Goal: Transaction & Acquisition: Purchase product/service

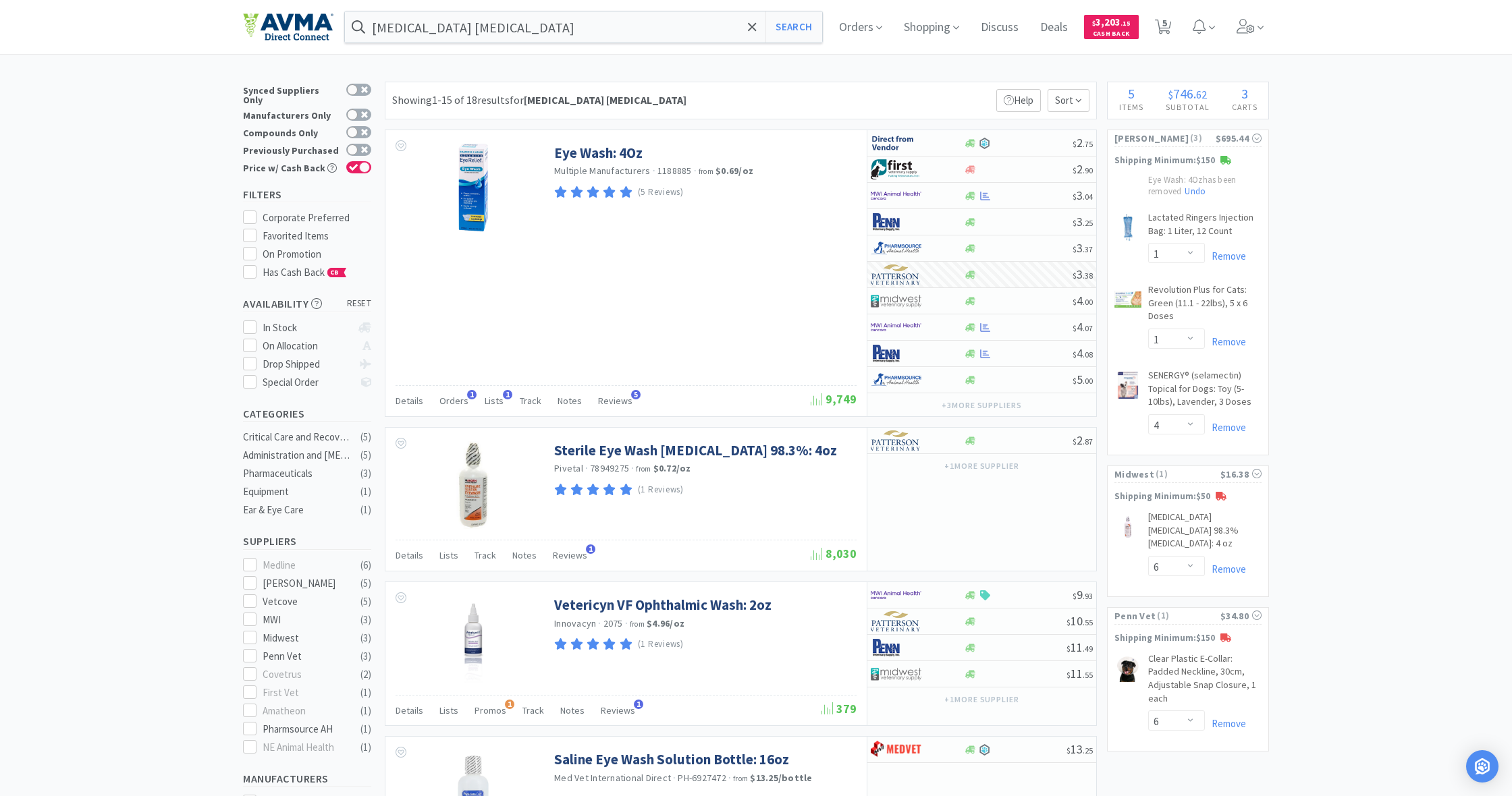
select select "1"
select select "4"
select select "6"
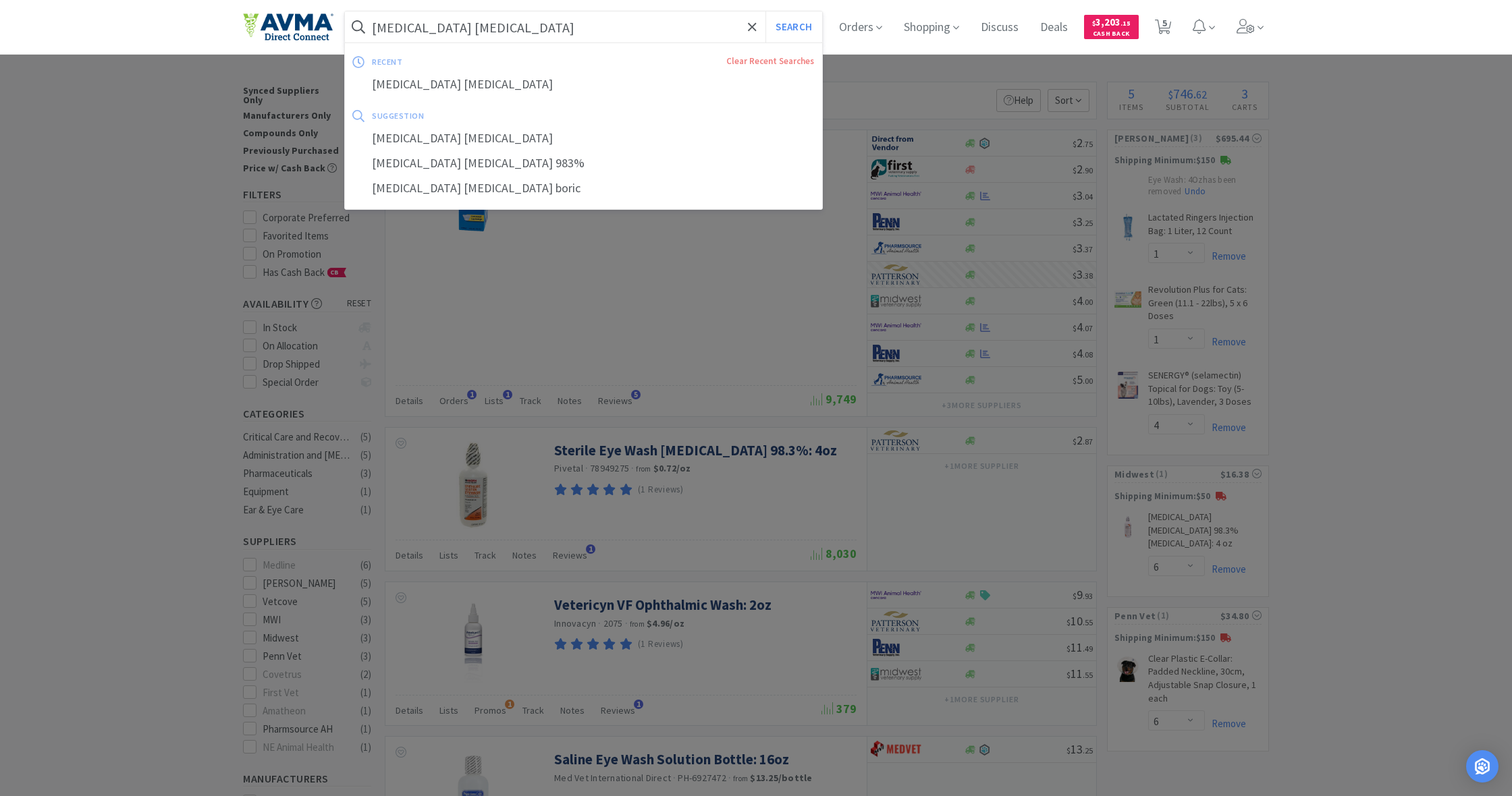
drag, startPoint x: 545, startPoint y: 30, endPoint x: 311, endPoint y: 26, distance: 234.0
click at [311, 26] on div "[MEDICAL_DATA] [MEDICAL_DATA] Search recent Clear Recent Searches [MEDICAL_DATA…" at bounding box center [755, 27] width 1026 height 54
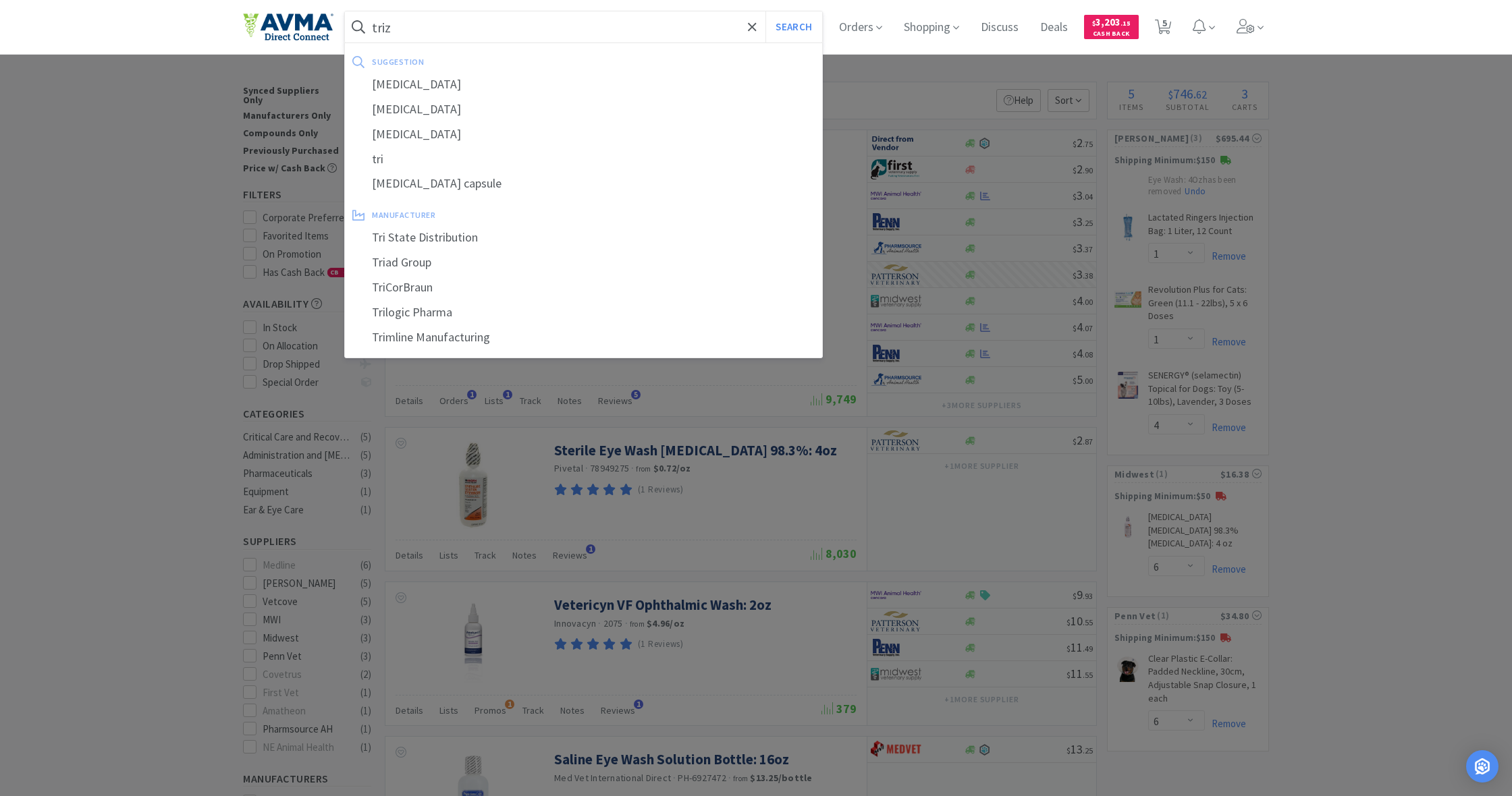
type input "triz"
click at [792, 27] on button "Search" at bounding box center [793, 26] width 56 height 31
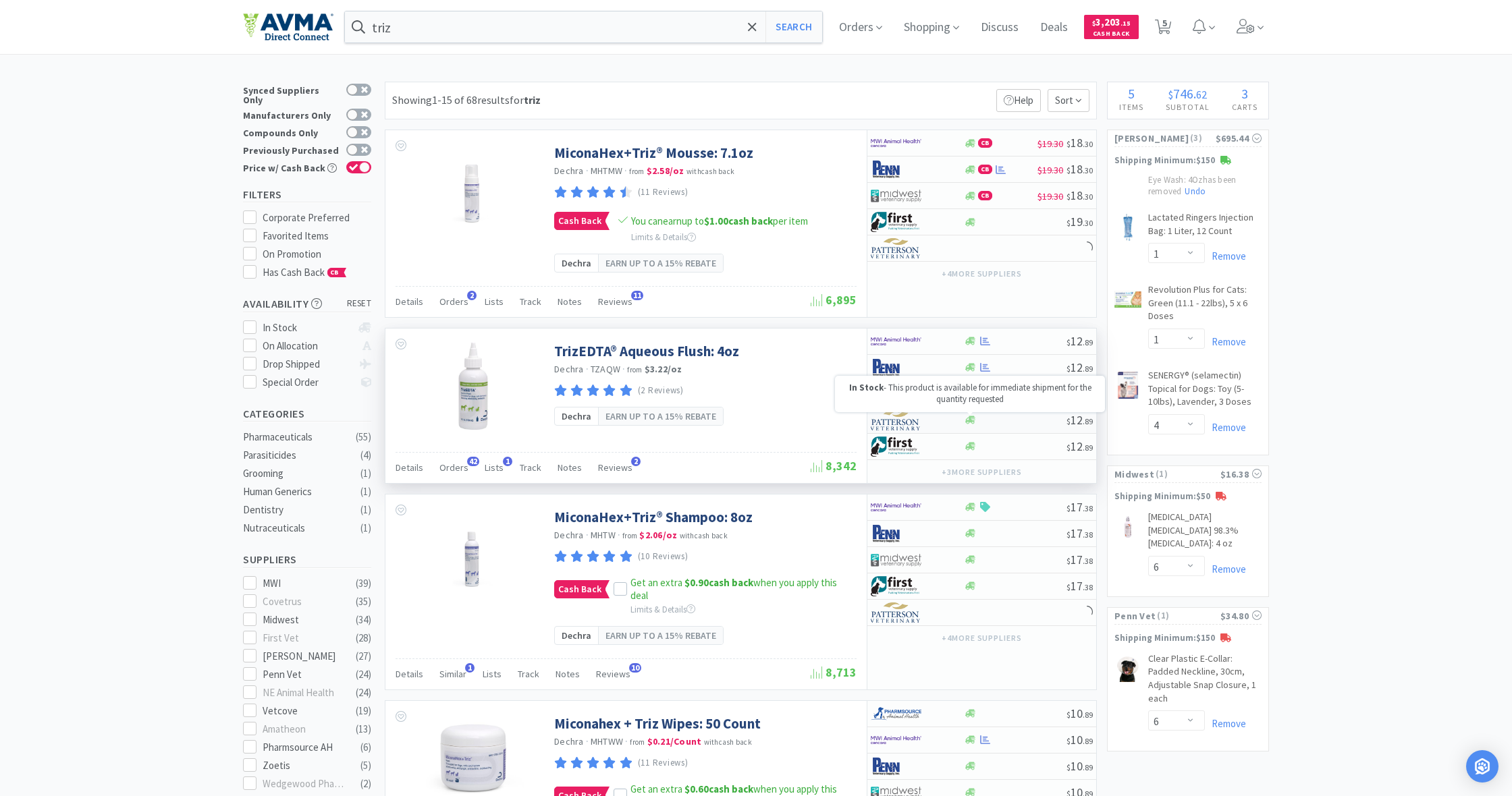
click at [969, 419] on icon at bounding box center [970, 420] width 10 height 8
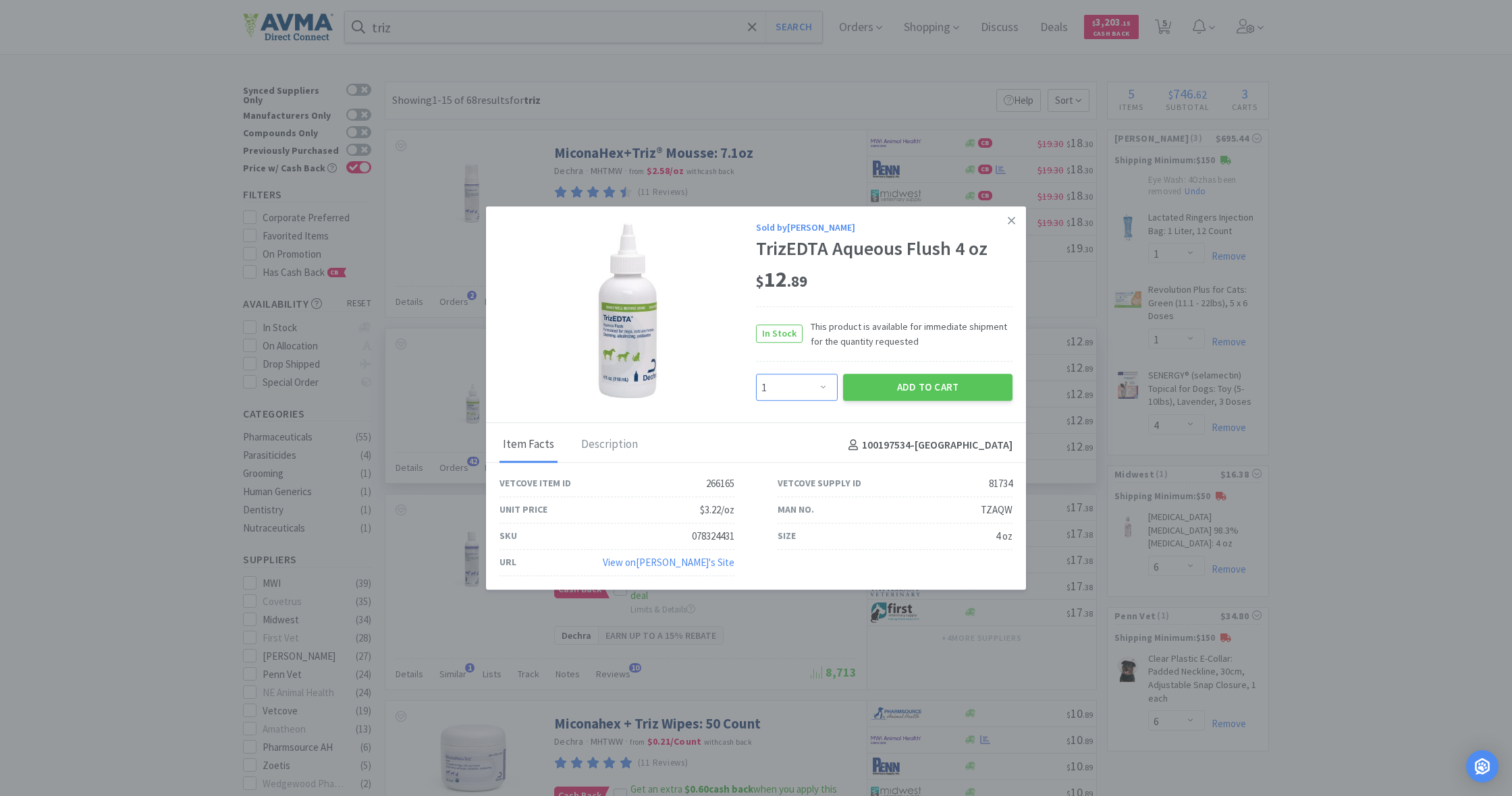
select select "2"
click at [950, 385] on button "Add to Cart" at bounding box center [927, 388] width 169 height 27
select select "2"
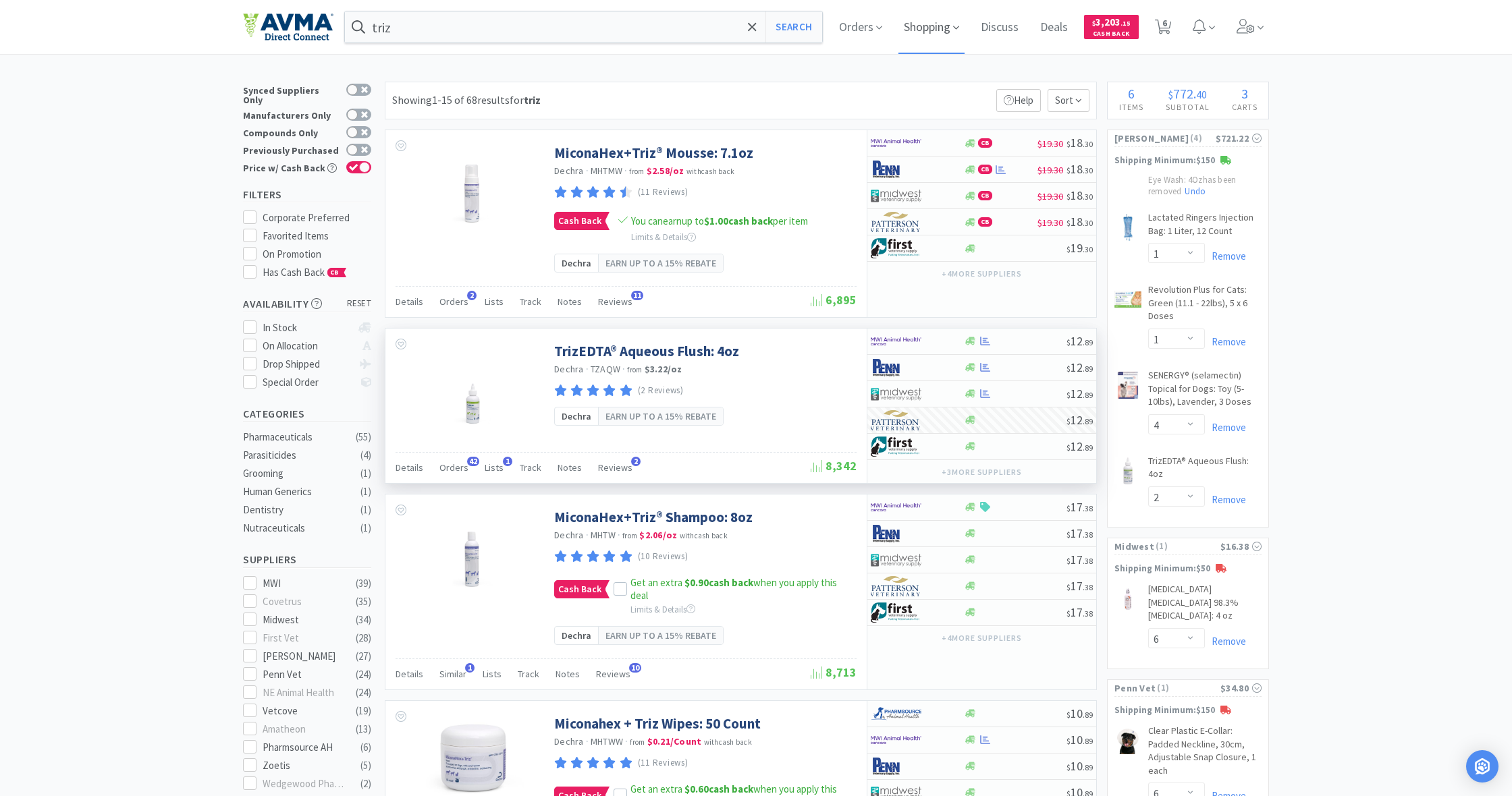
click at [934, 28] on span "Shopping" at bounding box center [931, 27] width 66 height 54
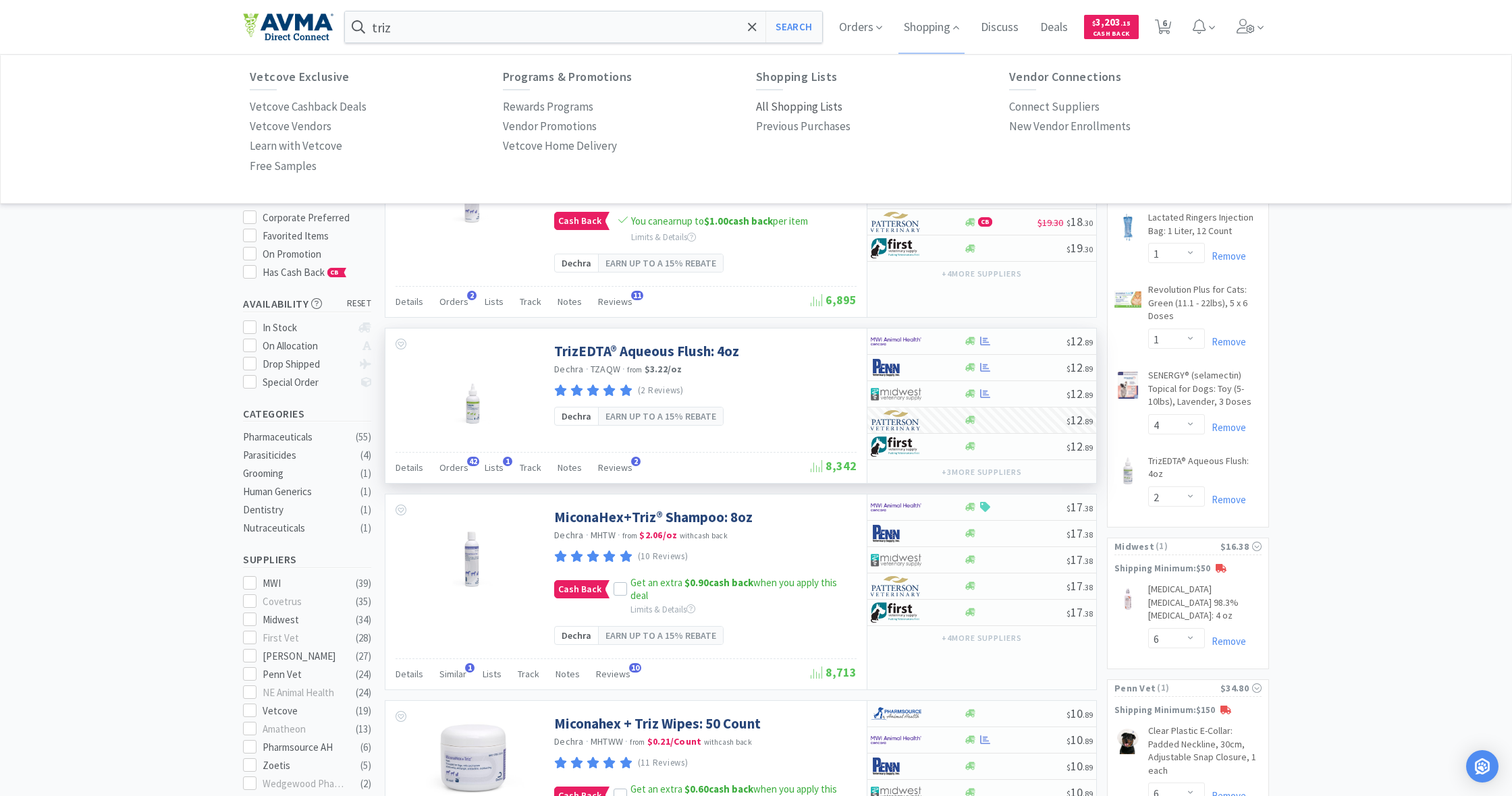
click at [794, 106] on p "All Shopping Lists" at bounding box center [799, 107] width 86 height 19
select select "1"
select select "4"
select select "2"
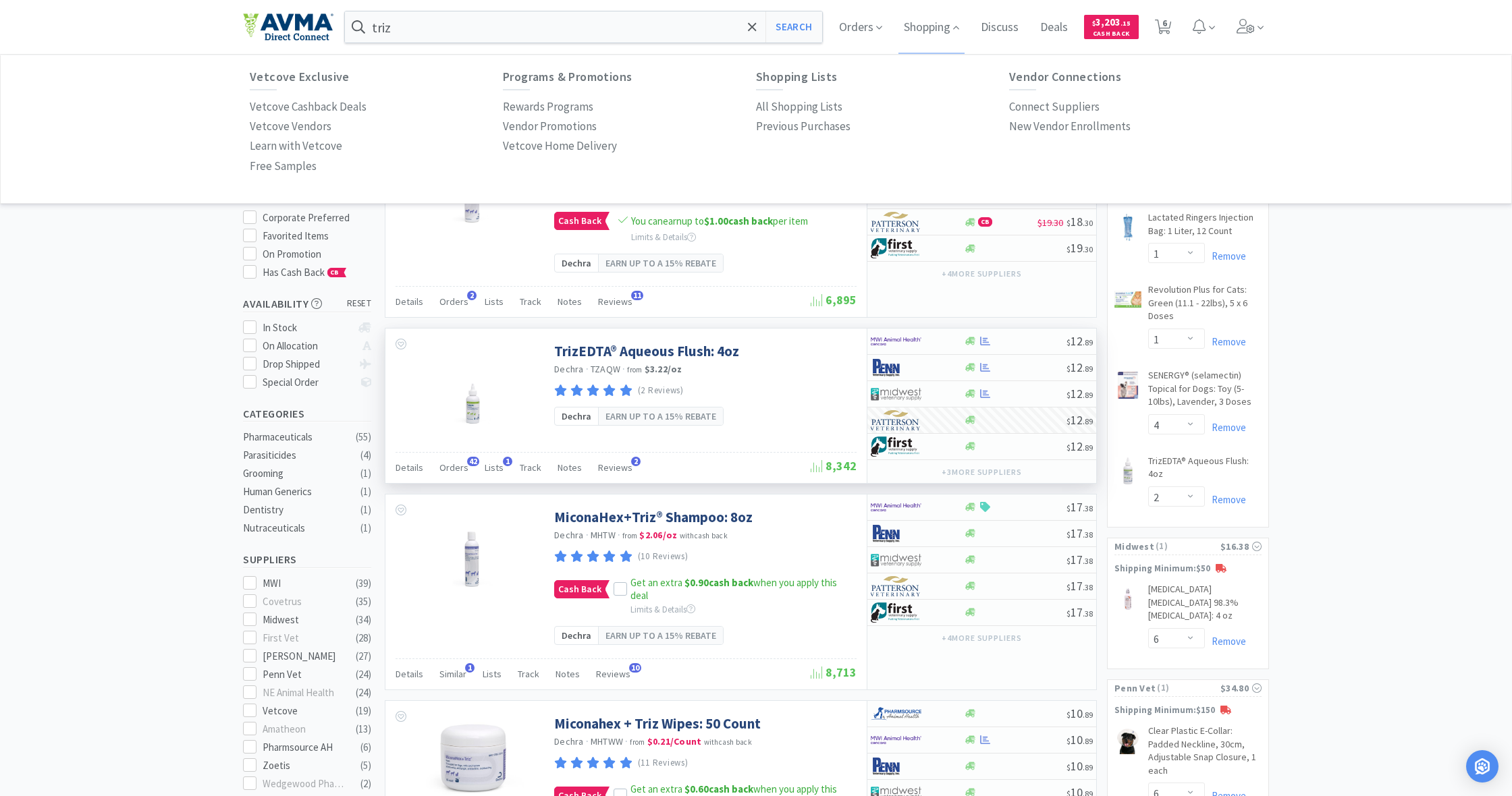
select select "6"
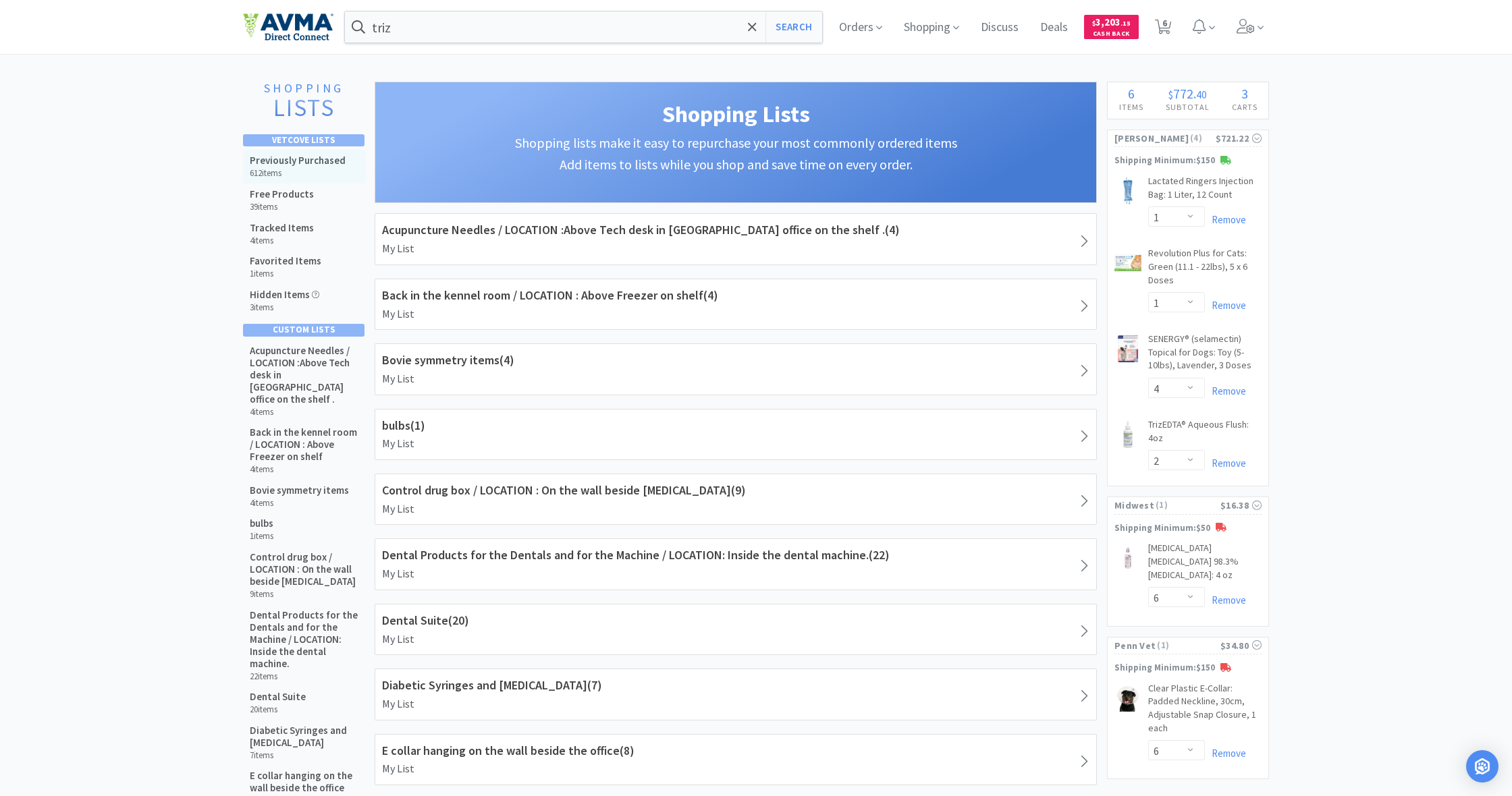
click at [309, 158] on h5 "Previously Purchased" at bounding box center [298, 160] width 96 height 12
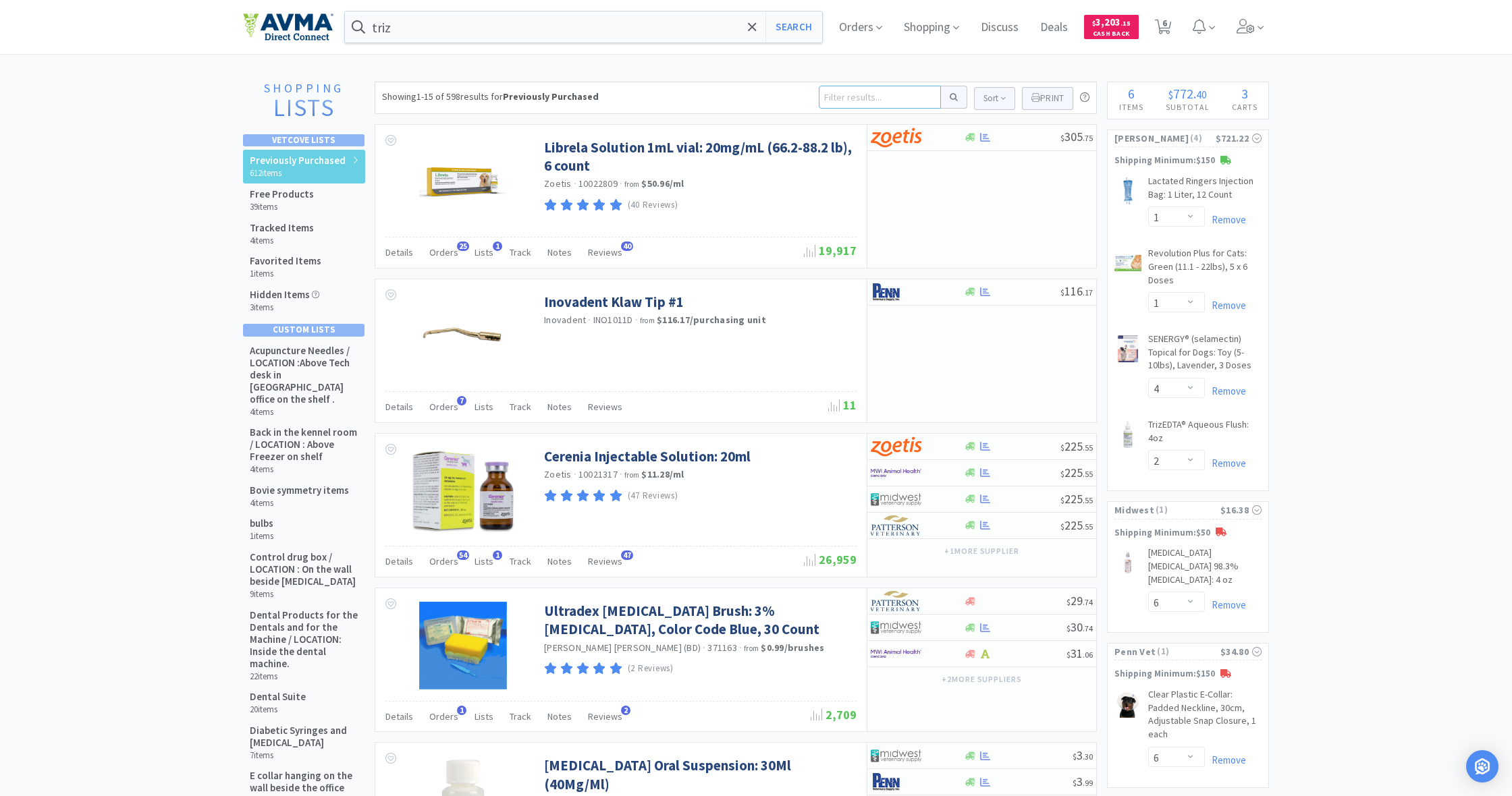
click at [840, 99] on input at bounding box center [880, 97] width 122 height 23
type input "ketohex"
click at [952, 97] on button at bounding box center [954, 97] width 26 height 23
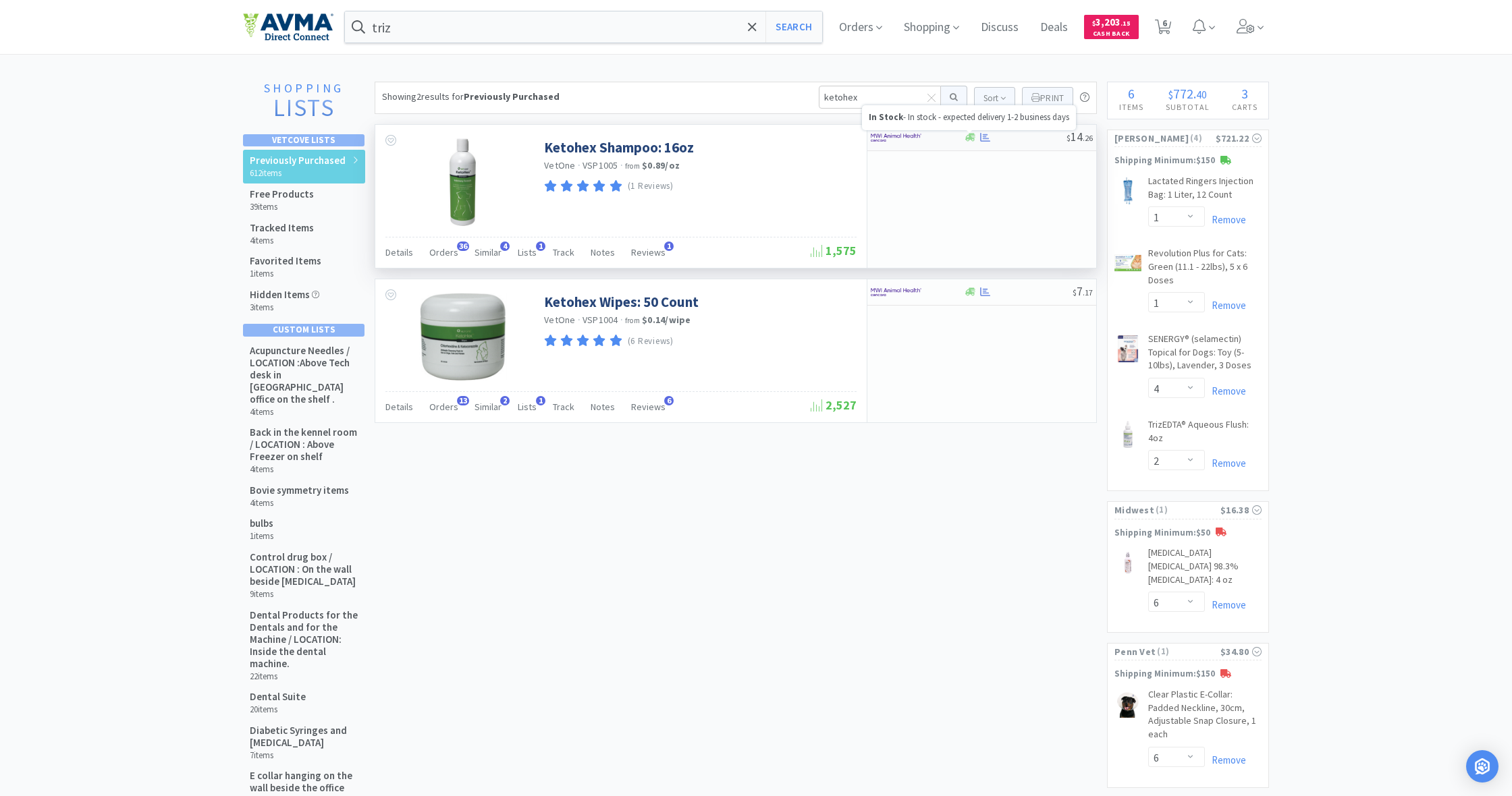
click at [974, 139] on icon at bounding box center [970, 137] width 10 height 10
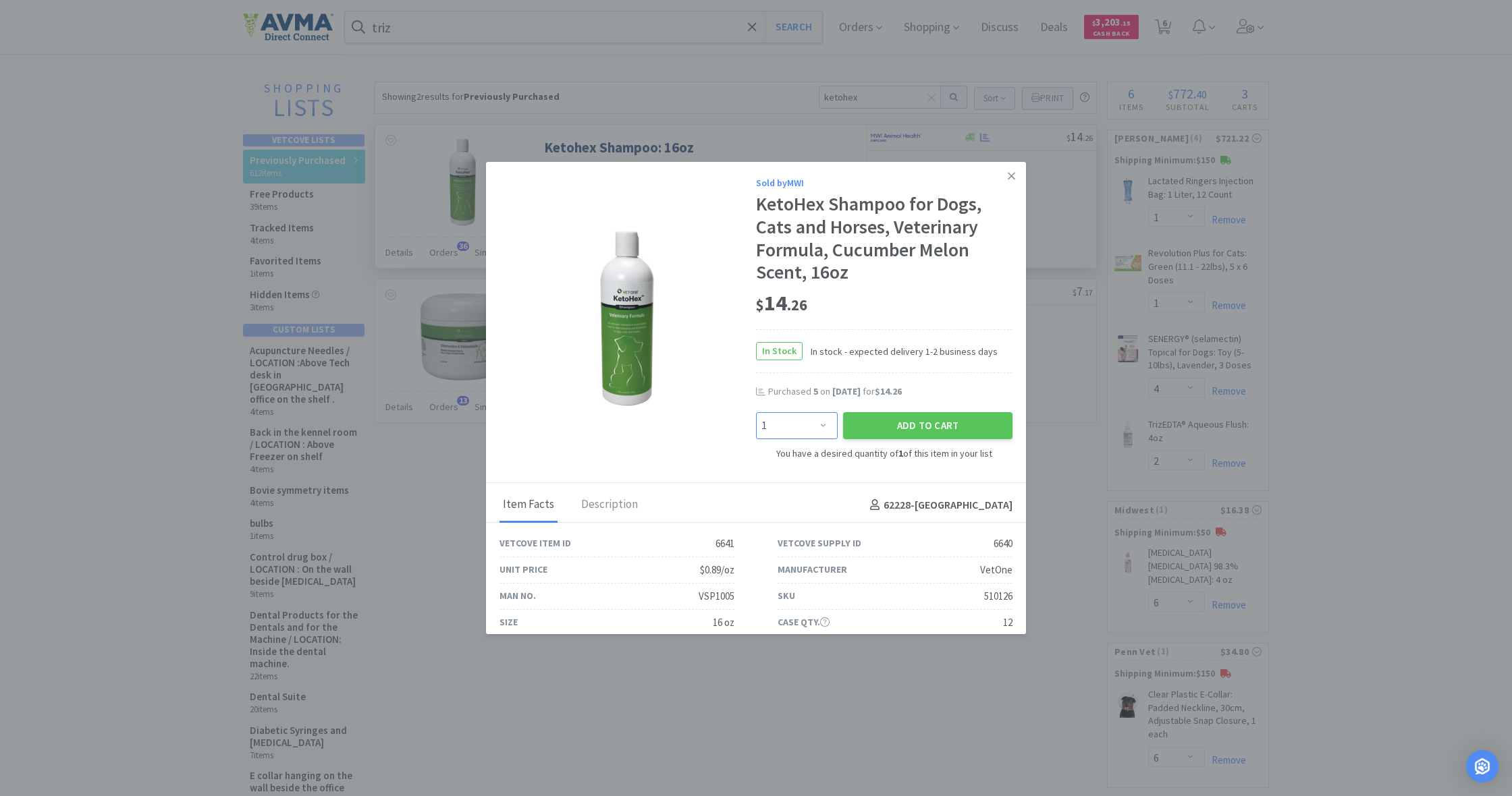
select select "2"
click at [924, 428] on button "Add to Cart" at bounding box center [927, 426] width 169 height 27
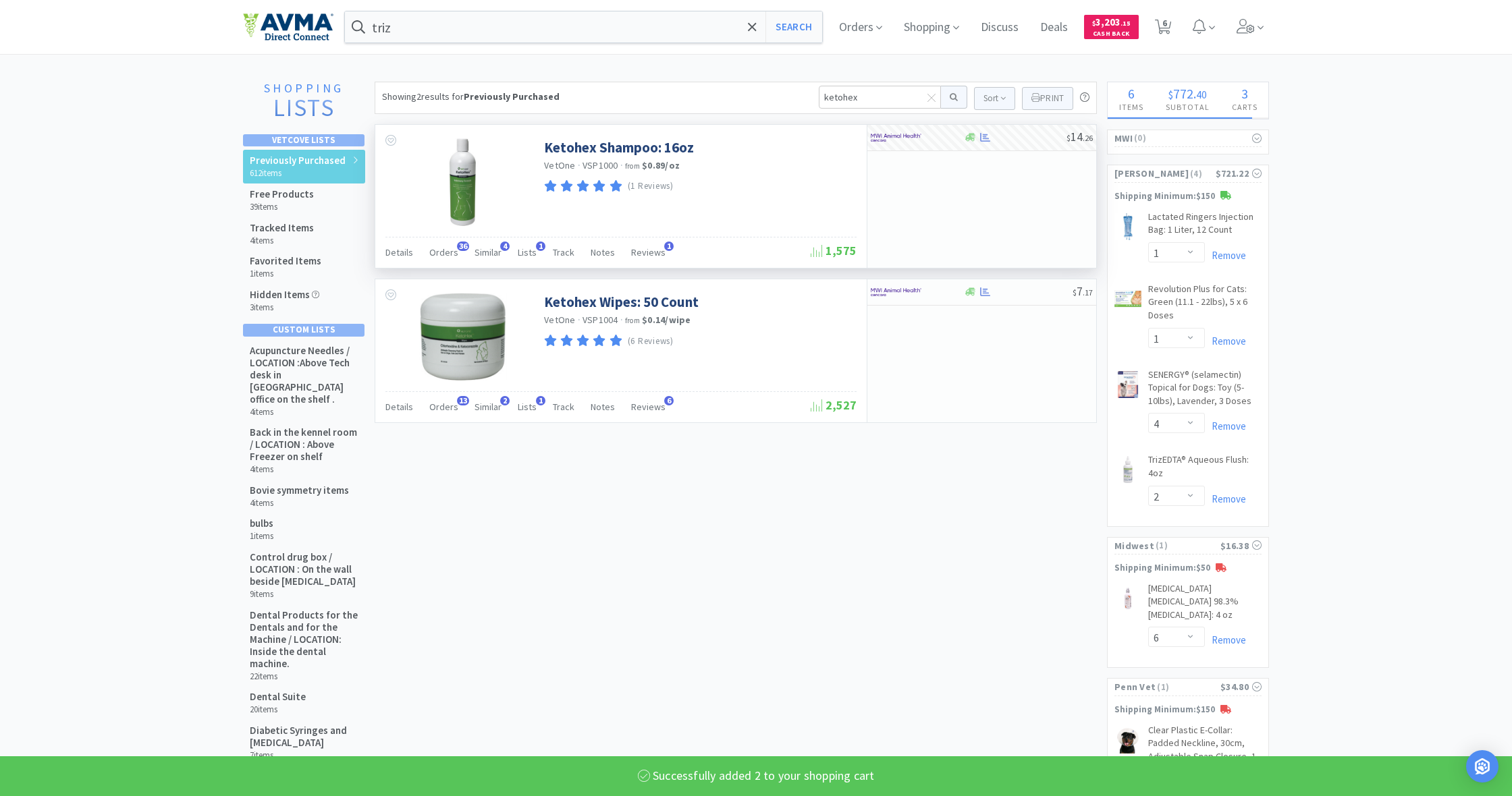
select select "2"
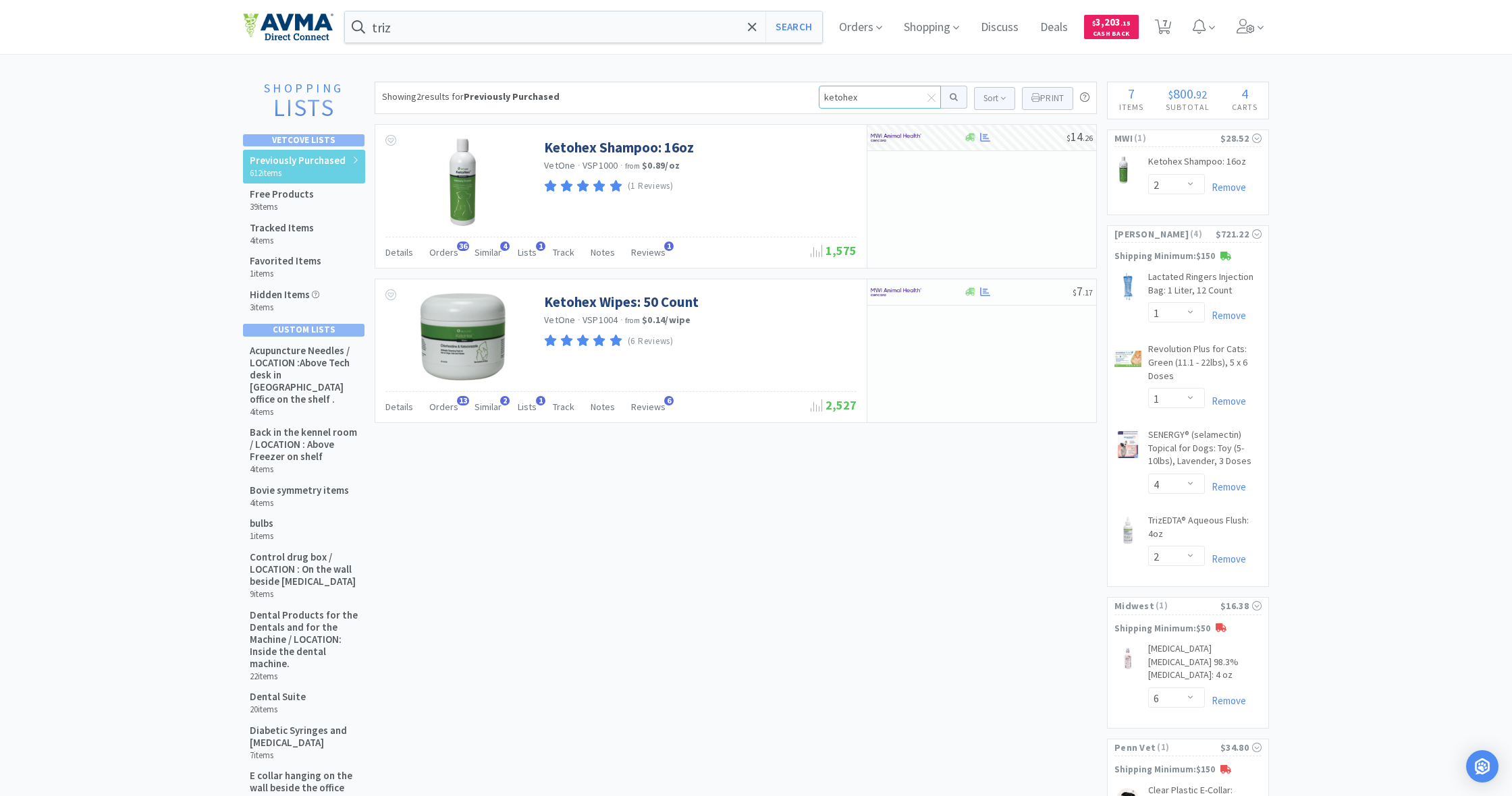
drag, startPoint x: 857, startPoint y: 95, endPoint x: 790, endPoint y: 93, distance: 67.0
click at [790, 93] on div "Showing 2 results for Previously Purchased ketohex Sort Print Previously Purcha…" at bounding box center [735, 97] width 722 height 32
type input "cat"
click at [952, 97] on button at bounding box center [954, 97] width 26 height 23
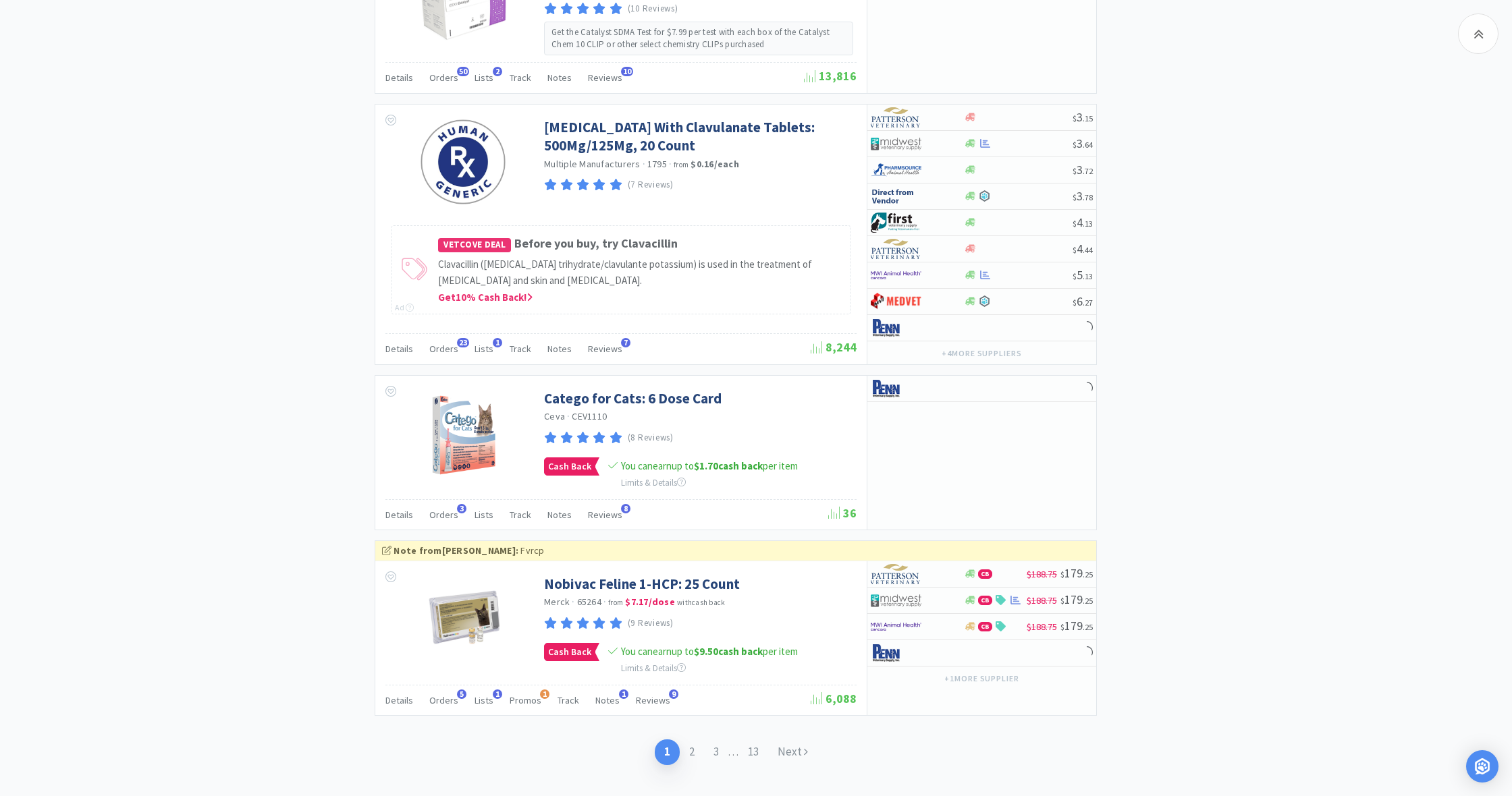
scroll to position [2187, 0]
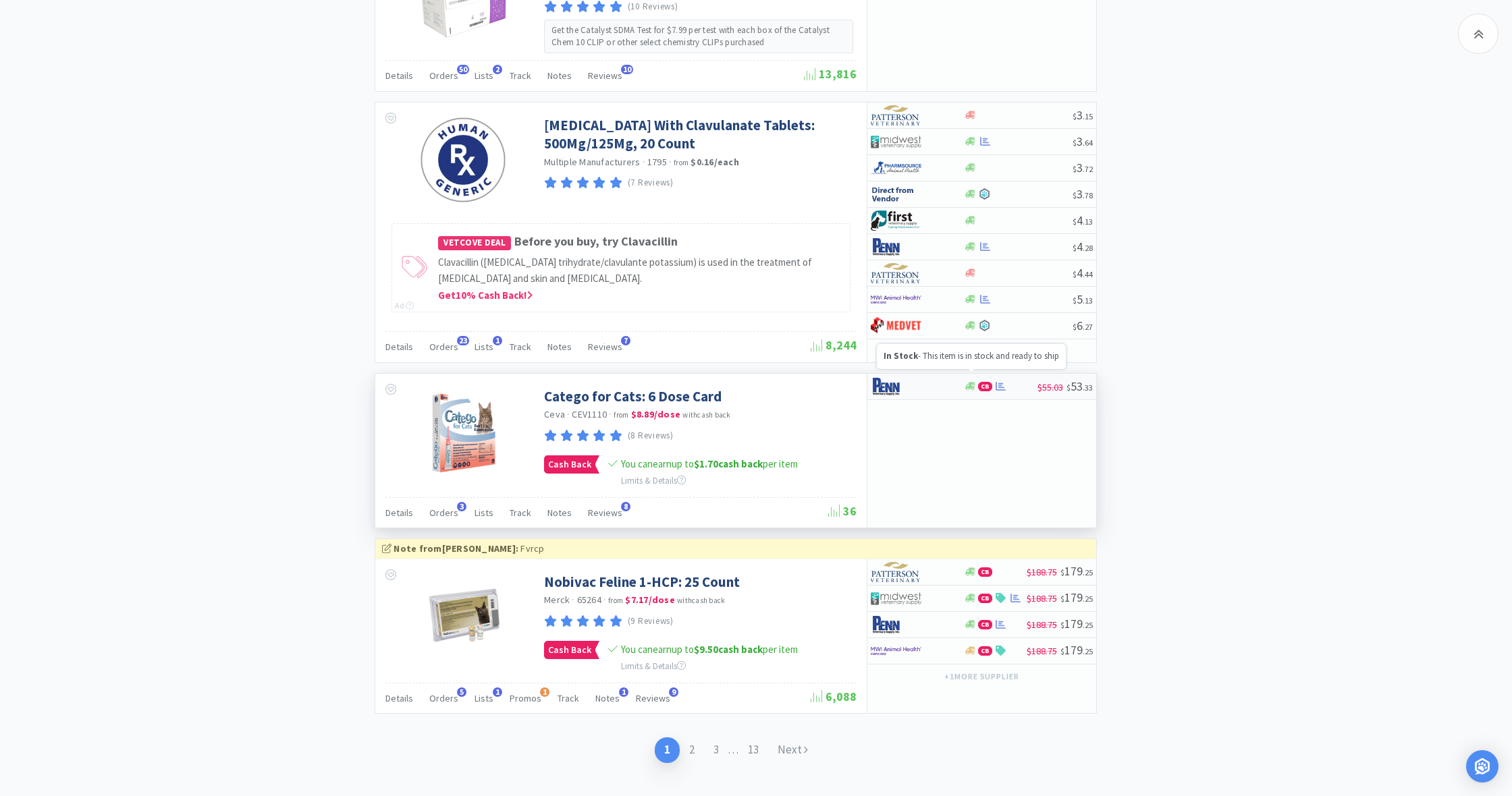
click at [972, 381] on icon at bounding box center [970, 386] width 10 height 10
select select "1"
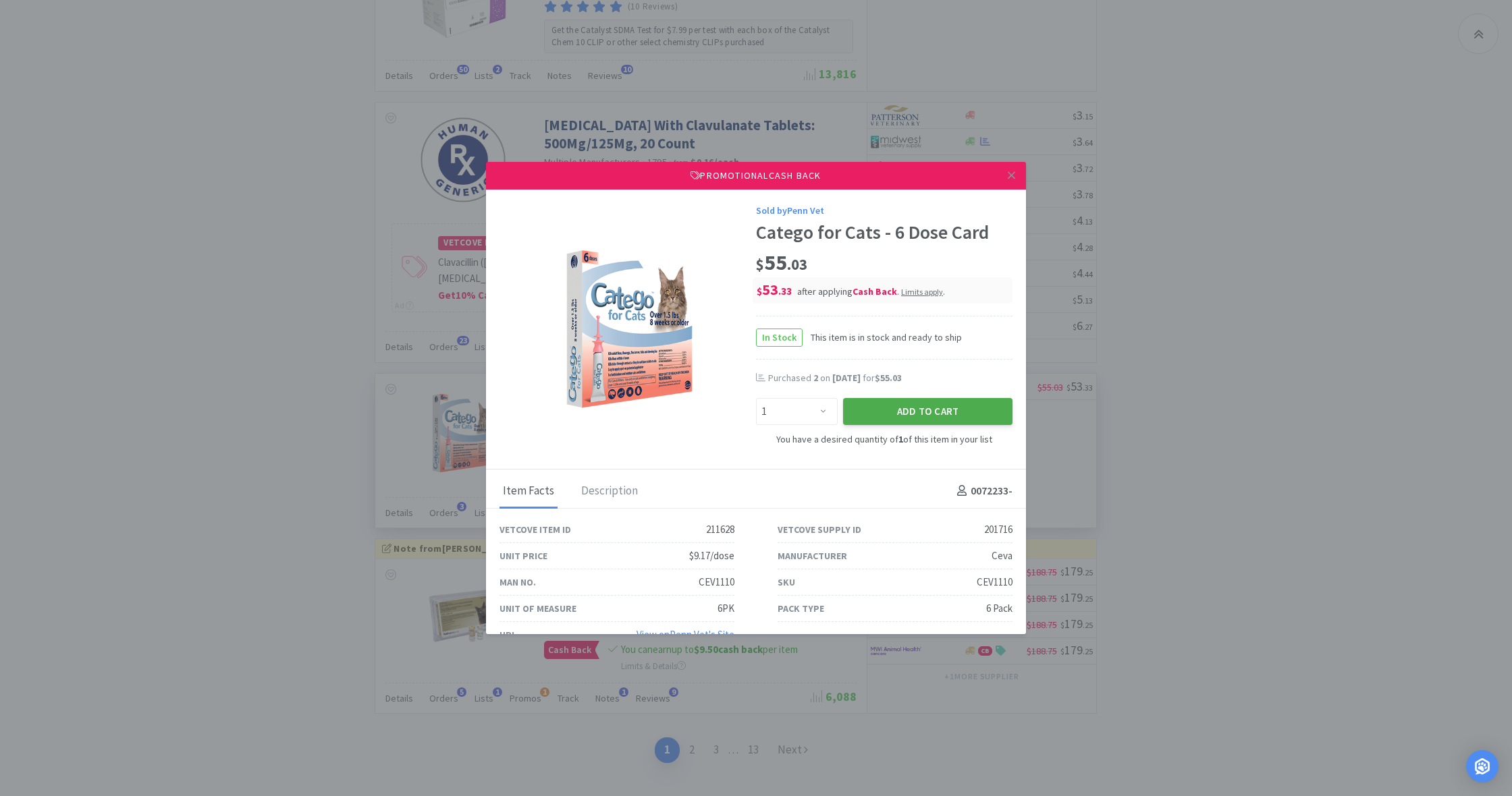
click at [922, 418] on button "Add to Cart" at bounding box center [927, 412] width 169 height 27
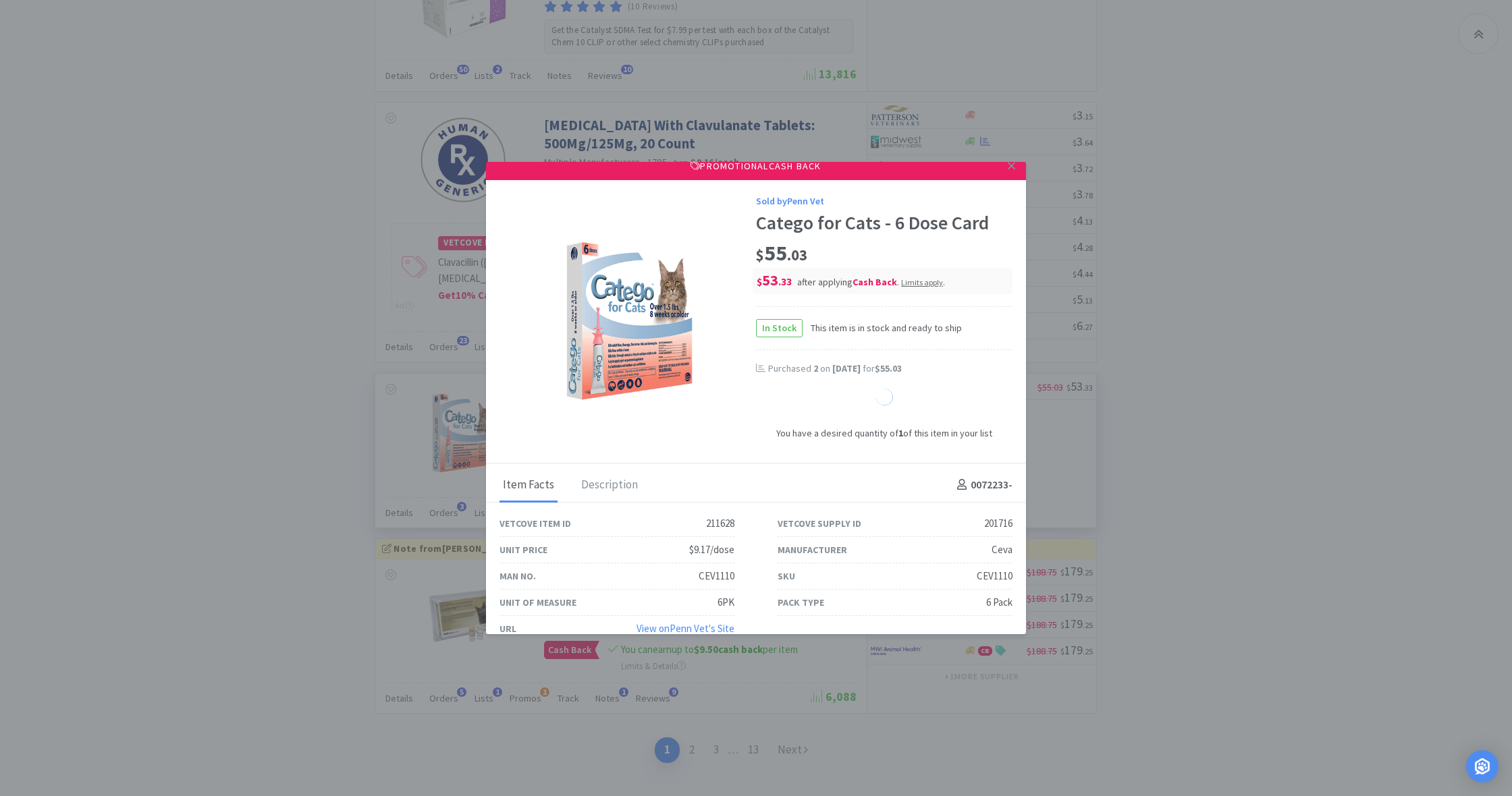
scroll to position [11, 0]
select select "1"
select select "6"
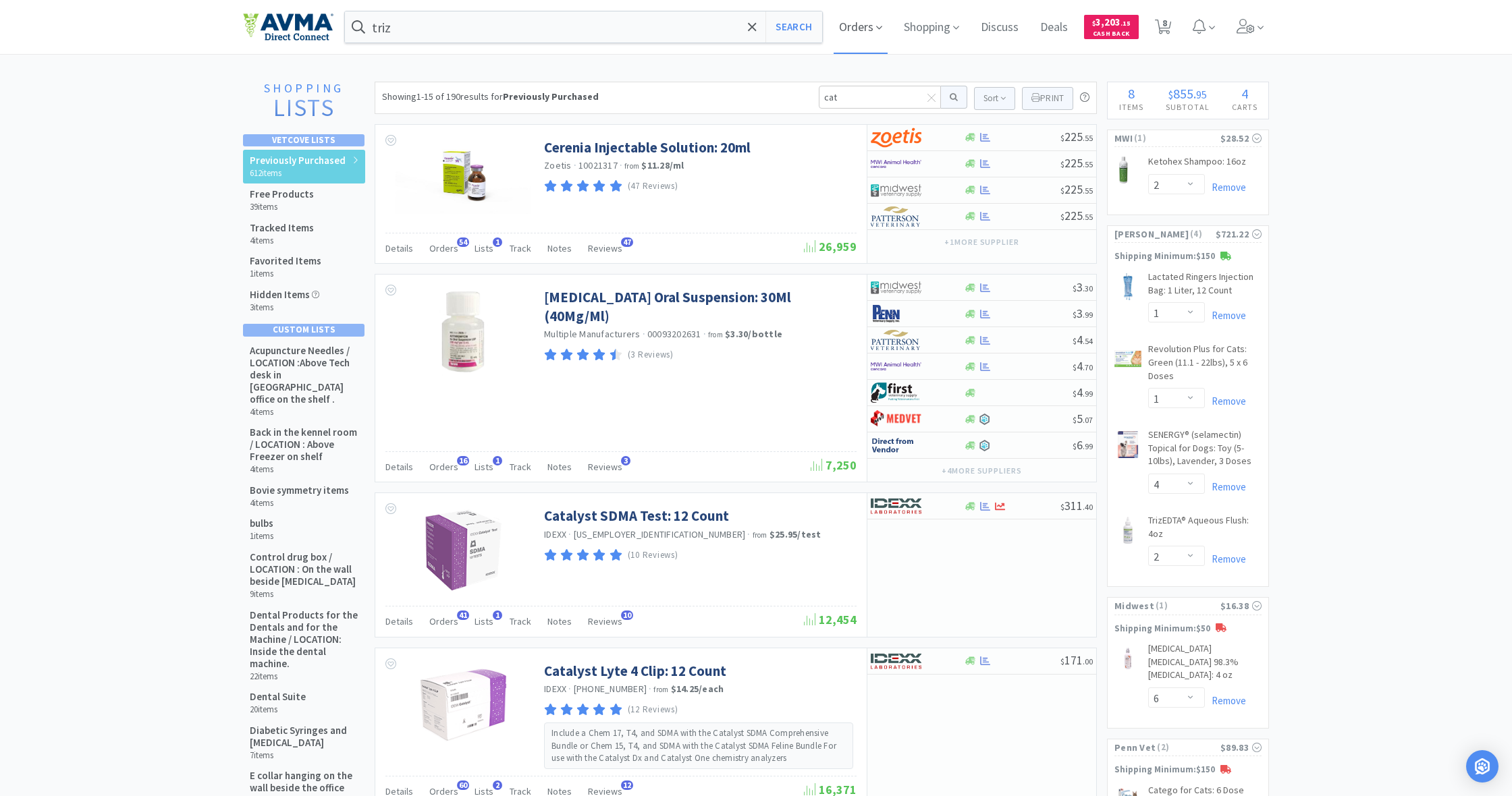
scroll to position [0, 0]
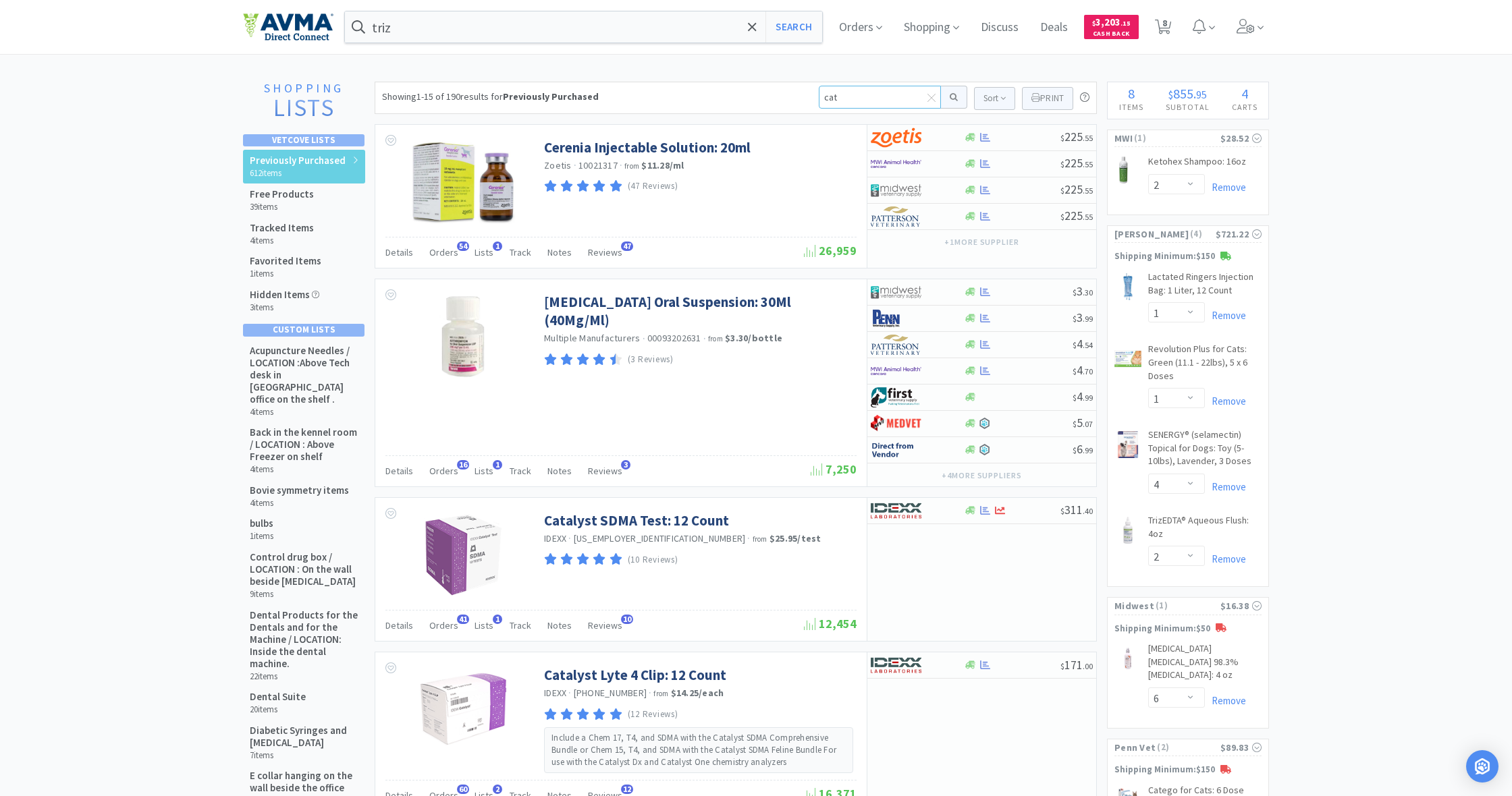
drag, startPoint x: 843, startPoint y: 97, endPoint x: 796, endPoint y: 92, distance: 47.3
click at [796, 92] on div "Showing 1-15 of 190 results for Previously Purchased cat Sort Print Previously …" at bounding box center [735, 97] width 722 height 32
type input "senergy"
click at [952, 97] on button at bounding box center [954, 97] width 26 height 23
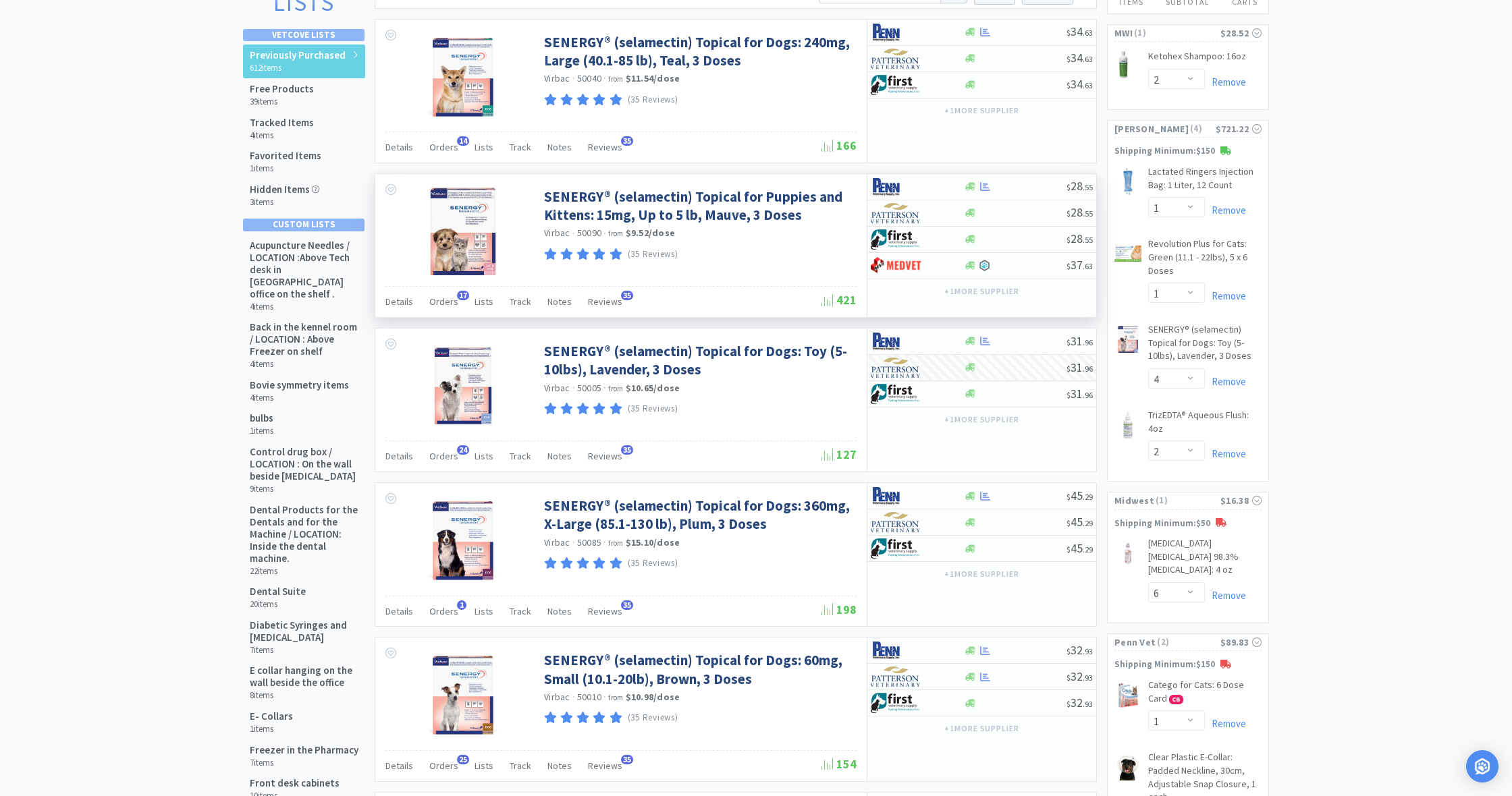
scroll to position [116, 0]
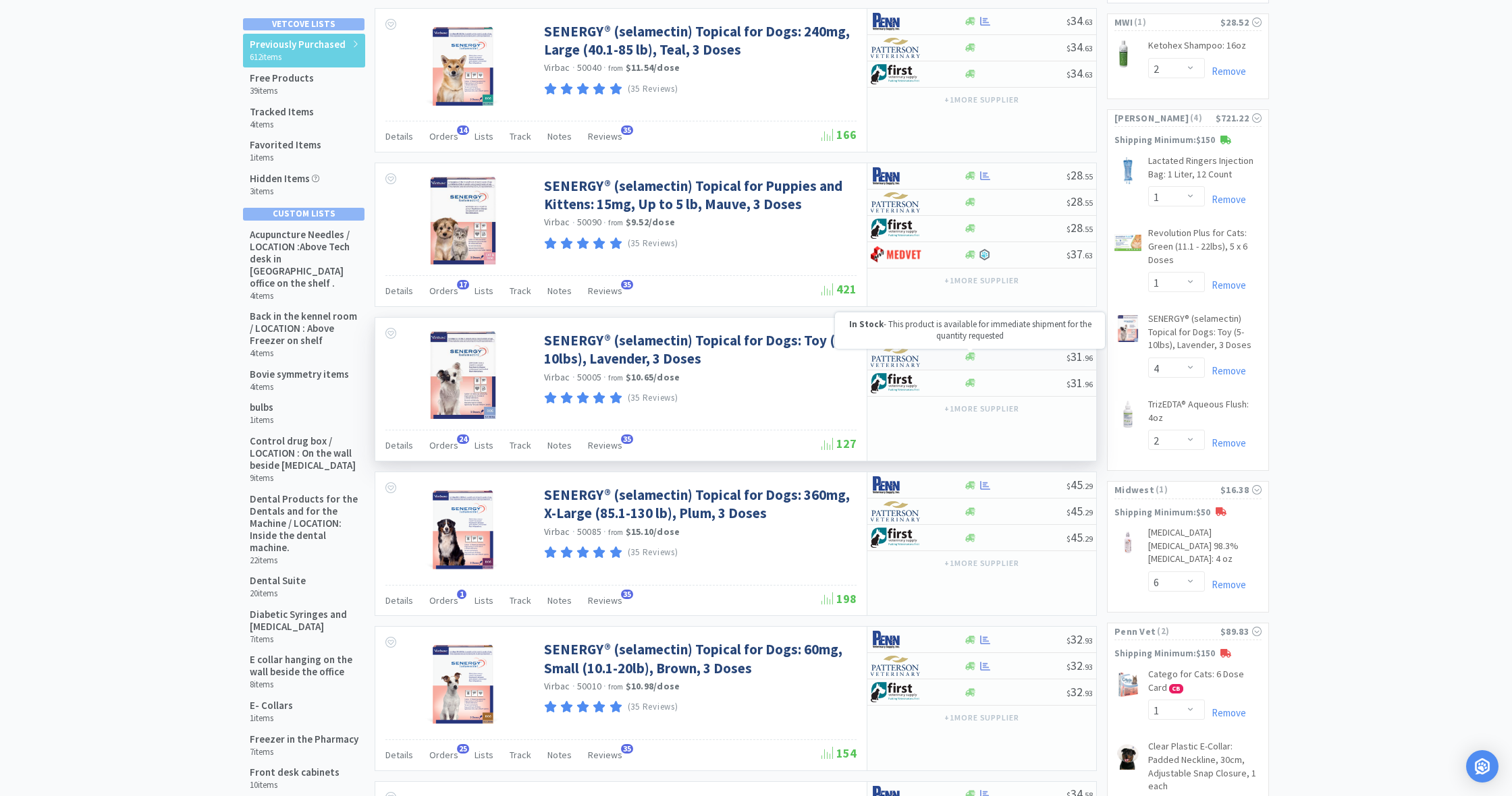
click at [972, 353] on icon at bounding box center [970, 356] width 10 height 8
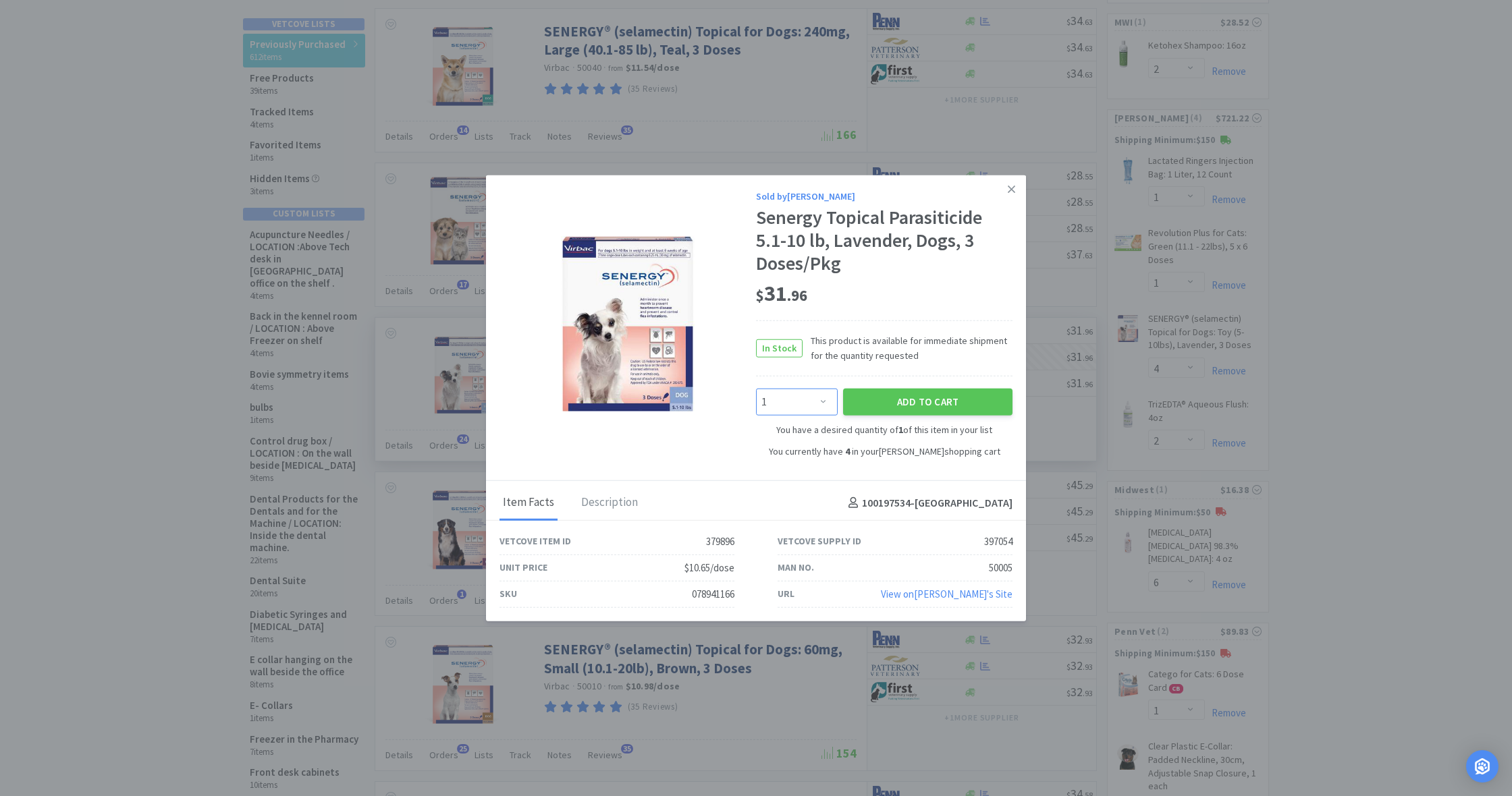
select select "4"
click at [903, 403] on button "Add to Cart" at bounding box center [927, 402] width 169 height 27
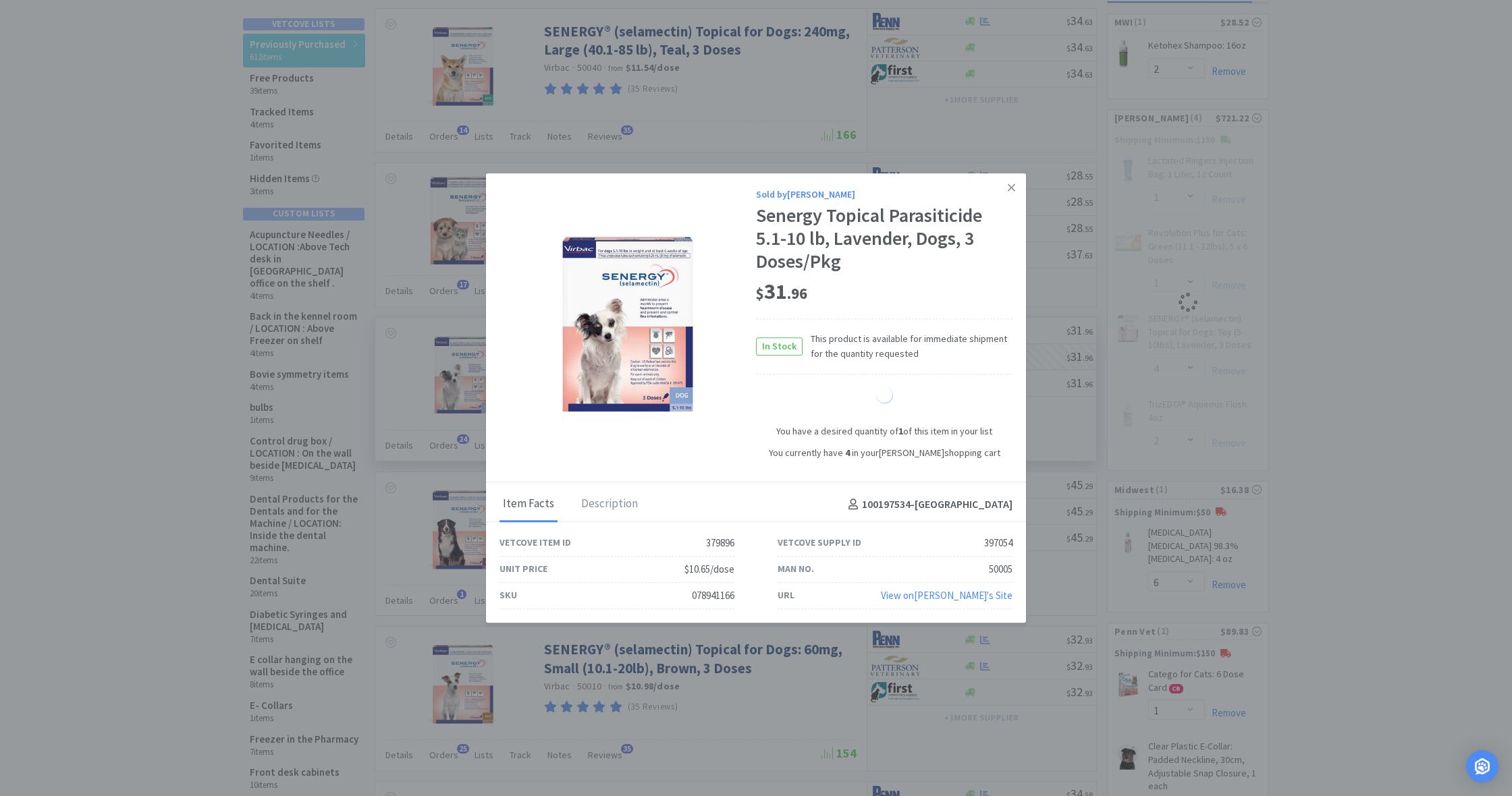
select select "8"
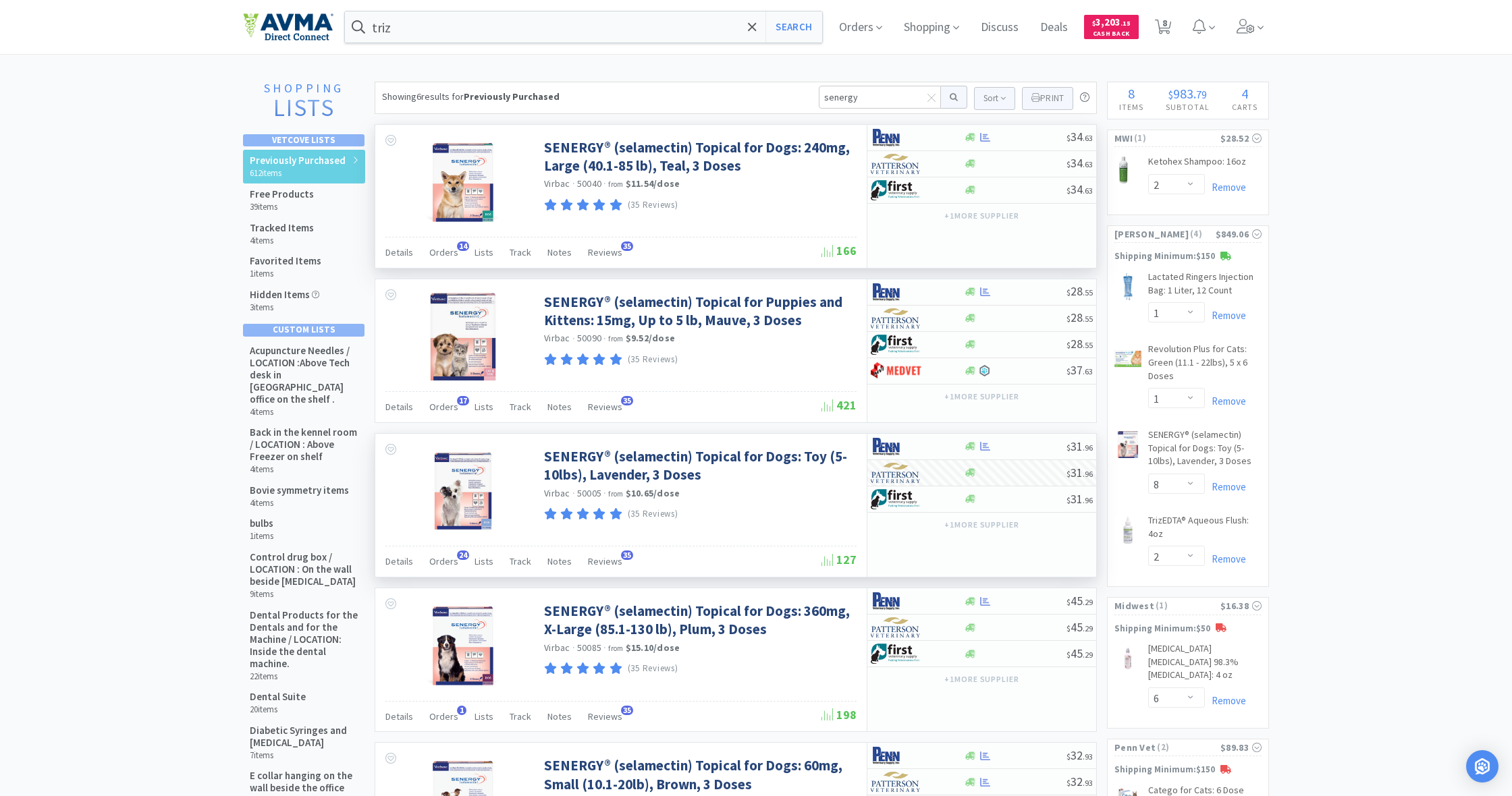
scroll to position [0, 0]
click at [859, 91] on input "senergy" at bounding box center [880, 97] width 122 height 23
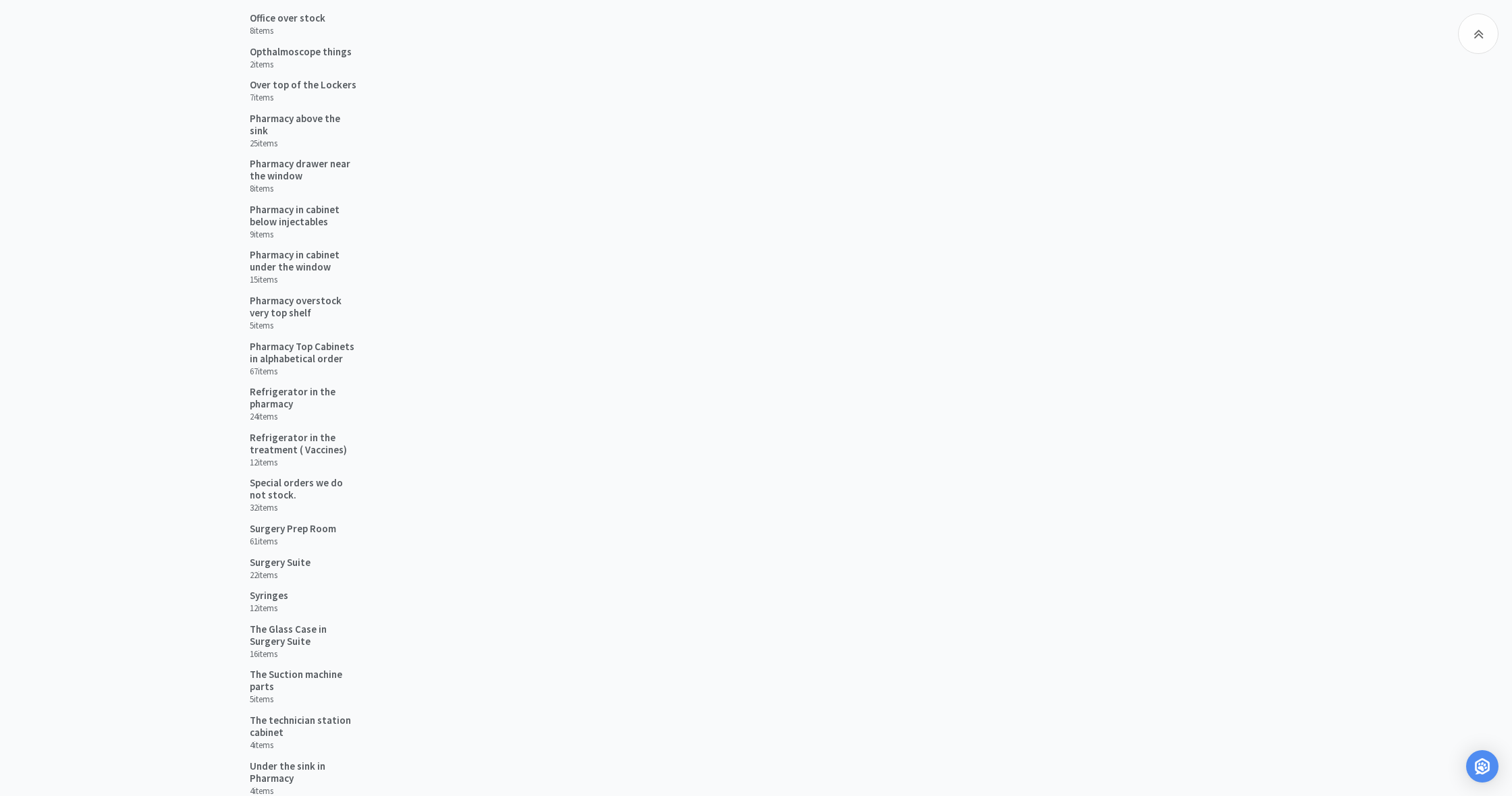
scroll to position [1188, 0]
click at [285, 435] on h5 "Refrigerator in the treatment ( Vaccines)" at bounding box center [304, 448] width 109 height 24
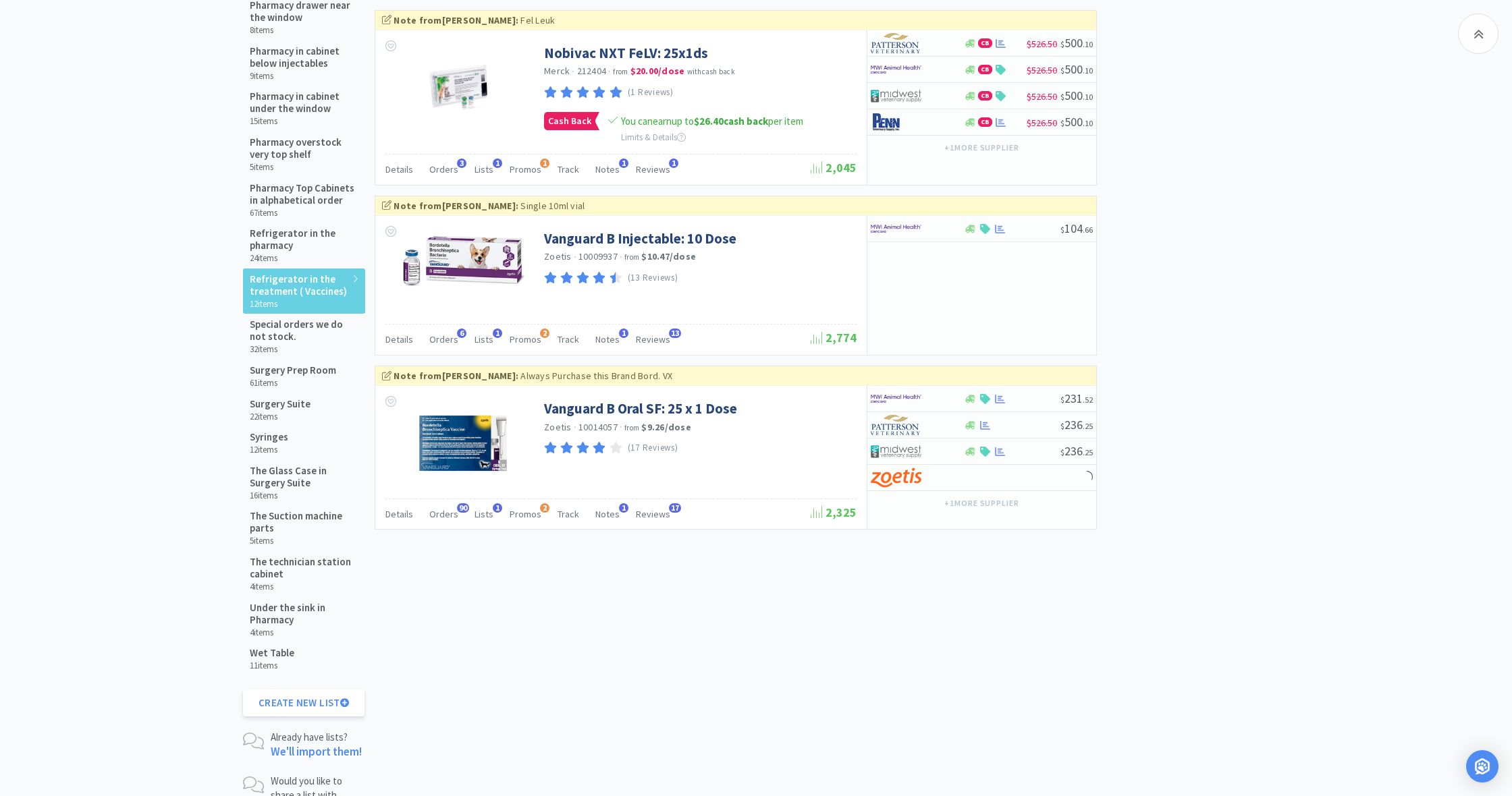
scroll to position [1348, 0]
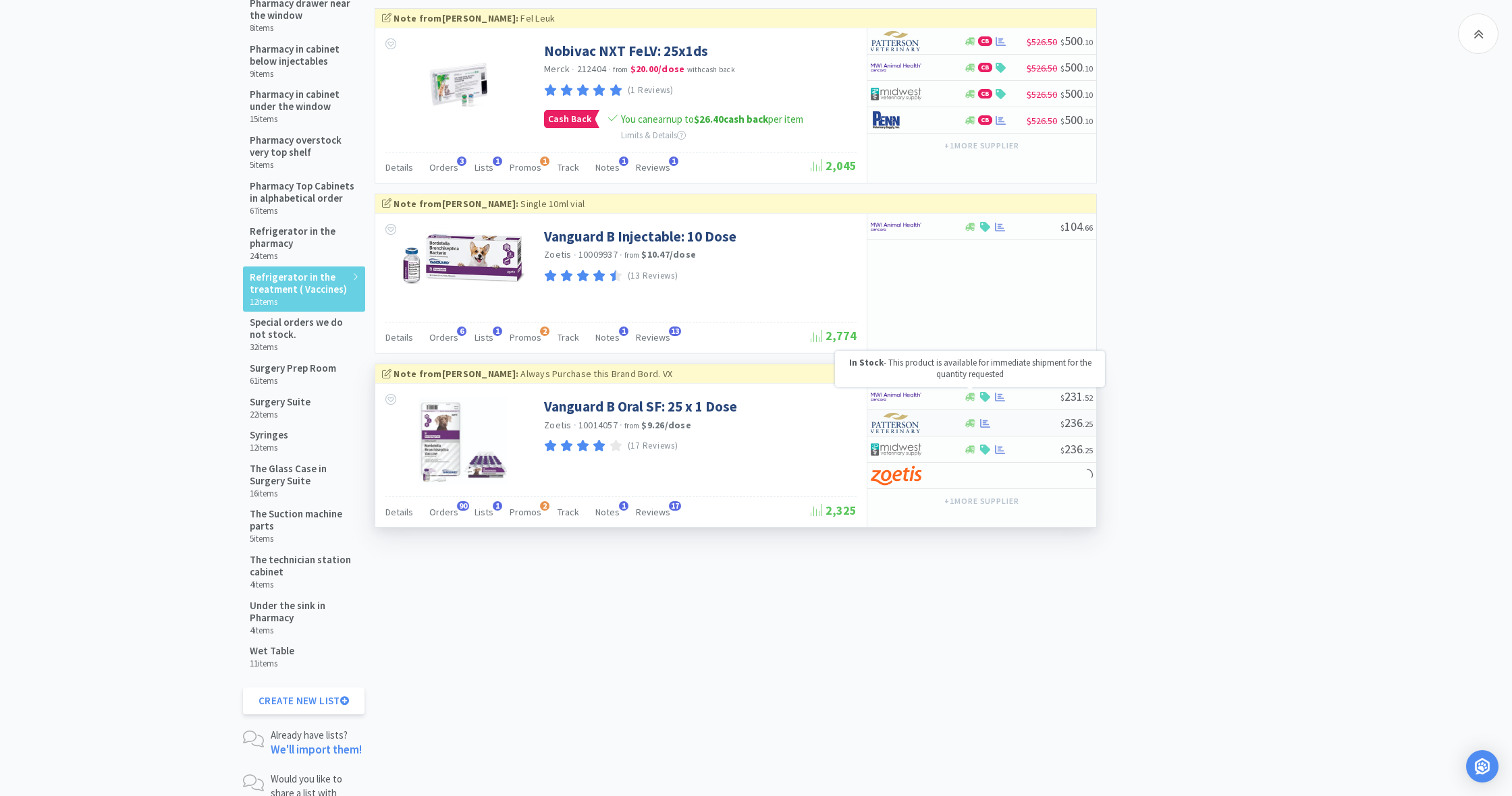
click at [969, 418] on icon at bounding box center [970, 423] width 10 height 10
select select "1"
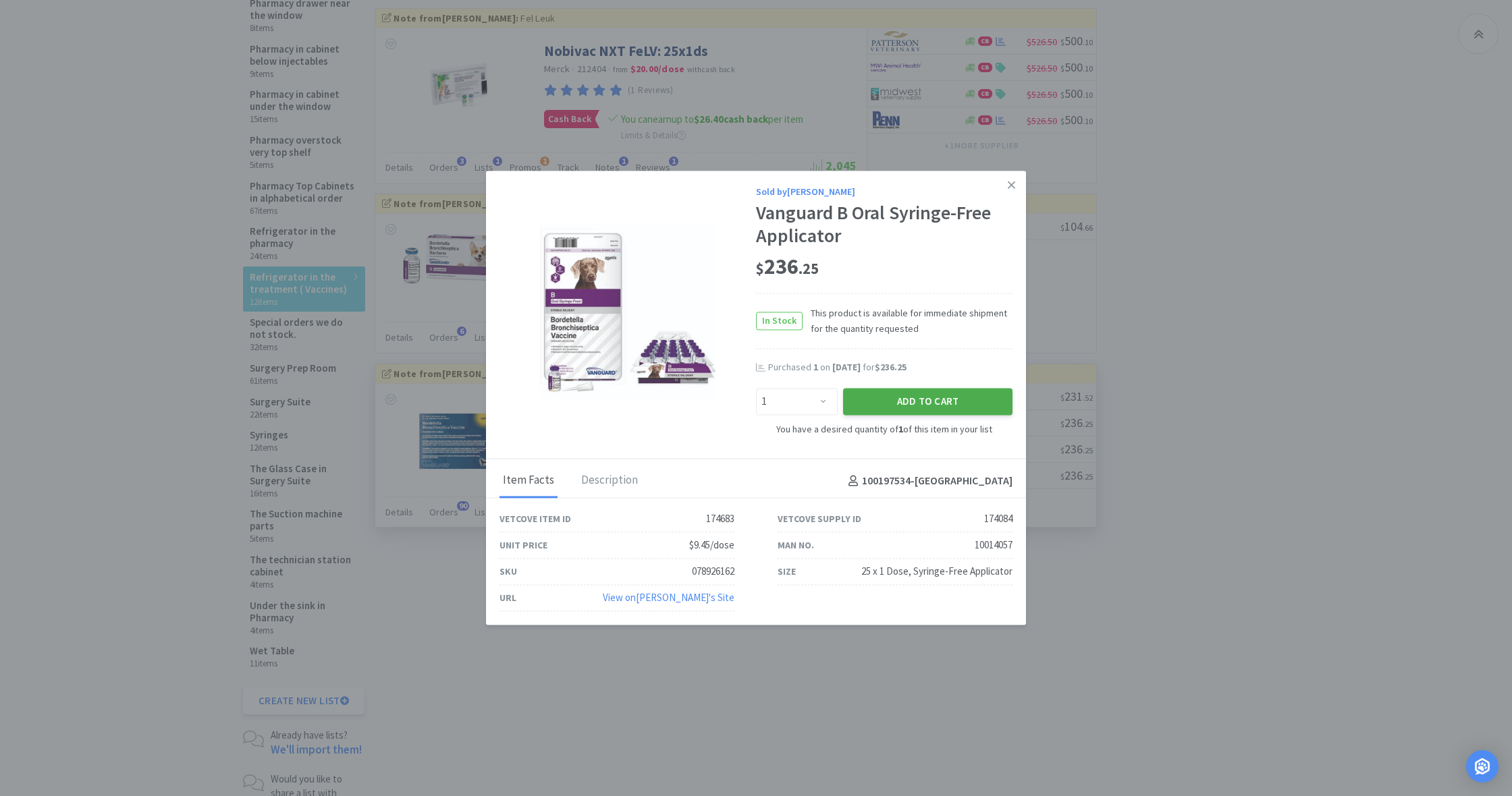
click at [929, 398] on button "Add to Cart" at bounding box center [927, 402] width 169 height 27
select select "1"
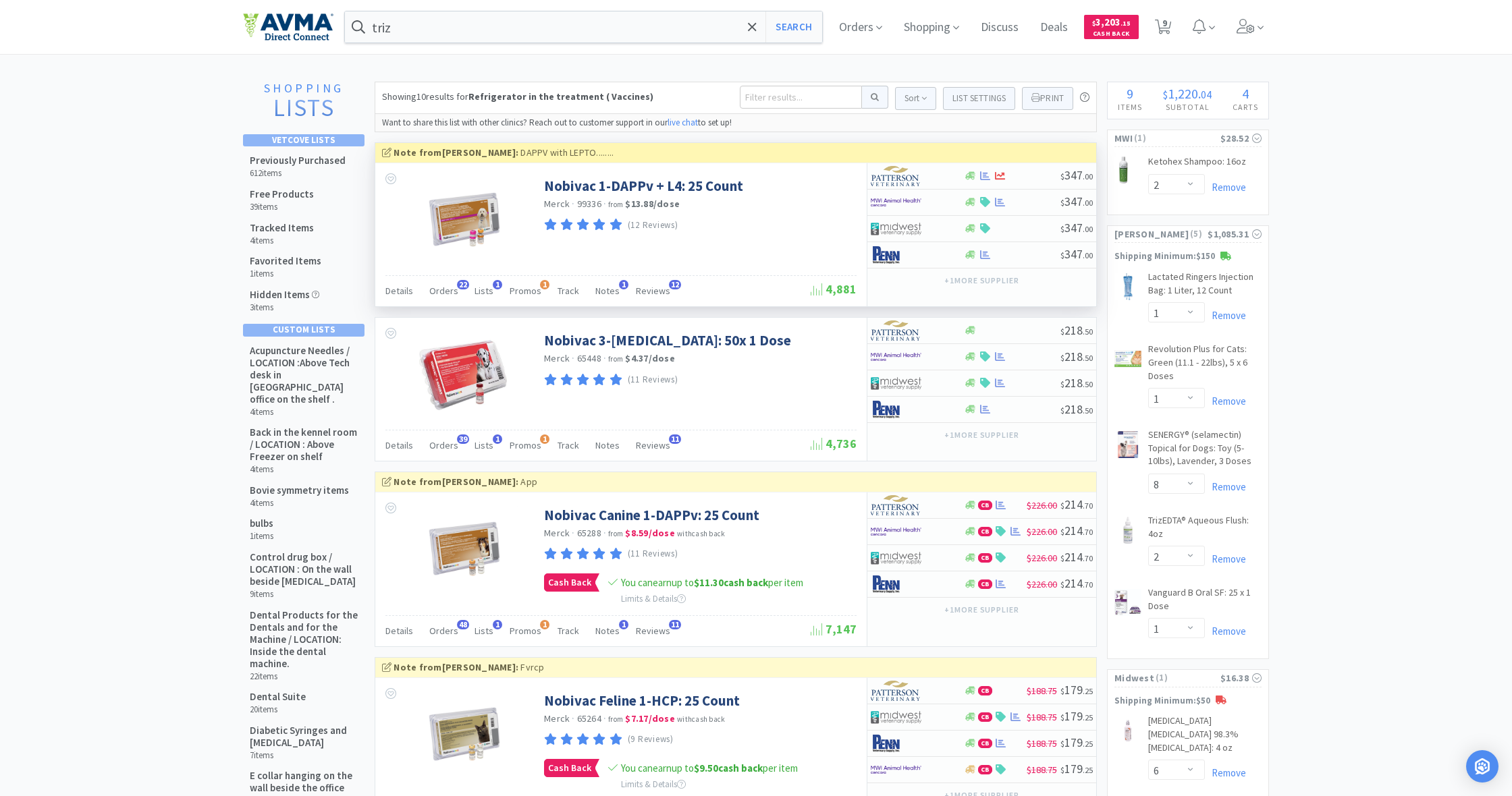
scroll to position [0, 0]
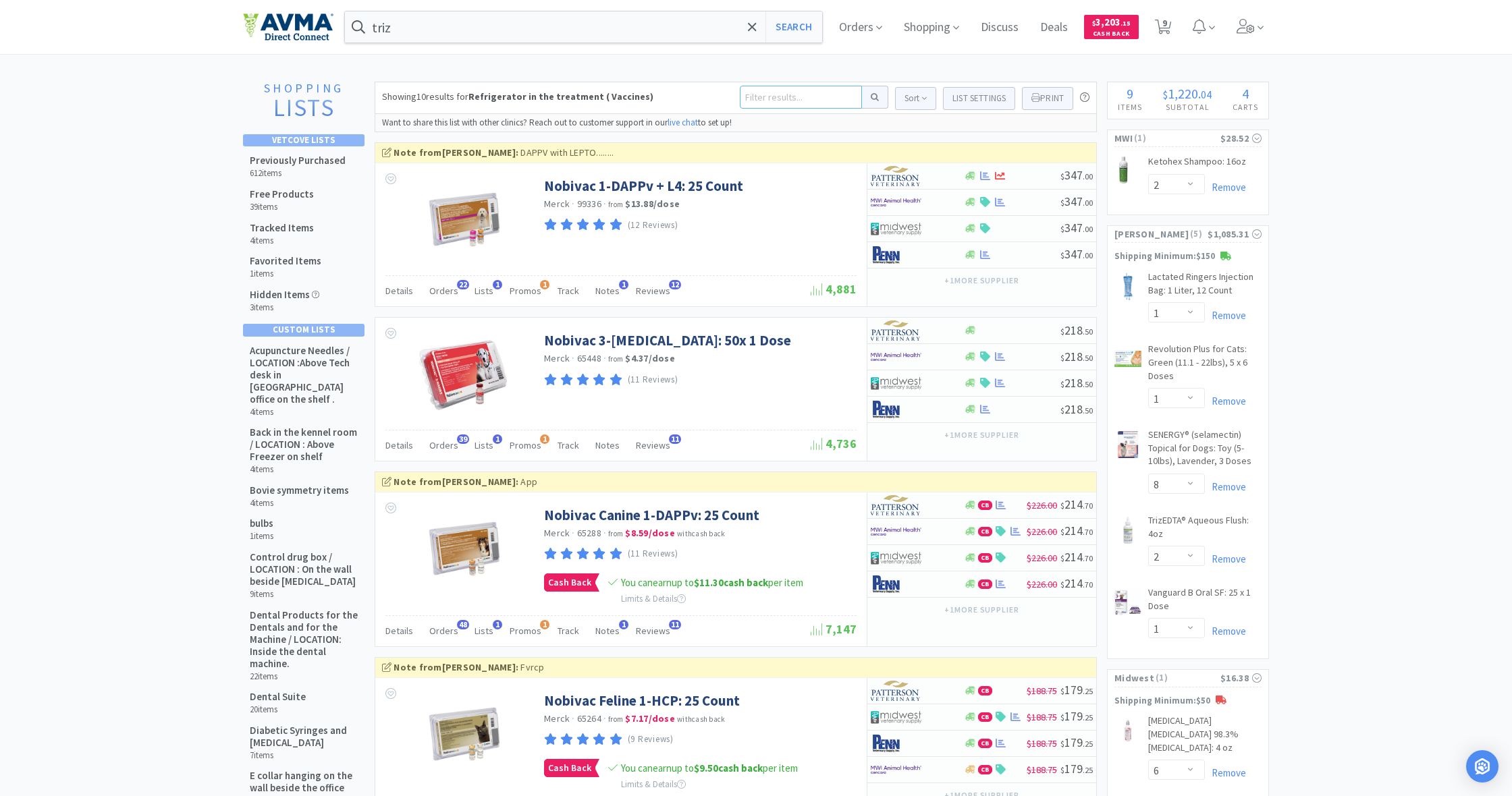
click at [760, 98] on input at bounding box center [800, 97] width 122 height 23
type input "amoxi"
click at [870, 97] on button at bounding box center [875, 97] width 26 height 23
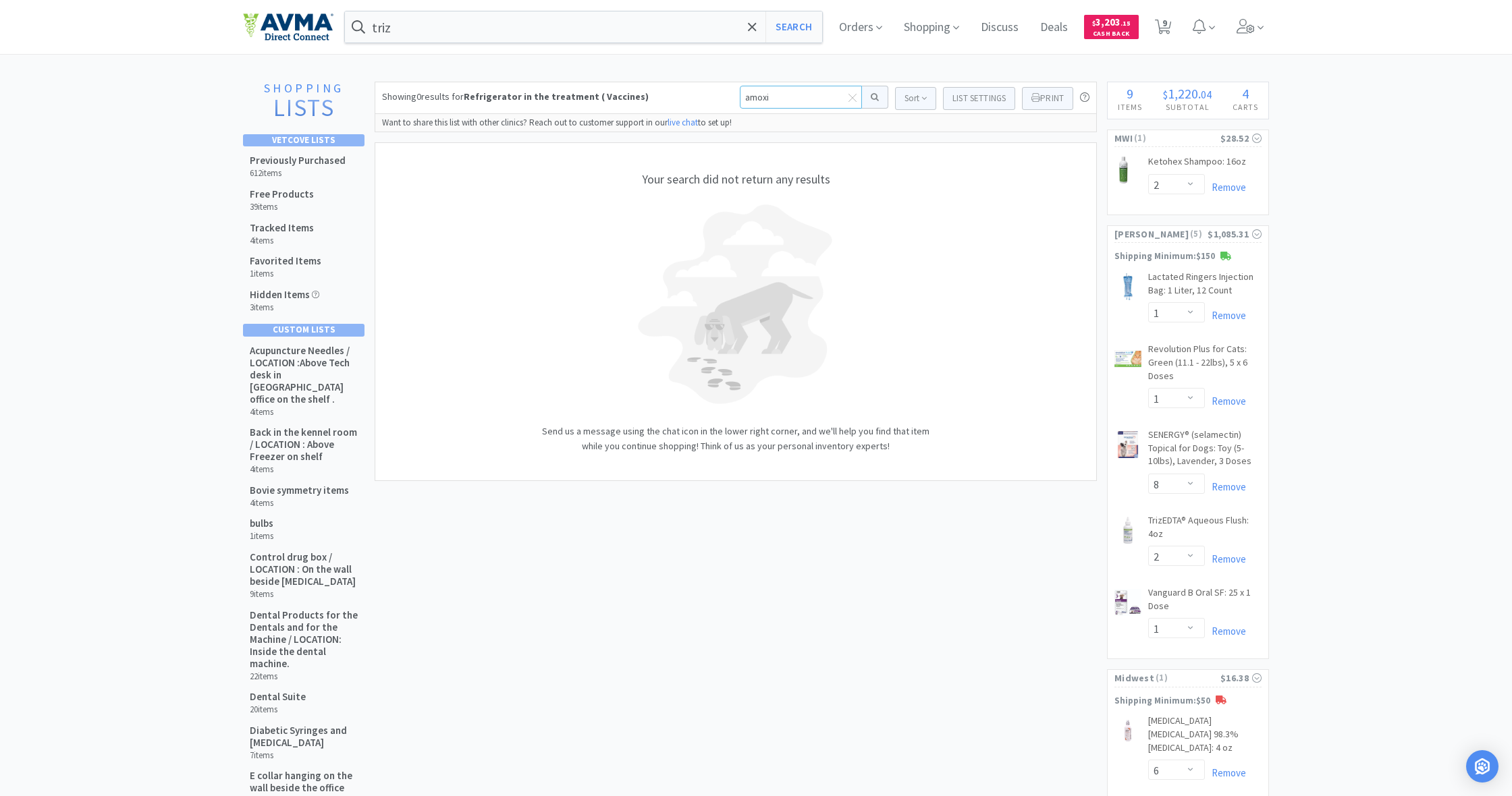
drag, startPoint x: 782, startPoint y: 97, endPoint x: 733, endPoint y: 95, distance: 49.0
click at [733, 95] on div "Showing 0 results for Refrigerator in the treatment ( Vaccines) amoxi Sort List…" at bounding box center [735, 97] width 722 height 32
type input "[MEDICAL_DATA] clave"
click at [870, 97] on button at bounding box center [875, 97] width 26 height 23
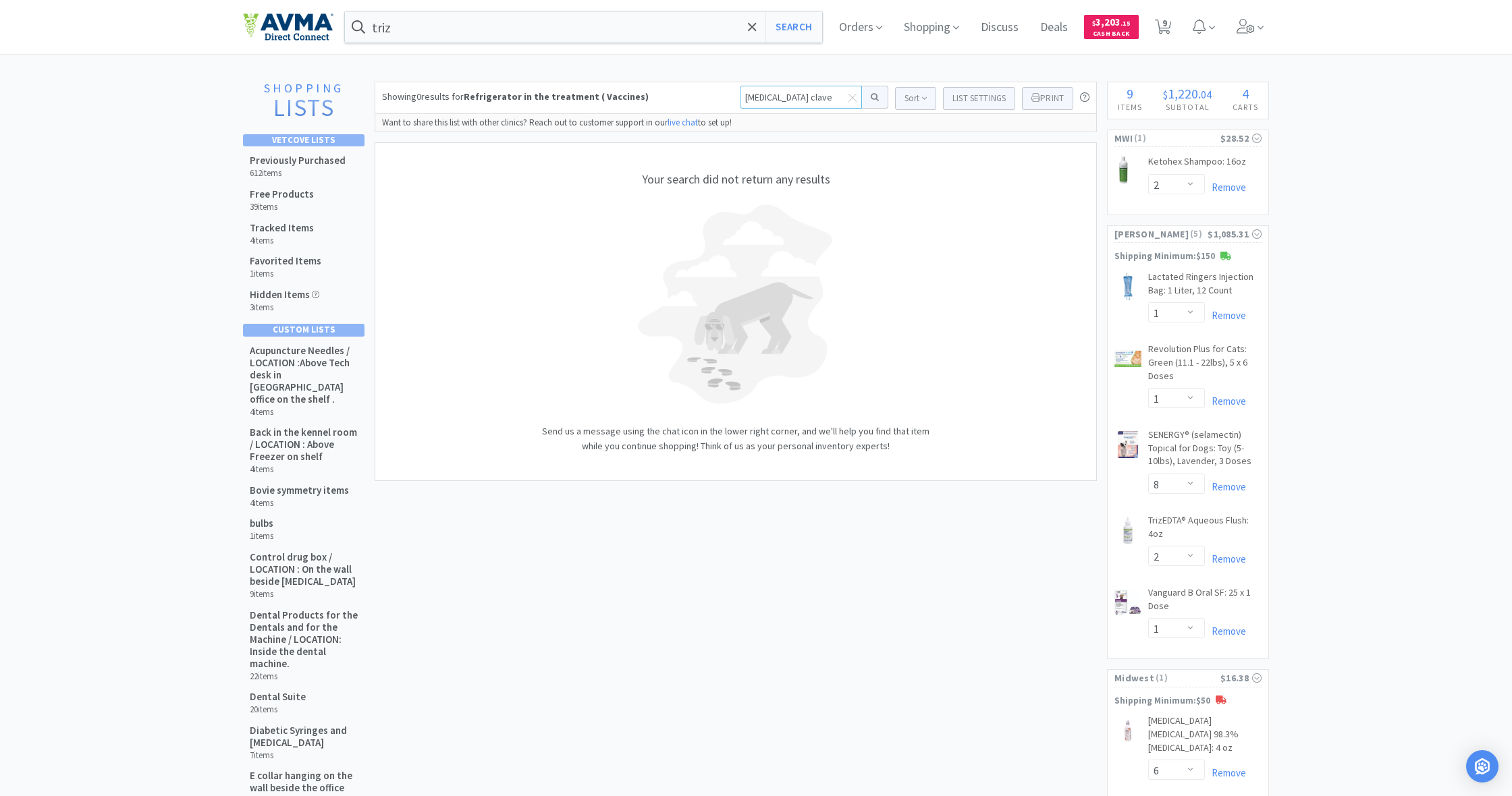
drag, startPoint x: 739, startPoint y: 97, endPoint x: 450, endPoint y: 117, distance: 289.7
click at [837, 102] on input "[MEDICAL_DATA] clave" at bounding box center [800, 97] width 122 height 23
click at [349, 157] on div "Previously Purchased 612 items" at bounding box center [303, 166] width 122 height 34
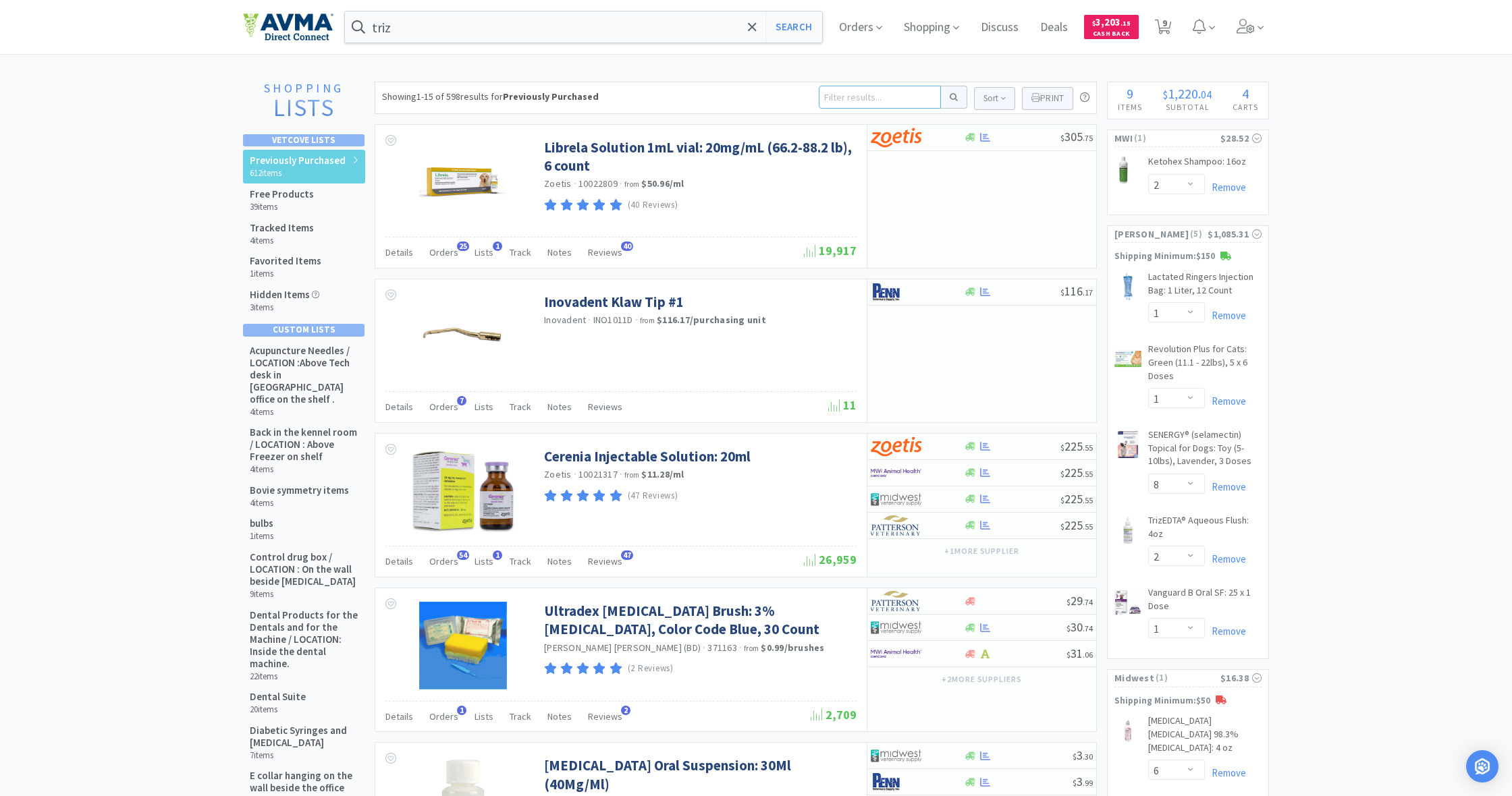
click at [868, 97] on input at bounding box center [880, 97] width 122 height 23
type input "amoxi clav"
click at [952, 97] on button at bounding box center [954, 97] width 26 height 23
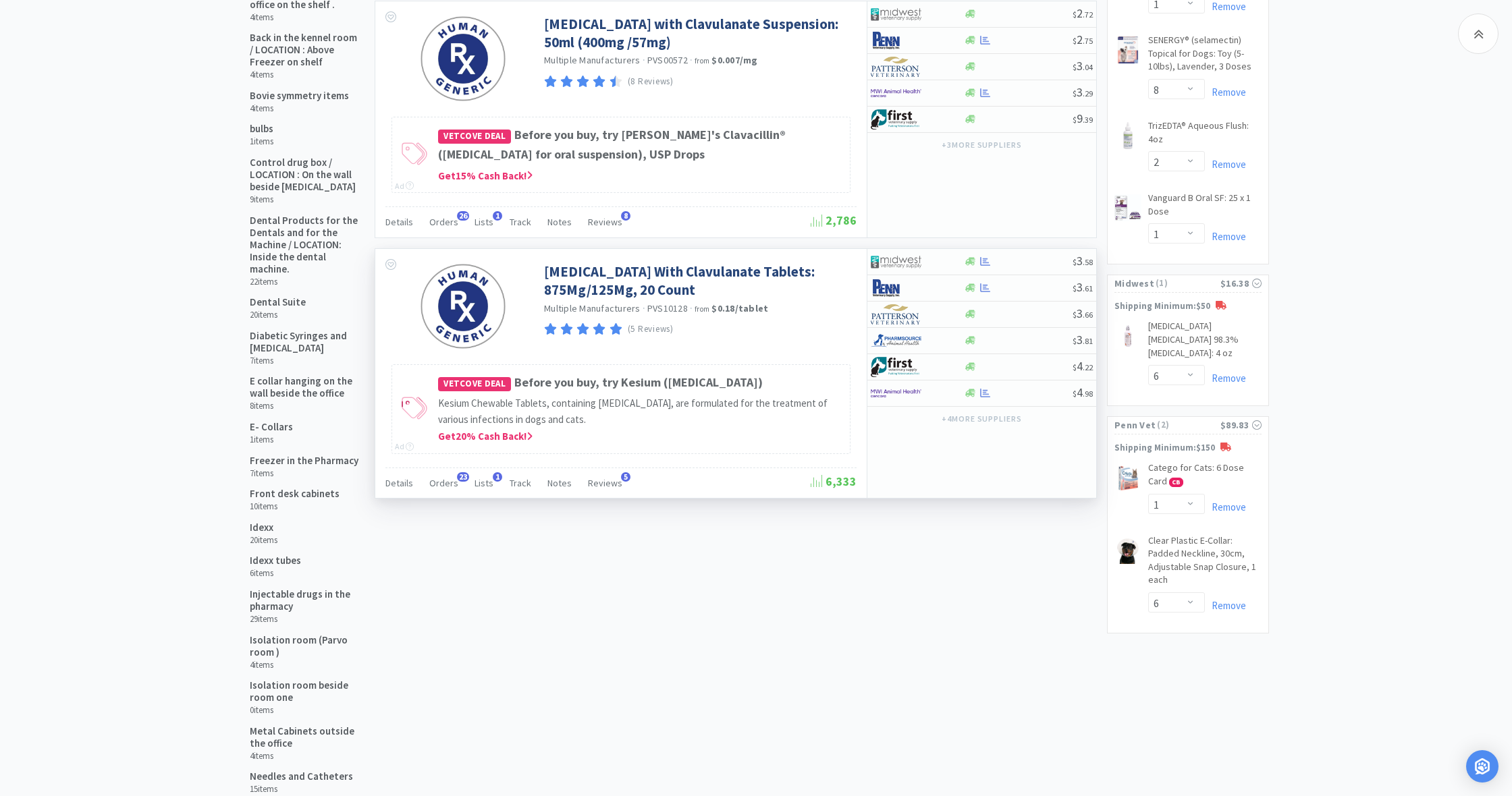
scroll to position [419, 0]
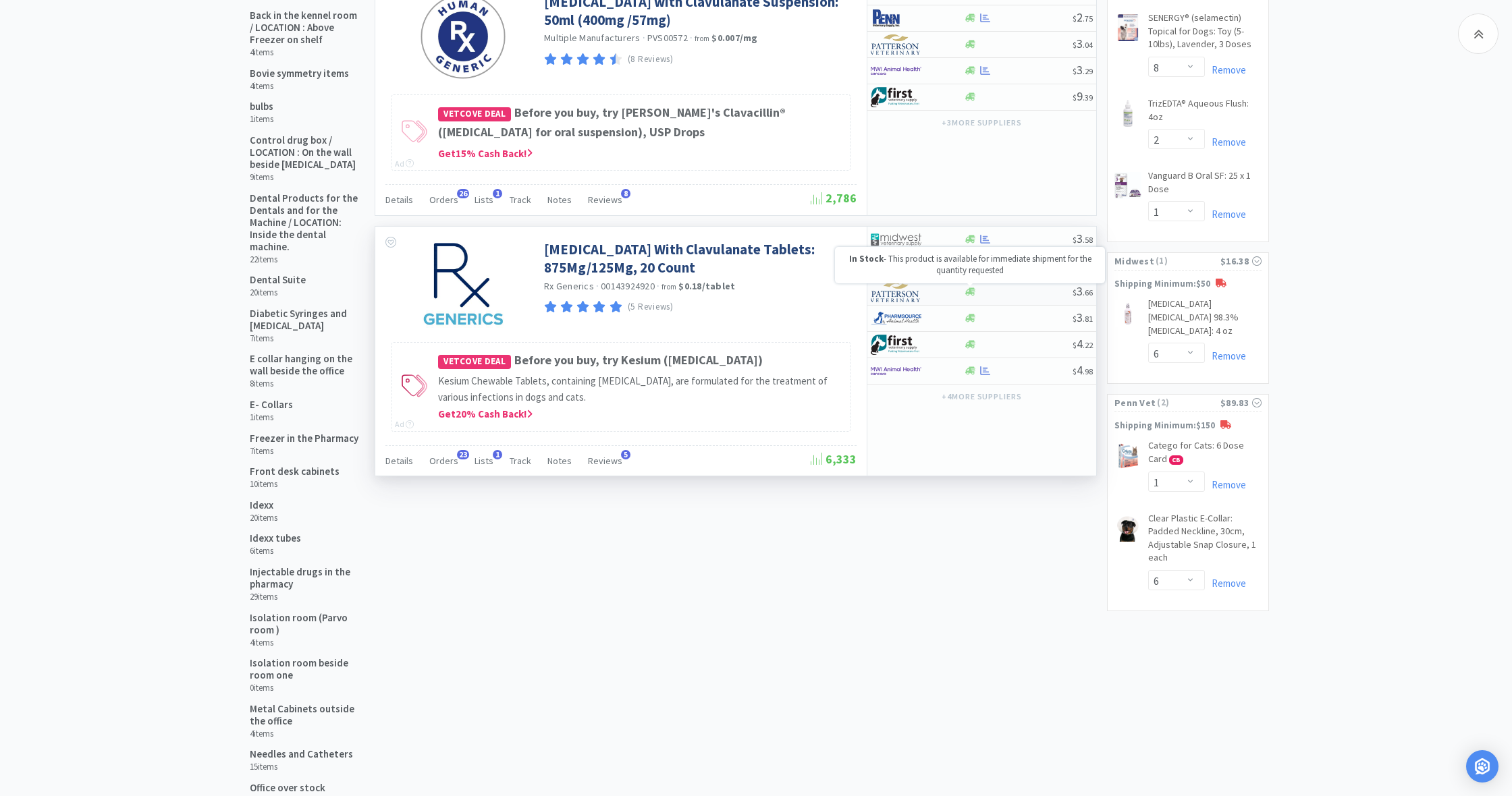
click at [973, 288] on icon at bounding box center [970, 292] width 10 height 8
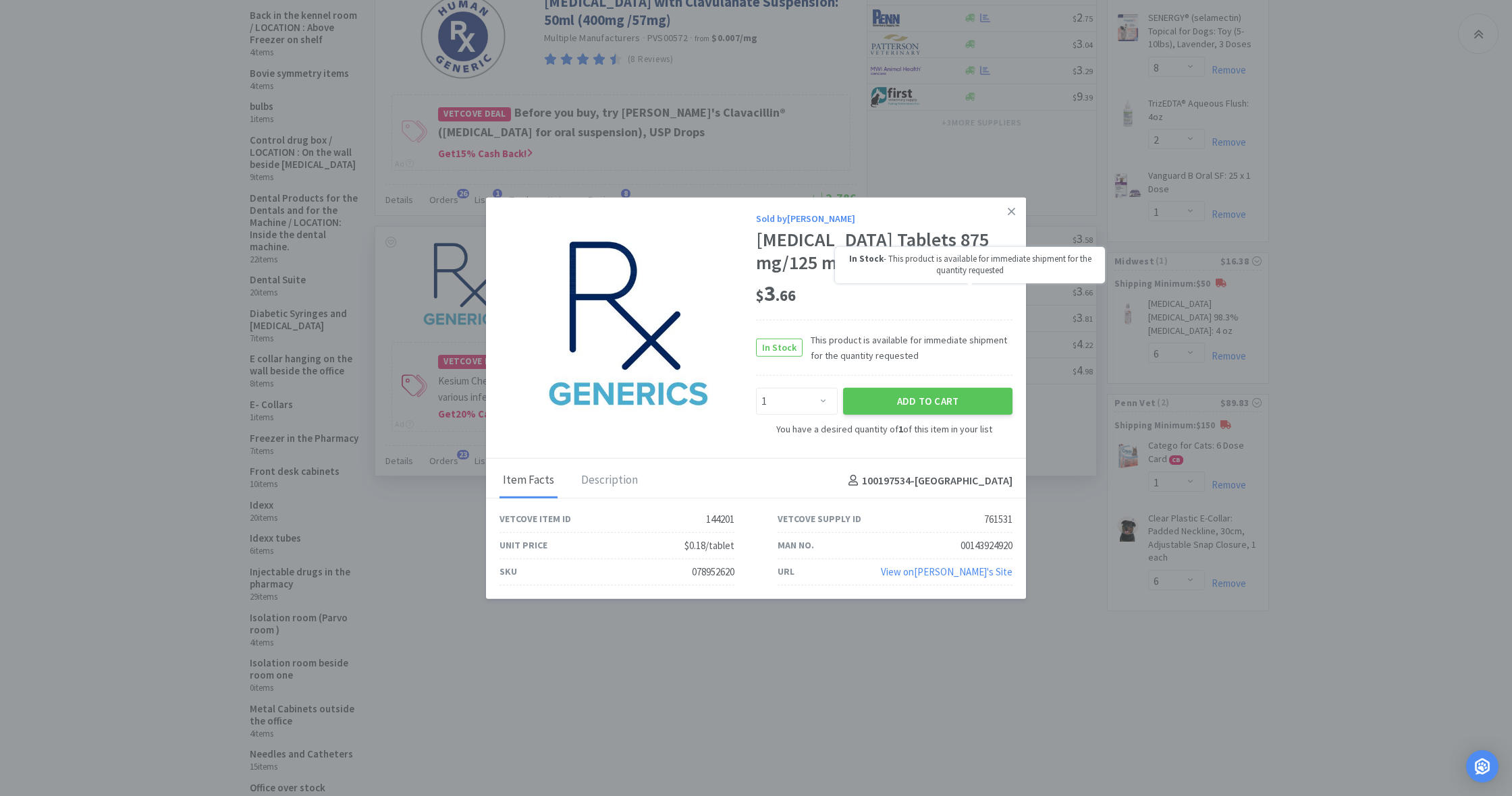
scroll to position [425, 0]
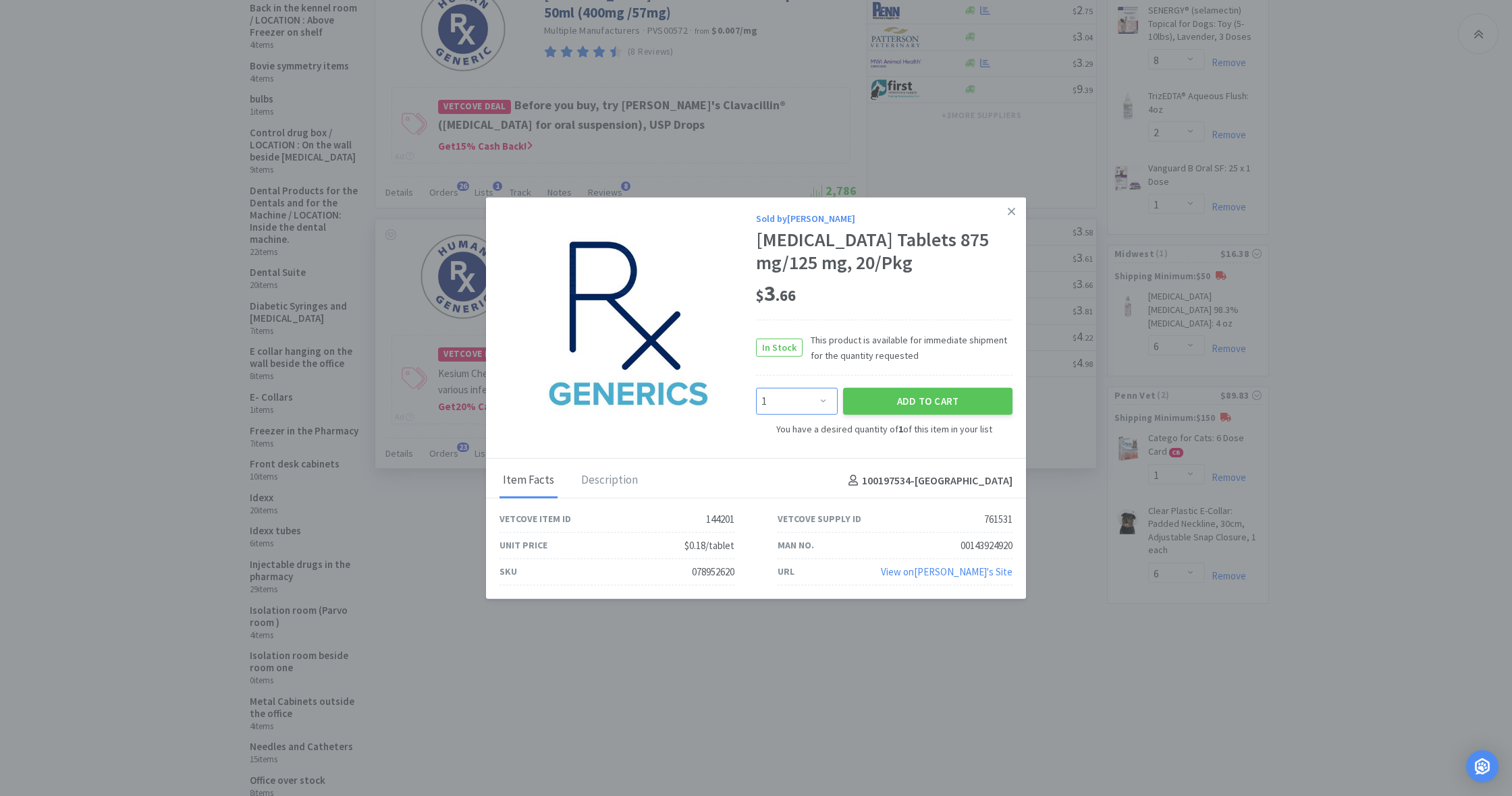
select select "6"
click at [912, 415] on button "Add to Cart" at bounding box center [927, 402] width 169 height 27
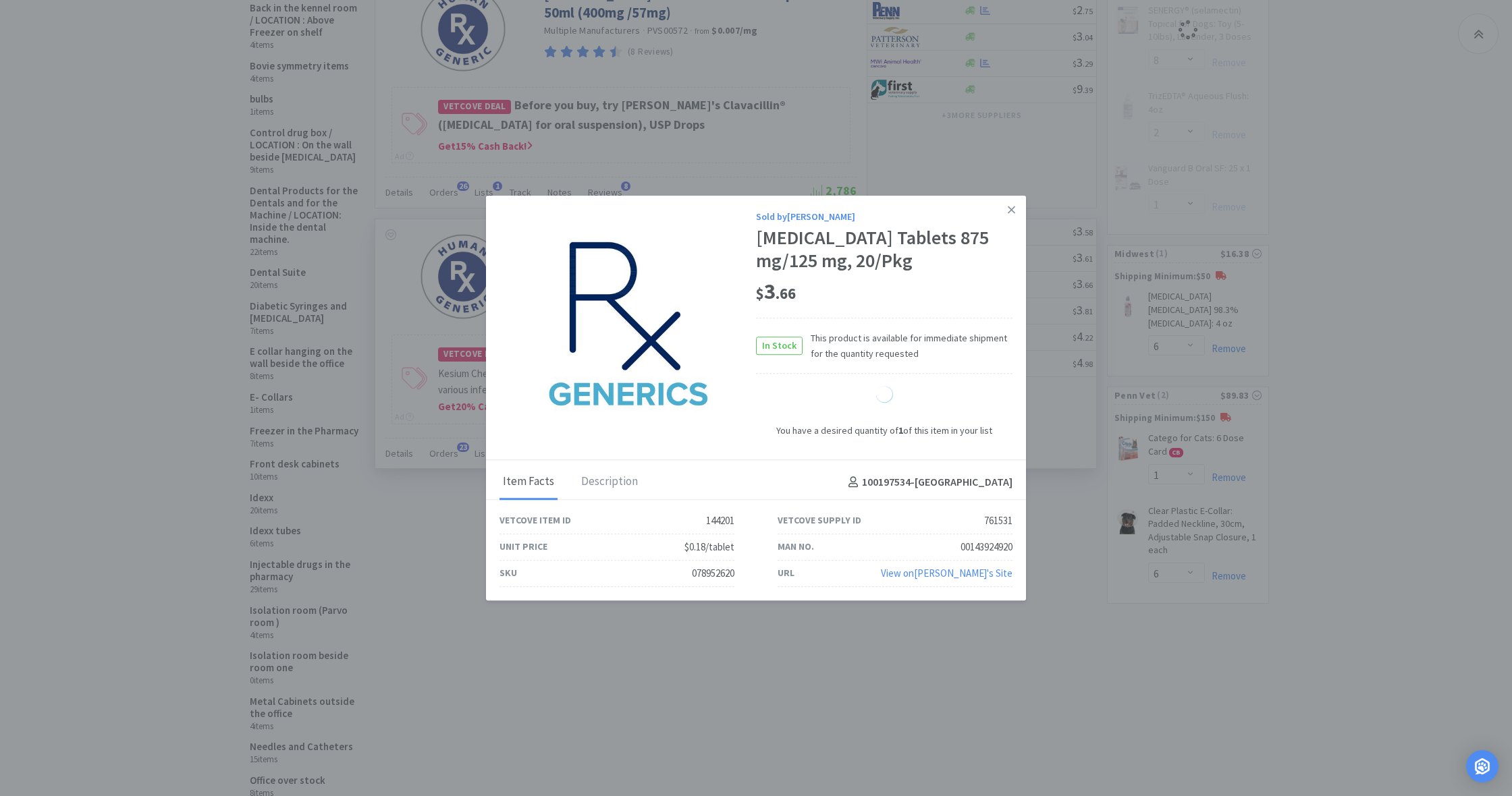
select select "6"
select select "1"
select select "8"
select select "2"
select select "1"
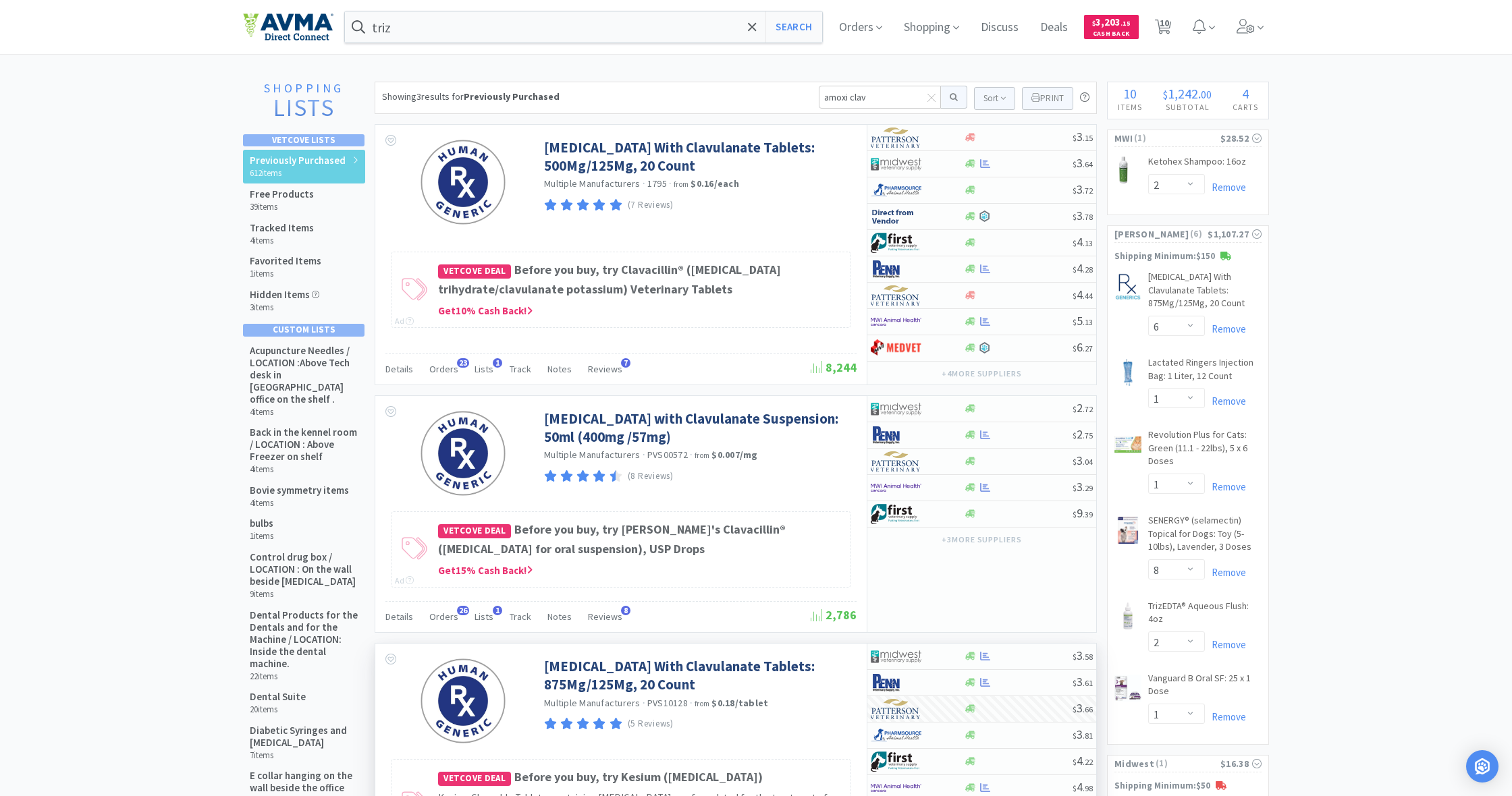
scroll to position [0, 0]
drag, startPoint x: 869, startPoint y: 96, endPoint x: 784, endPoint y: 96, distance: 85.0
click at [784, 96] on div "Showing 3 results for Previously Purchased amoxi clav Sort Print Previously Pur…" at bounding box center [735, 97] width 722 height 32
type input "rilex"
click at [952, 97] on button at bounding box center [954, 97] width 26 height 23
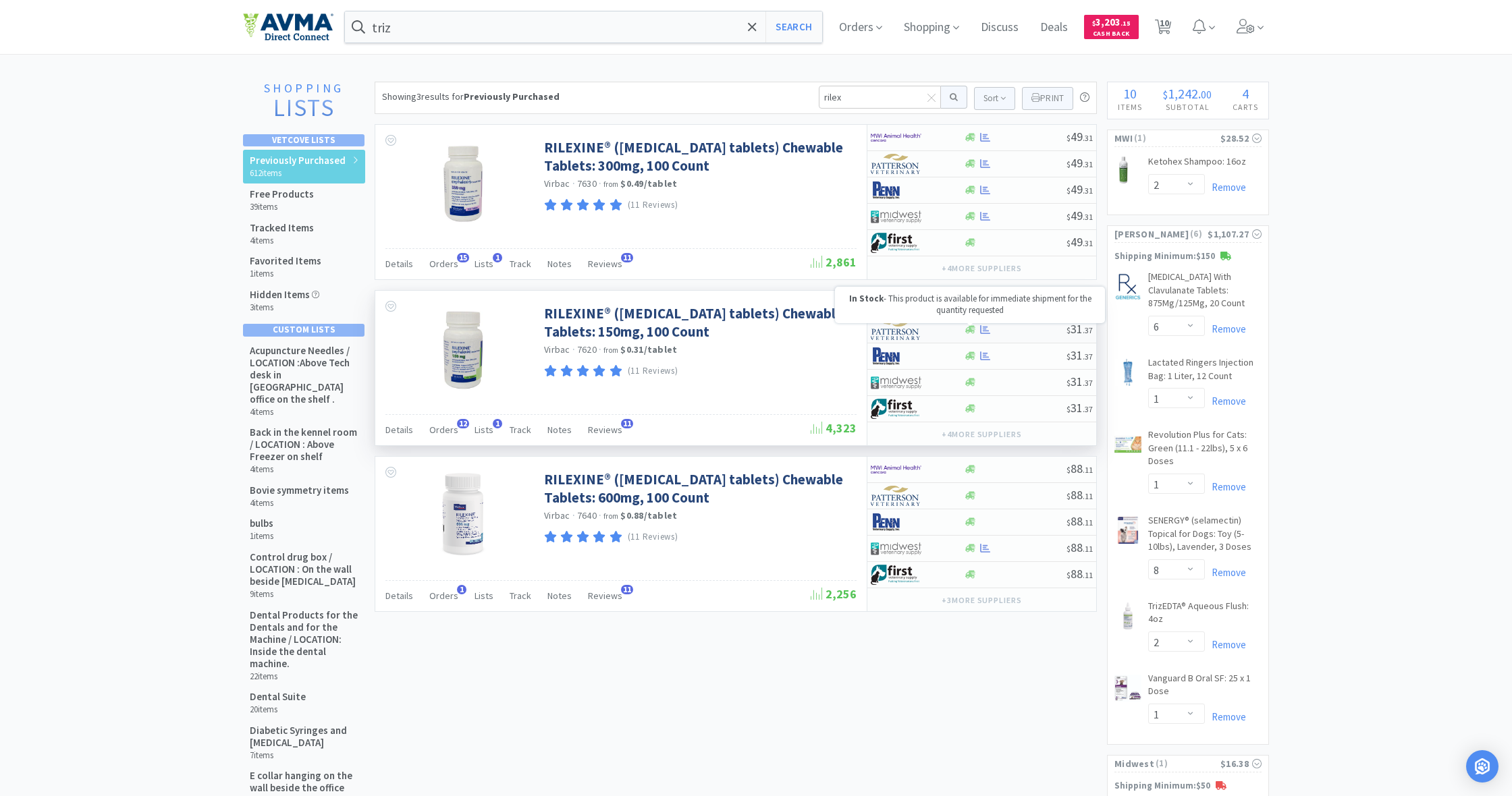
click at [973, 332] on icon at bounding box center [970, 330] width 10 height 8
select select "1"
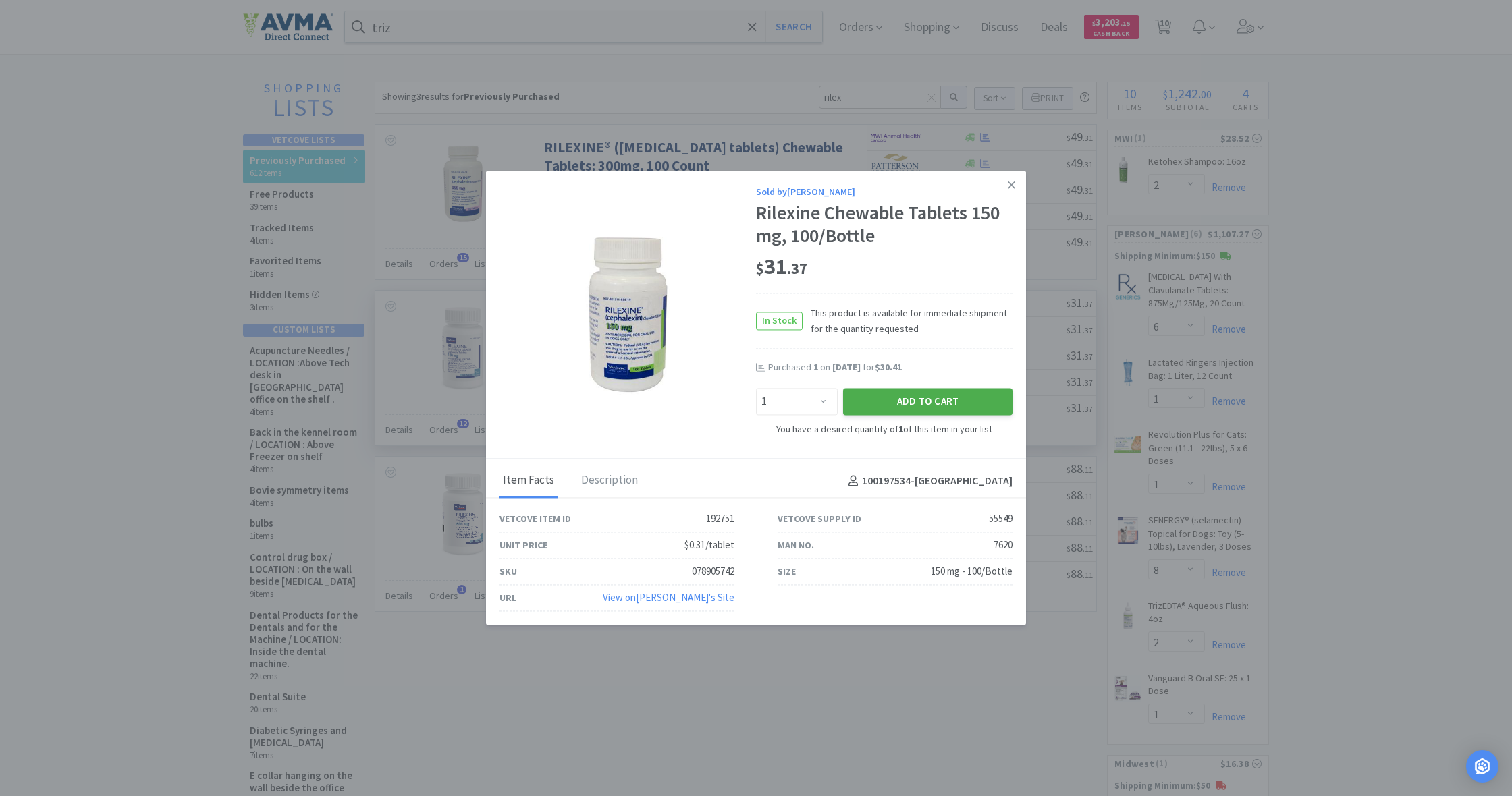
click at [933, 400] on button "Add to Cart" at bounding box center [927, 402] width 169 height 27
select select "1"
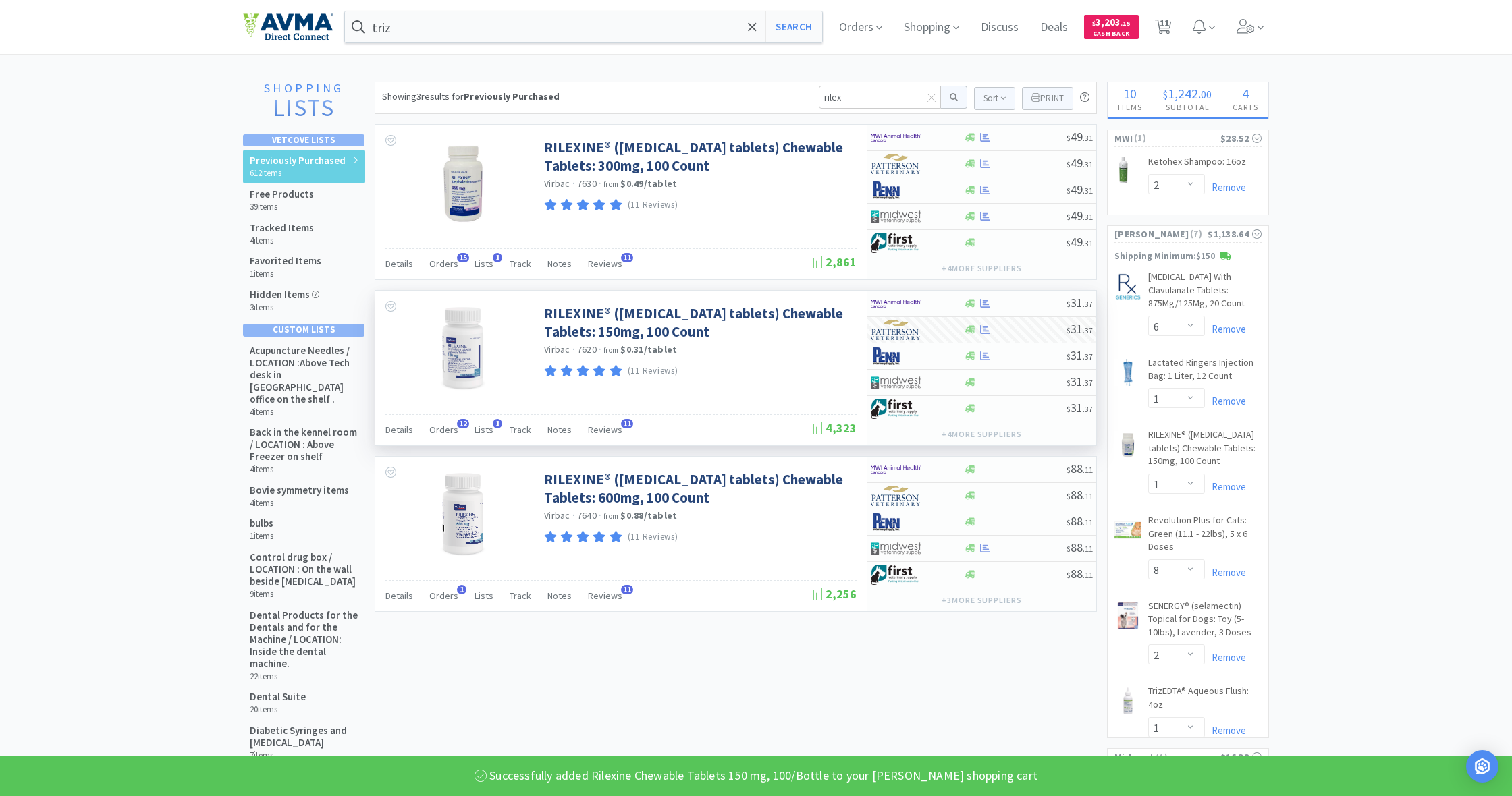
select select "1"
select select "8"
select select "2"
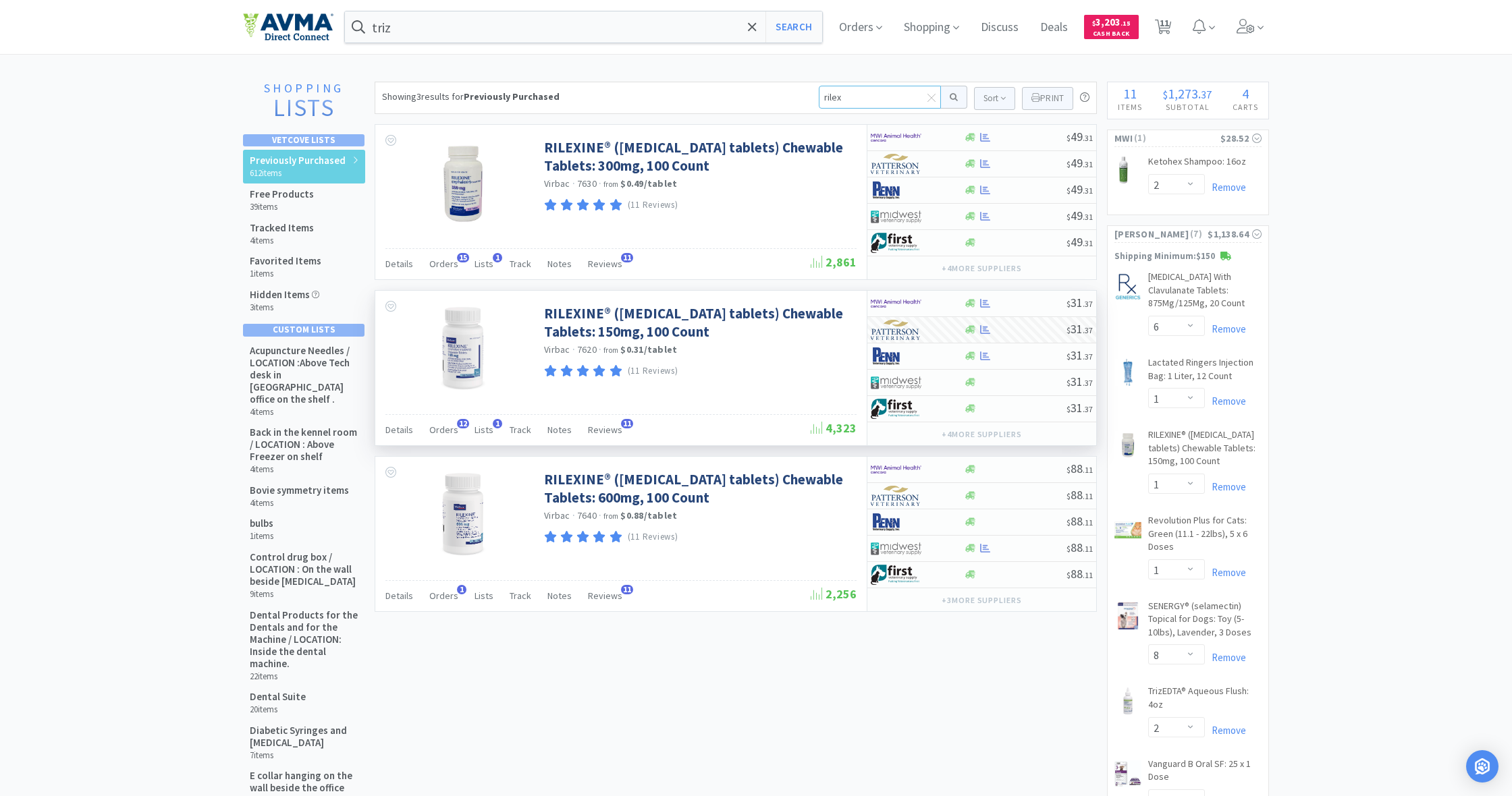
drag, startPoint x: 843, startPoint y: 95, endPoint x: 796, endPoint y: 94, distance: 47.0
click at [796, 94] on div "Showing 3 results for Previously Purchased rilex Sort Print Previously Purchase…" at bounding box center [735, 97] width 722 height 32
type input "movo"
click at [952, 97] on button at bounding box center [954, 97] width 26 height 23
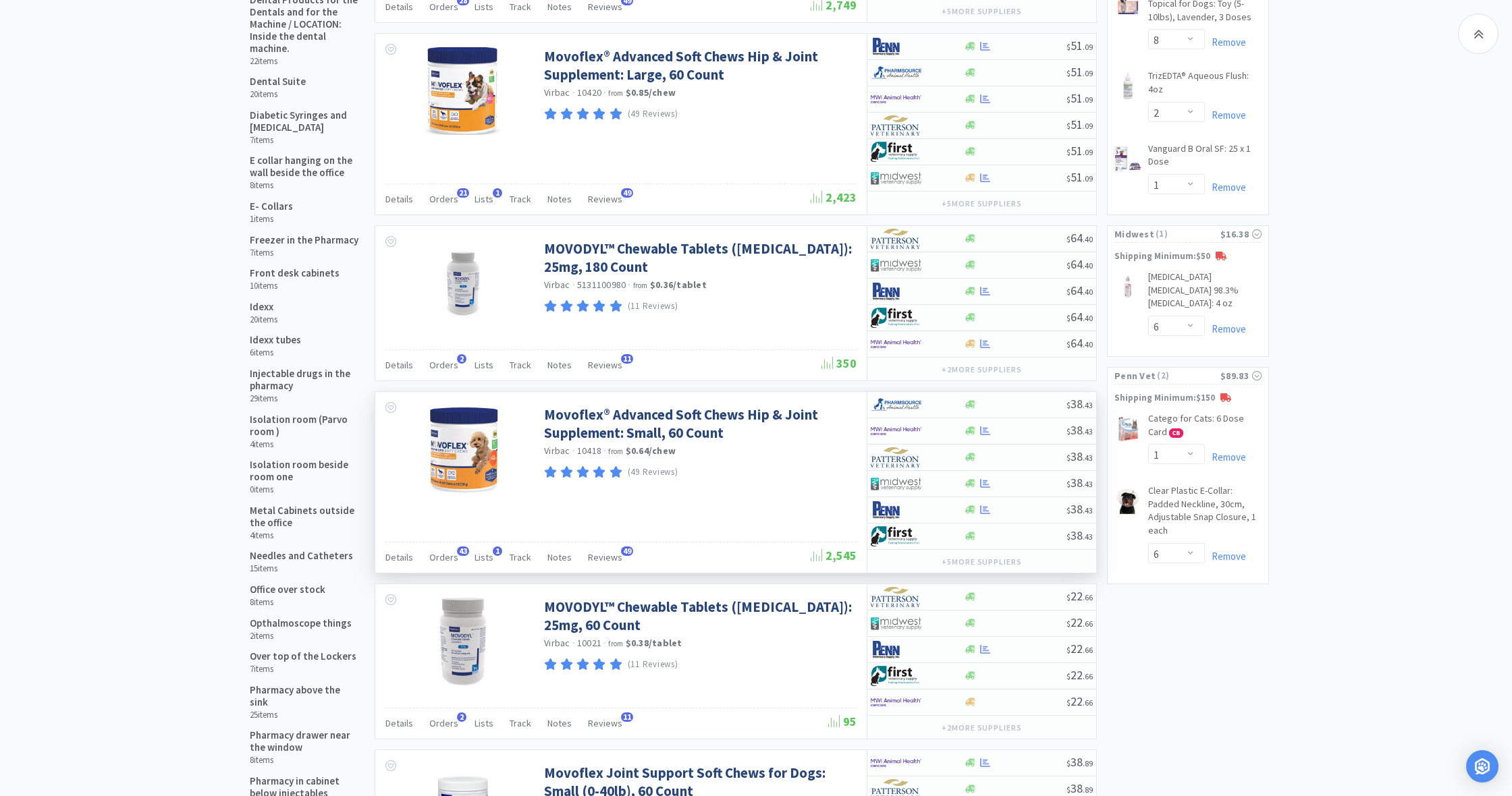
scroll to position [617, 0]
click at [979, 430] on div at bounding box center [984, 430] width 14 height 10
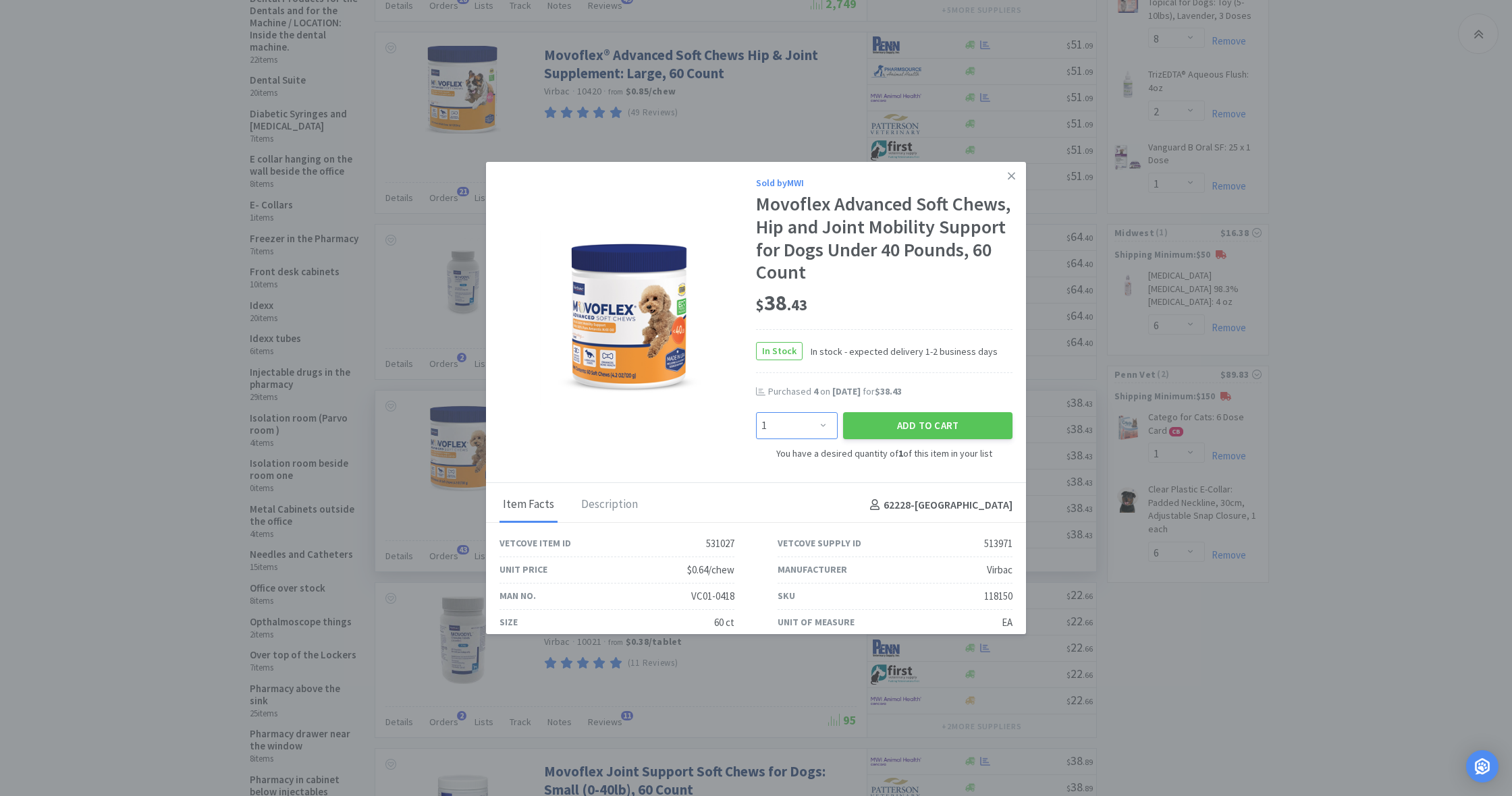
select select "4"
click at [933, 415] on button "Add to Cart" at bounding box center [927, 426] width 169 height 27
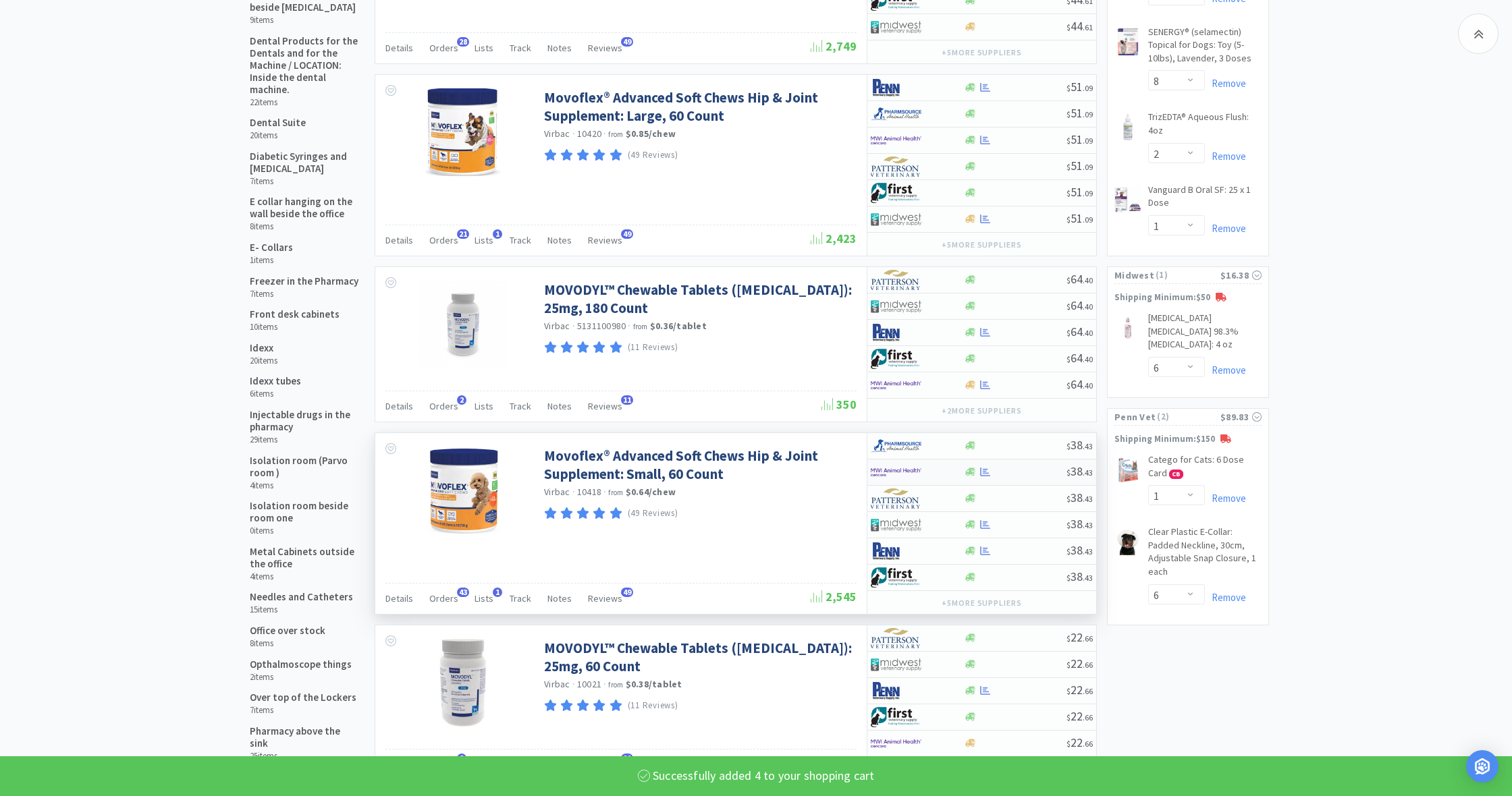
select select "4"
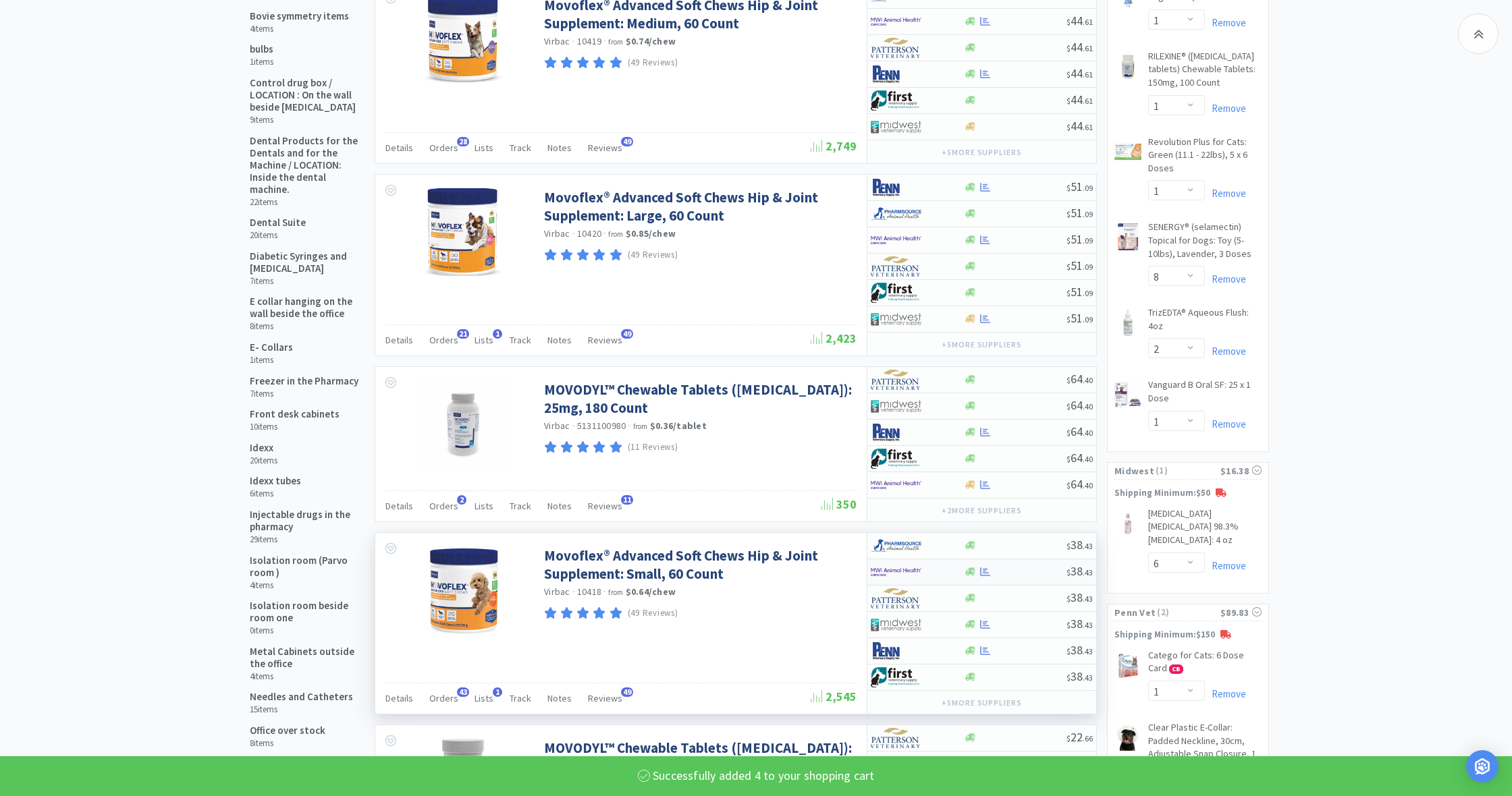
scroll to position [469, 0]
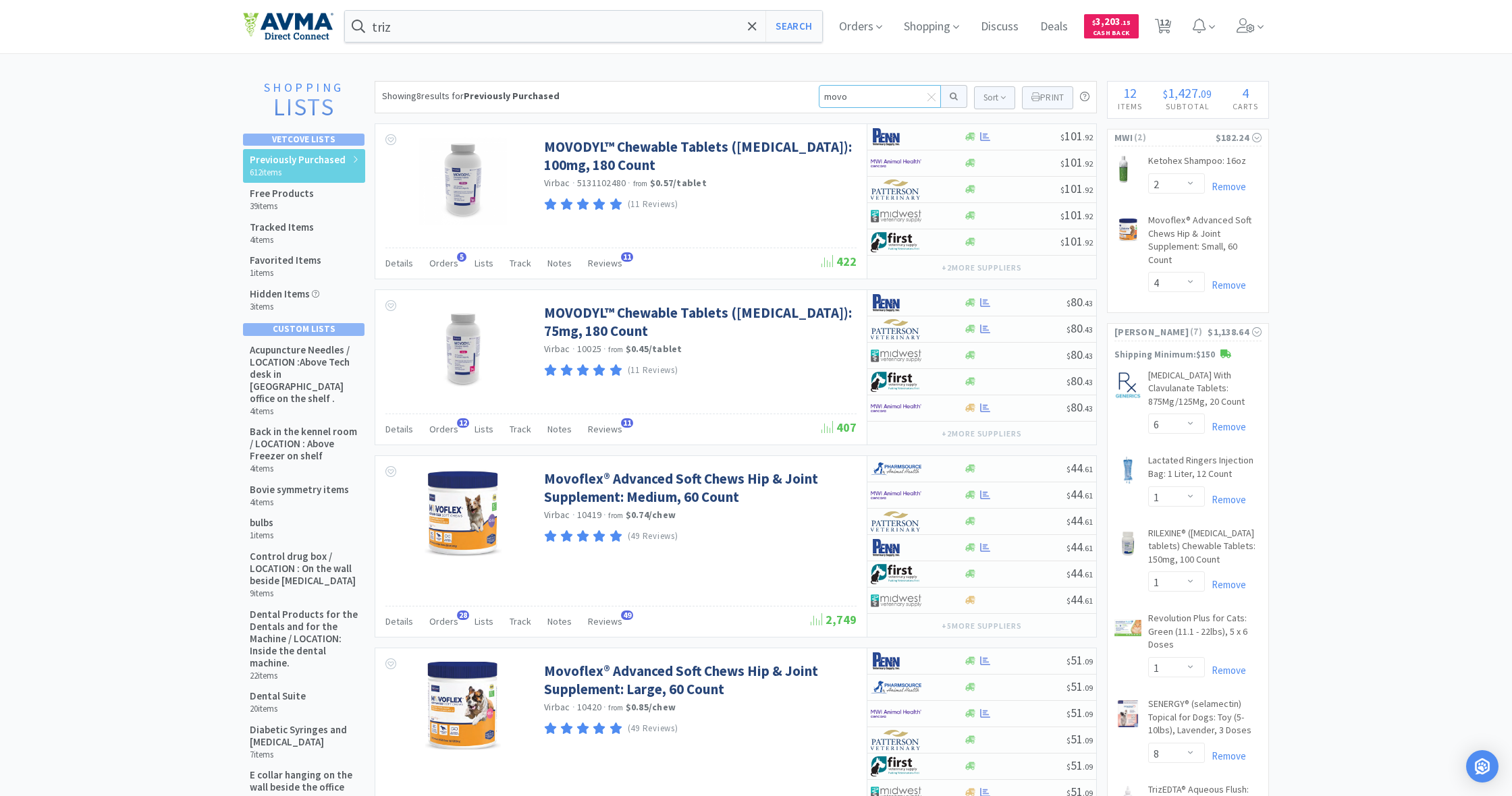
drag, startPoint x: 821, startPoint y: 88, endPoint x: 887, endPoint y: 94, distance: 66.3
click at [887, 94] on input "movo" at bounding box center [880, 96] width 122 height 23
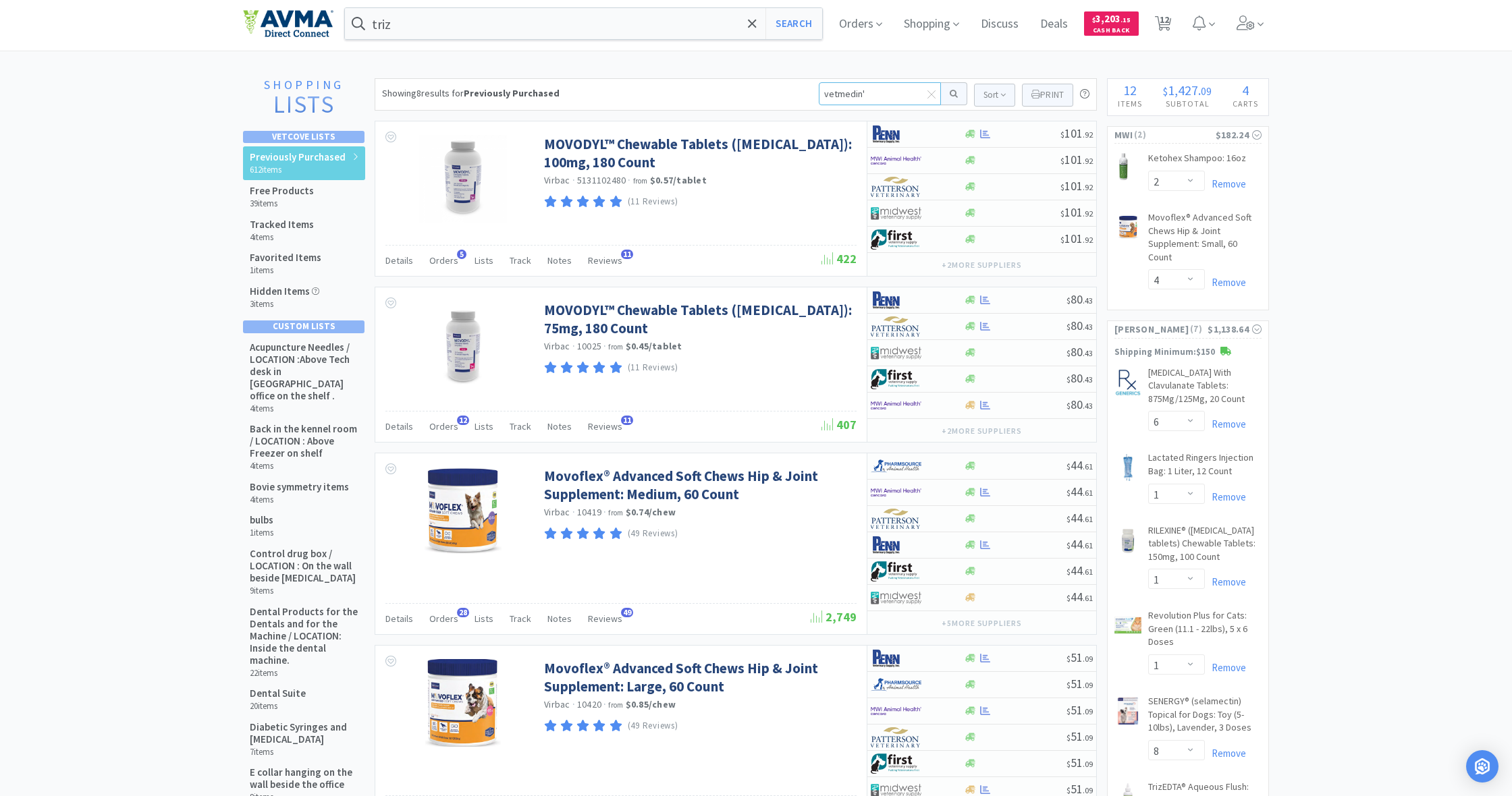
type input "vetmedin"
click at [952, 94] on button at bounding box center [954, 94] width 26 height 23
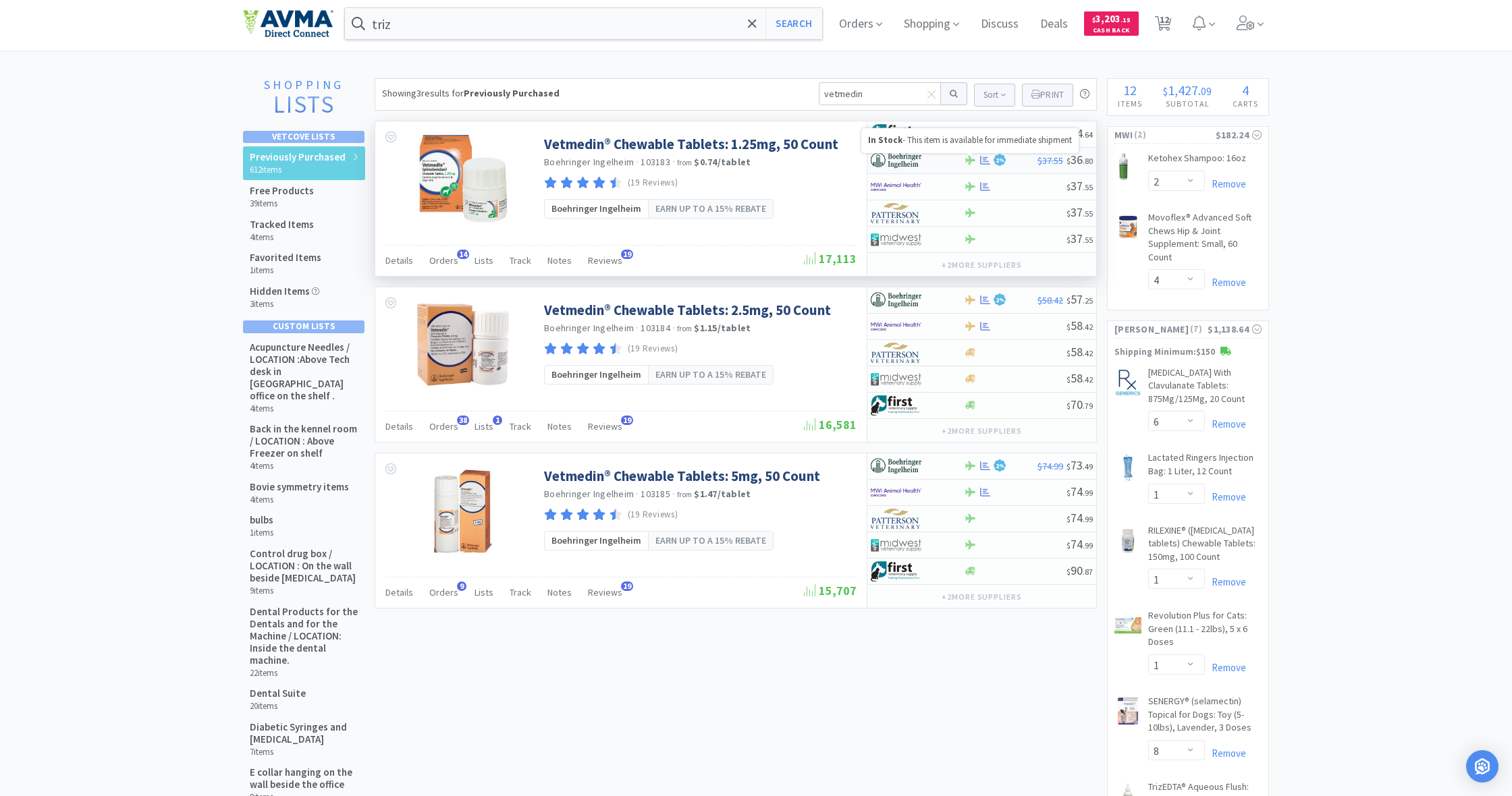
click at [972, 160] on icon at bounding box center [970, 160] width 10 height 9
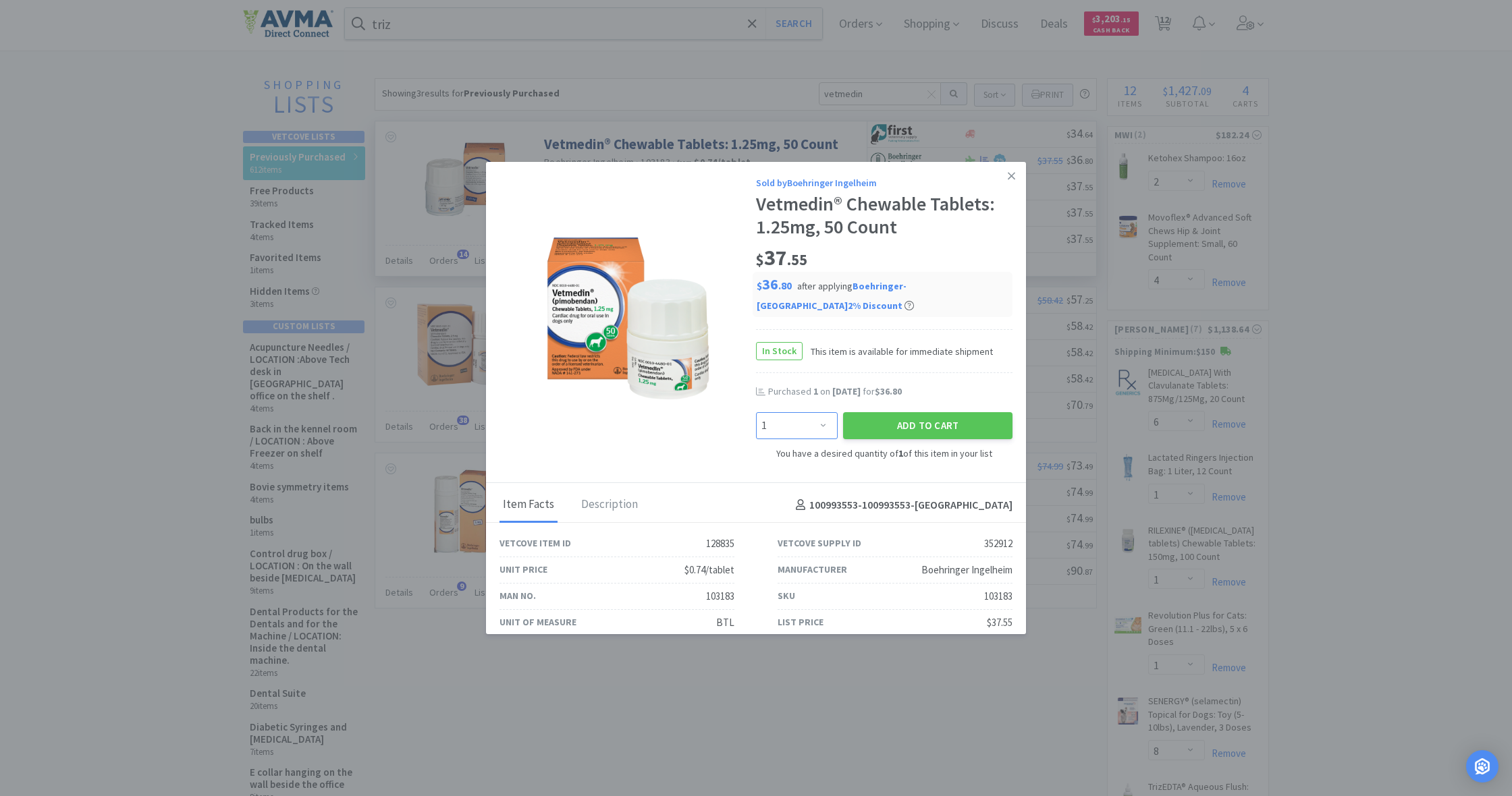
select select "3"
click at [913, 413] on button "Add to Cart" at bounding box center [927, 426] width 169 height 27
select select "3"
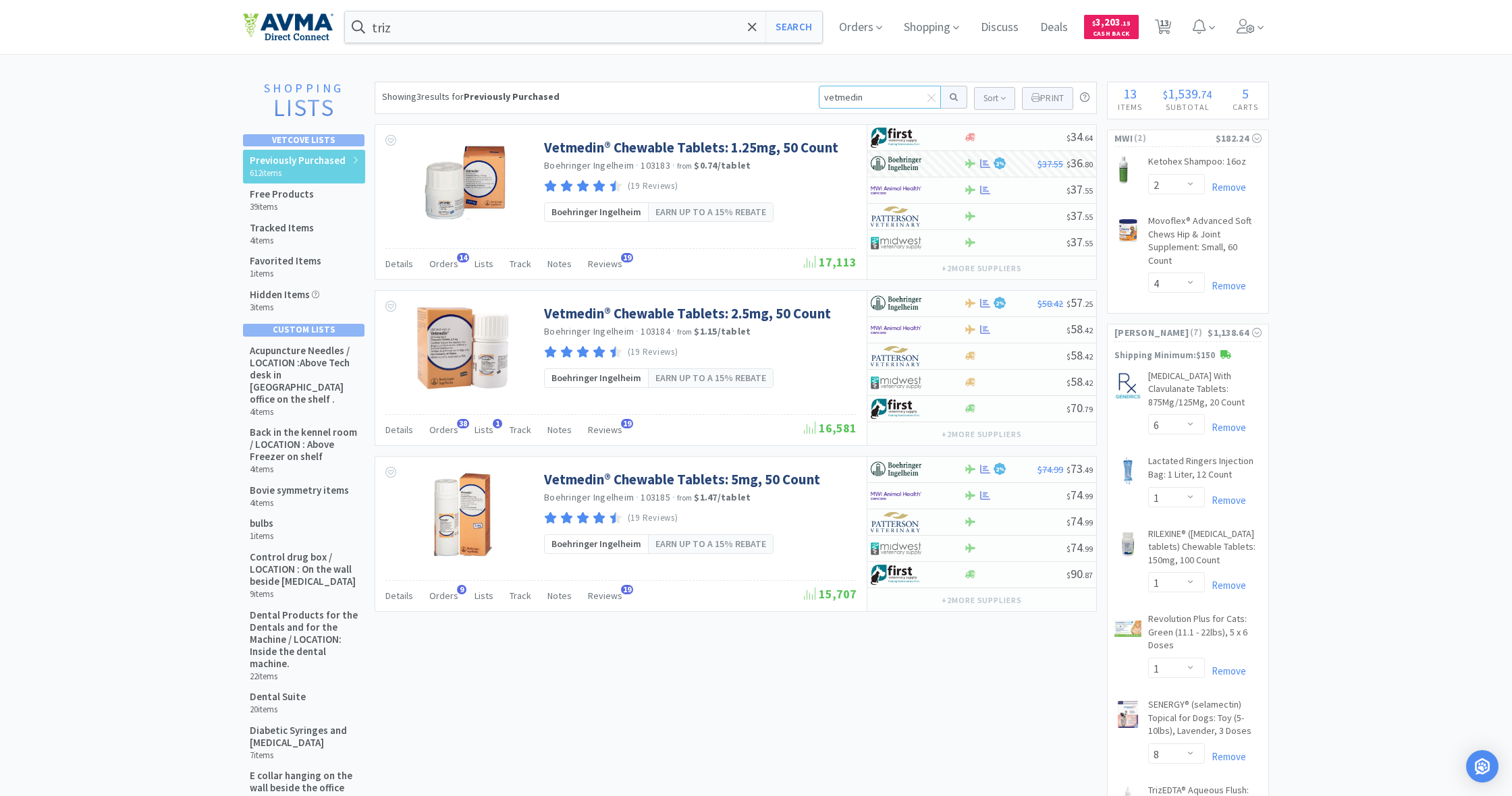
drag, startPoint x: 866, startPoint y: 96, endPoint x: 762, endPoint y: 90, distance: 104.2
click at [762, 90] on div "Showing 3 results for Previously Purchased vetmedin Sort Print Previously Purch…" at bounding box center [735, 97] width 722 height 32
type input "librela"
click at [952, 97] on button at bounding box center [954, 97] width 26 height 23
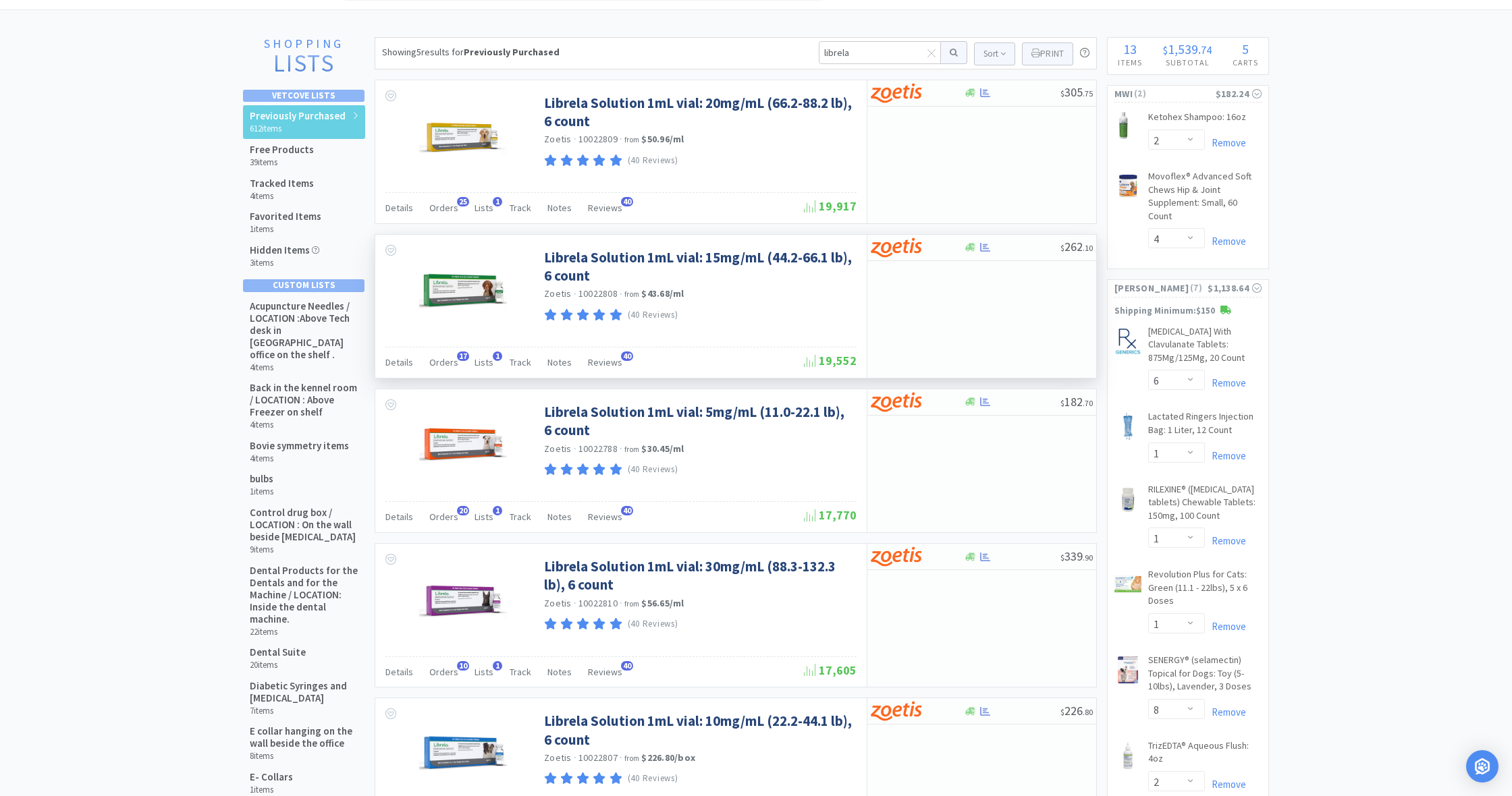
scroll to position [47, 0]
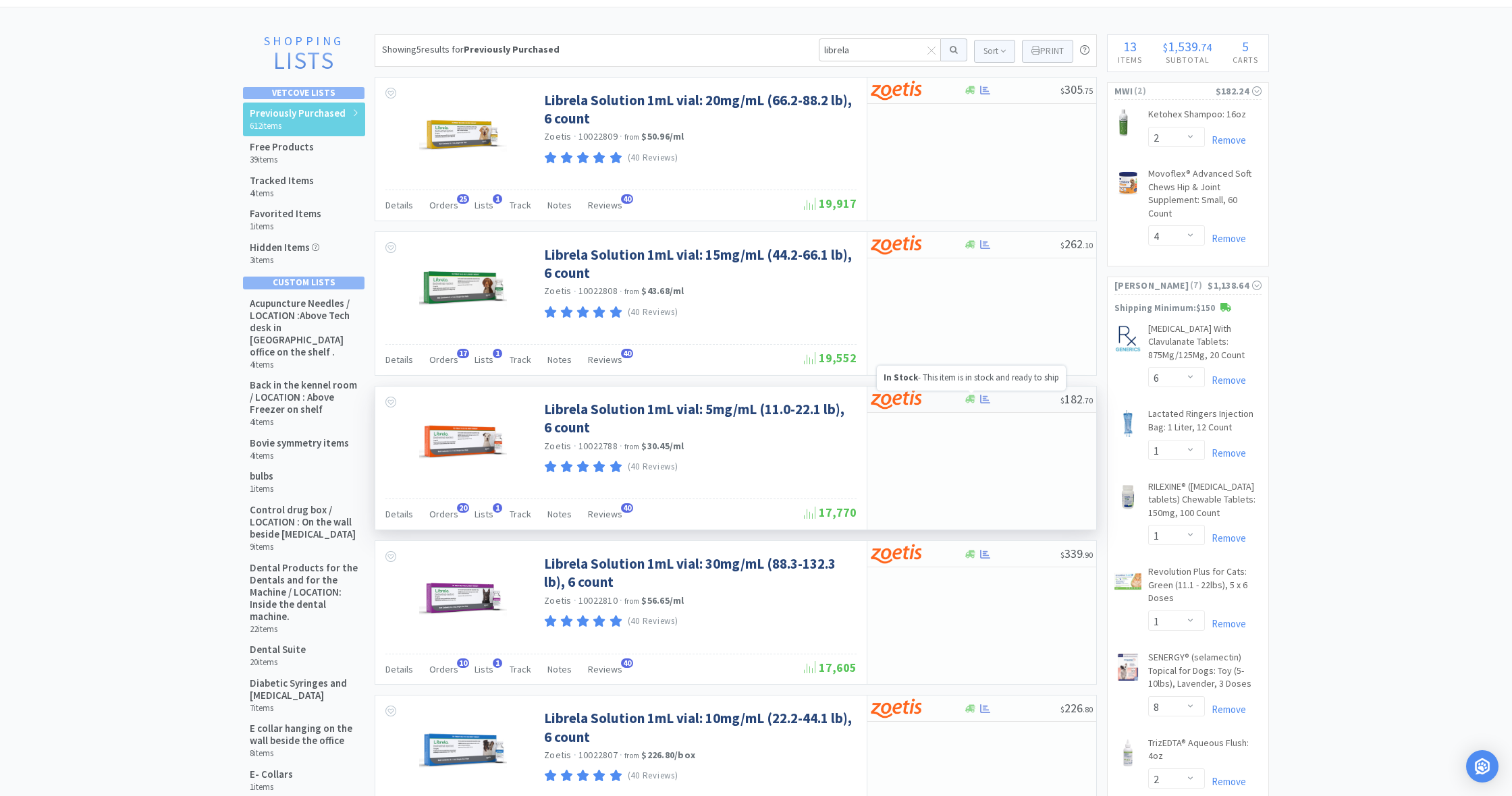
click at [969, 401] on icon at bounding box center [970, 399] width 10 height 8
select select "1"
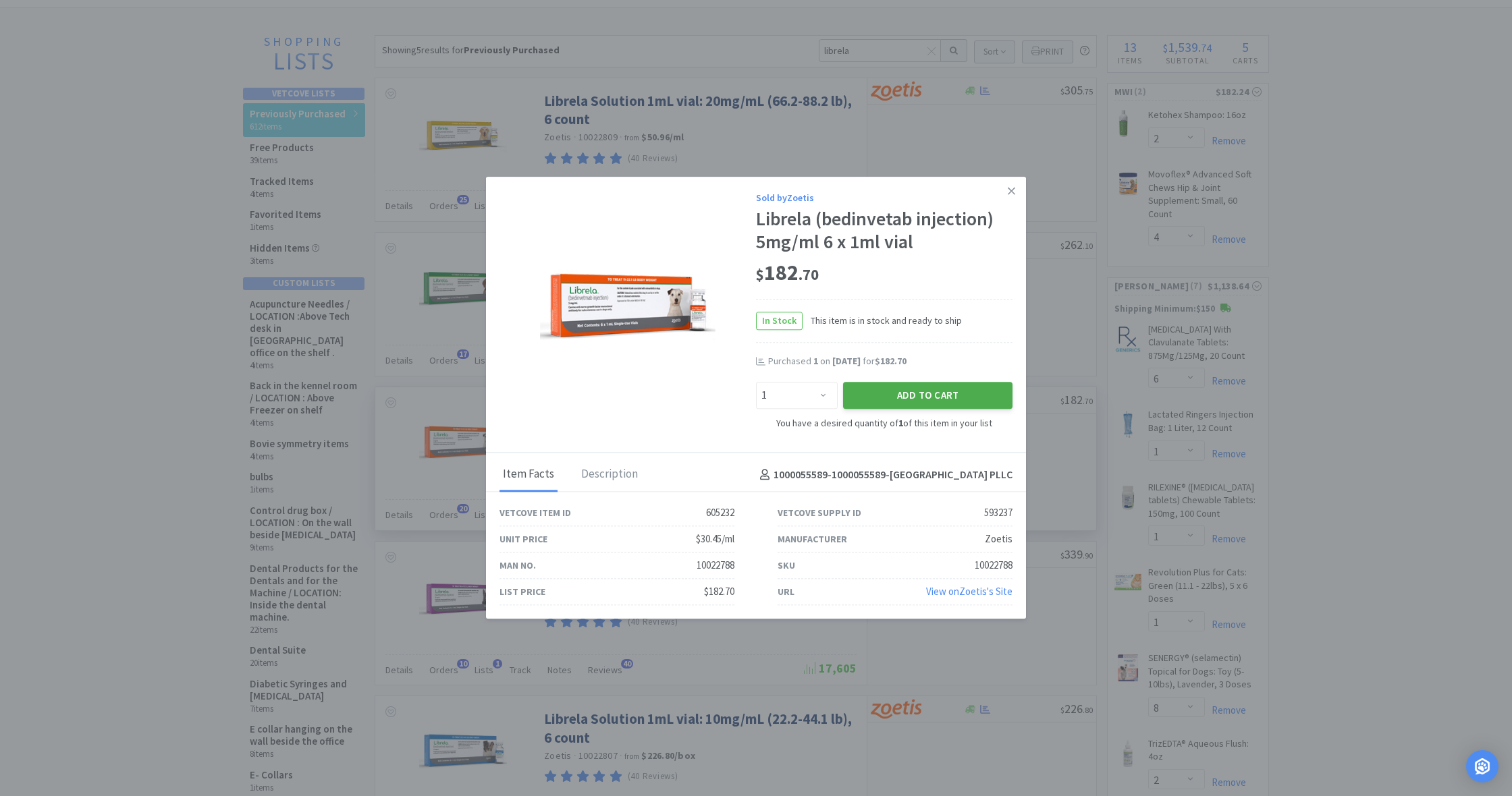
click at [970, 392] on button "Add to Cart" at bounding box center [927, 396] width 169 height 27
select select "1"
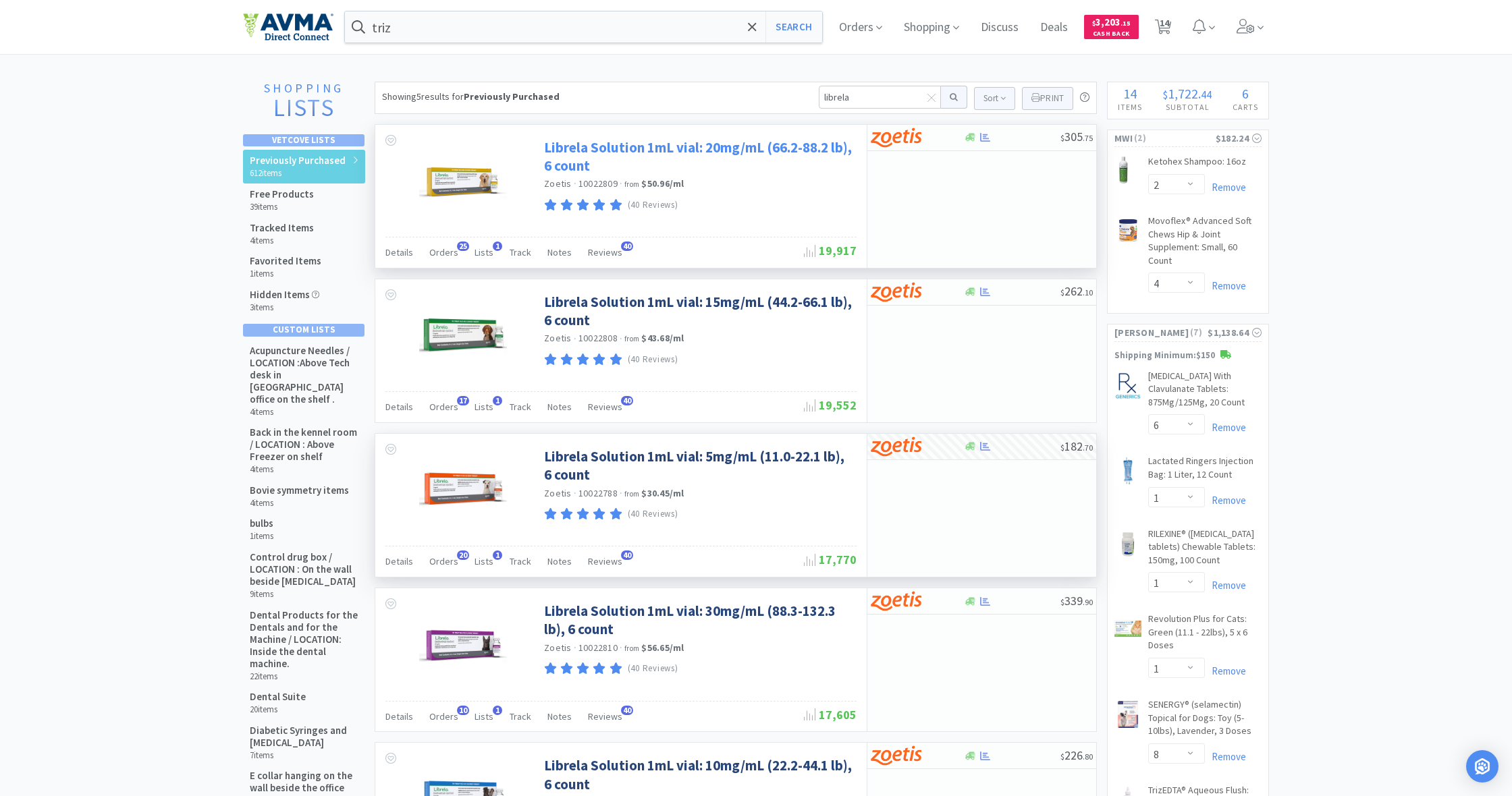
scroll to position [0, 0]
drag, startPoint x: 821, startPoint y: 94, endPoint x: 907, endPoint y: 102, distance: 86.4
click at [906, 101] on input "librela" at bounding box center [880, 97] width 122 height 23
type input "syringes"
click at [952, 97] on button at bounding box center [954, 97] width 26 height 23
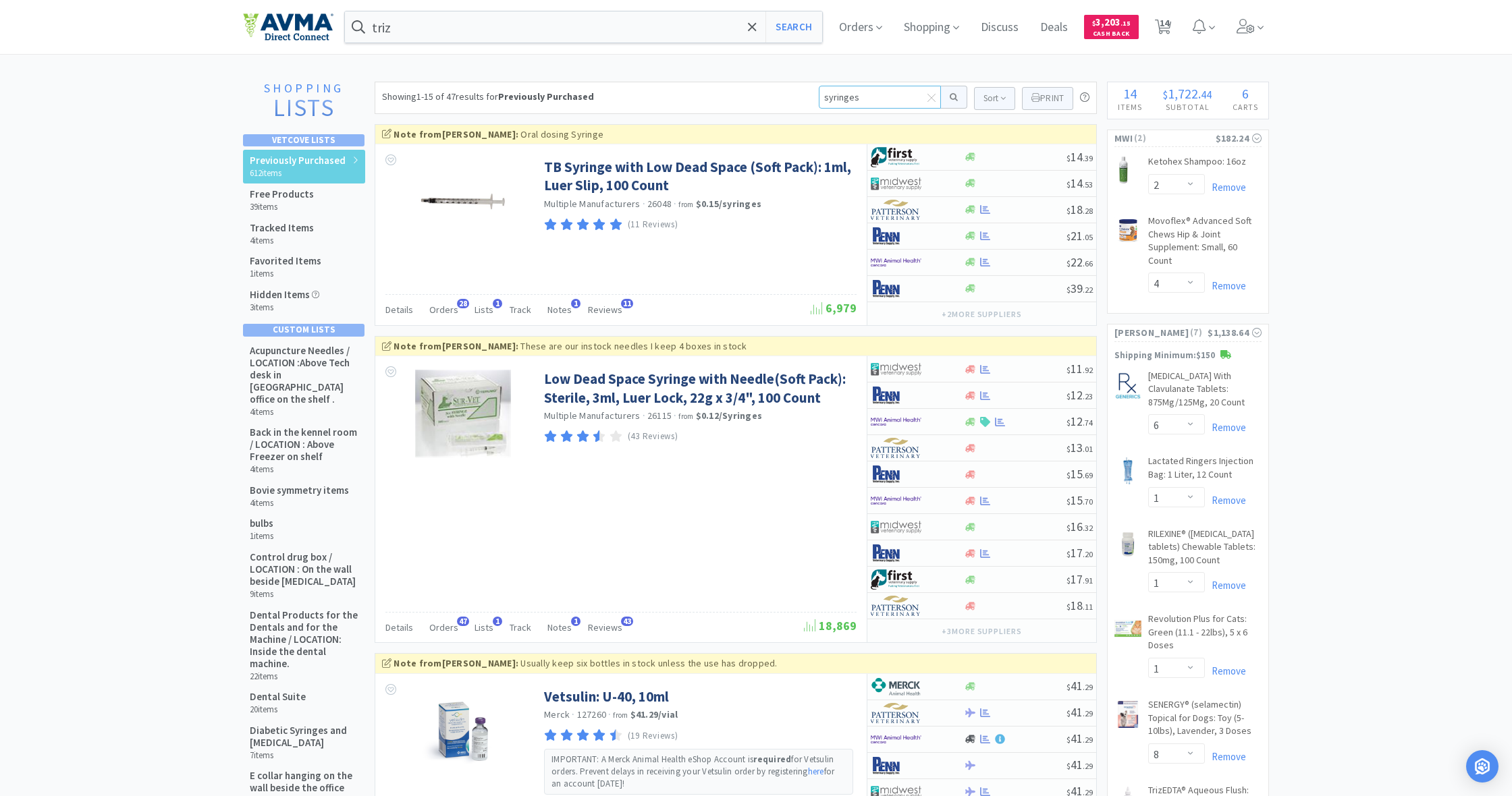
click at [866, 93] on input "syringes" at bounding box center [880, 97] width 122 height 23
type input "syringes 20m l"
click at [952, 97] on button at bounding box center [954, 97] width 26 height 23
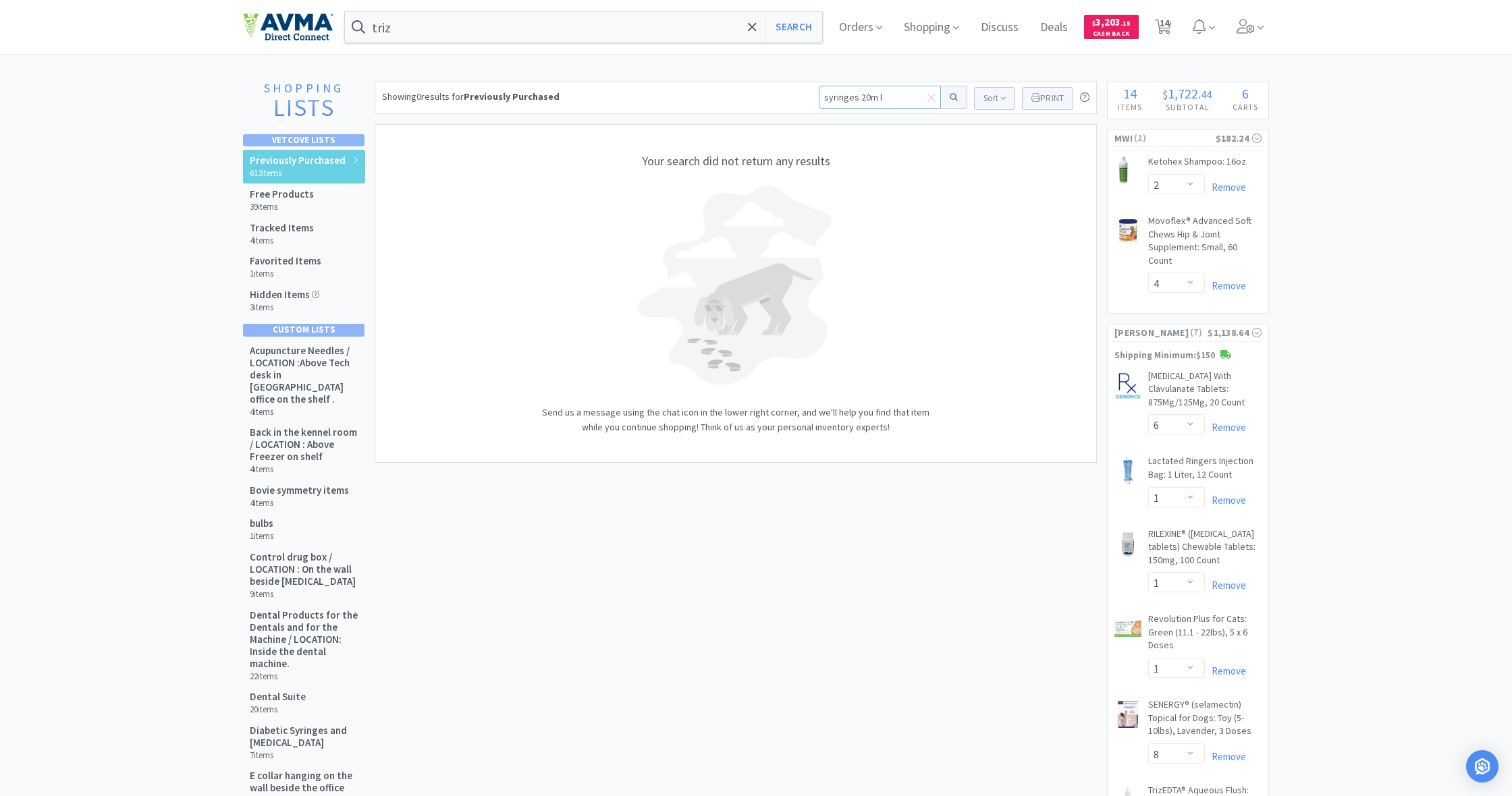
drag, startPoint x: 863, startPoint y: 97, endPoint x: 910, endPoint y: 96, distance: 47.0
click at [910, 96] on input "syringes 20m l" at bounding box center [880, 97] width 122 height 23
type input "syringes 20ml"
click at [952, 97] on button at bounding box center [954, 97] width 26 height 23
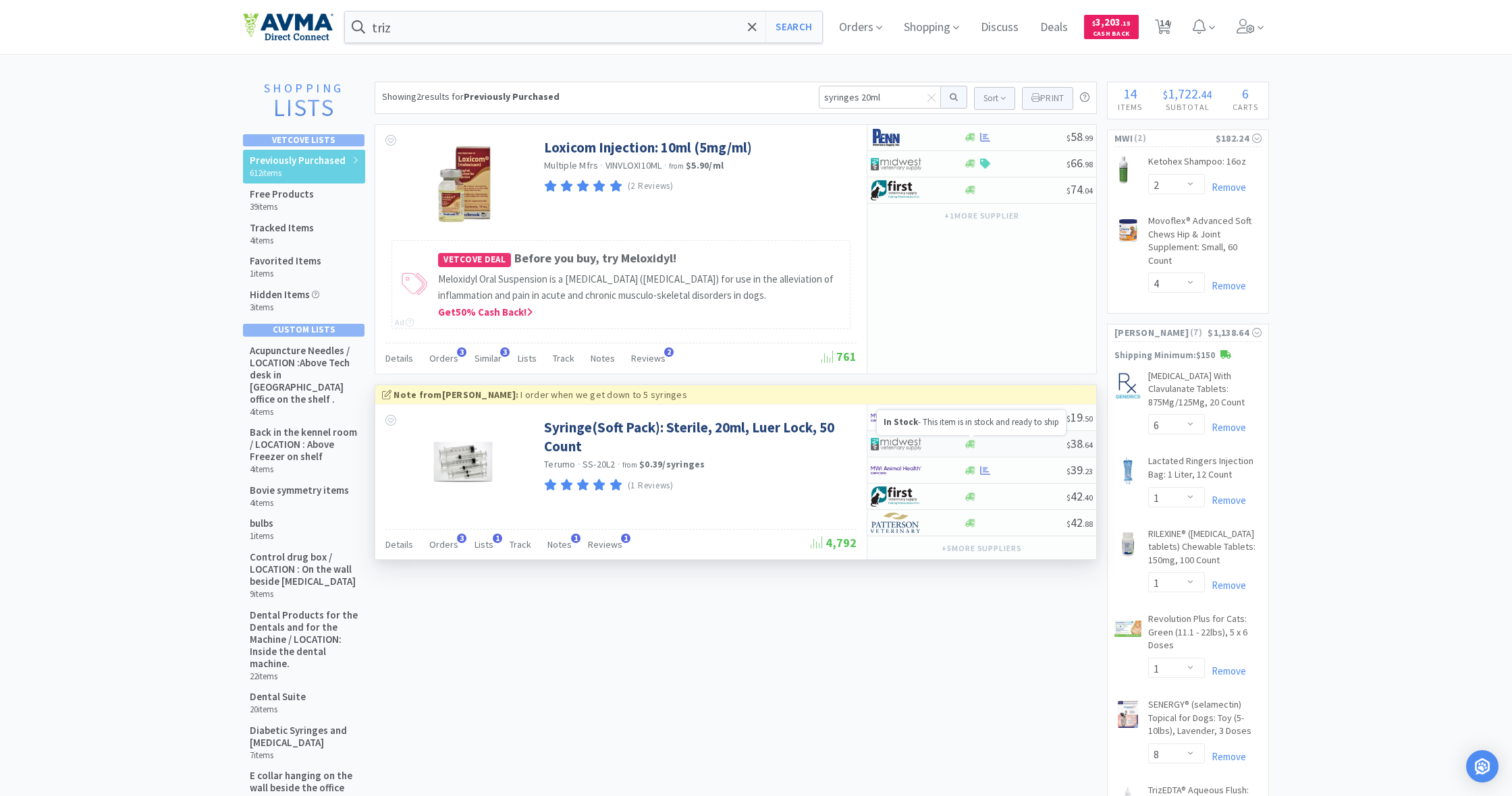
click at [969, 444] on icon at bounding box center [970, 443] width 10 height 8
select select "1"
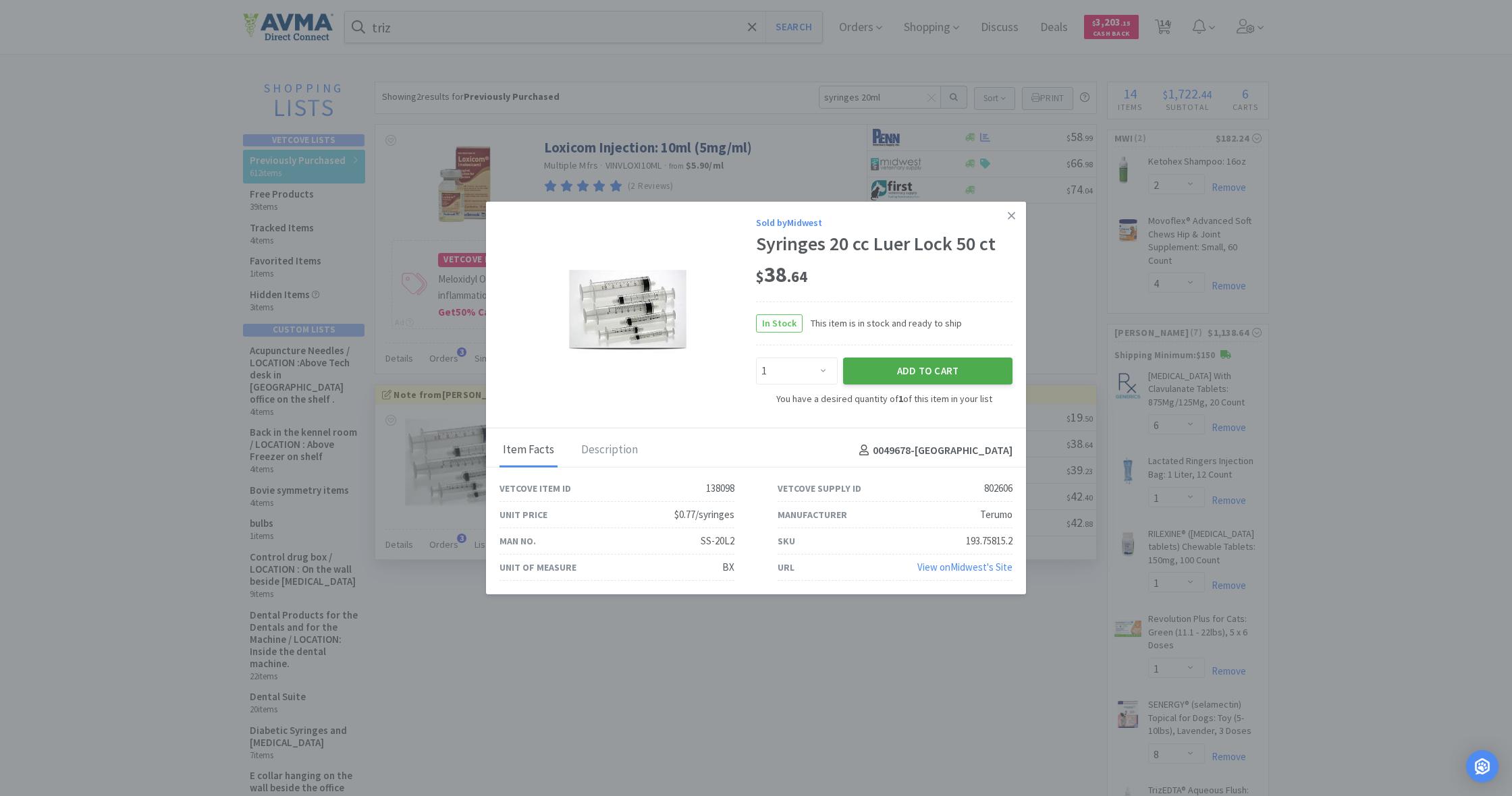
click at [923, 366] on button "Add to Cart" at bounding box center [927, 371] width 169 height 27
select select "1"
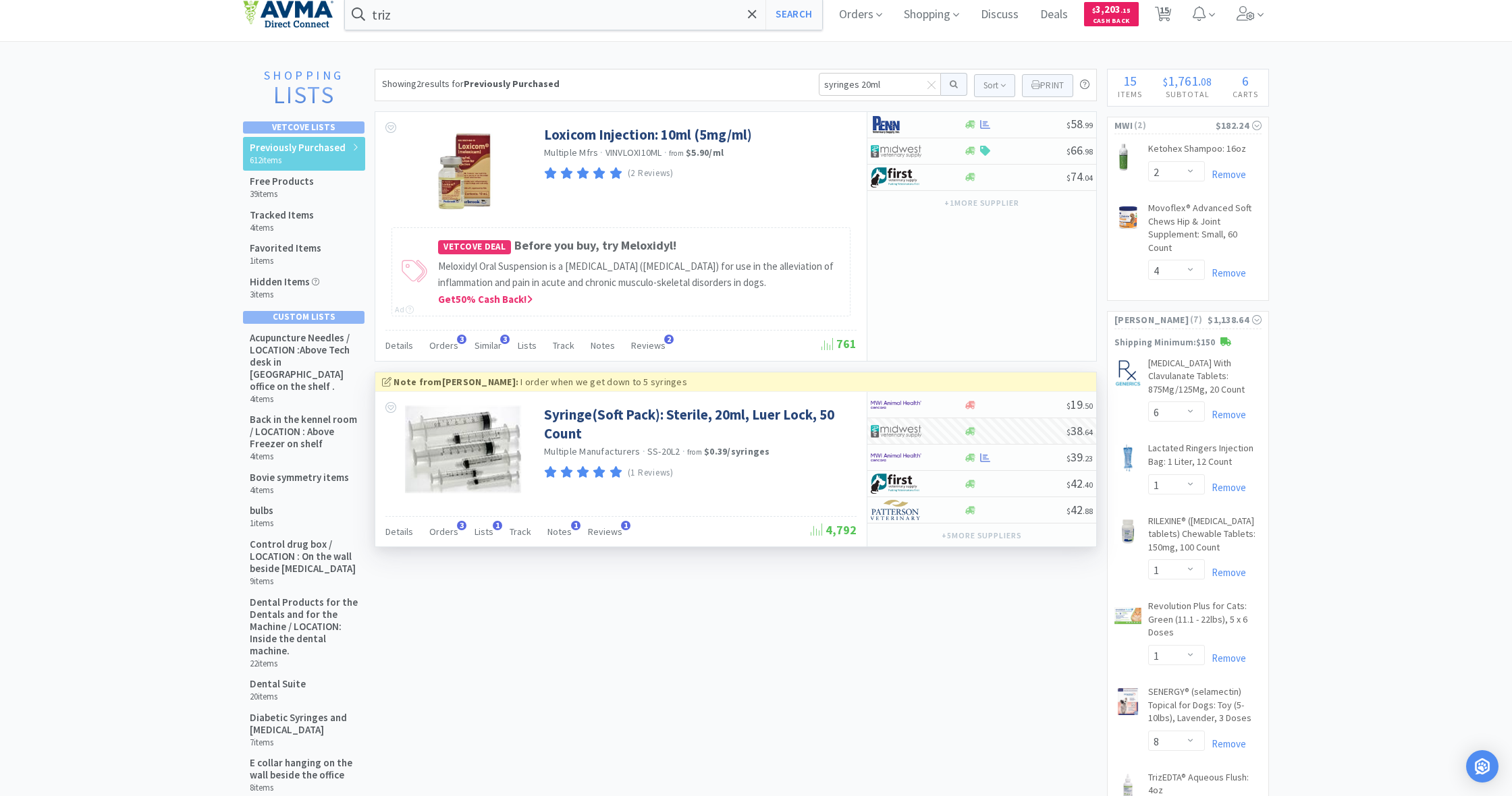
scroll to position [31, 0]
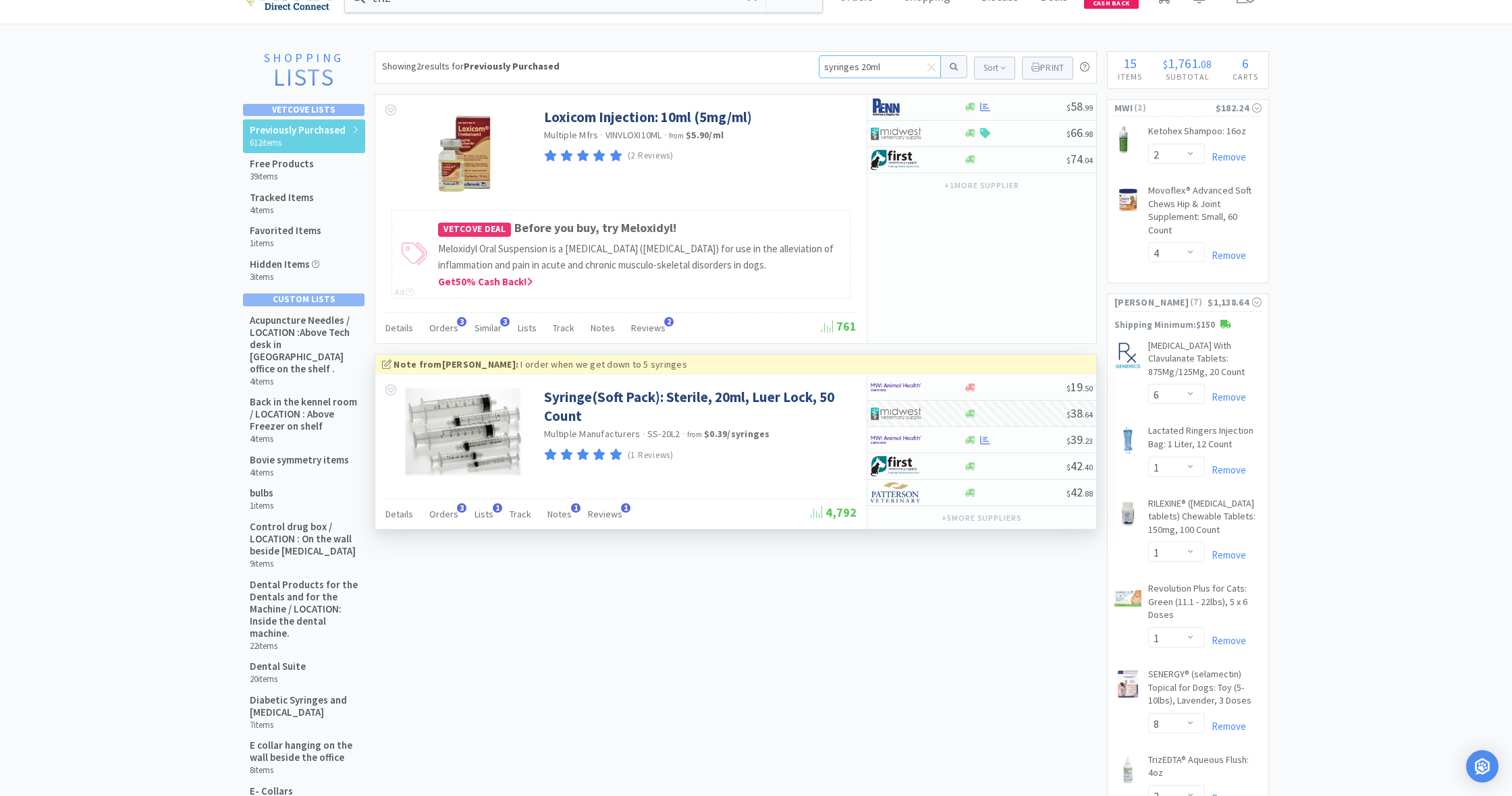
drag, startPoint x: 817, startPoint y: 68, endPoint x: 914, endPoint y: 79, distance: 97.6
click at [914, 79] on div "syringes 20ml Sort Print Previously Purchased - 2 Items Loxicom Injection: 10ml…" at bounding box center [954, 68] width 271 height 24
type input "3 x3 gauzes"
click at [952, 67] on button at bounding box center [954, 67] width 26 height 23
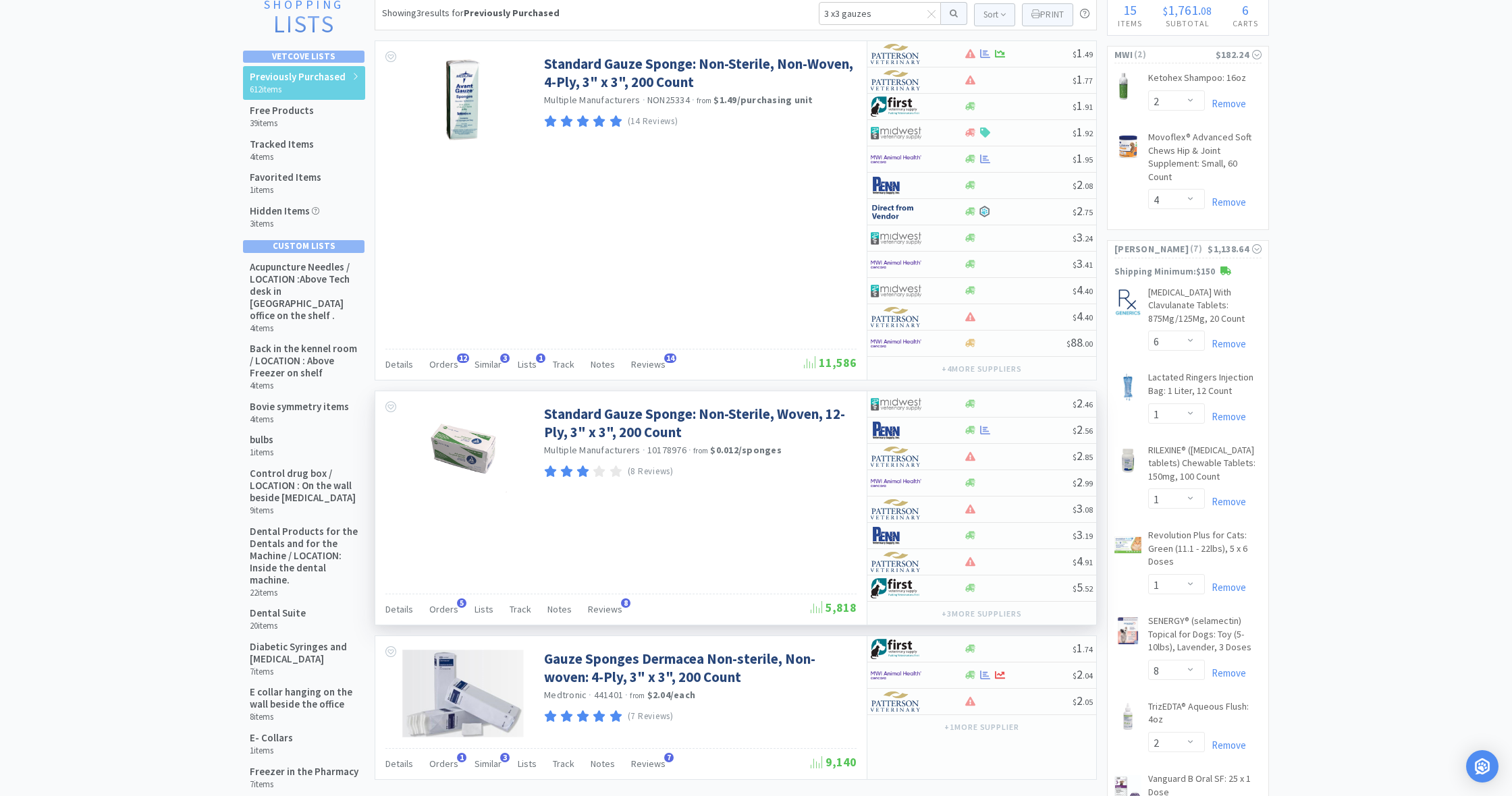
scroll to position [86, 0]
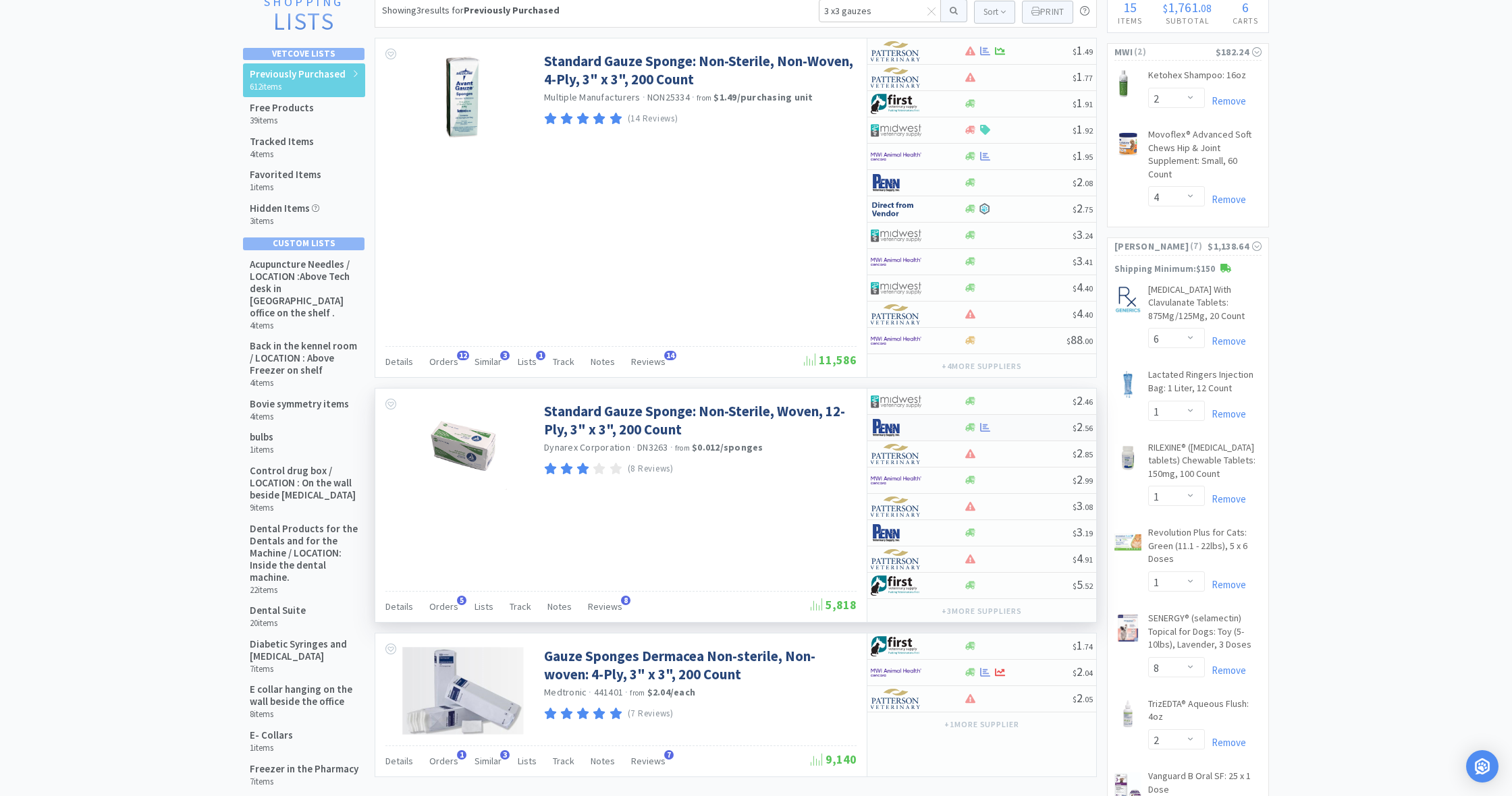
click at [979, 426] on div at bounding box center [984, 428] width 14 height 10
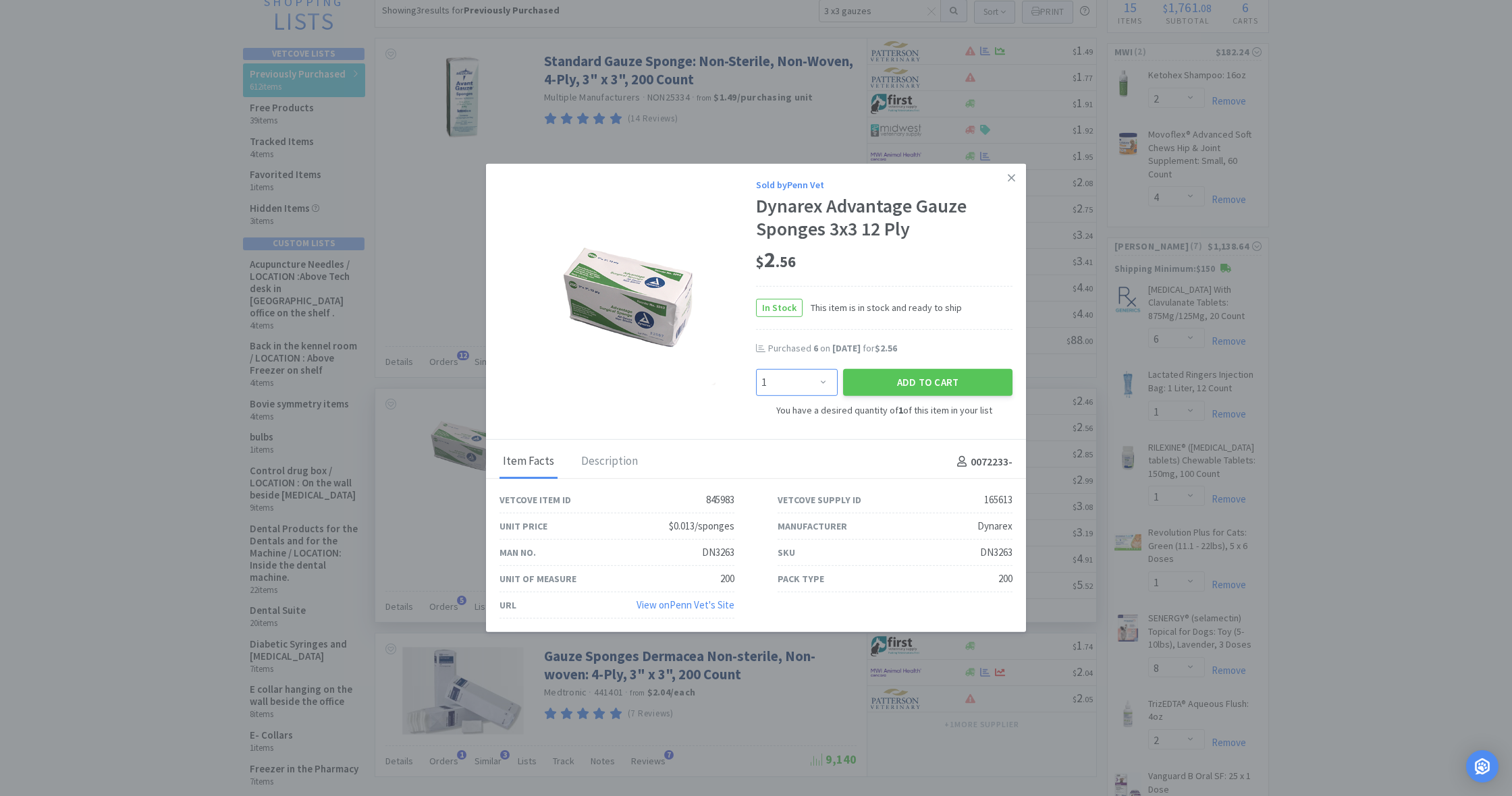
select select "6"
click at [876, 393] on button "Add to Cart" at bounding box center [927, 383] width 169 height 27
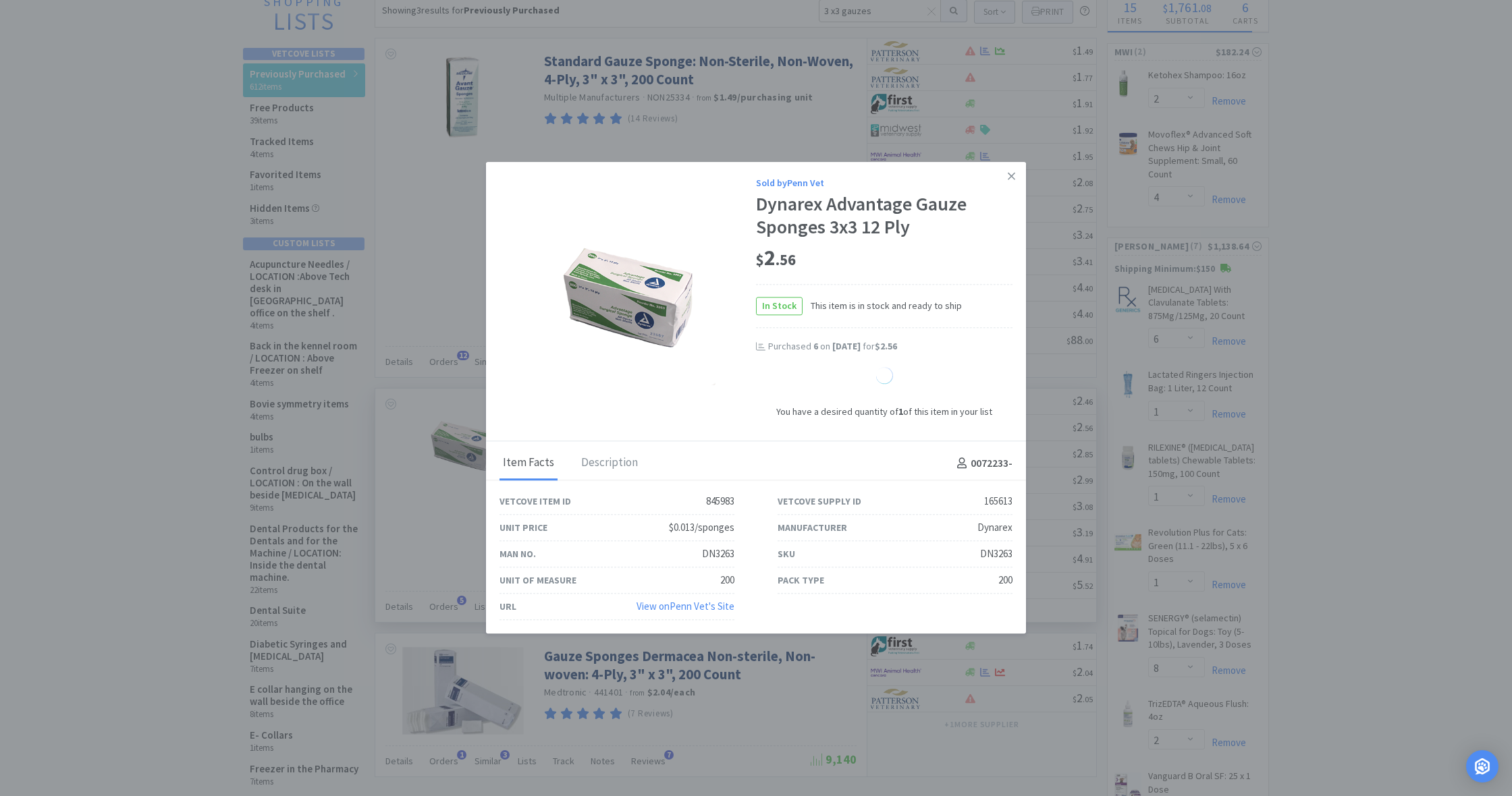
select select "6"
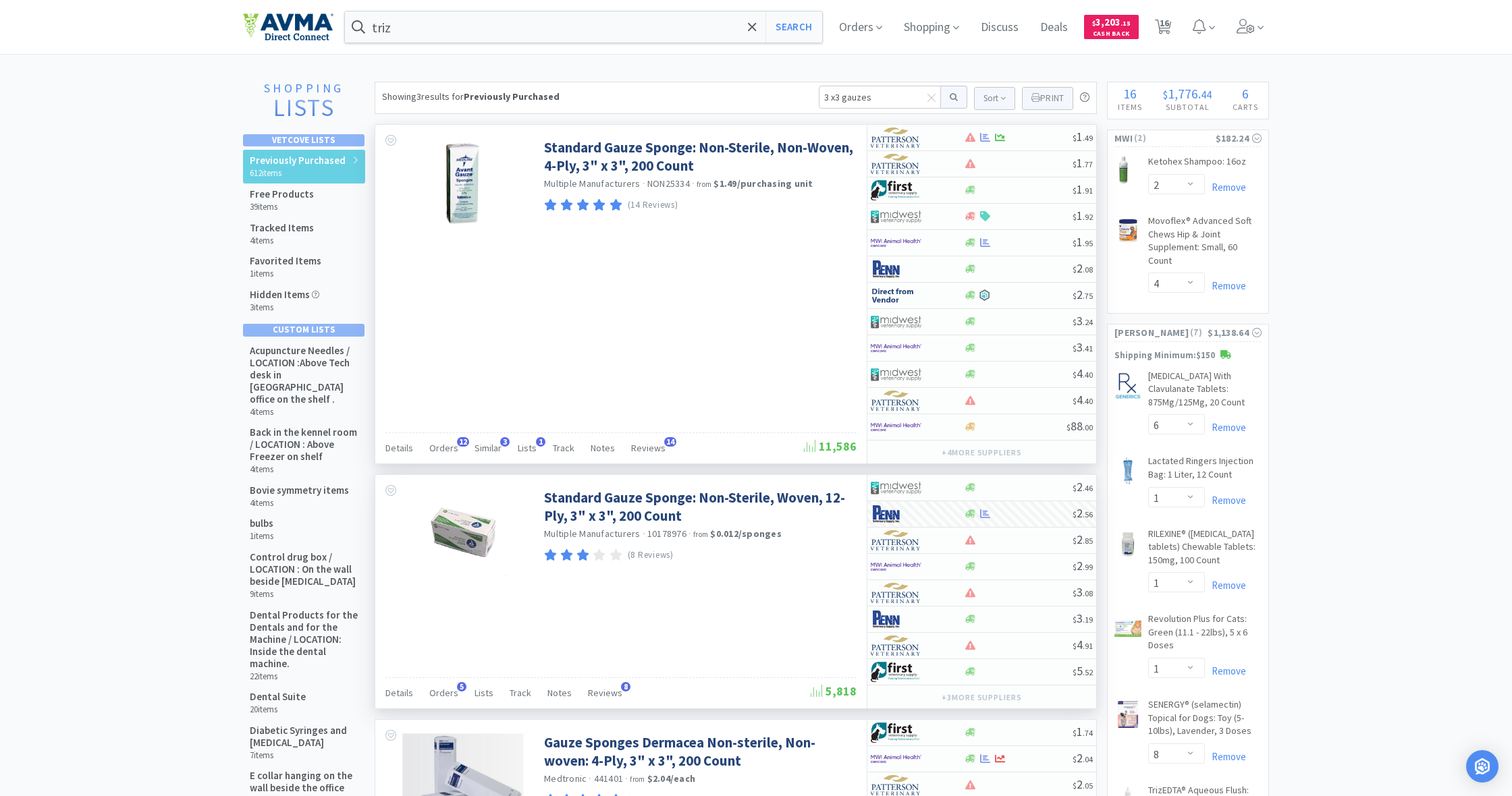
scroll to position [0, 0]
drag, startPoint x: 870, startPoint y: 98, endPoint x: 761, endPoint y: 101, distance: 109.0
click at [761, 101] on div "Showing 3 results for Previously Purchased 3 x3 gauzes Sort Print Previously Pu…" at bounding box center [735, 97] width 722 height 32
type input "size 7"
click at [952, 97] on button at bounding box center [954, 97] width 26 height 23
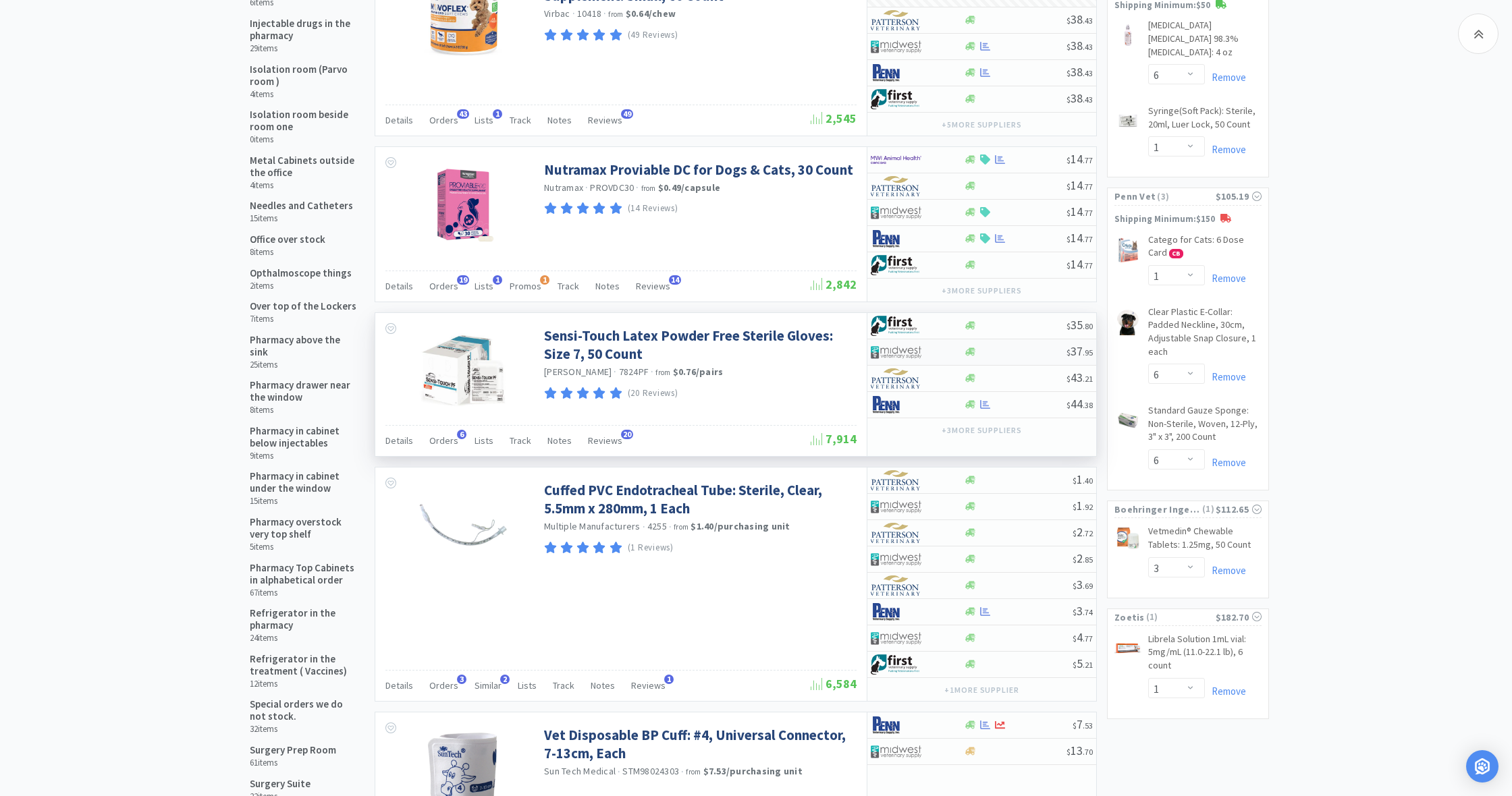
scroll to position [967, 0]
click at [967, 351] on icon at bounding box center [970, 351] width 10 height 8
select select "1"
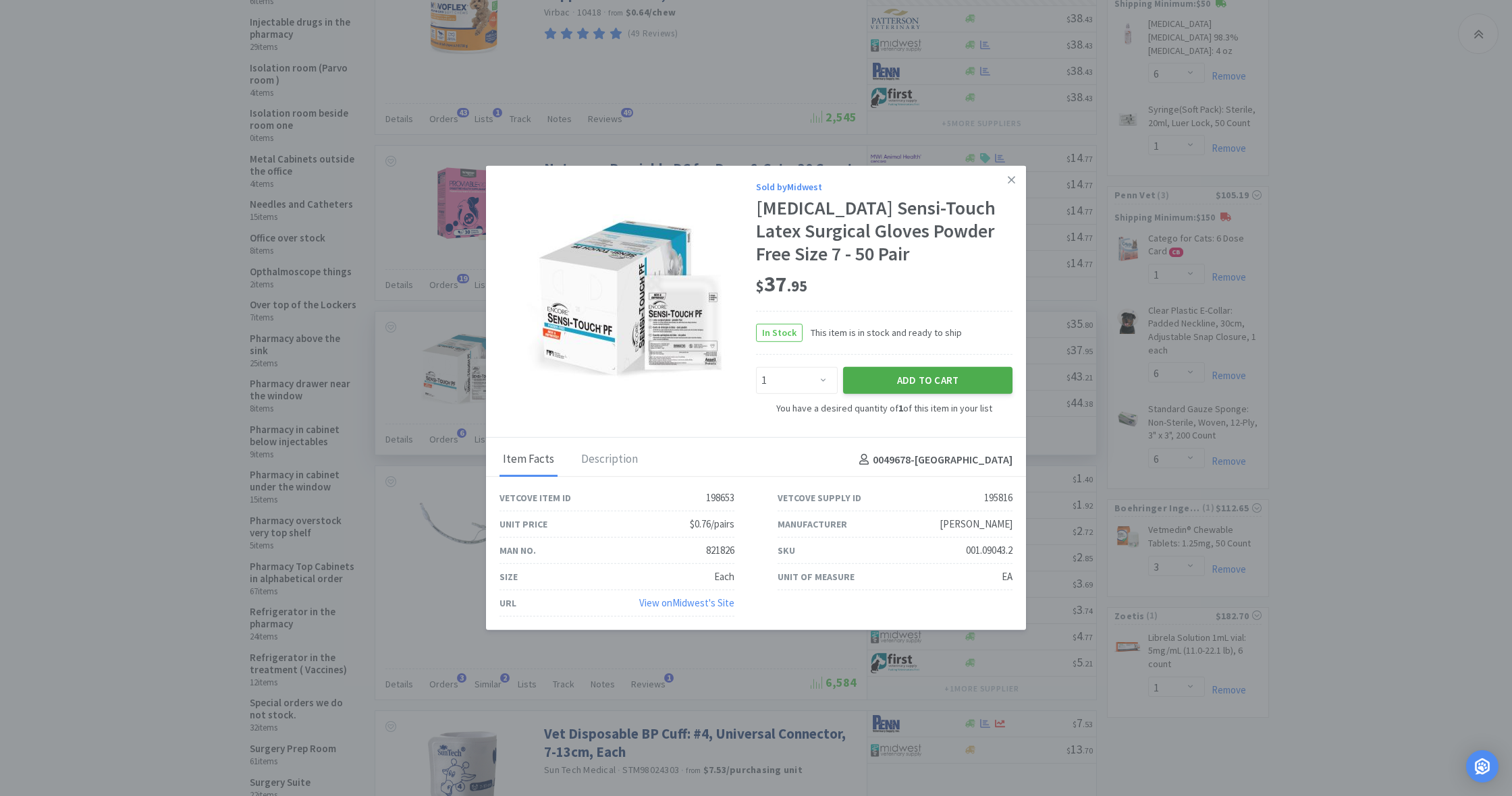
click at [957, 376] on button "Add to Cart" at bounding box center [927, 381] width 169 height 27
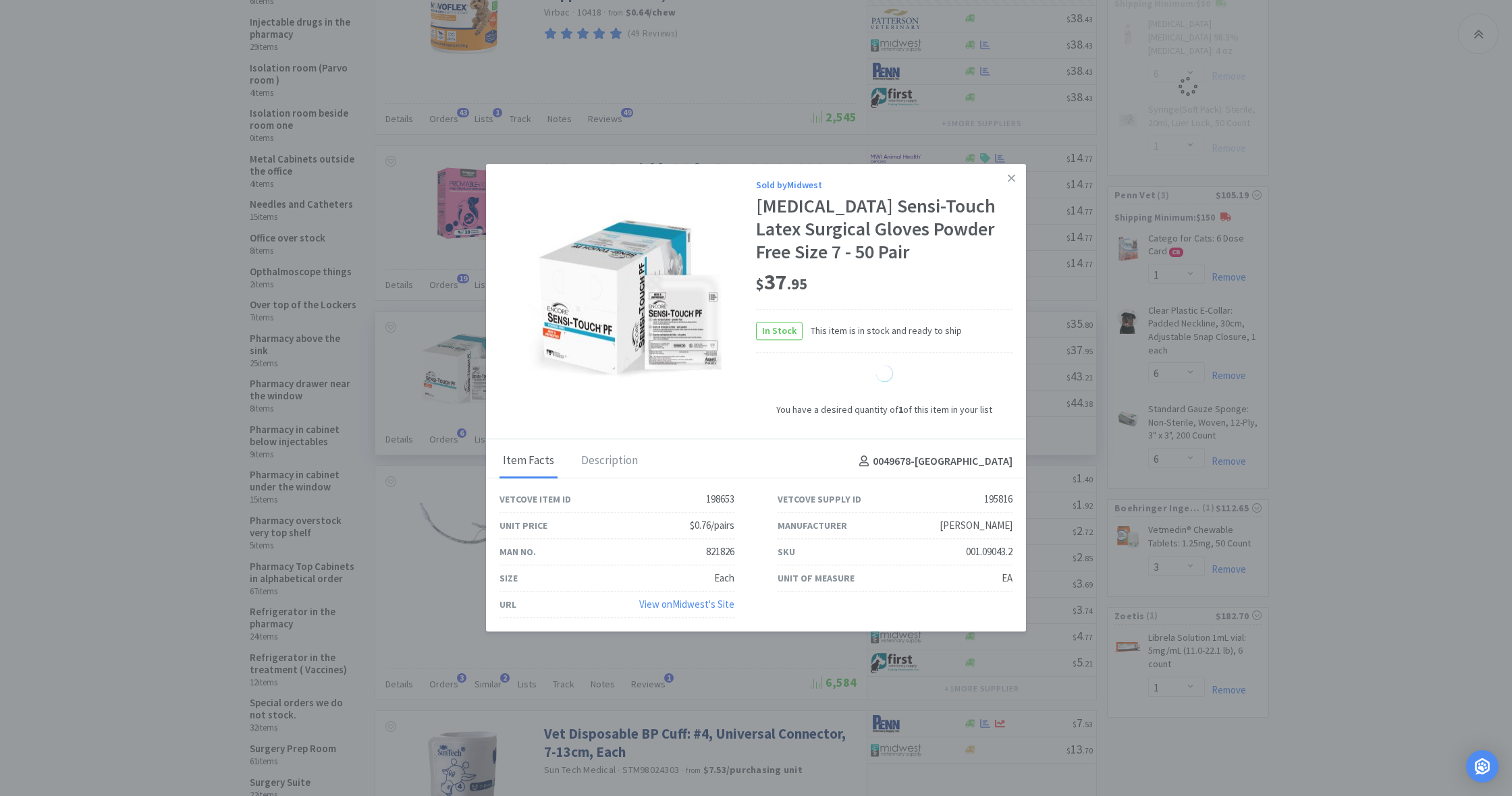
select select "1"
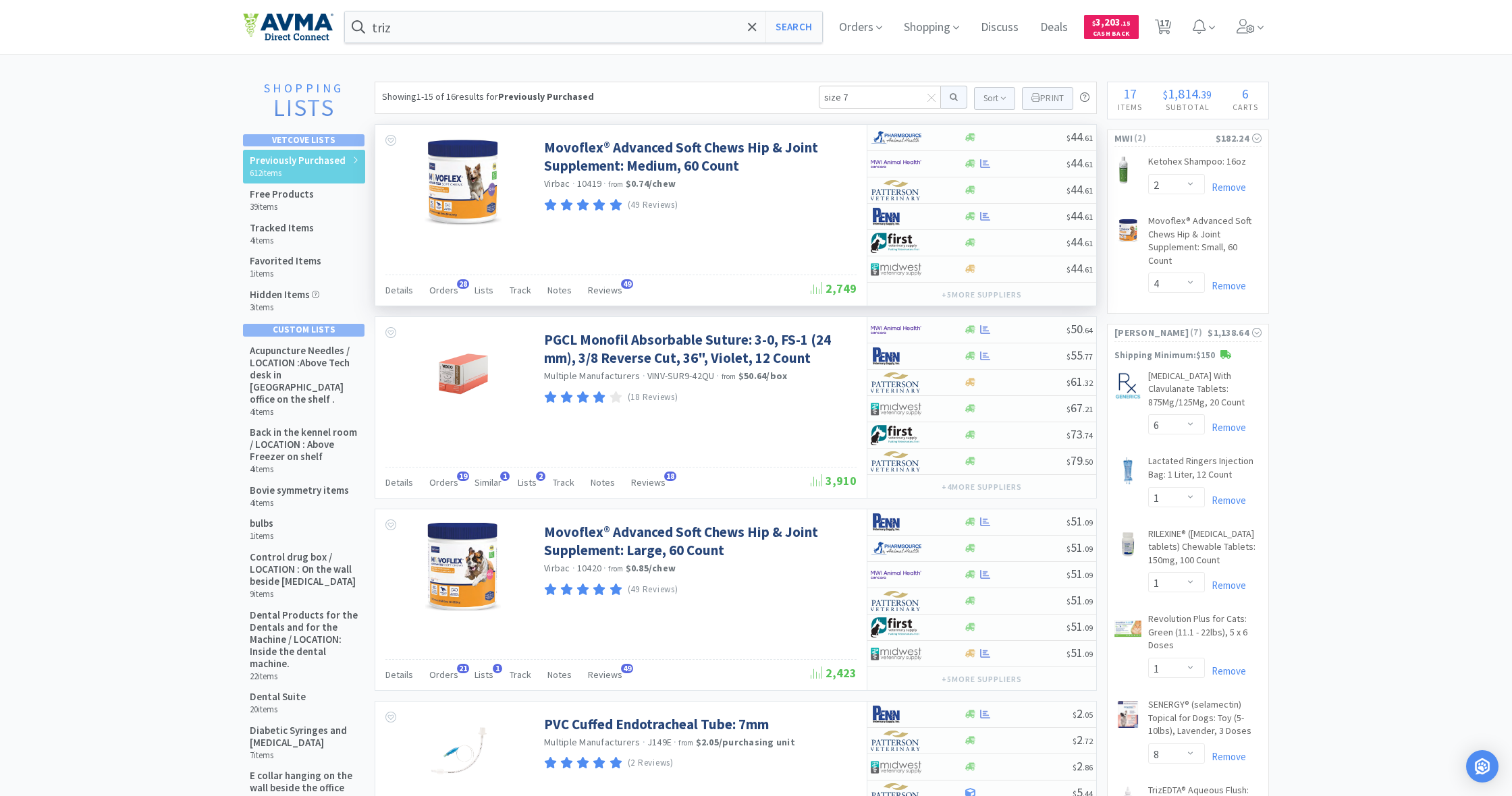
scroll to position [0, 0]
drag, startPoint x: 848, startPoint y: 94, endPoint x: 786, endPoint y: 93, distance: 62.0
click at [786, 93] on div "Showing 1-15 of 16 results for Previously Purchased size 7 Sort Print Previousl…" at bounding box center [735, 97] width 722 height 32
type input "epi"
click at [952, 97] on button at bounding box center [954, 97] width 26 height 23
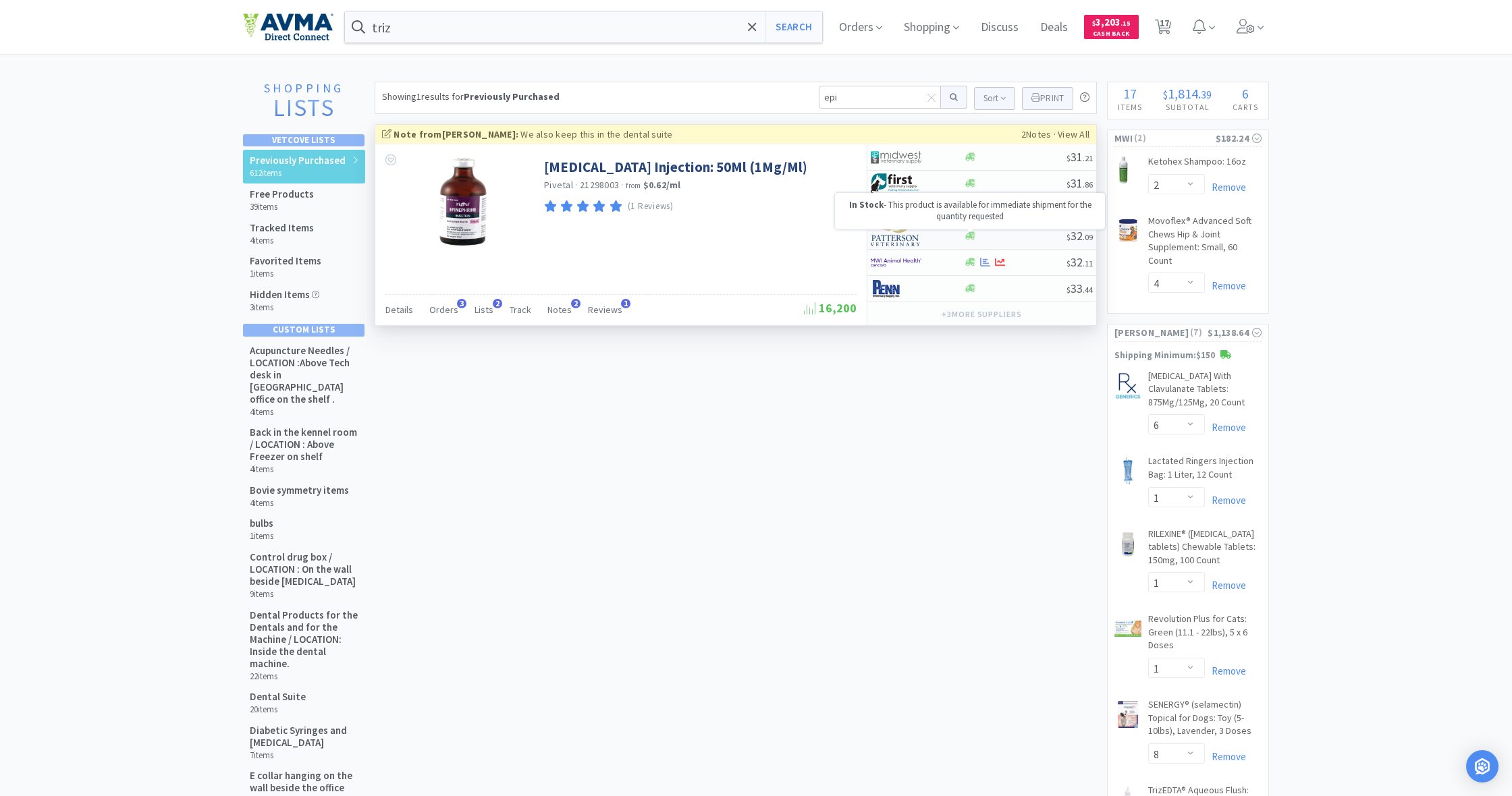
click at [966, 234] on icon at bounding box center [970, 236] width 10 height 10
select select "1"
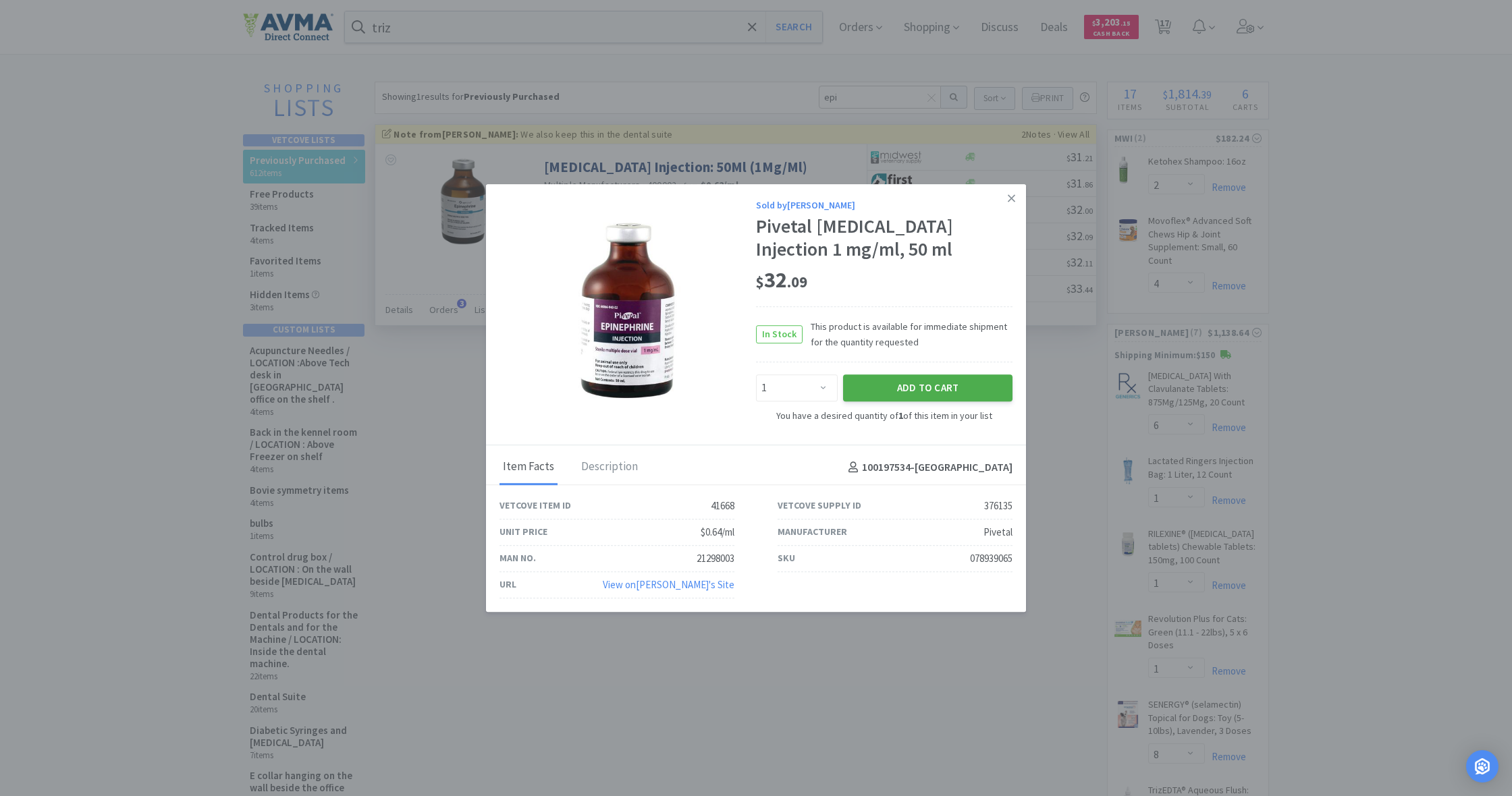
click at [927, 399] on button "Add to Cart" at bounding box center [927, 388] width 169 height 27
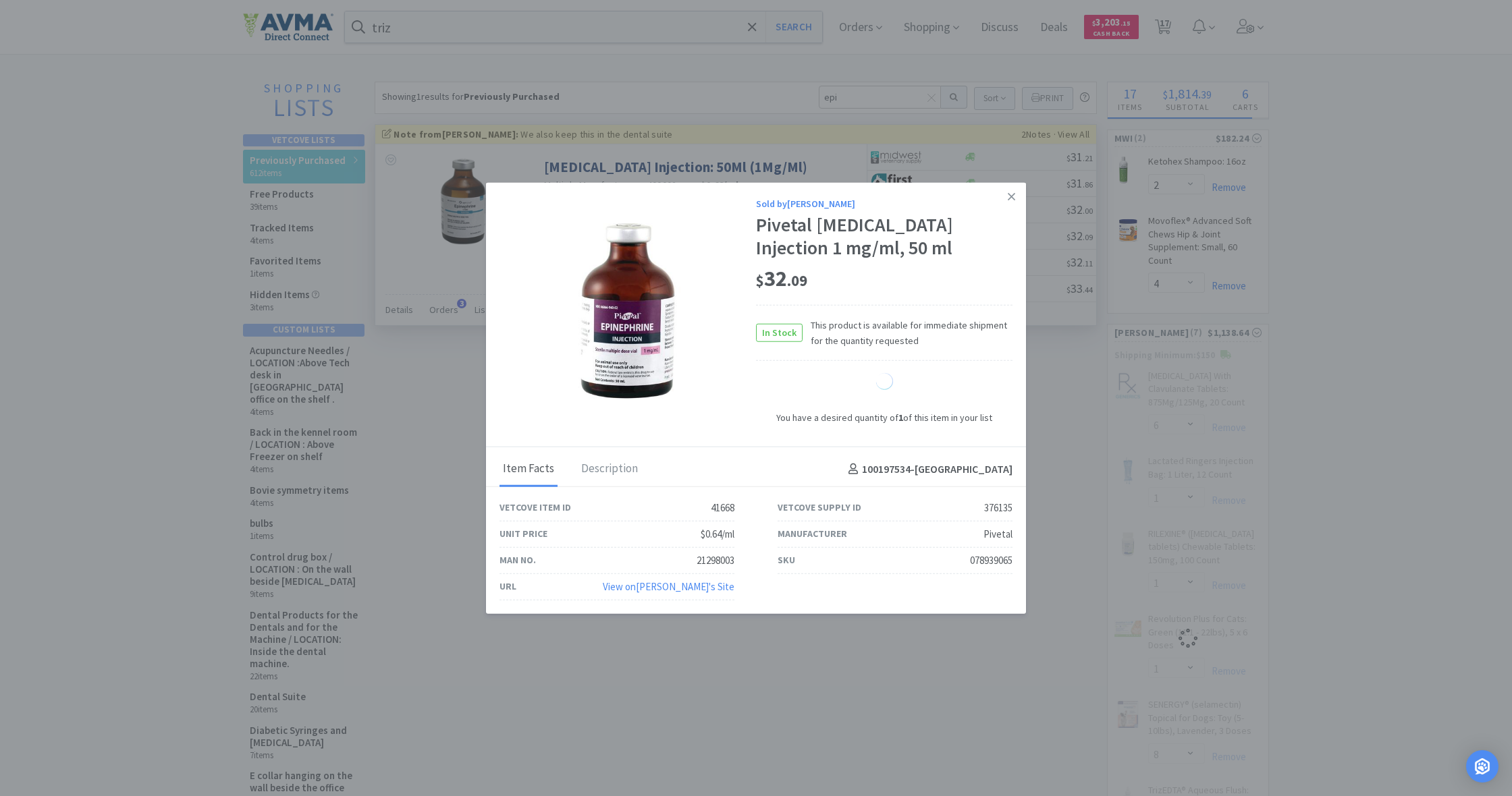
select select "1"
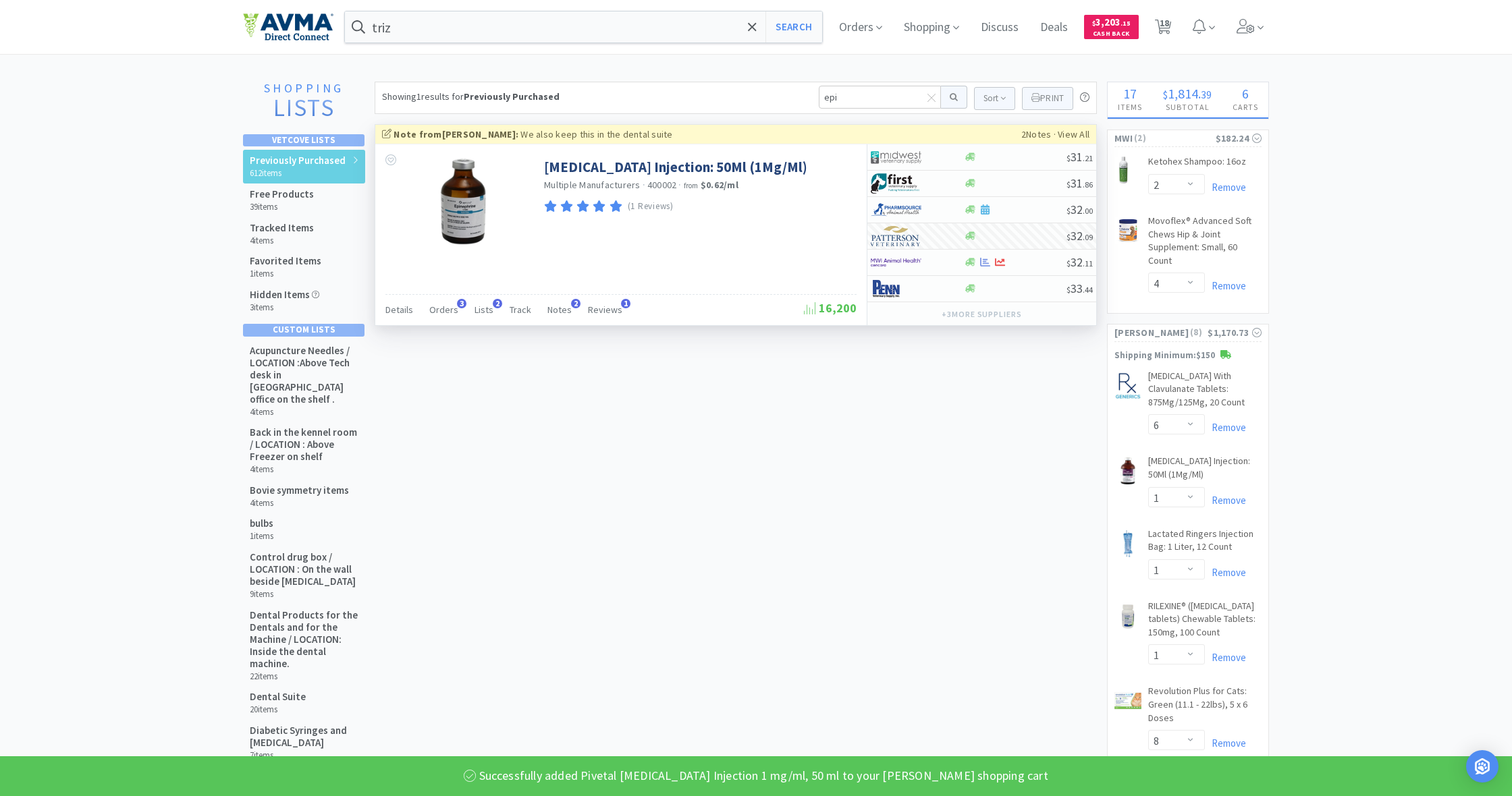
select select "1"
select select "8"
select select "2"
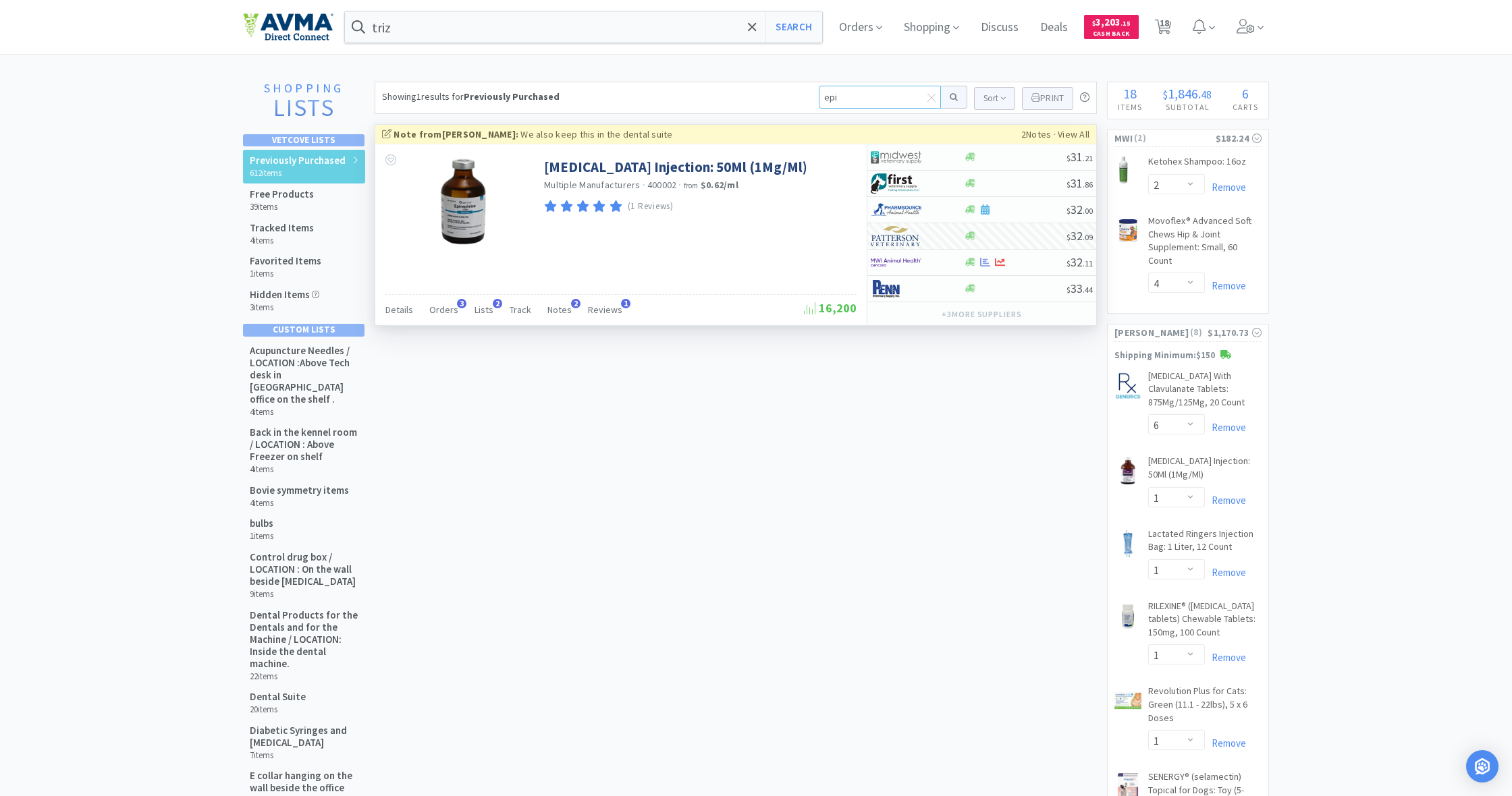
drag, startPoint x: 848, startPoint y: 96, endPoint x: 795, endPoint y: 98, distance: 53.0
click at [795, 98] on div "Showing 1 results for Previously Purchased epi Sort Print Previously Purchased …" at bounding box center [735, 97] width 722 height 32
type input "20g"
click at [952, 97] on button at bounding box center [954, 97] width 26 height 23
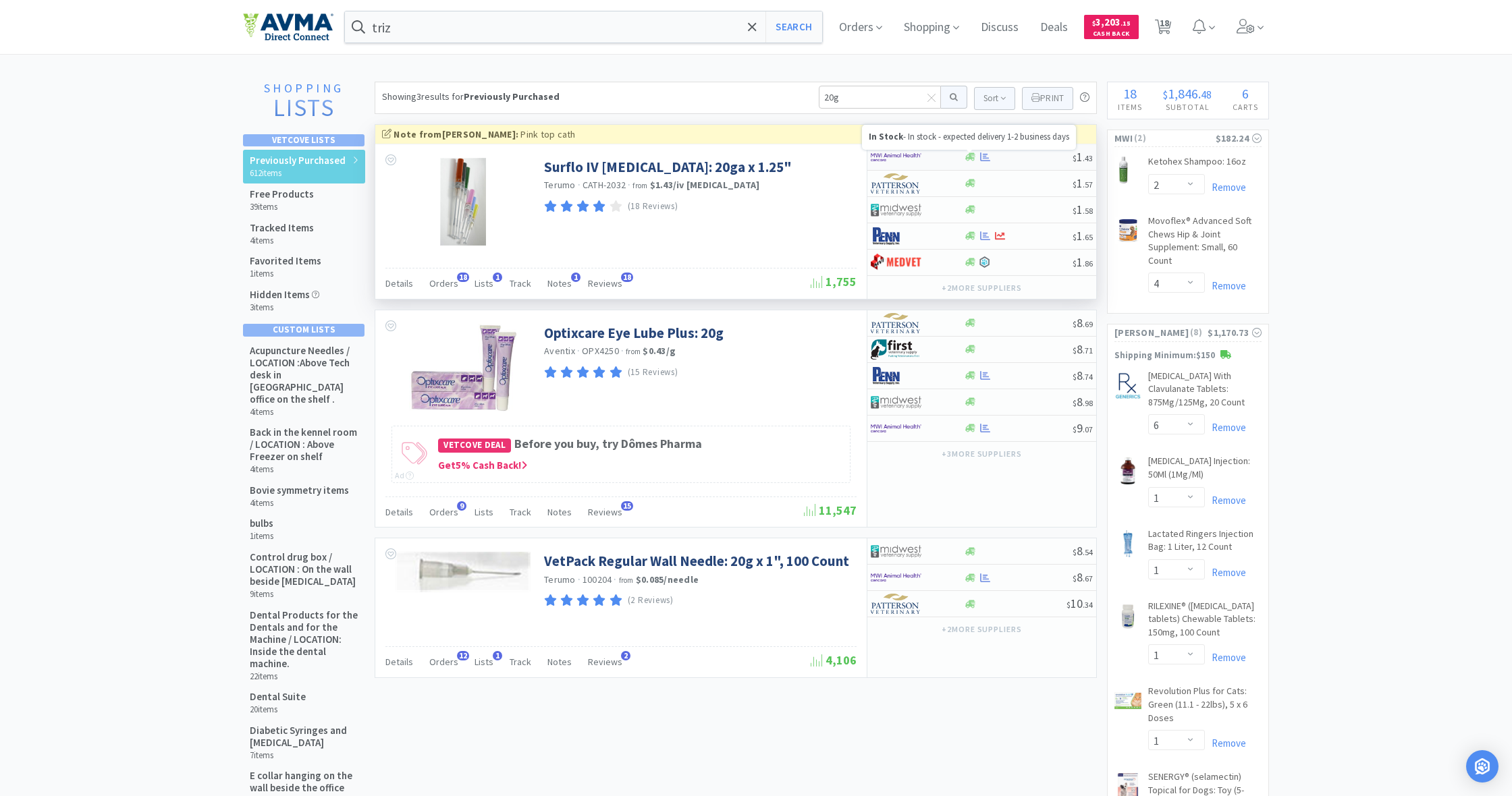
click at [971, 159] on icon at bounding box center [970, 157] width 10 height 8
select select "50"
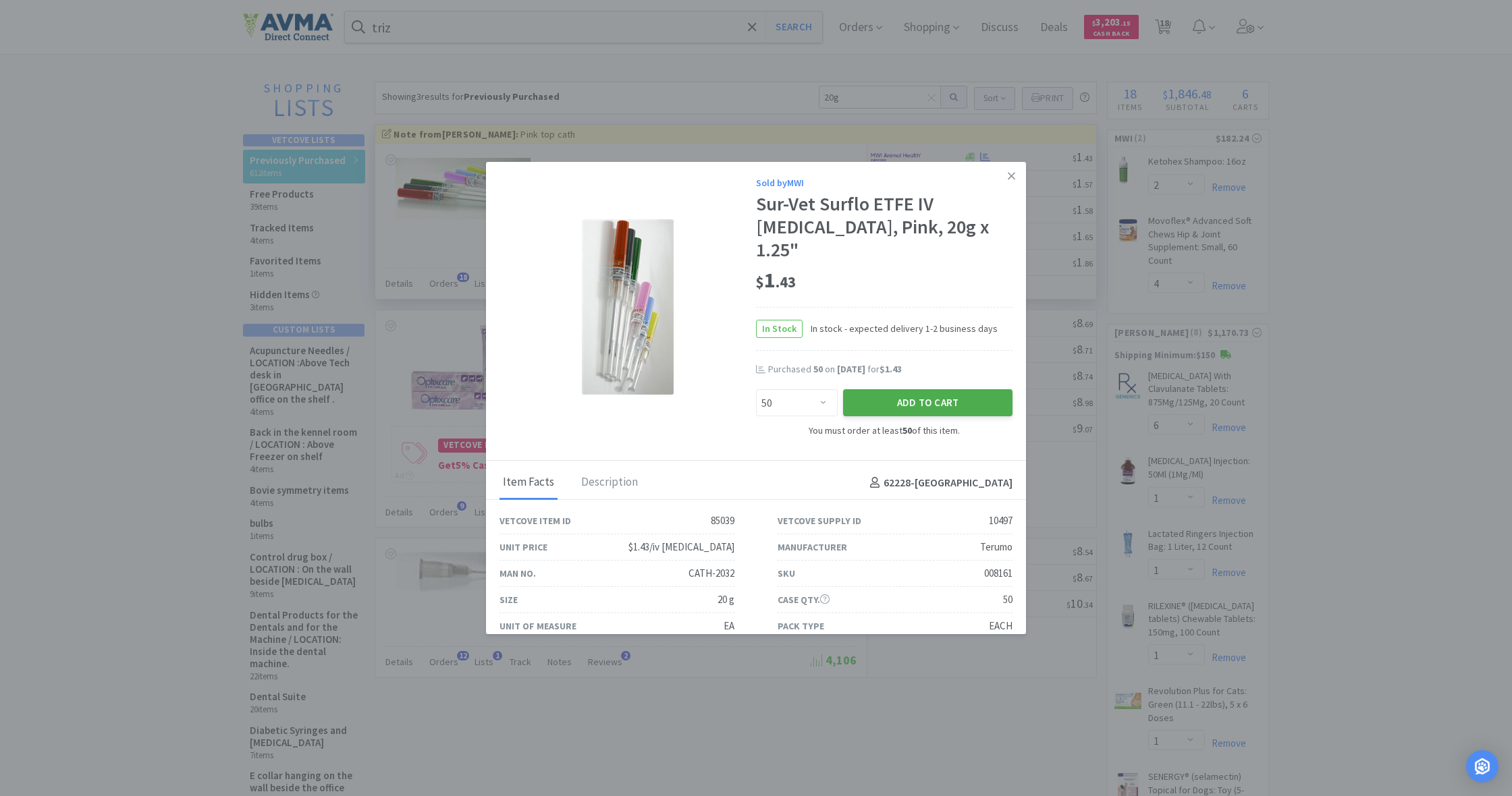
click at [917, 389] on button "Add to Cart" at bounding box center [927, 403] width 169 height 27
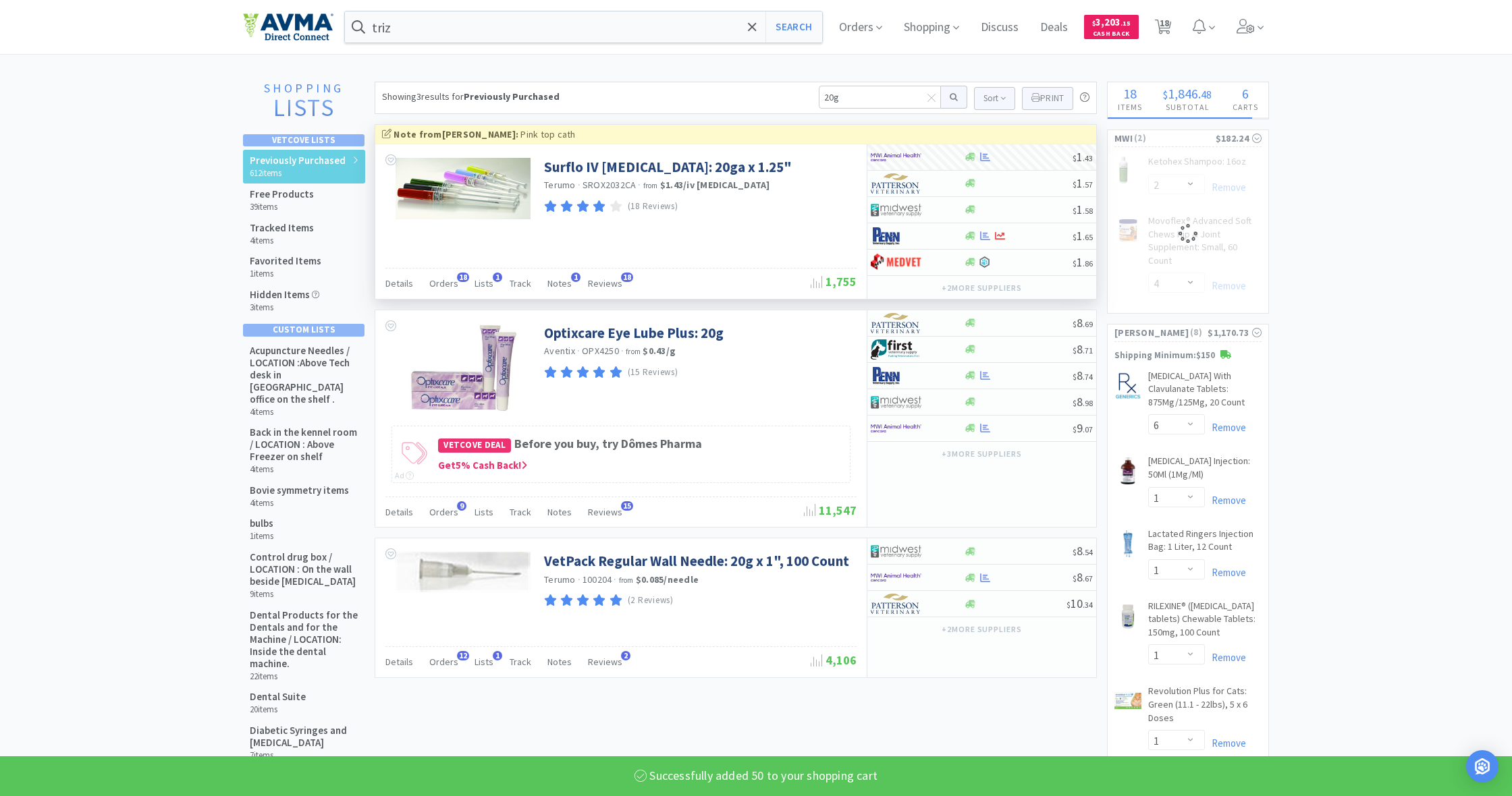
select select "50"
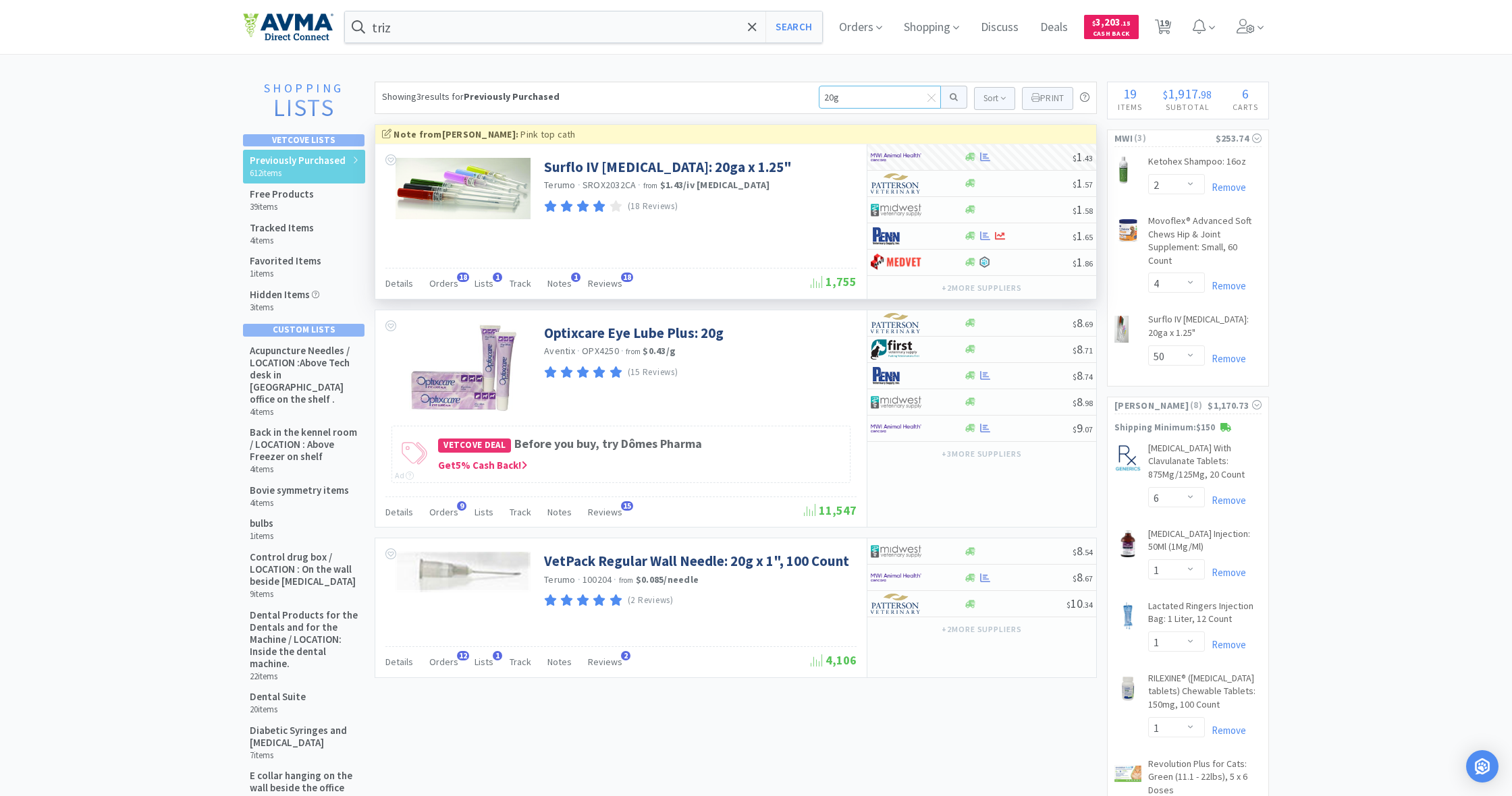
drag, startPoint x: 843, startPoint y: 96, endPoint x: 796, endPoint y: 94, distance: 47.0
click at [796, 94] on div "Showing 3 results for Previously Purchased 20g Sort Print Previously Purchased …" at bounding box center [735, 97] width 722 height 32
type input "iso"
click at [952, 97] on button at bounding box center [954, 97] width 26 height 23
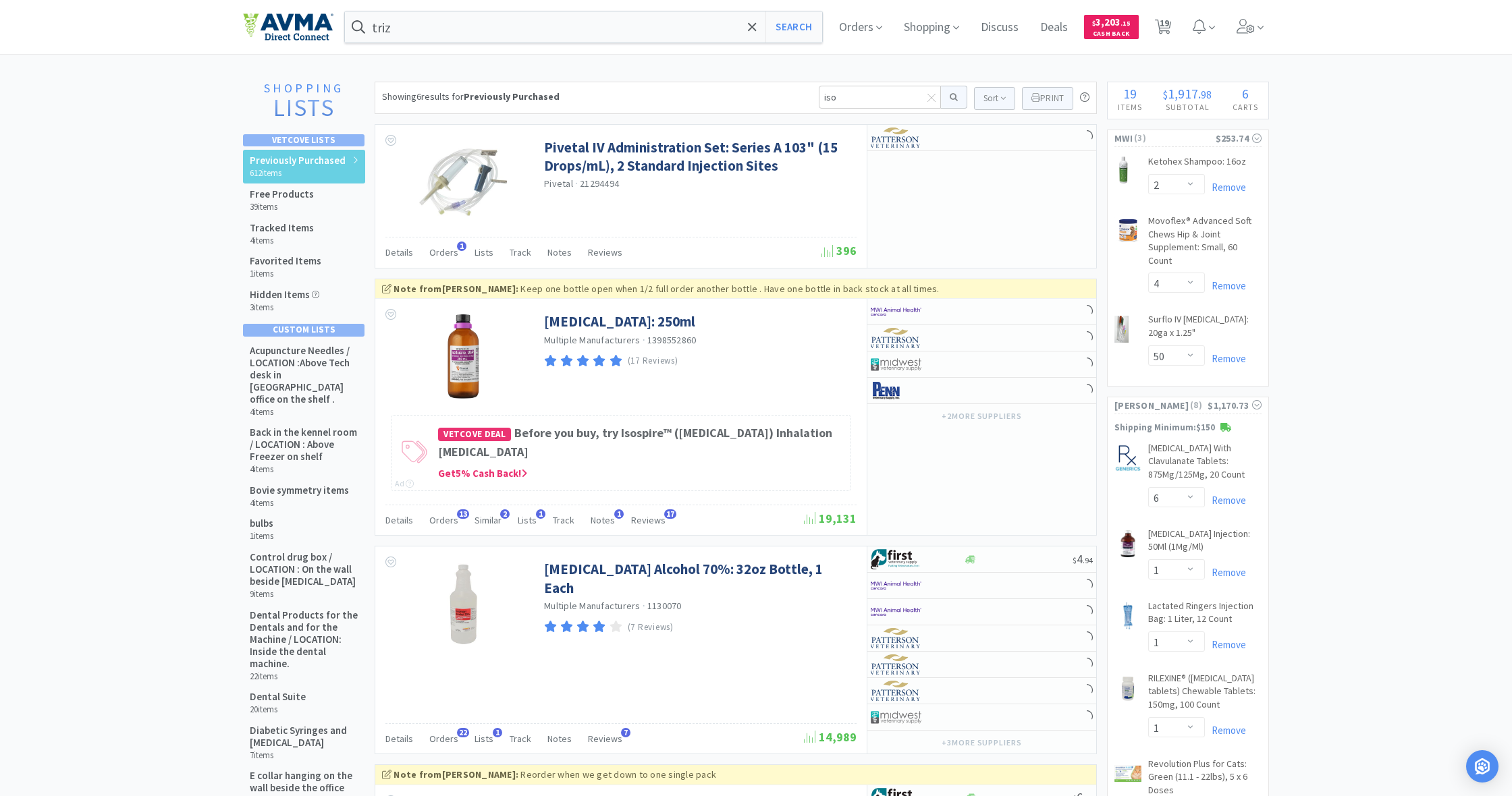
scroll to position [20, 0]
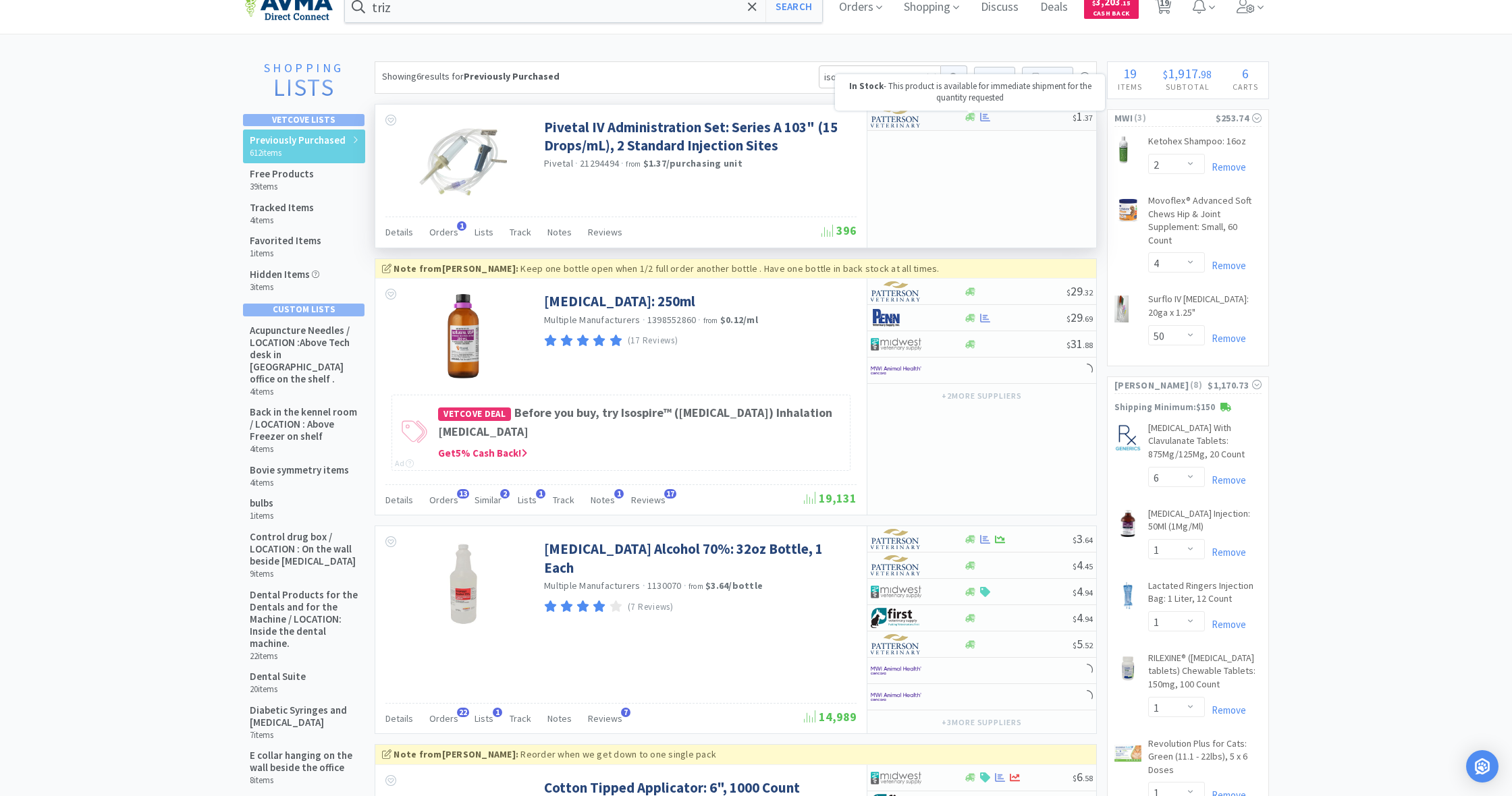
click at [969, 119] on icon at bounding box center [970, 117] width 10 height 8
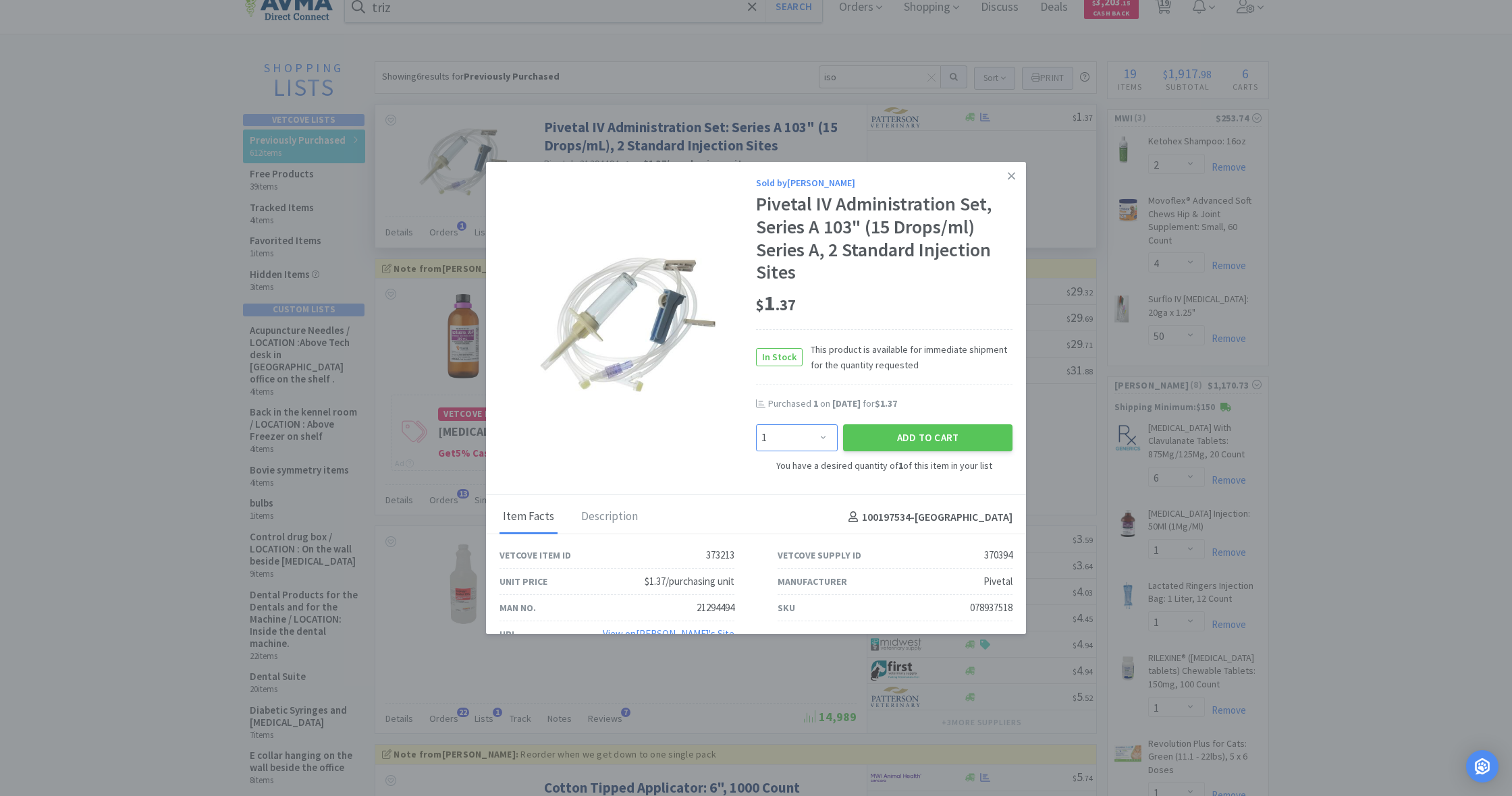
select select "10"
click at [943, 425] on button "Add to Cart" at bounding box center [927, 438] width 169 height 27
select select "10"
select select "1"
select select "8"
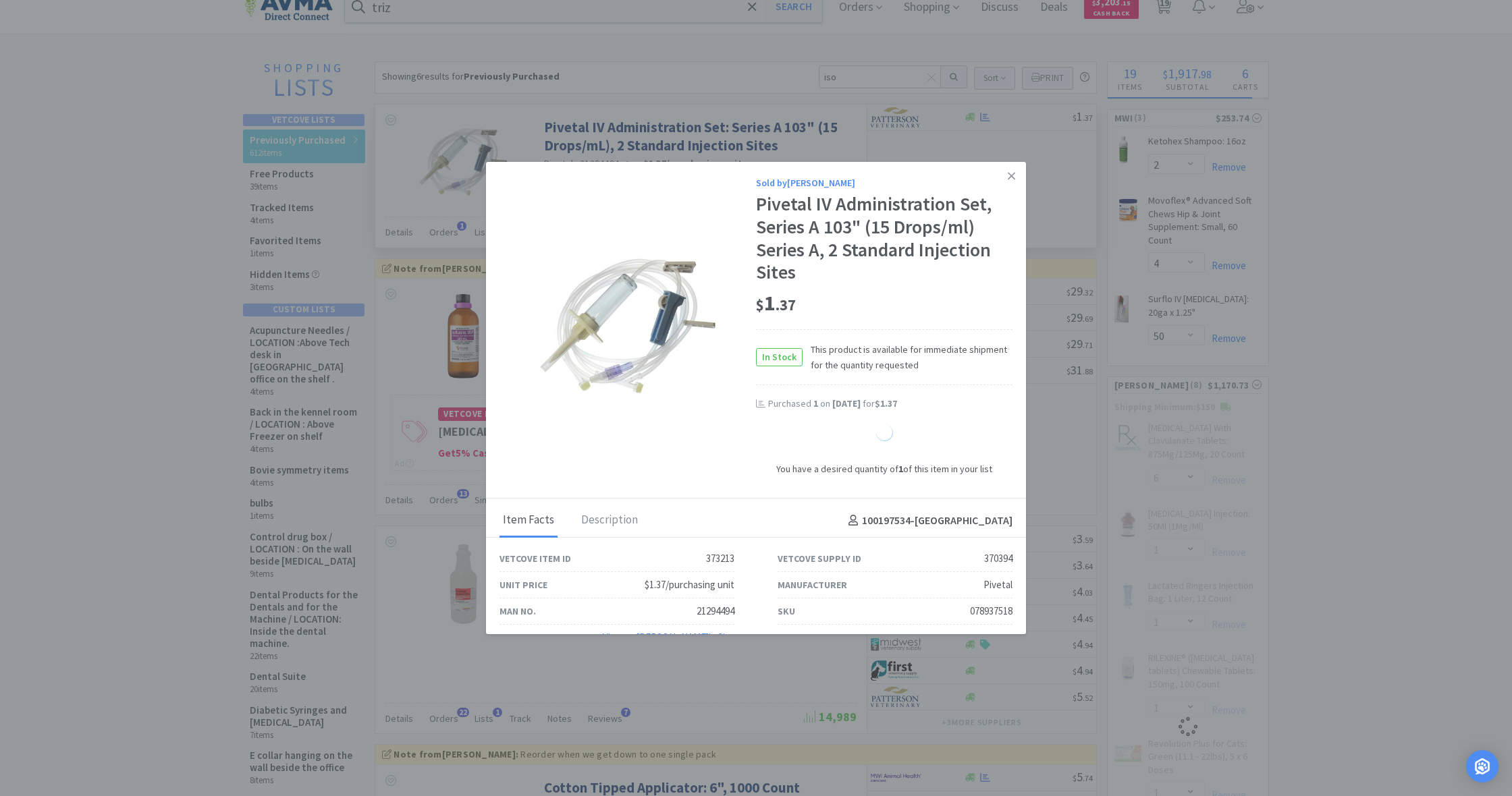
select select "2"
select select "1"
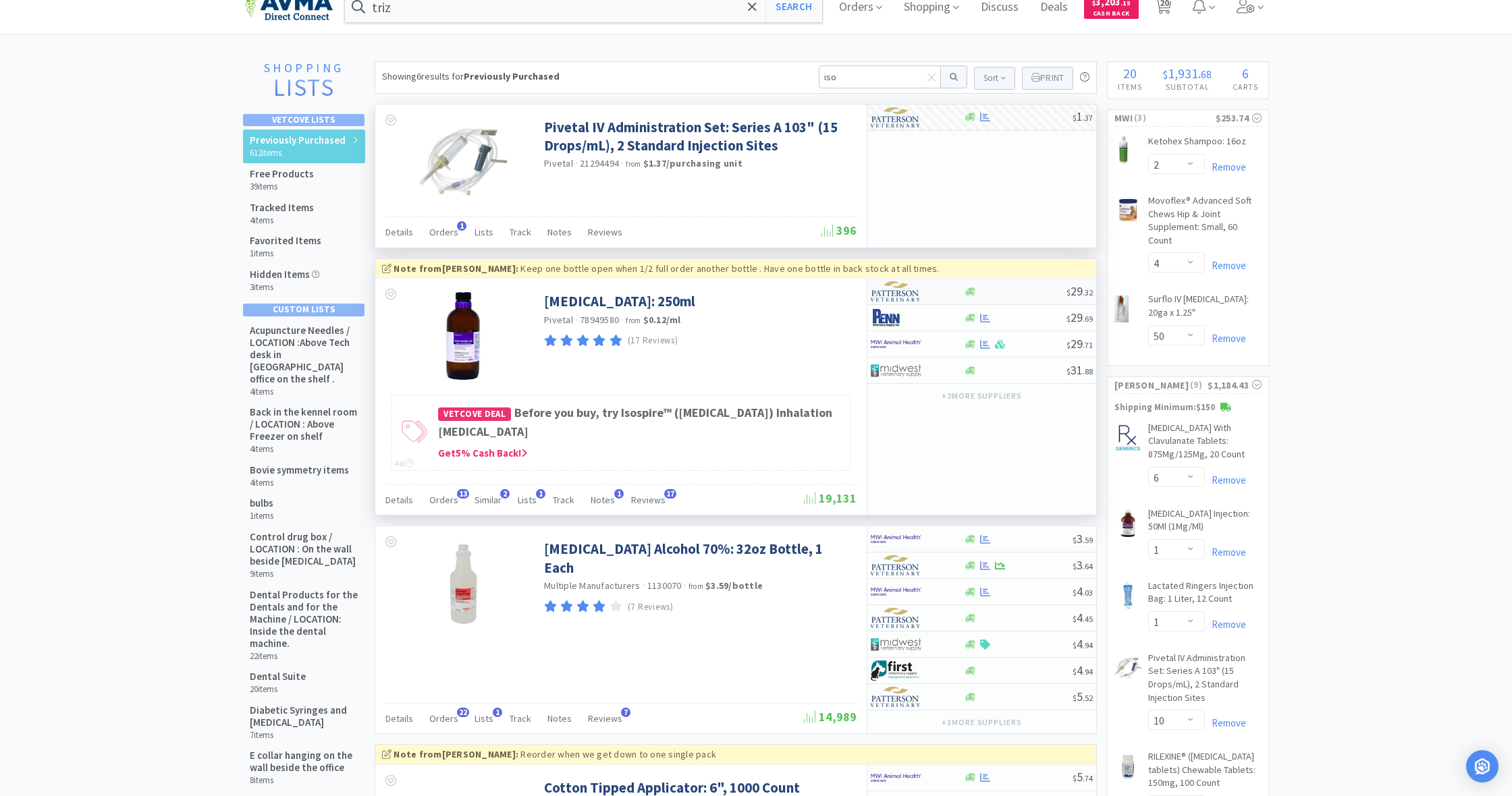
click at [962, 293] on div at bounding box center [917, 291] width 93 height 23
select select "1"
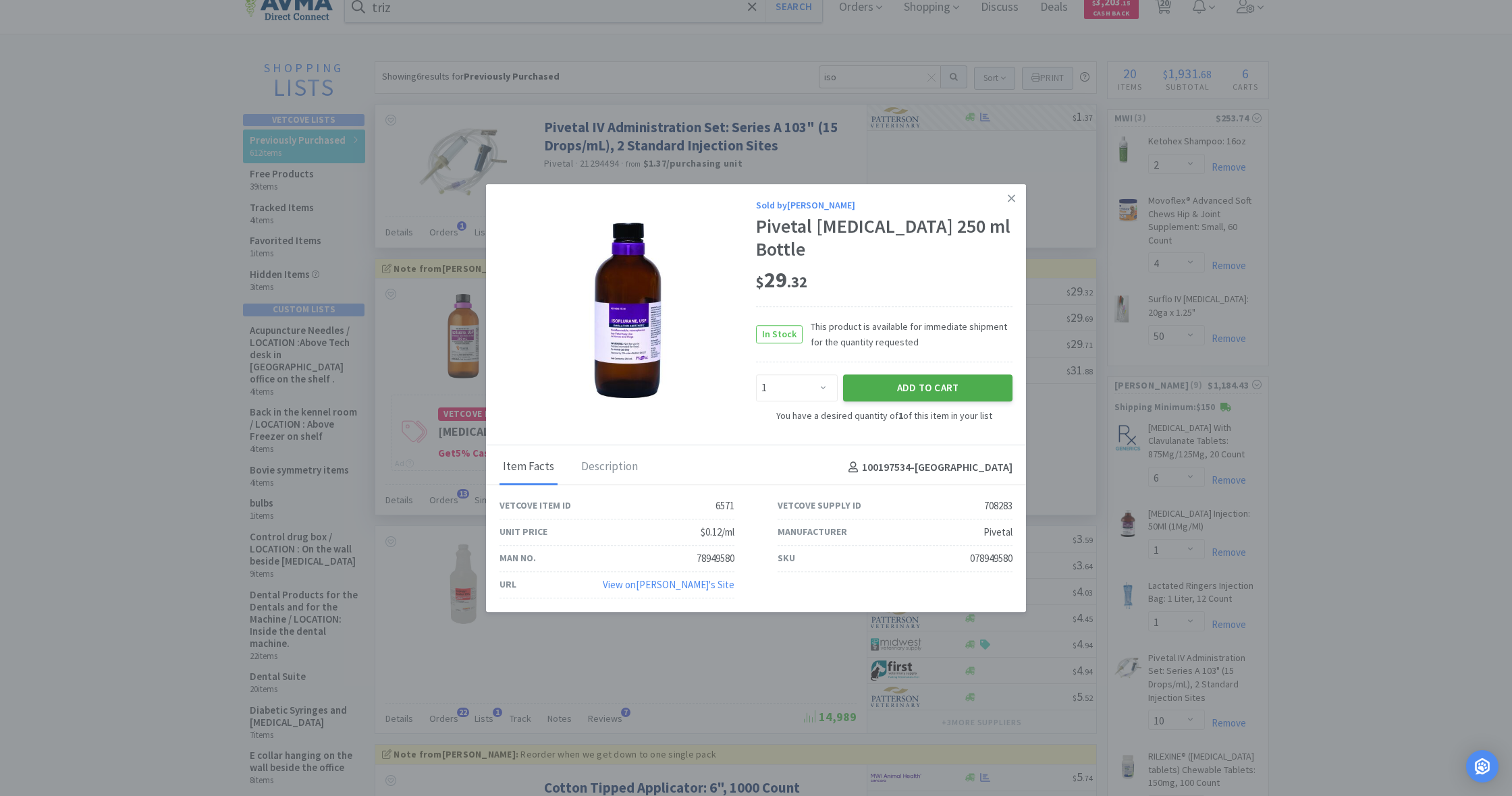
click at [931, 376] on button "Add to Cart" at bounding box center [927, 388] width 169 height 27
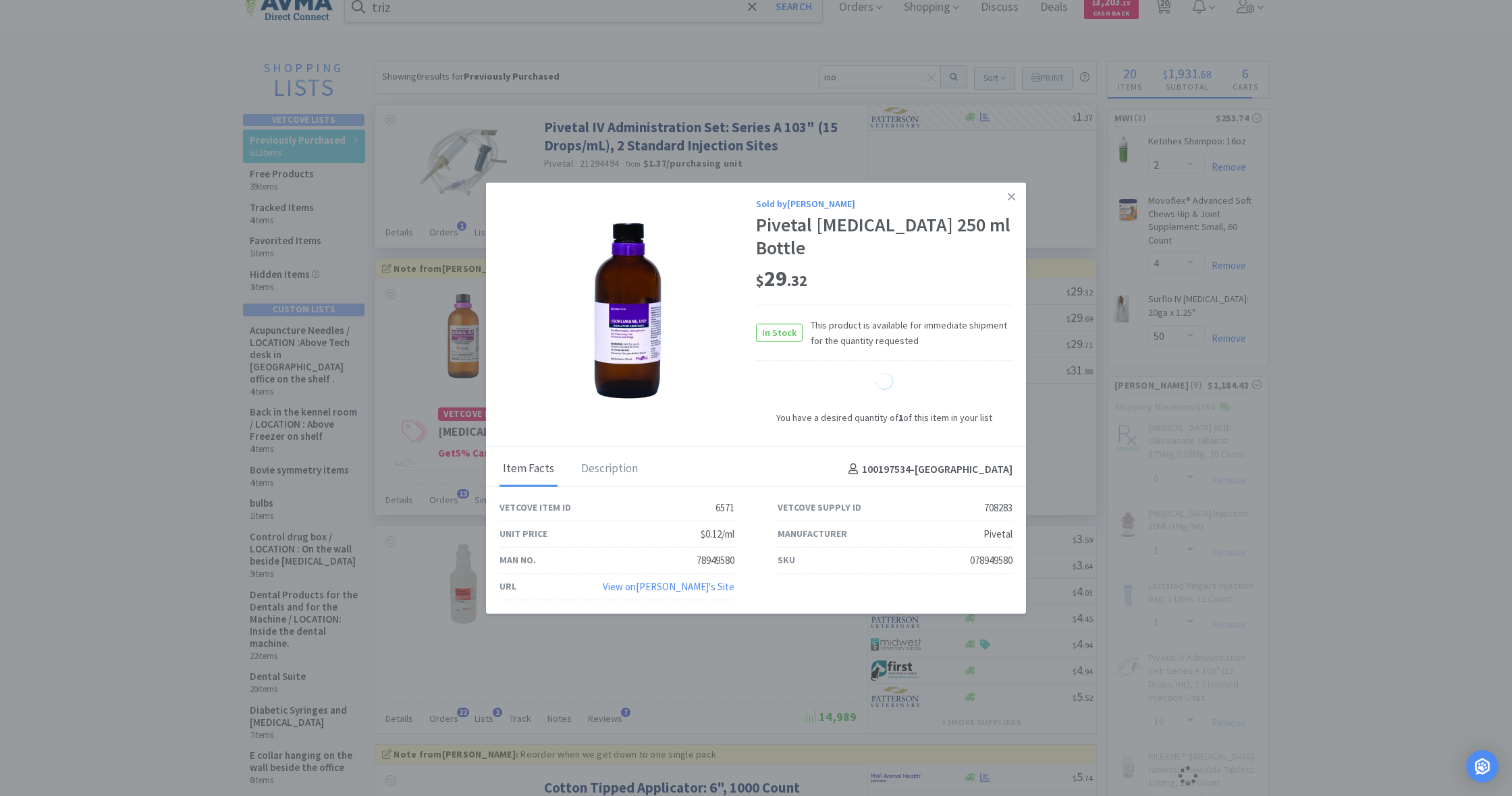
select select "1"
select select "10"
select select "1"
select select "8"
select select "2"
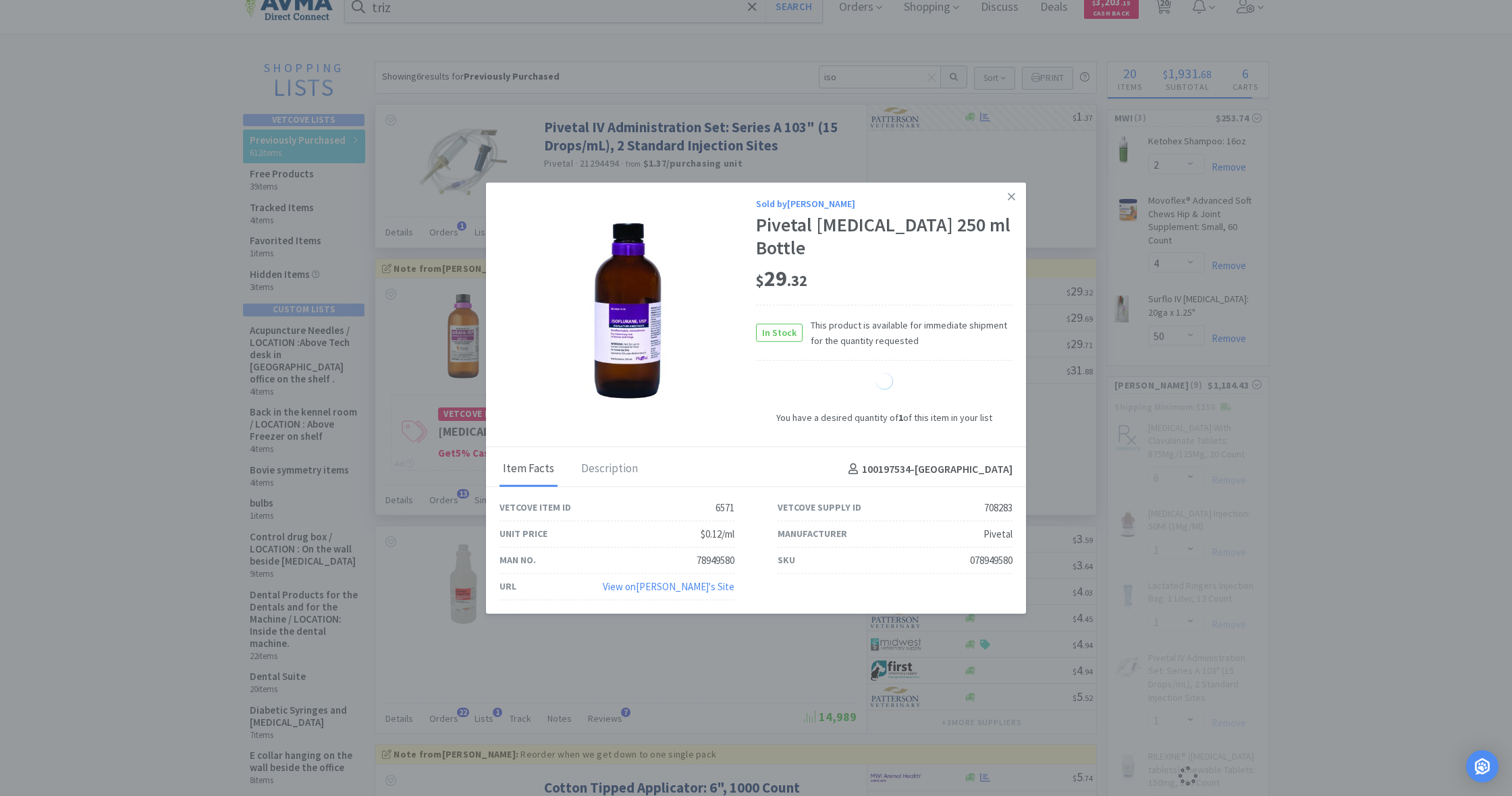
select select "1"
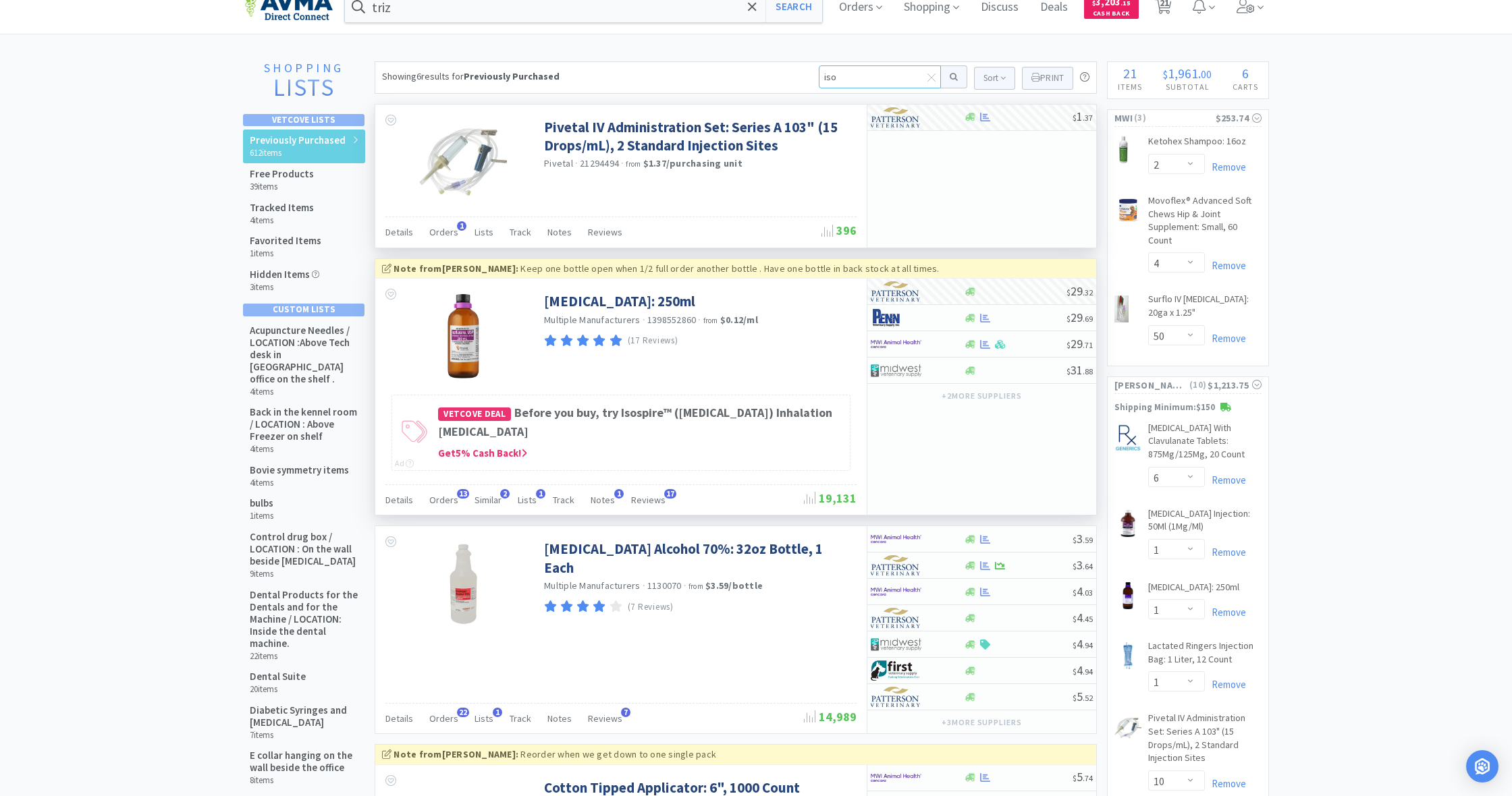
drag, startPoint x: 845, startPoint y: 79, endPoint x: 810, endPoint y: 78, distance: 35.0
click at [810, 76] on div "Showing 6 results for Previously Purchased iso Sort Print Previously Purchased …" at bounding box center [735, 77] width 722 height 32
type input "pro"
click at [952, 77] on button at bounding box center [954, 77] width 26 height 23
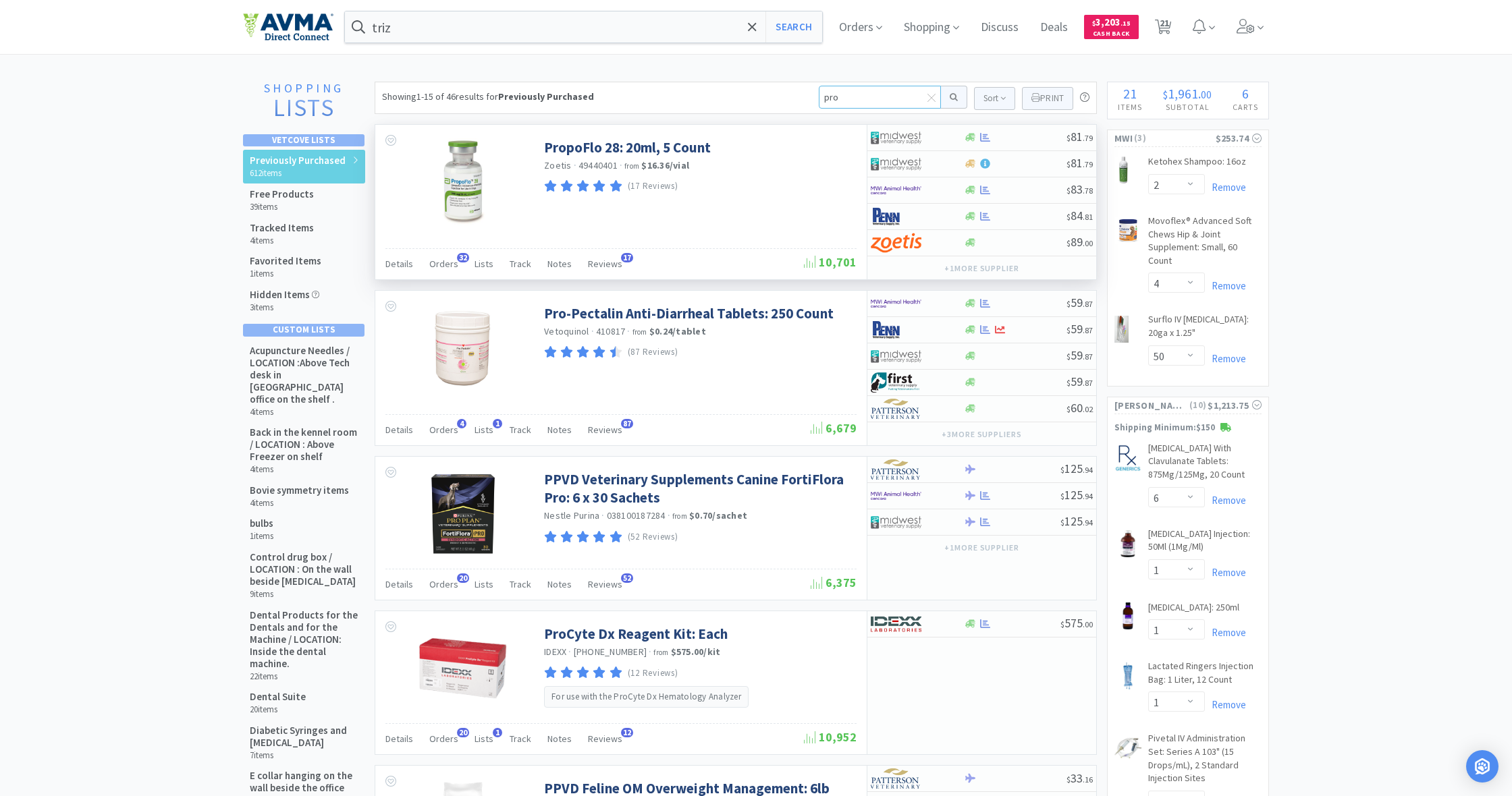
drag, startPoint x: 837, startPoint y: 99, endPoint x: 835, endPoint y: 181, distance: 82.0
click at [837, 101] on input "pro" at bounding box center [880, 97] width 122 height 23
type input "prophy"
click at [952, 97] on button at bounding box center [954, 97] width 26 height 23
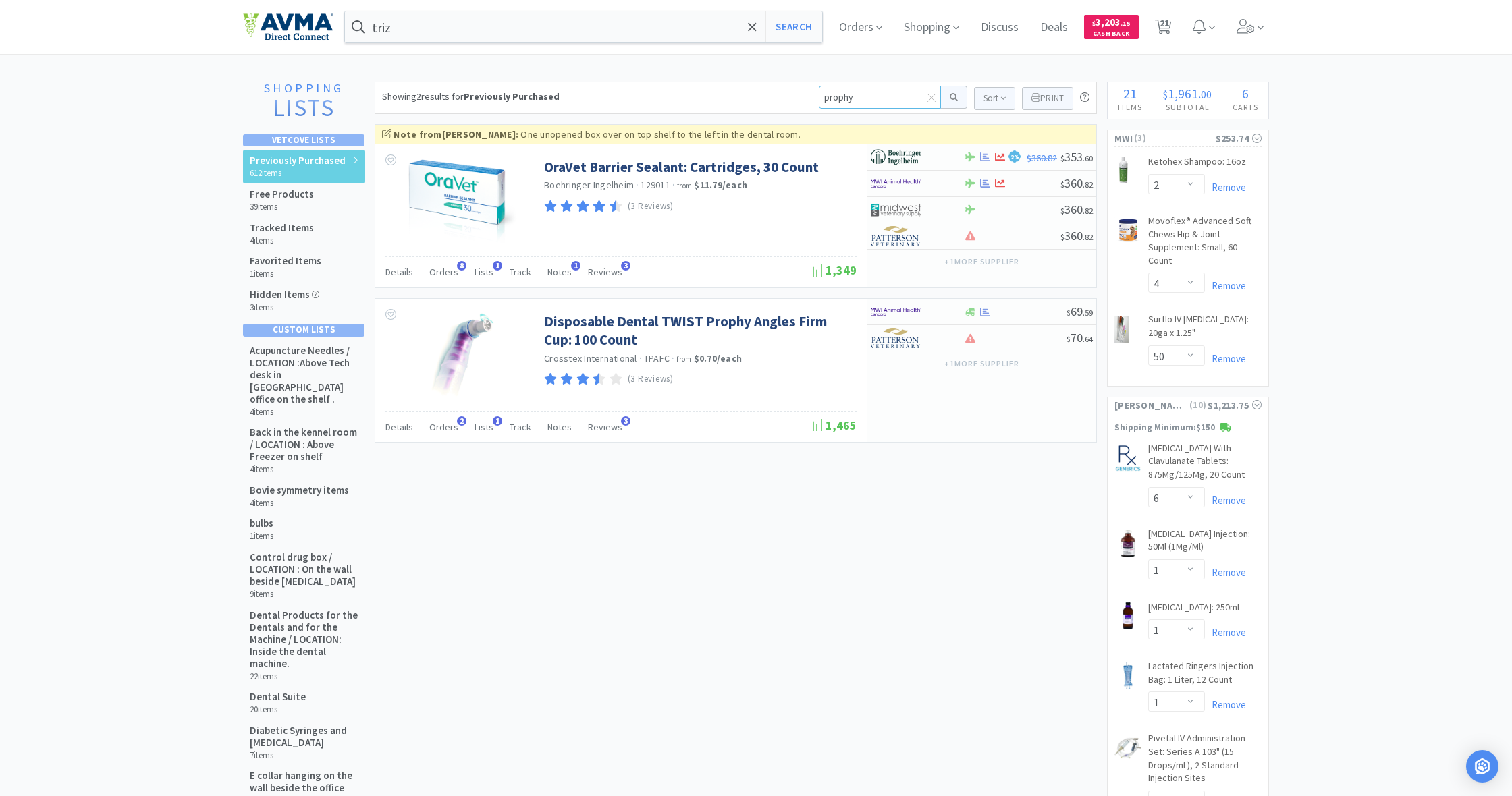
click at [865, 99] on input "prophy" at bounding box center [880, 97] width 122 height 23
type input "prophy paste"
click at [952, 97] on button at bounding box center [954, 97] width 26 height 23
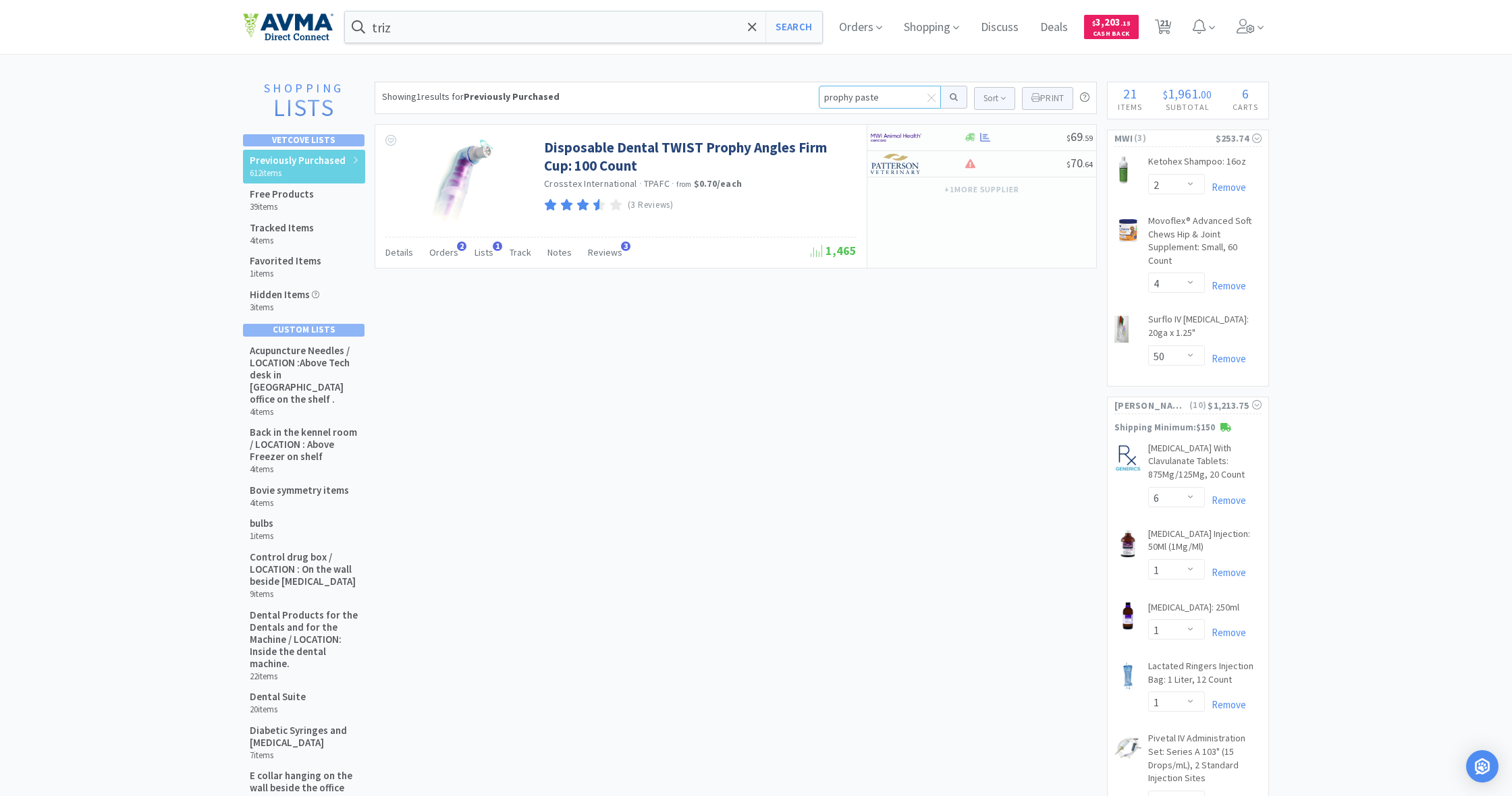
drag, startPoint x: 879, startPoint y: 103, endPoint x: 771, endPoint y: 100, distance: 108.0
click at [771, 100] on div "Showing 1 results for Previously Purchased prophy paste Sort Print Previously P…" at bounding box center [735, 97] width 722 height 32
click at [851, 97] on input at bounding box center [880, 97] width 122 height 23
click at [852, 103] on input at bounding box center [880, 97] width 122 height 23
type input "laparo"
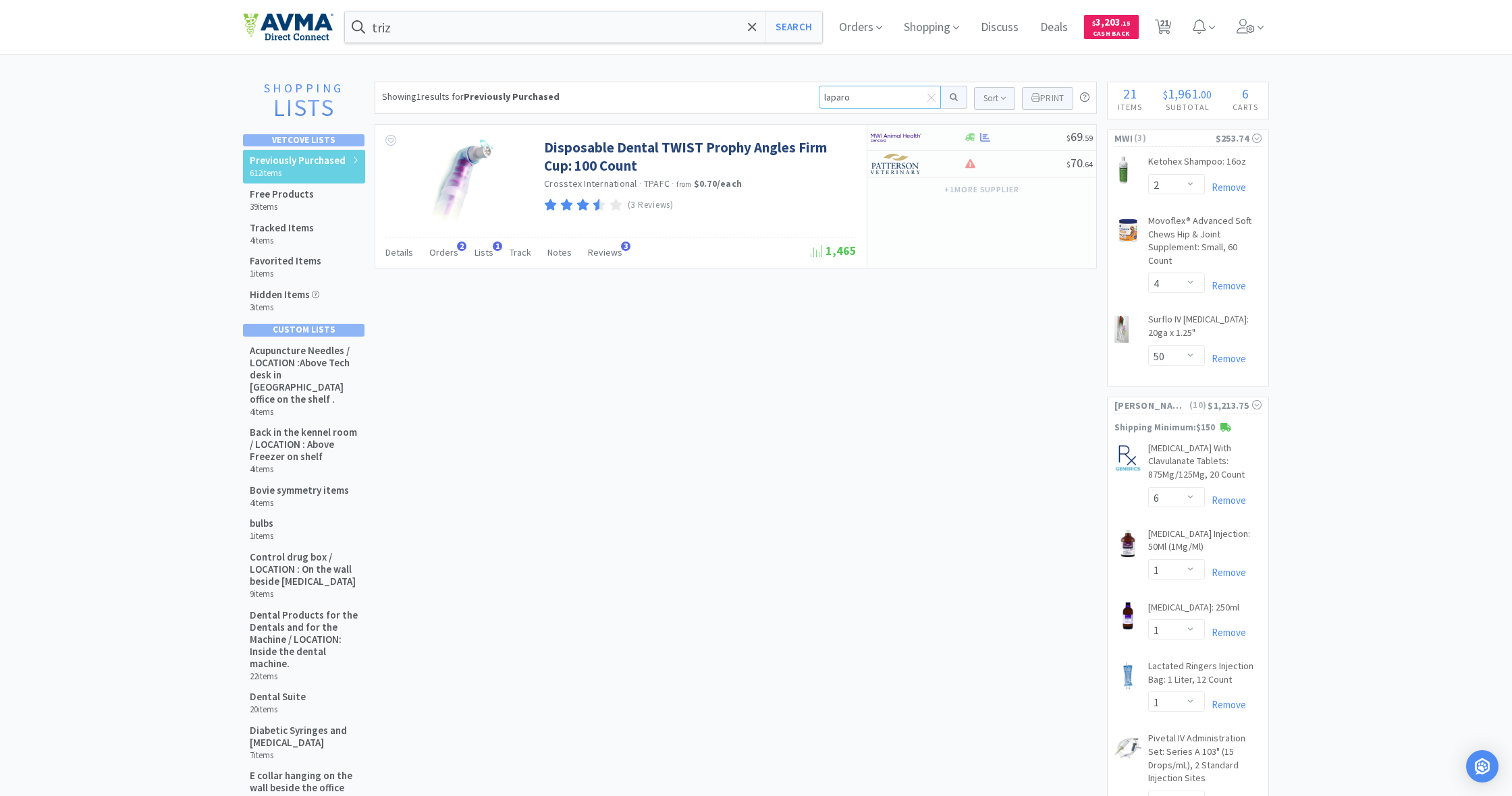
click at [952, 97] on button at bounding box center [954, 97] width 26 height 23
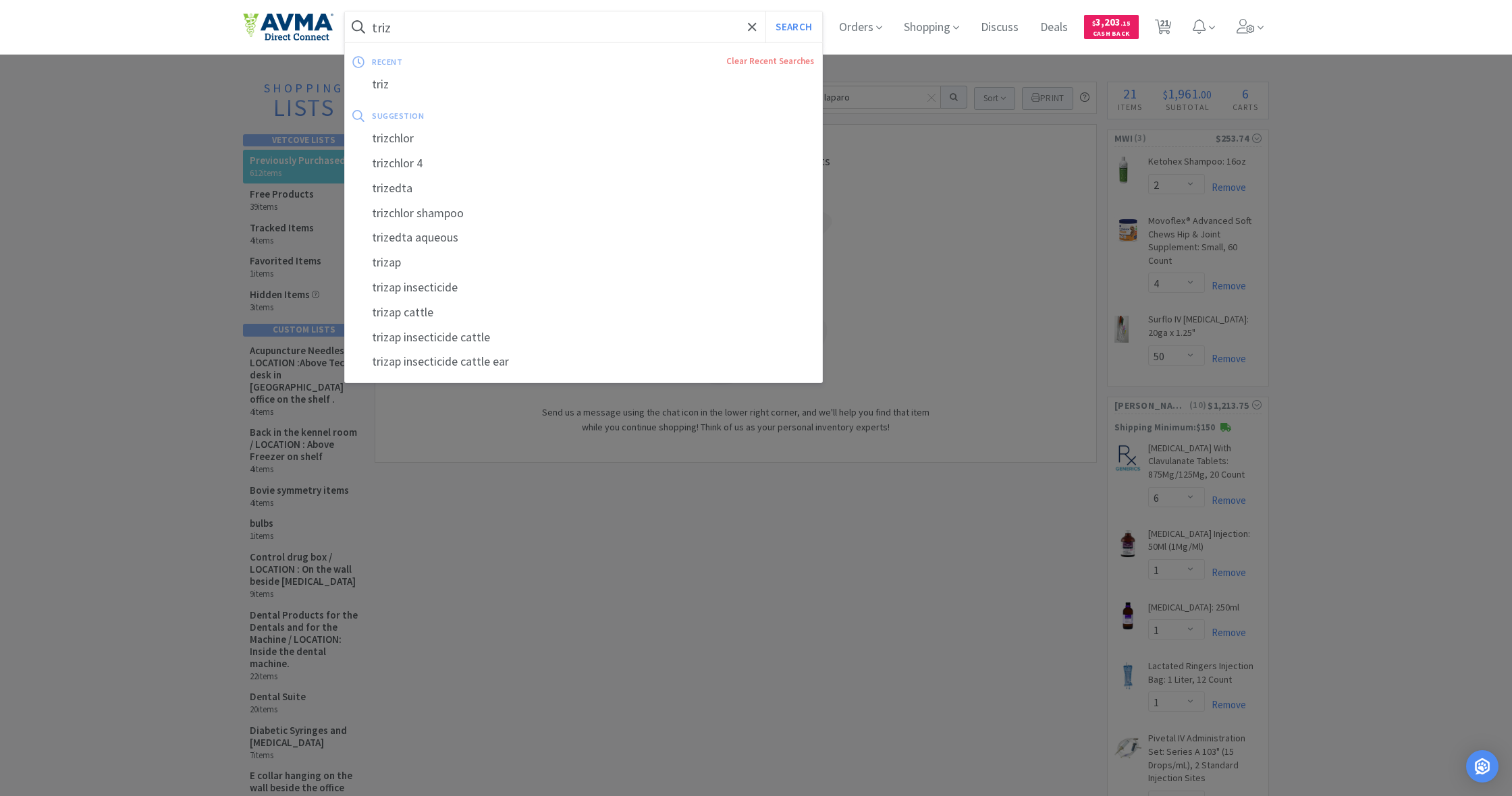
drag, startPoint x: 400, startPoint y: 29, endPoint x: 349, endPoint y: 26, distance: 51.1
click at [349, 26] on form "triz Search" at bounding box center [583, 26] width 477 height 31
drag, startPoint x: 373, startPoint y: 25, endPoint x: 430, endPoint y: 39, distance: 58.7
click at [430, 39] on input "triz" at bounding box center [583, 26] width 477 height 31
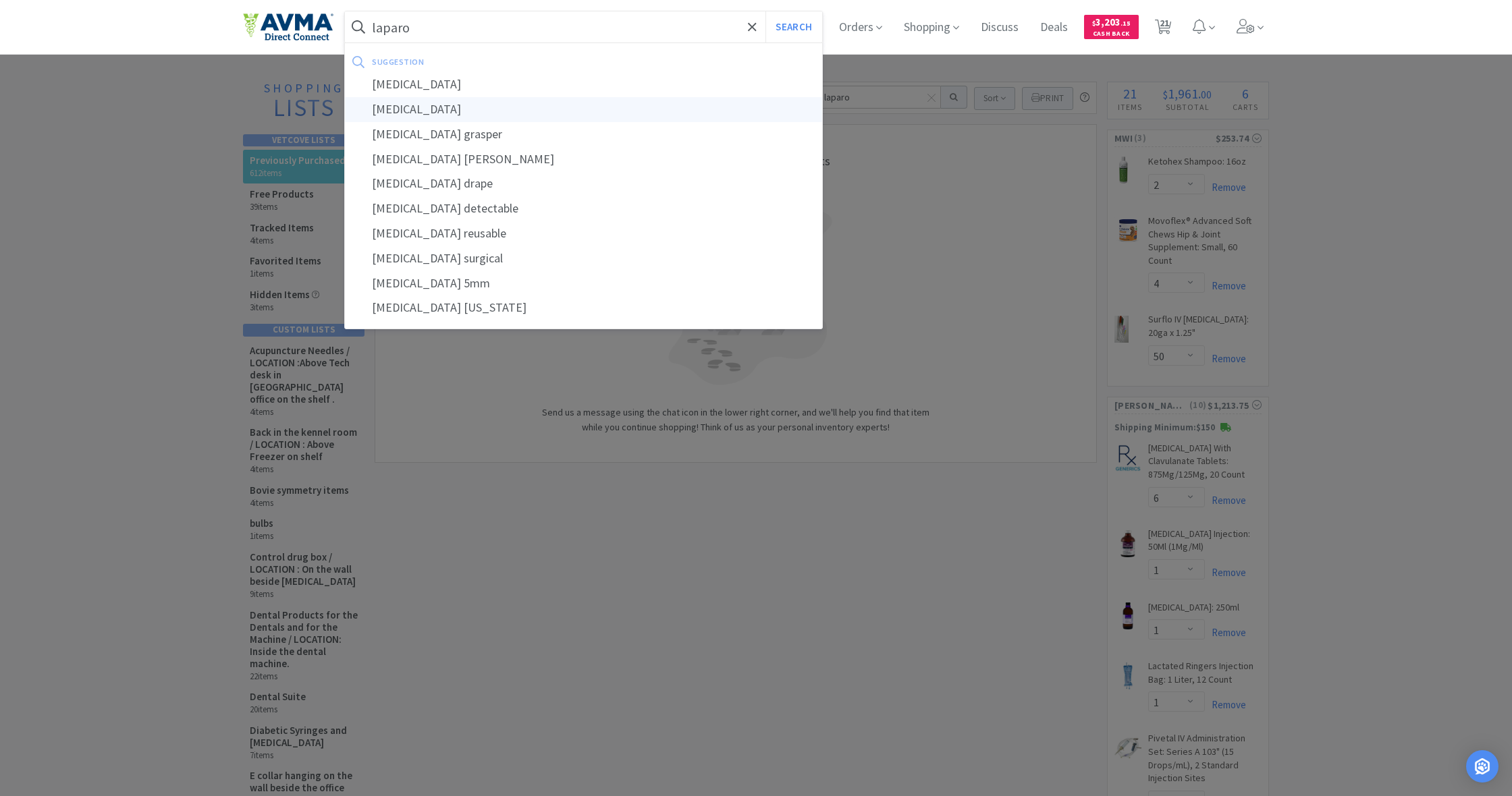
scroll to position [1, 0]
type input "laparo"
click at [409, 113] on div "[MEDICAL_DATA]" at bounding box center [583, 109] width 477 height 25
select select "2"
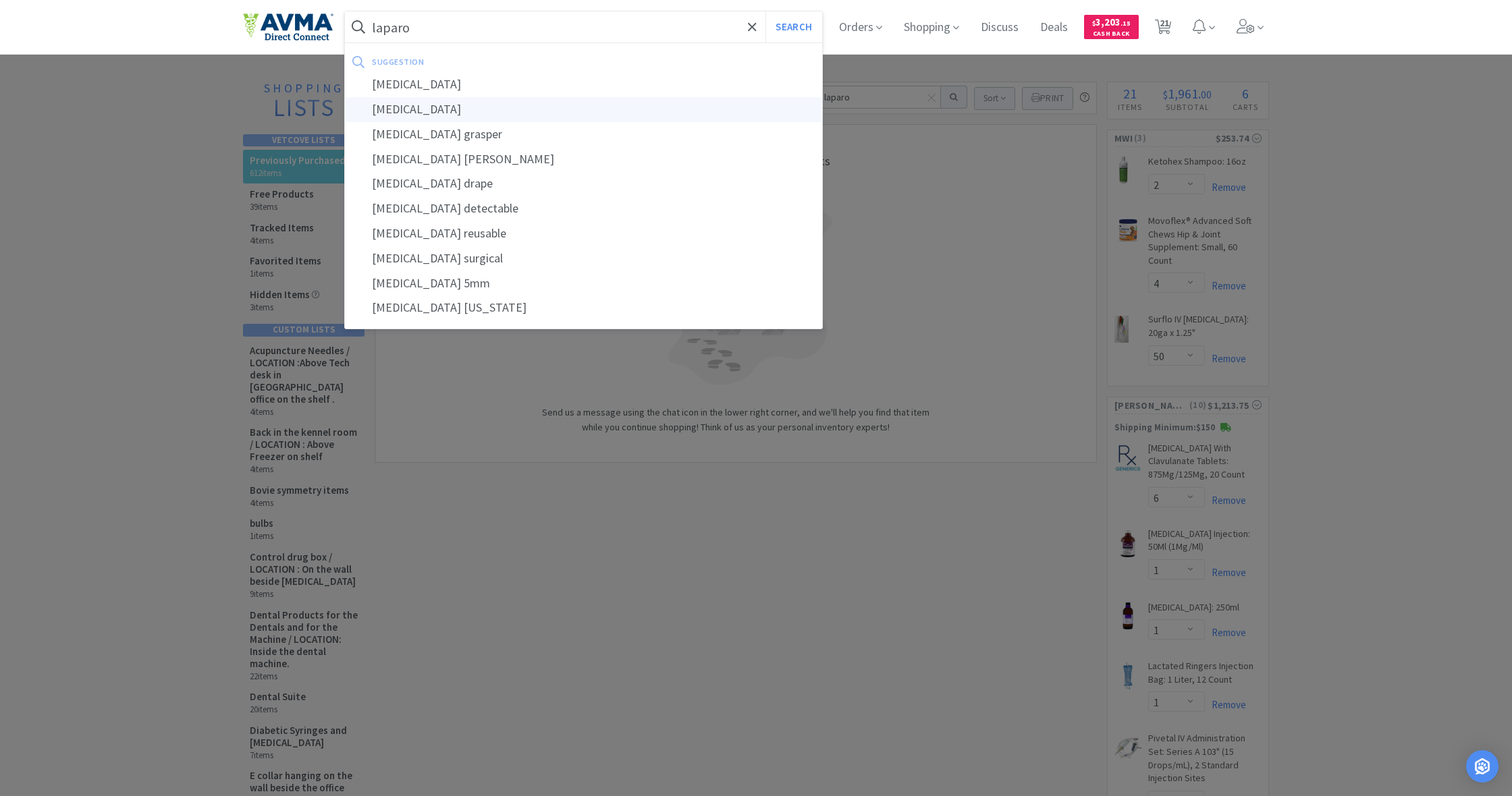
select select "4"
select select "50"
select select "6"
select select "1"
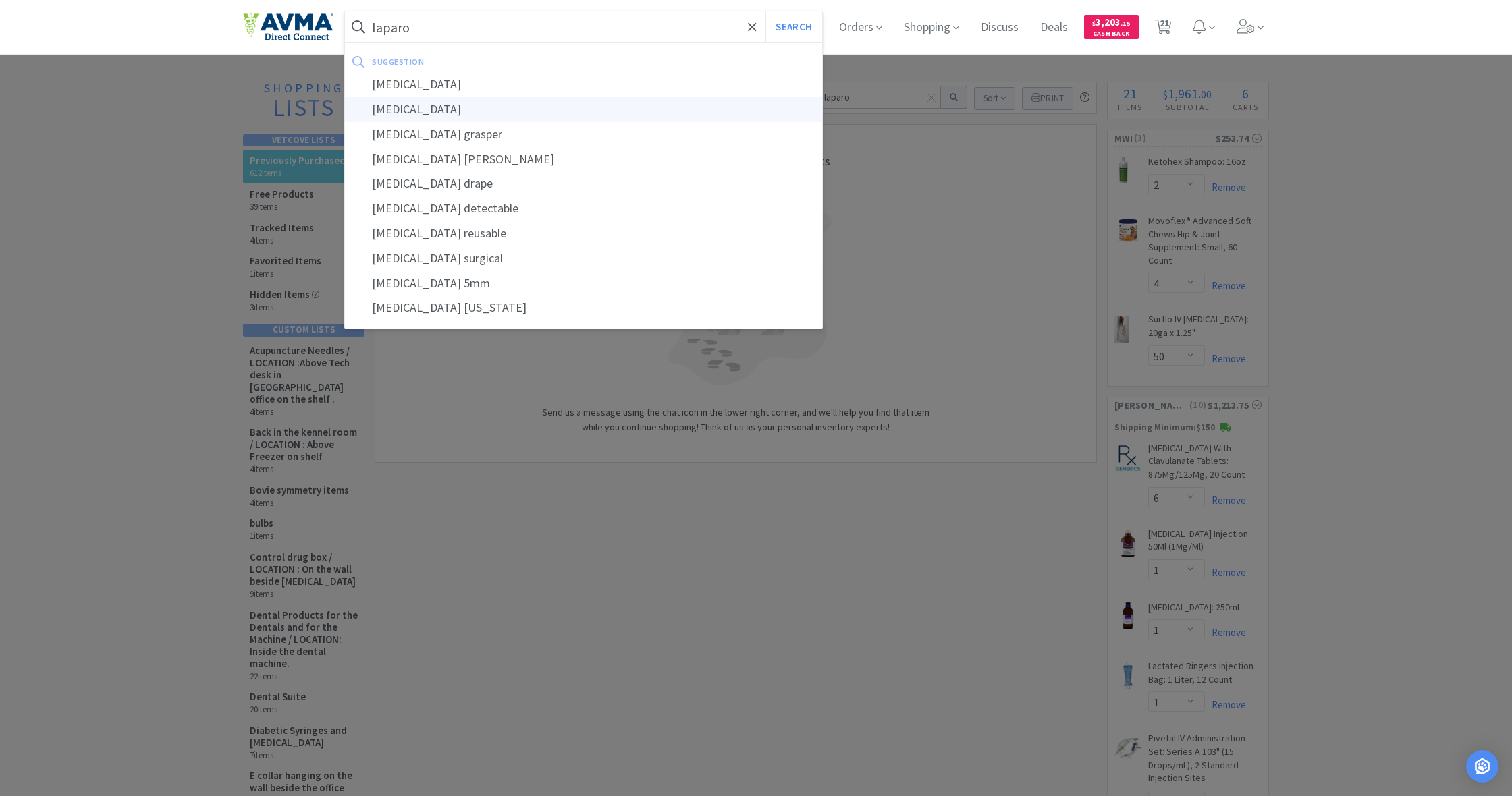
select select "1"
select select "10"
select select "1"
select select "8"
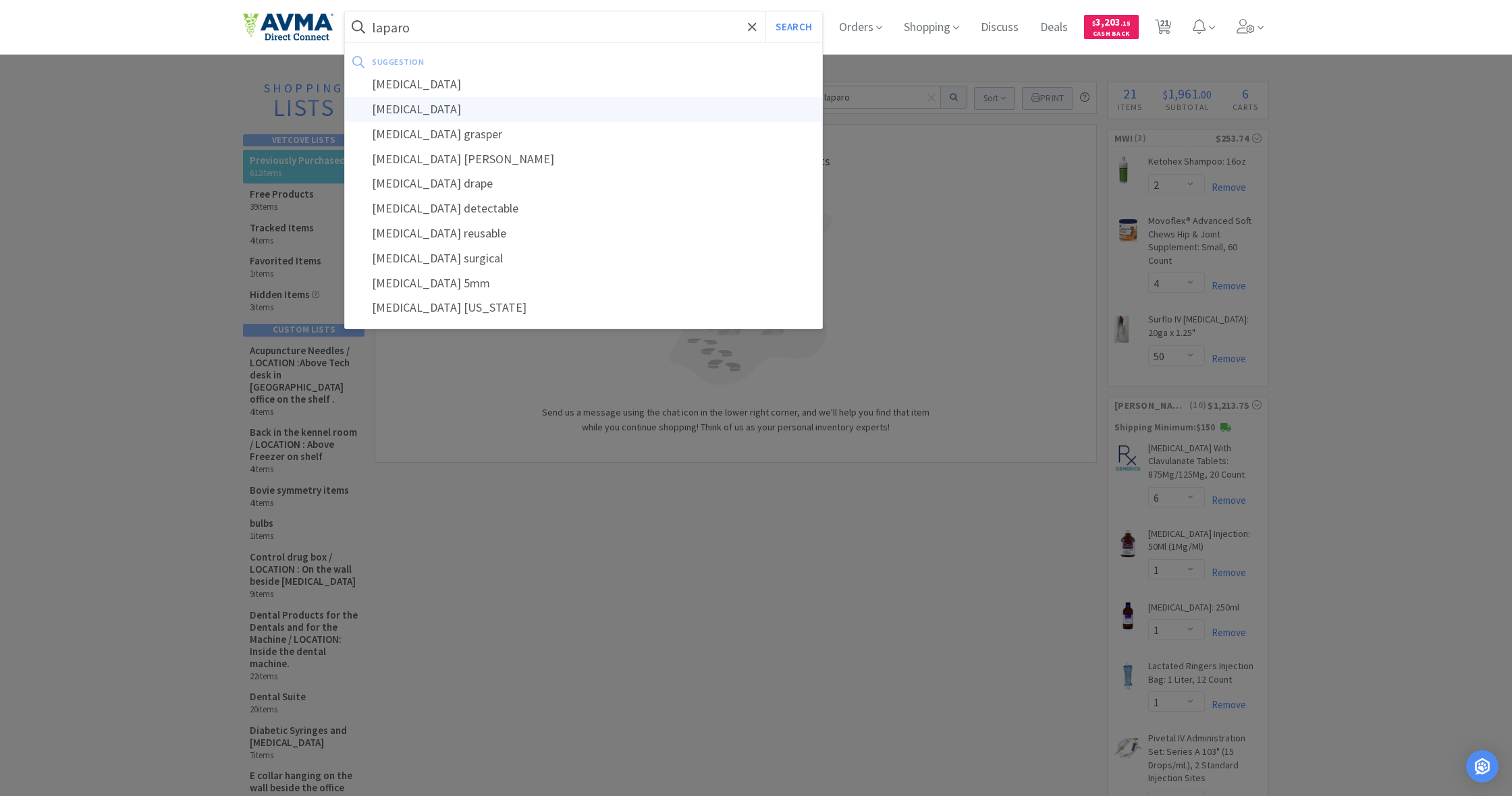
select select "2"
select select "1"
select select "6"
select select "1"
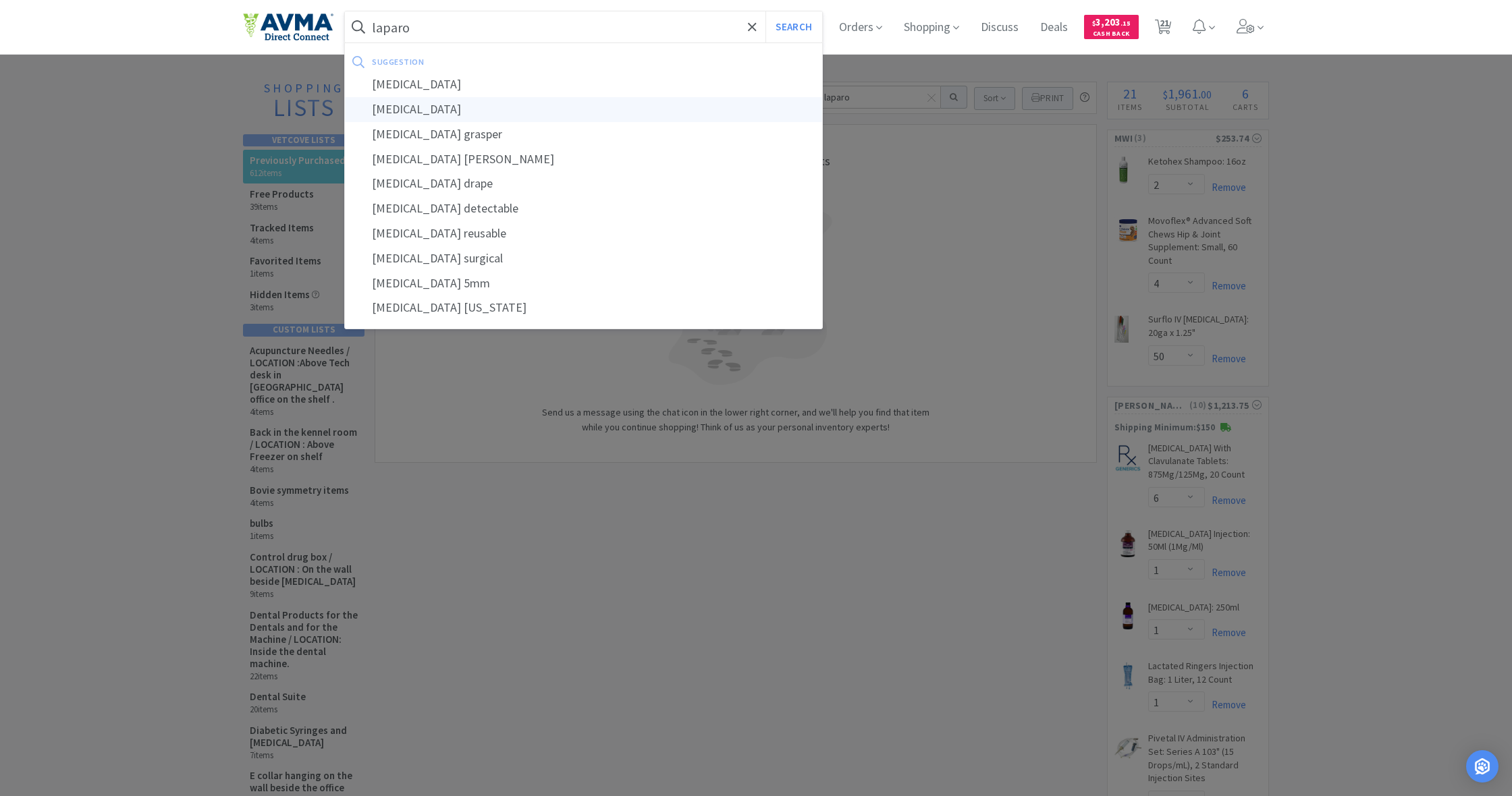
select select "1"
select select "6"
select select "3"
select select "1"
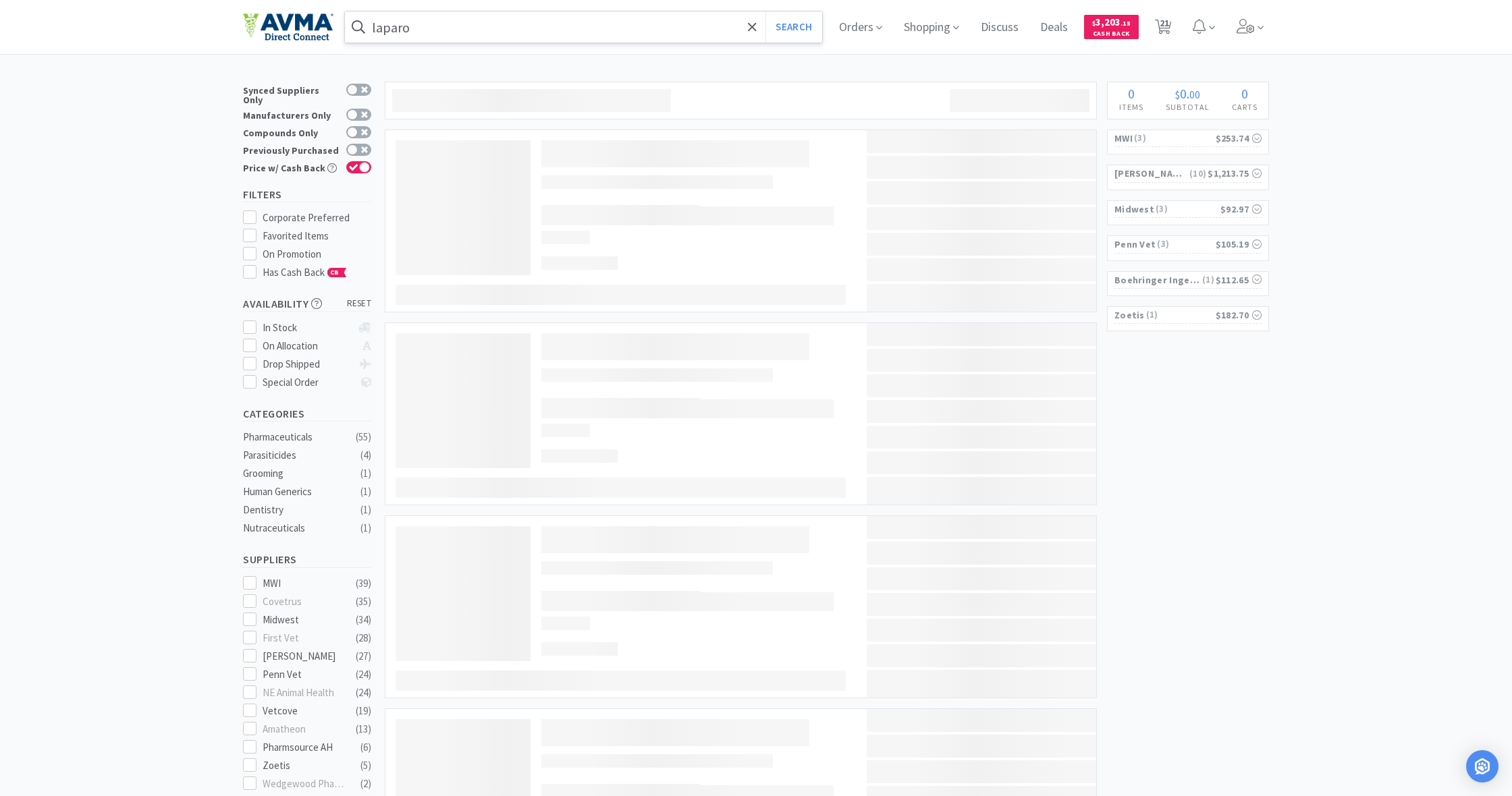
type input "[MEDICAL_DATA]"
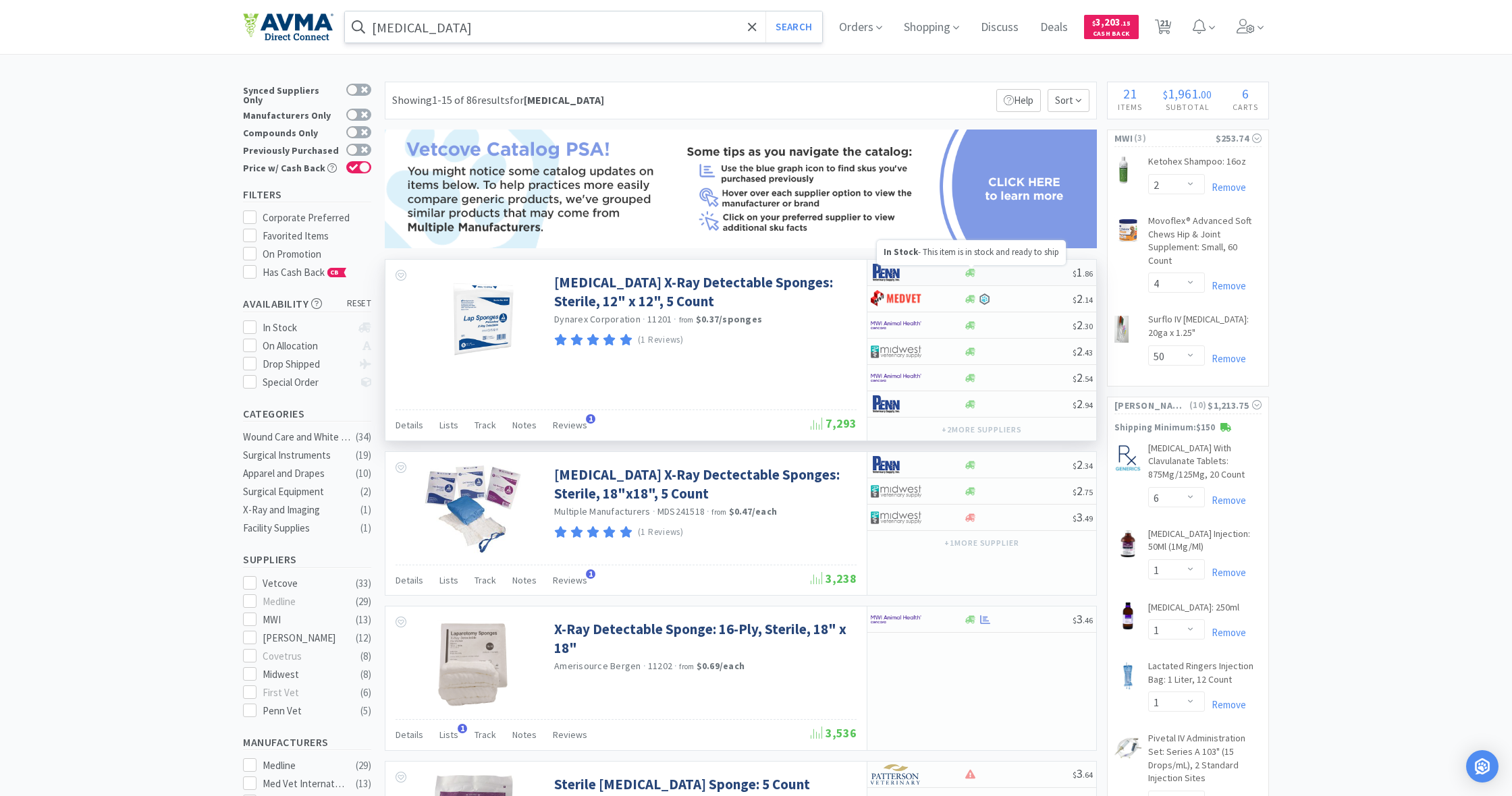
click at [972, 273] on icon at bounding box center [970, 272] width 10 height 8
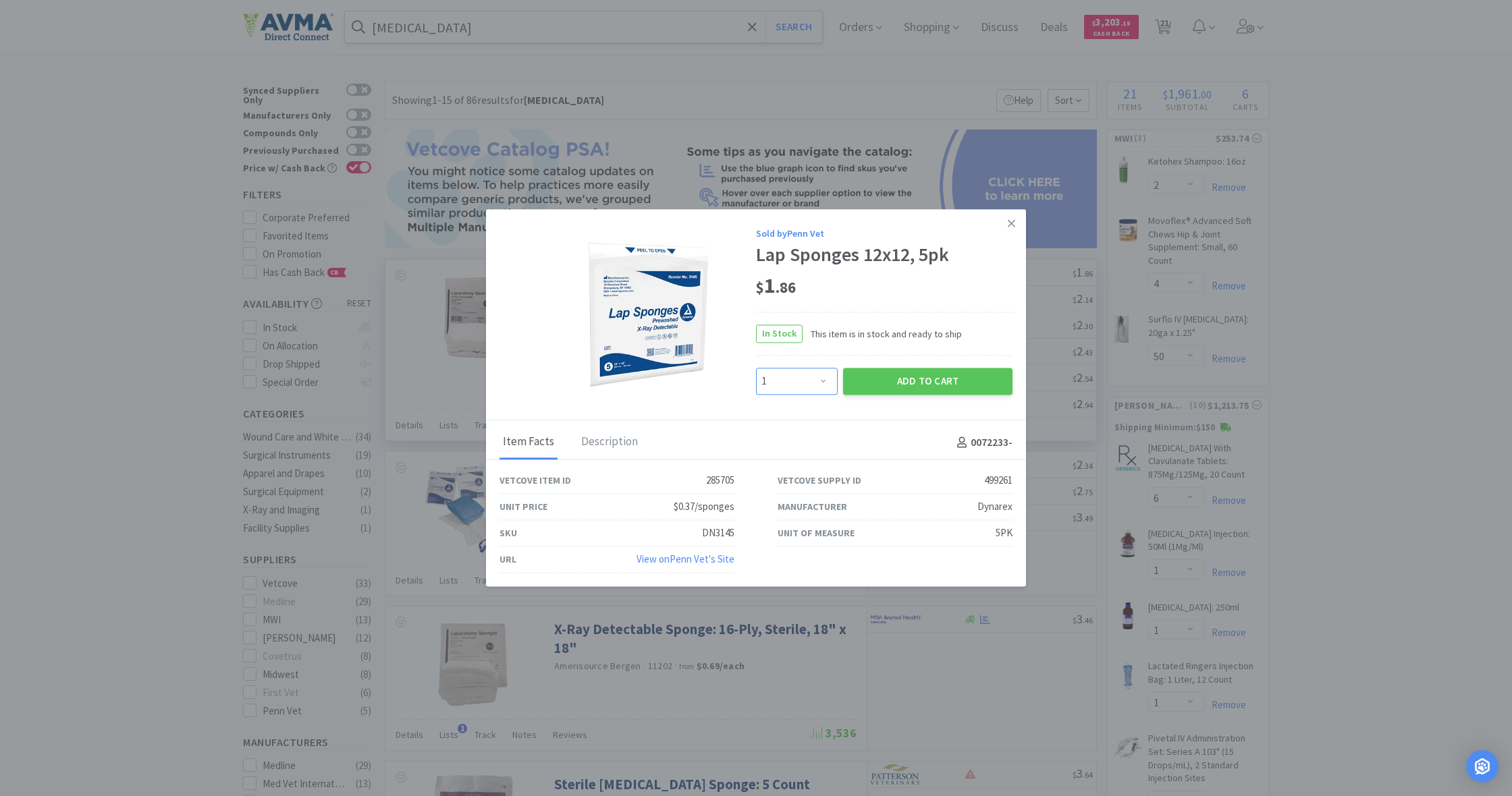
select select "4"
click at [907, 383] on button "Add to Cart" at bounding box center [927, 382] width 169 height 27
select select "4"
select select "6"
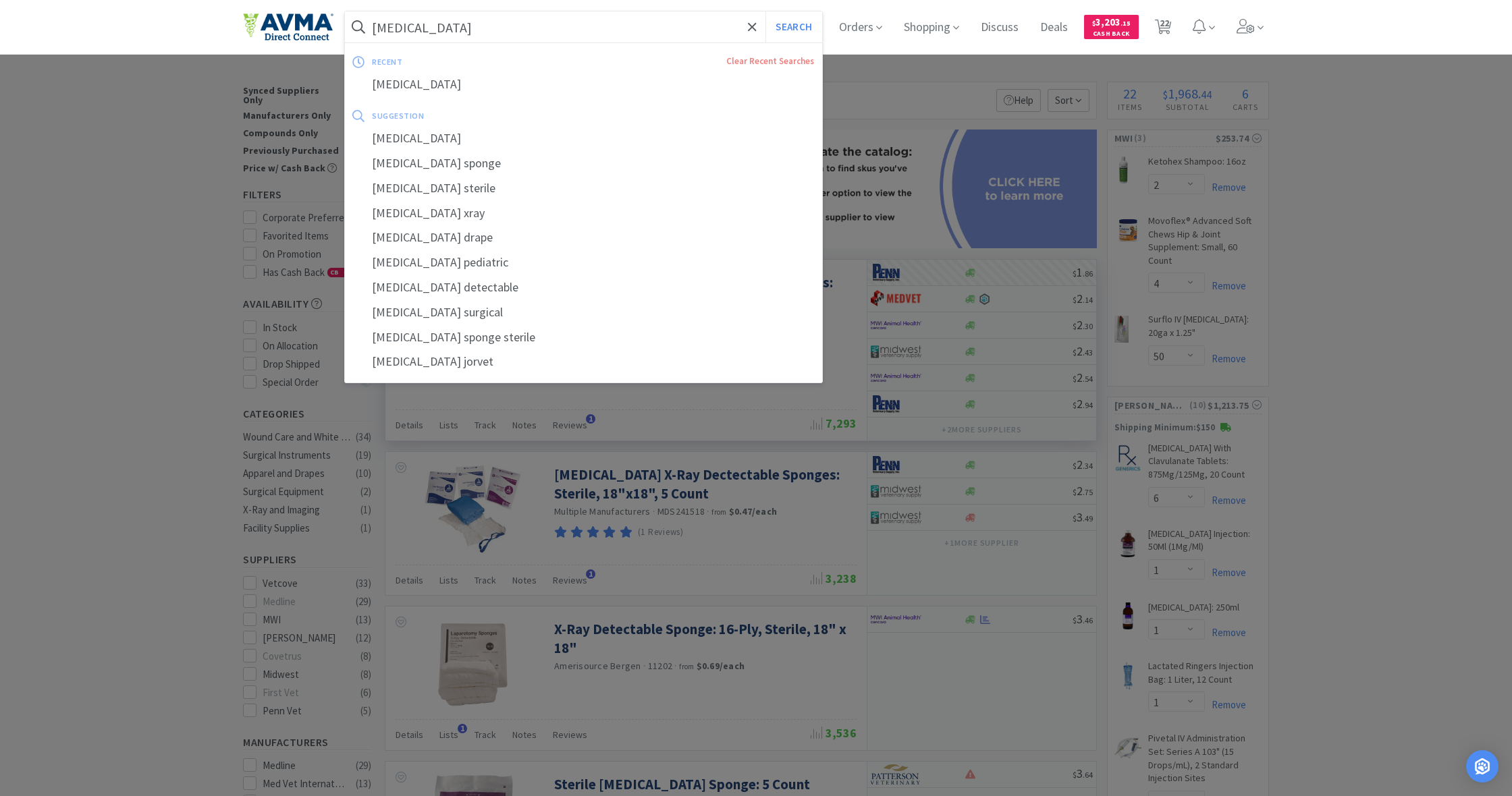
drag, startPoint x: 442, startPoint y: 31, endPoint x: 326, endPoint y: 26, distance: 116.1
click at [325, 25] on div "[MEDICAL_DATA] Search recent Clear Recent Searches [MEDICAL_DATA] suggestion [M…" at bounding box center [755, 27] width 1026 height 54
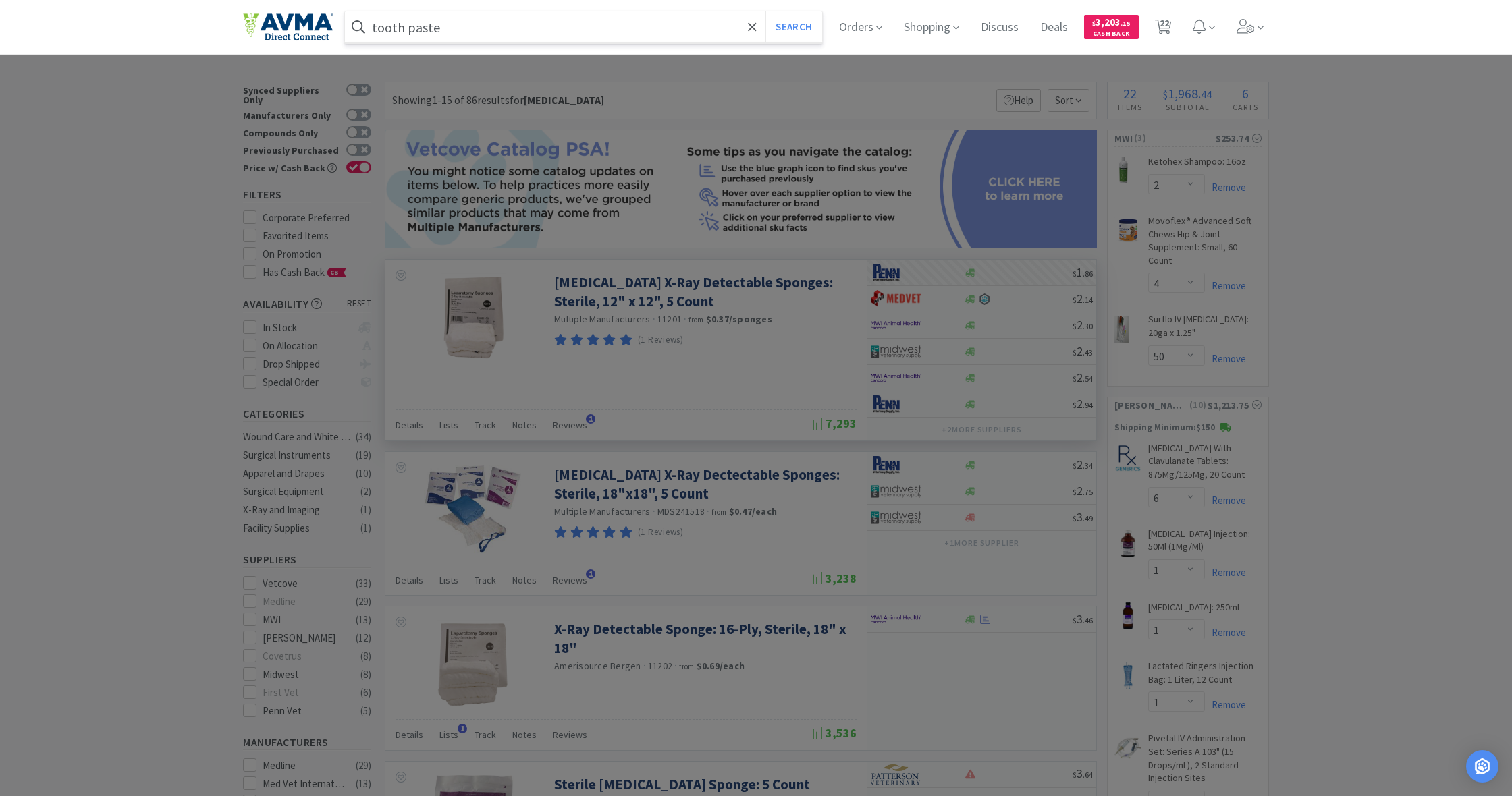
click at [792, 27] on button "Search" at bounding box center [793, 26] width 56 height 31
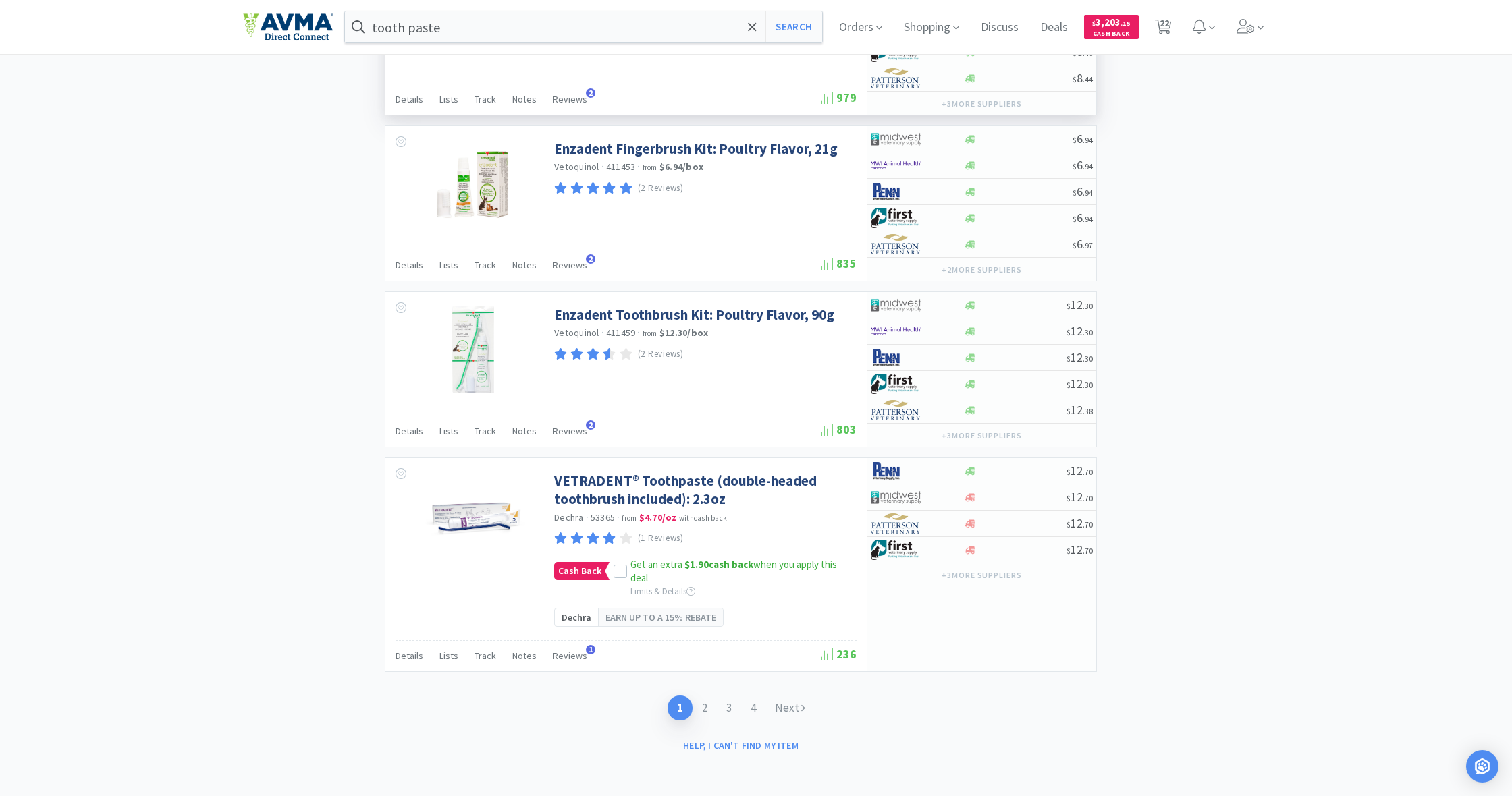
scroll to position [2285, 0]
click at [790, 706] on link "Next" at bounding box center [790, 709] width 49 height 25
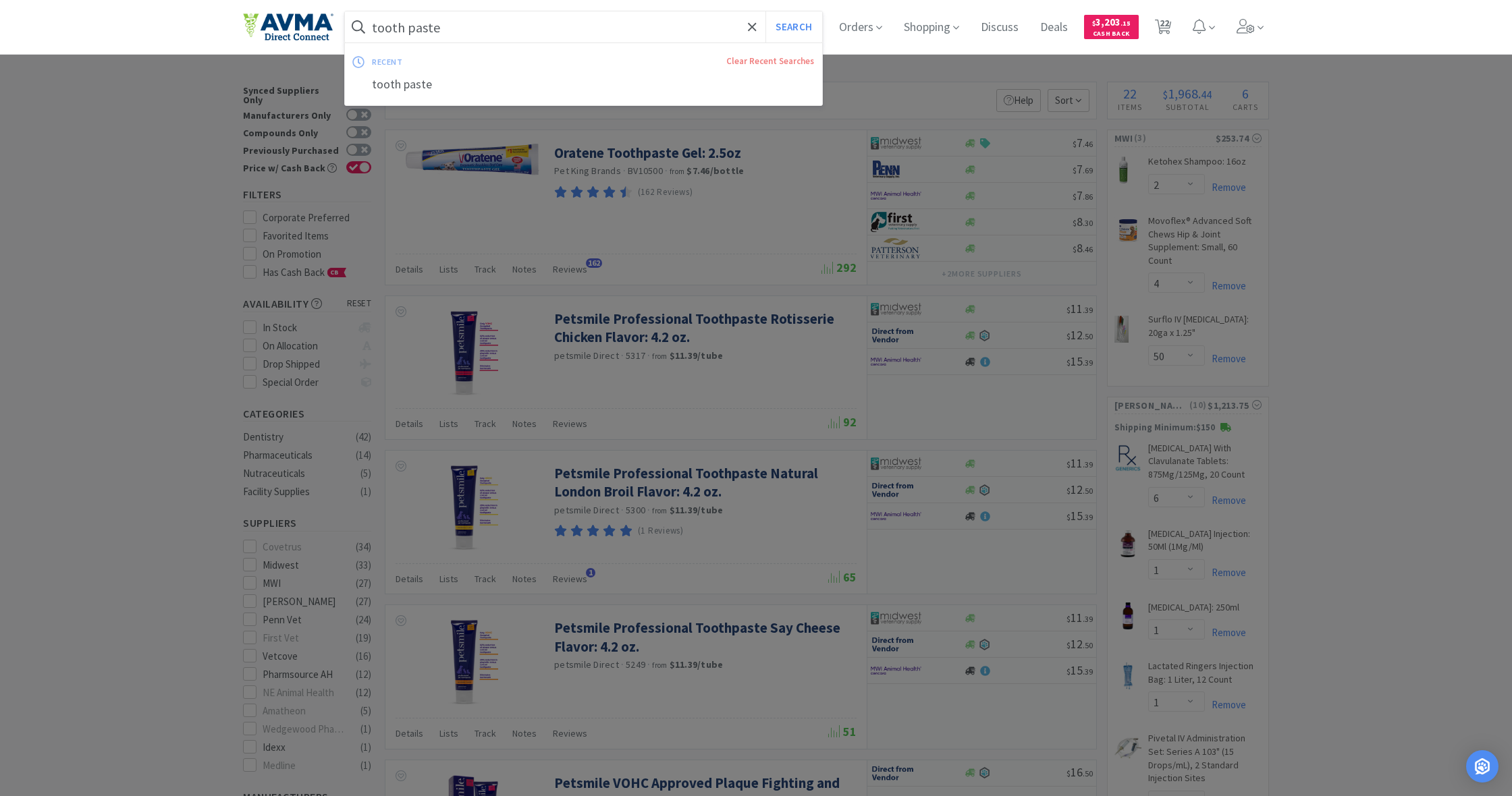
drag, startPoint x: 446, startPoint y: 30, endPoint x: 313, endPoint y: 10, distance: 134.5
click at [313, 10] on div "tooth paste Search recent Clear Recent Searches tooth paste Orders Shopping Dis…" at bounding box center [755, 27] width 1026 height 54
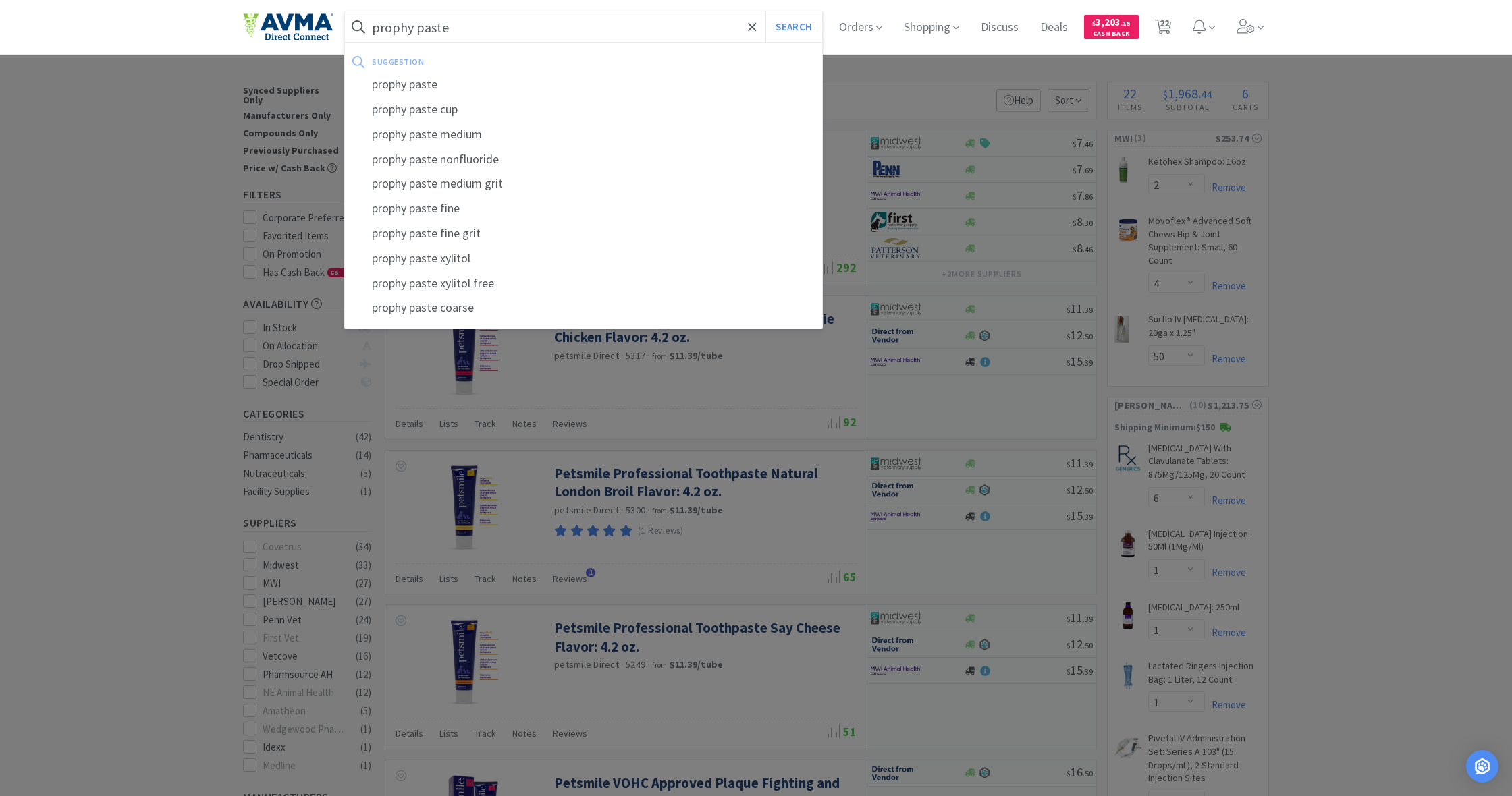
type input "prophy paste"
click at [792, 27] on button "Search" at bounding box center [793, 26] width 56 height 31
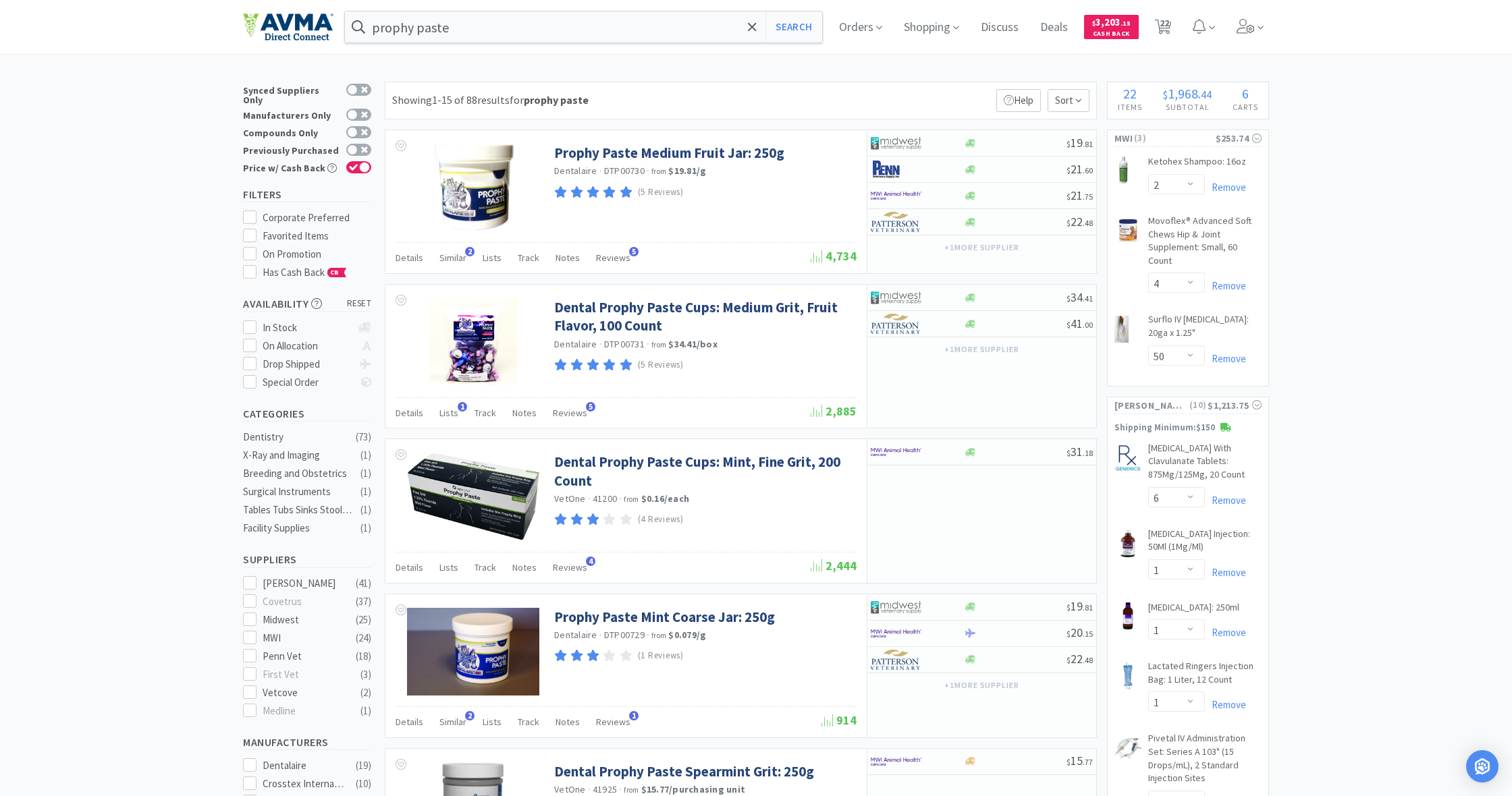
scroll to position [1, 0]
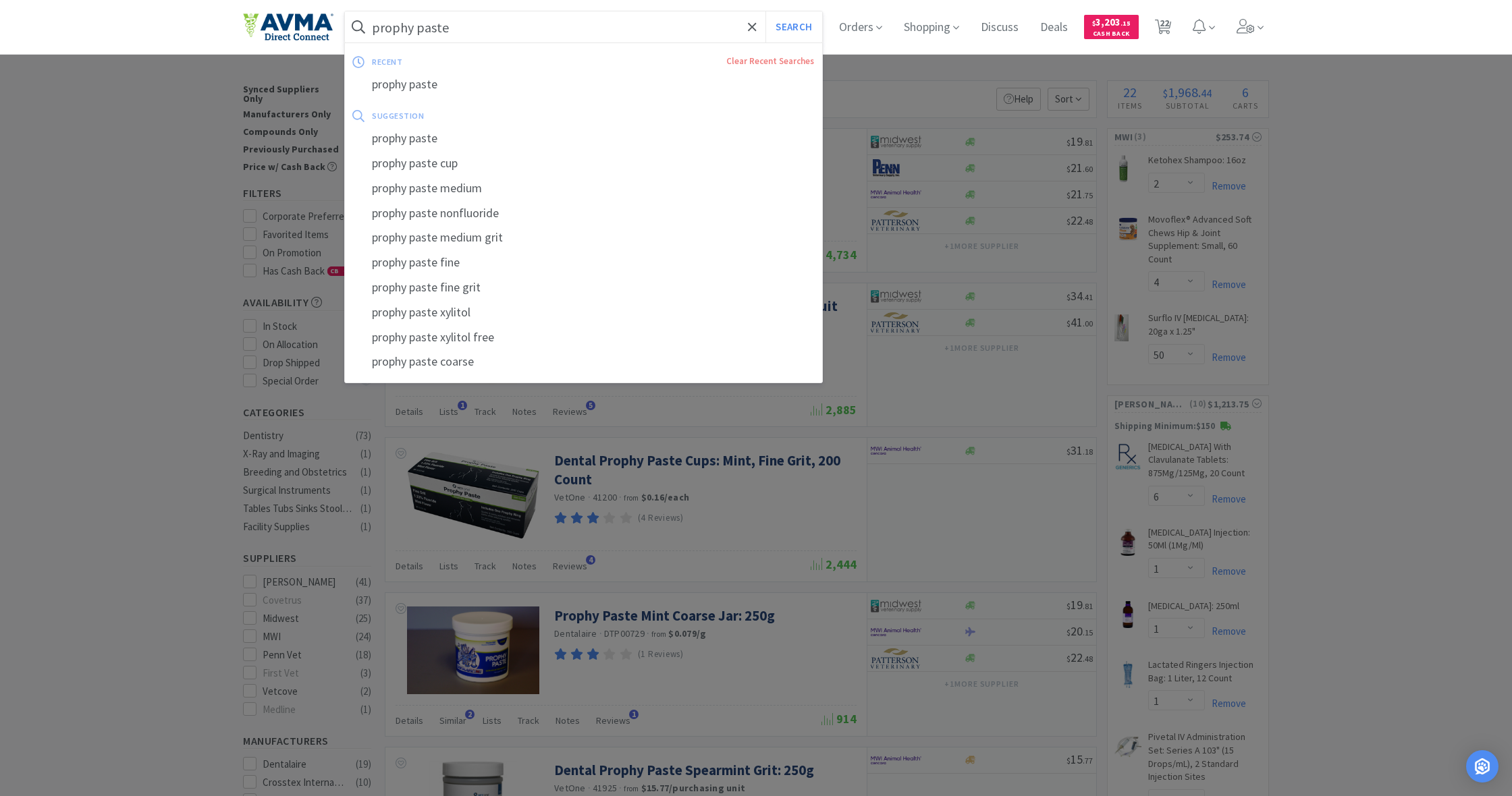
drag, startPoint x: 451, startPoint y: 29, endPoint x: 354, endPoint y: 18, distance: 97.6
click at [354, 18] on form "prophy paste Search" at bounding box center [583, 26] width 477 height 31
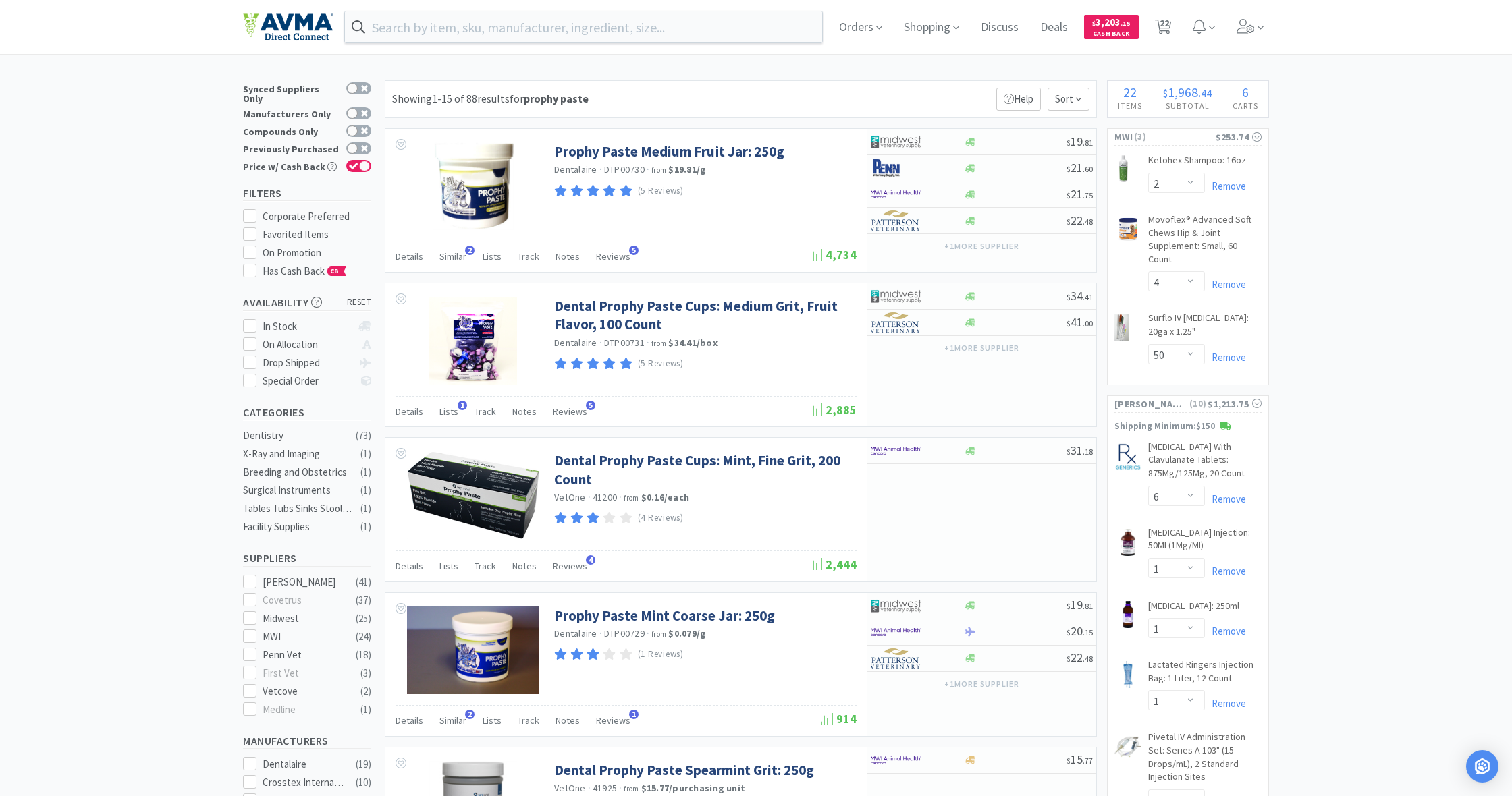
click at [632, 463] on div at bounding box center [756, 398] width 1512 height 796
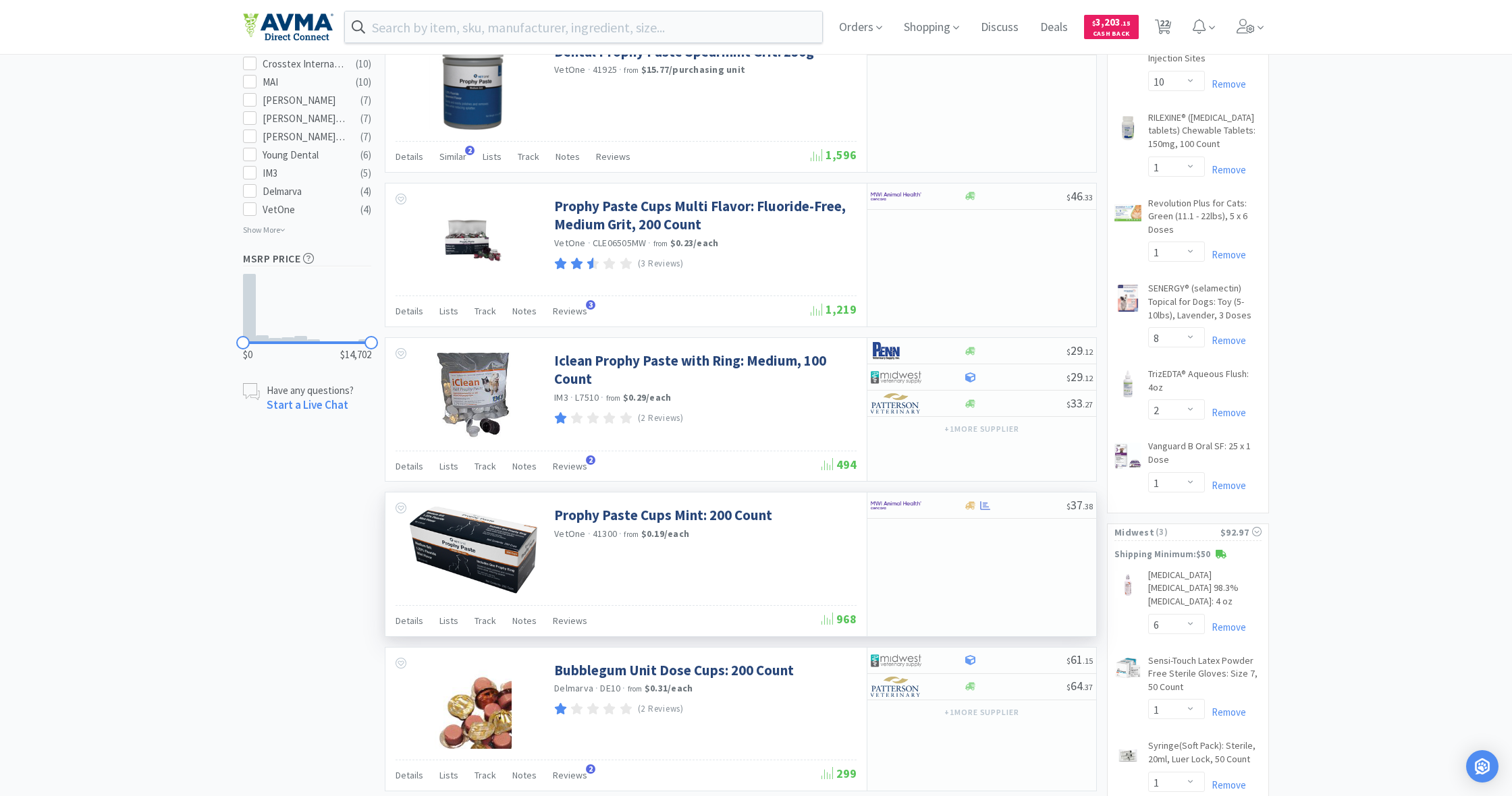
scroll to position [722, 0]
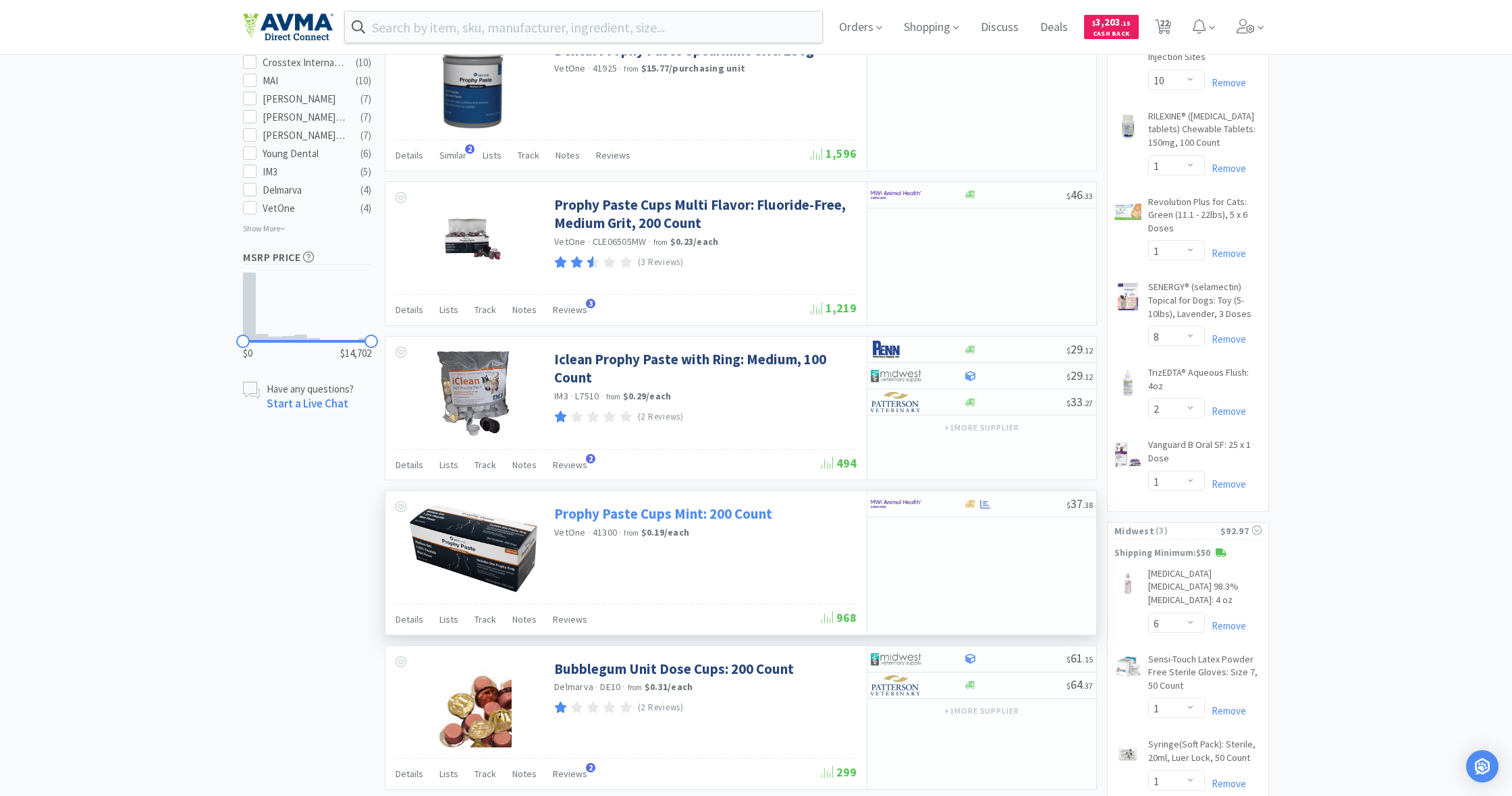
click at [613, 508] on link "Prophy Paste Cups Mint: 200 Count" at bounding box center [662, 514] width 218 height 19
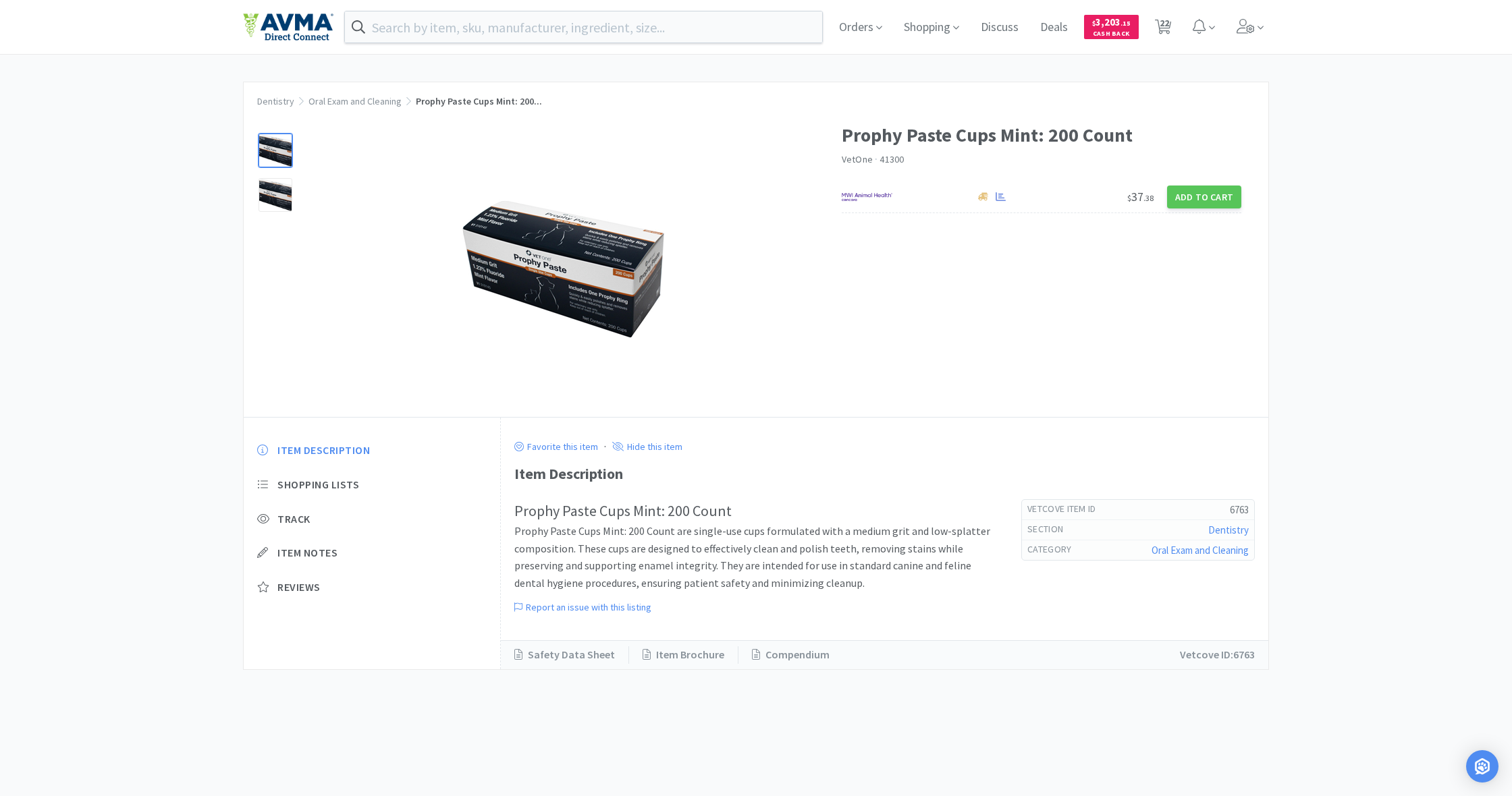
type input "prophy paste"
select select "2"
select select "4"
select select "50"
select select "6"
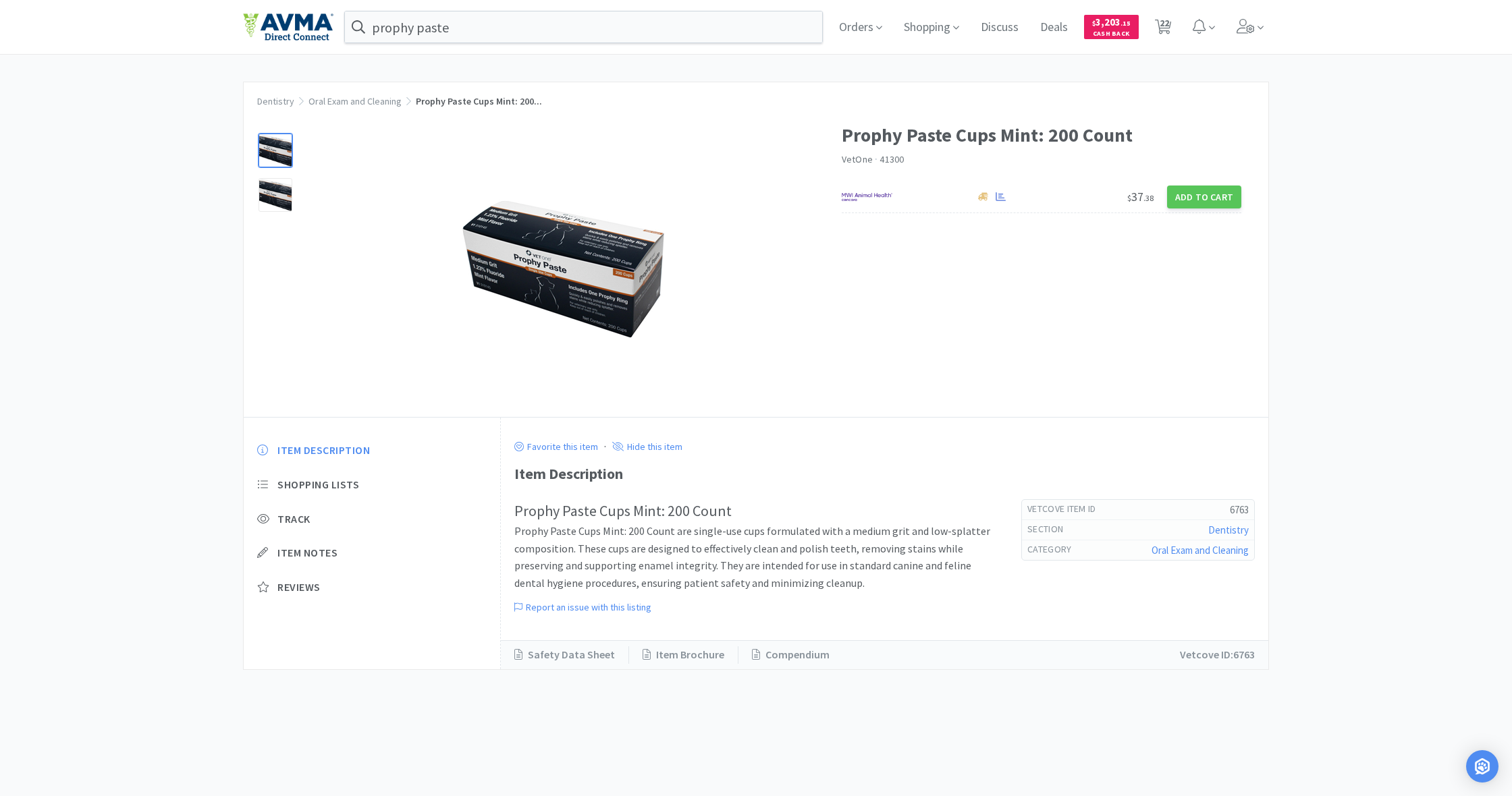
select select "1"
select select "10"
select select "1"
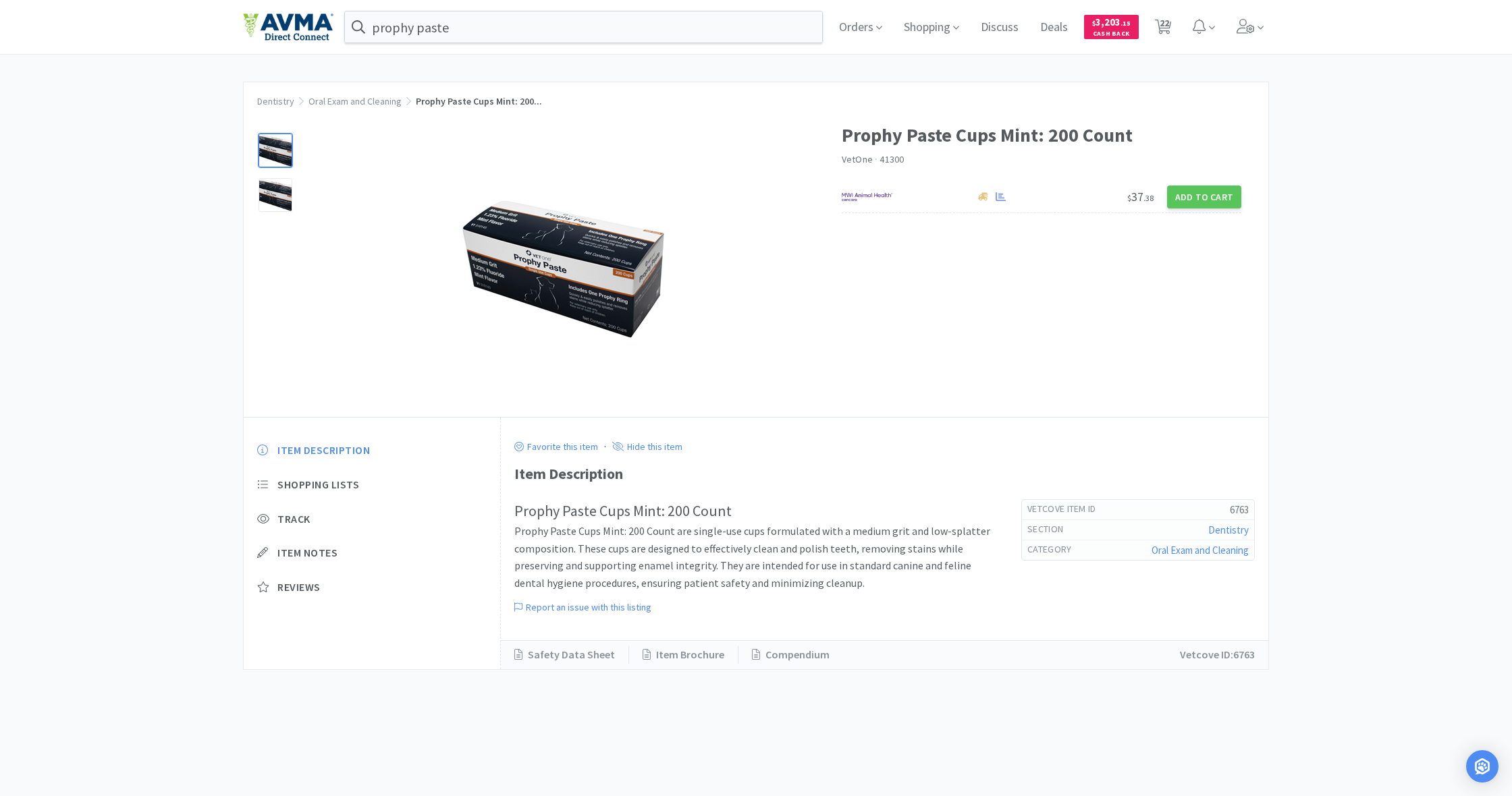
select select "1"
select select "8"
select select "2"
select select "1"
select select "6"
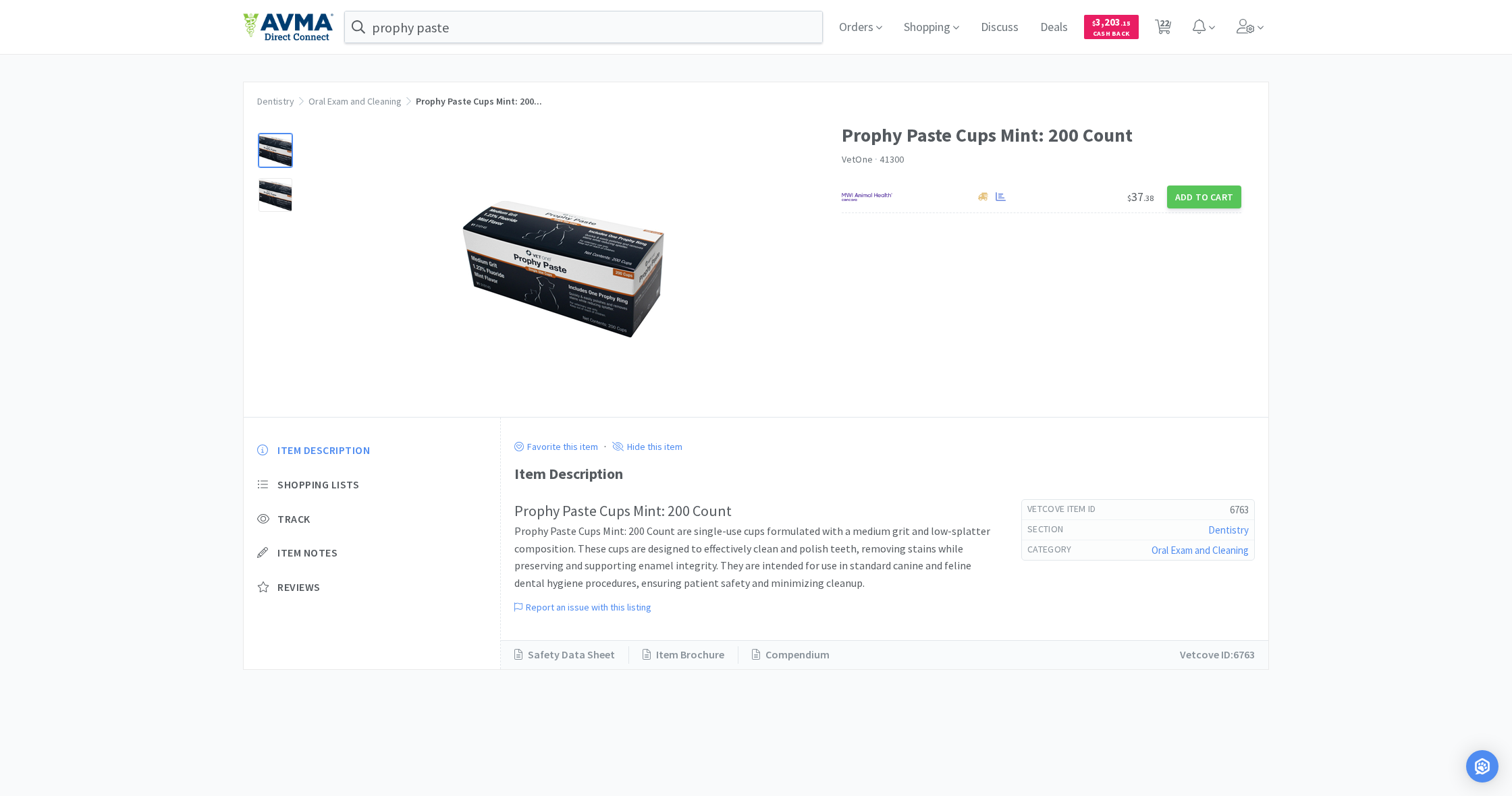
select select "1"
select select "6"
select select "4"
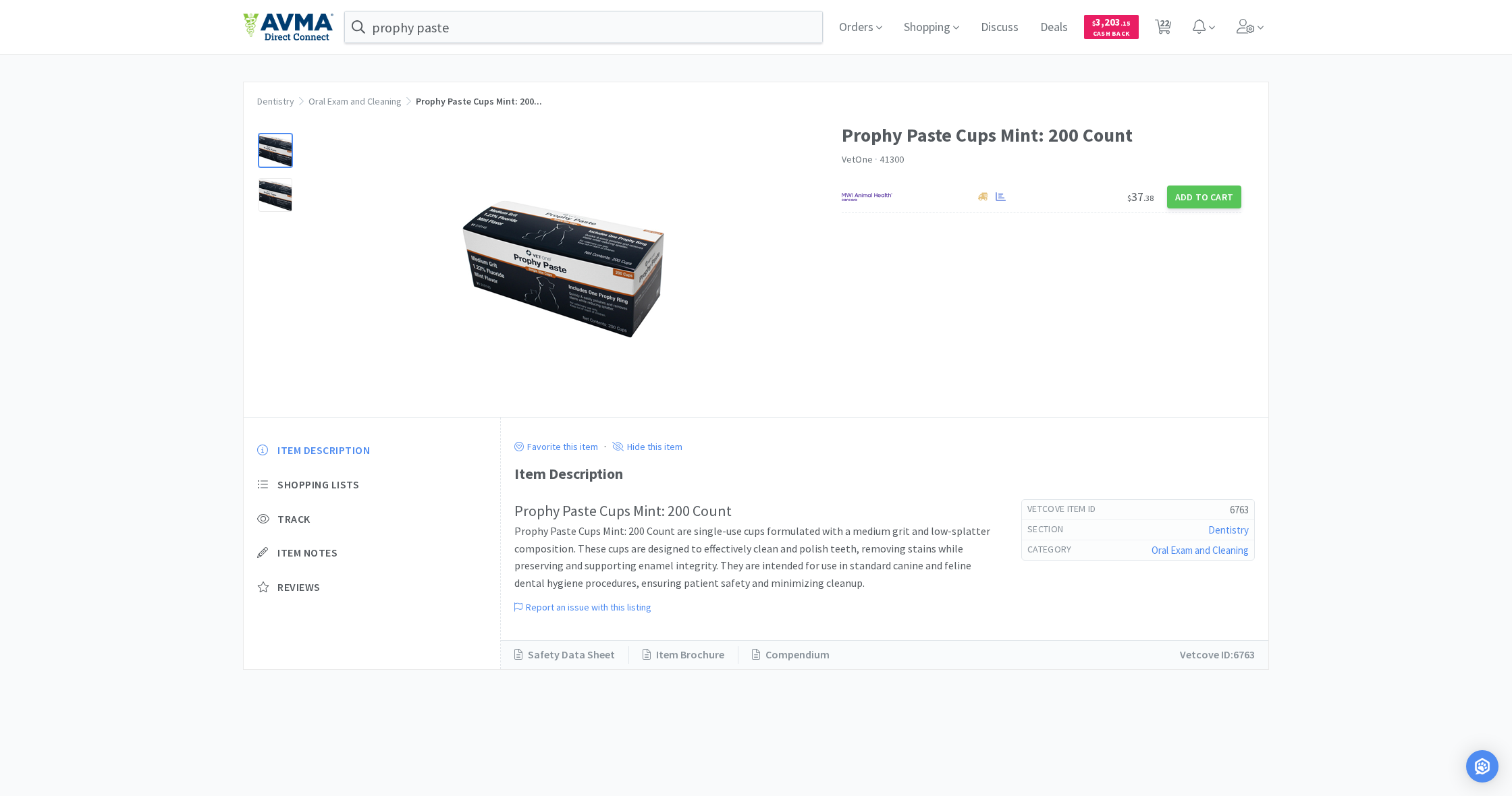
select select "6"
select select "3"
select select "1"
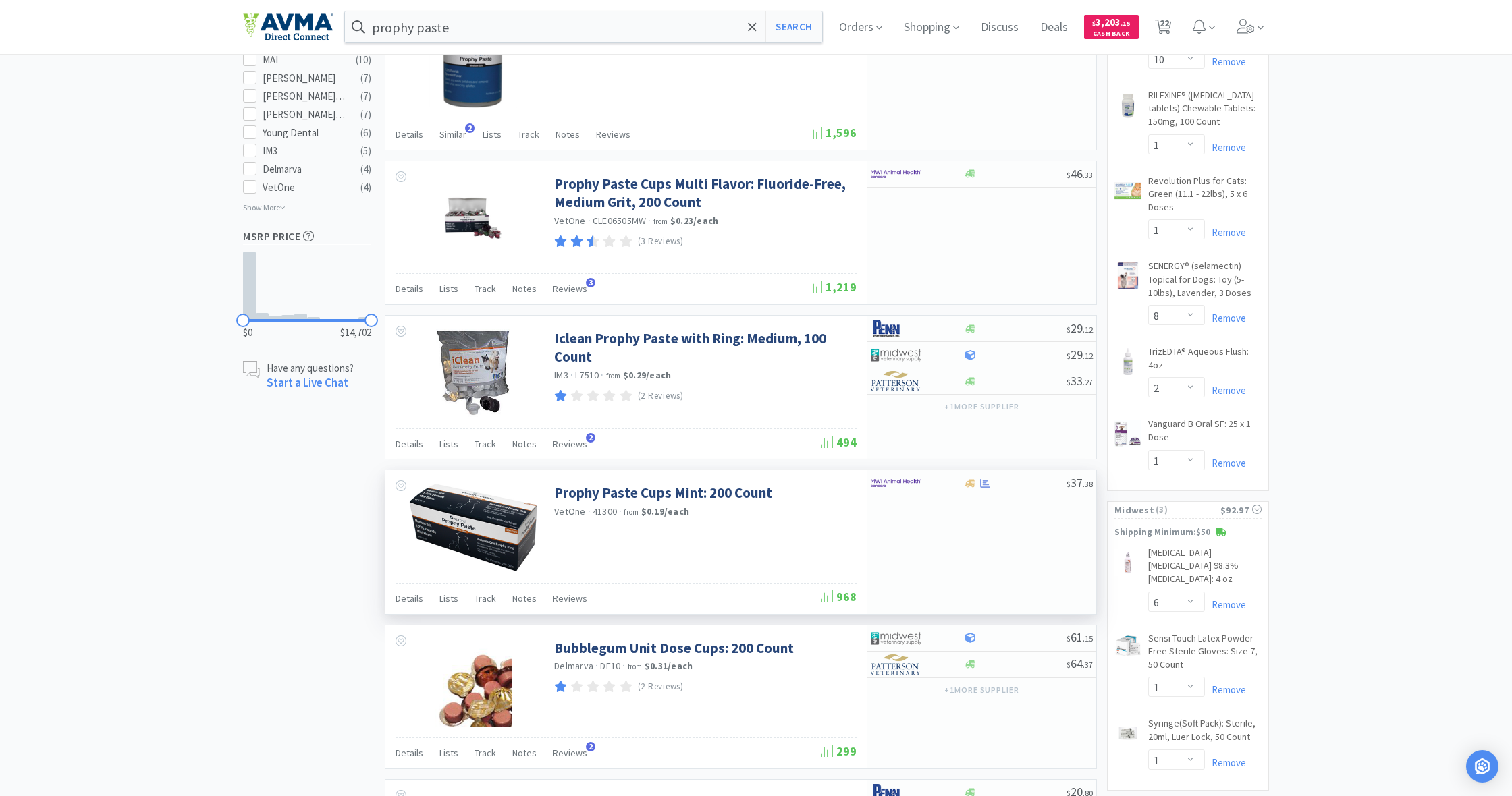
scroll to position [742, 0]
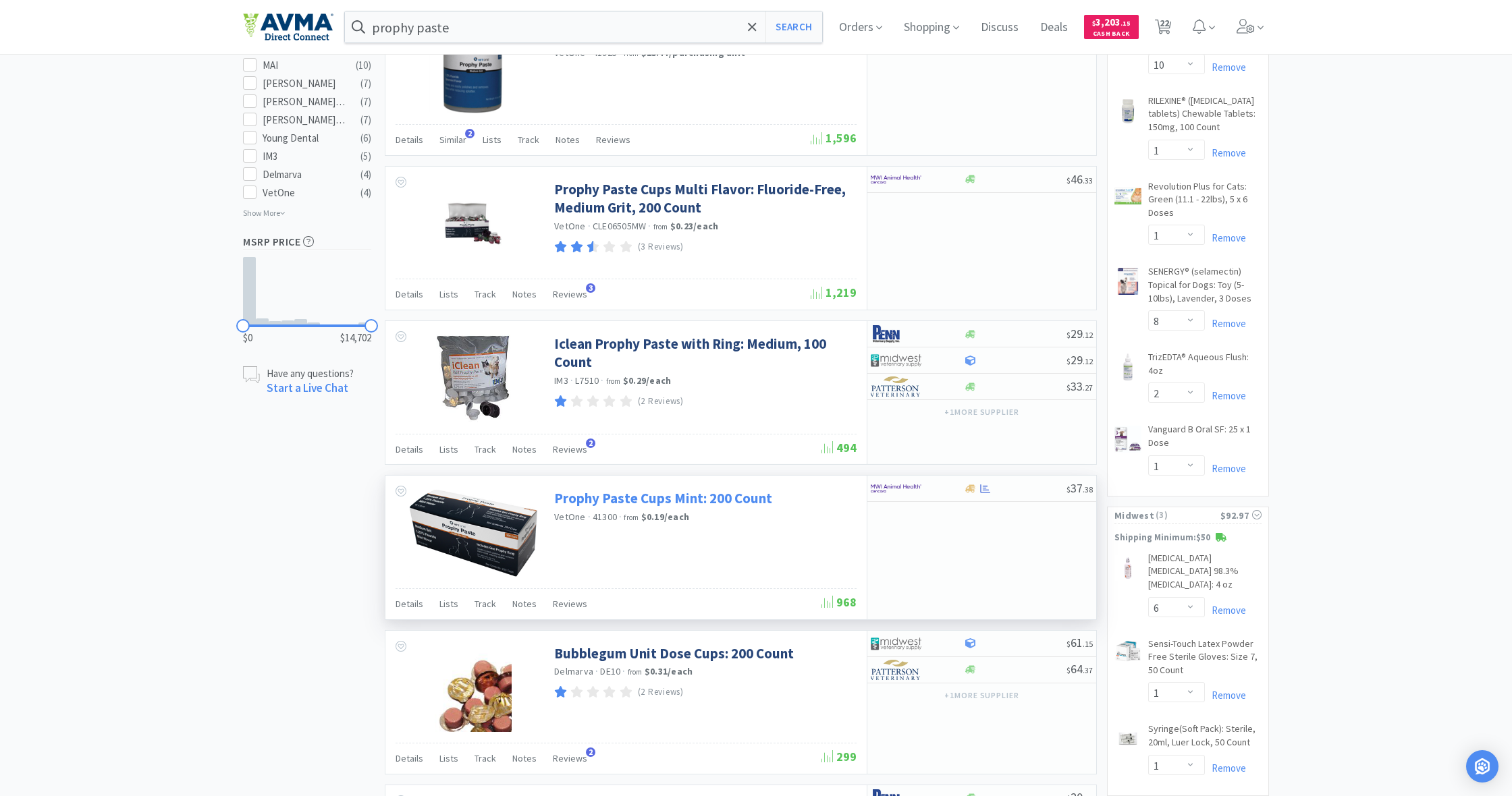
click at [615, 491] on link "Prophy Paste Cups Mint: 200 Count" at bounding box center [662, 498] width 218 height 19
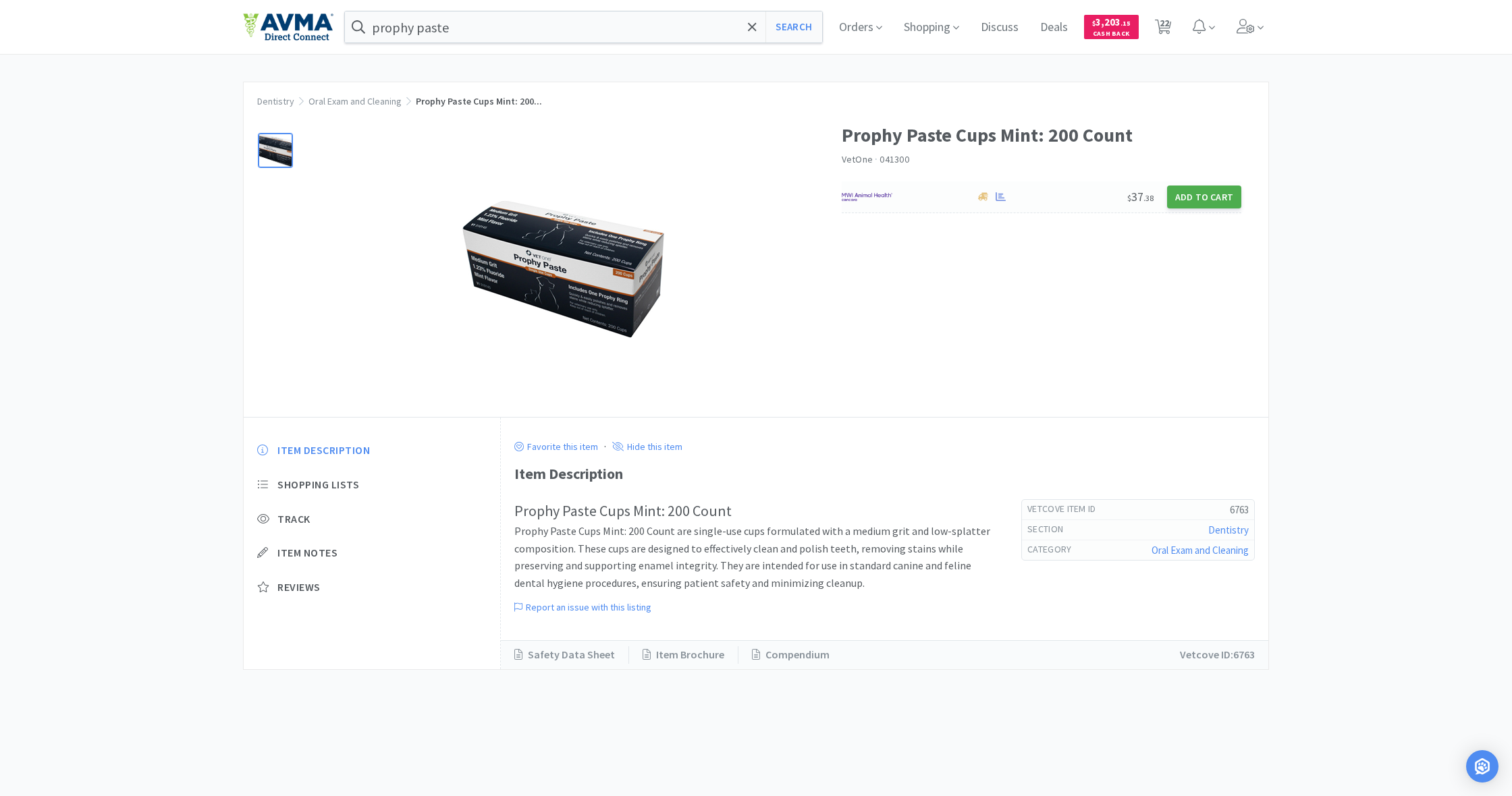
click at [1208, 196] on button "Add to Cart" at bounding box center [1204, 197] width 74 height 23
select select "1"
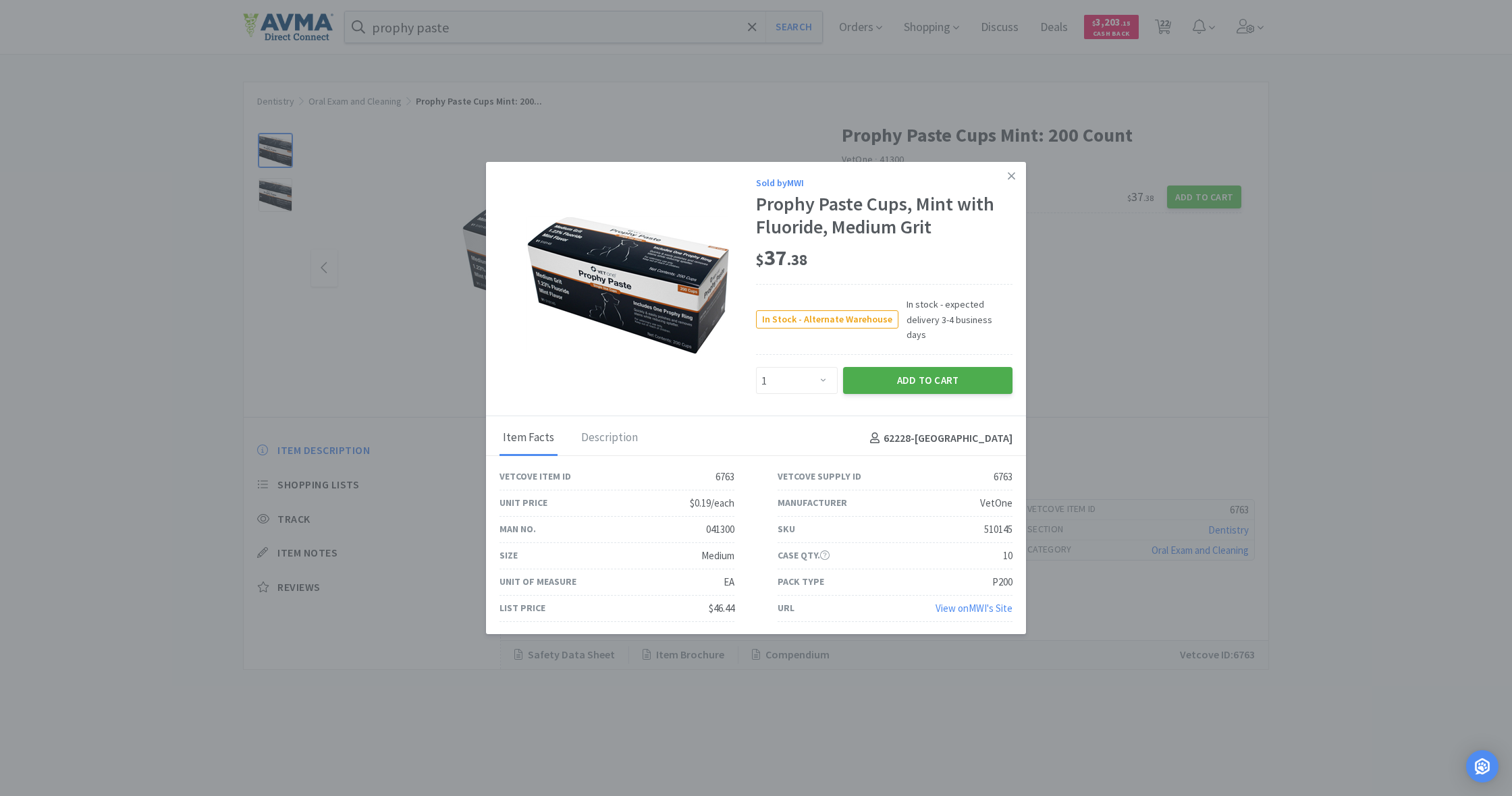
click at [929, 376] on button "Add to Cart" at bounding box center [927, 381] width 169 height 27
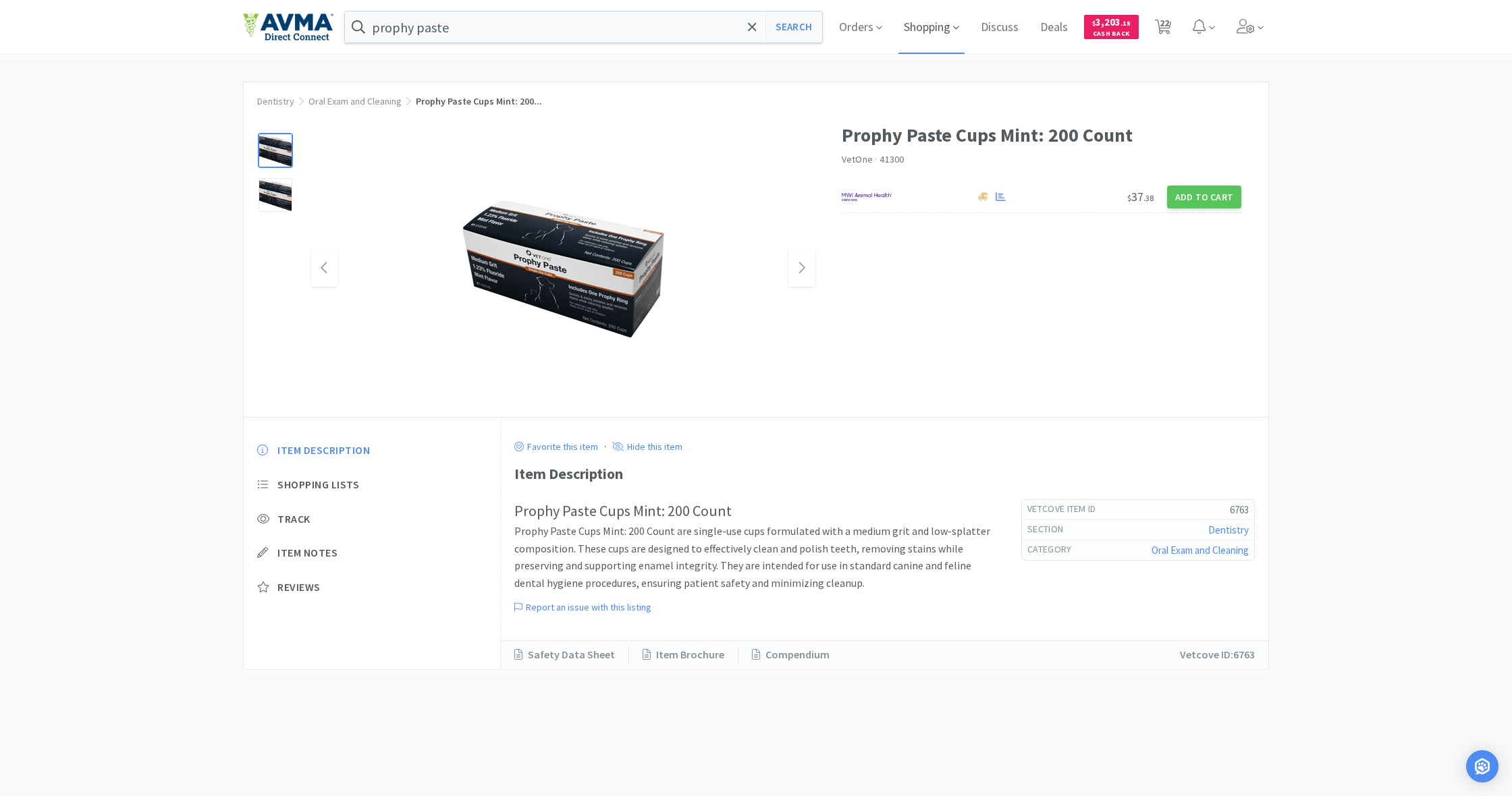
click at [928, 31] on span "Shopping" at bounding box center [931, 27] width 66 height 54
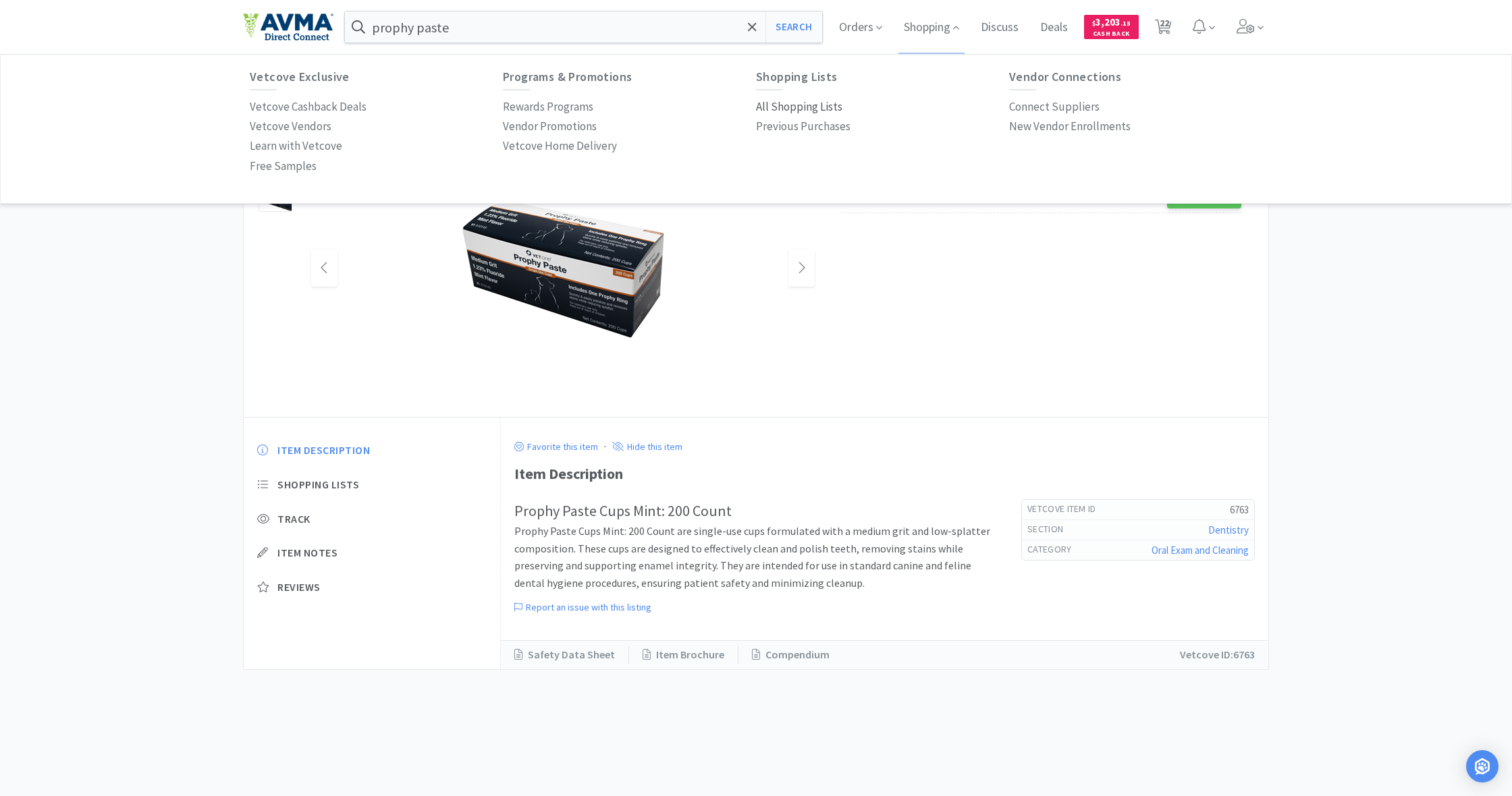
click at [797, 102] on p "All Shopping Lists" at bounding box center [799, 107] width 86 height 19
select select "2"
select select "4"
select select "50"
select select "6"
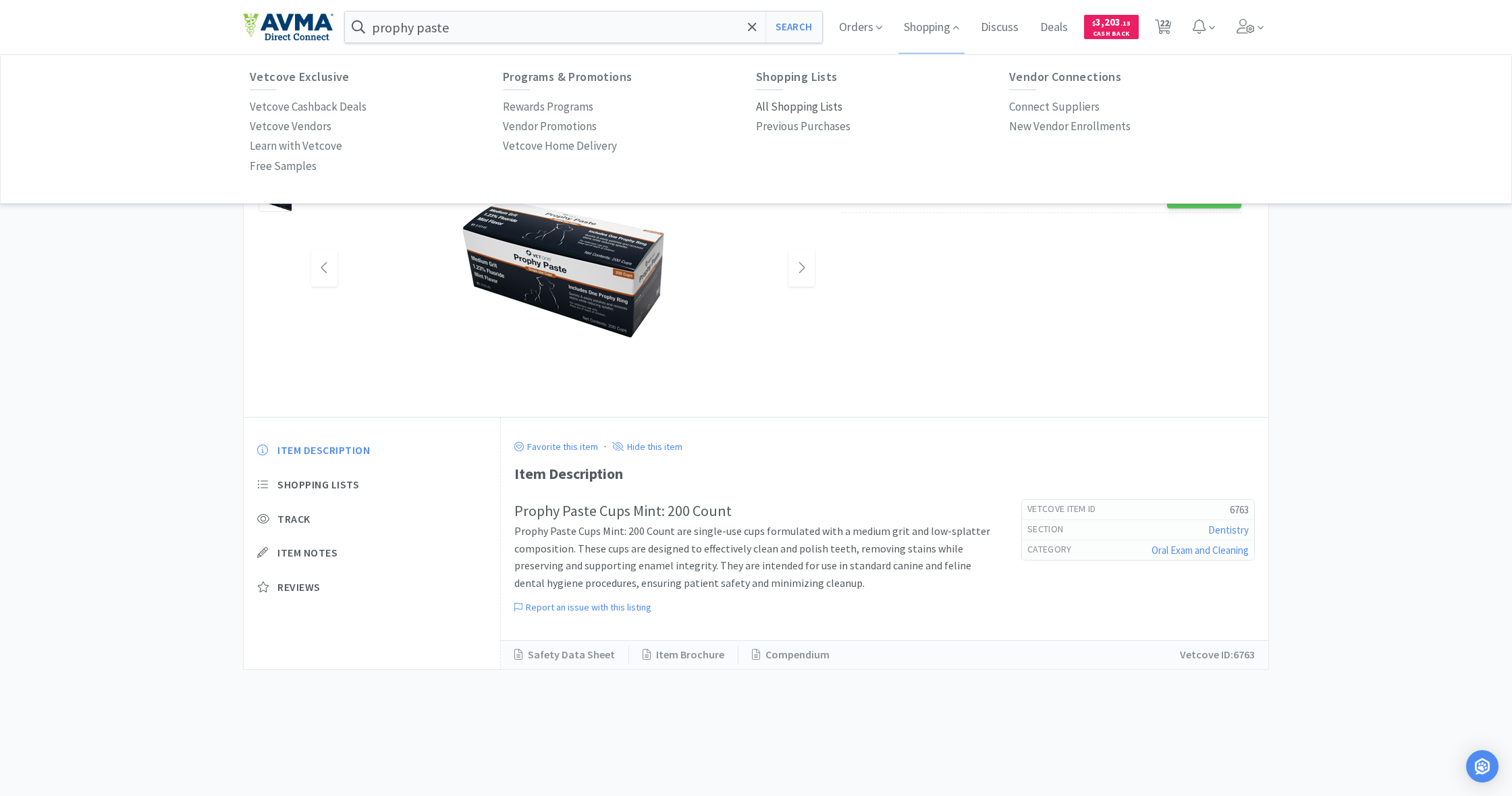
select select "1"
select select "10"
select select "1"
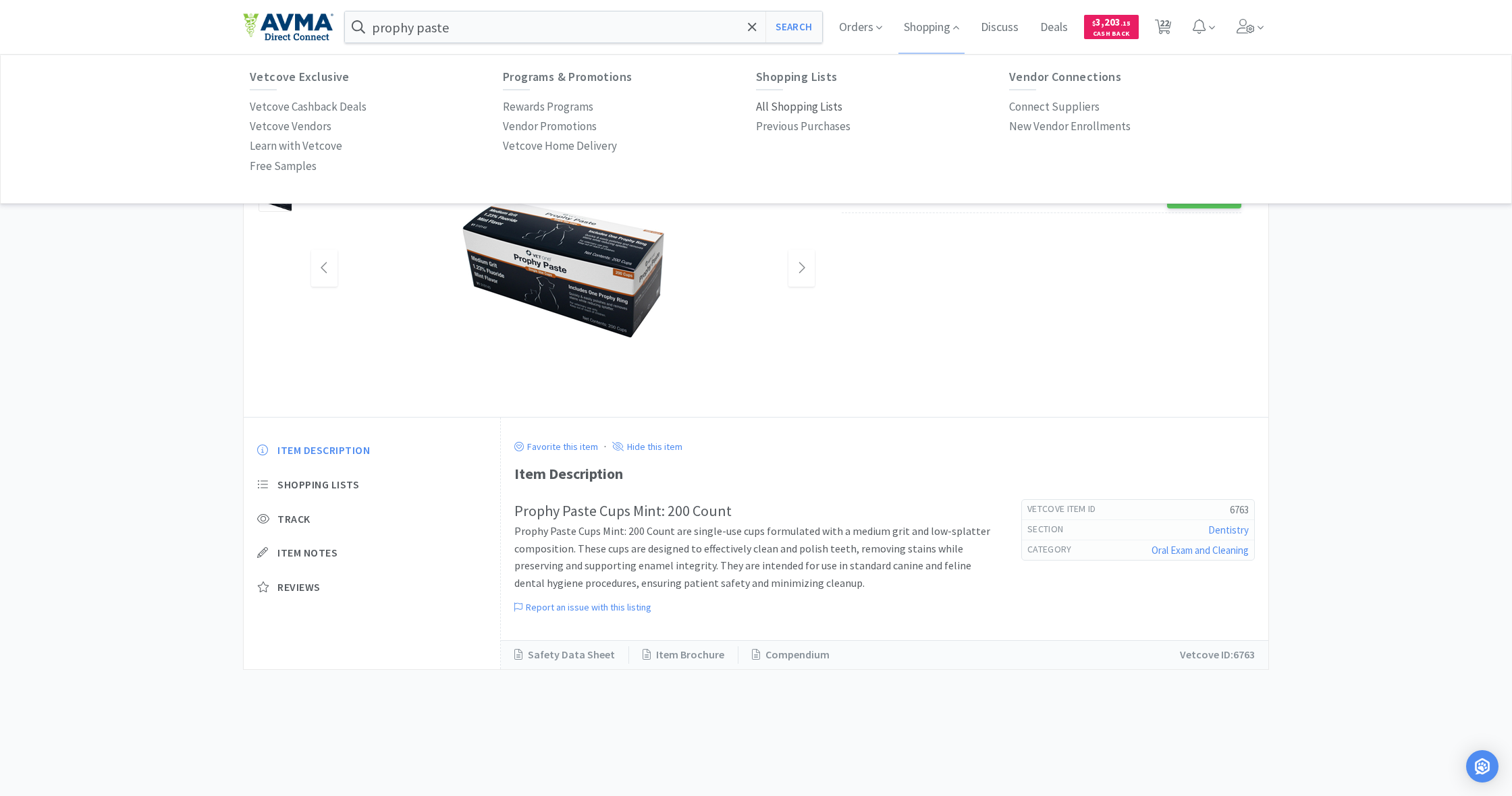
select select "1"
select select "8"
select select "2"
select select "1"
select select "6"
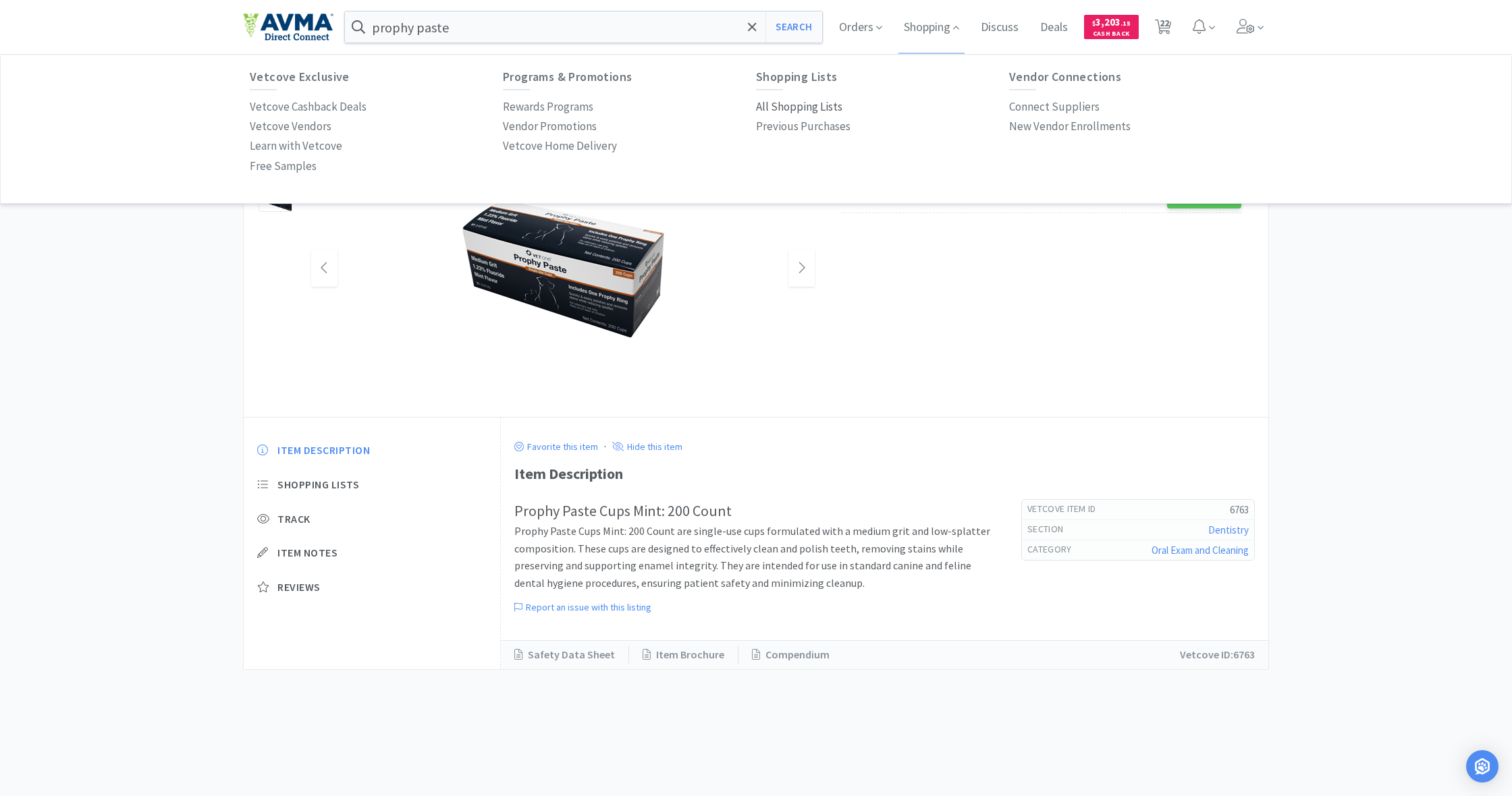
select select "1"
select select "6"
select select "4"
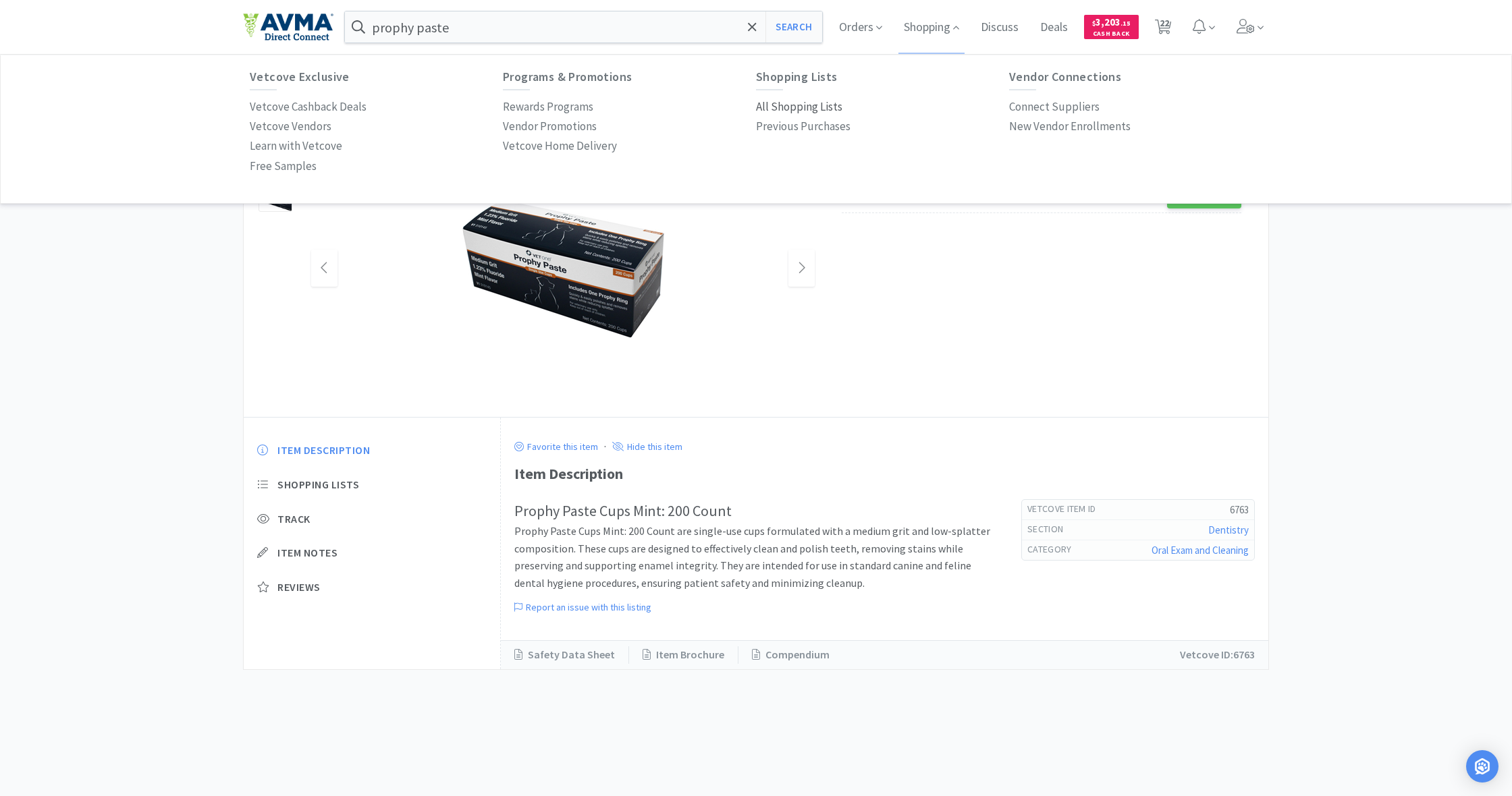
select select "6"
select select "3"
select select "1"
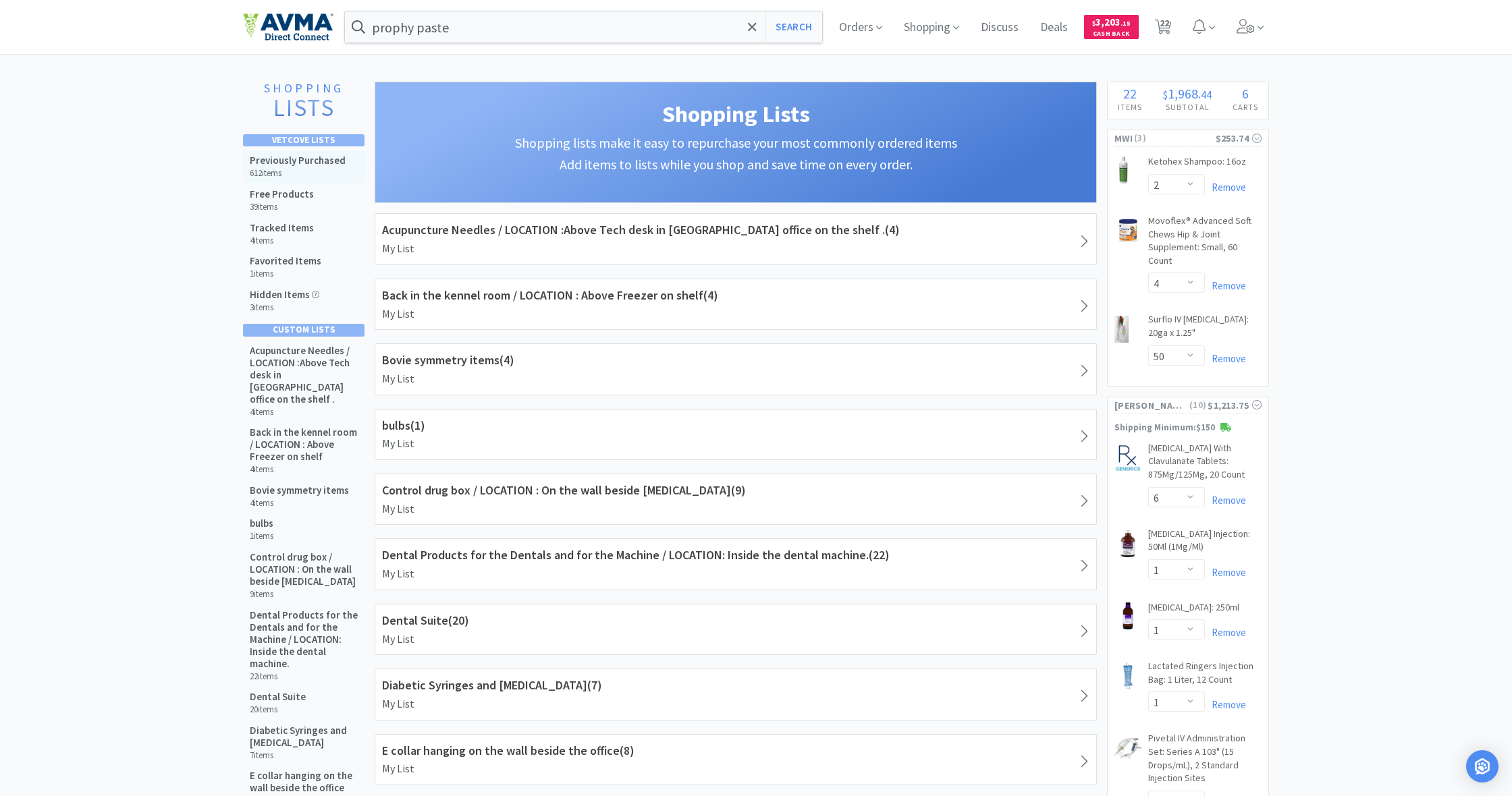
click at [285, 162] on h5 "Previously Purchased" at bounding box center [298, 160] width 96 height 12
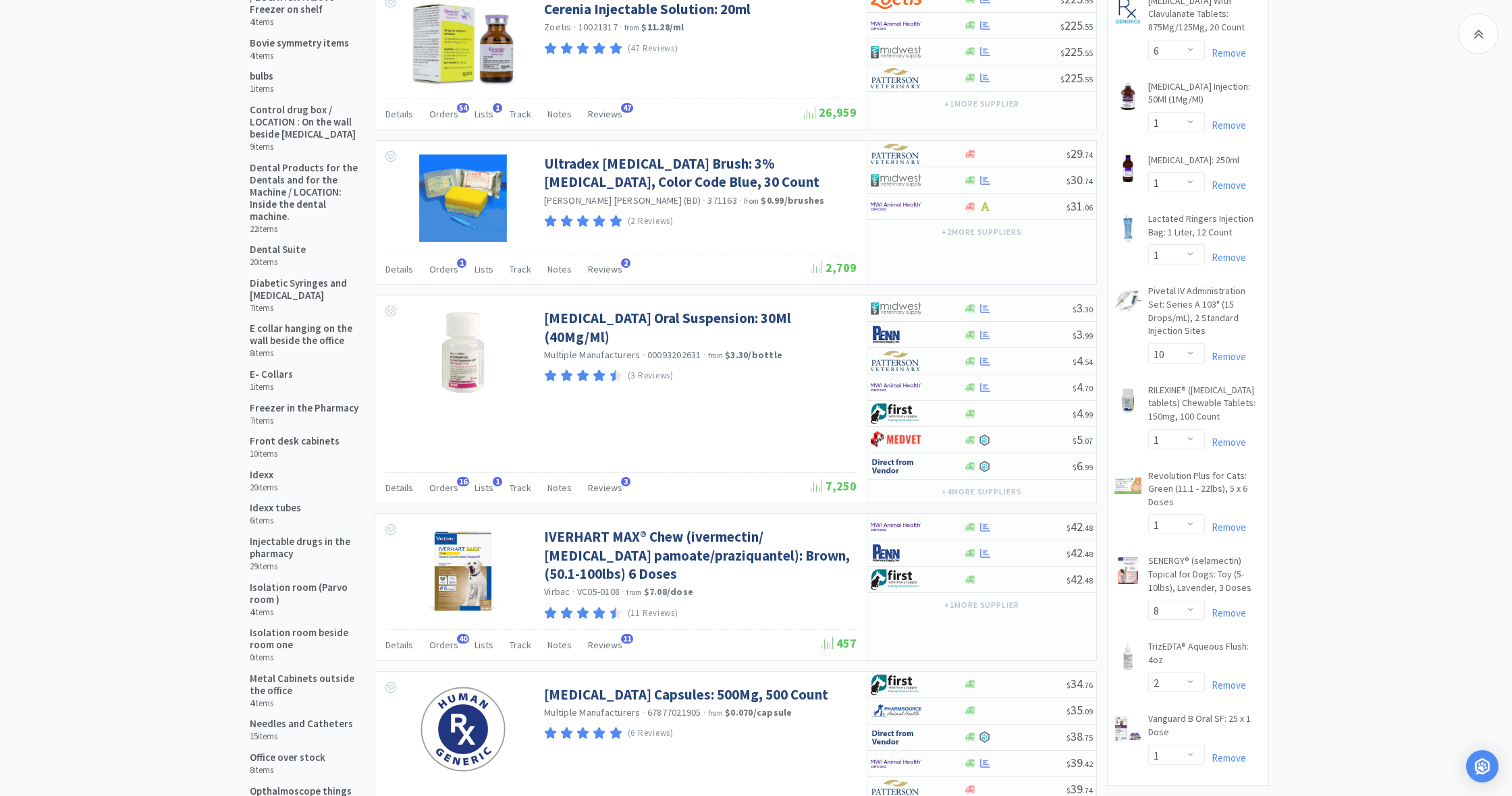
scroll to position [448, 0]
click at [1166, 80] on link "[MEDICAL_DATA] Injection: 50Ml (1Mg/Ml) CB" at bounding box center [1204, 96] width 114 height 31
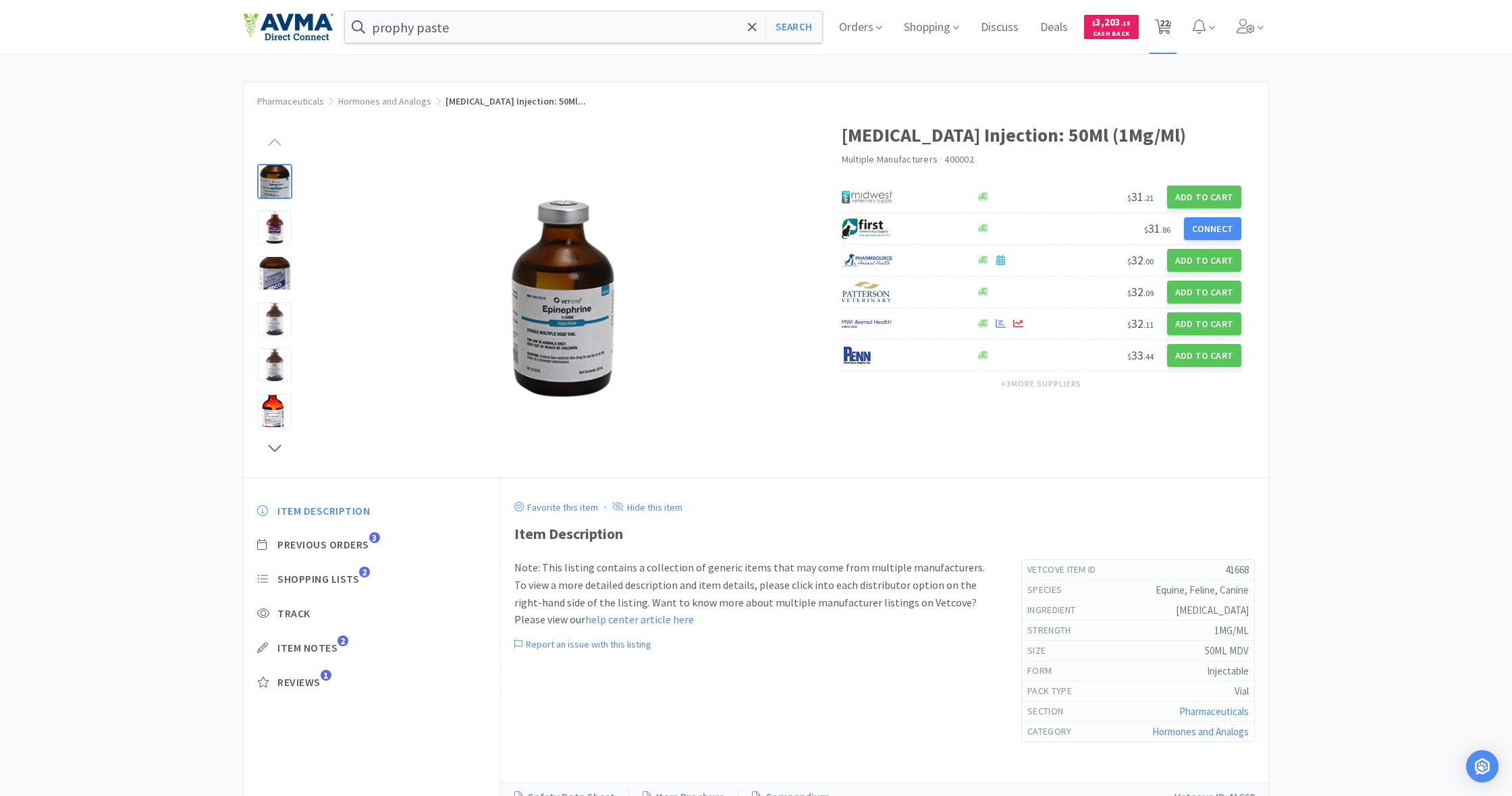
click at [1166, 31] on span "22" at bounding box center [1164, 23] width 9 height 54
select select "3"
select select "1"
select select "2"
select select "4"
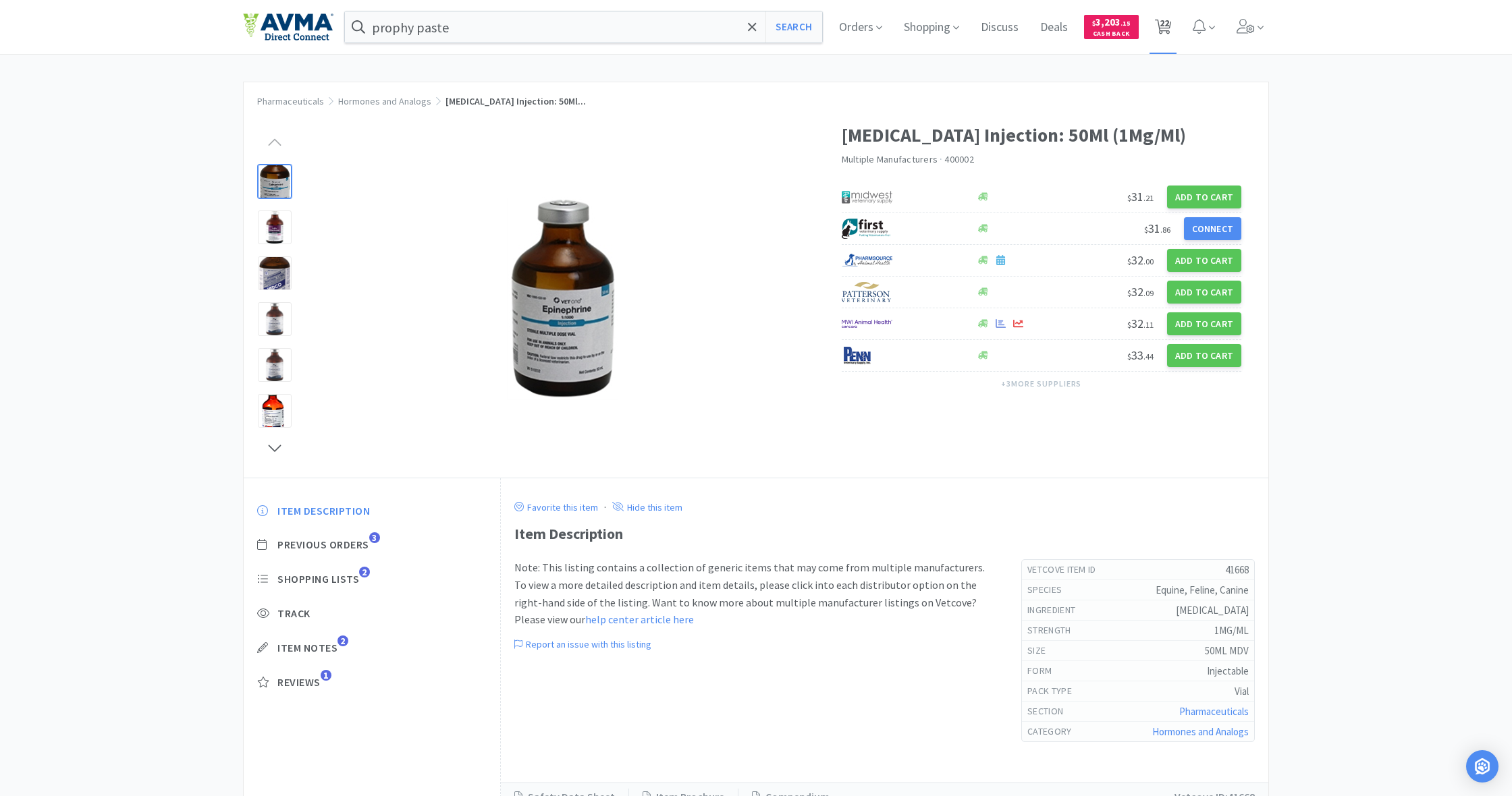
select select "50"
select select "6"
select select "1"
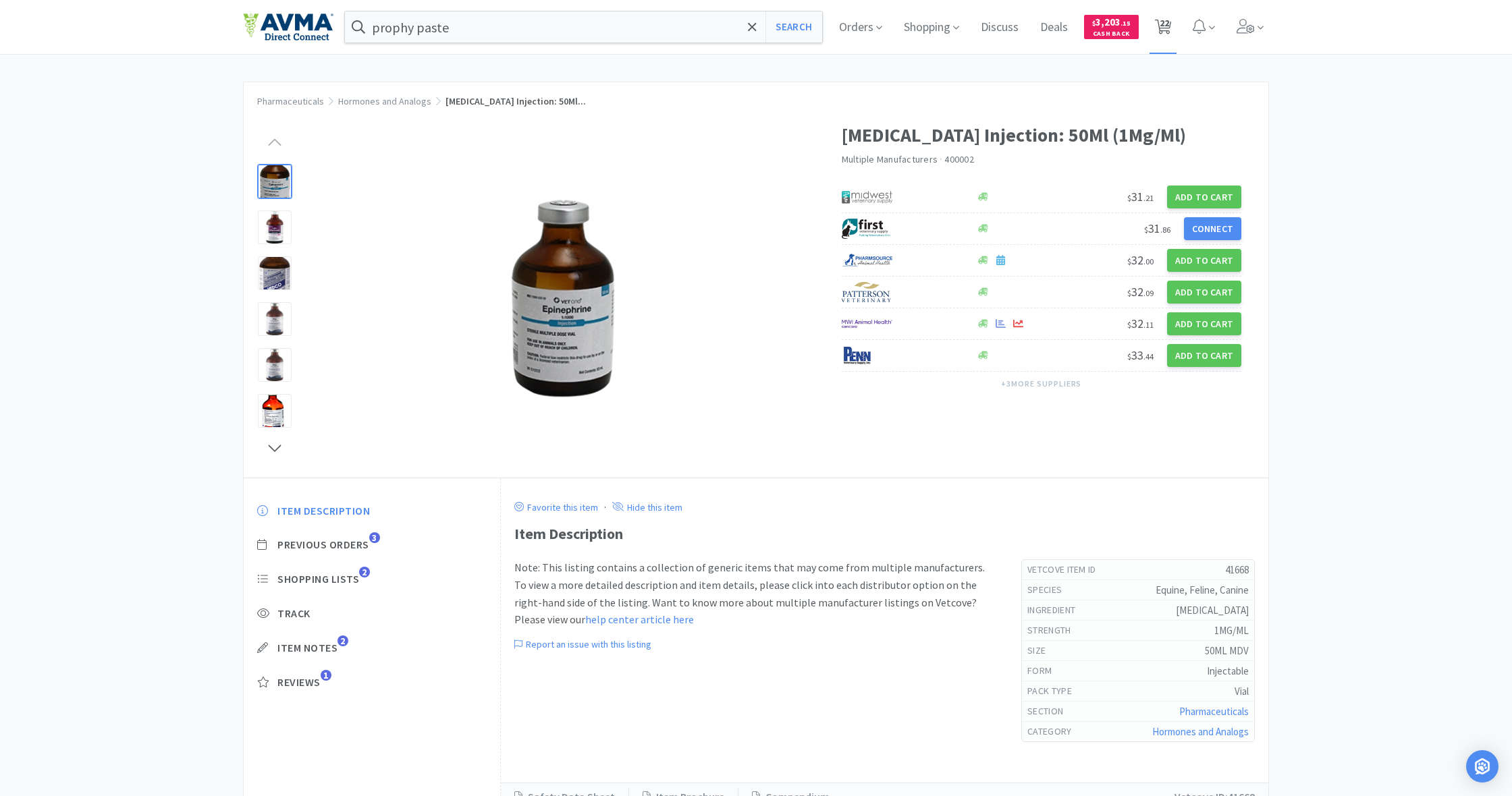
select select "10"
select select "1"
select select "8"
select select "2"
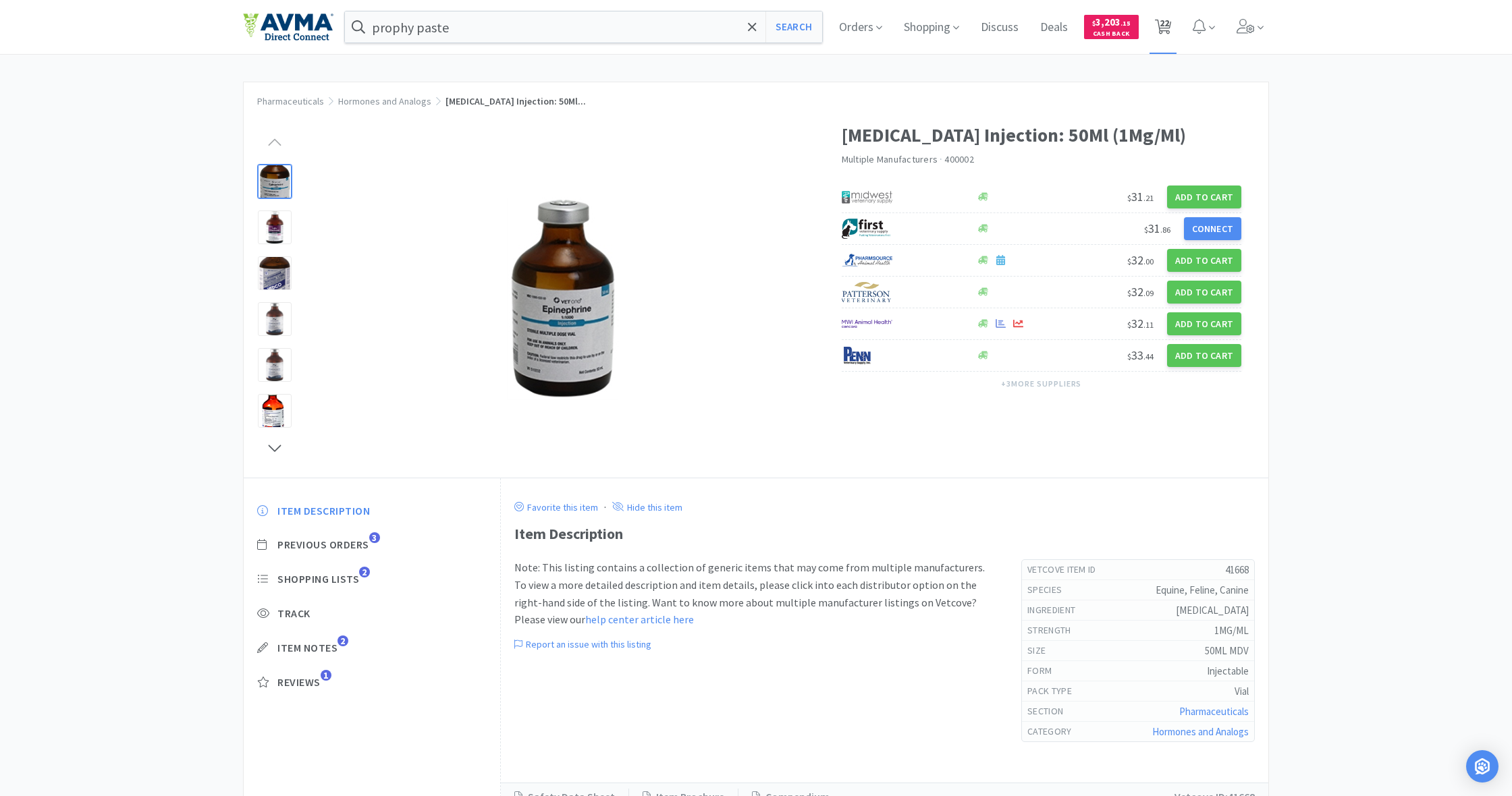
select select "1"
select select "6"
select select "1"
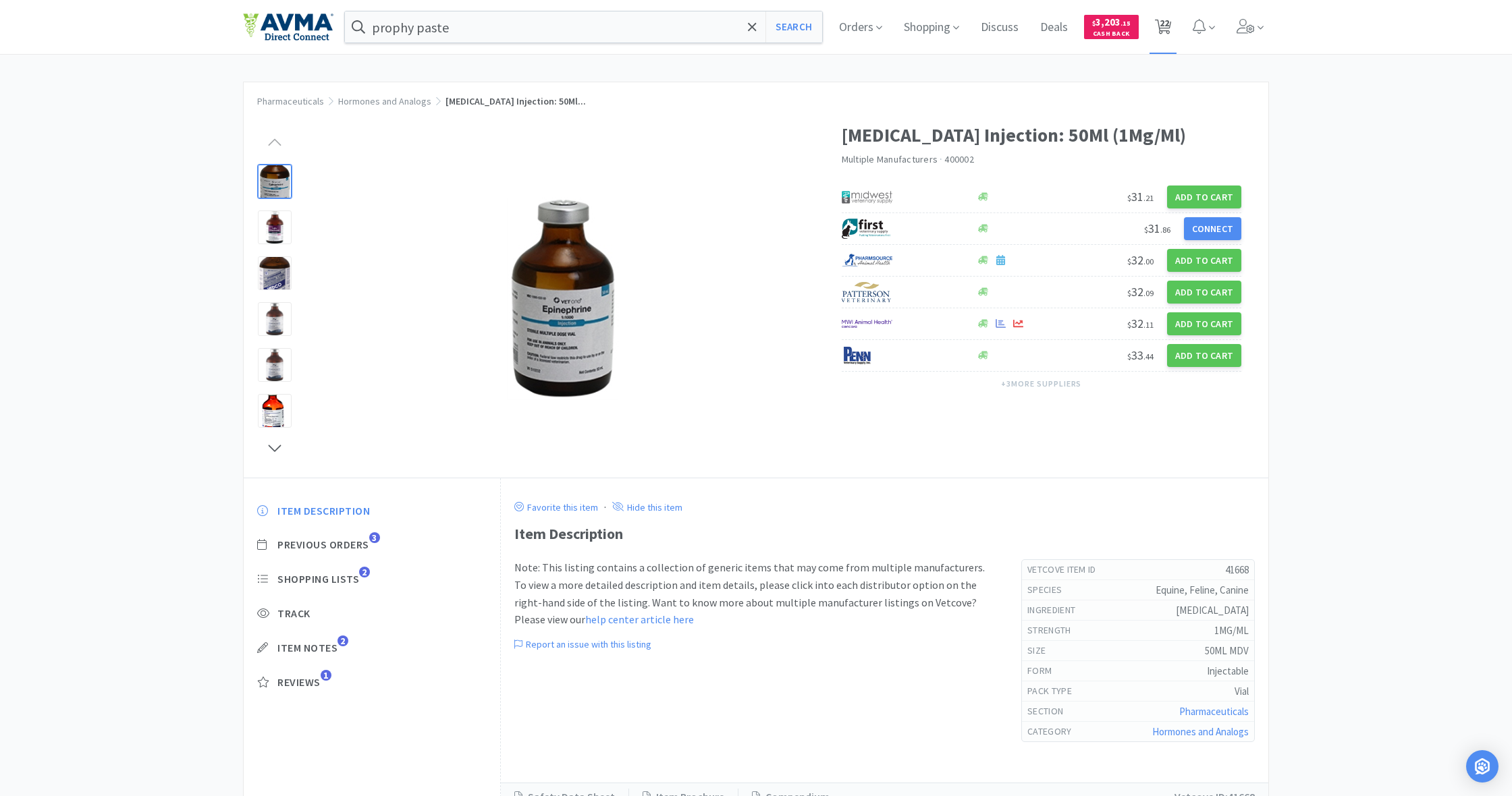
select select "6"
select select "4"
select select "6"
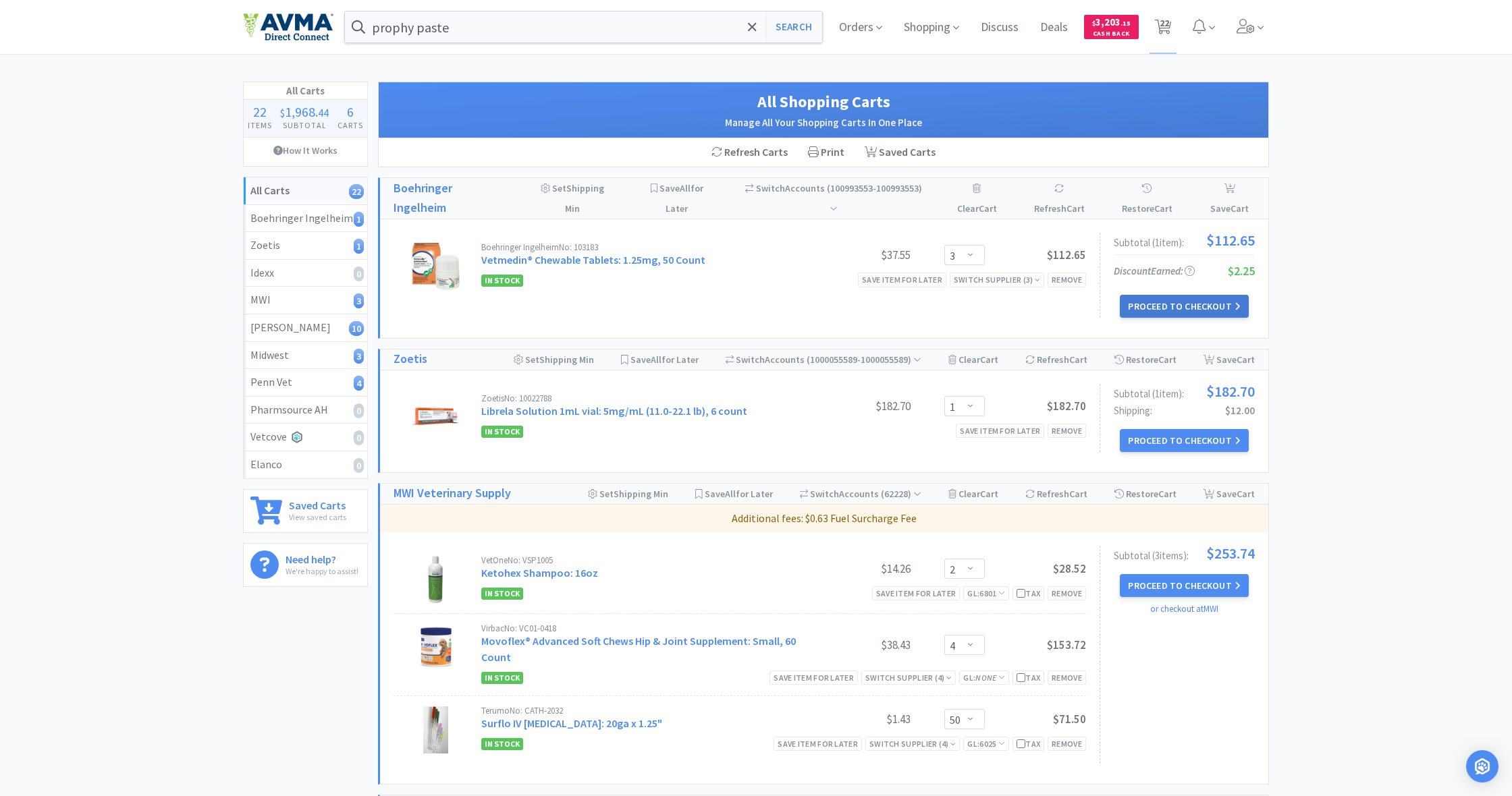
click at [1181, 306] on button "Proceed to Checkout" at bounding box center [1184, 306] width 128 height 23
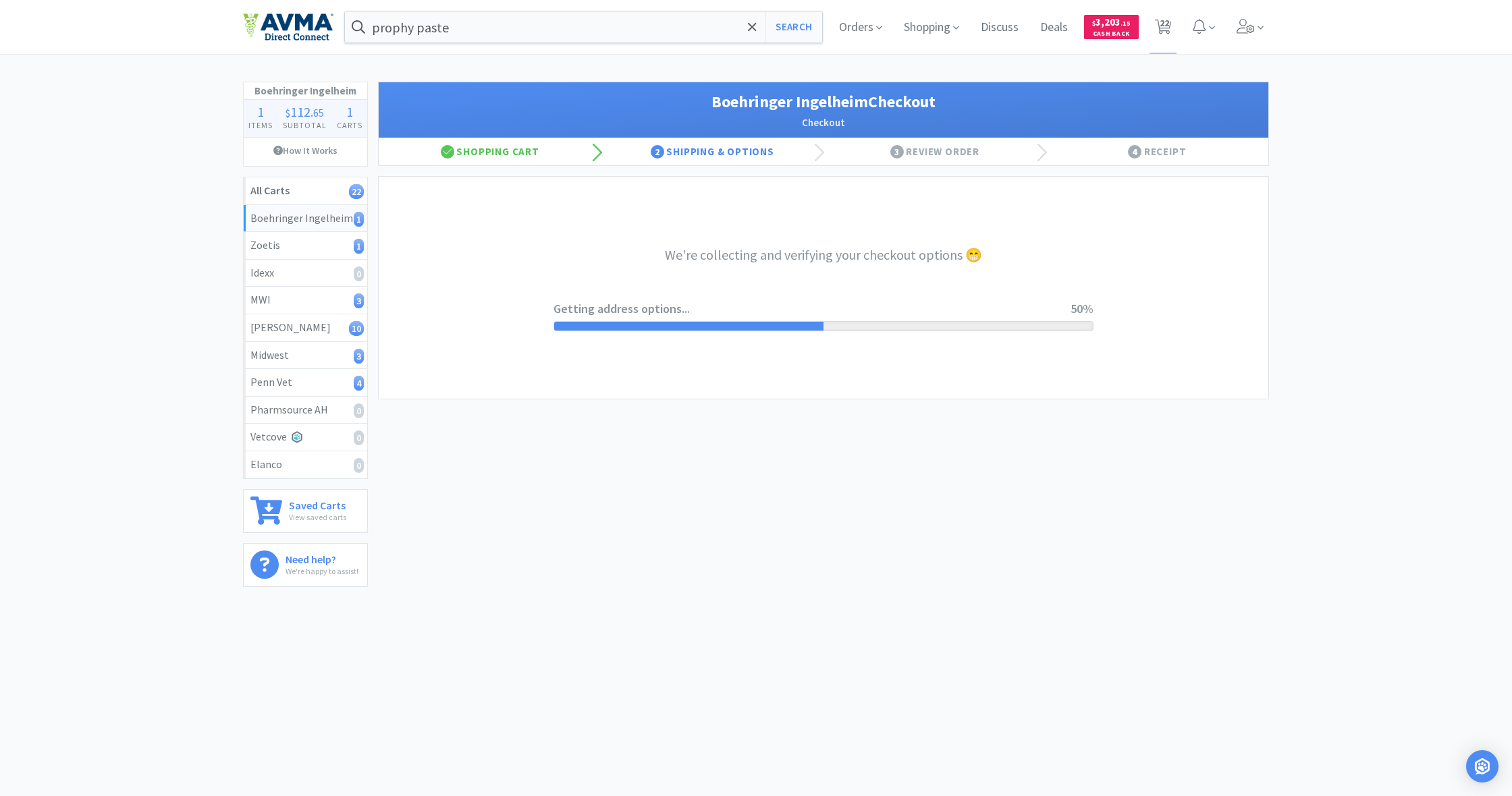
select select "invoice"
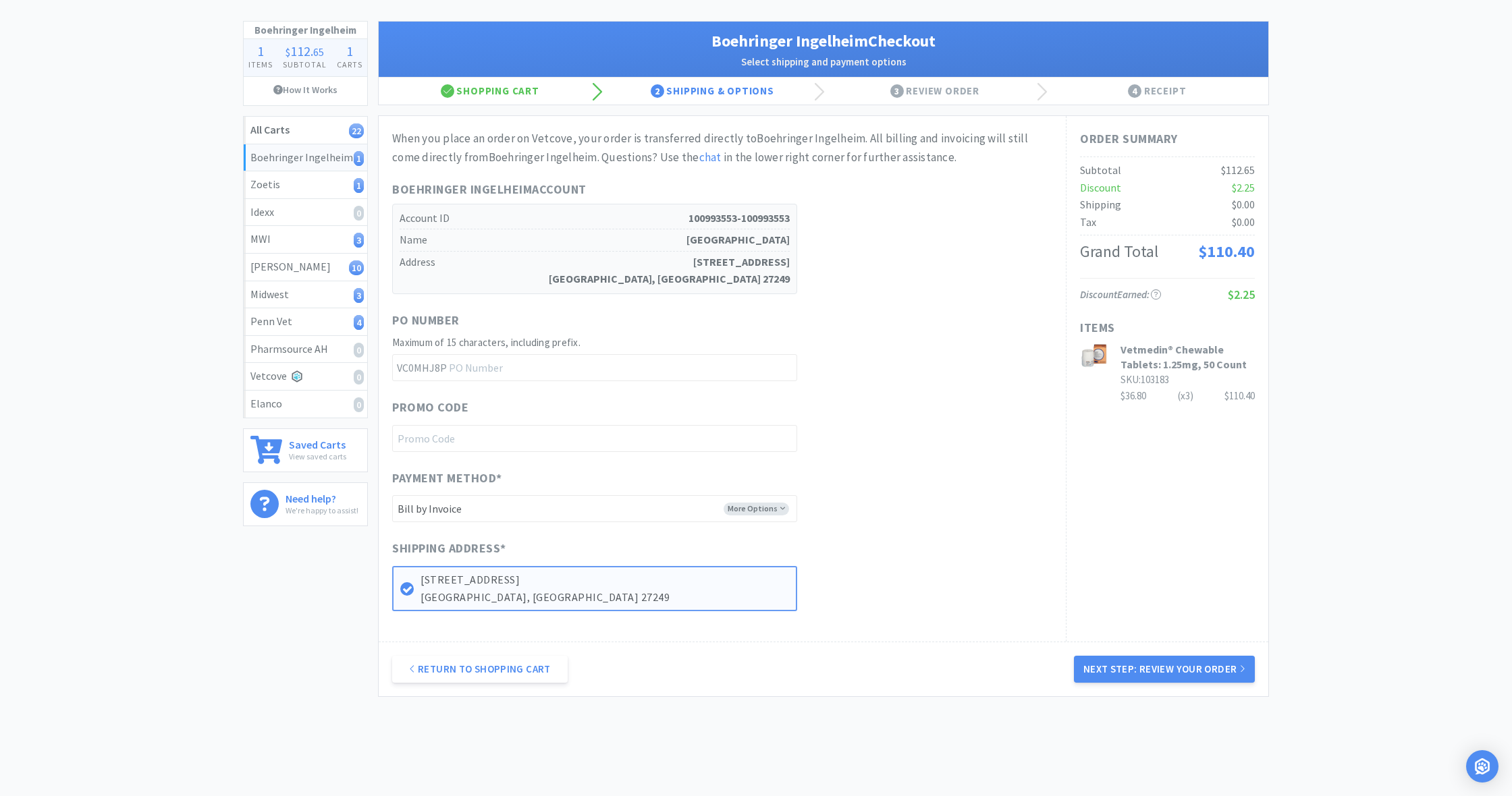
scroll to position [63, 0]
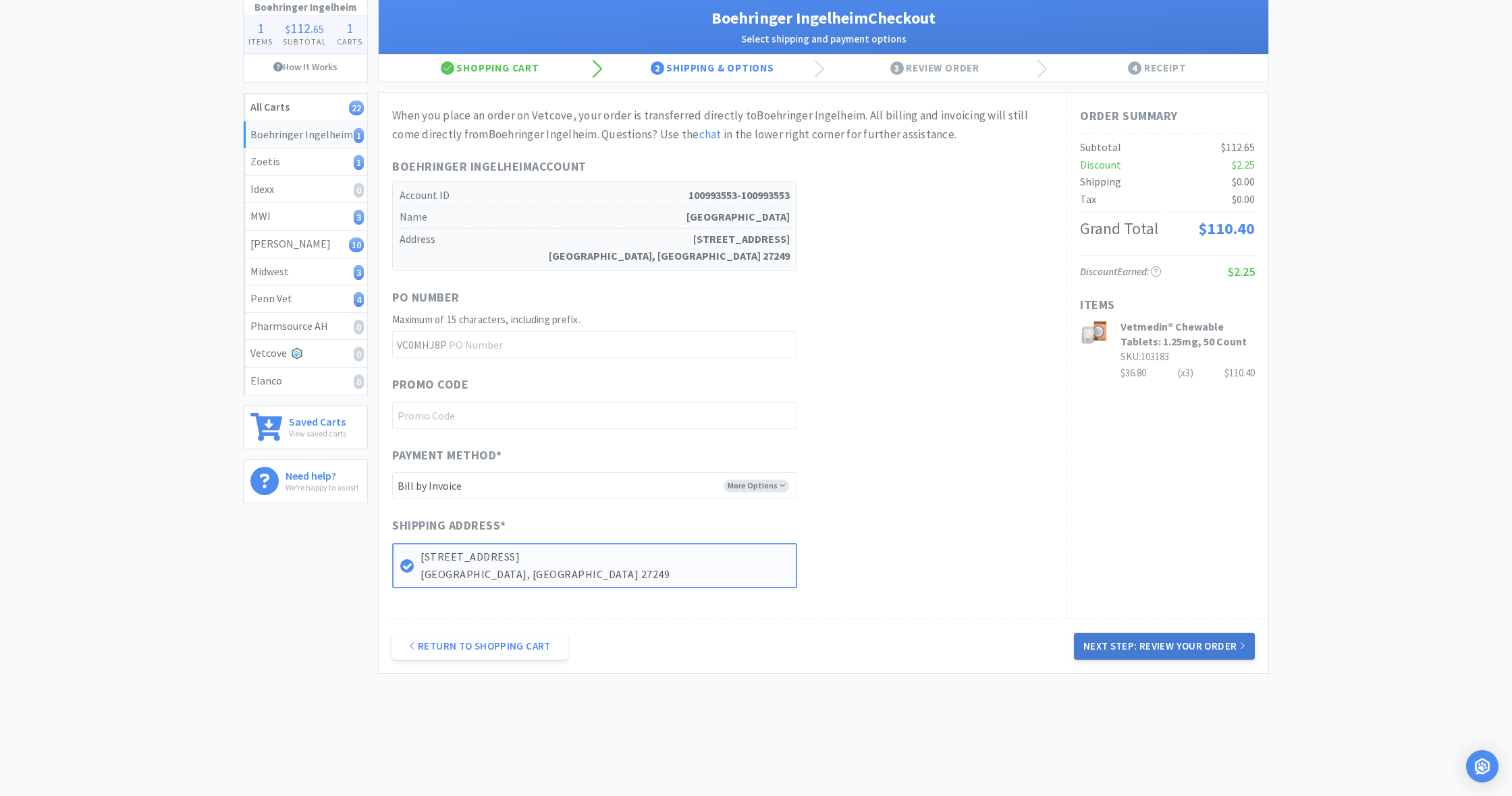
click at [1170, 633] on button "Next Step: Review Your Order" at bounding box center [1164, 647] width 181 height 27
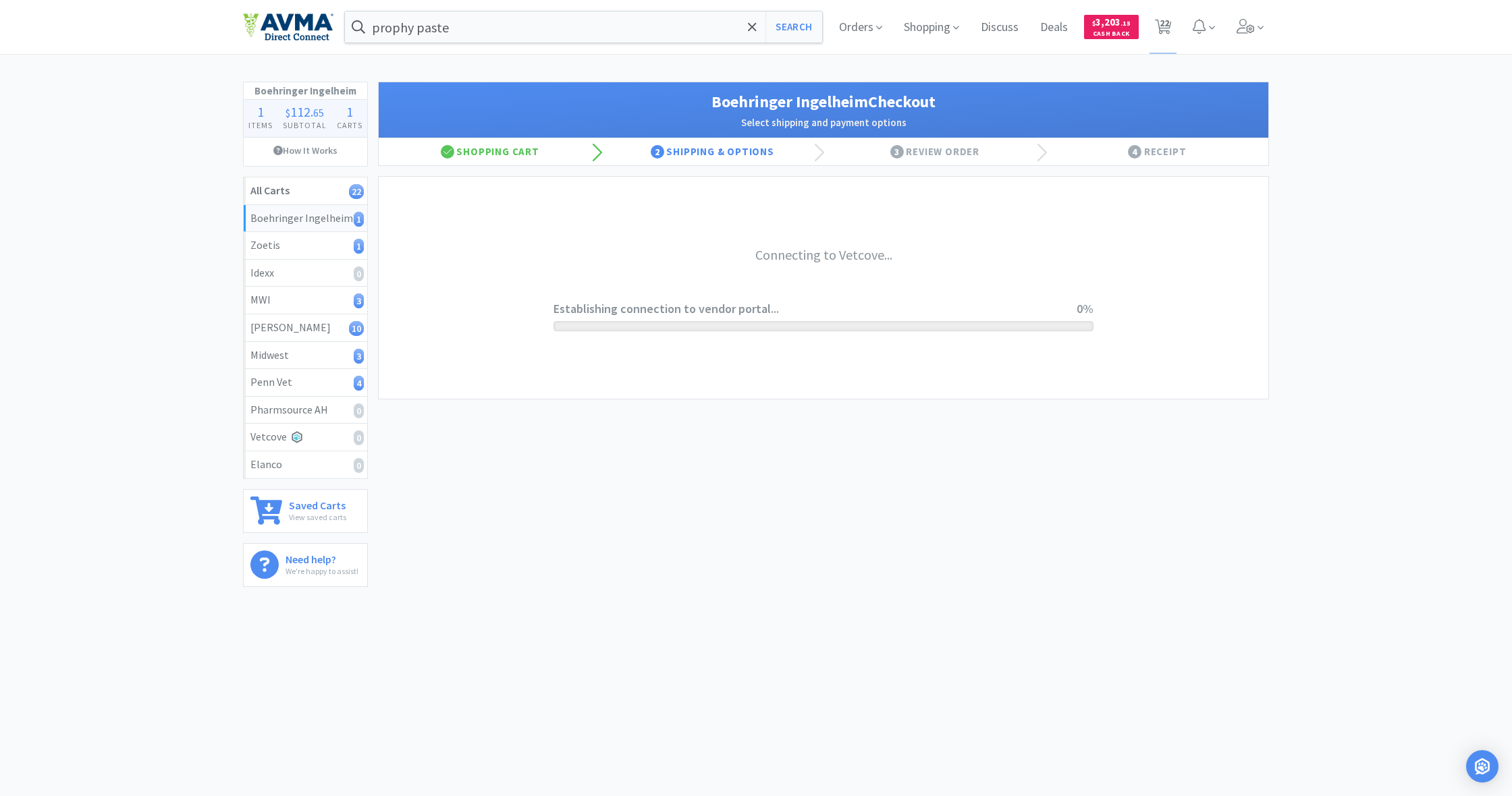
scroll to position [0, 0]
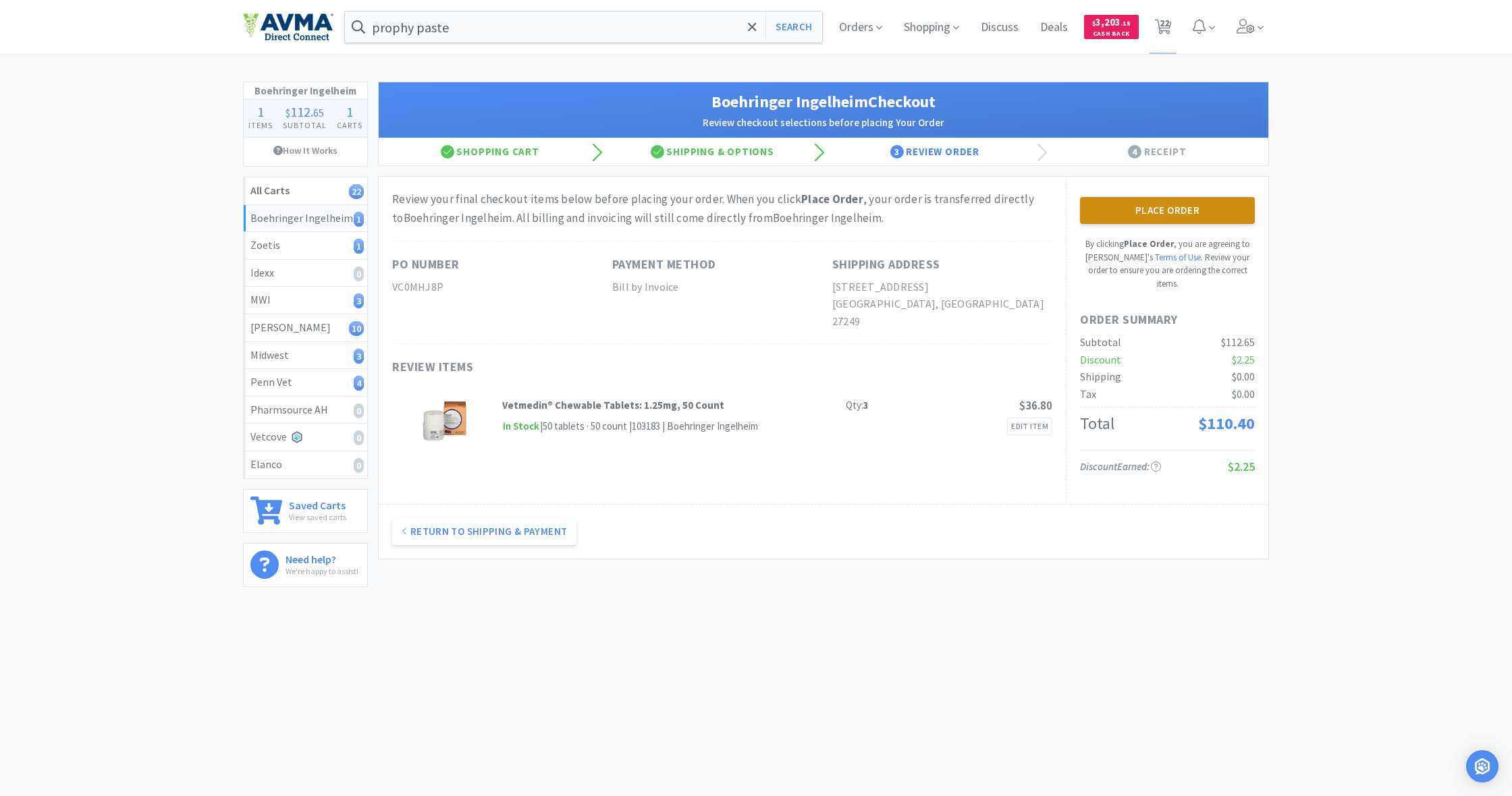
click at [1172, 211] on button "Place Order" at bounding box center [1167, 211] width 175 height 27
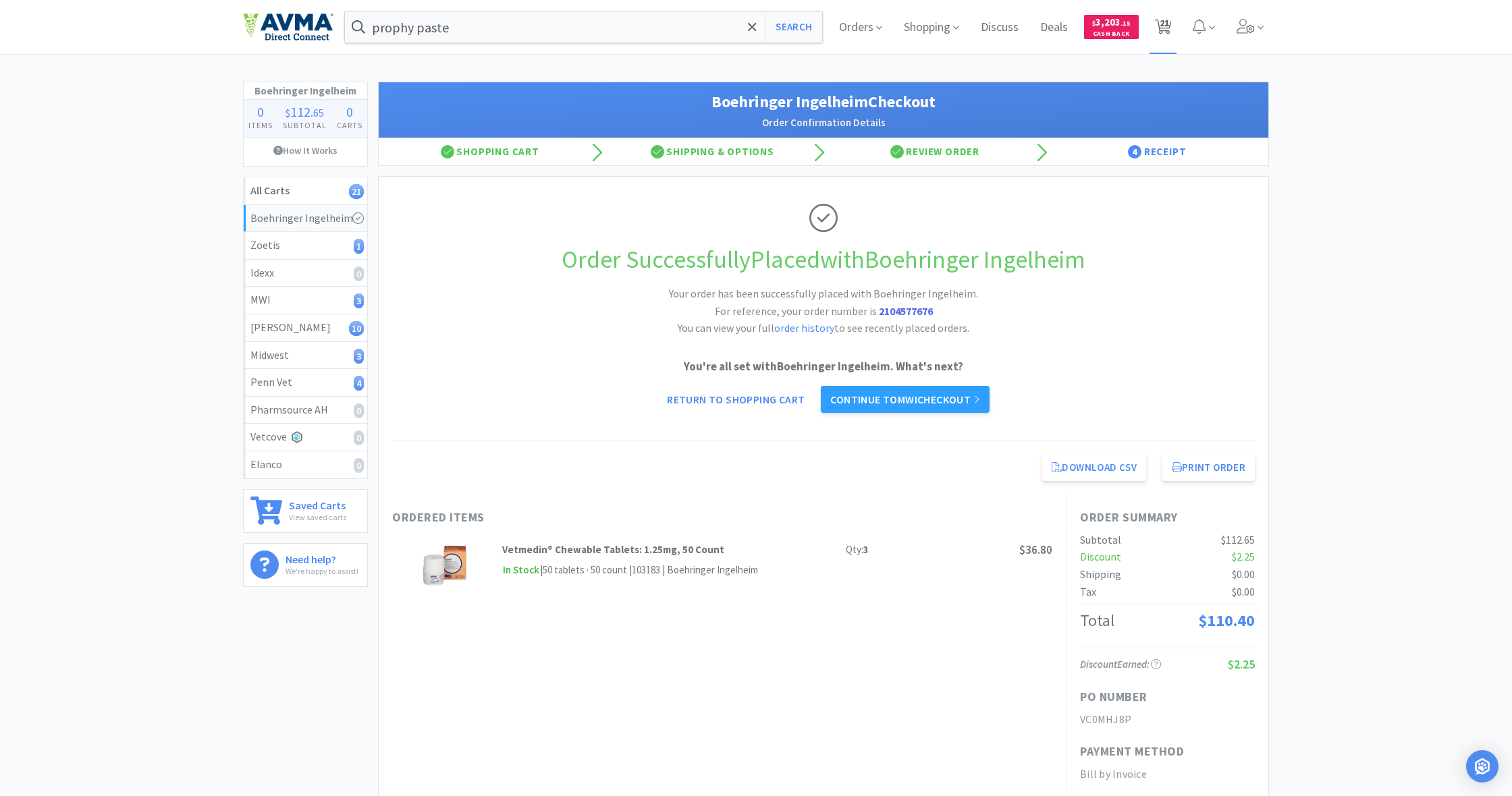
click at [1162, 28] on span "21" at bounding box center [1164, 23] width 9 height 54
select select "1"
select select "2"
select select "4"
select select "50"
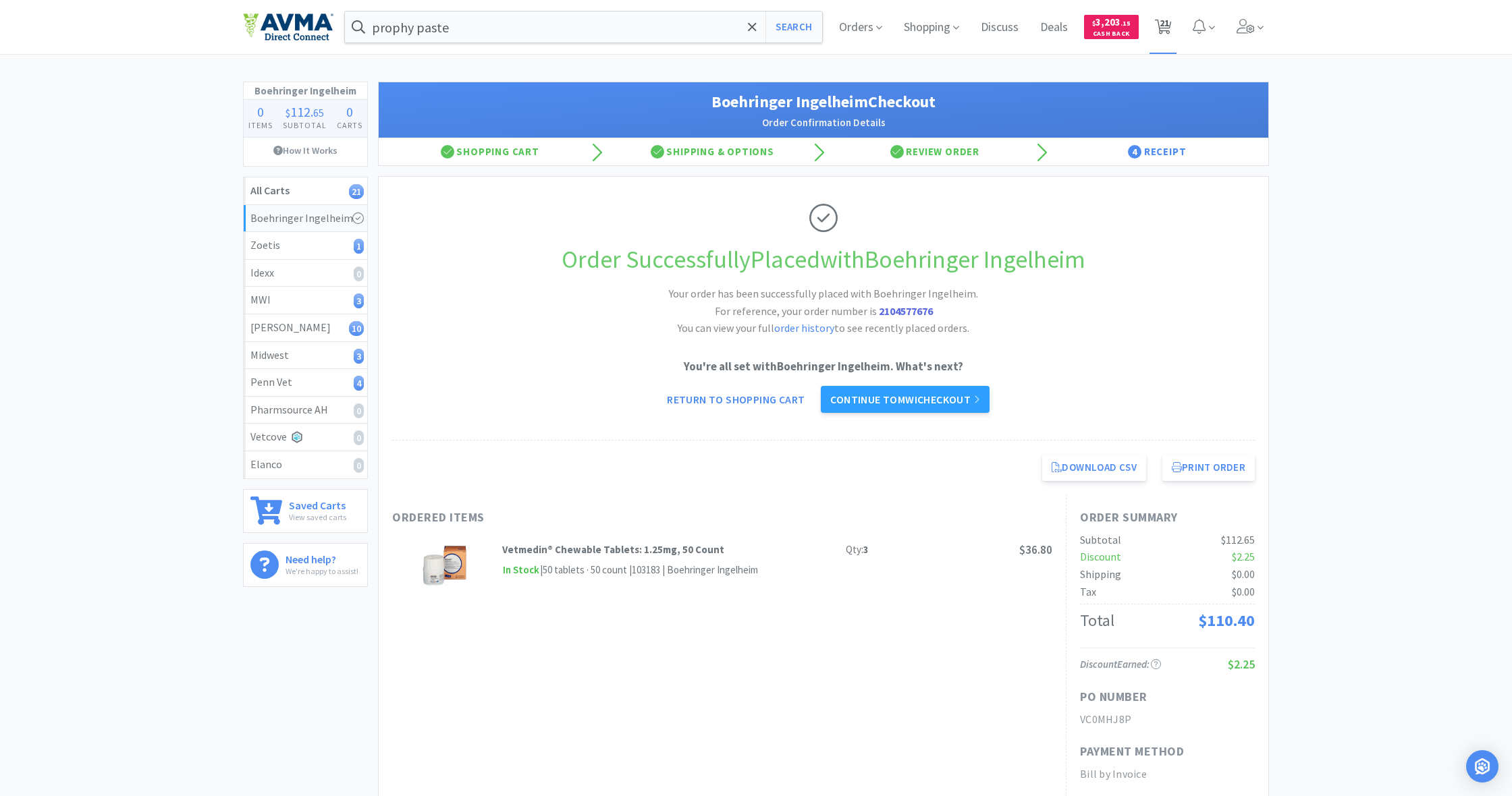
select select "6"
select select "1"
select select "10"
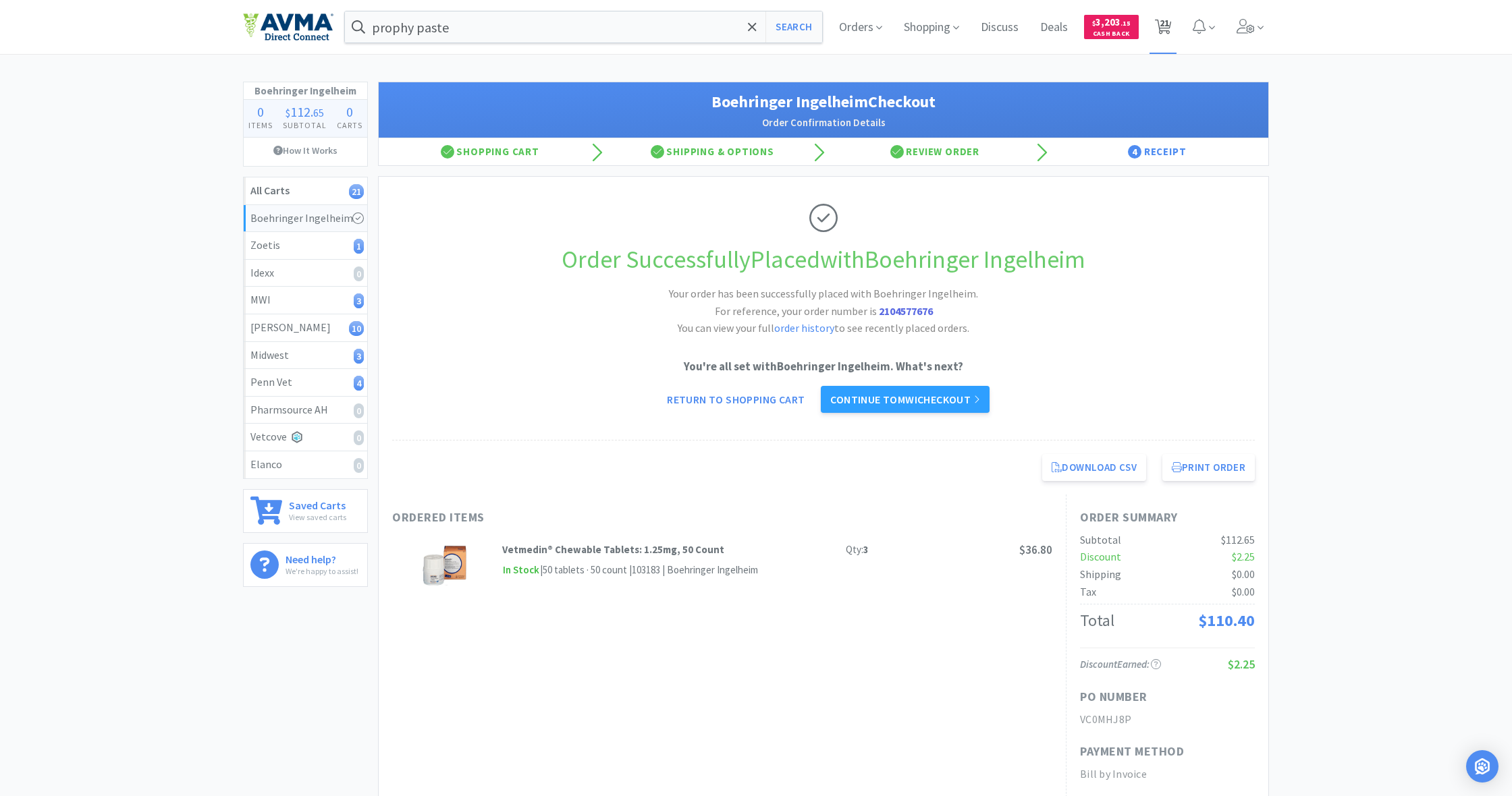
select select "1"
select select "8"
select select "2"
select select "1"
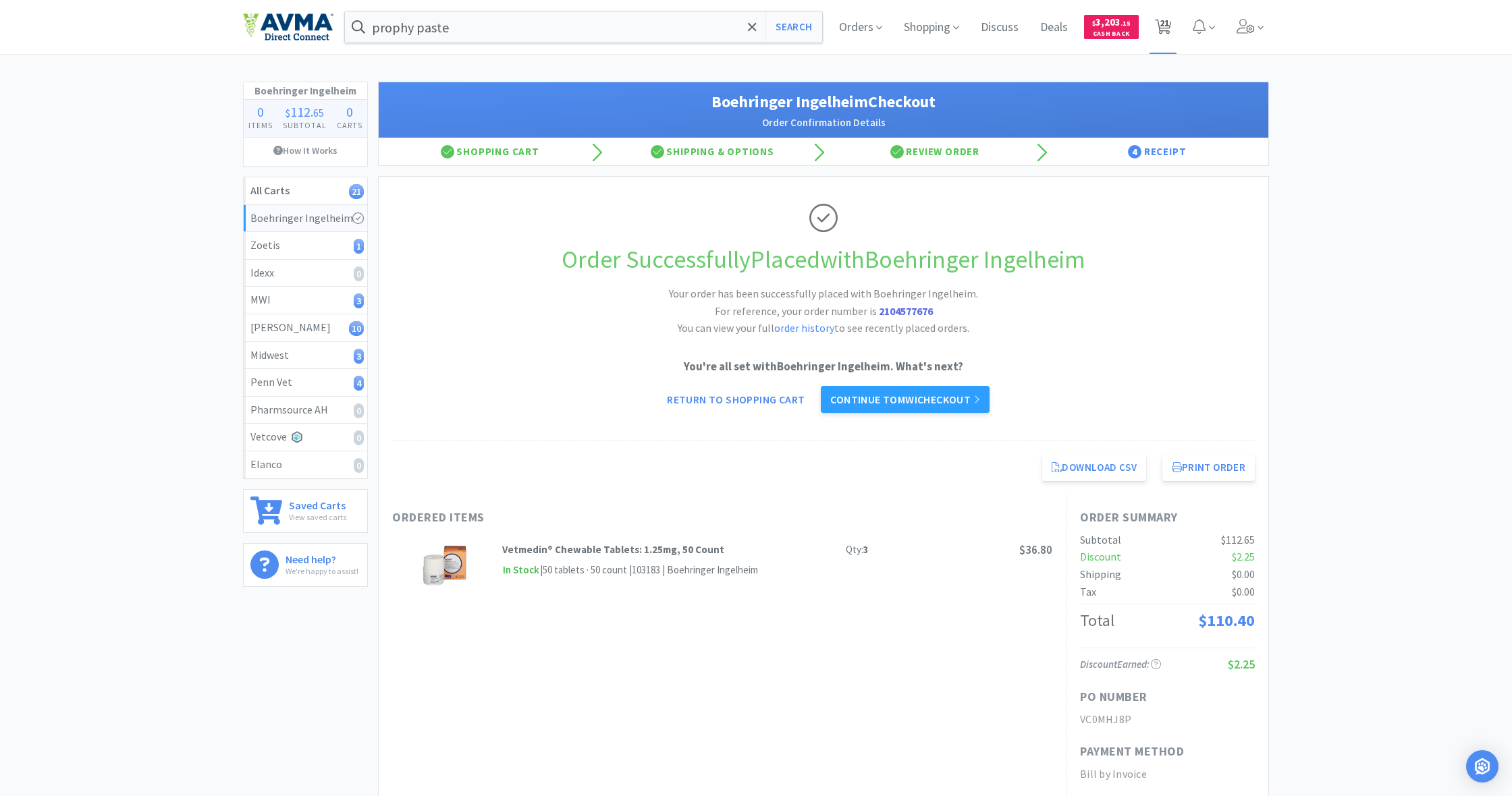
select select "6"
select select "1"
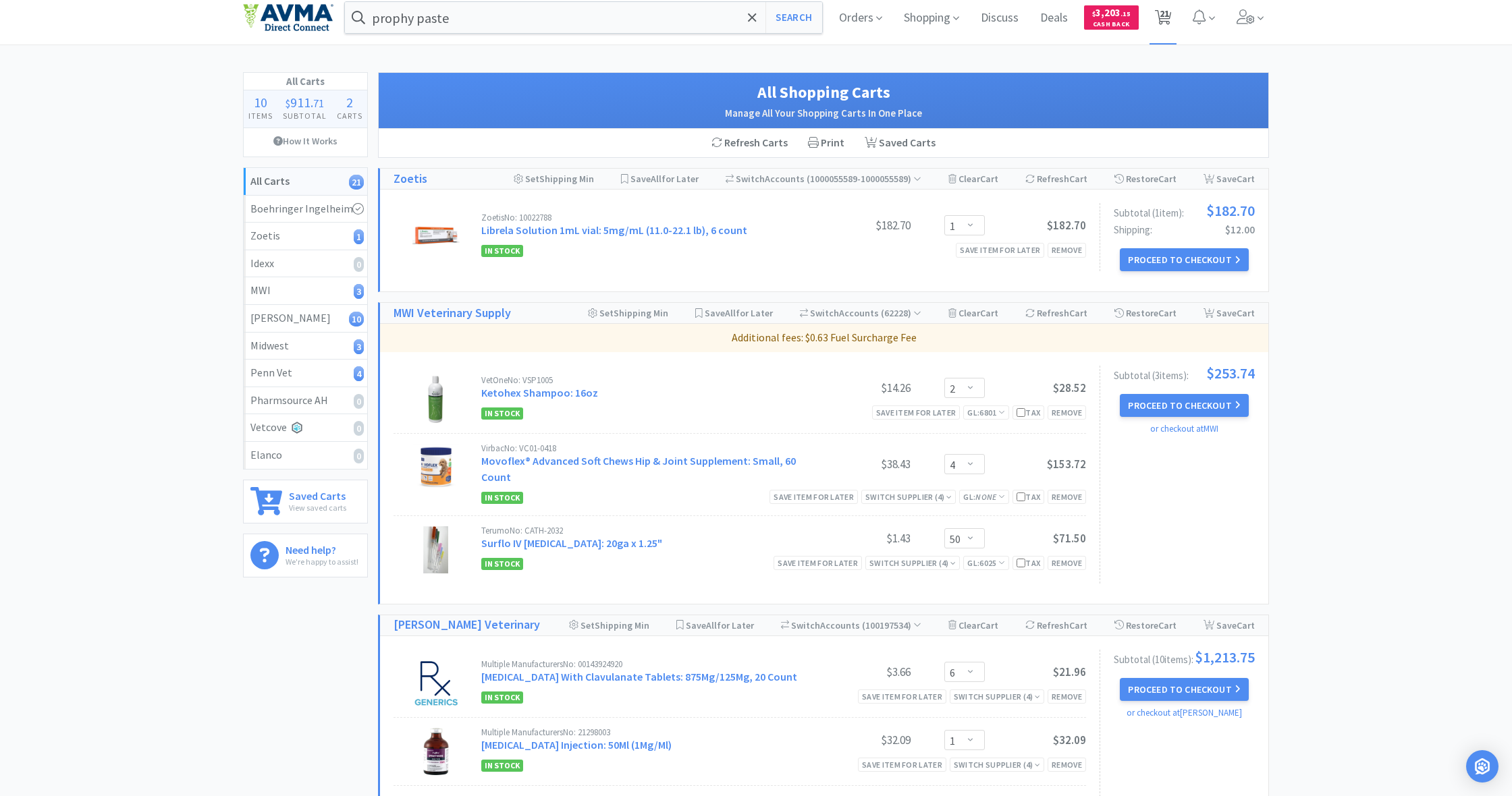
scroll to position [11, 0]
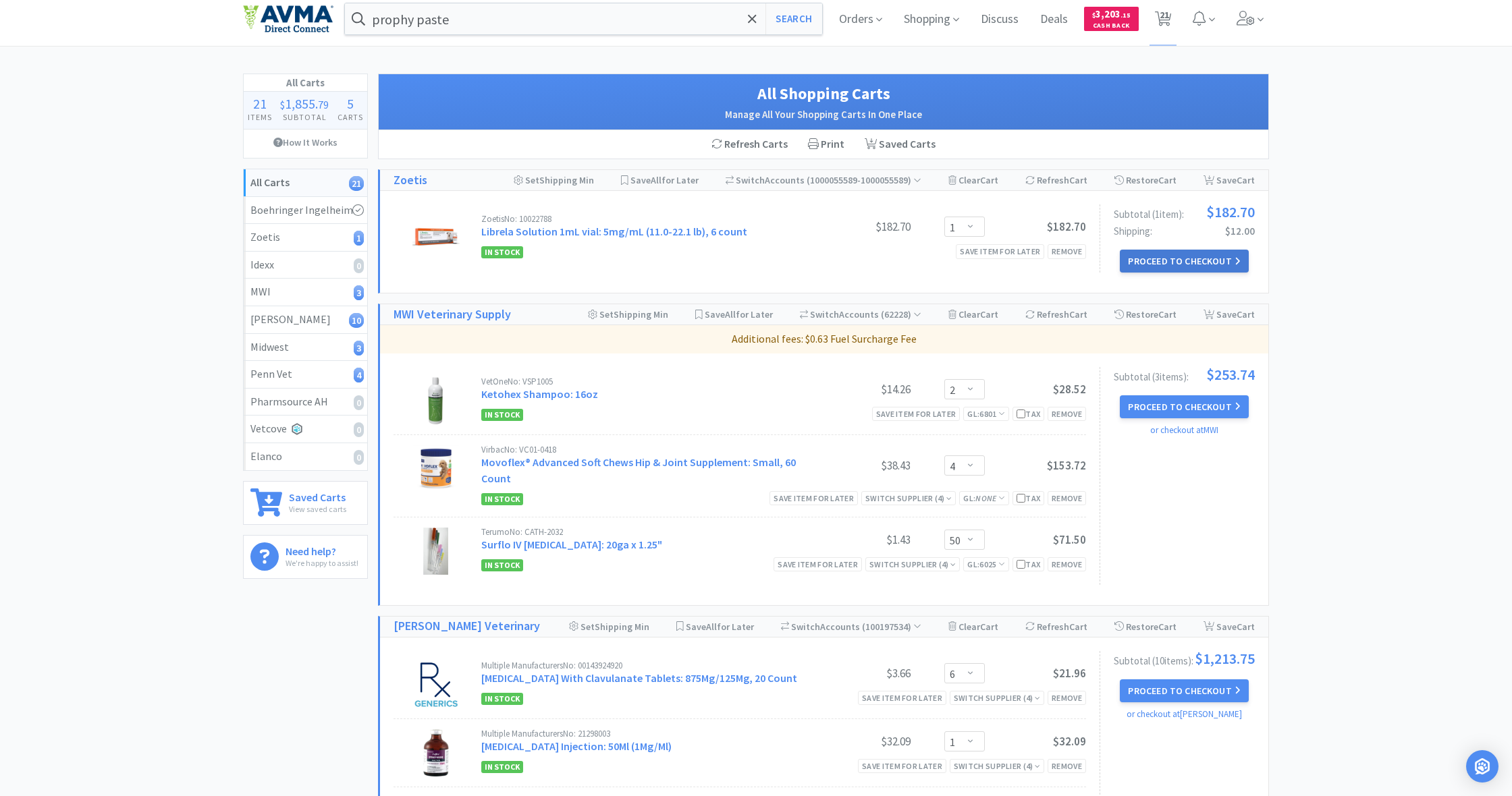
click at [1186, 256] on button "Proceed to Checkout" at bounding box center [1184, 261] width 128 height 23
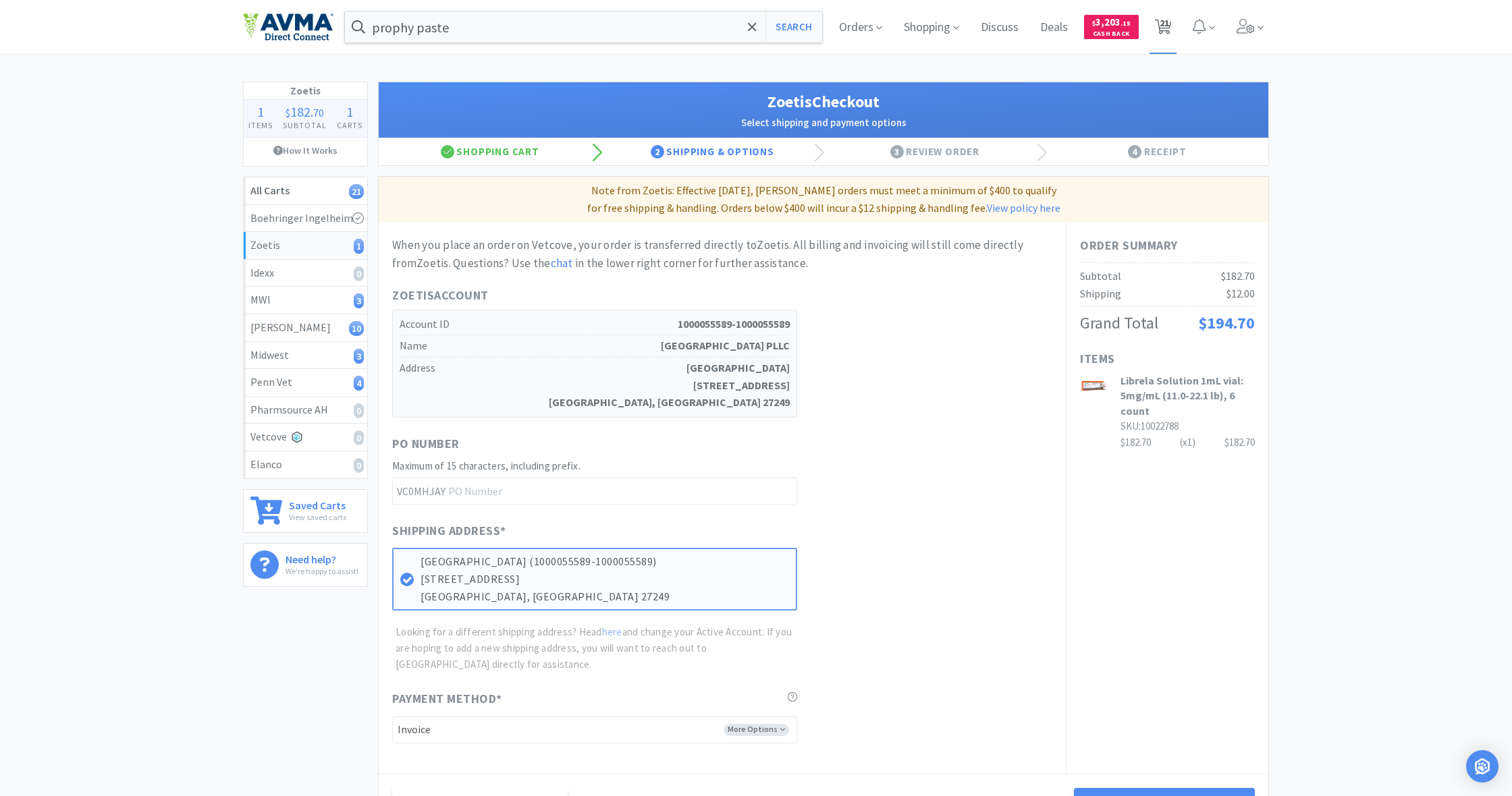
click at [1163, 30] on span "21" at bounding box center [1164, 23] width 9 height 54
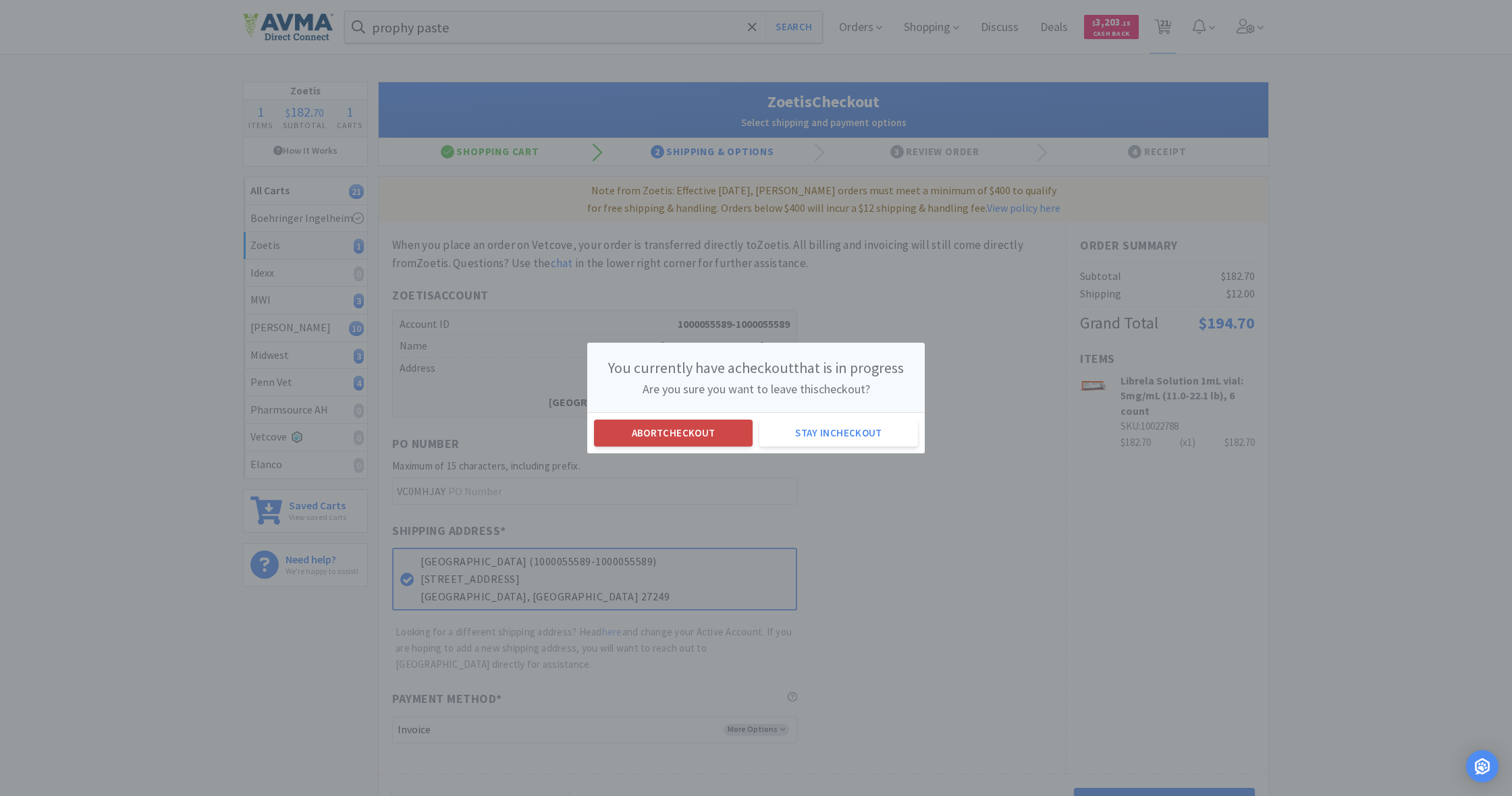
click at [685, 432] on button "Abort checkout" at bounding box center [673, 433] width 158 height 27
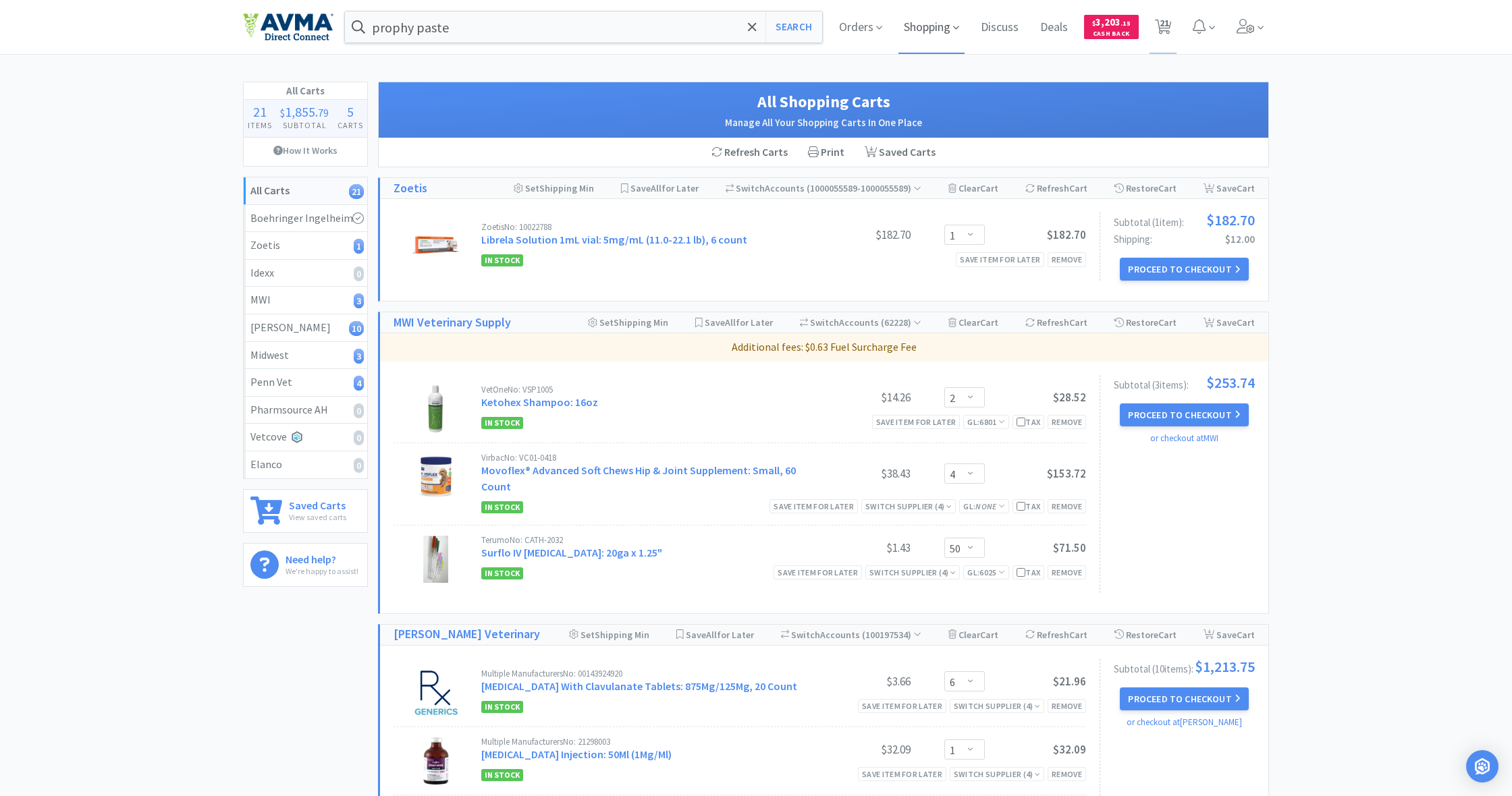
click at [927, 29] on span "Shopping" at bounding box center [931, 27] width 66 height 54
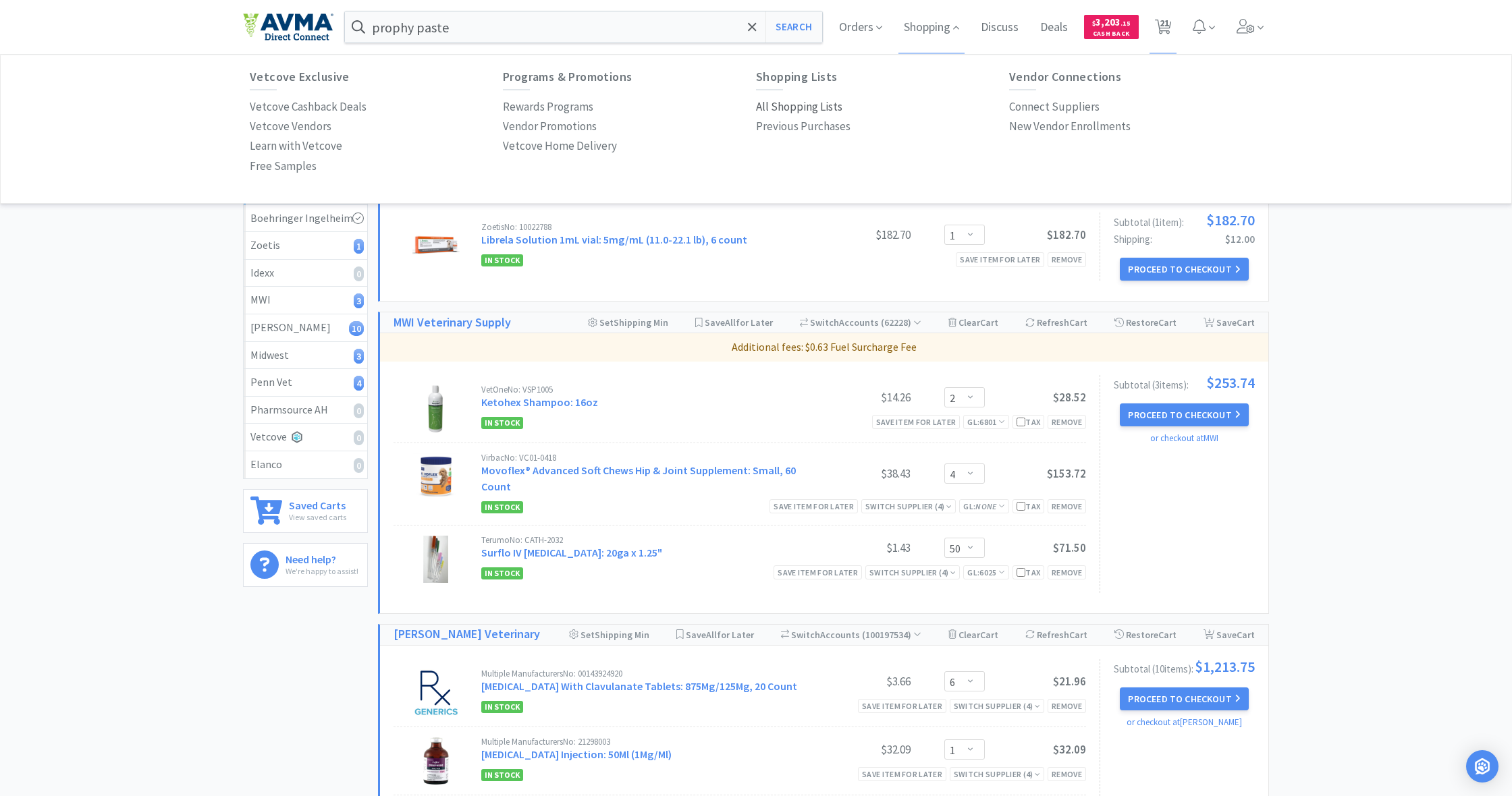
click at [794, 99] on p "All Shopping Lists" at bounding box center [799, 107] width 86 height 19
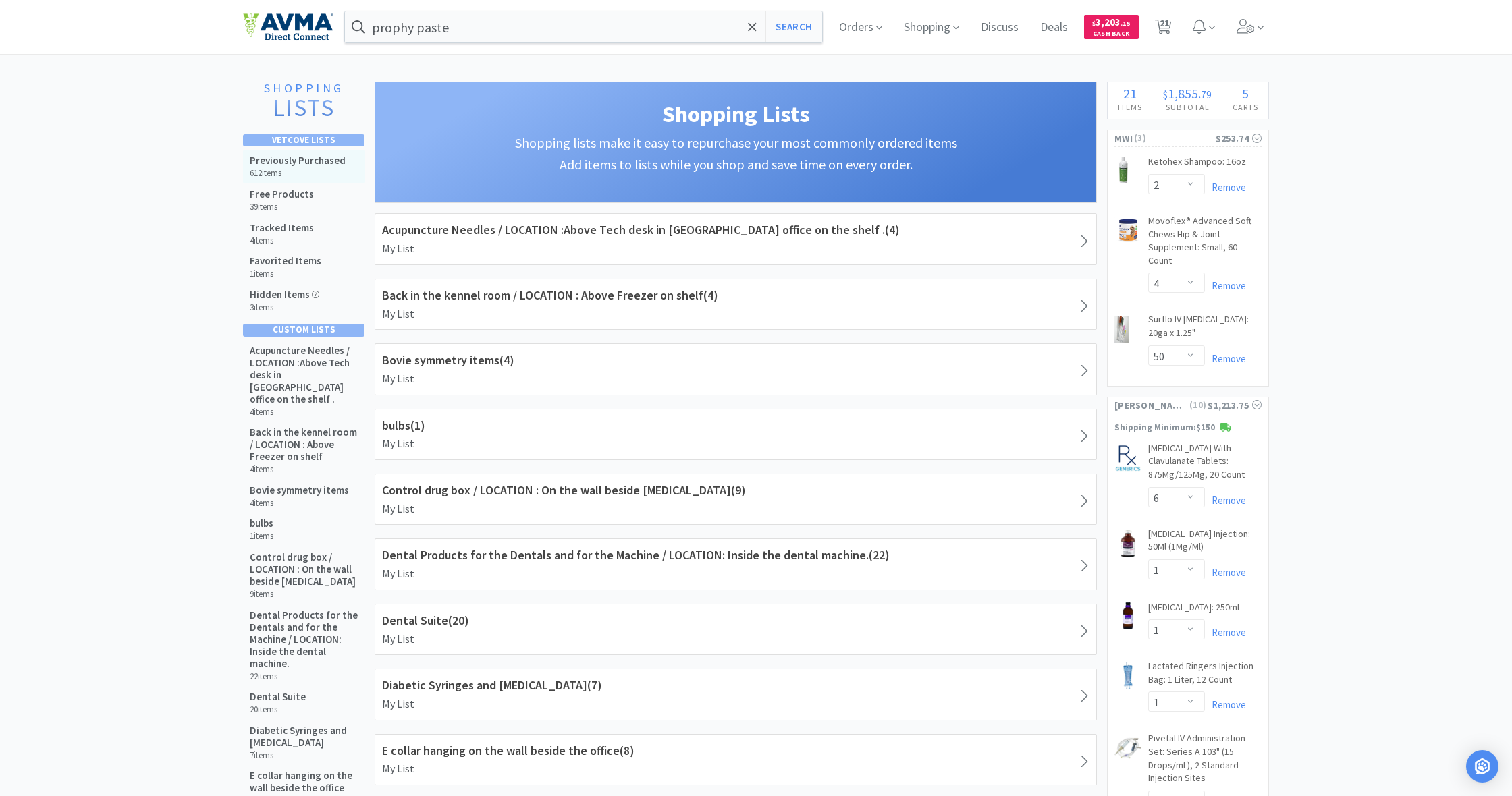
click at [305, 158] on h5 "Previously Purchased" at bounding box center [298, 160] width 96 height 12
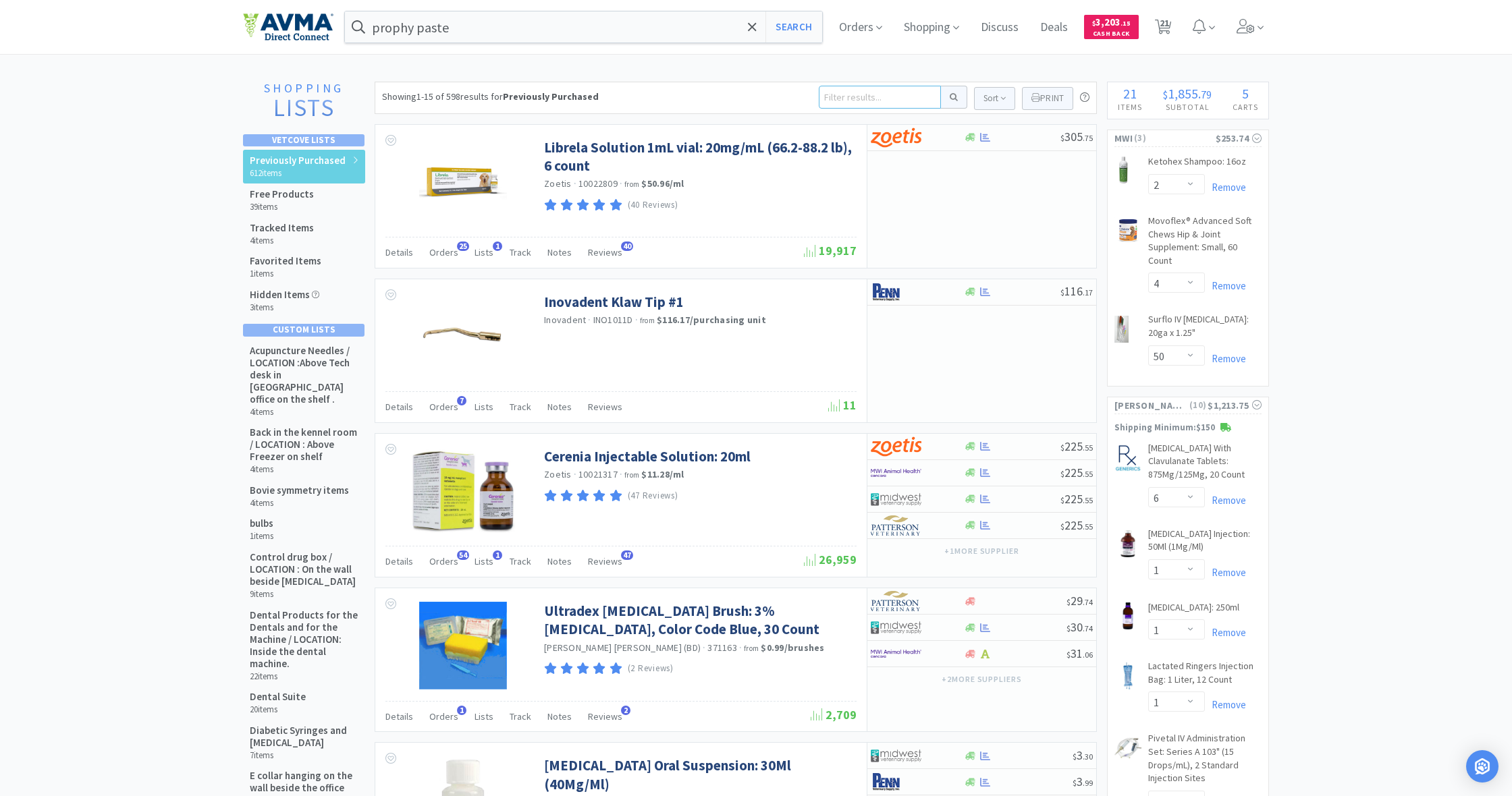
click at [839, 96] on input at bounding box center [880, 97] width 122 height 23
click at [952, 97] on button at bounding box center [954, 97] width 26 height 23
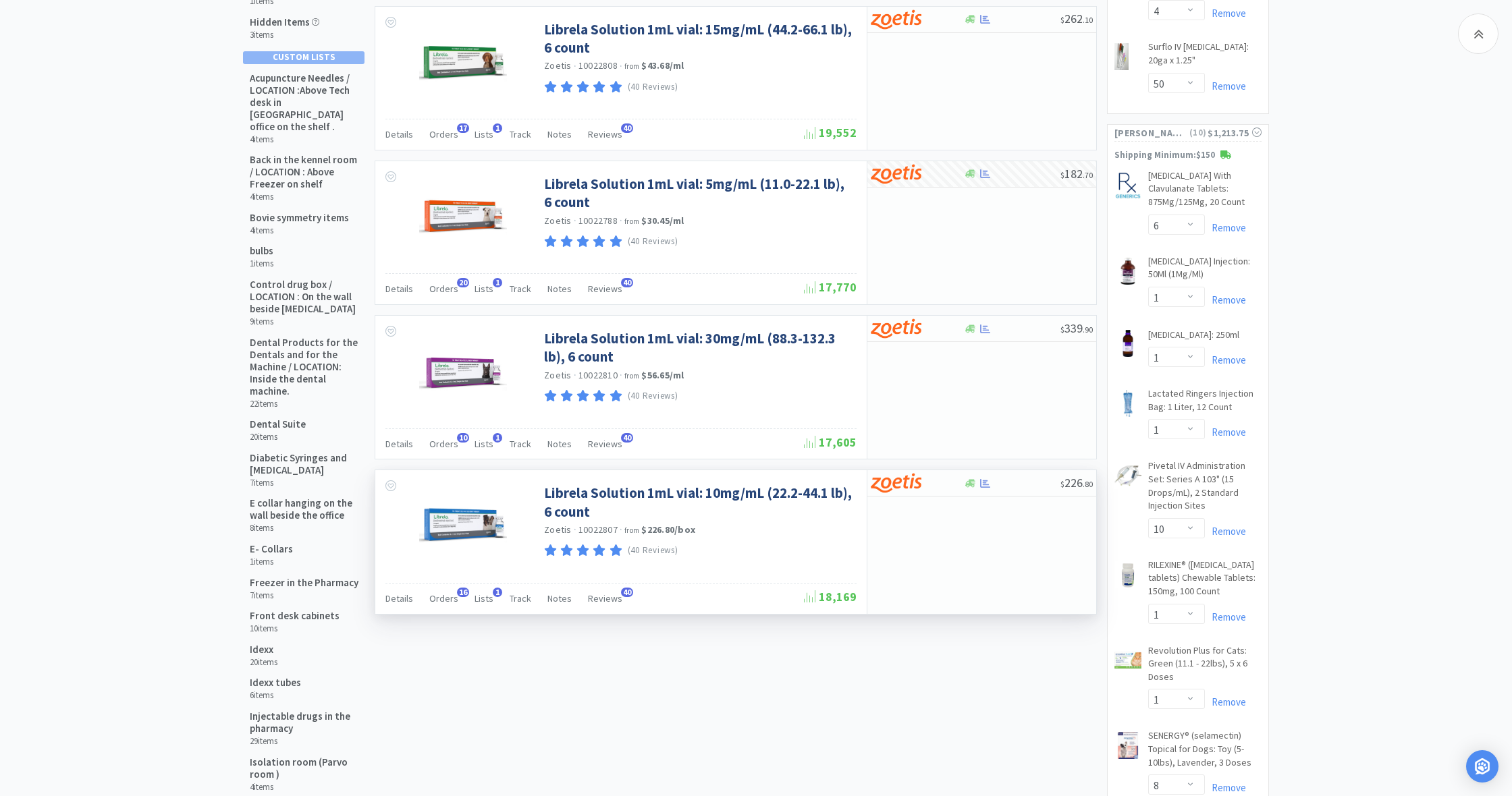
scroll to position [283, 0]
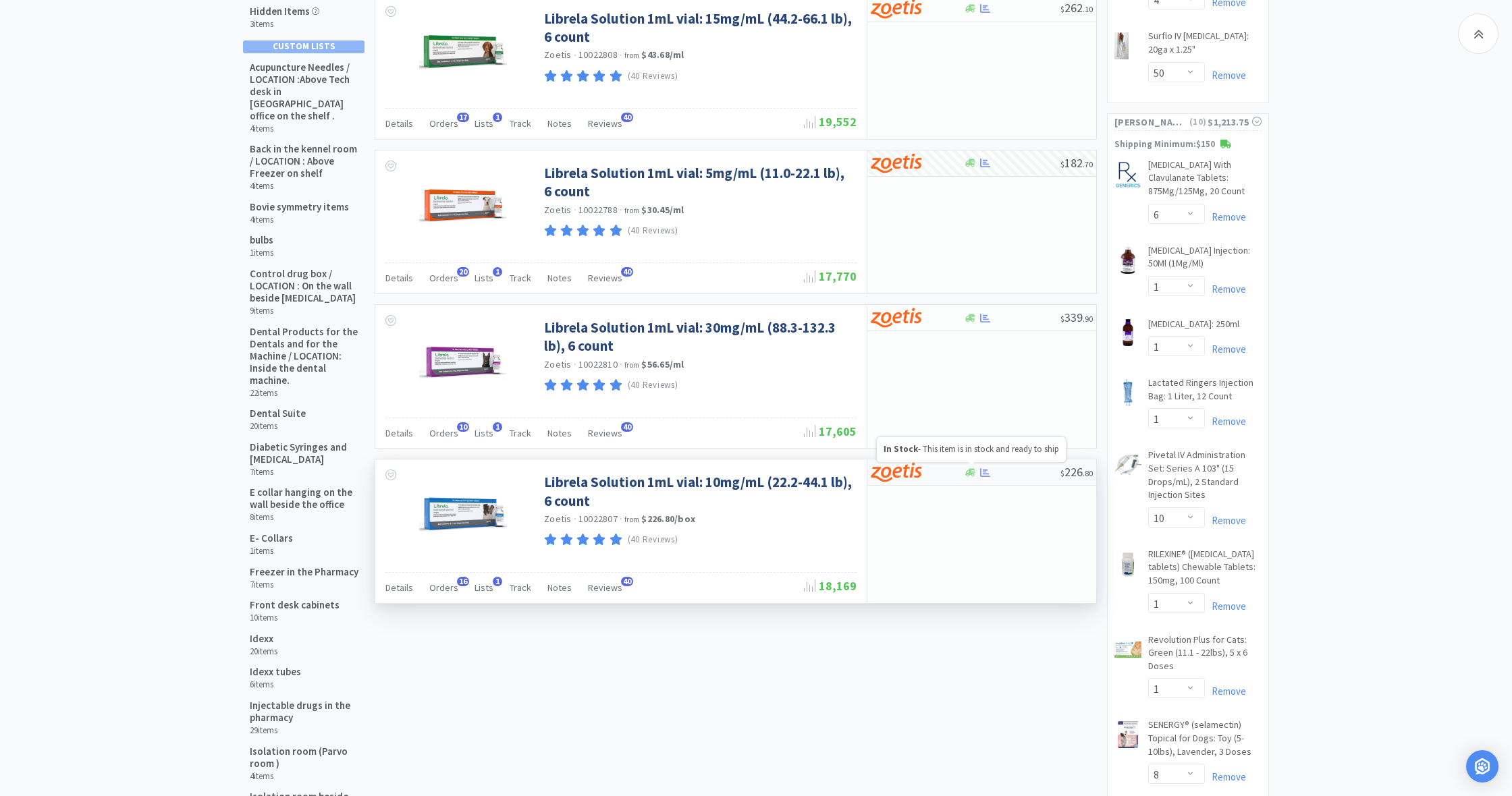
click at [966, 474] on icon at bounding box center [970, 473] width 10 height 10
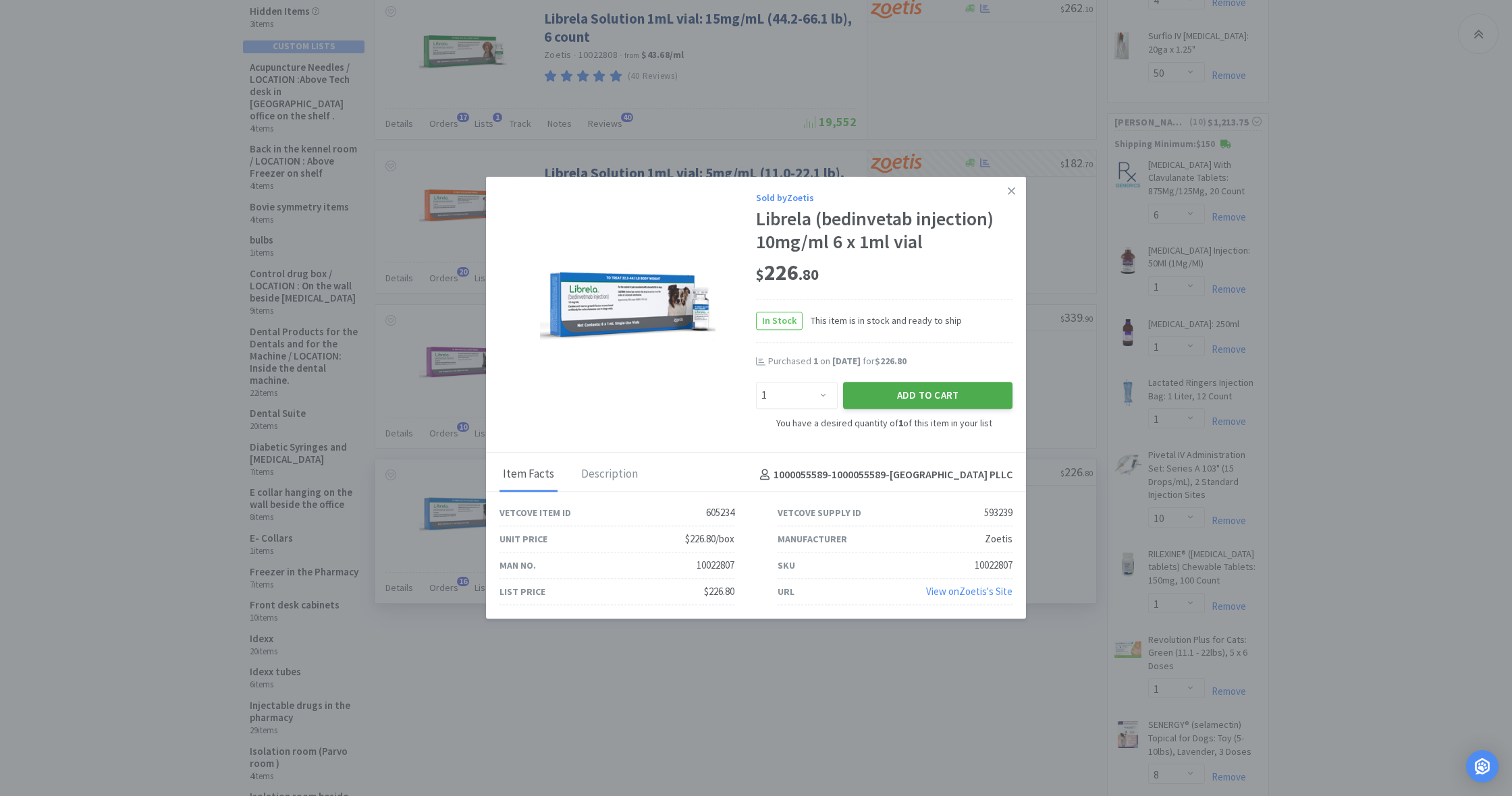
click at [932, 399] on button "Add to Cart" at bounding box center [927, 396] width 169 height 27
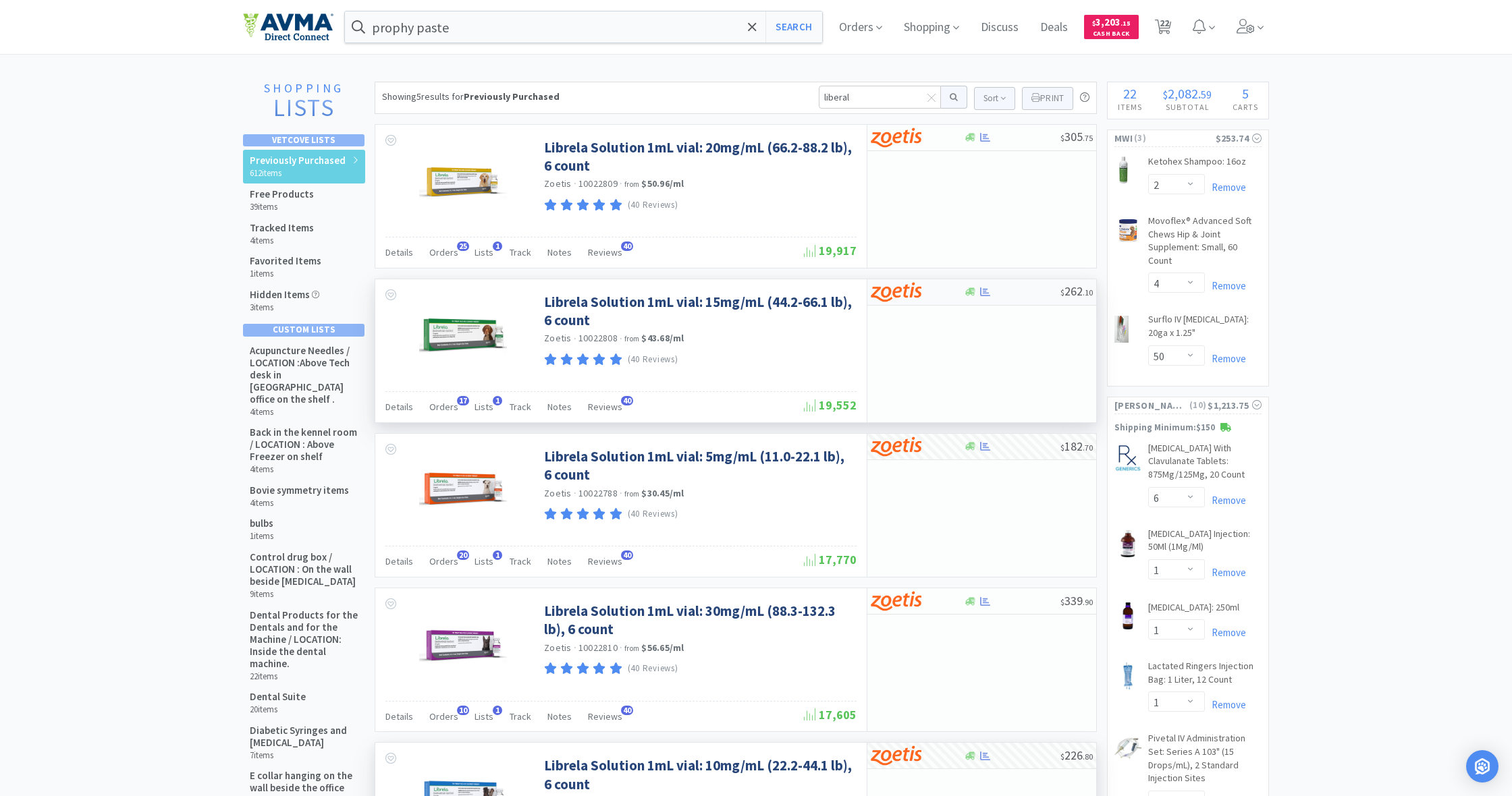
scroll to position [0, 0]
click at [1166, 26] on span "22" at bounding box center [1164, 23] width 9 height 54
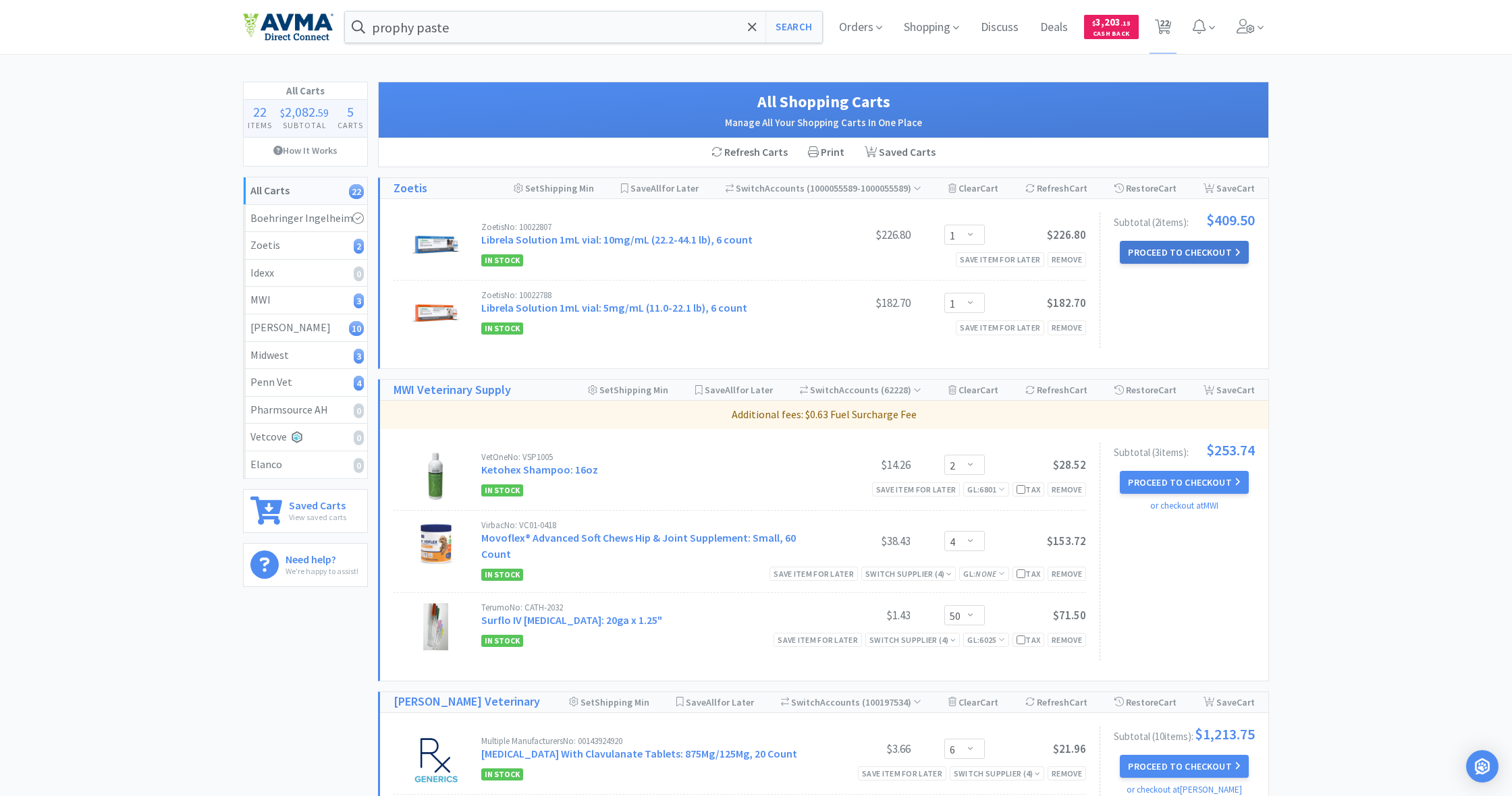
click at [1183, 254] on button "Proceed to Checkout" at bounding box center [1184, 252] width 128 height 23
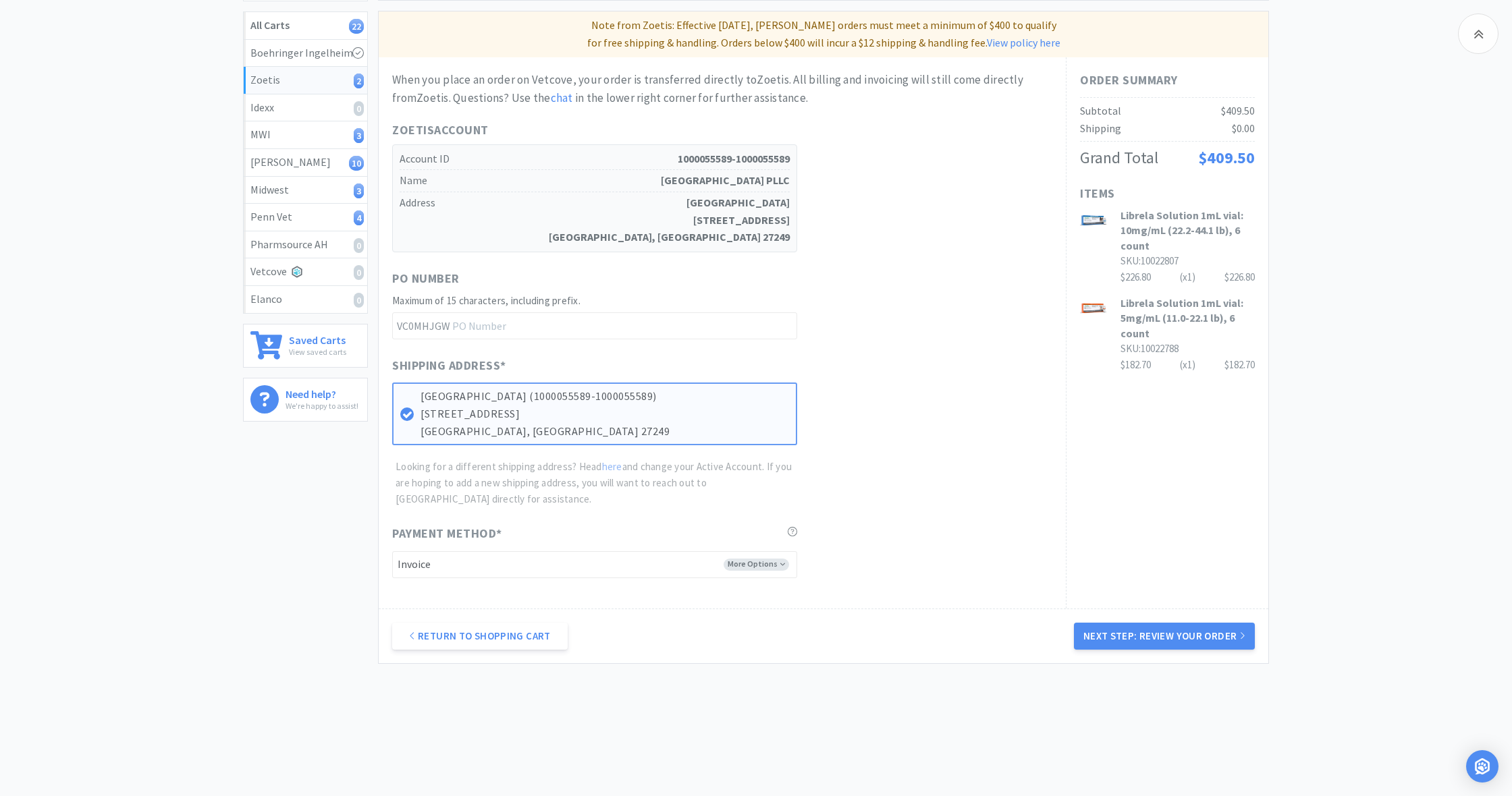
scroll to position [165, 0]
click at [1184, 635] on button "Next Step: Review Your Order" at bounding box center [1164, 637] width 181 height 27
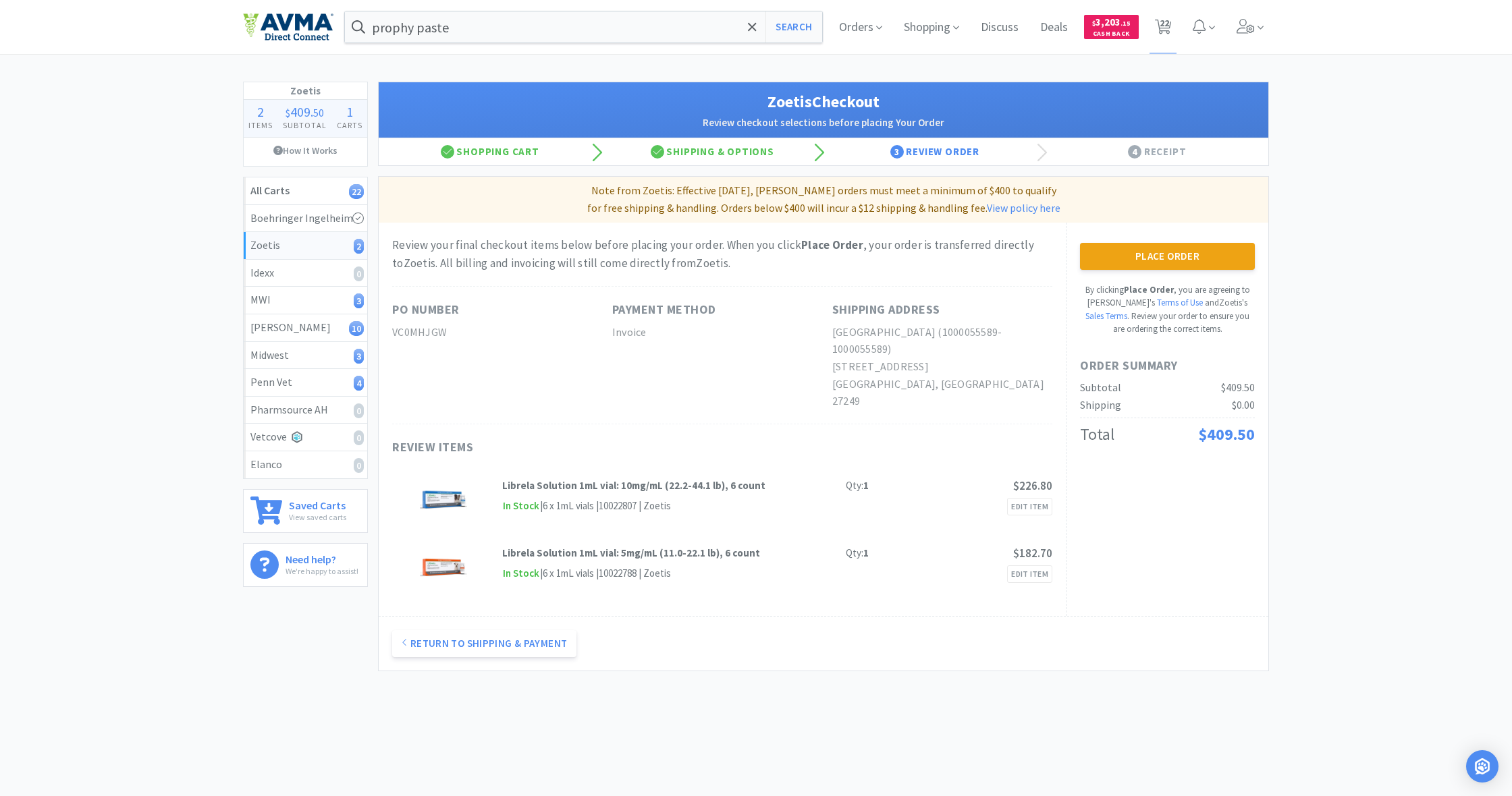
click at [1166, 257] on button "Place Order" at bounding box center [1167, 256] width 175 height 27
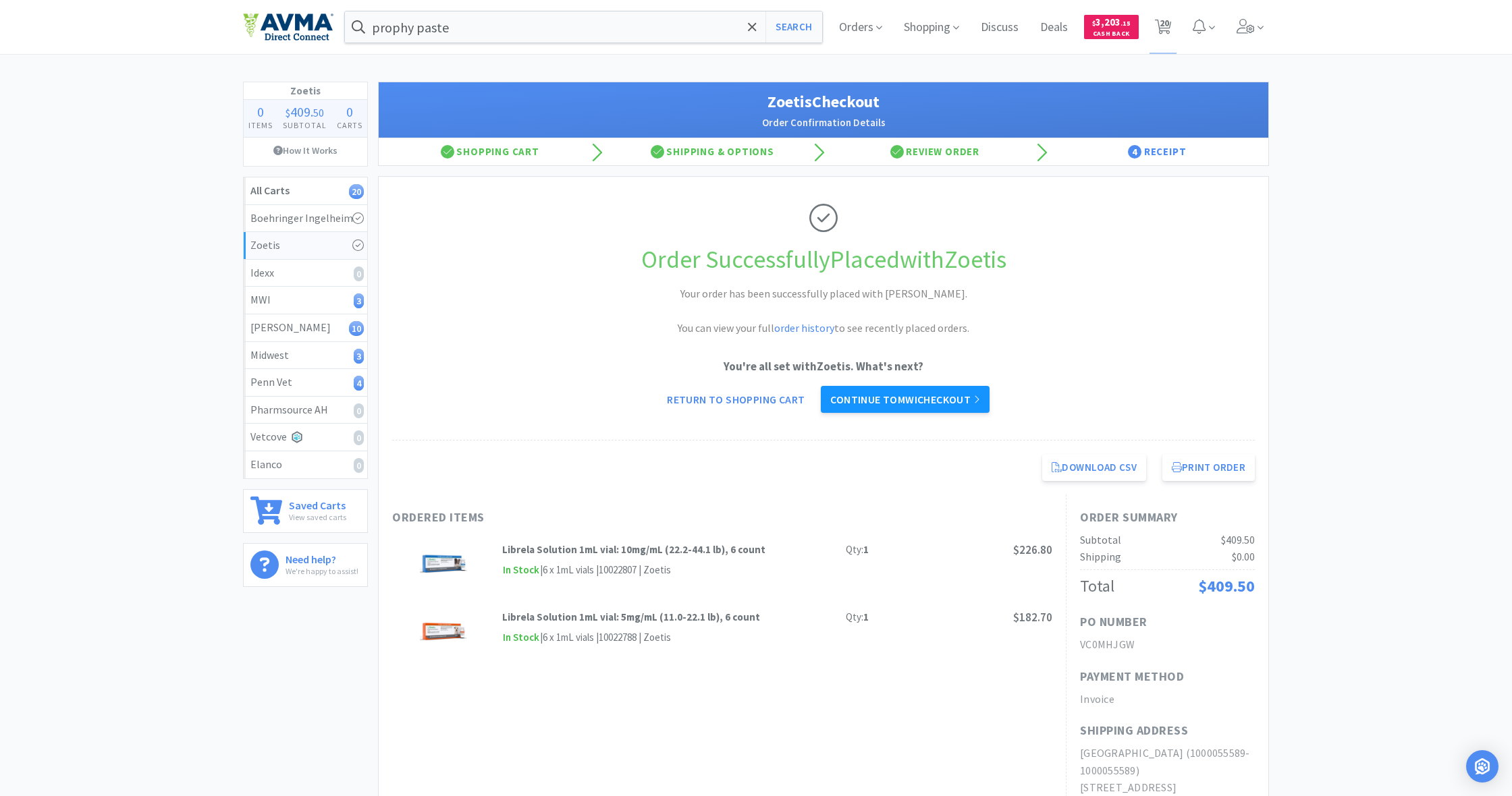
click at [907, 400] on link "Continue to MWI checkout" at bounding box center [904, 400] width 168 height 27
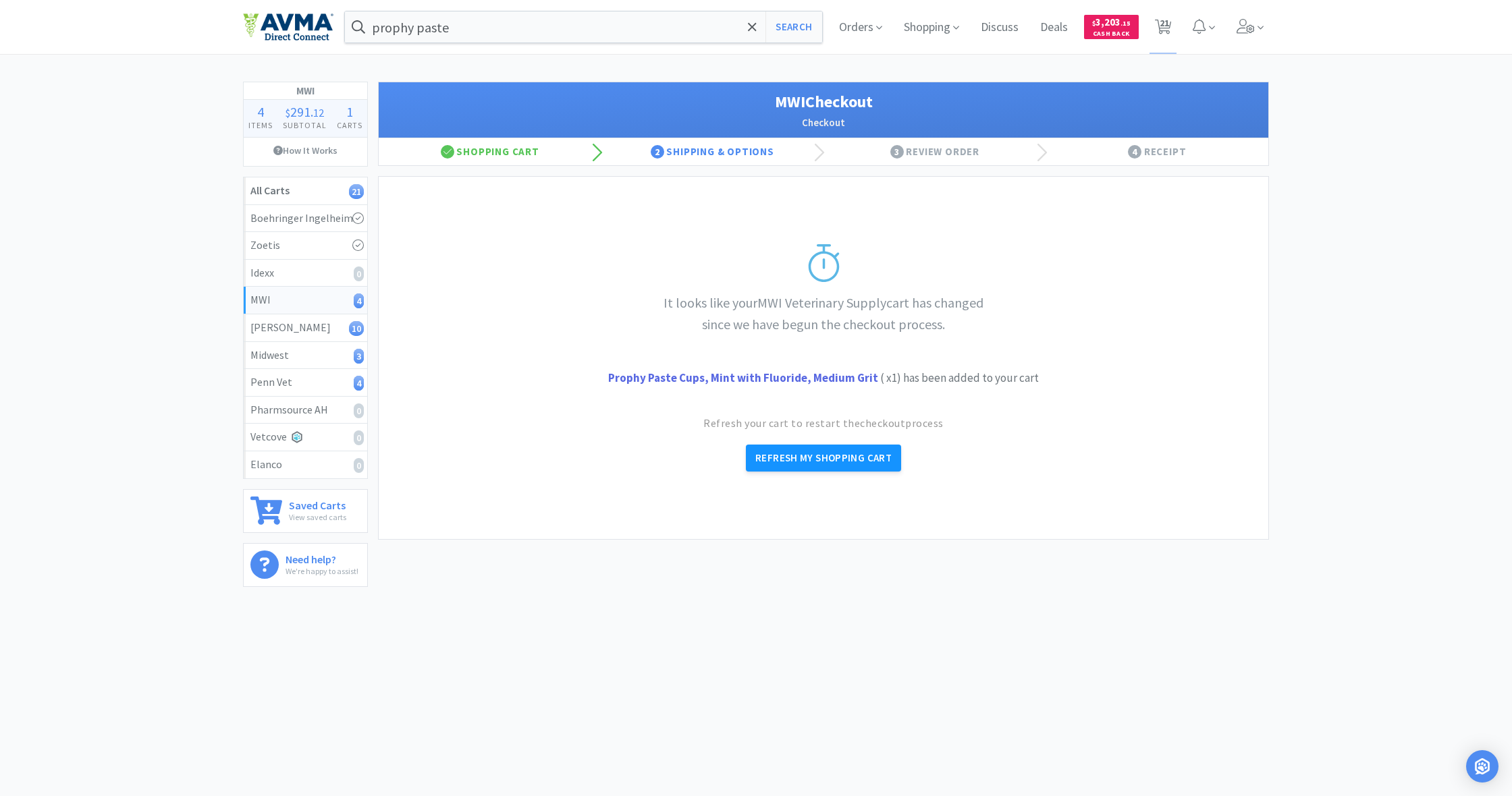
click at [809, 463] on button "Refresh My Shopping Cart" at bounding box center [823, 458] width 155 height 27
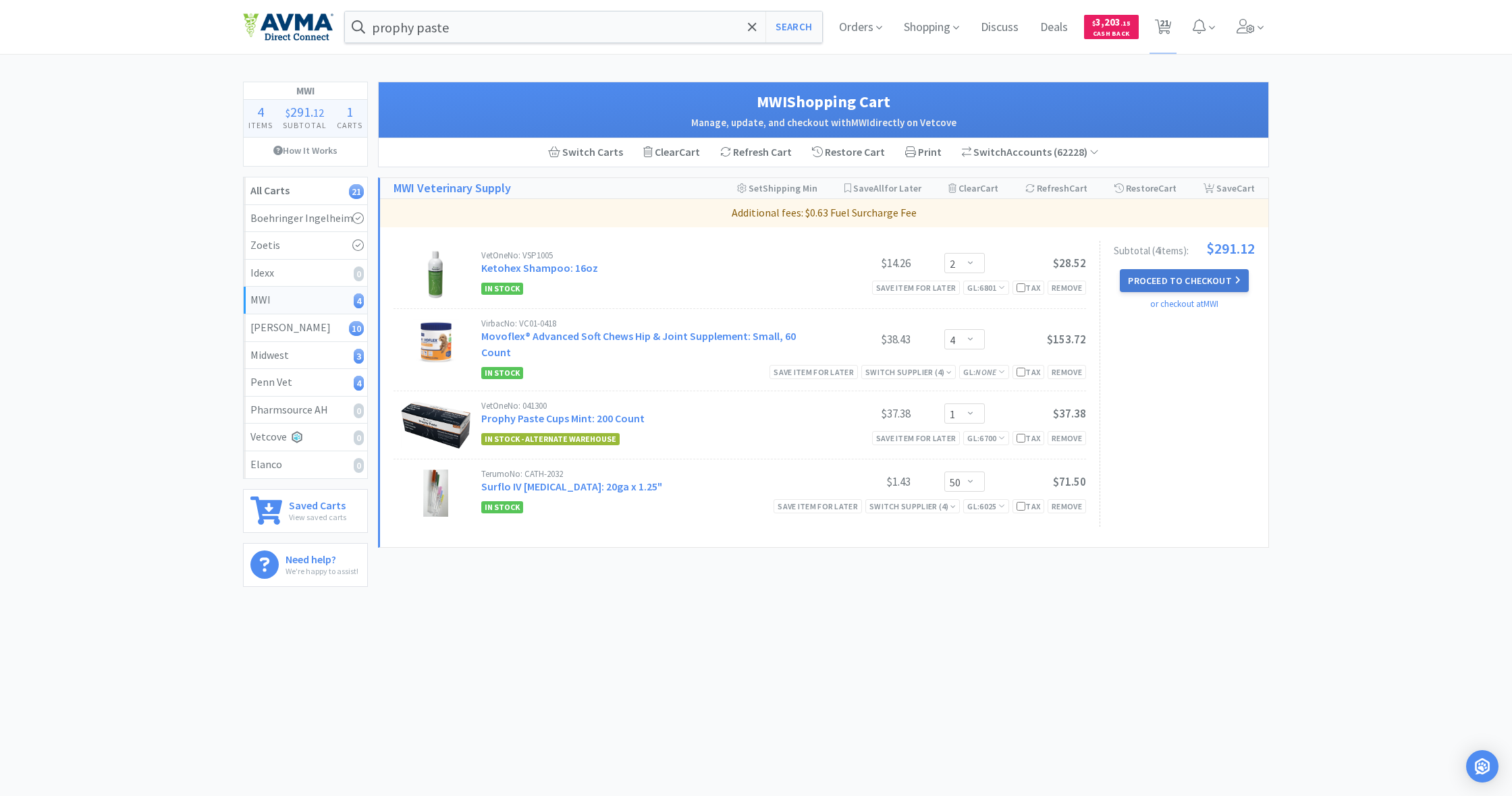
click at [1170, 283] on button "Proceed to Checkout" at bounding box center [1184, 281] width 128 height 23
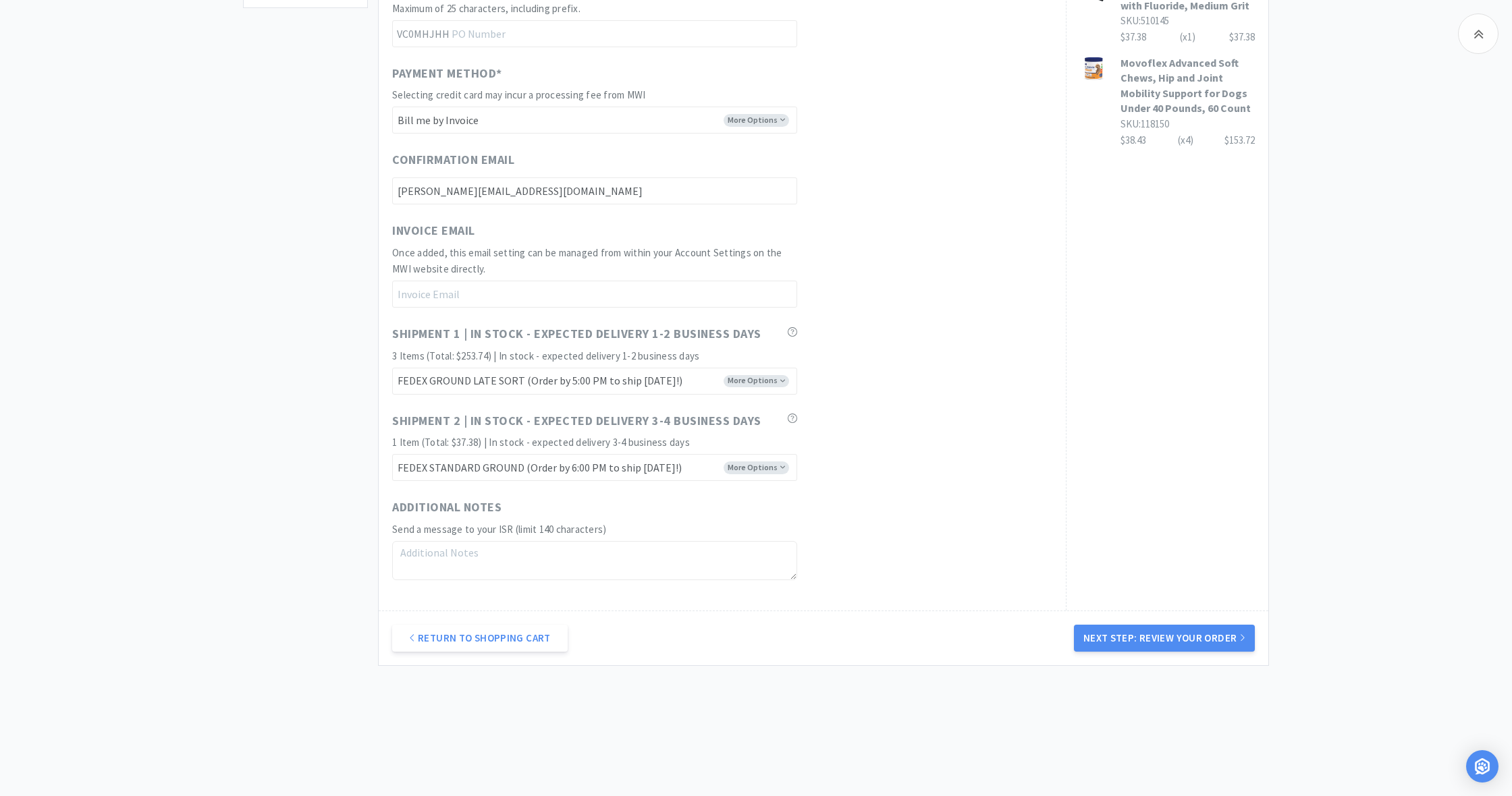
scroll to position [578, 0]
click at [1182, 632] on button "Next Step: Review Your Order" at bounding box center [1164, 639] width 181 height 27
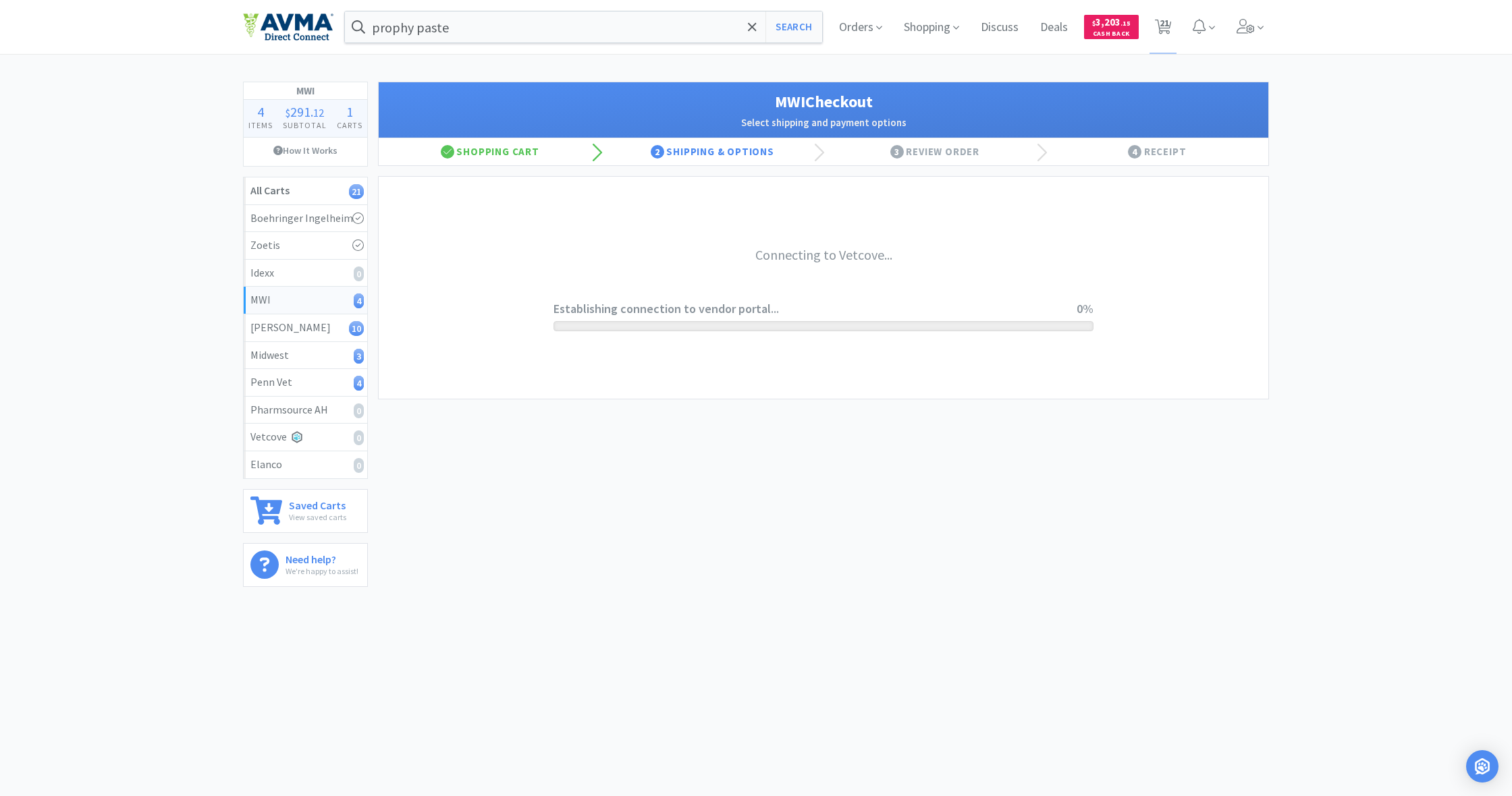
scroll to position [0, 0]
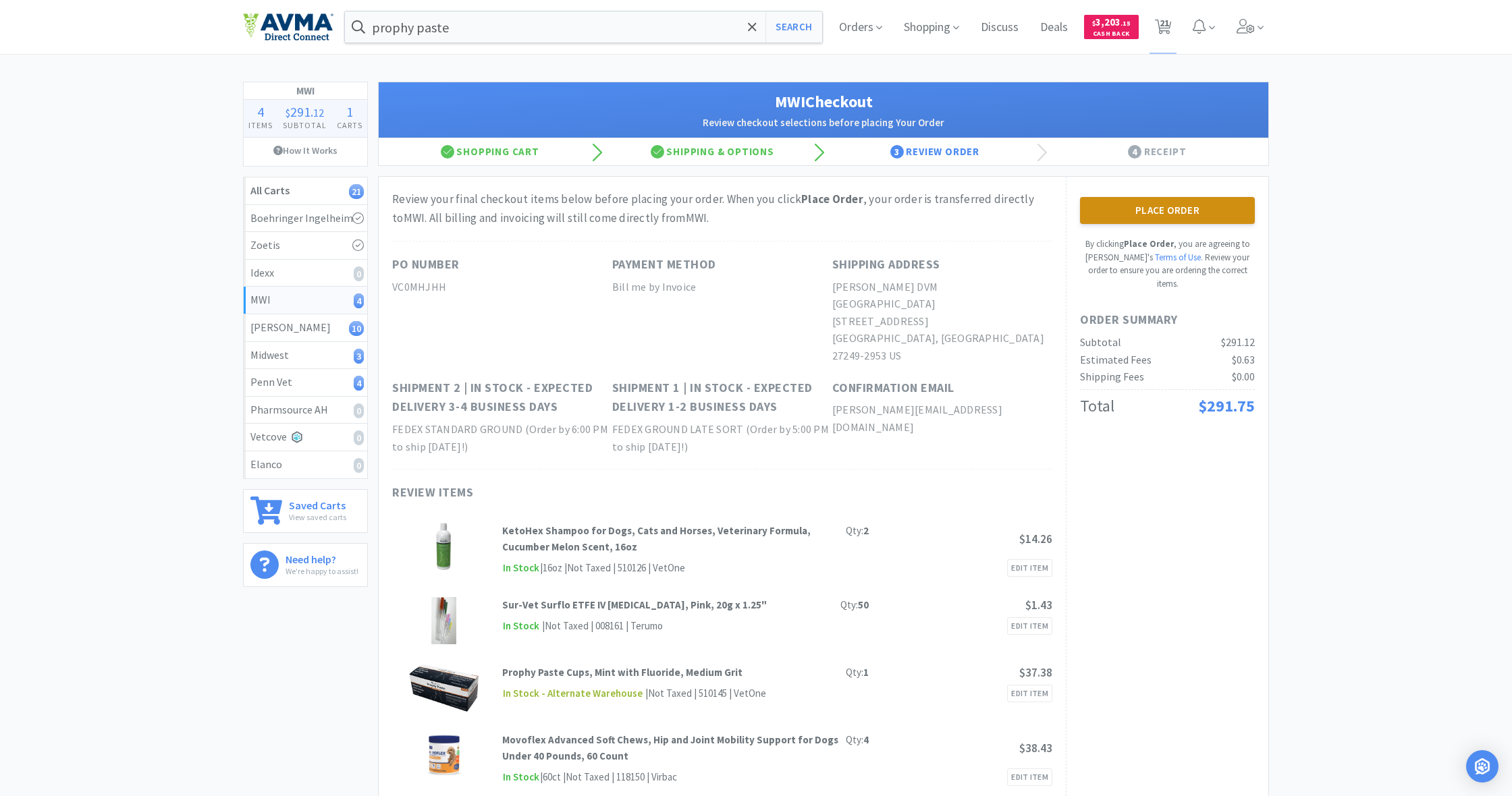
click at [1174, 212] on button "Place Order" at bounding box center [1167, 211] width 175 height 27
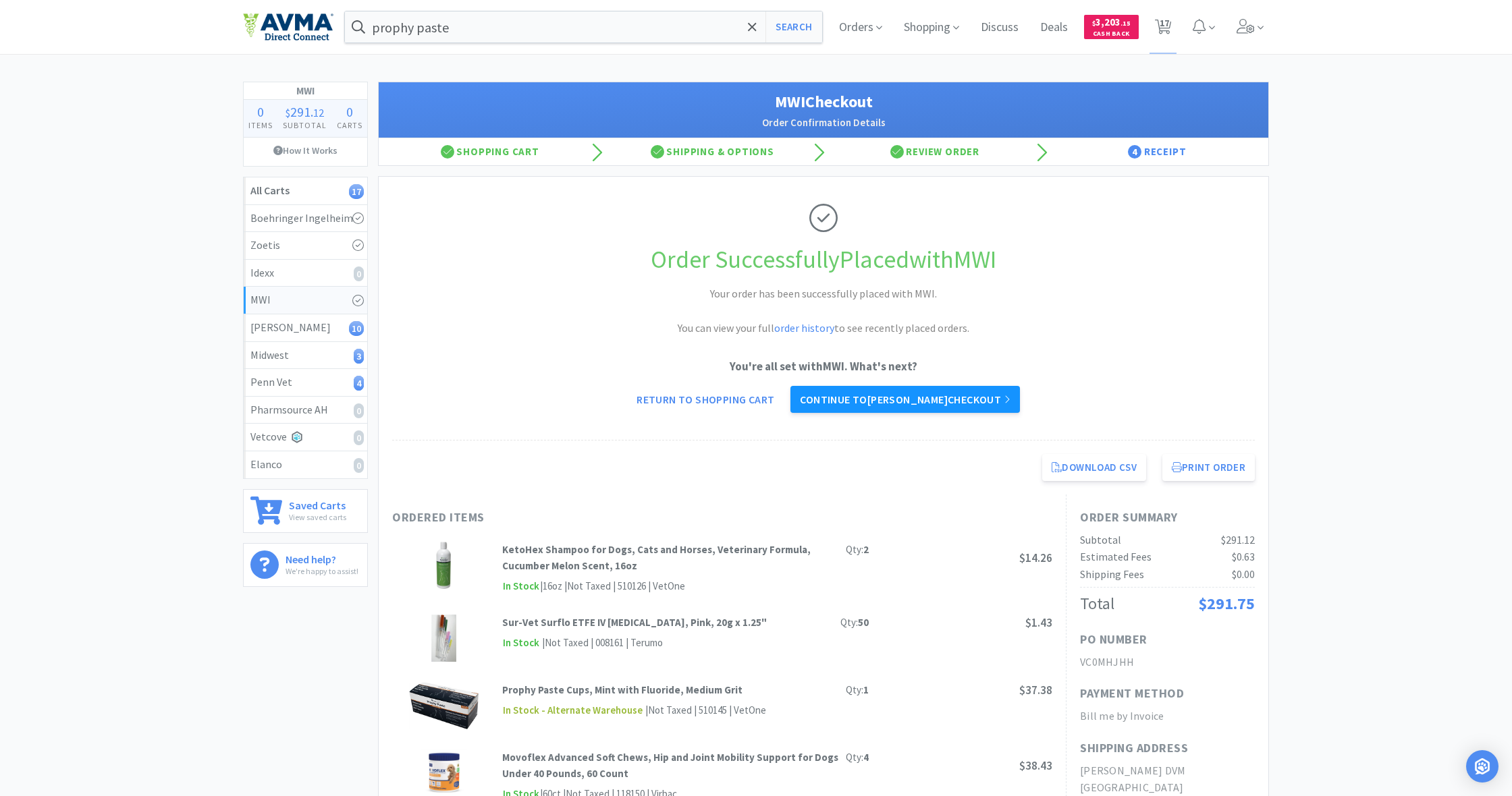
click at [932, 398] on link "Continue to [PERSON_NAME] checkout" at bounding box center [904, 400] width 228 height 27
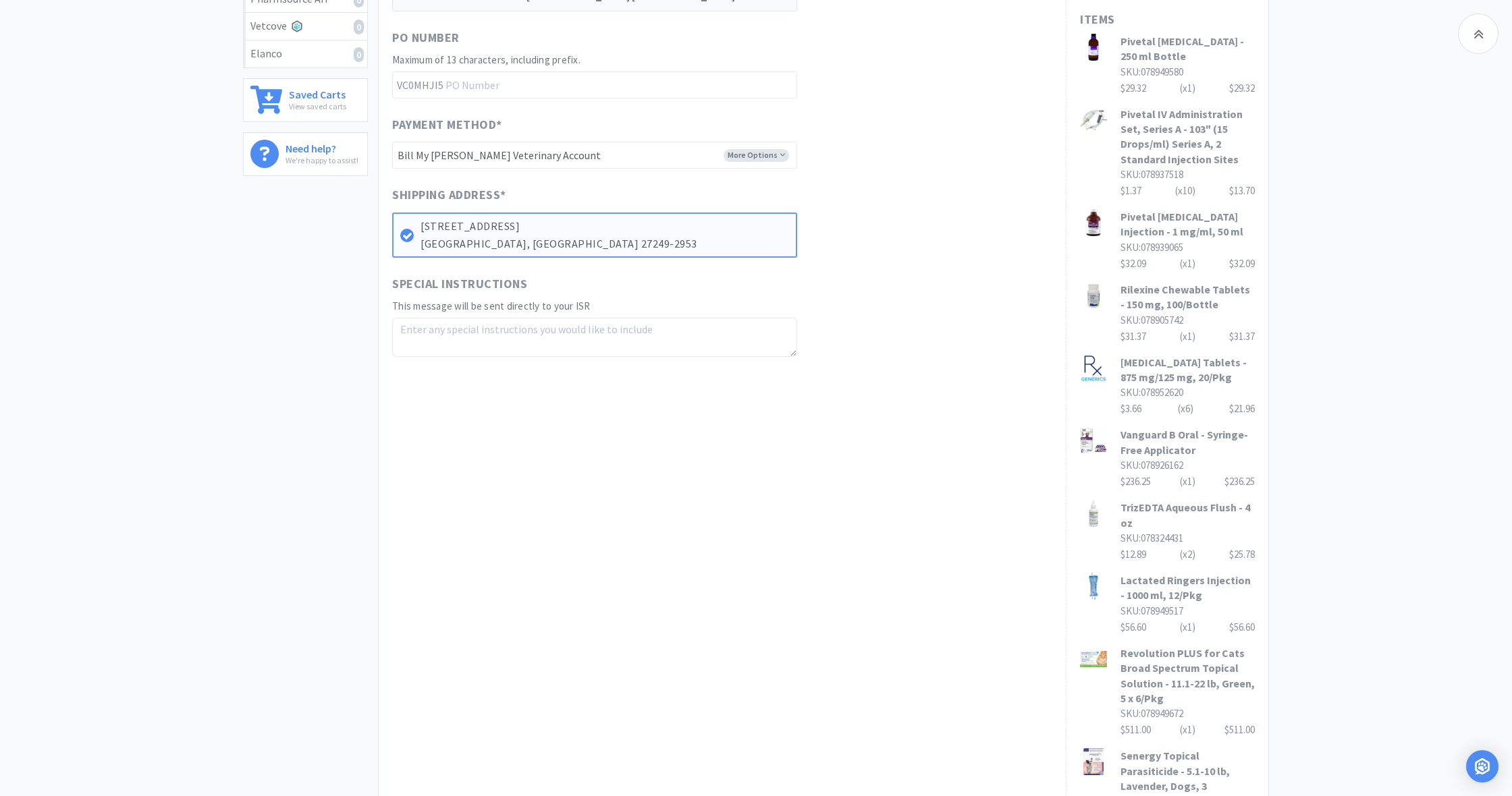
scroll to position [405, 0]
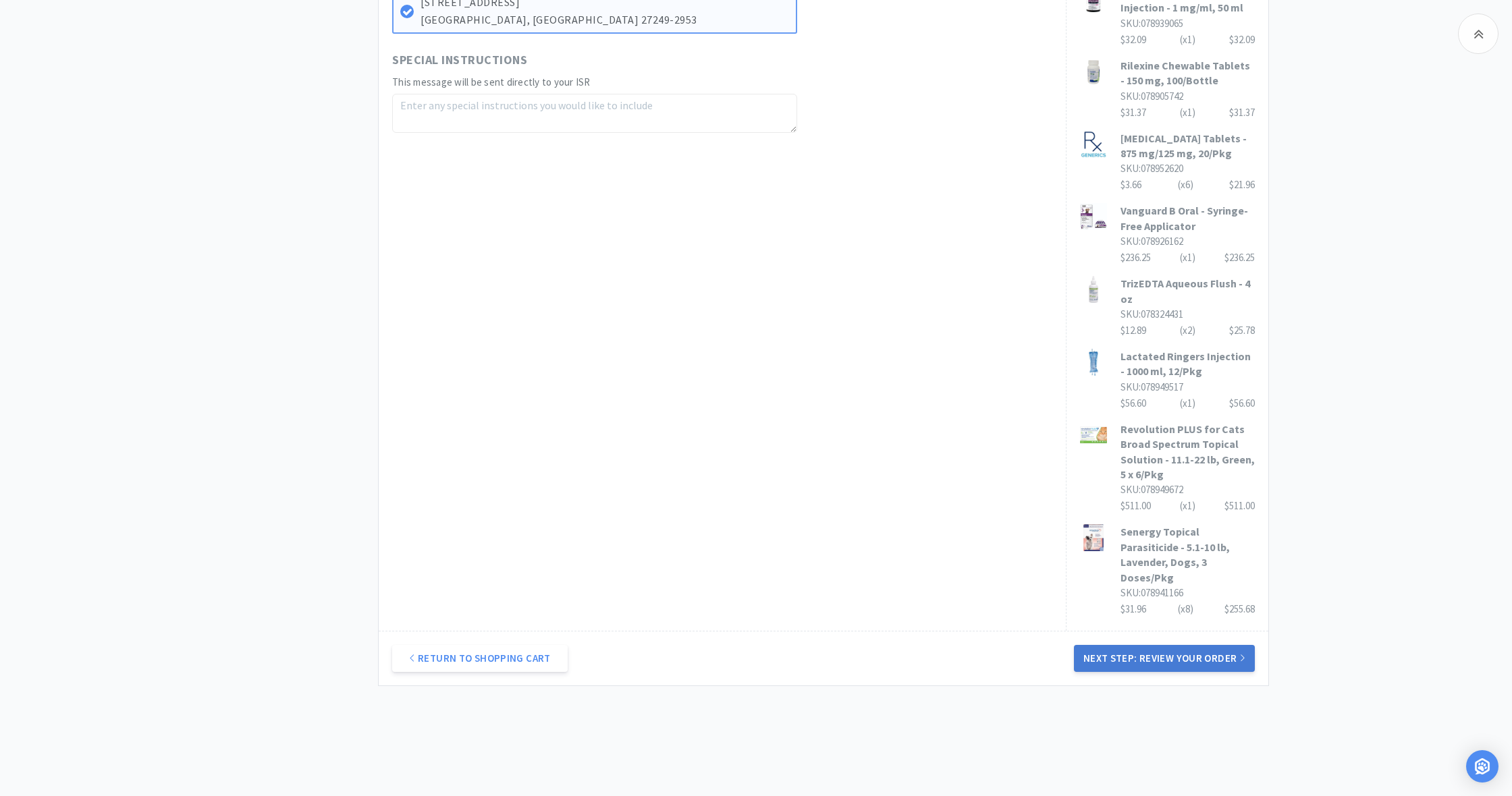
click at [1192, 645] on button "Next Step: Review Your Order" at bounding box center [1164, 659] width 181 height 27
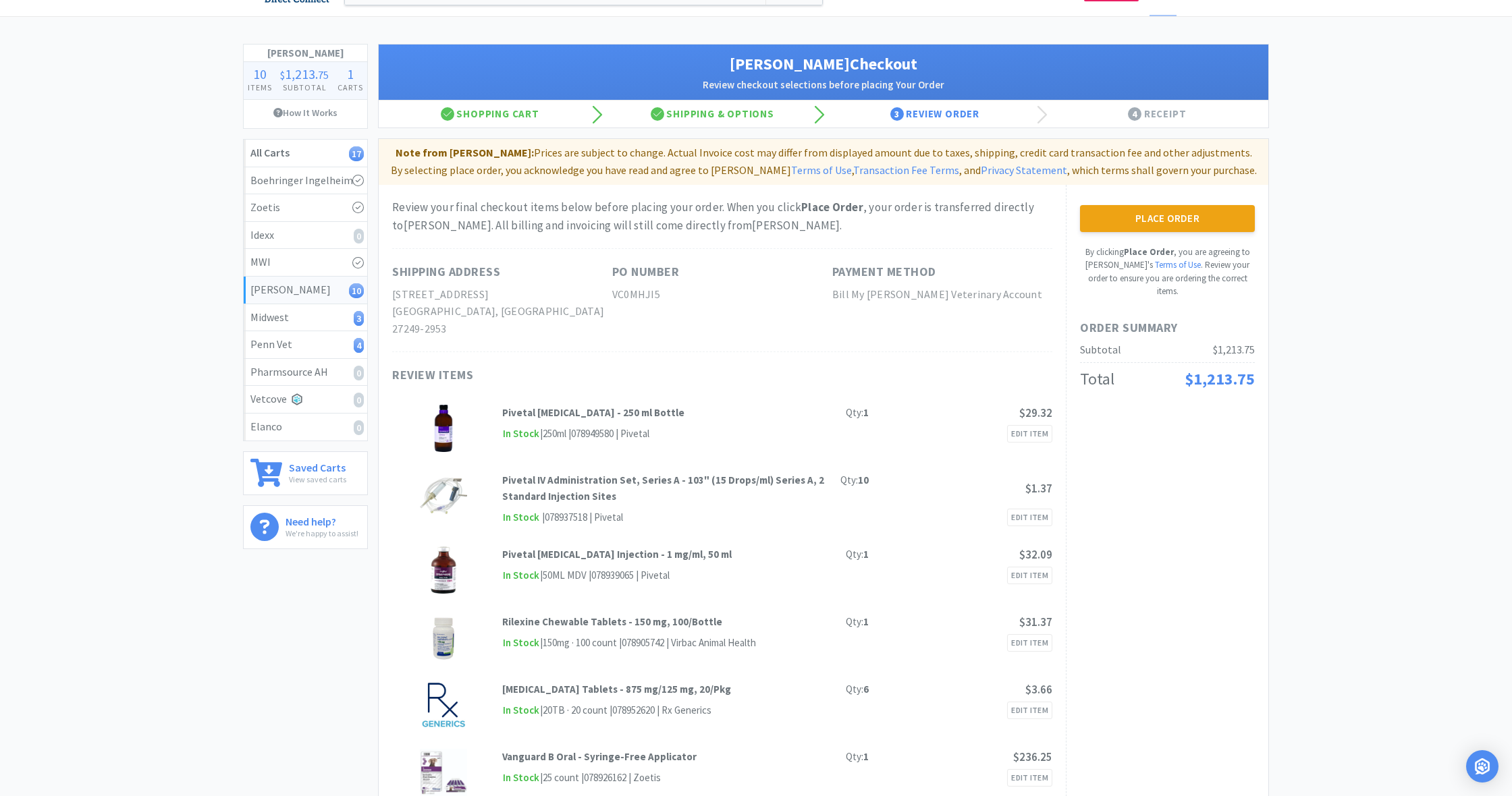
scroll to position [36, 0]
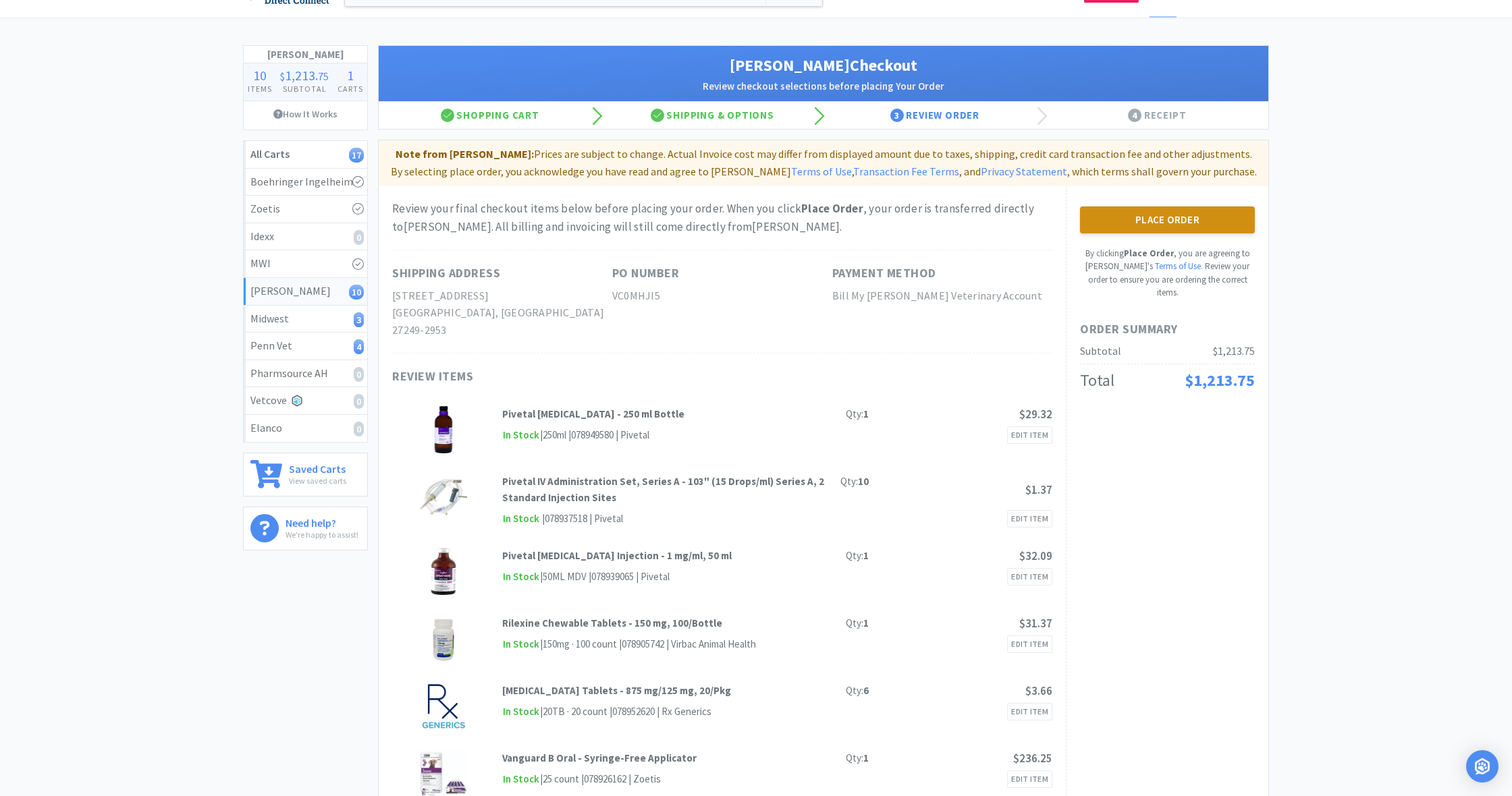
click at [1170, 223] on button "Place Order" at bounding box center [1167, 220] width 175 height 27
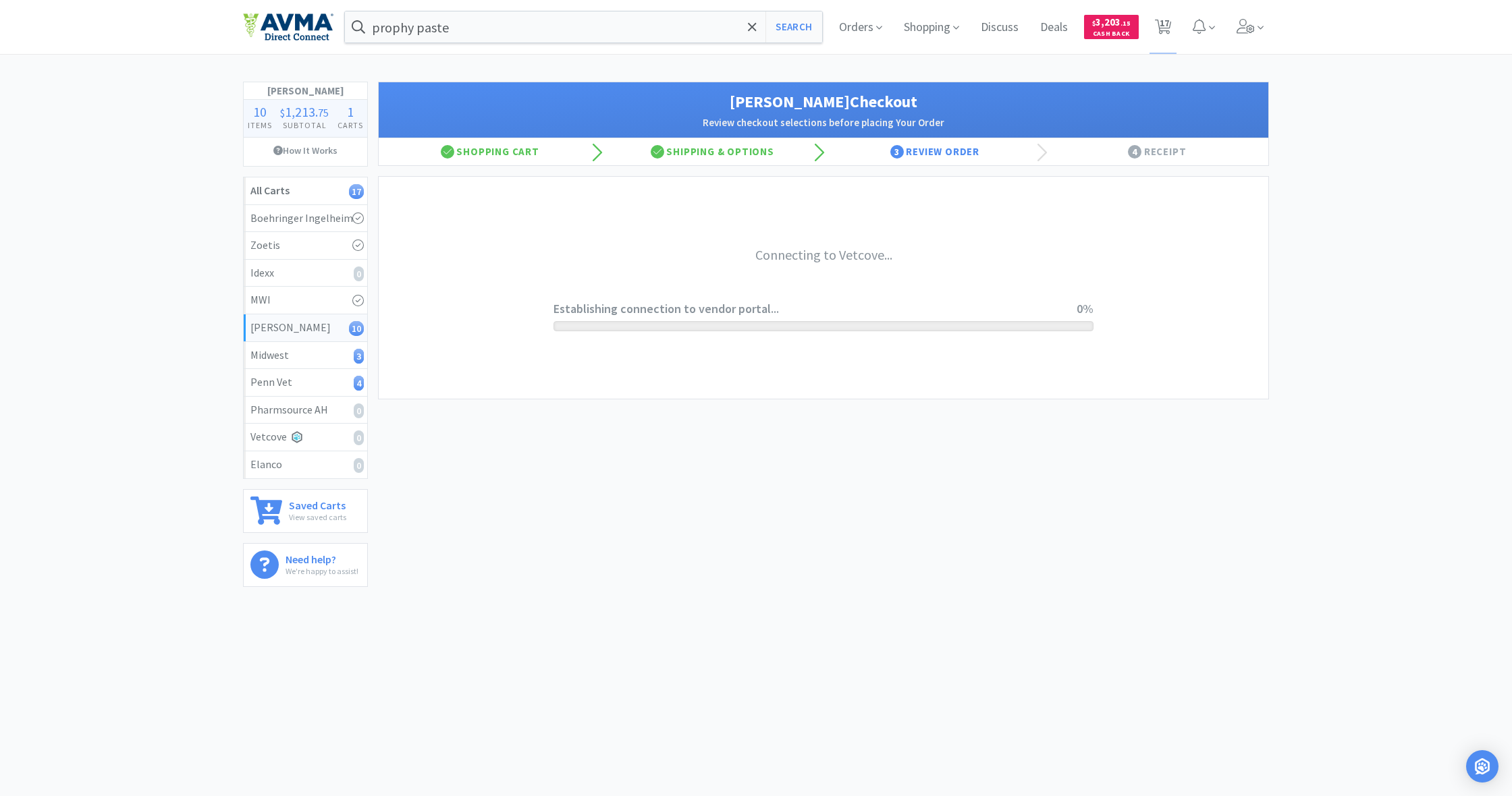
scroll to position [0, 0]
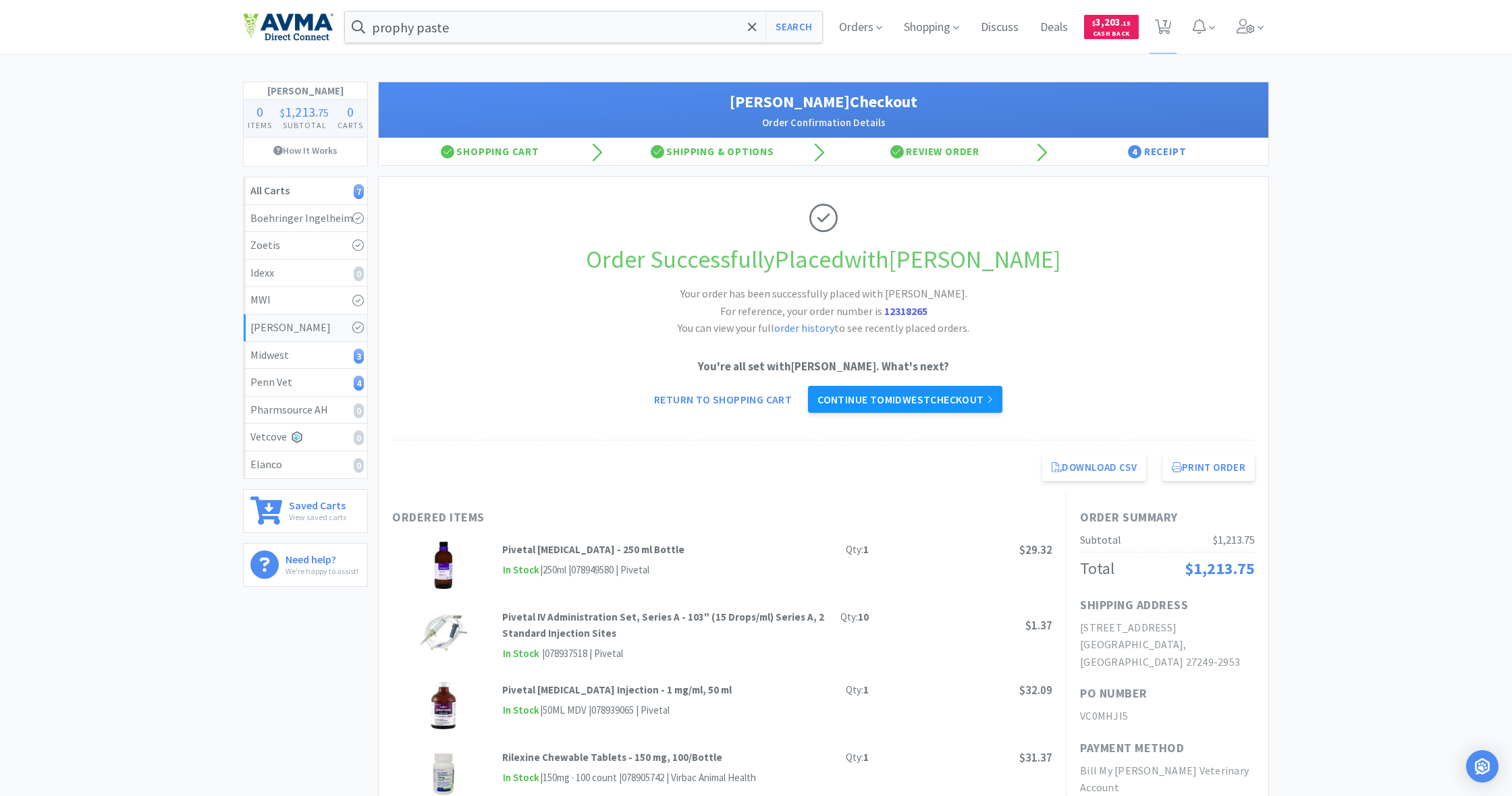
click at [915, 400] on link "Continue to Midwest checkout" at bounding box center [905, 400] width 194 height 27
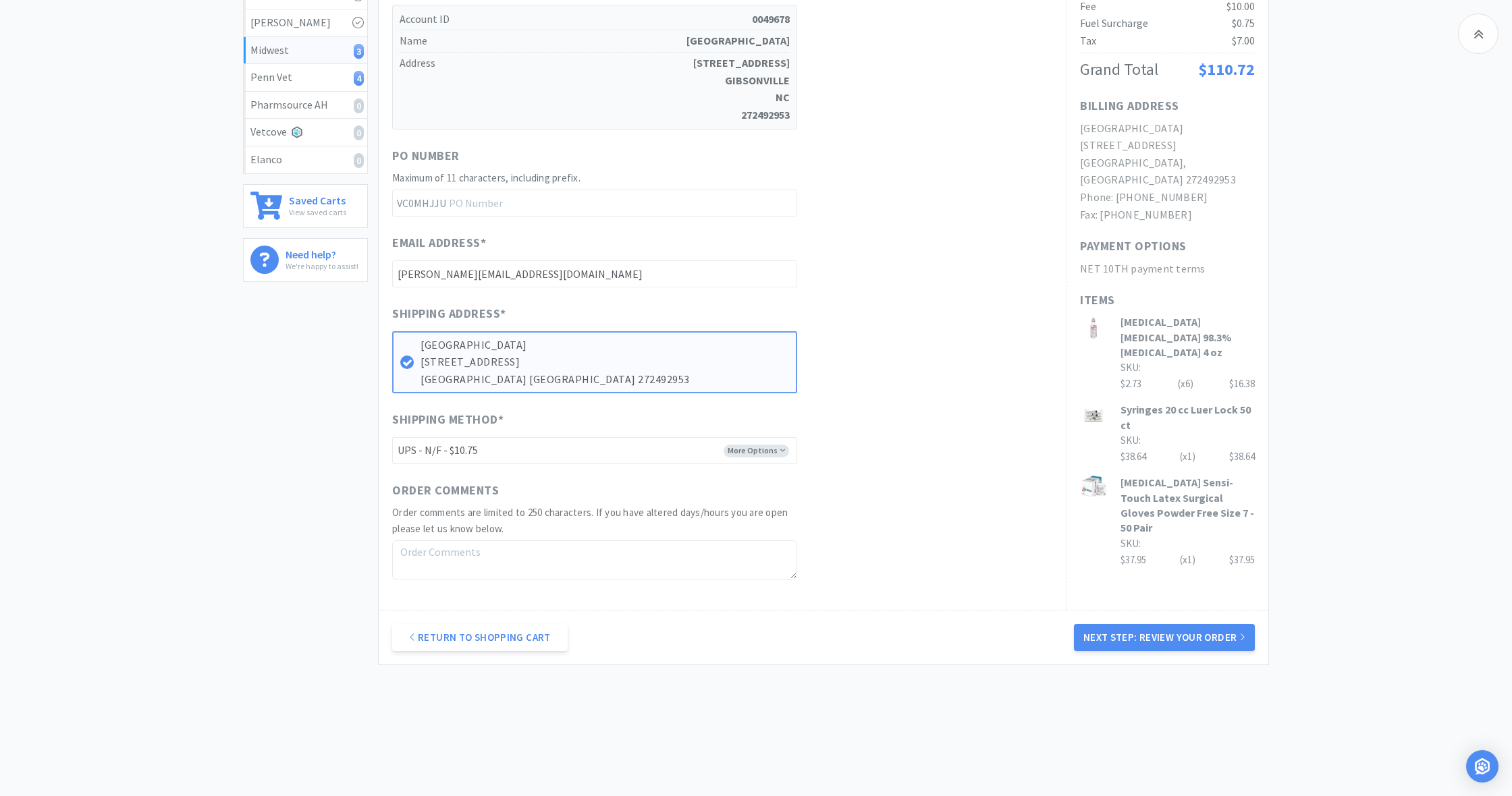
scroll to position [304, 0]
click at [1147, 628] on button "Next Step: Review Your Order" at bounding box center [1164, 638] width 181 height 27
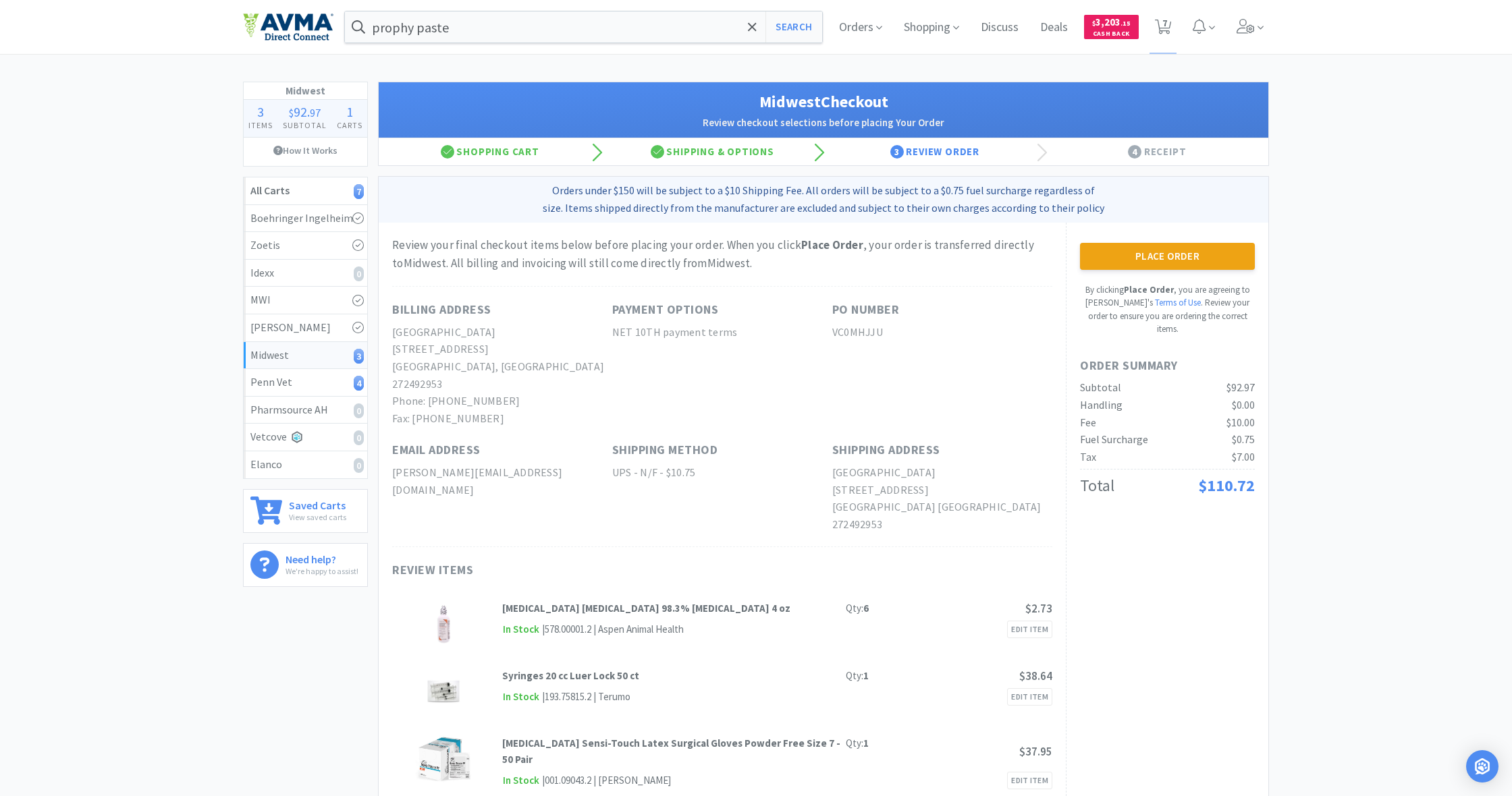
scroll to position [0, 0]
click at [1169, 24] on icon at bounding box center [1163, 26] width 17 height 15
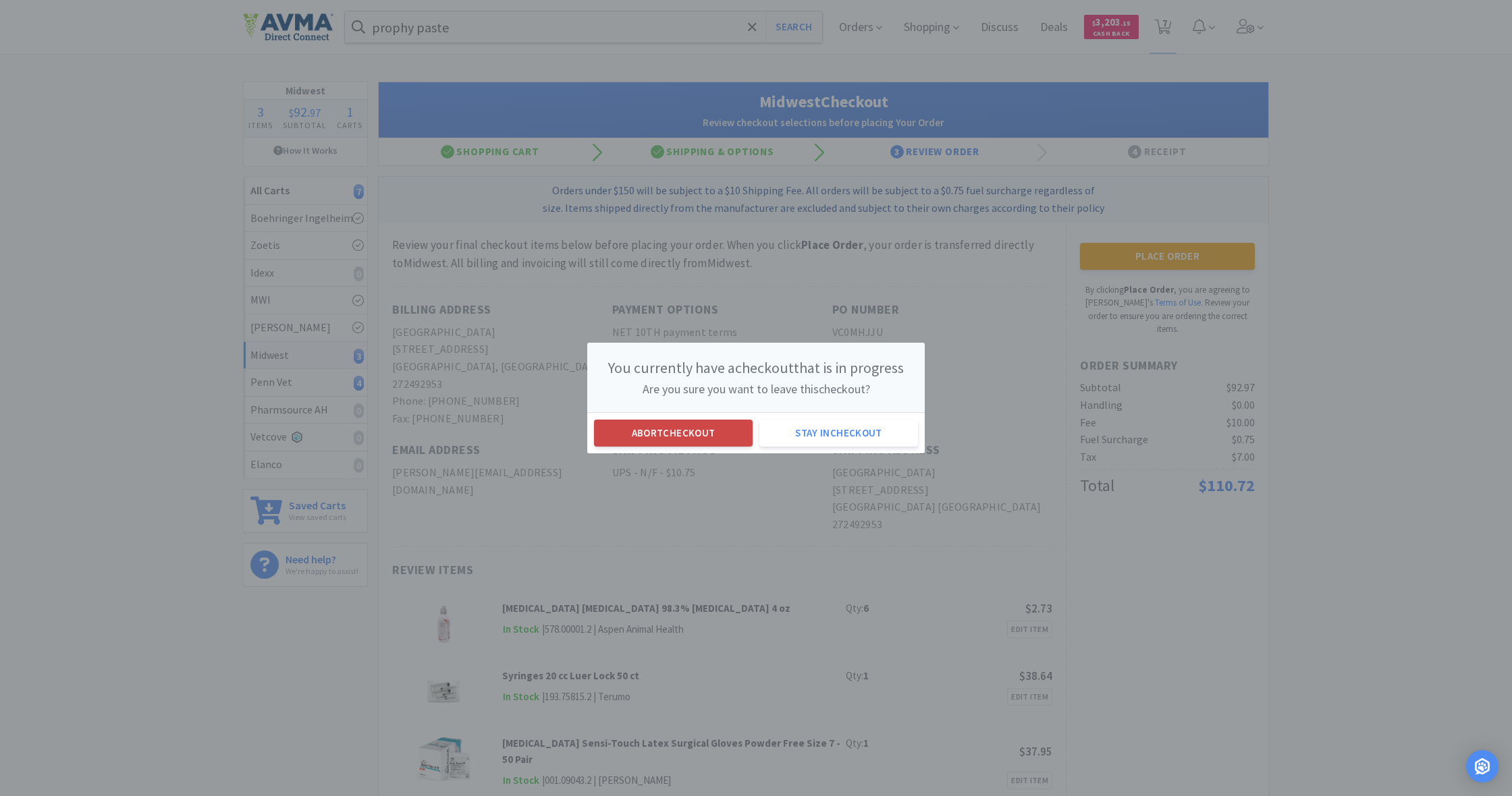
click at [679, 433] on button "Abort checkout" at bounding box center [673, 433] width 158 height 27
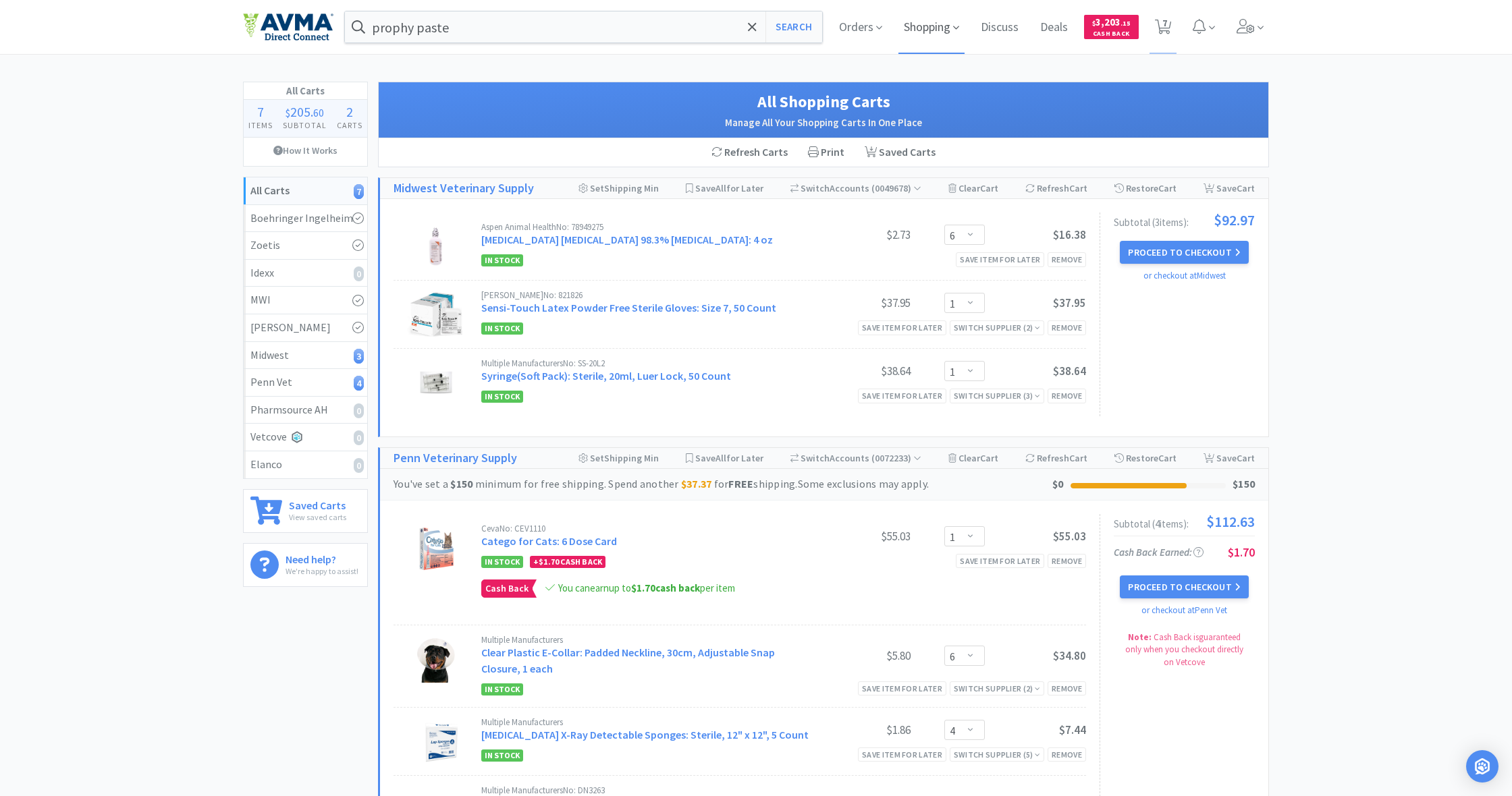
click at [929, 27] on span "Shopping" at bounding box center [931, 27] width 66 height 54
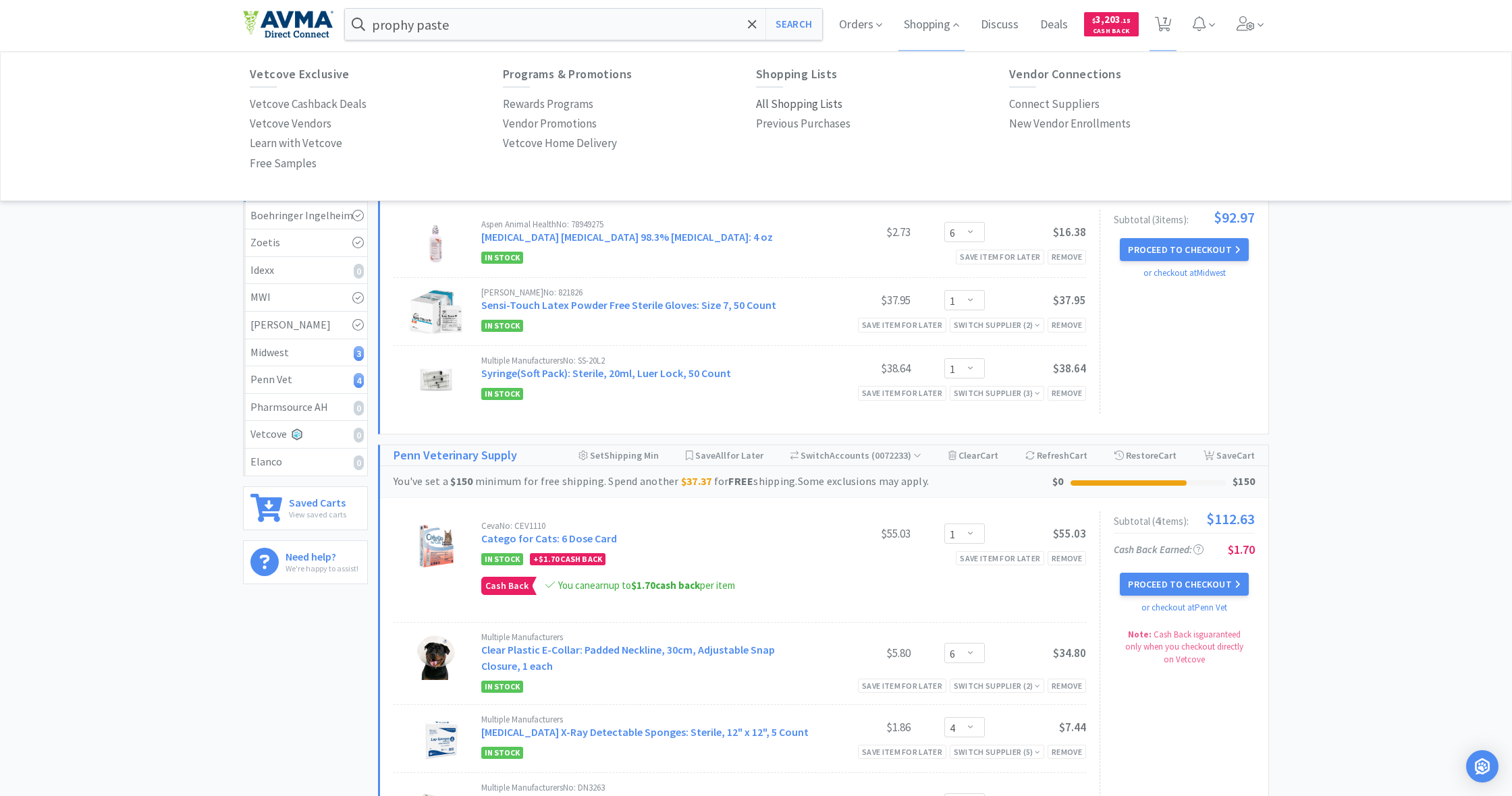
click at [795, 104] on p "All Shopping Lists" at bounding box center [799, 104] width 86 height 19
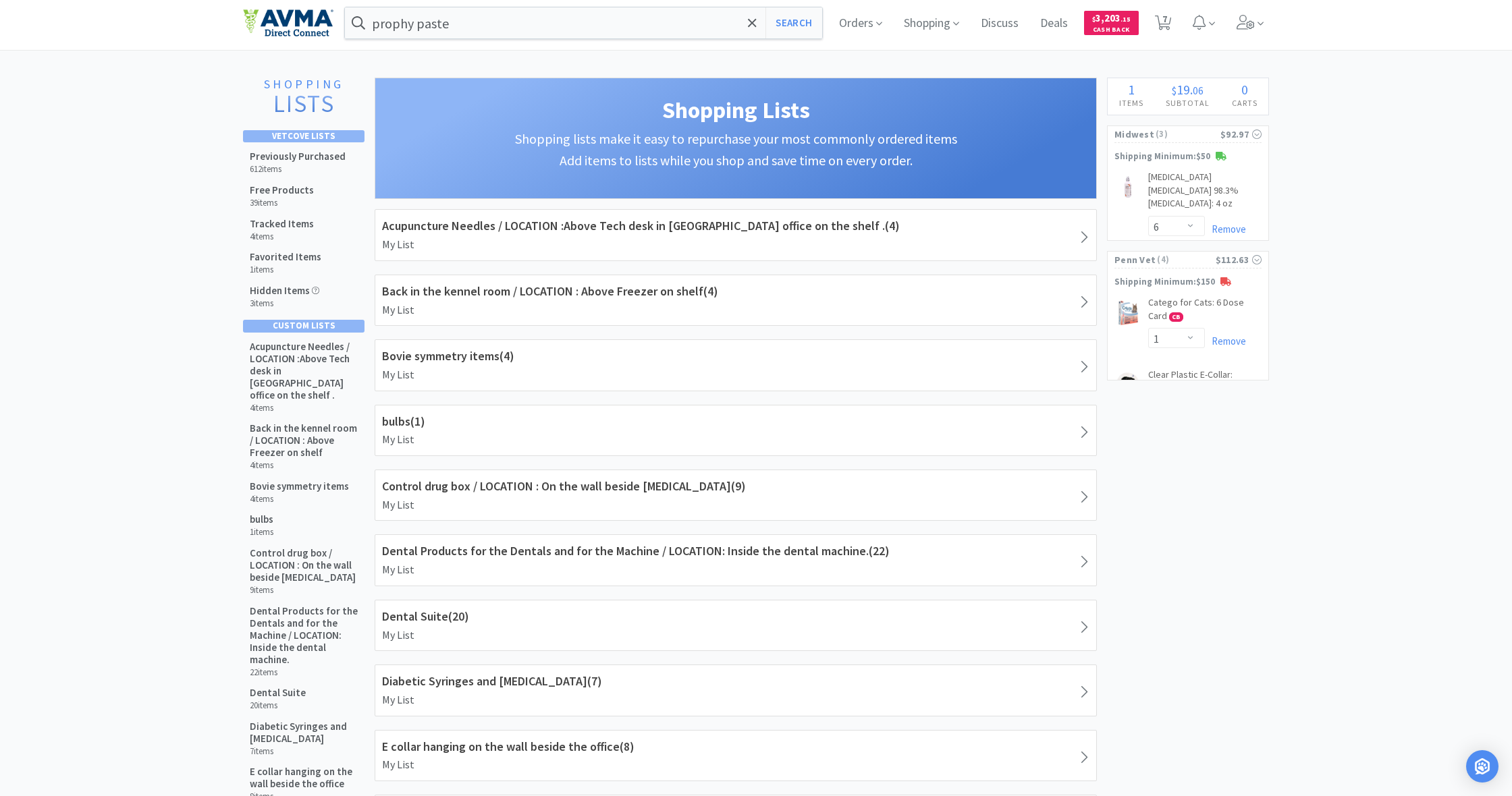
scroll to position [4, 0]
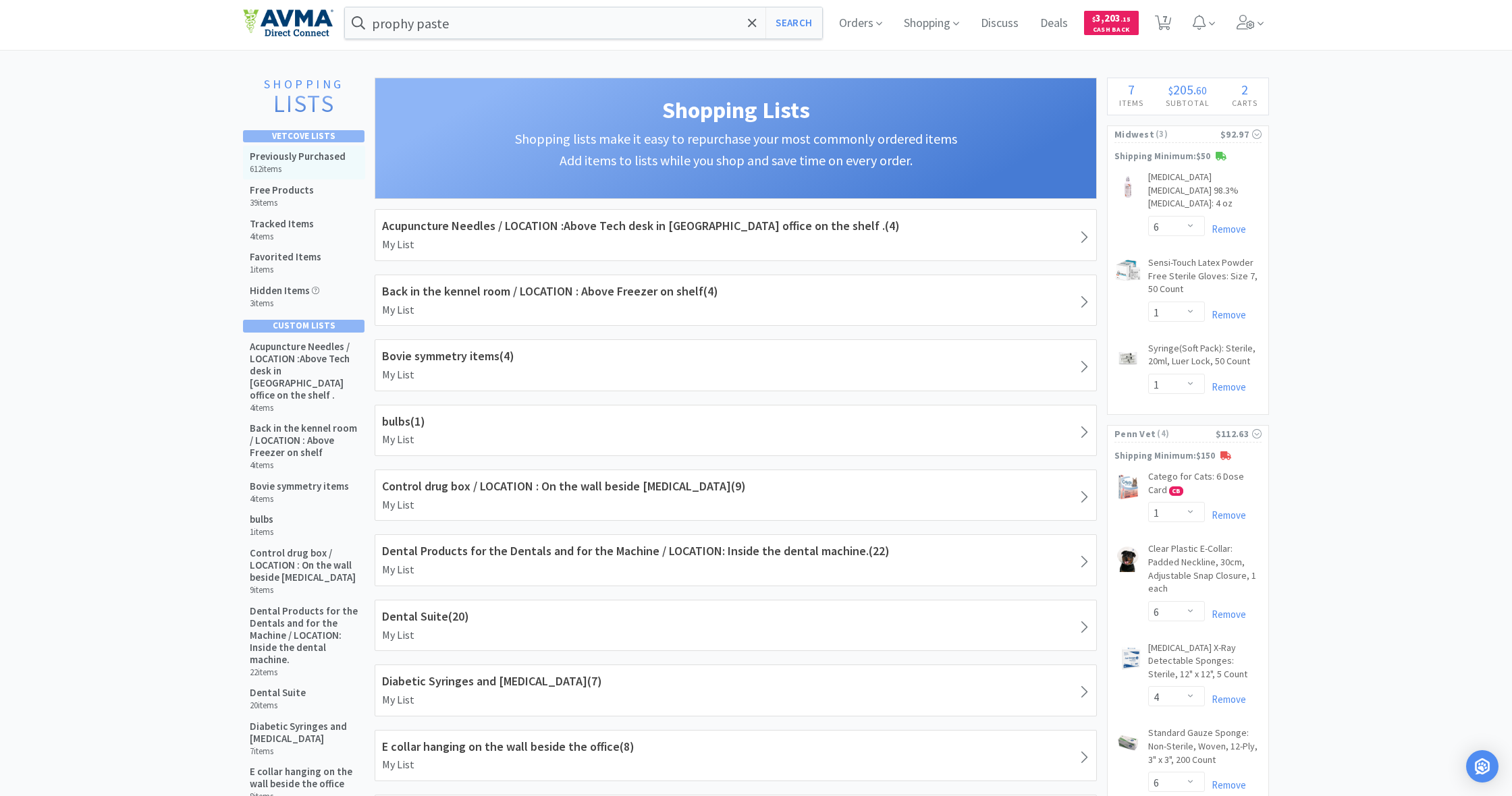
click at [261, 161] on h5 "Previously Purchased" at bounding box center [298, 156] width 96 height 12
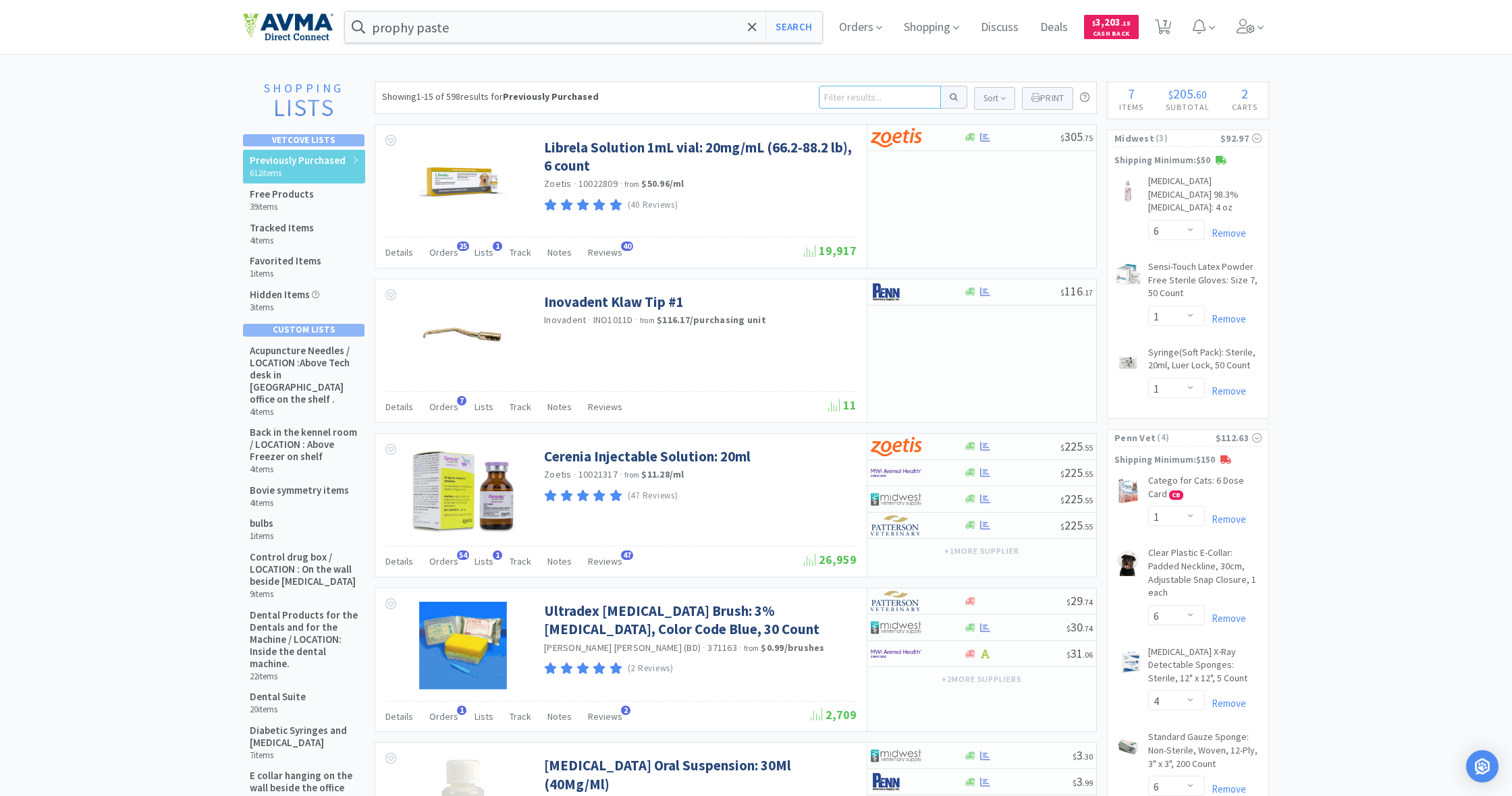
click at [827, 98] on input at bounding box center [880, 97] width 122 height 23
click at [952, 97] on button at bounding box center [954, 97] width 26 height 23
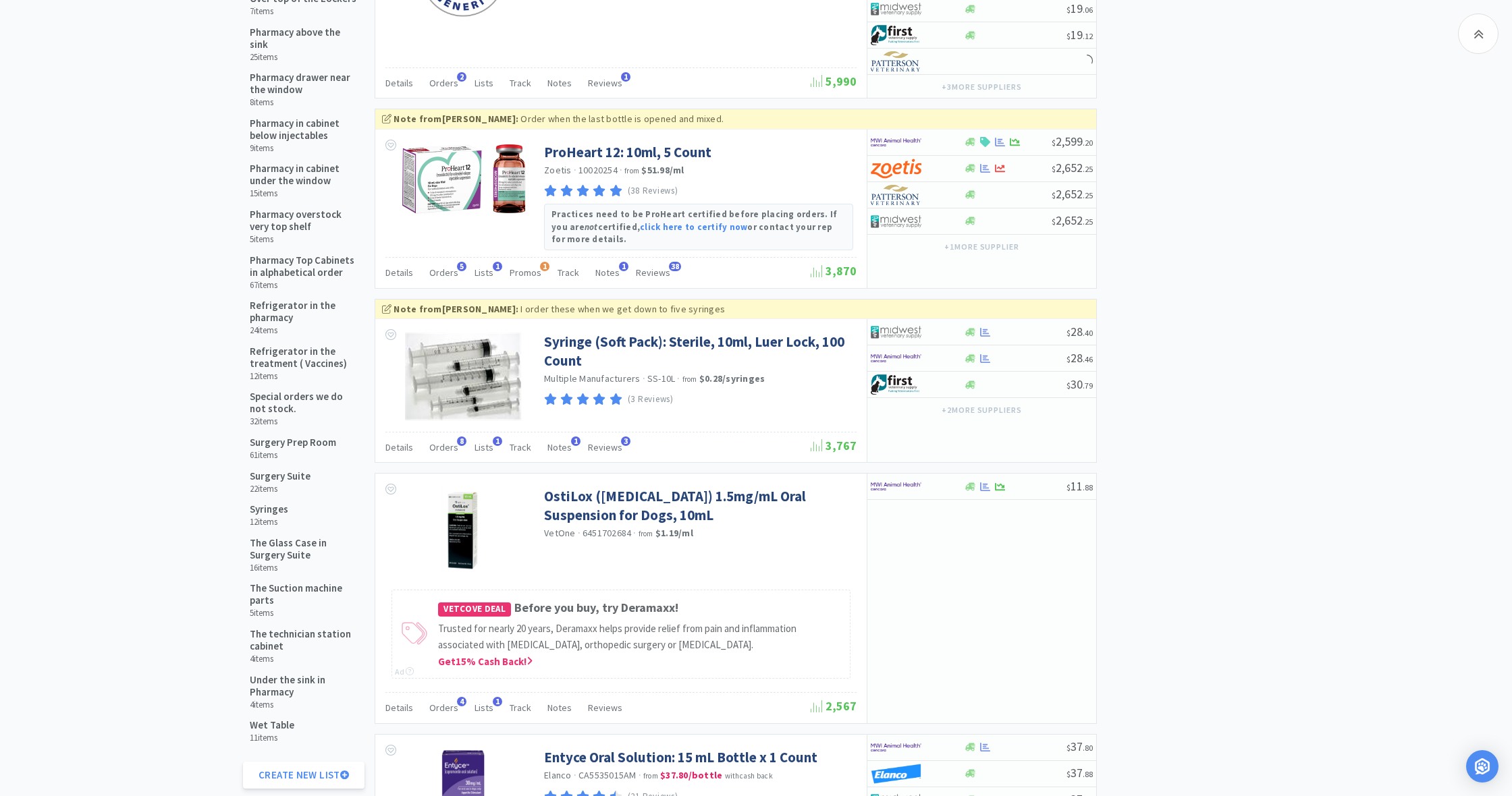
scroll to position [1279, 0]
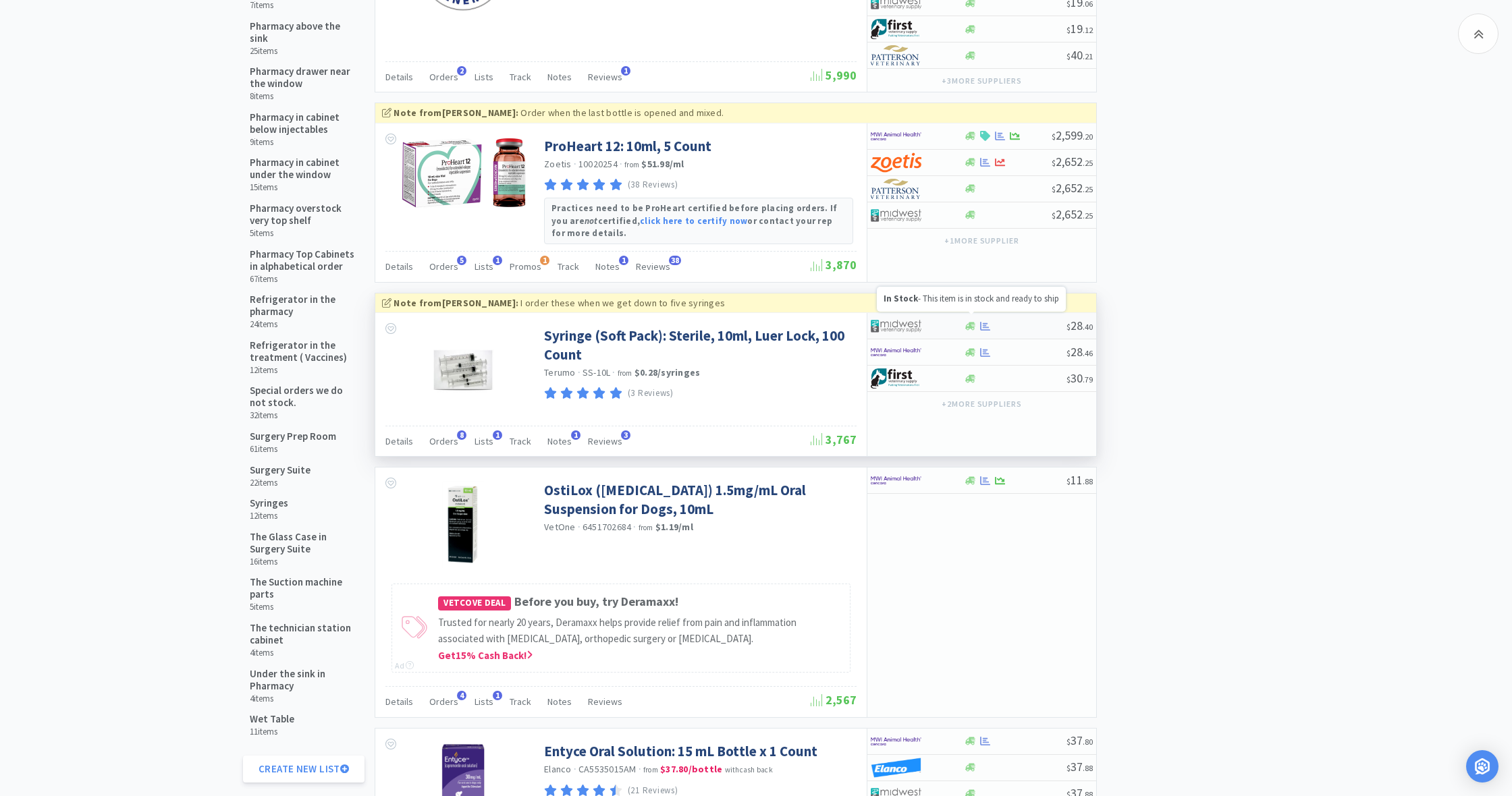
click at [972, 322] on icon at bounding box center [970, 326] width 10 height 8
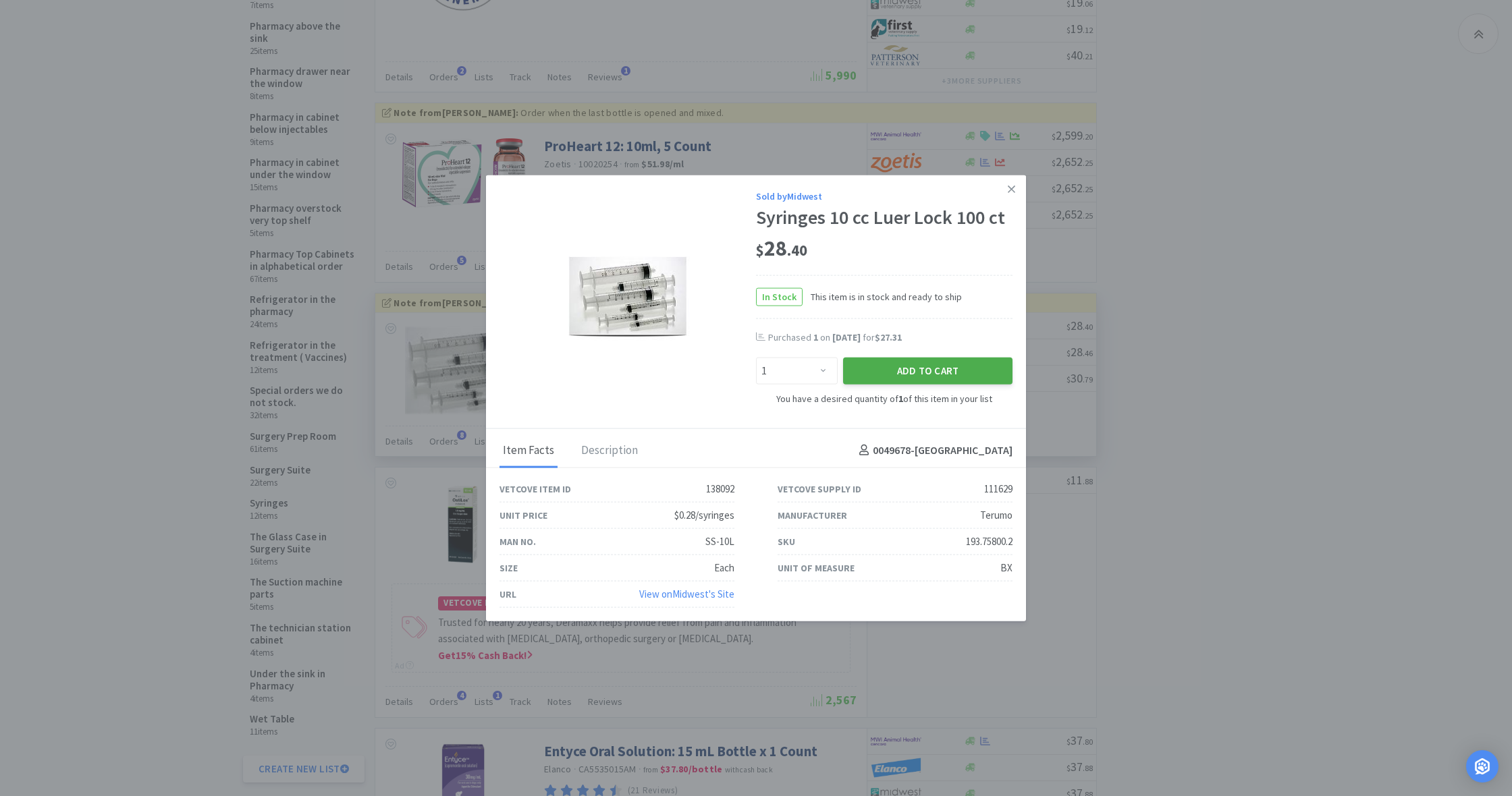
click at [937, 371] on button "Add to Cart" at bounding box center [927, 371] width 169 height 27
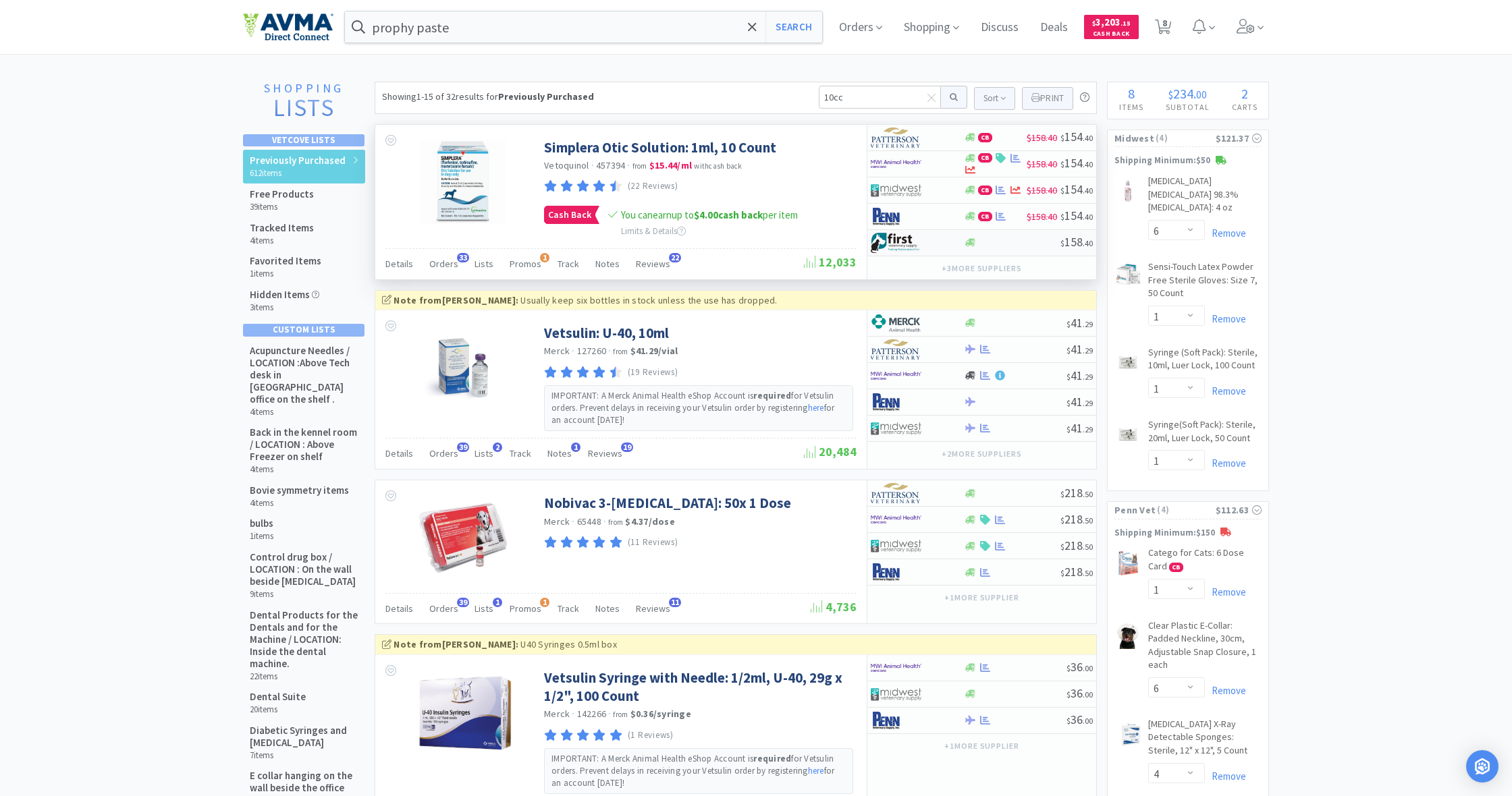
scroll to position [0, 0]
click at [1166, 27] on span "8" at bounding box center [1164, 23] width 5 height 54
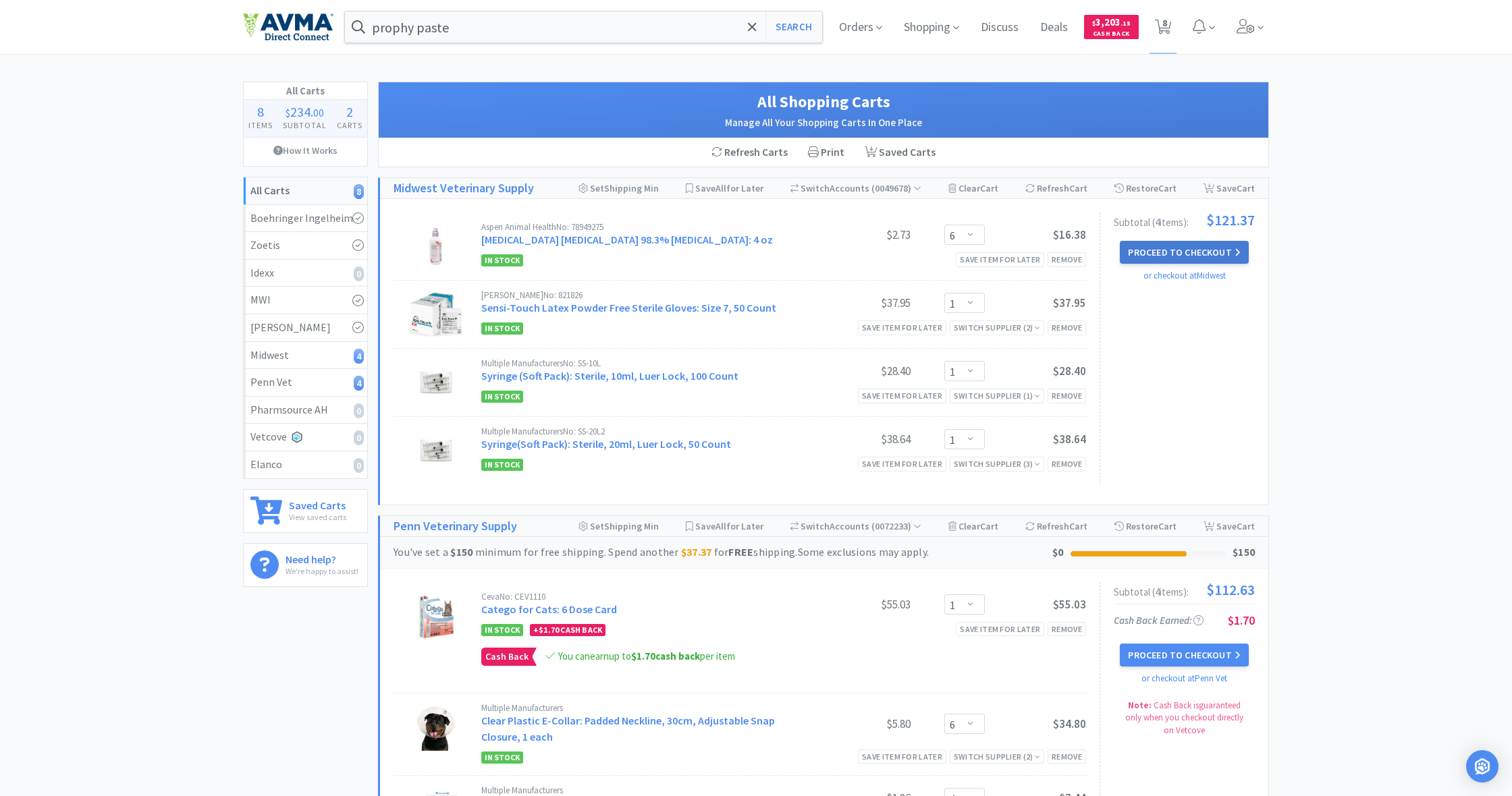
click at [1188, 253] on button "Proceed to Checkout" at bounding box center [1184, 252] width 128 height 23
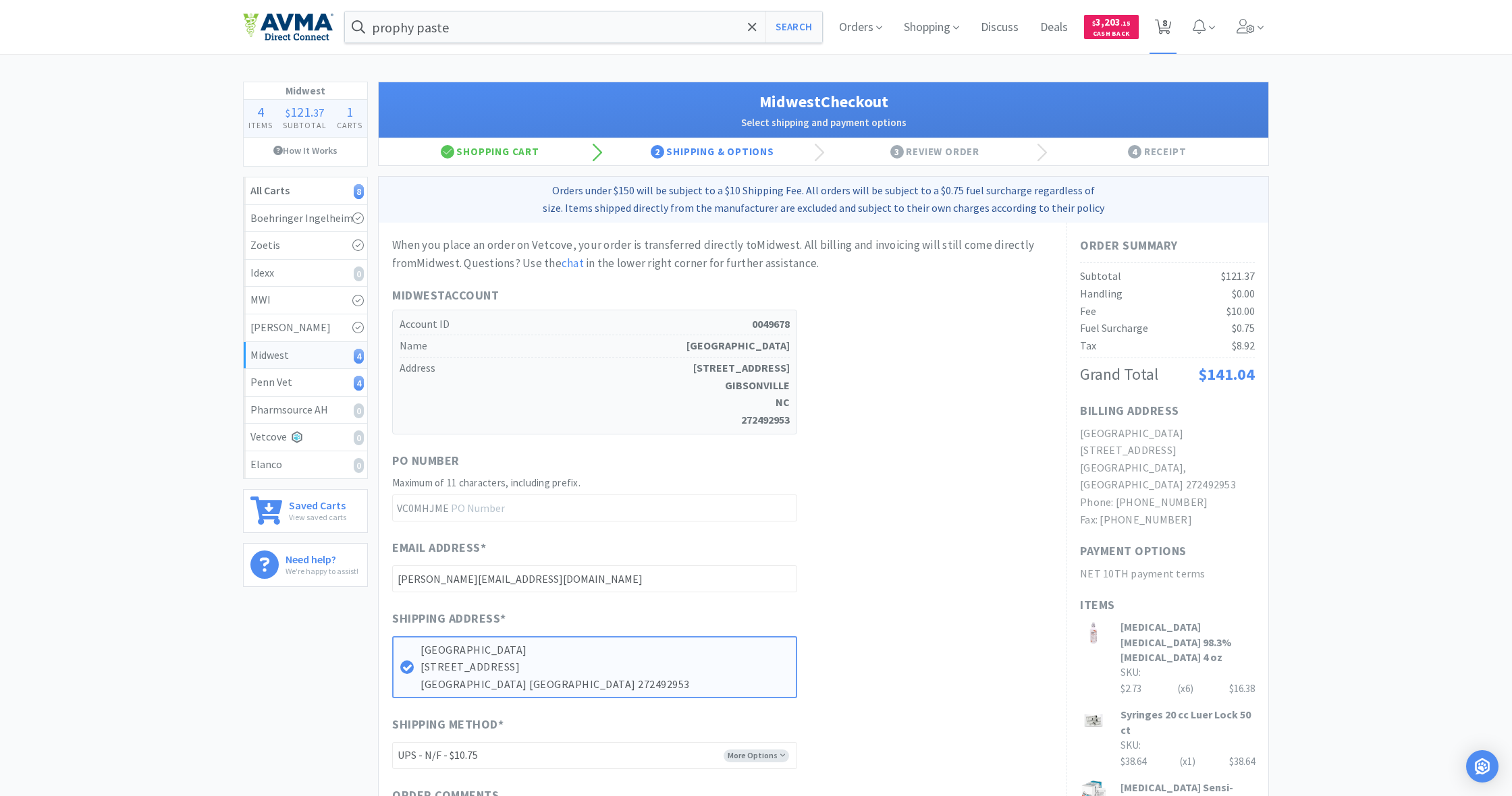
click at [1166, 30] on span "8" at bounding box center [1163, 27] width 17 height 19
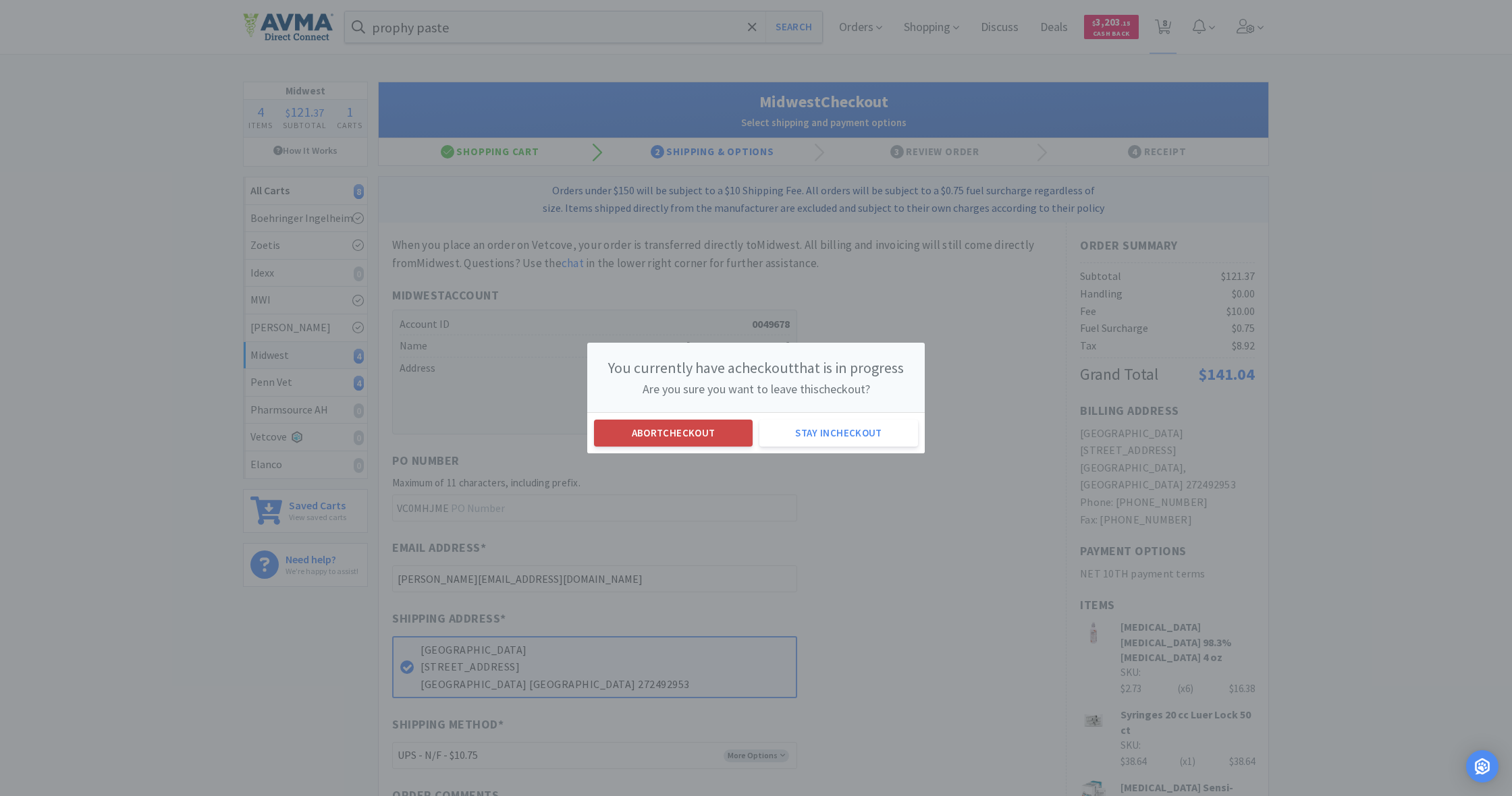
click at [662, 435] on button "Abort checkout" at bounding box center [673, 433] width 158 height 27
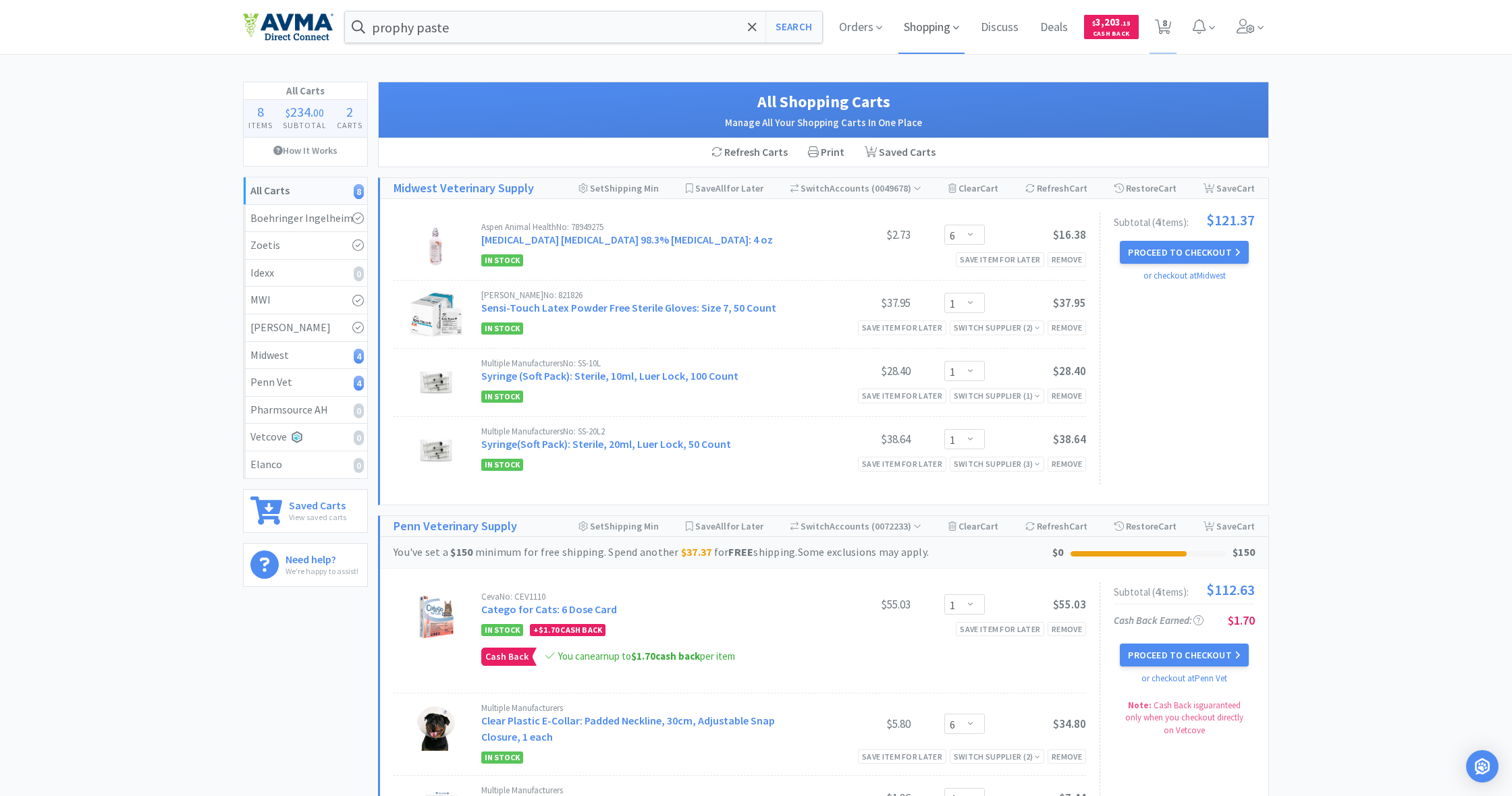
click at [925, 30] on span "Shopping" at bounding box center [931, 27] width 66 height 54
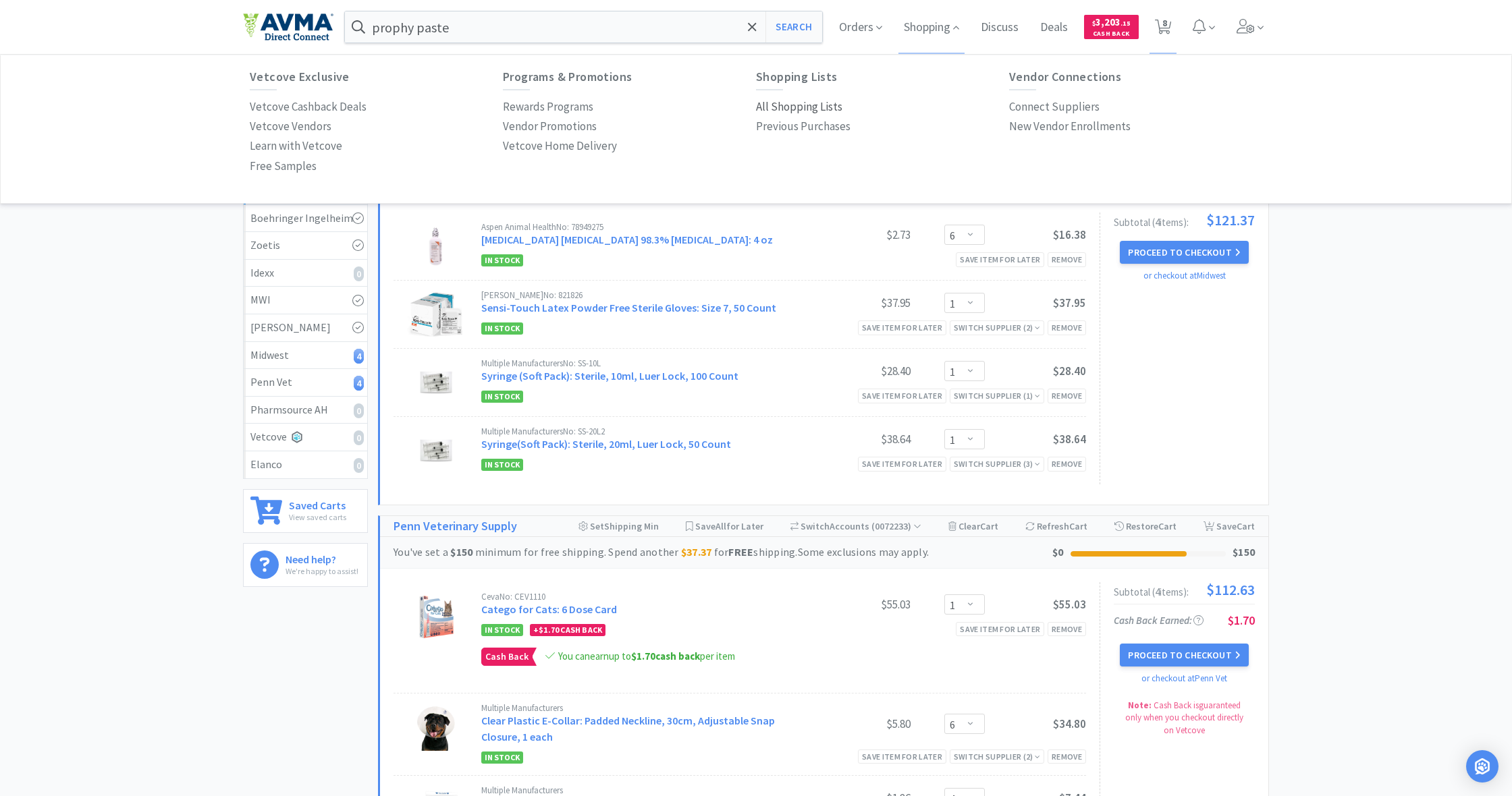
click at [798, 105] on p "All Shopping Lists" at bounding box center [799, 107] width 86 height 19
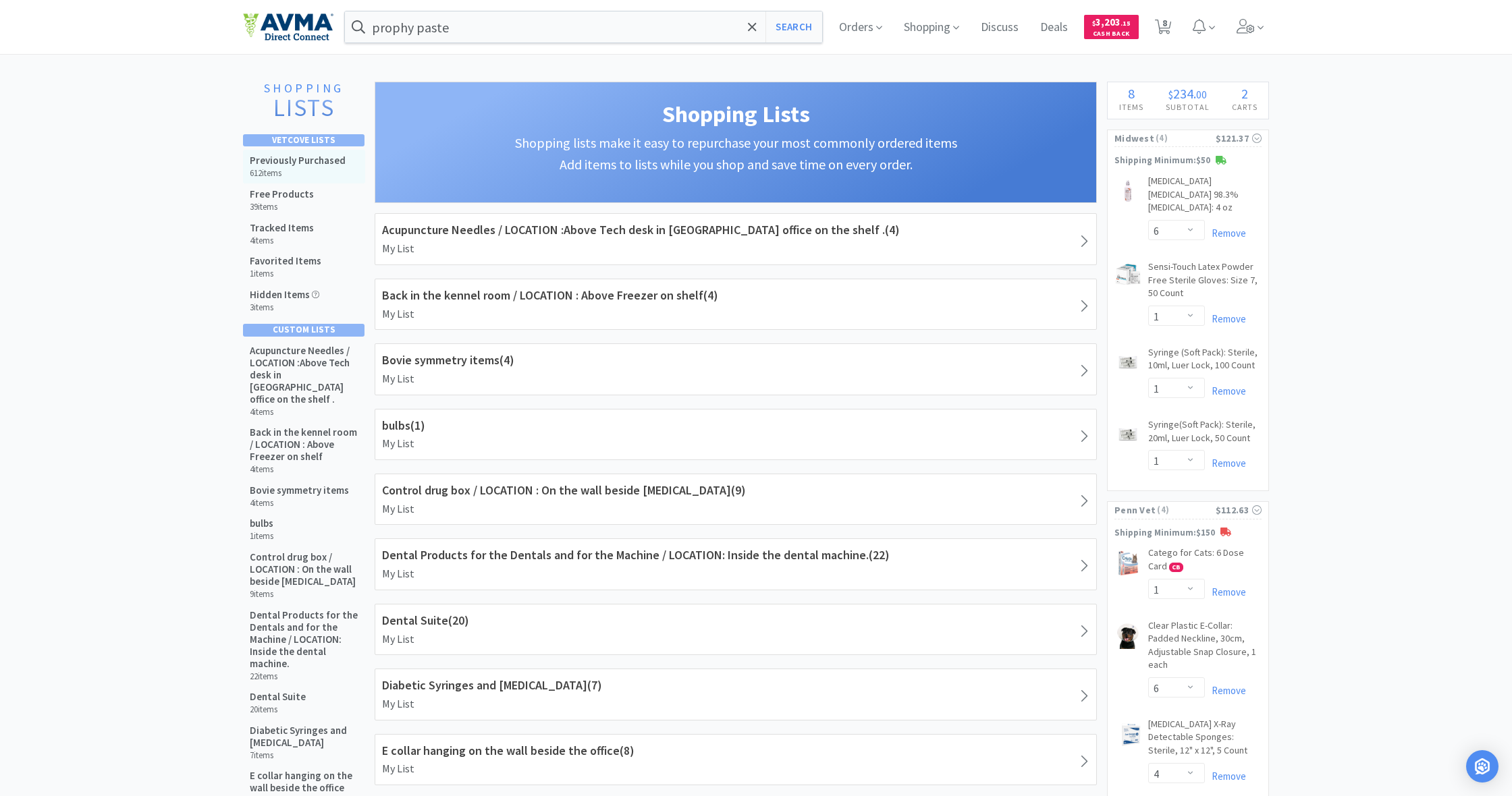
click at [278, 162] on h5 "Previously Purchased" at bounding box center [298, 160] width 96 height 12
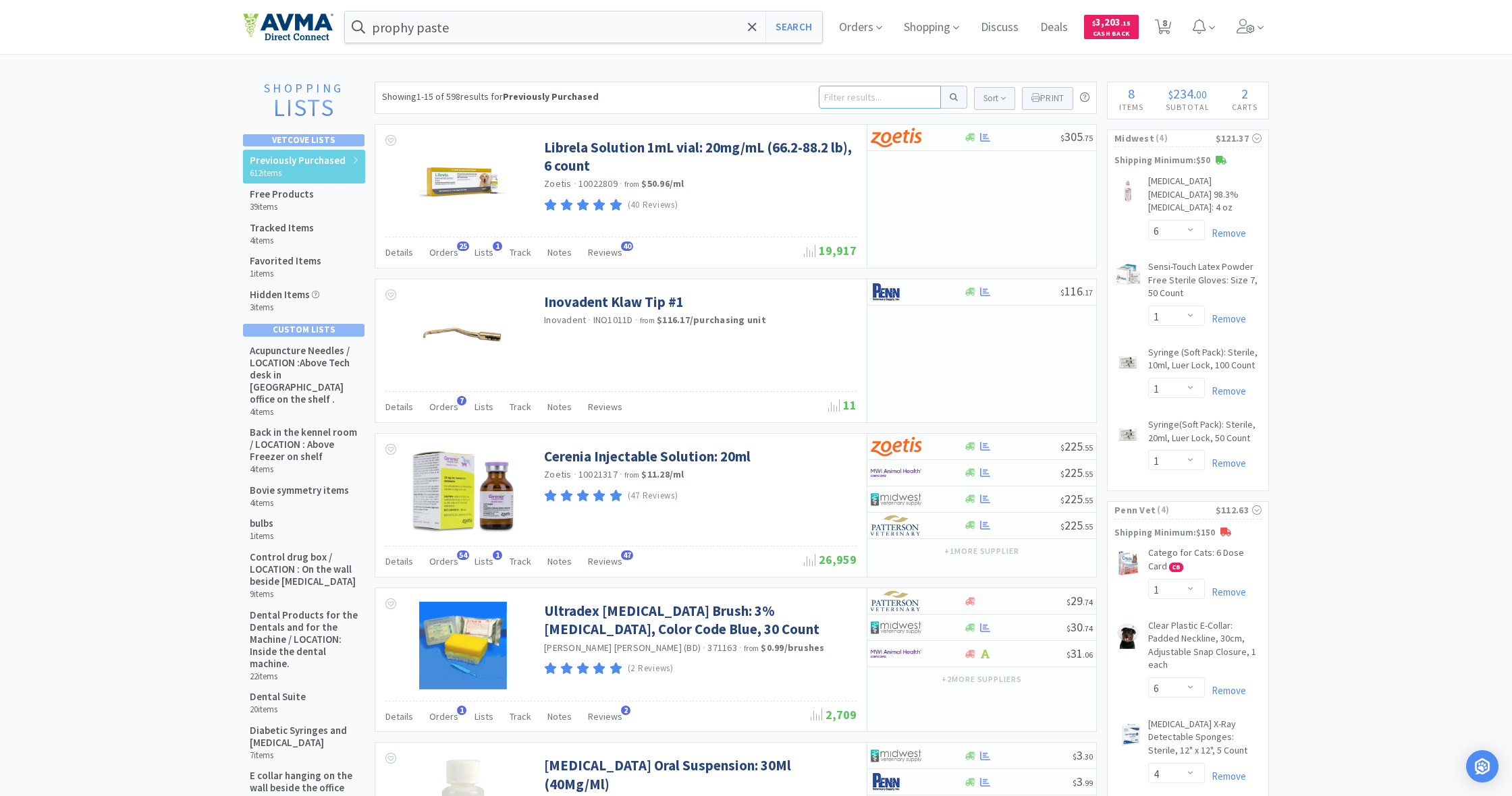
click at [848, 95] on input at bounding box center [880, 97] width 122 height 23
click at [952, 97] on button at bounding box center [954, 97] width 26 height 23
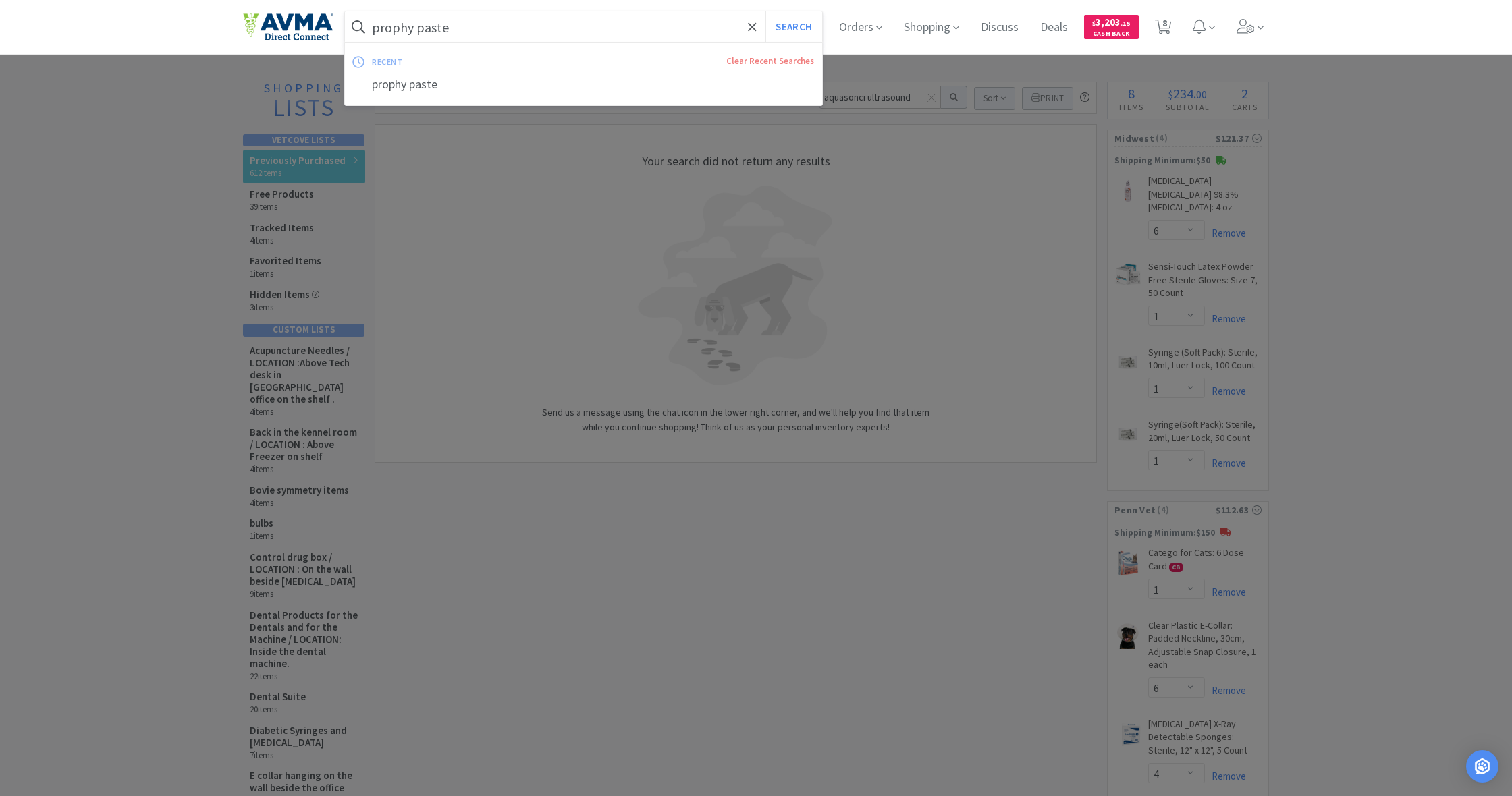
drag, startPoint x: 470, startPoint y: 31, endPoint x: 374, endPoint y: 18, distance: 96.9
click at [374, 18] on input "prophy paste" at bounding box center [583, 26] width 477 height 31
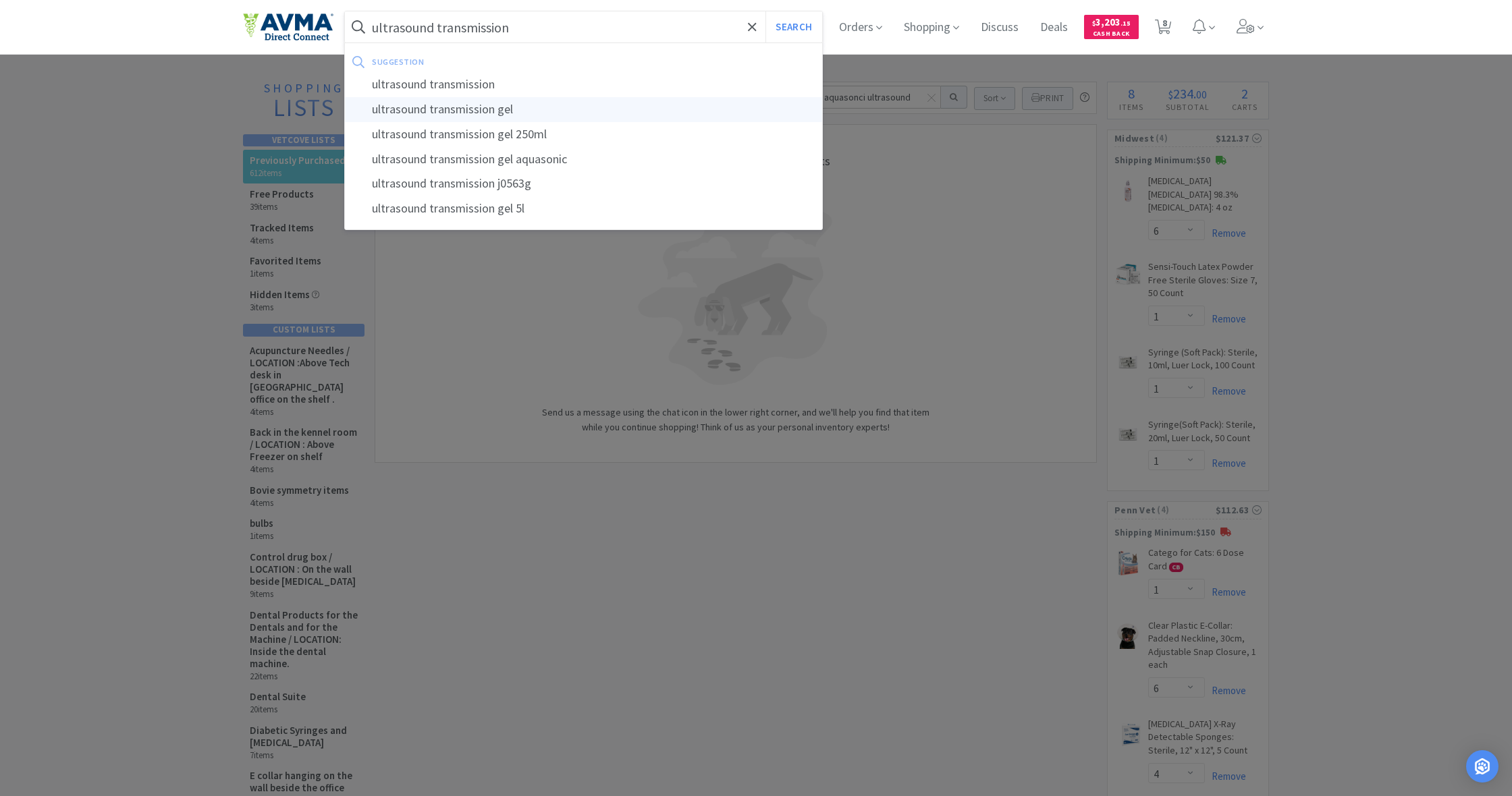
click at [438, 109] on div "ultrasound transmission gel" at bounding box center [583, 109] width 477 height 25
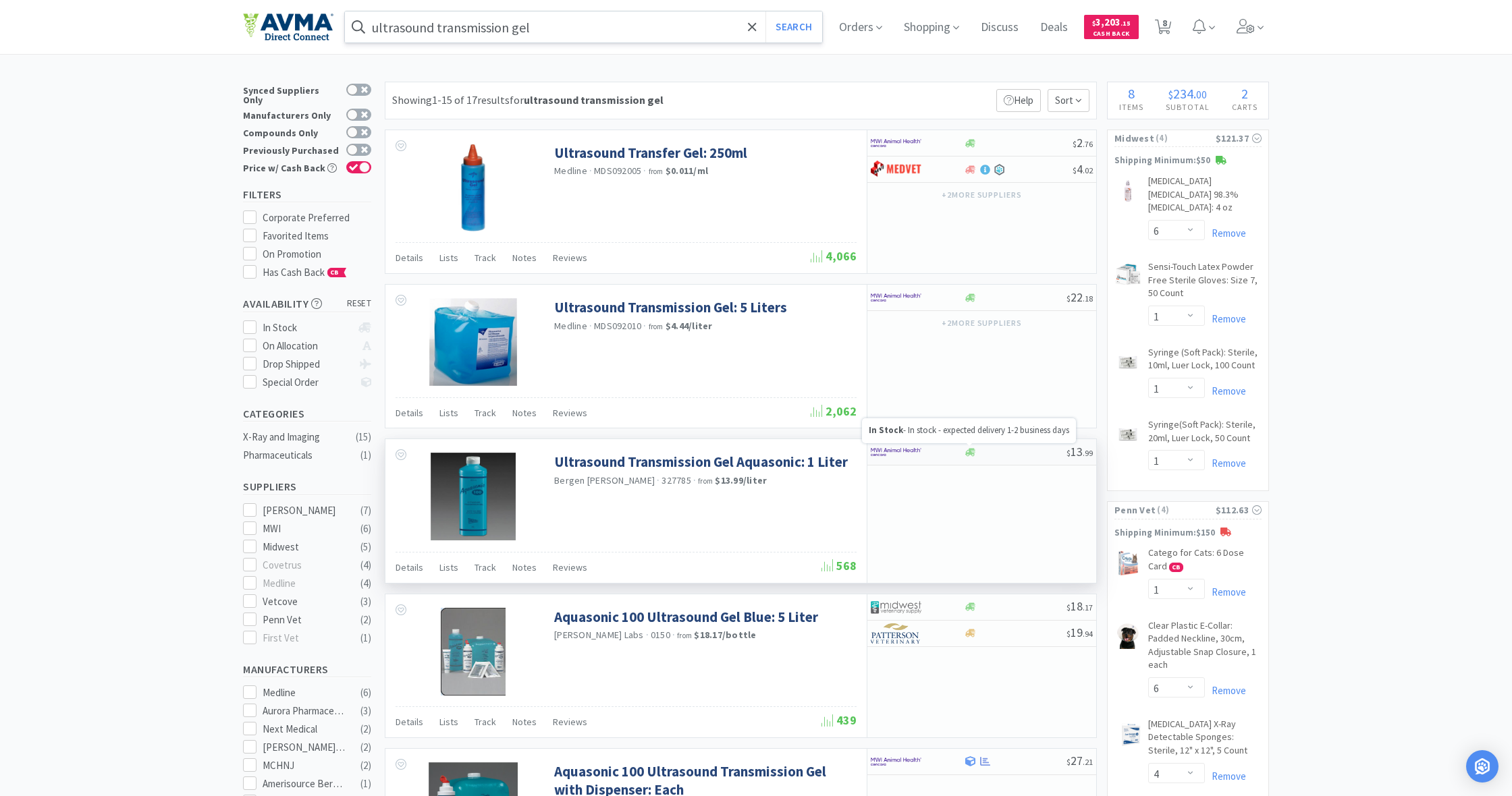
click at [970, 451] on icon at bounding box center [970, 452] width 10 height 8
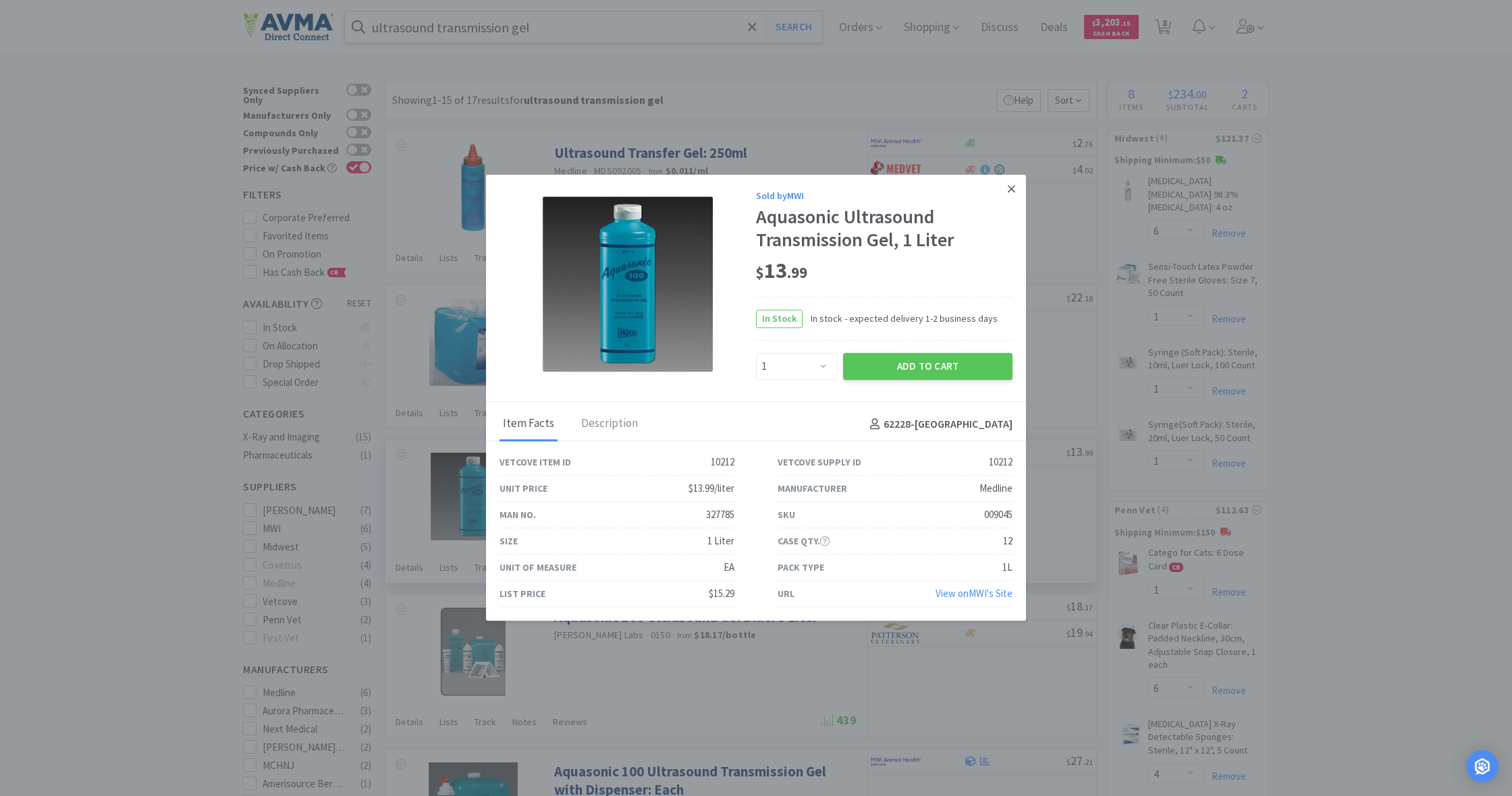
click at [1011, 188] on icon at bounding box center [1011, 188] width 7 height 12
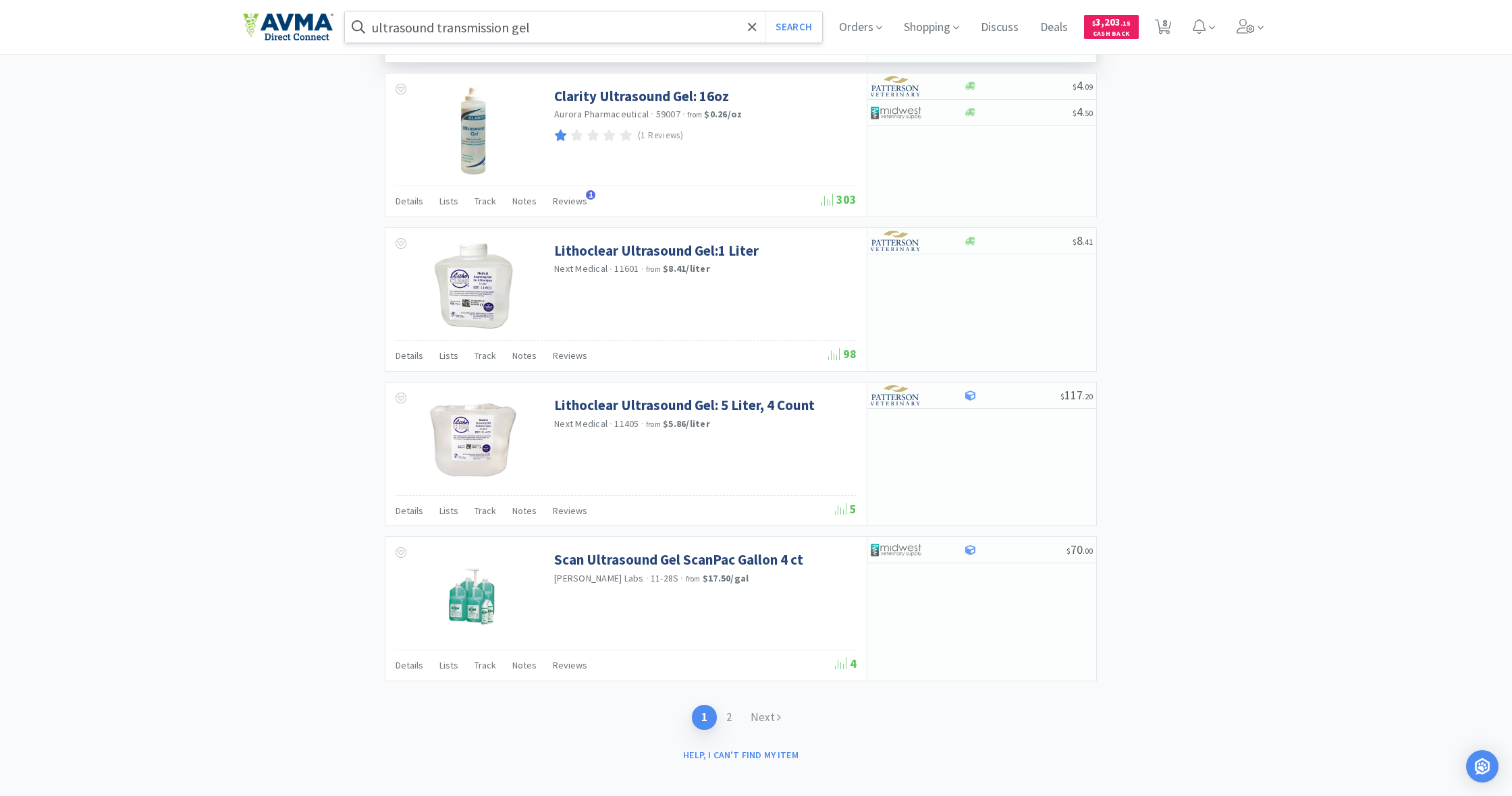
scroll to position [1769, 0]
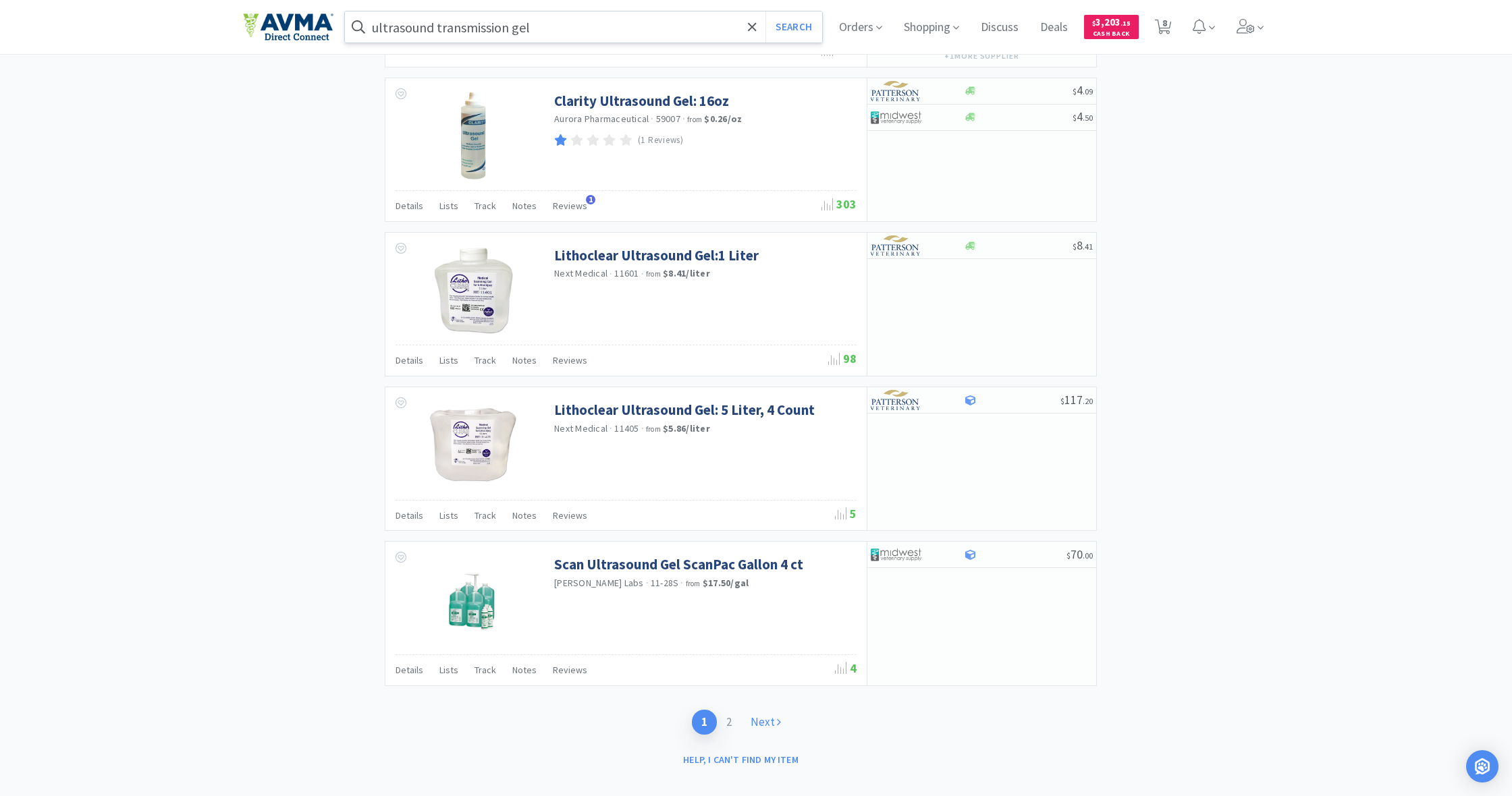
click at [765, 713] on link "Next" at bounding box center [765, 722] width 49 height 25
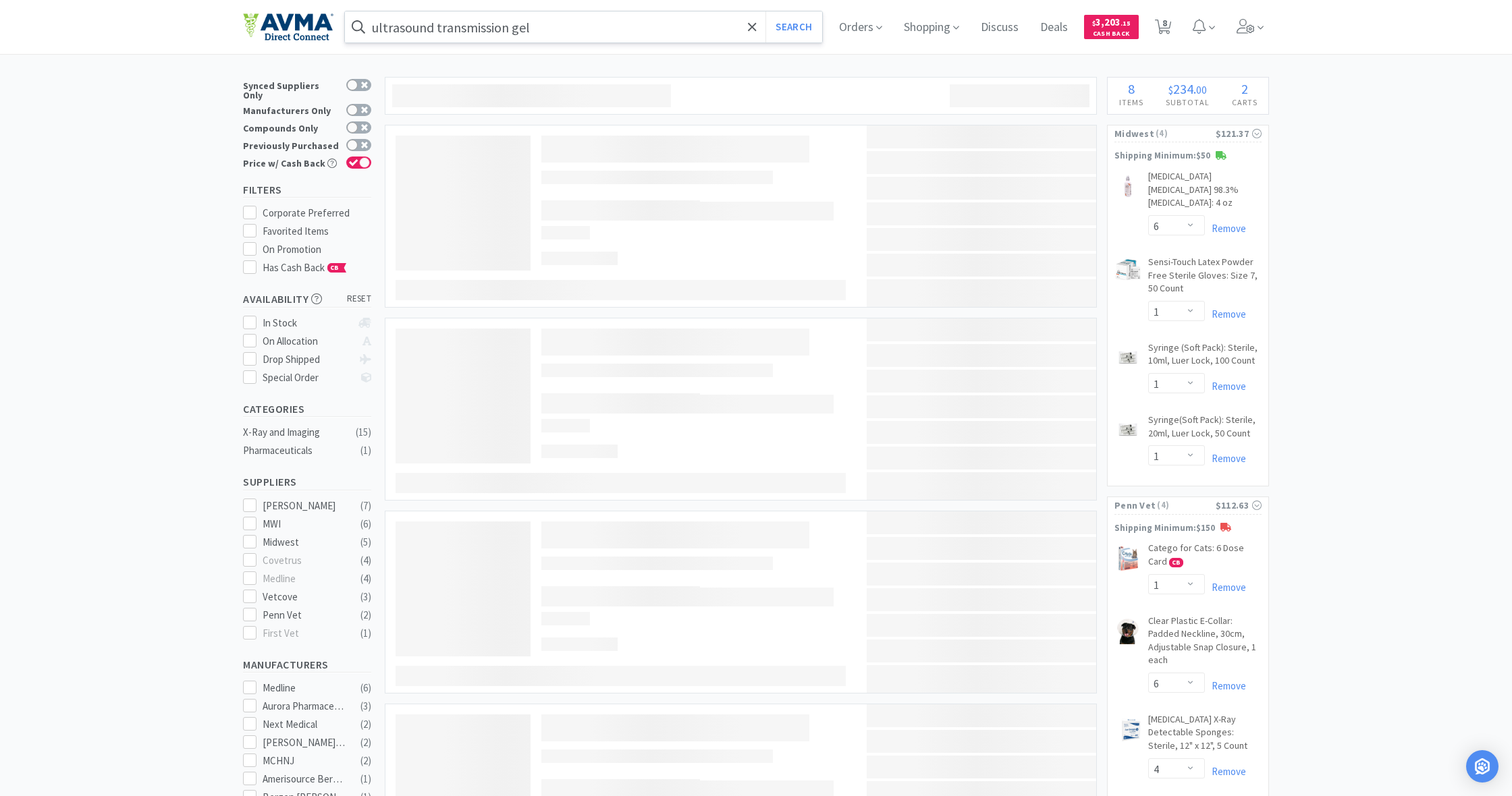
scroll to position [14, 0]
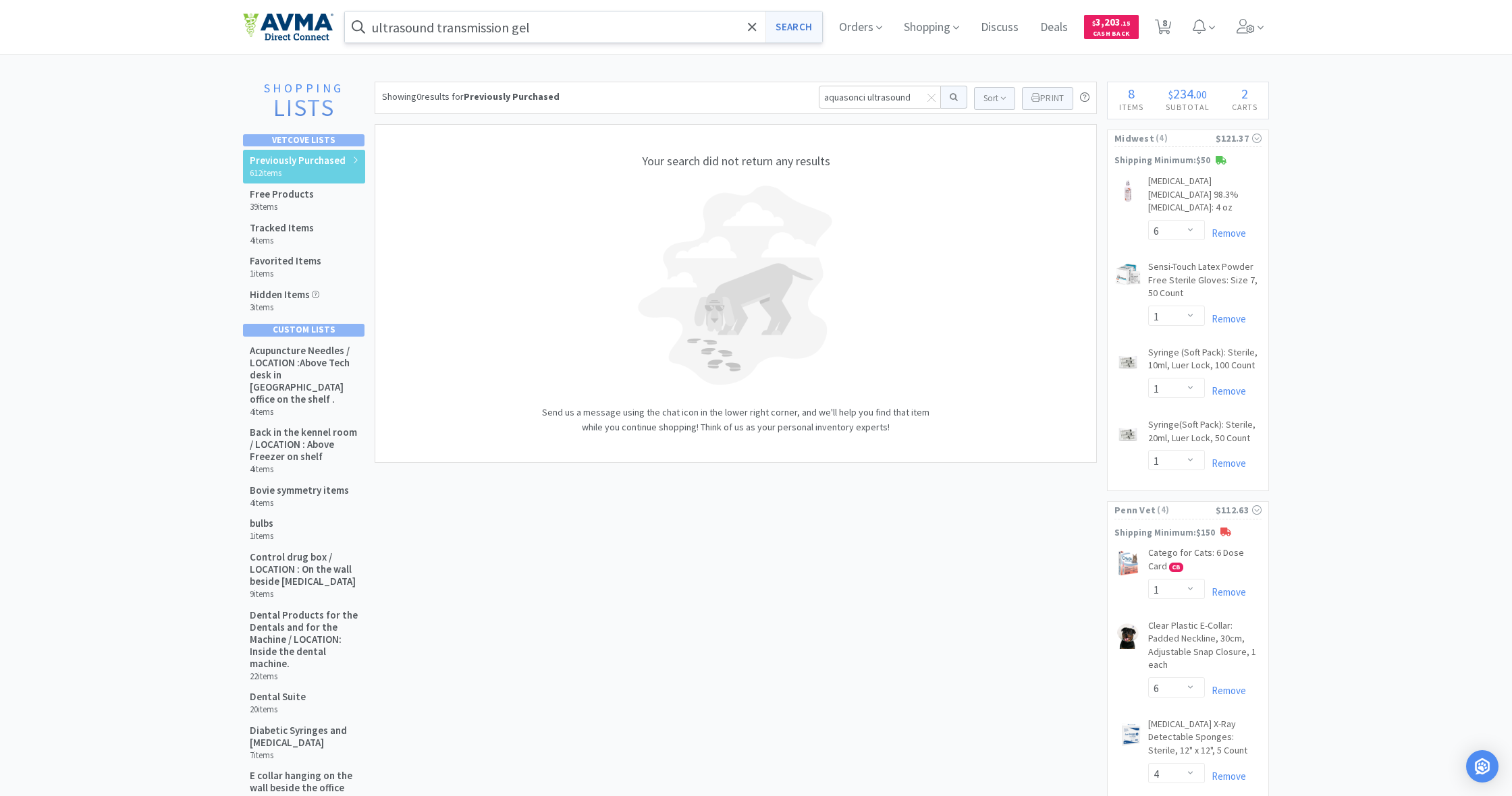
click at [784, 29] on button "Search" at bounding box center [793, 26] width 56 height 31
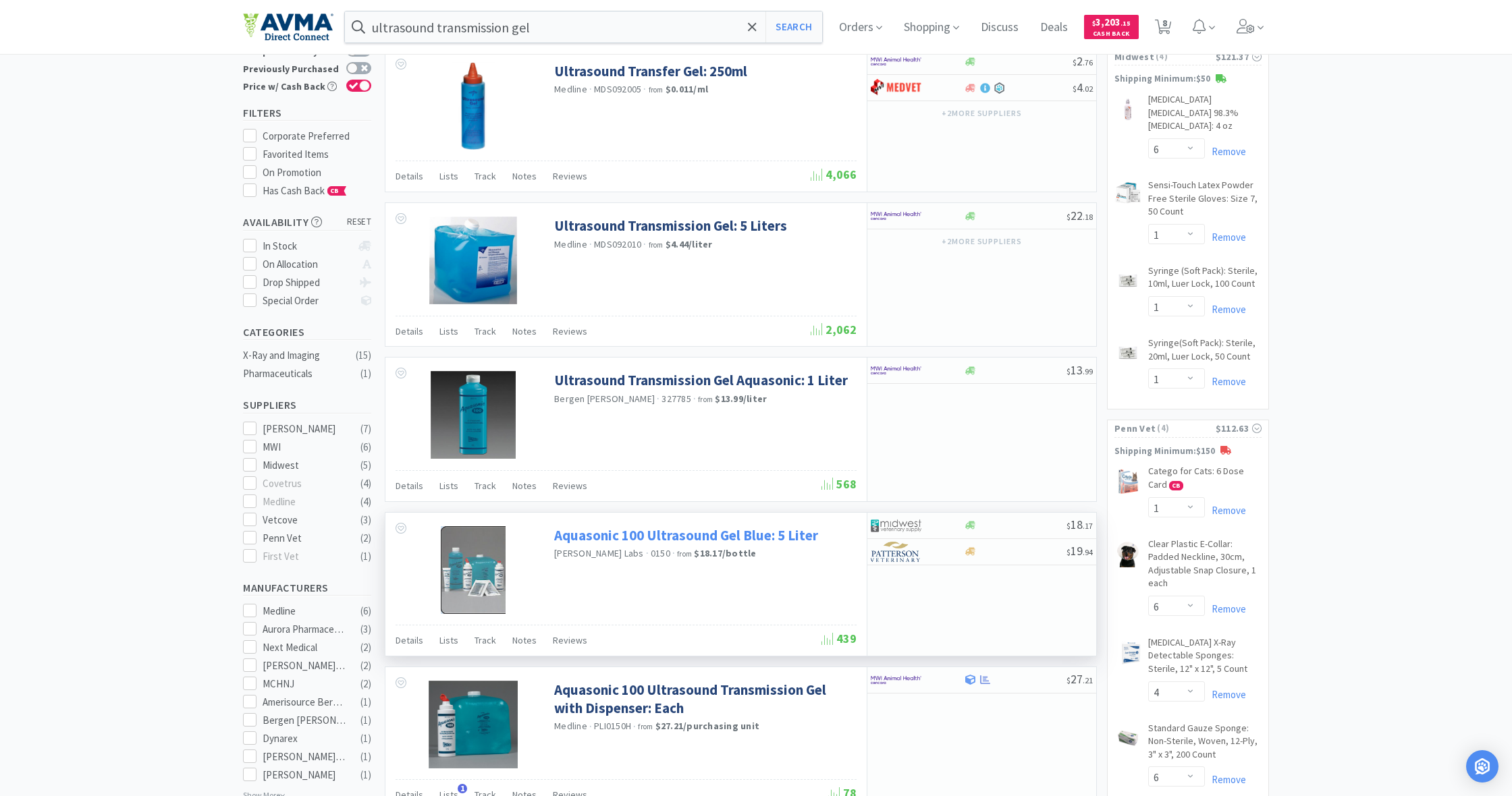
scroll to position [59, 0]
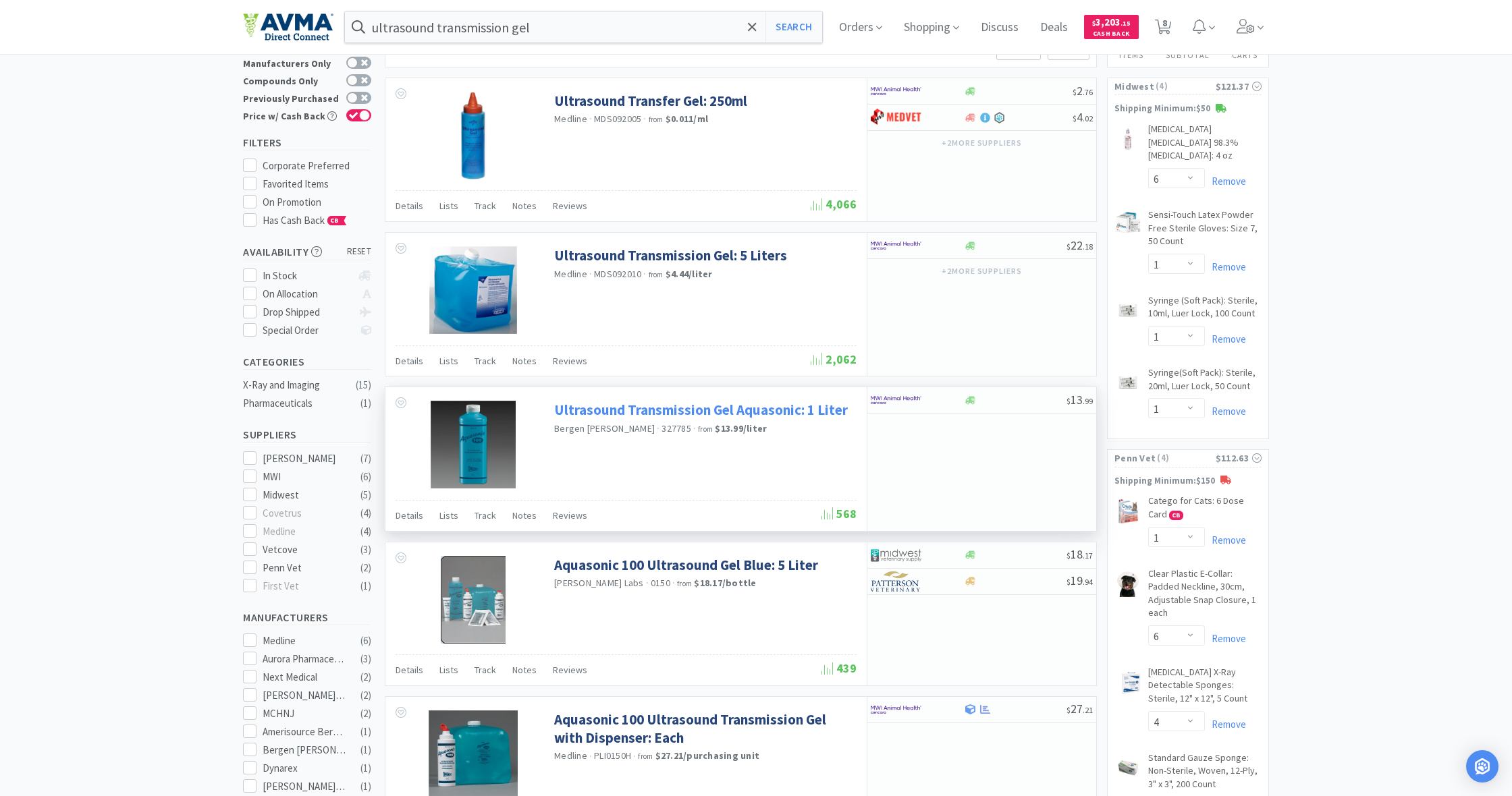
click at [677, 402] on div "Ultrasound Transmission Gel Aquasonic: 1 Liter Bergen [PERSON_NAME] · 327785 · …" at bounding box center [703, 417] width 299 height 46
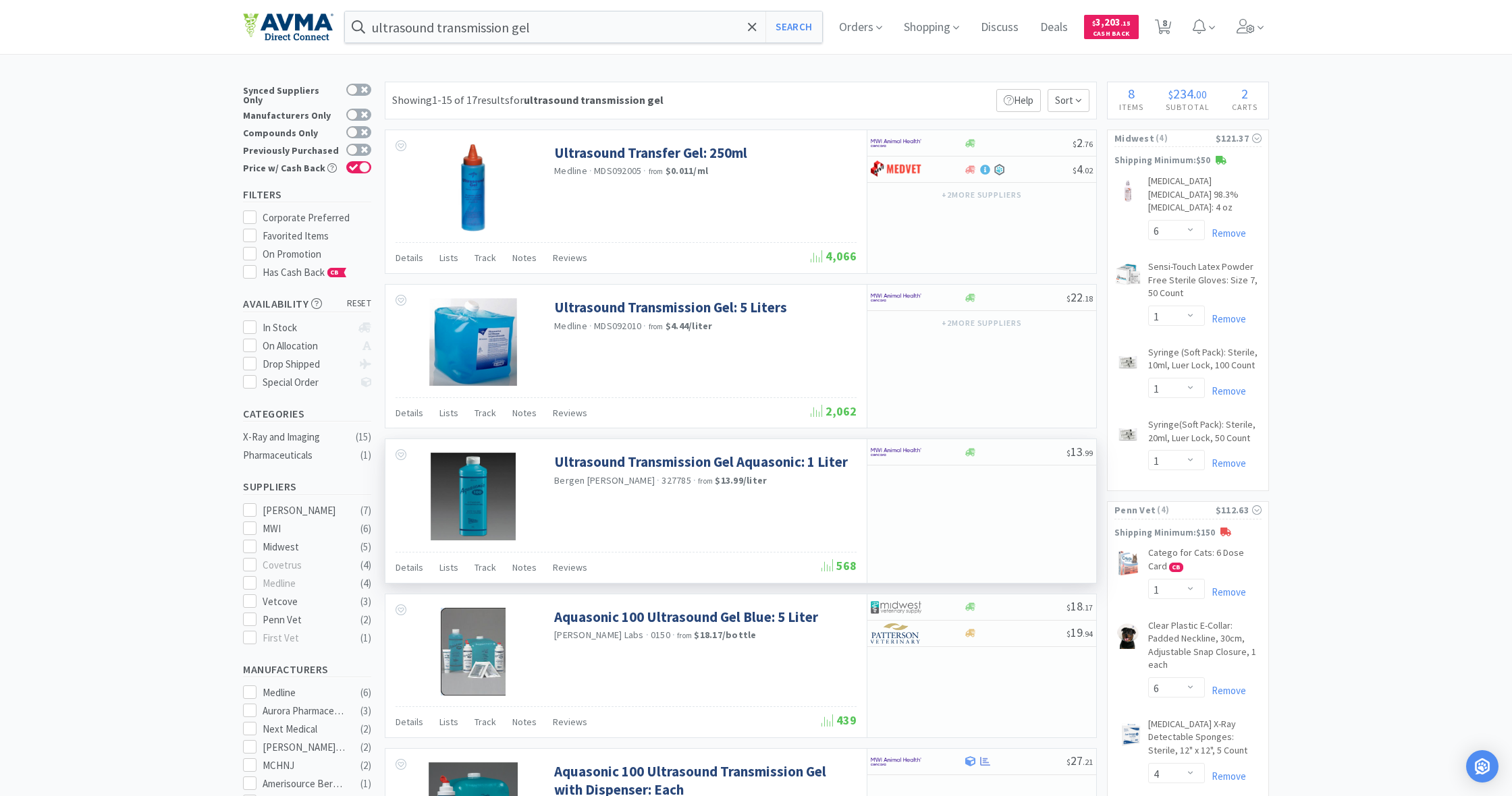
scroll to position [0, 0]
click at [971, 451] on icon at bounding box center [970, 452] width 10 height 8
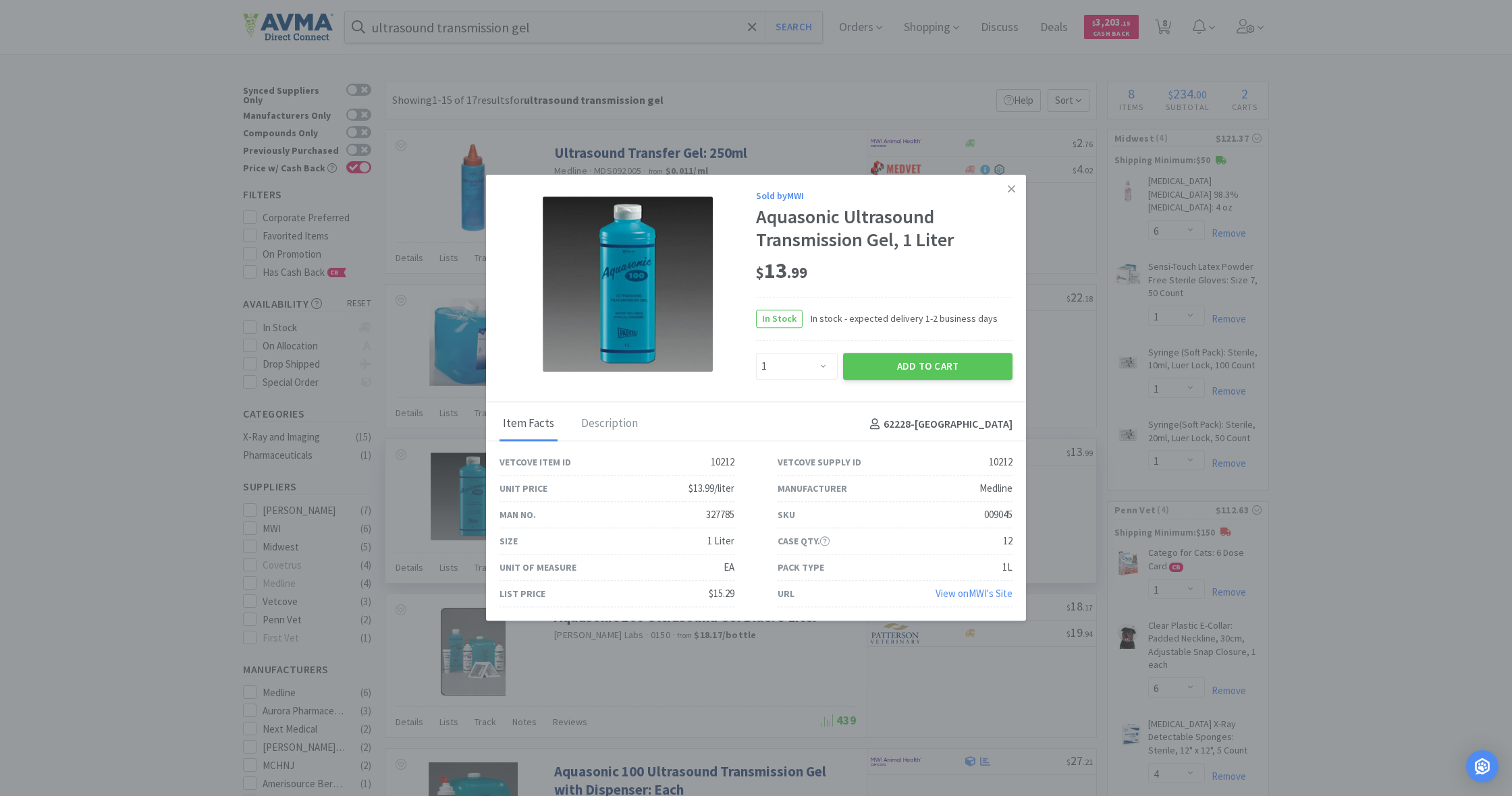
click at [930, 400] on div "Sold by MWI Aquasonic Ultrasound Transmission Gel, 1 Liter $ 13 . 99 In Stock I…" at bounding box center [756, 288] width 540 height 228
click at [929, 363] on button "Add to Cart" at bounding box center [927, 366] width 169 height 27
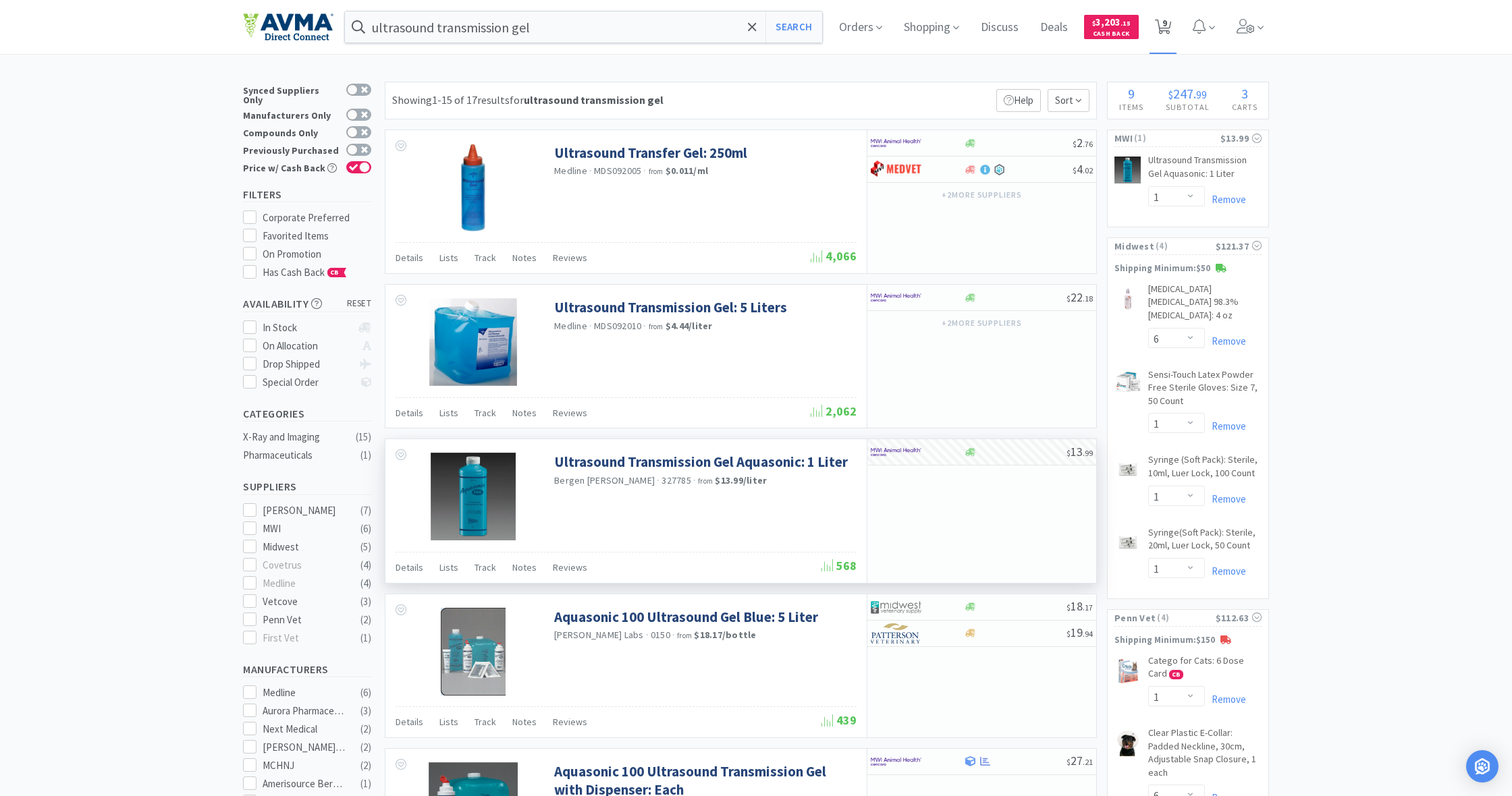
click at [1164, 26] on span "9" at bounding box center [1164, 23] width 5 height 54
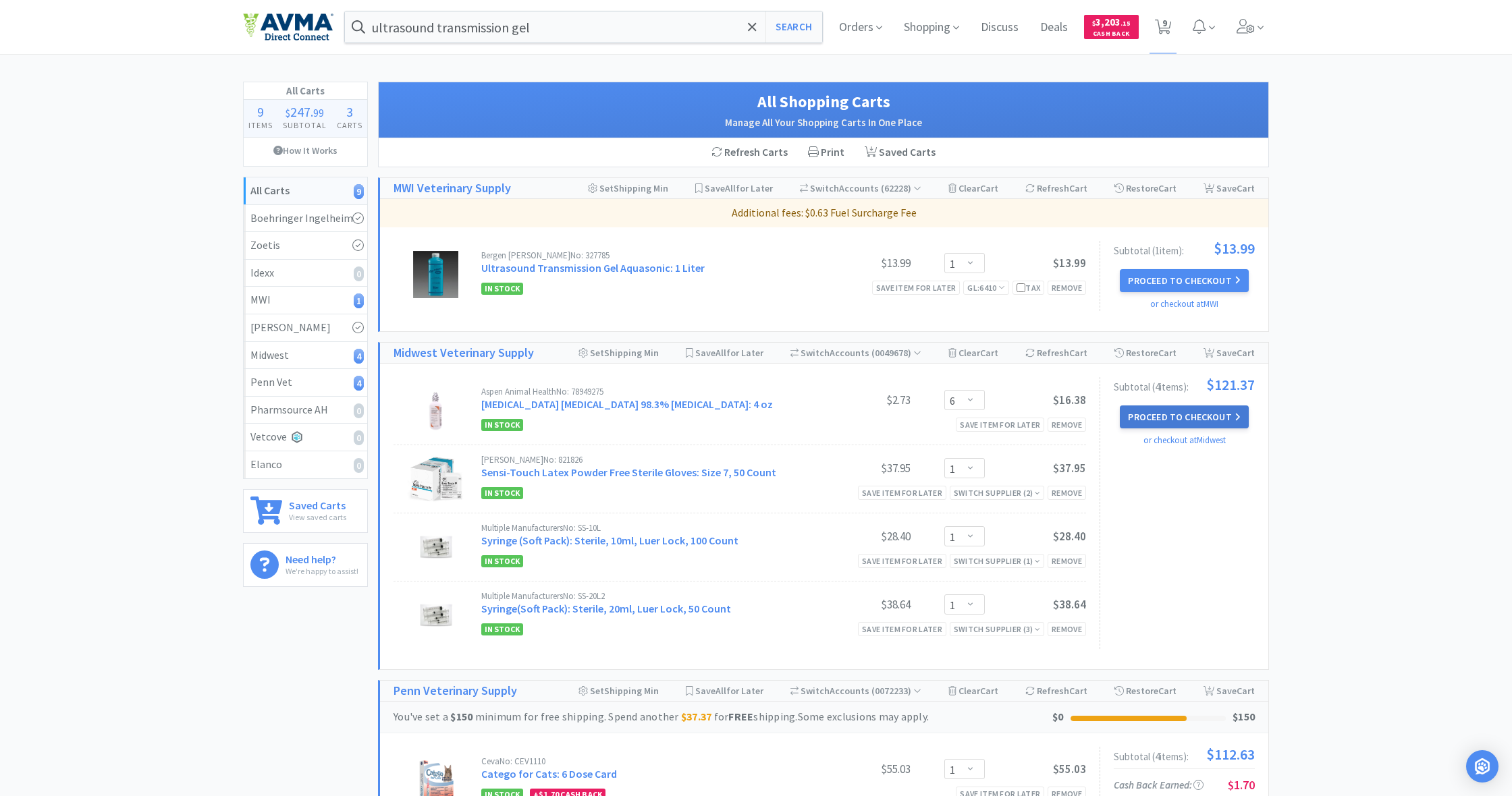
click at [1172, 416] on button "Proceed to Checkout" at bounding box center [1184, 417] width 128 height 23
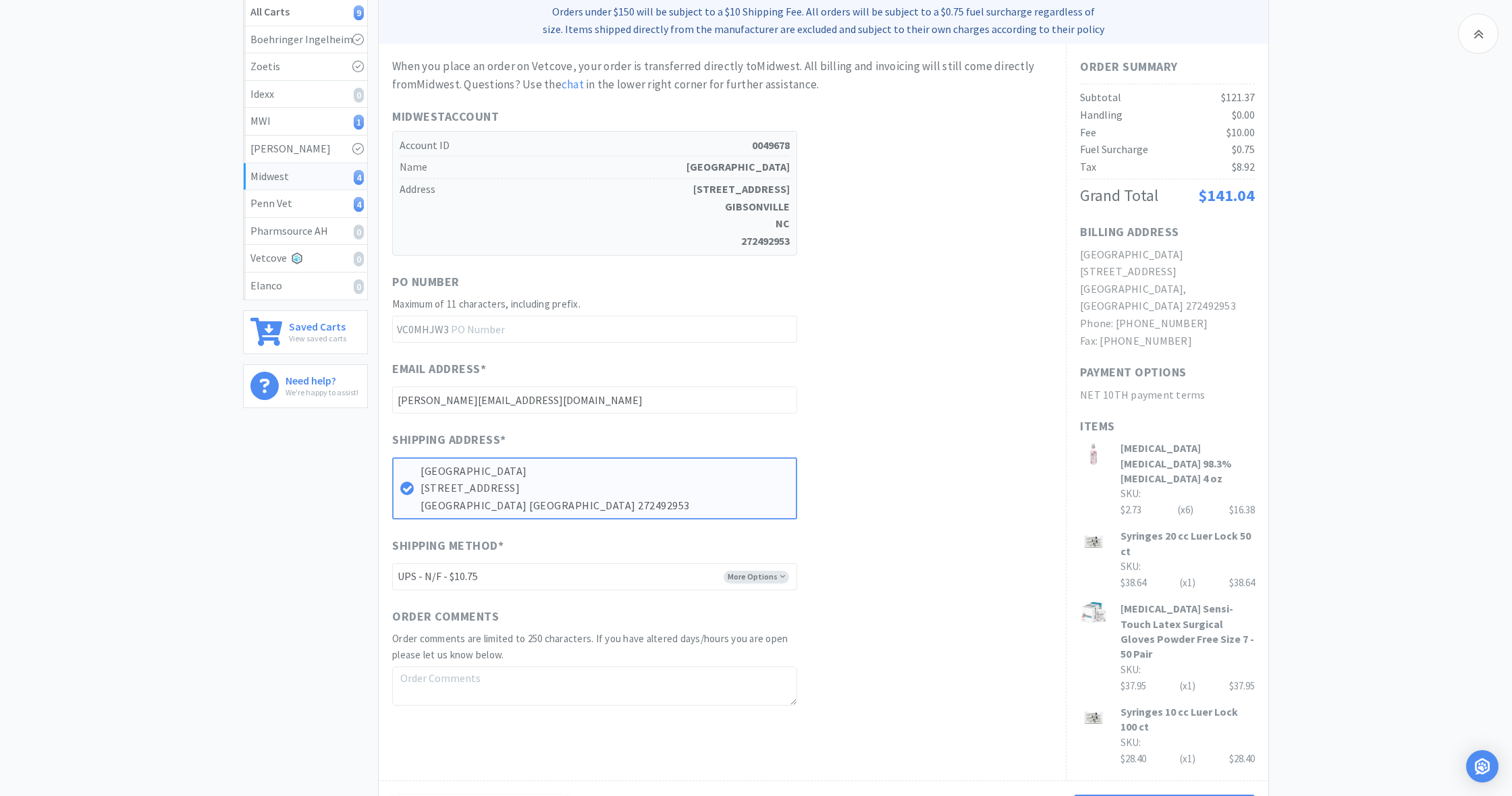
scroll to position [186, 0]
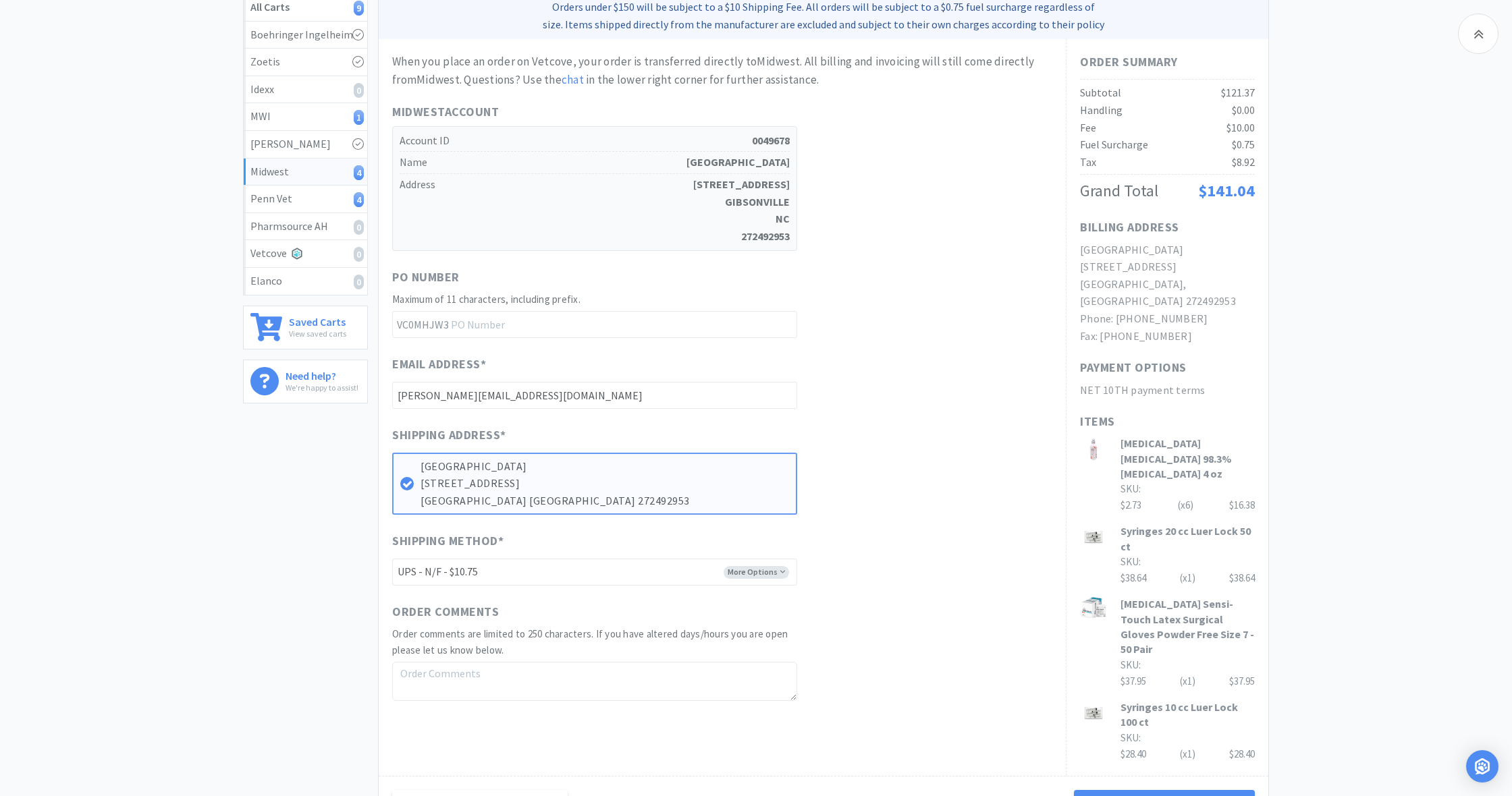
click at [973, 418] on div "When you place an order on Vetcove, your order is transferred directly to Midwe…" at bounding box center [722, 377] width 660 height 649
click at [973, 418] on div "When you place an order on Vetcove, your order is transferred directly to Midwe…" at bounding box center [722, 379] width 660 height 649
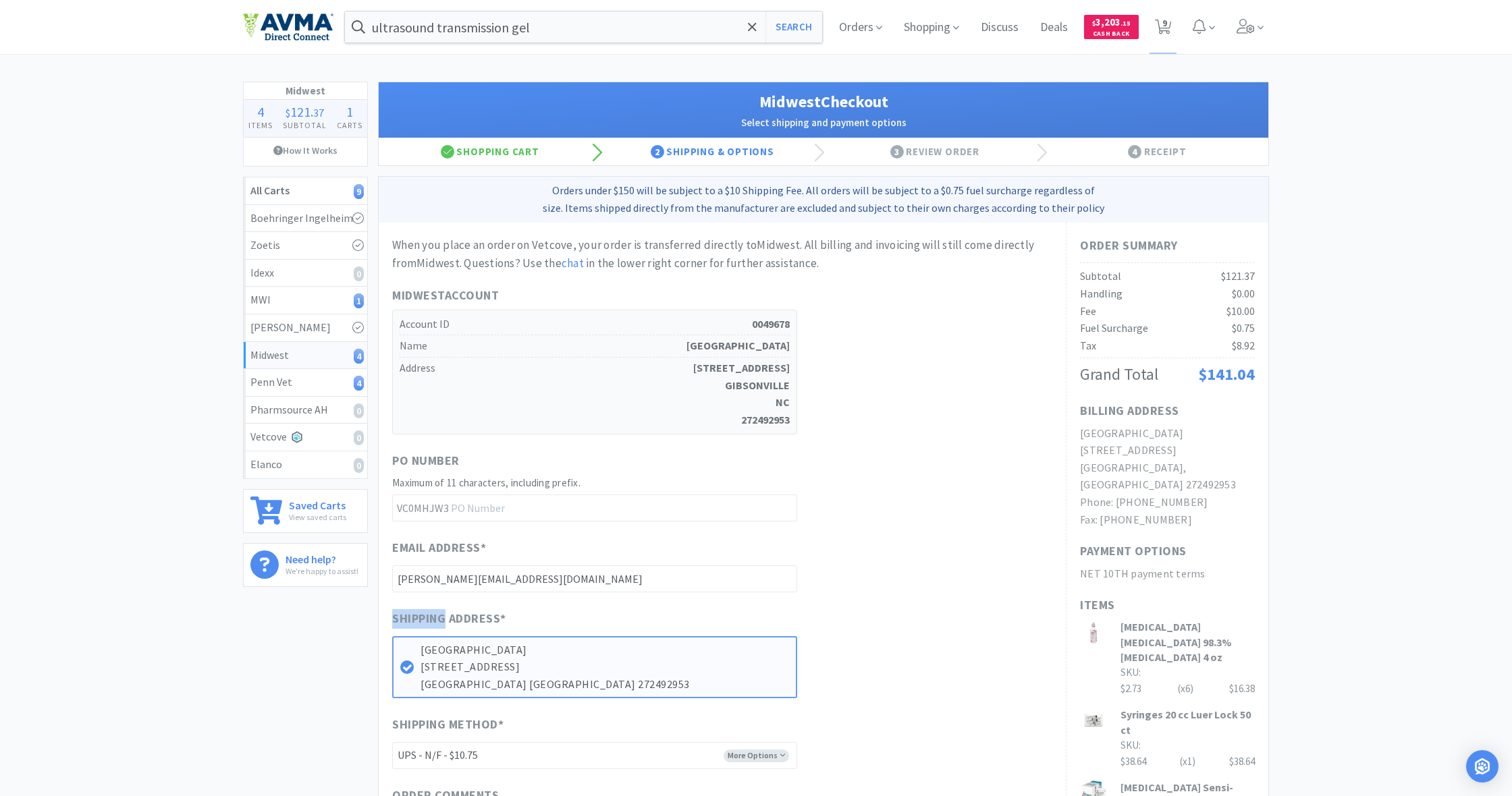
scroll to position [0, 0]
click at [1168, 30] on icon at bounding box center [1163, 26] width 17 height 15
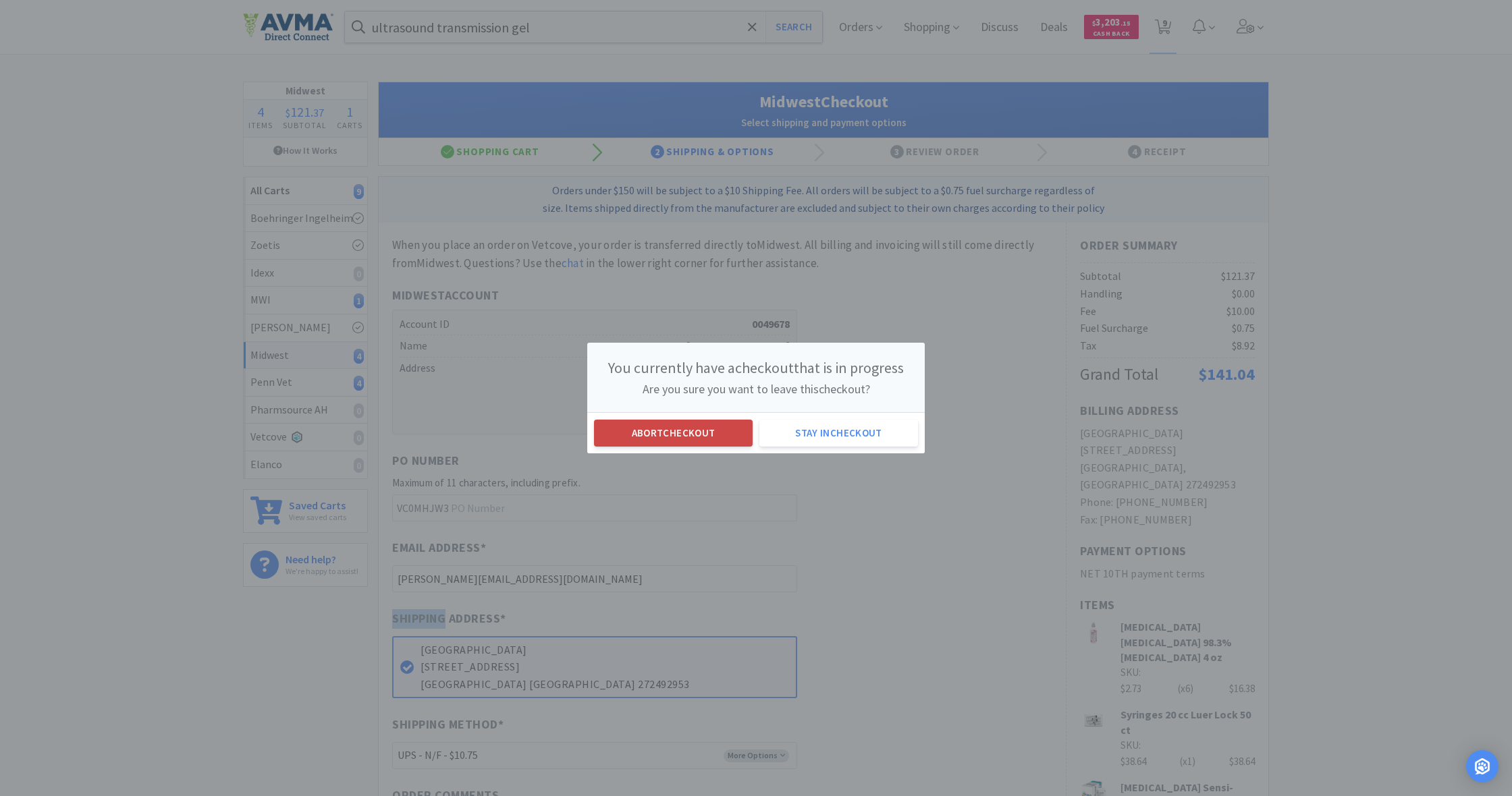
click at [697, 438] on button "Abort checkout" at bounding box center [673, 433] width 158 height 27
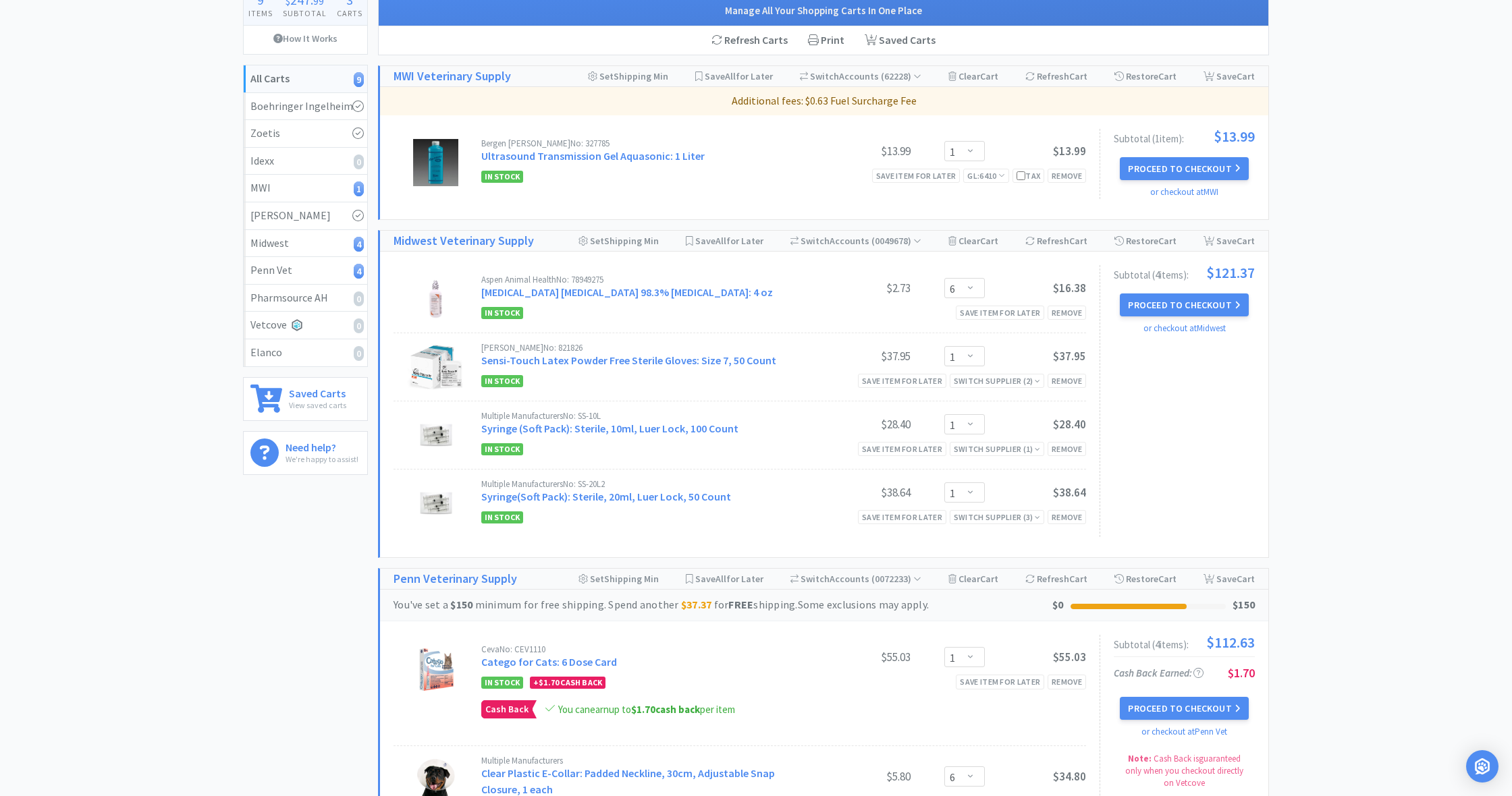
scroll to position [117, 0]
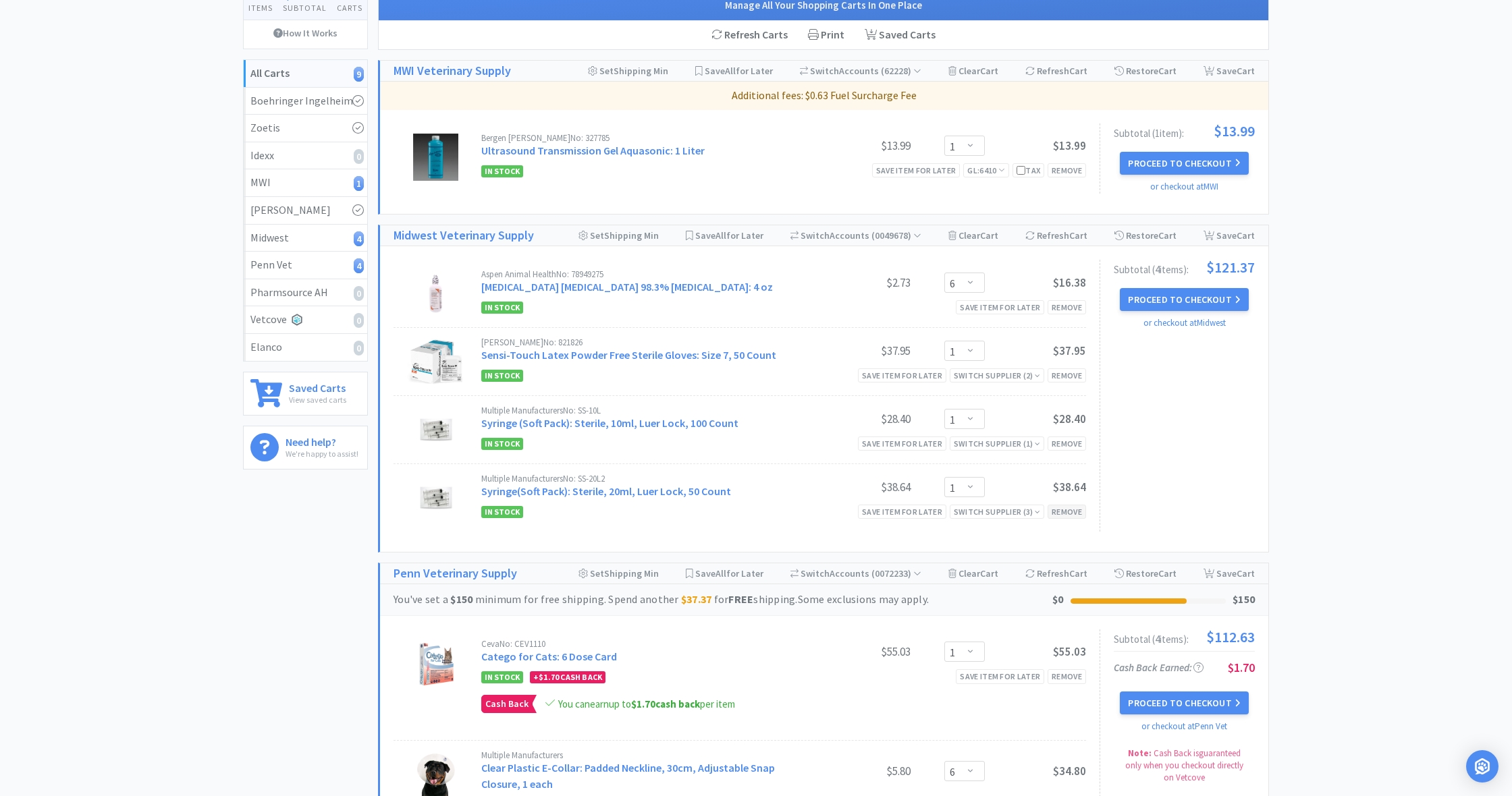
click at [1072, 510] on div "Remove" at bounding box center [1067, 512] width 39 height 14
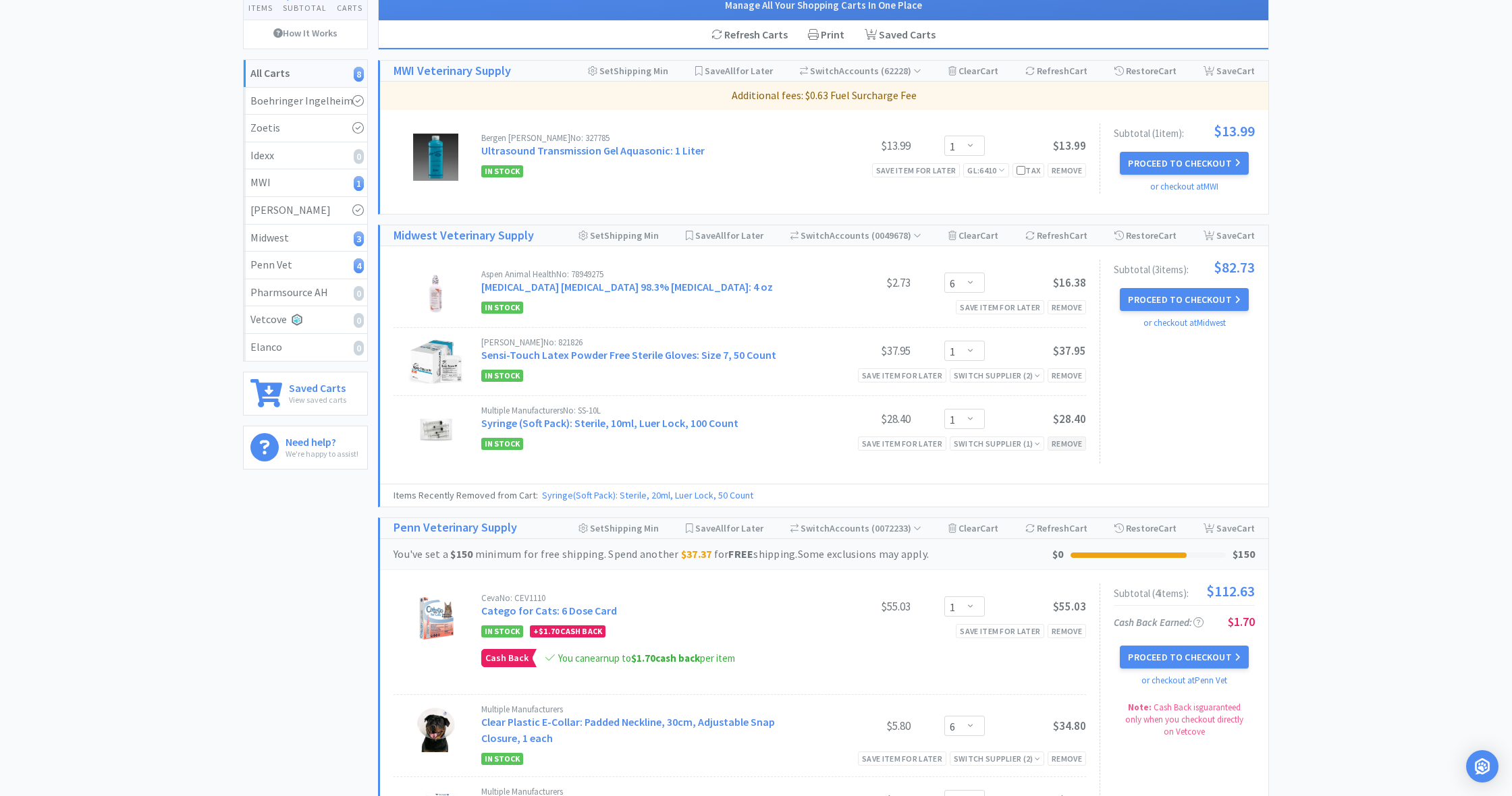
click at [1062, 438] on div "Remove" at bounding box center [1067, 444] width 39 height 14
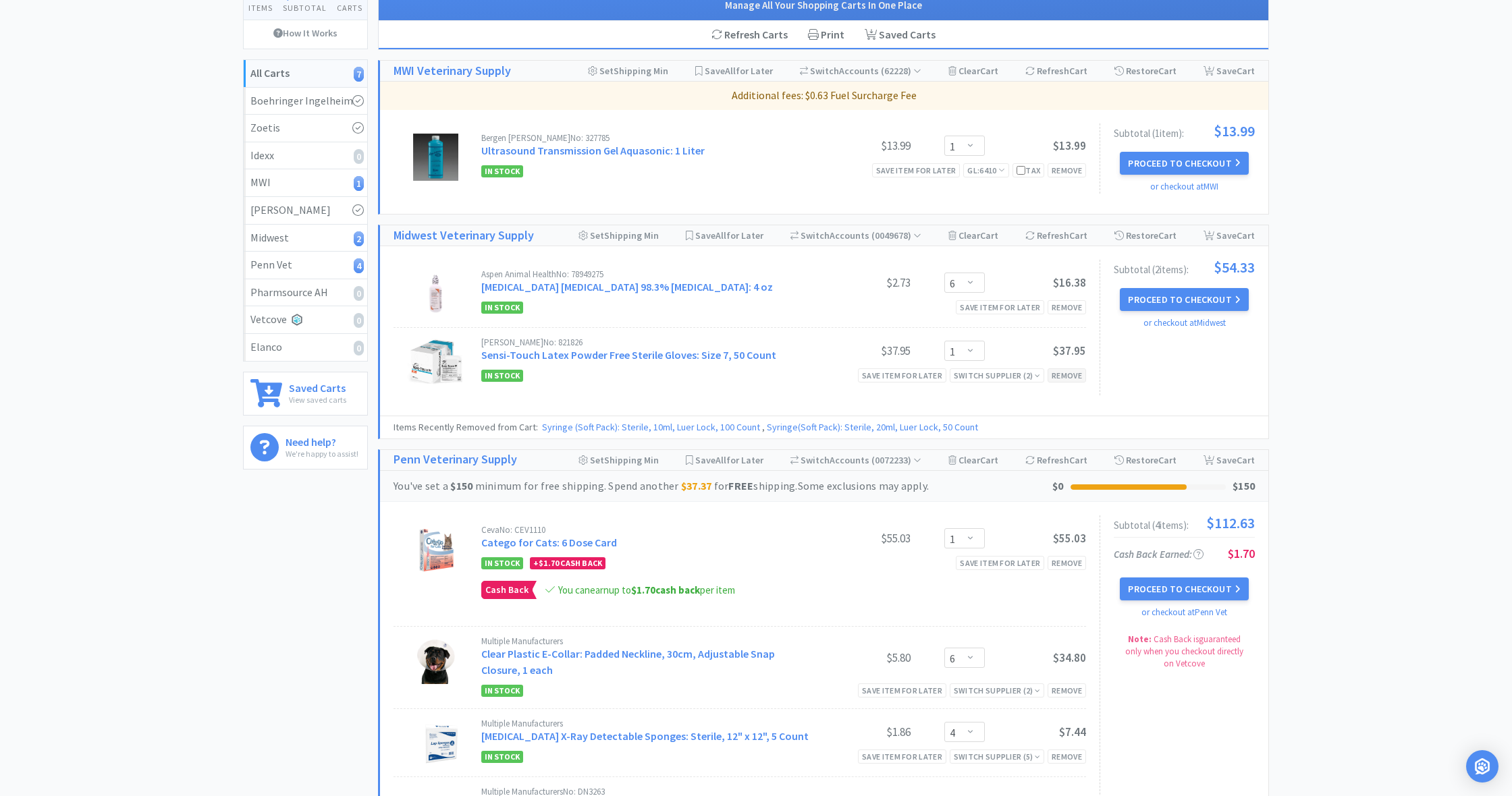
click at [1065, 376] on div "Remove" at bounding box center [1067, 376] width 39 height 14
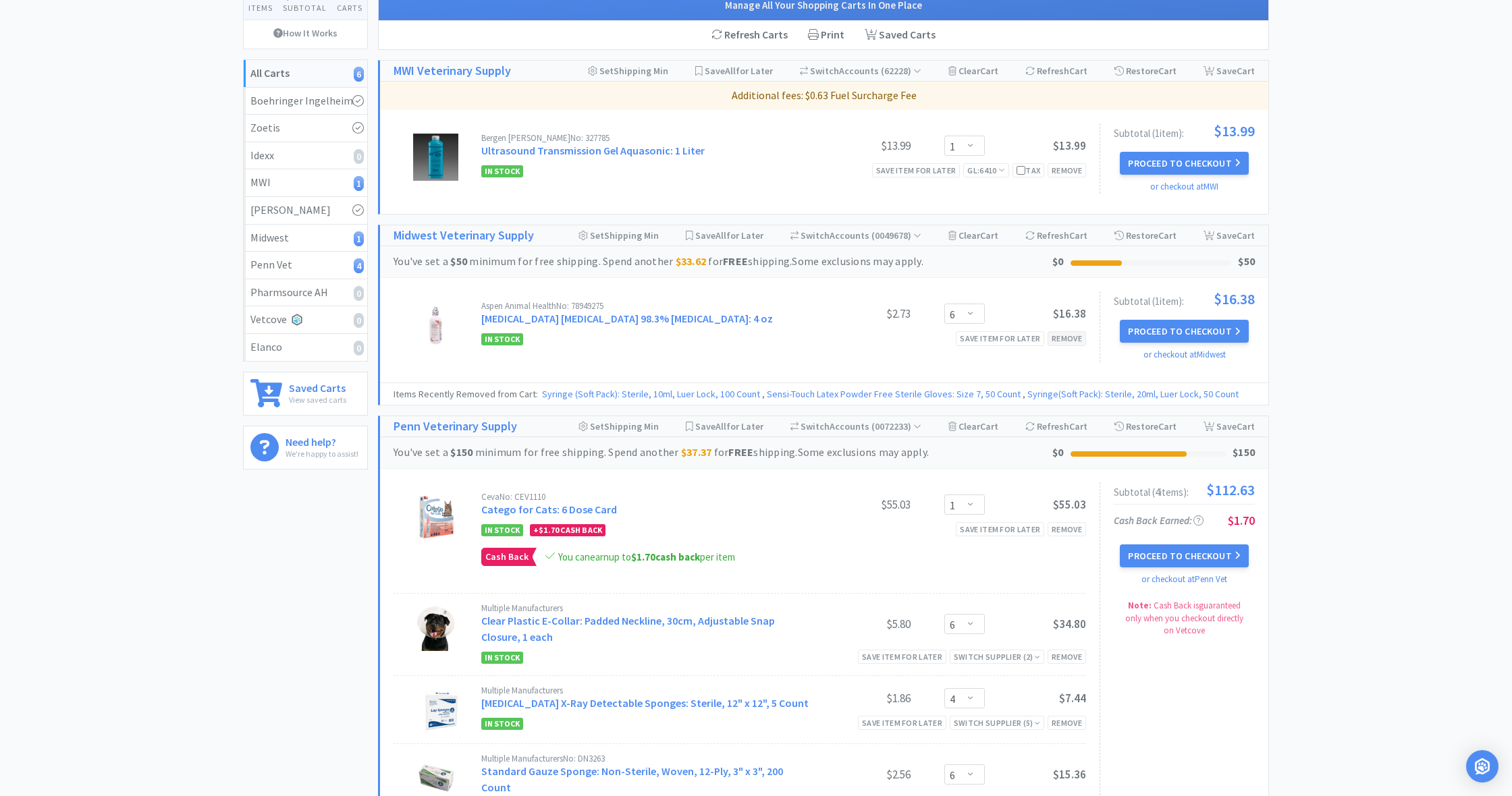
click at [1066, 338] on div "Remove" at bounding box center [1067, 338] width 39 height 14
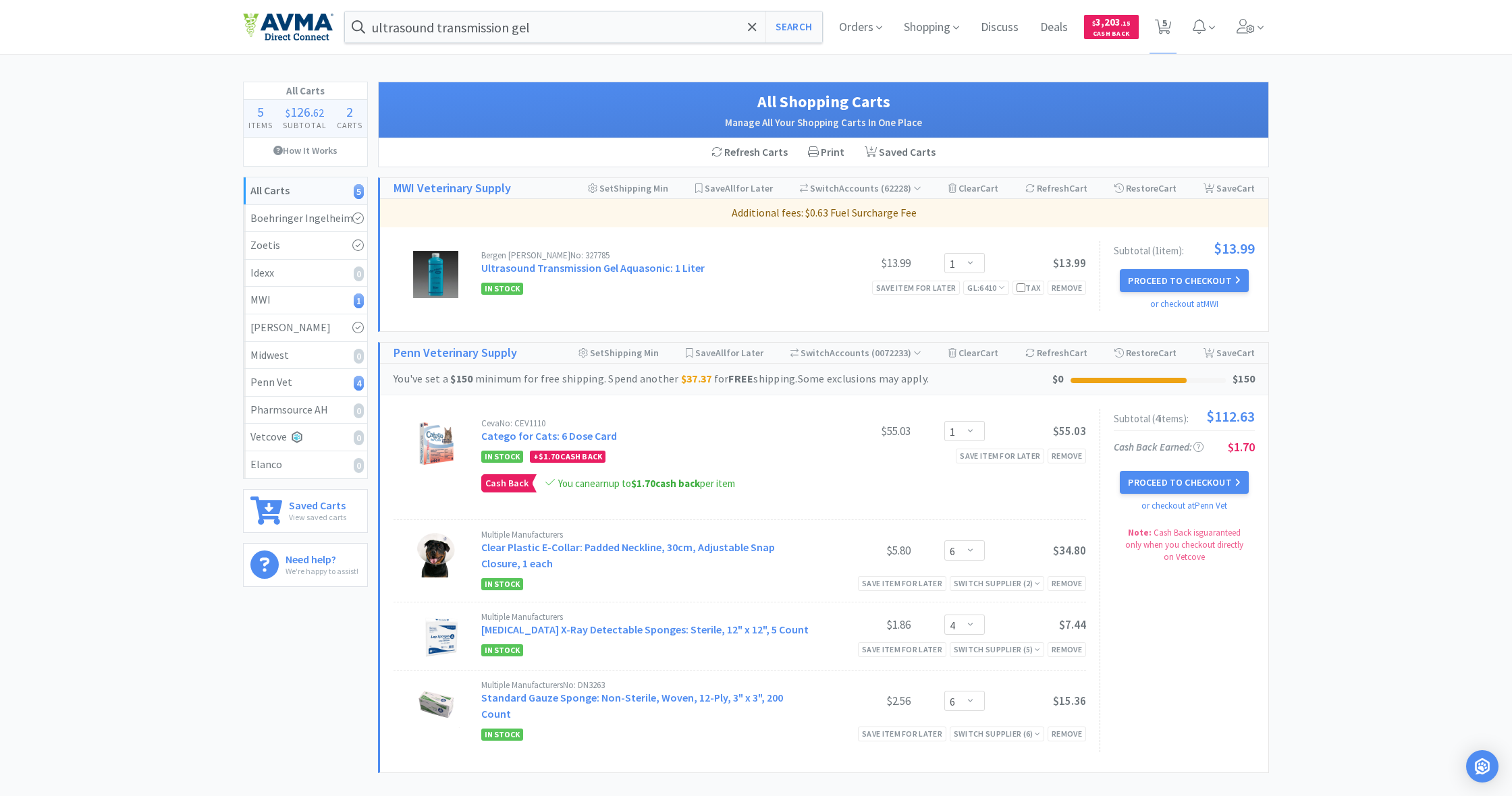
scroll to position [0, 0]
click at [936, 28] on span "Shopping" at bounding box center [931, 27] width 66 height 54
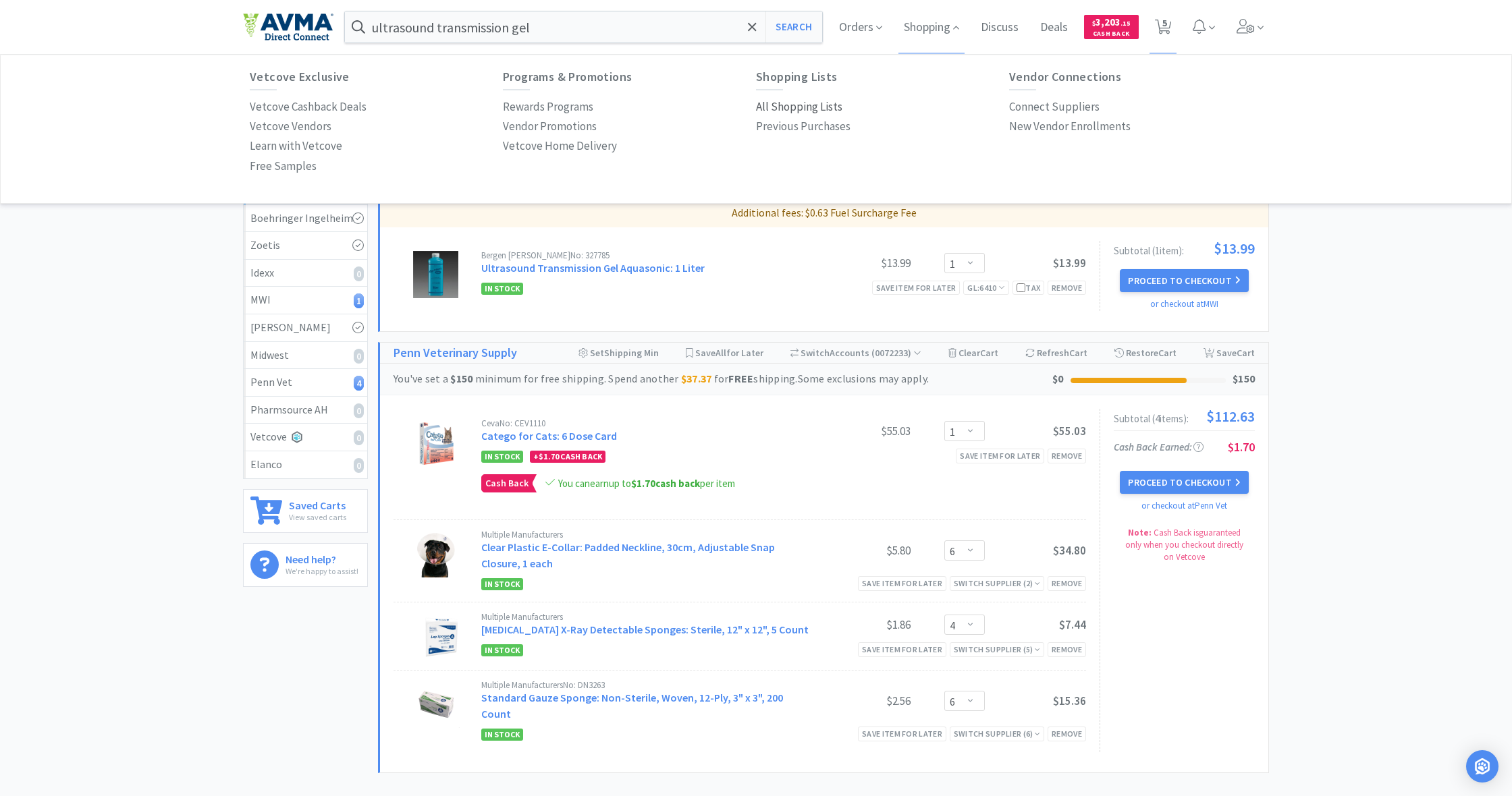
click at [796, 105] on p "All Shopping Lists" at bounding box center [799, 107] width 86 height 19
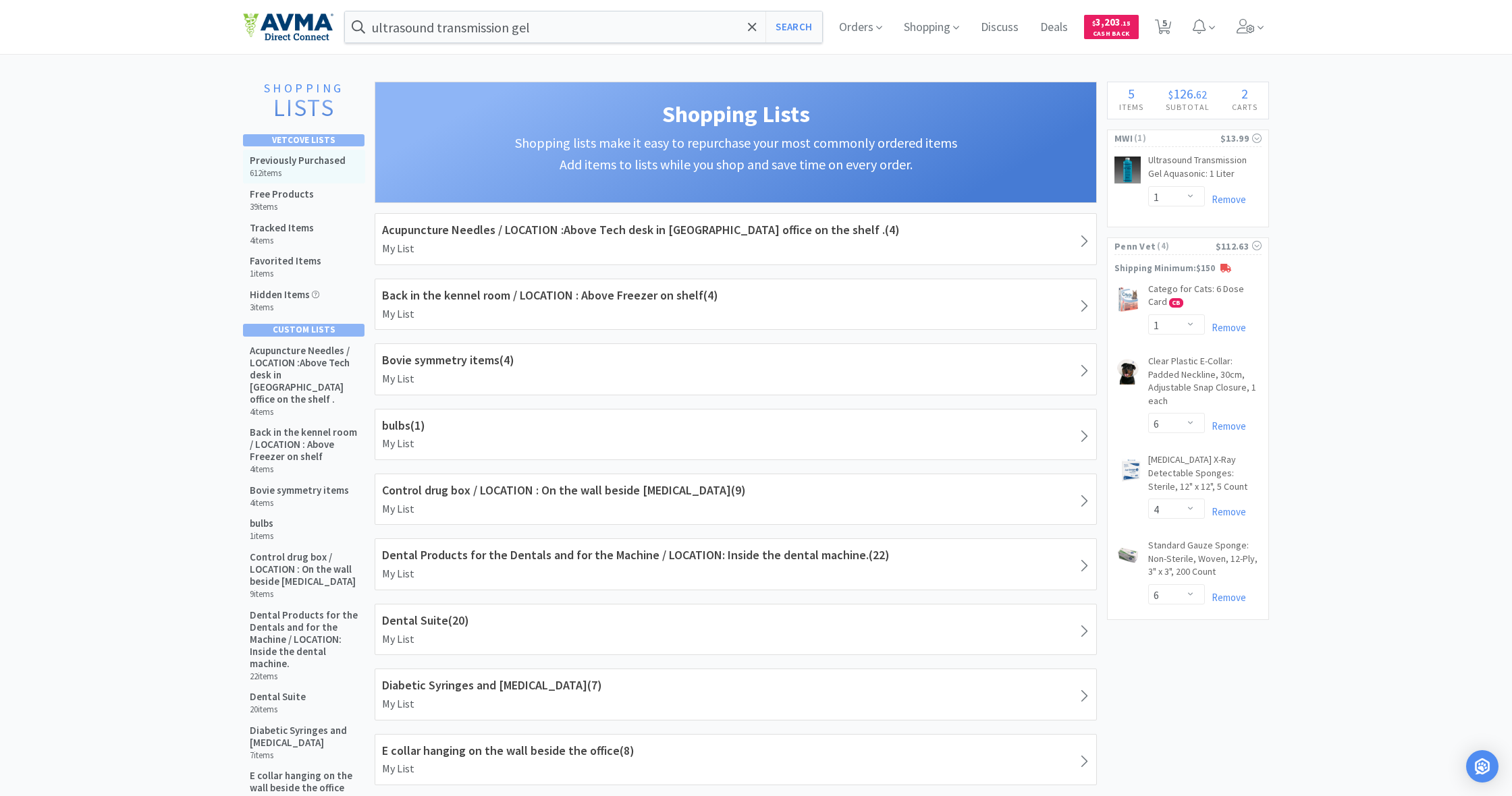
click at [315, 168] on h6 "612 items" at bounding box center [298, 173] width 96 height 11
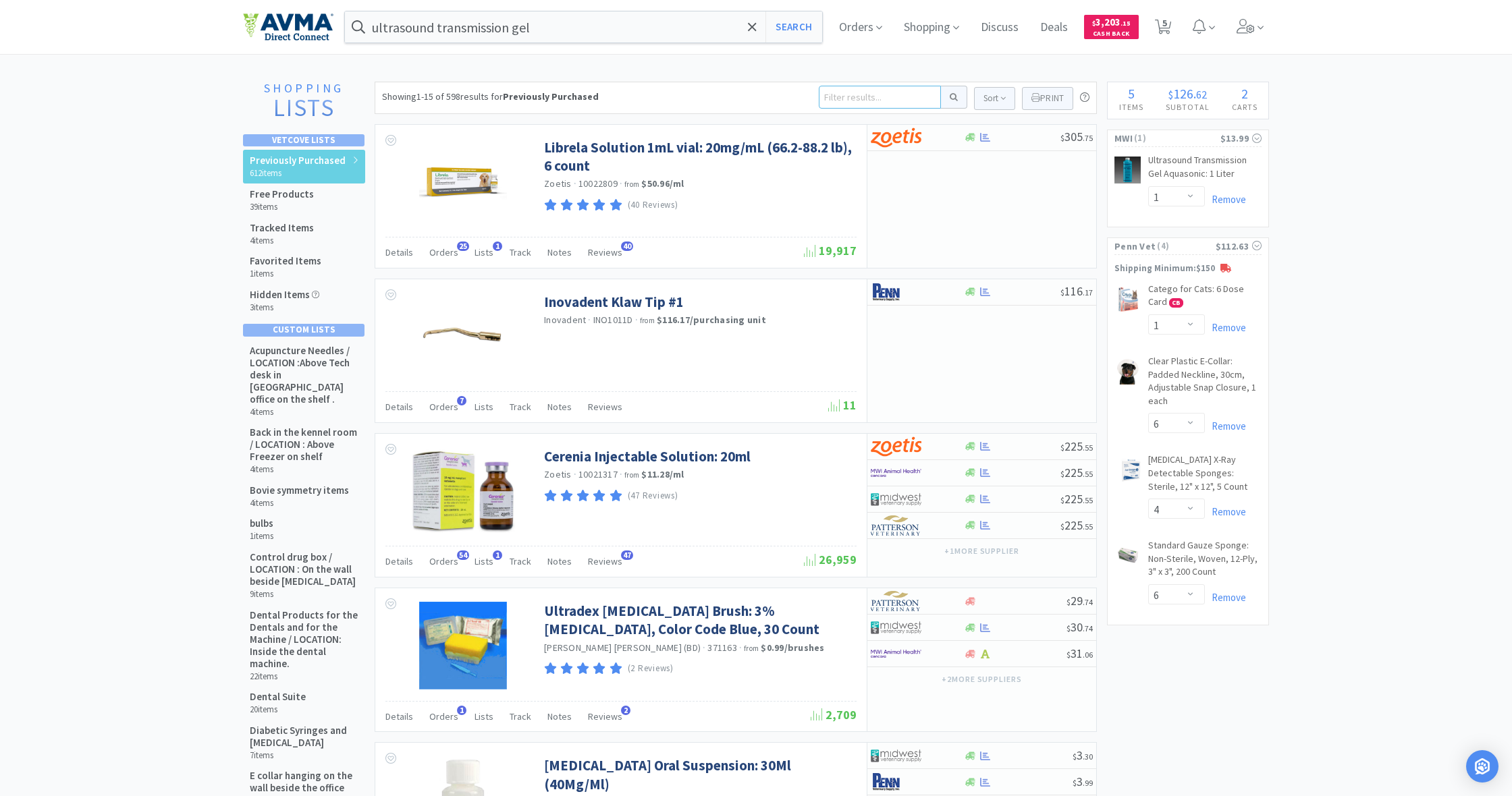
click at [847, 100] on input at bounding box center [880, 97] width 122 height 23
click at [952, 97] on button at bounding box center [954, 97] width 26 height 23
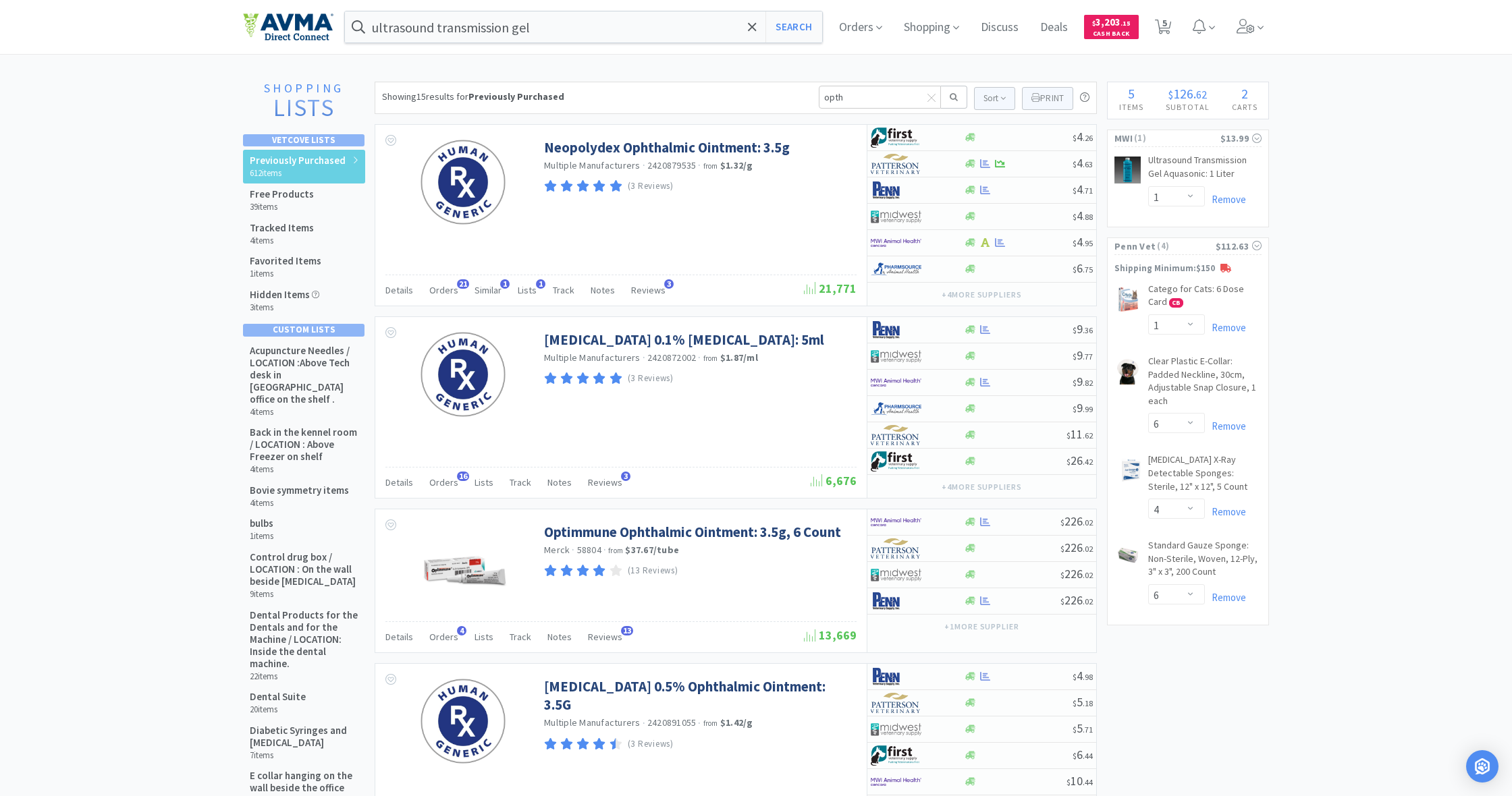
click at [959, 98] on button at bounding box center [954, 97] width 26 height 23
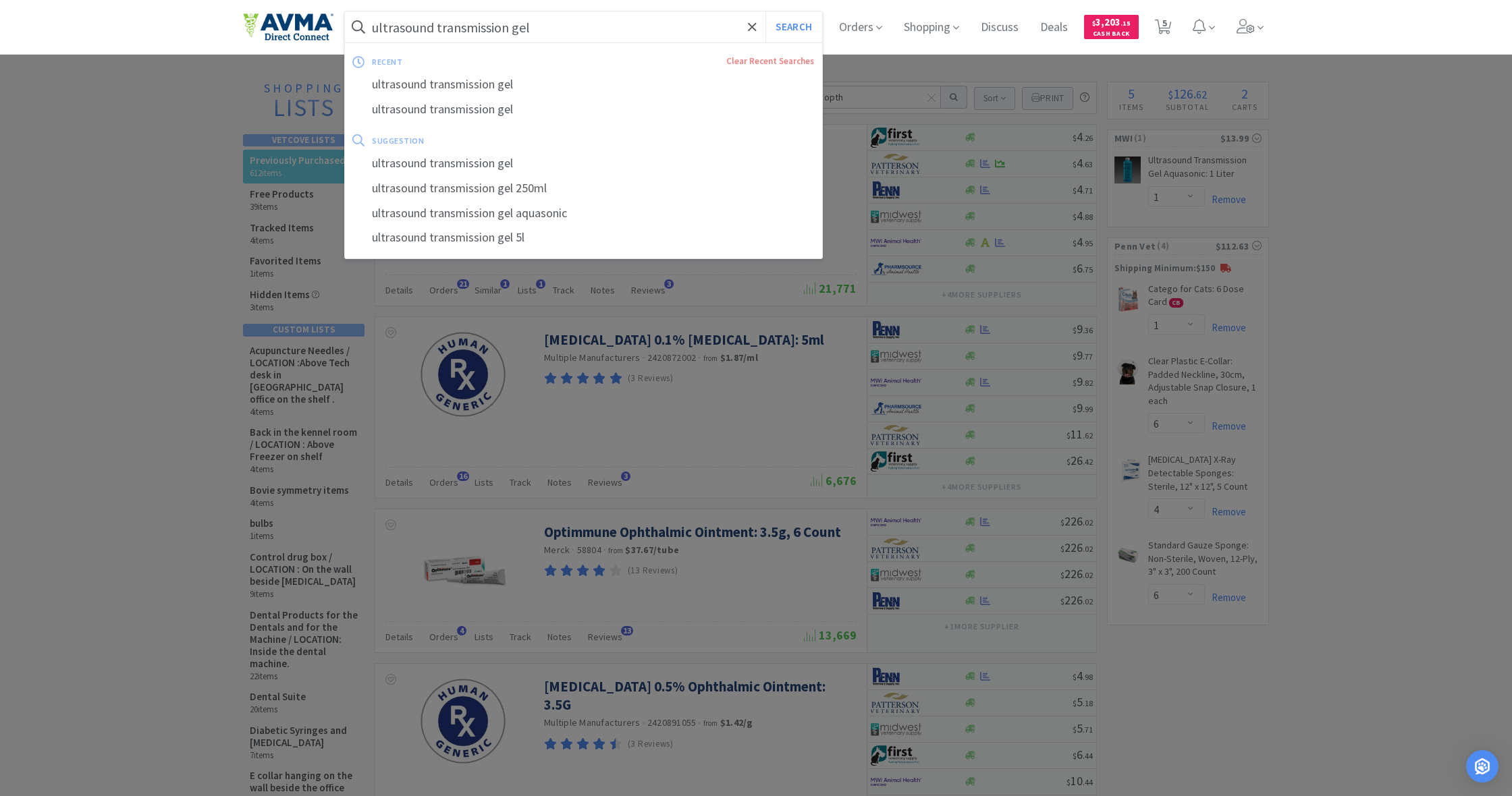
drag, startPoint x: 535, startPoint y: 28, endPoint x: 374, endPoint y: 18, distance: 161.3
click at [374, 18] on input "ultrasound transmission gel" at bounding box center [583, 26] width 477 height 31
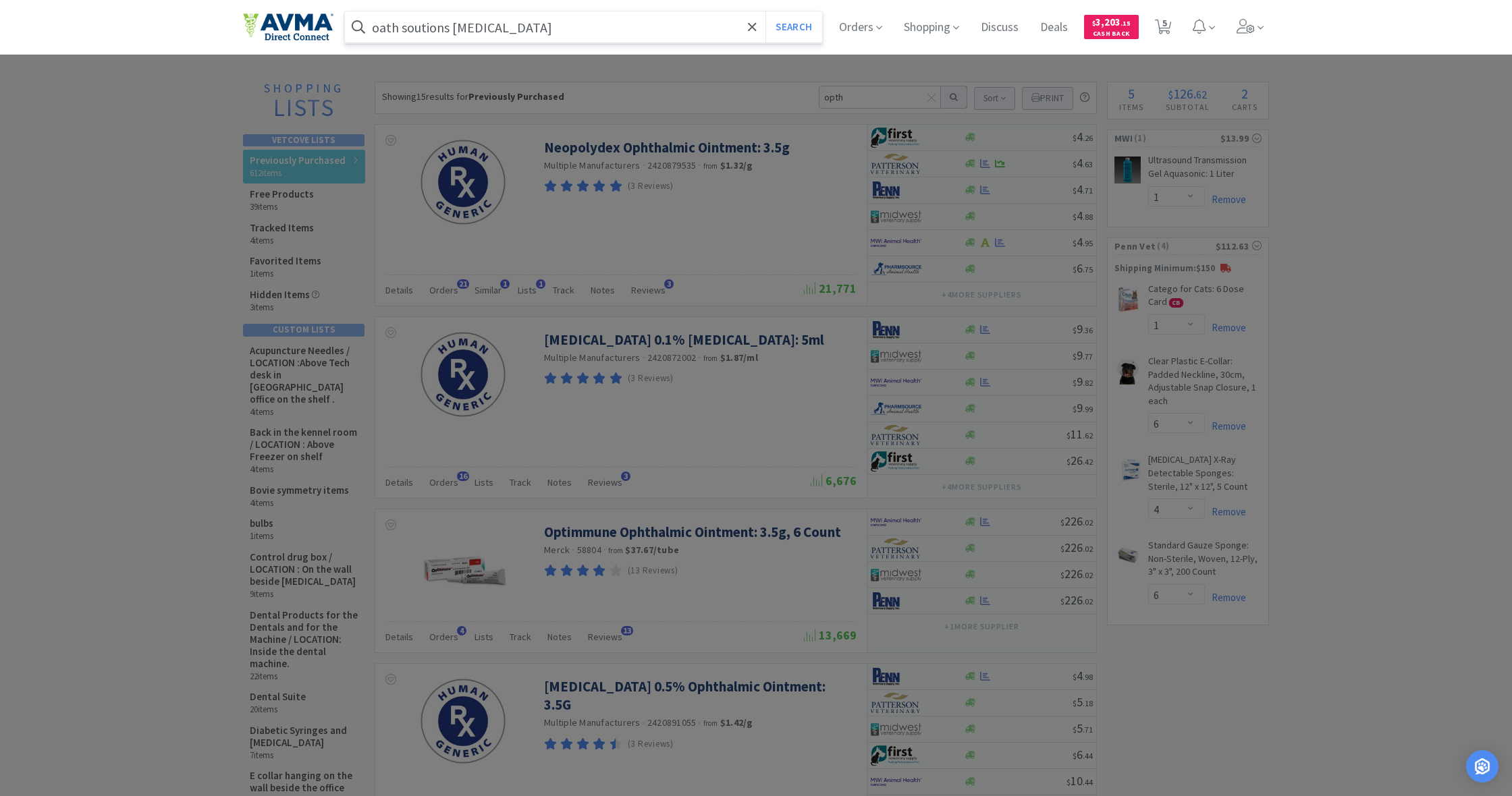
click at [792, 27] on button "Search" at bounding box center [793, 26] width 56 height 31
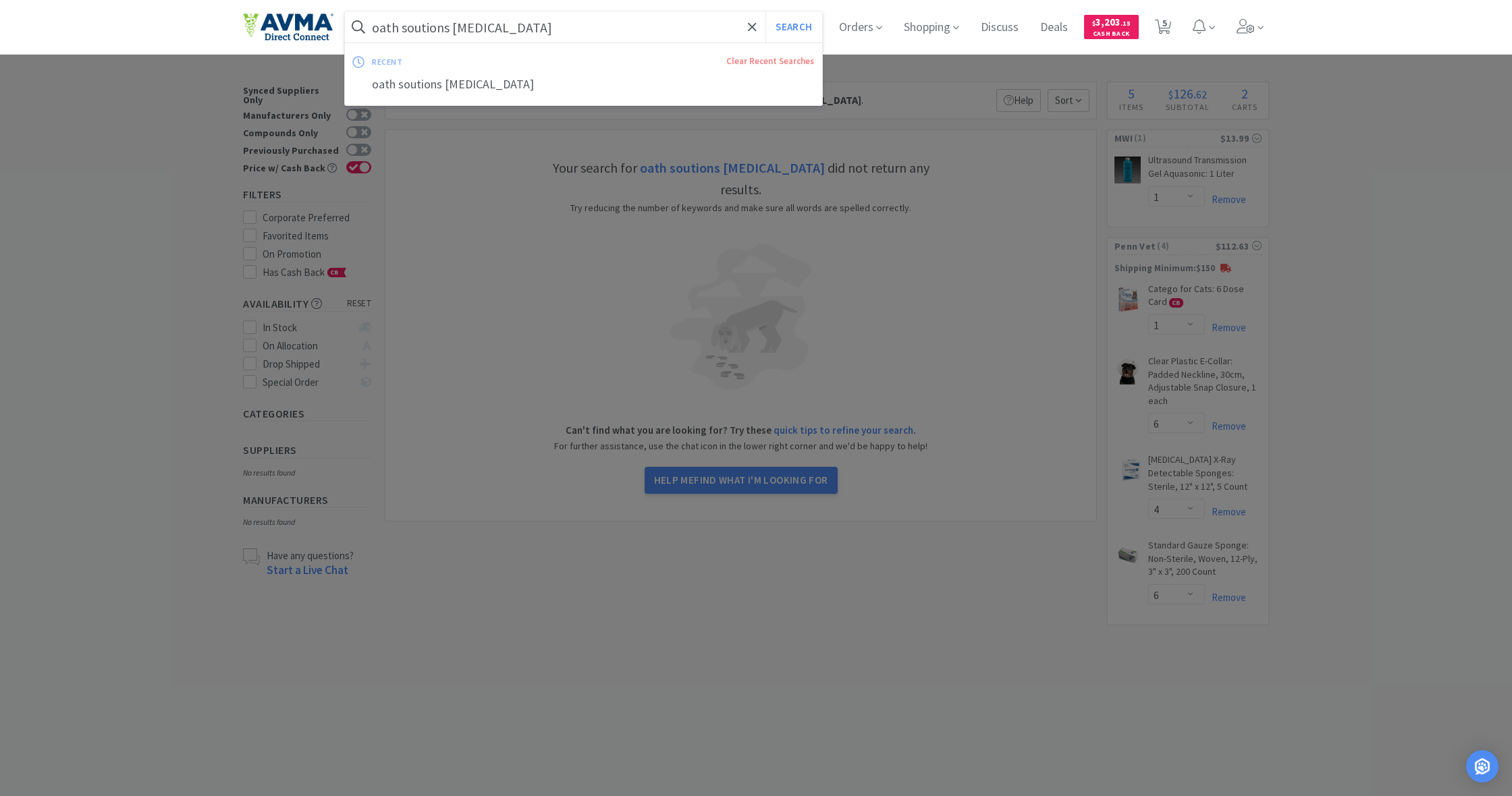
click at [420, 30] on input "oath soutions [MEDICAL_DATA]" at bounding box center [583, 26] width 477 height 31
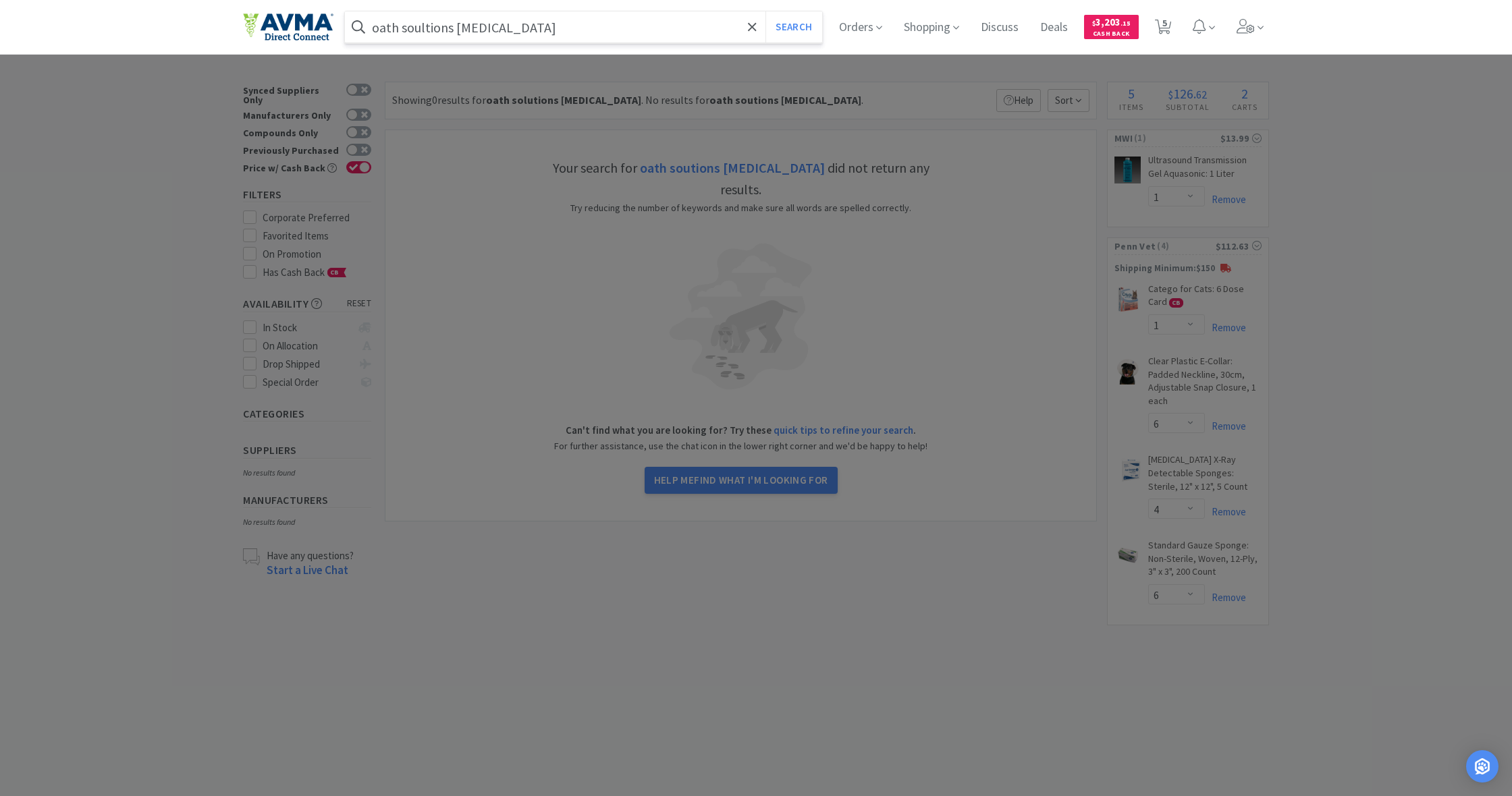
click at [792, 27] on button "Search" at bounding box center [793, 26] width 56 height 31
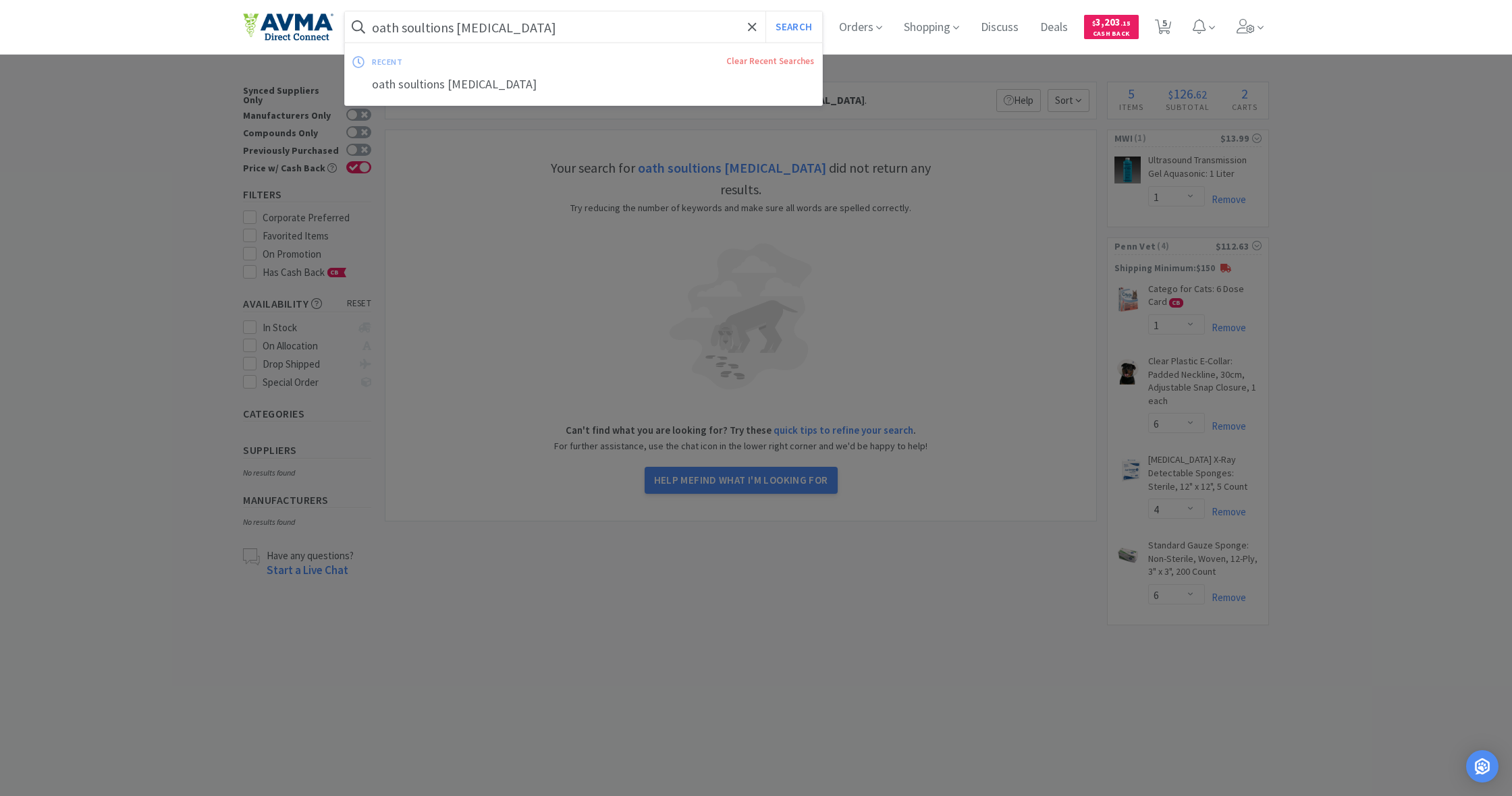
drag, startPoint x: 373, startPoint y: 26, endPoint x: 515, endPoint y: 39, distance: 142.6
click at [515, 39] on input "oath soultions [MEDICAL_DATA]" at bounding box center [583, 26] width 477 height 31
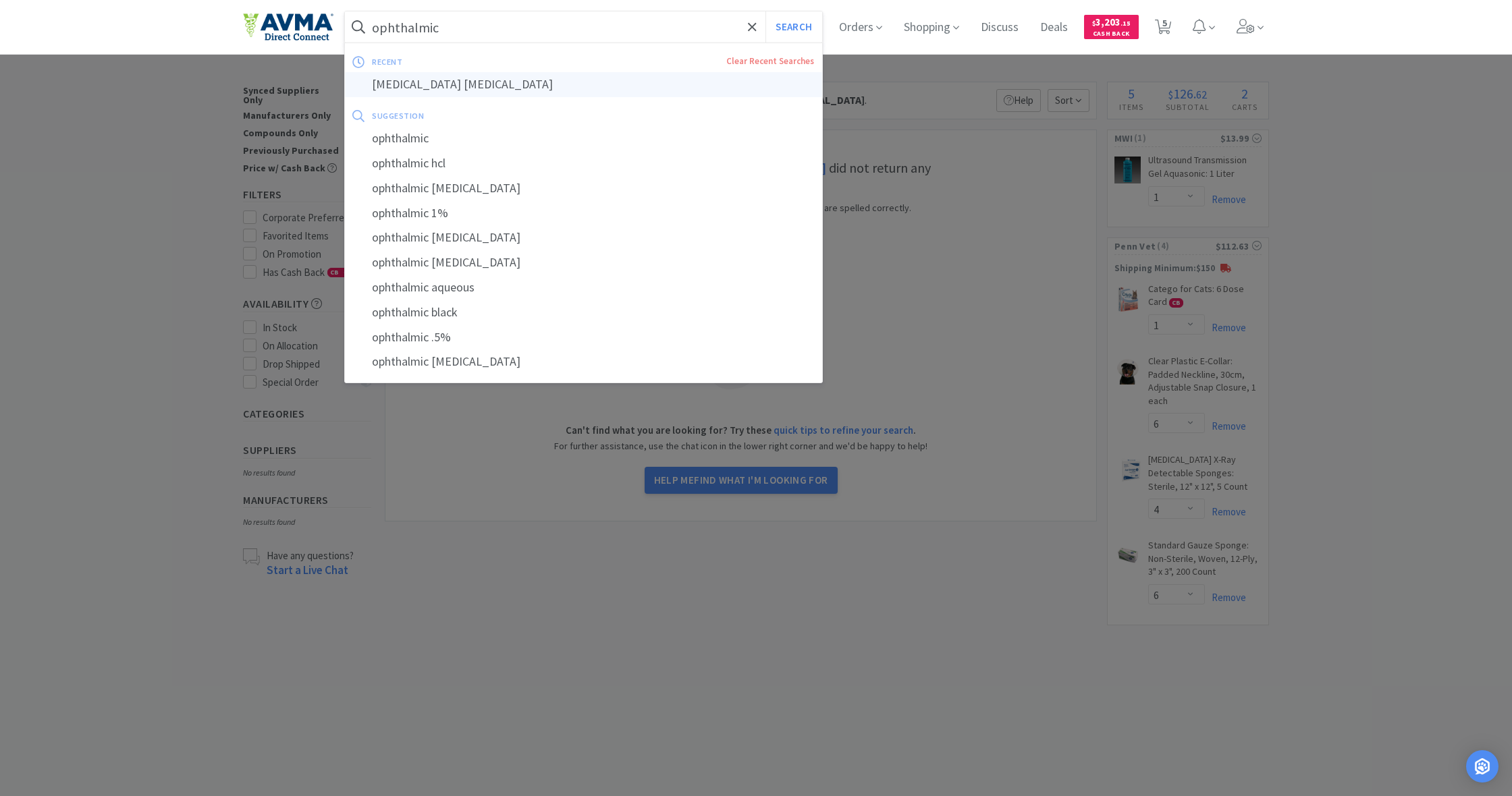
click at [501, 84] on div "[MEDICAL_DATA] [MEDICAL_DATA]" at bounding box center [583, 84] width 477 height 25
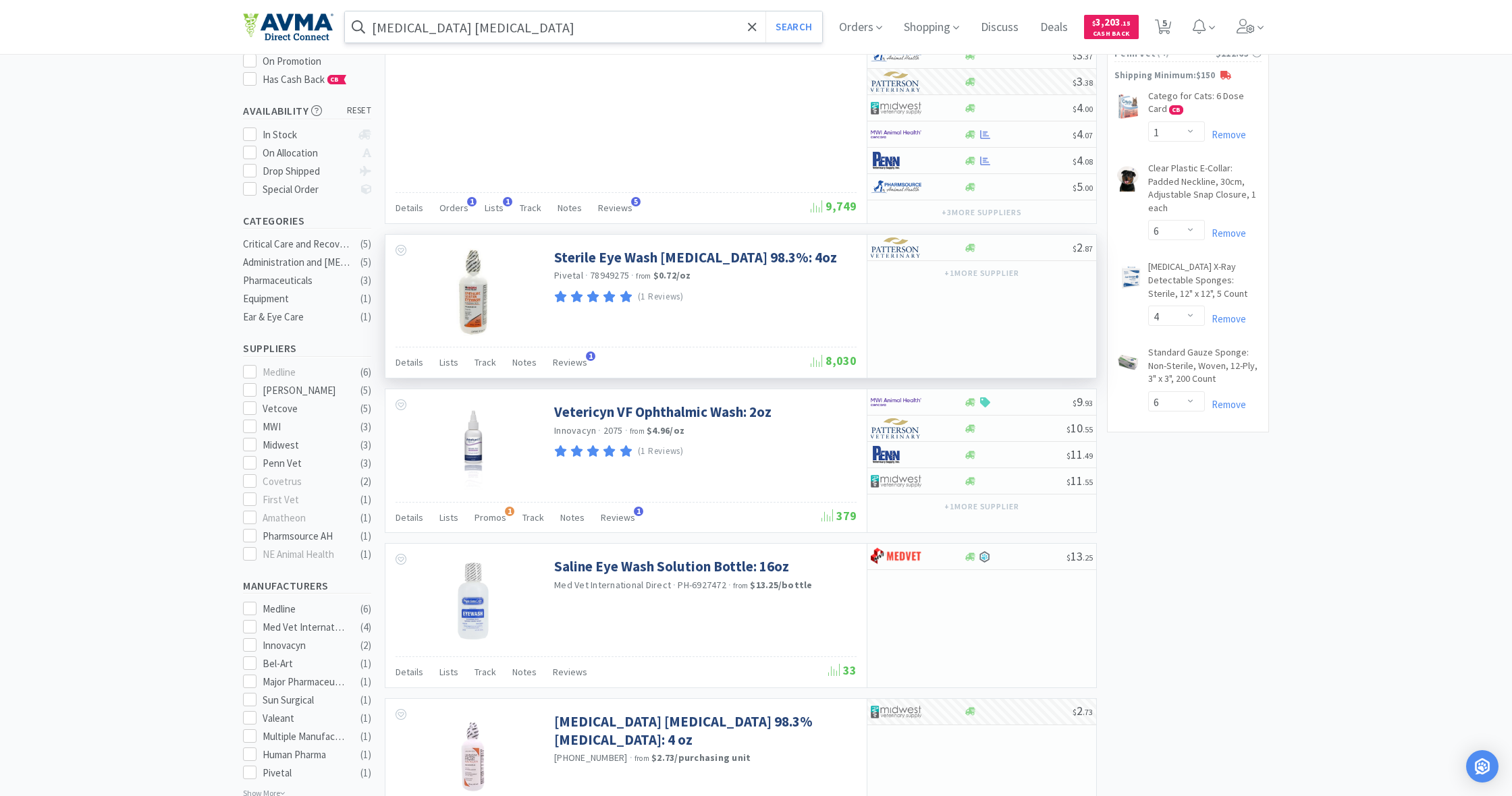
scroll to position [193, 0]
click at [971, 248] on icon at bounding box center [970, 246] width 10 height 8
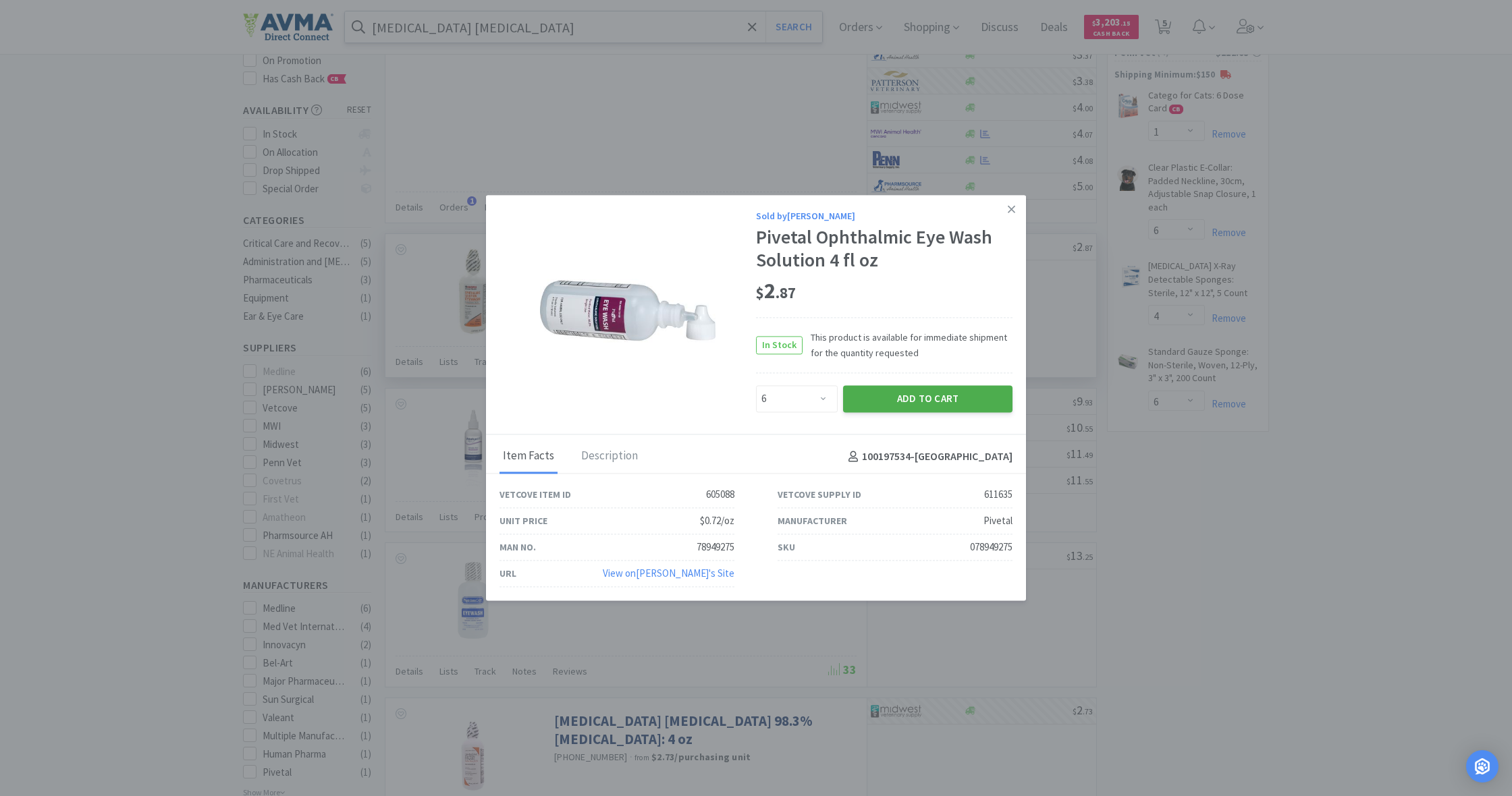
click at [907, 402] on button "Add to Cart" at bounding box center [927, 399] width 169 height 27
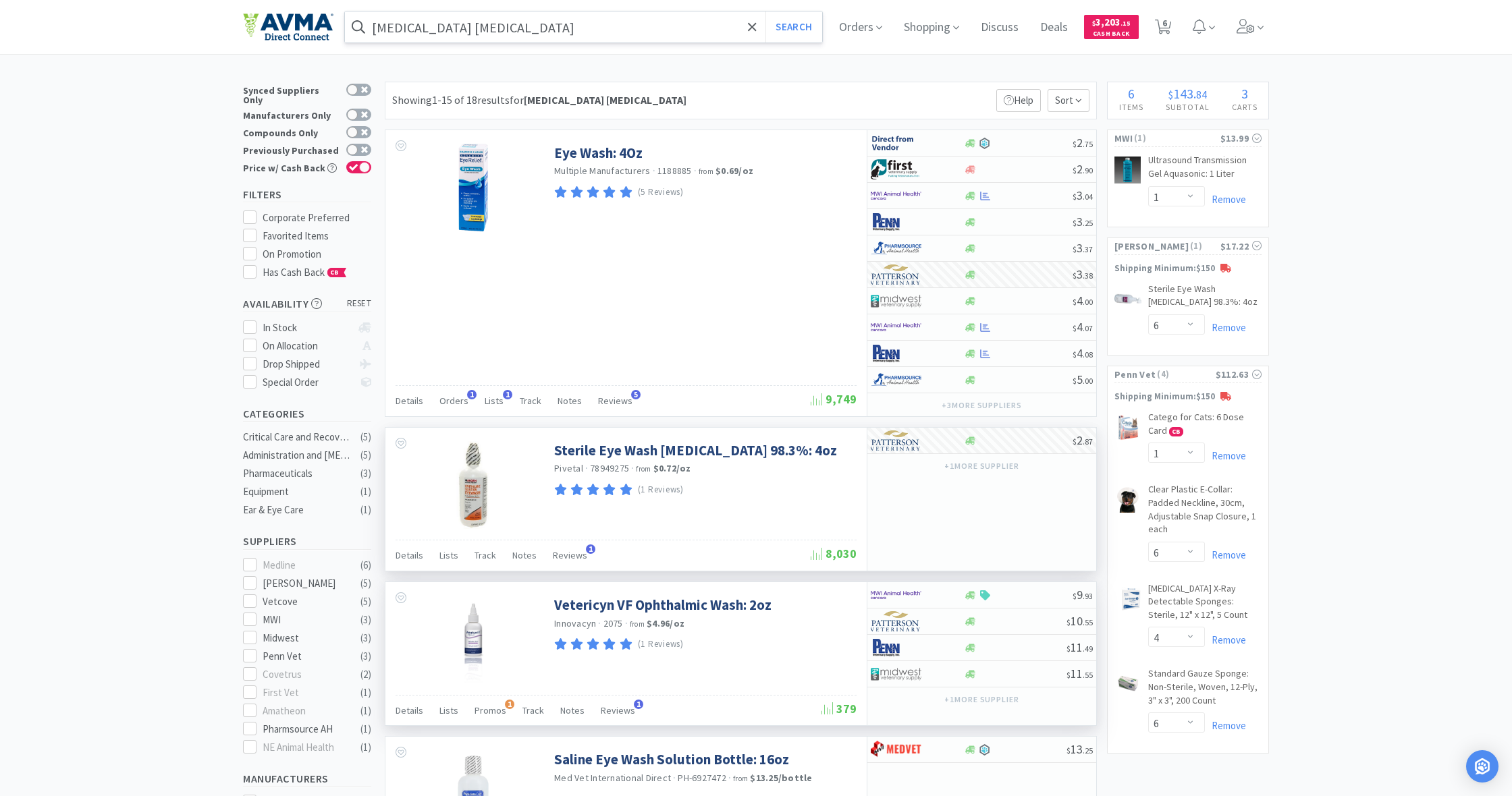
scroll to position [0, 0]
click at [1224, 323] on link "Remove" at bounding box center [1225, 328] width 41 height 13
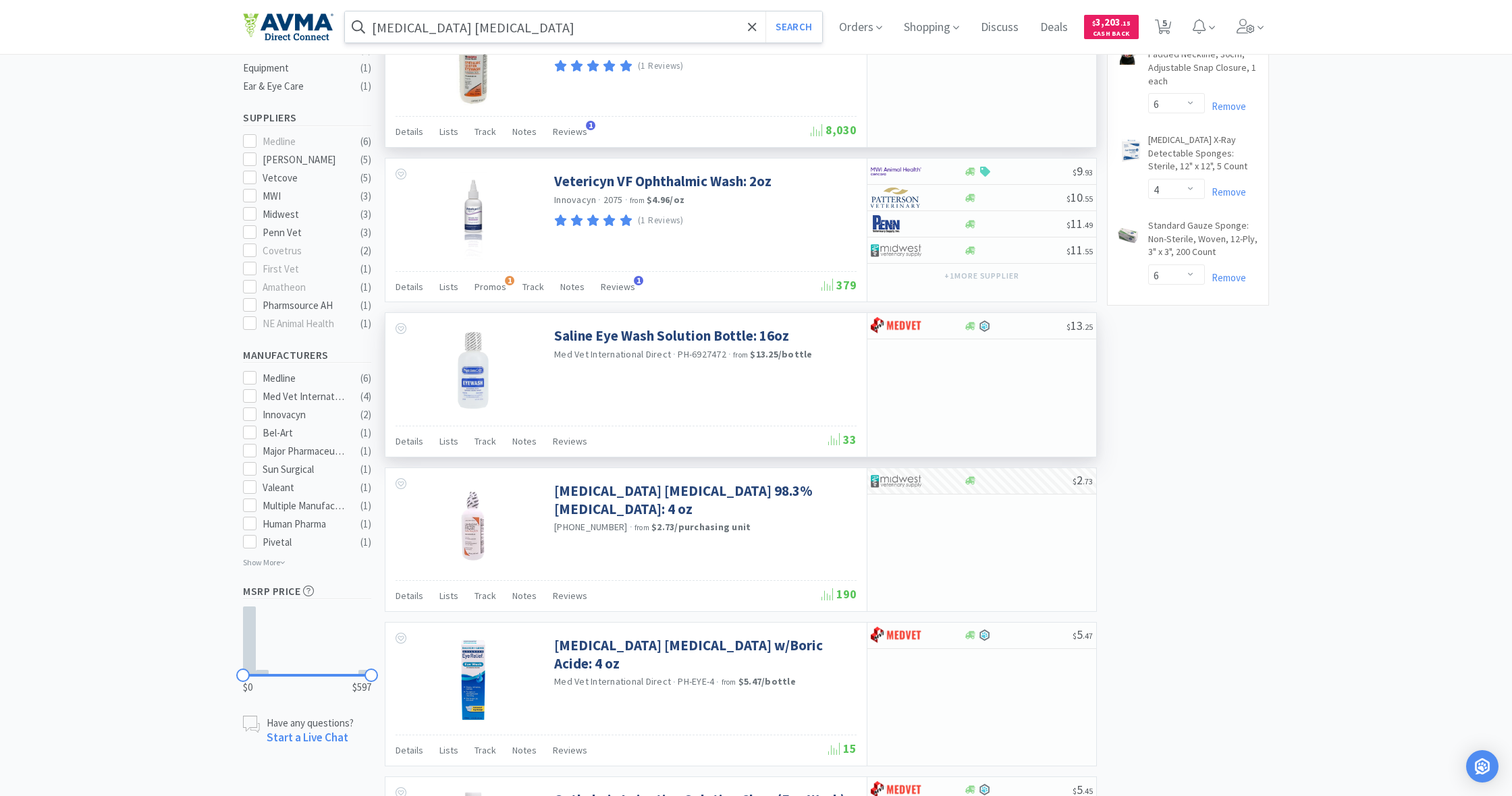
scroll to position [440, 0]
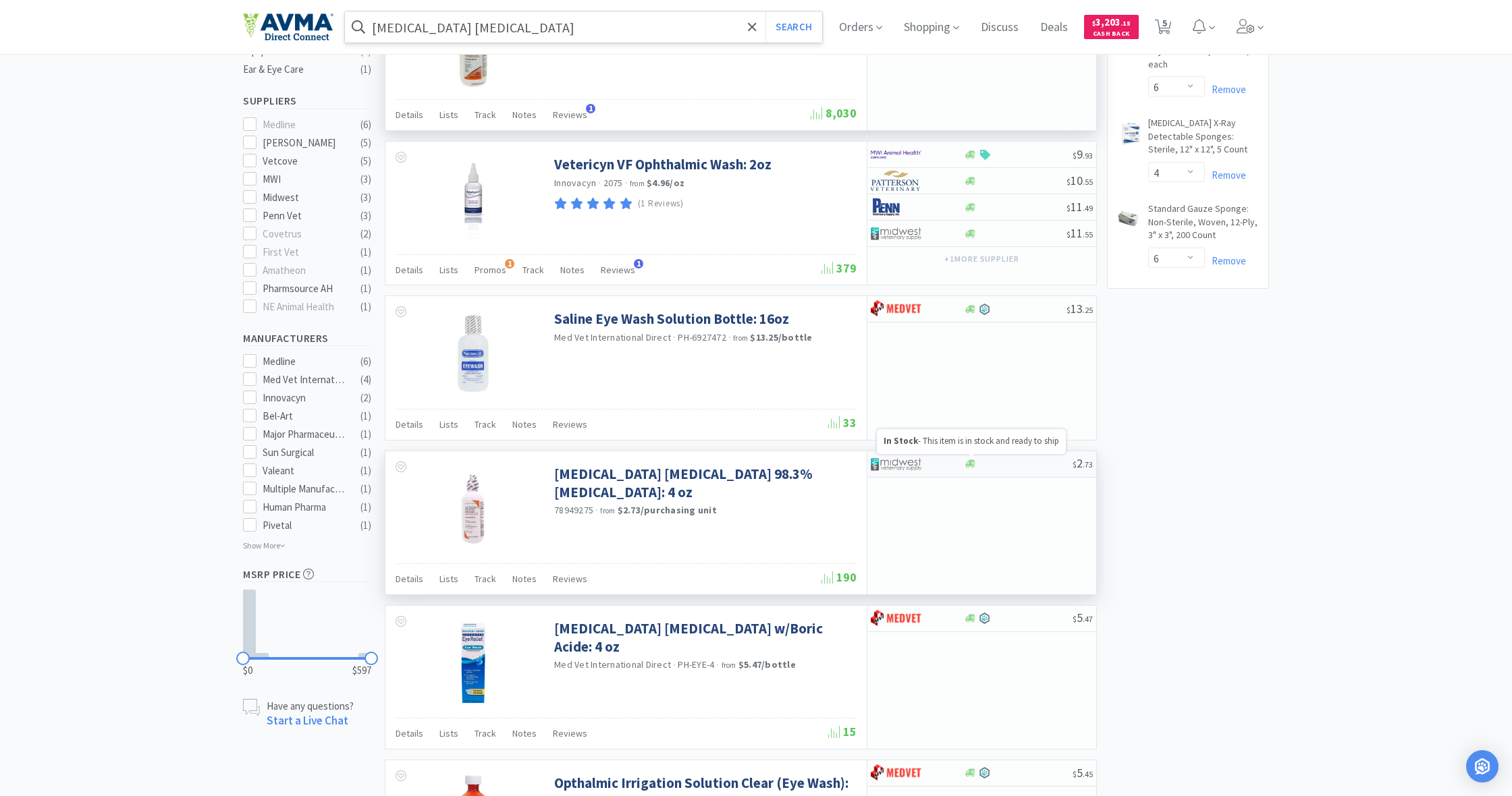
click at [972, 464] on icon at bounding box center [970, 464] width 10 height 10
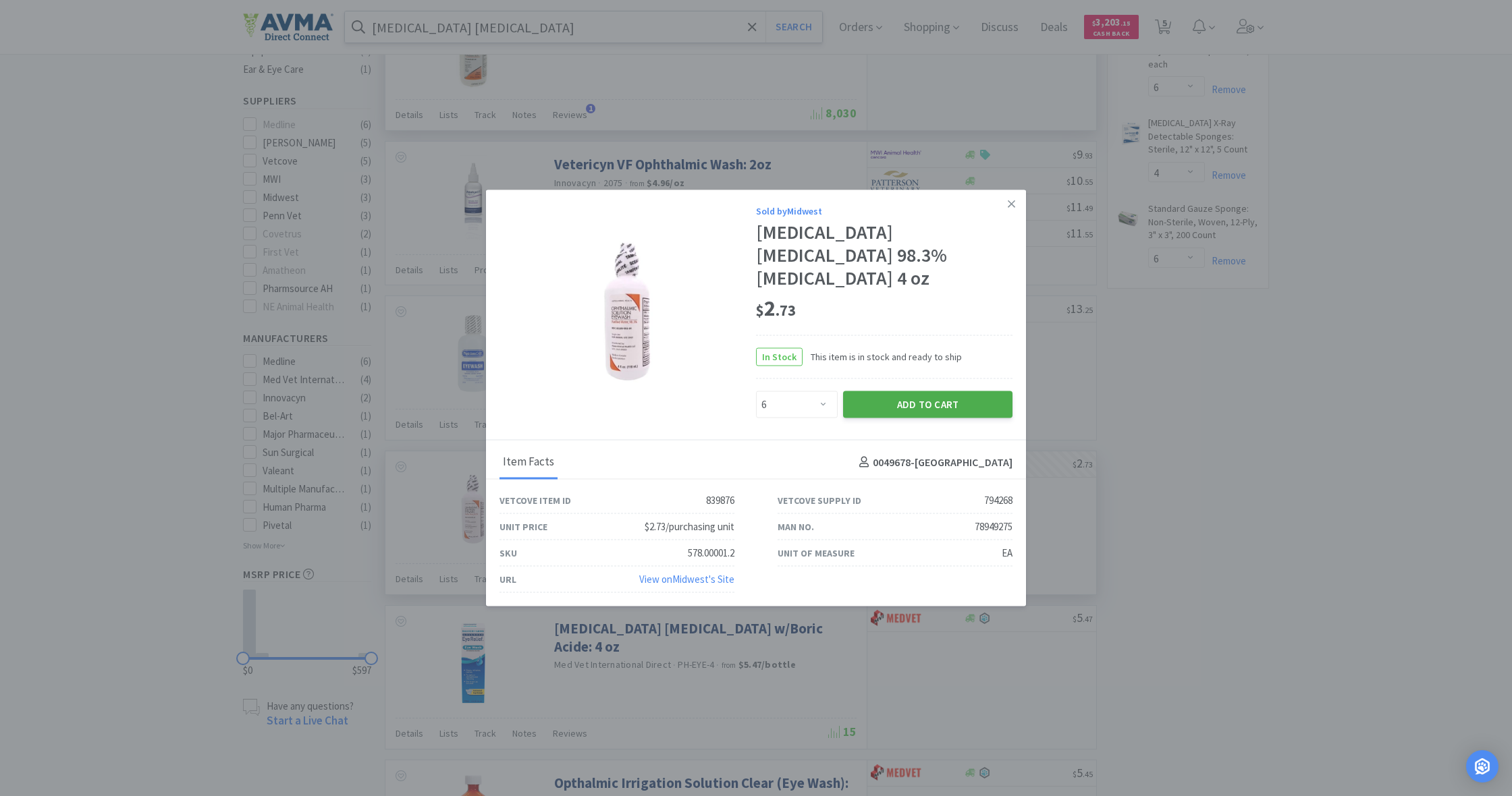
click at [909, 396] on button "Add to Cart" at bounding box center [927, 404] width 169 height 27
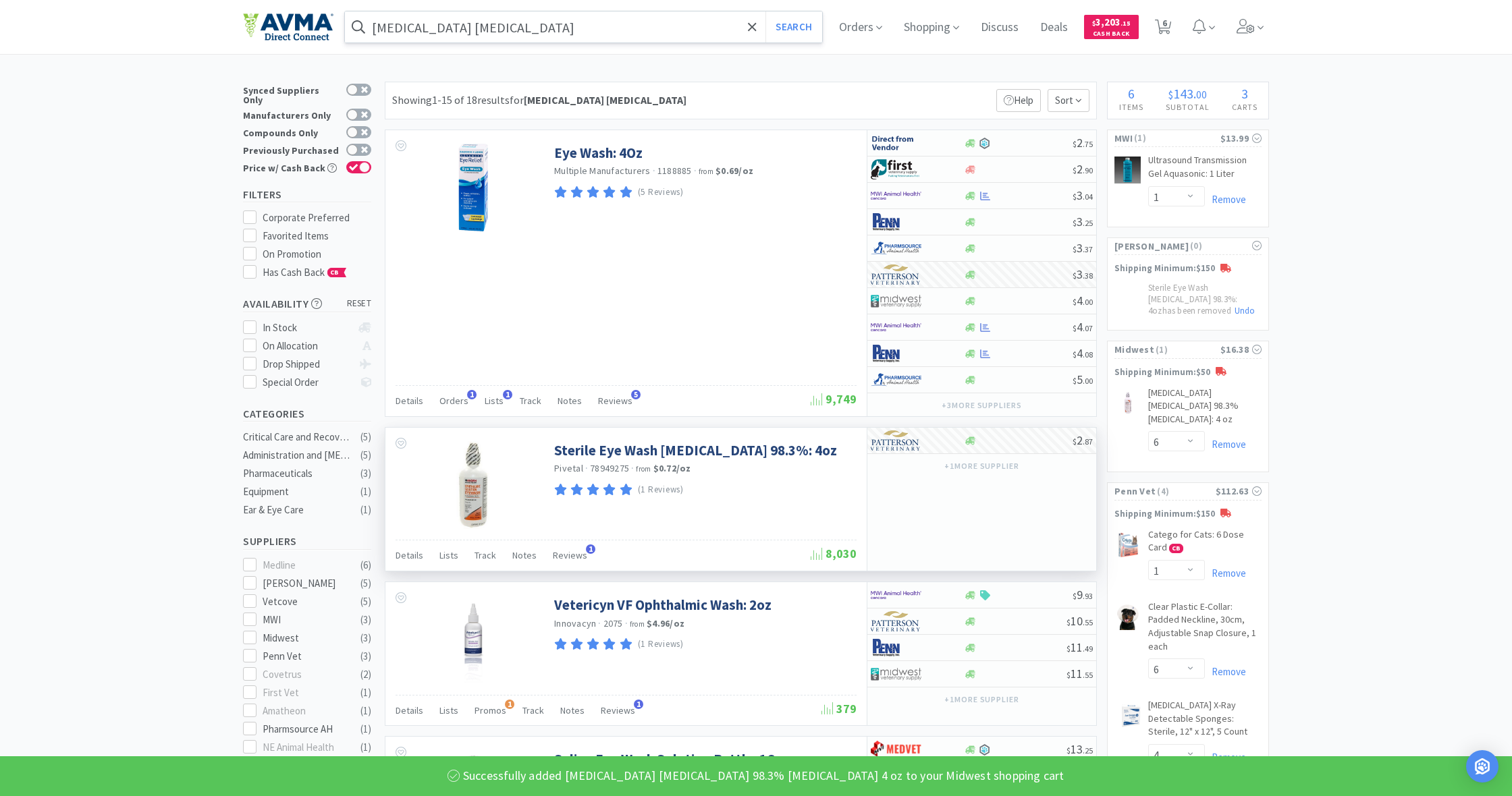
scroll to position [0, 0]
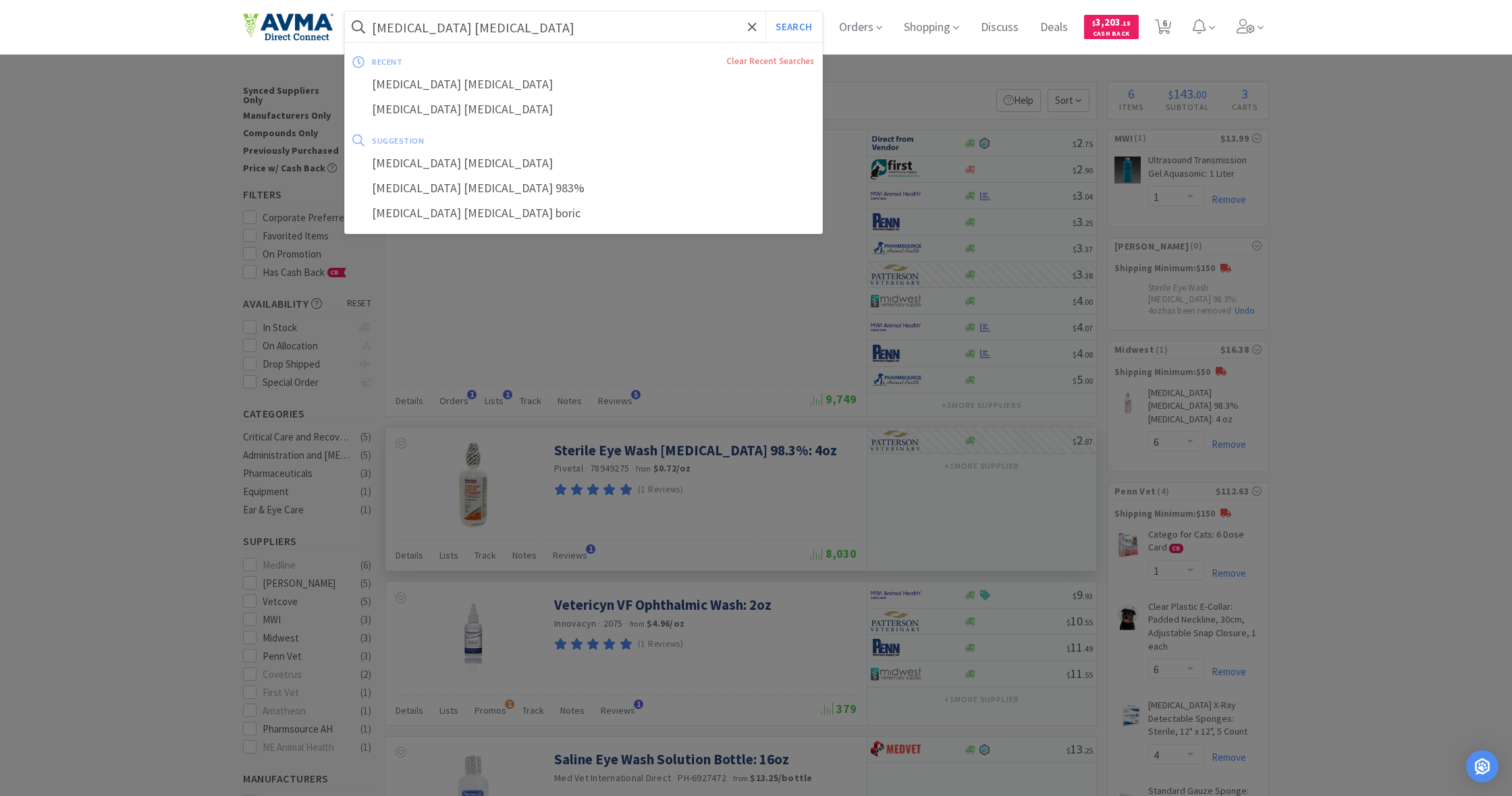
drag, startPoint x: 540, startPoint y: 25, endPoint x: 361, endPoint y: 21, distance: 179.0
click at [360, 21] on form "[MEDICAL_DATA] [MEDICAL_DATA] Search" at bounding box center [583, 26] width 477 height 31
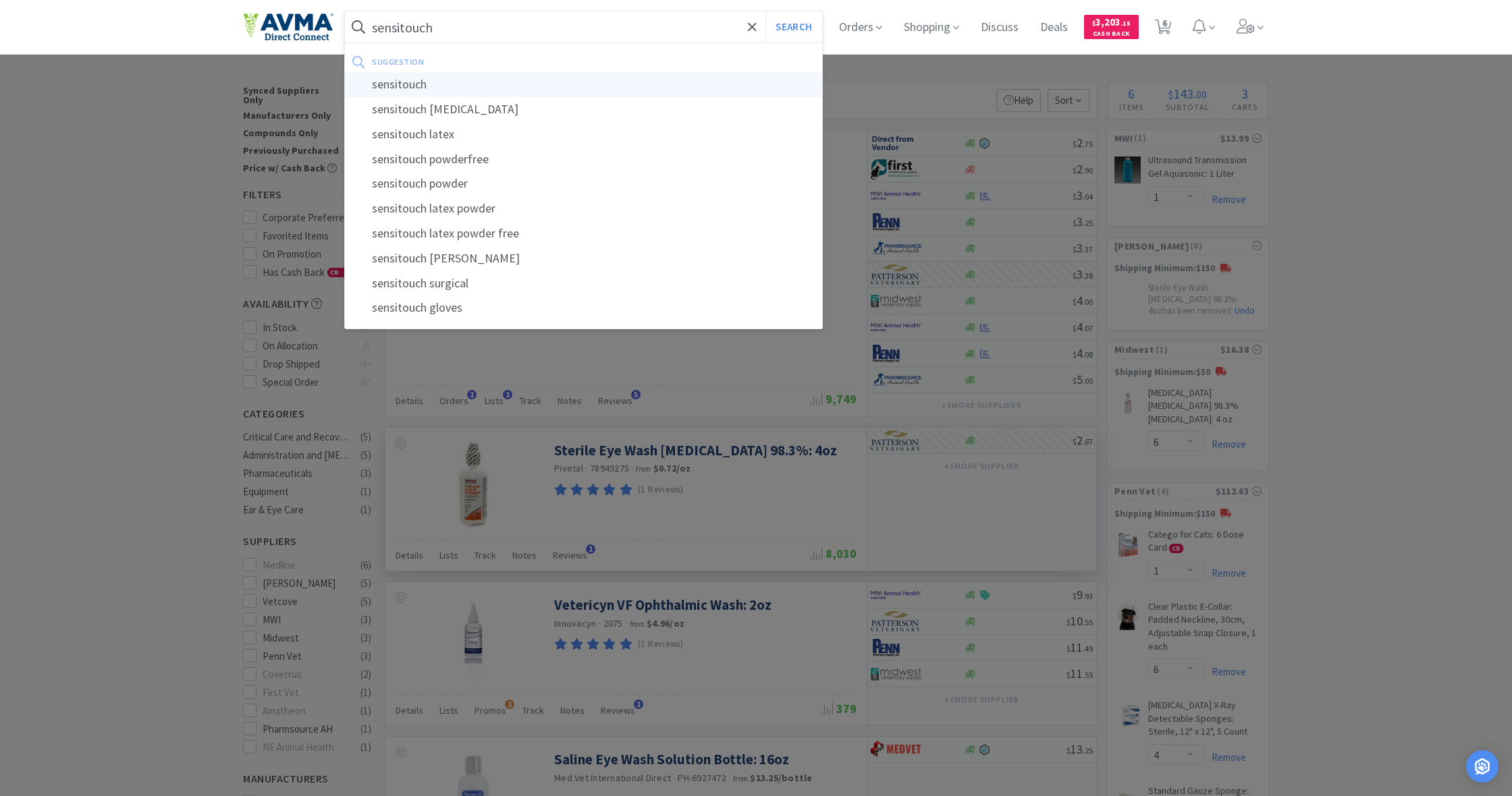
click at [395, 86] on div "sensitouch" at bounding box center [583, 84] width 477 height 25
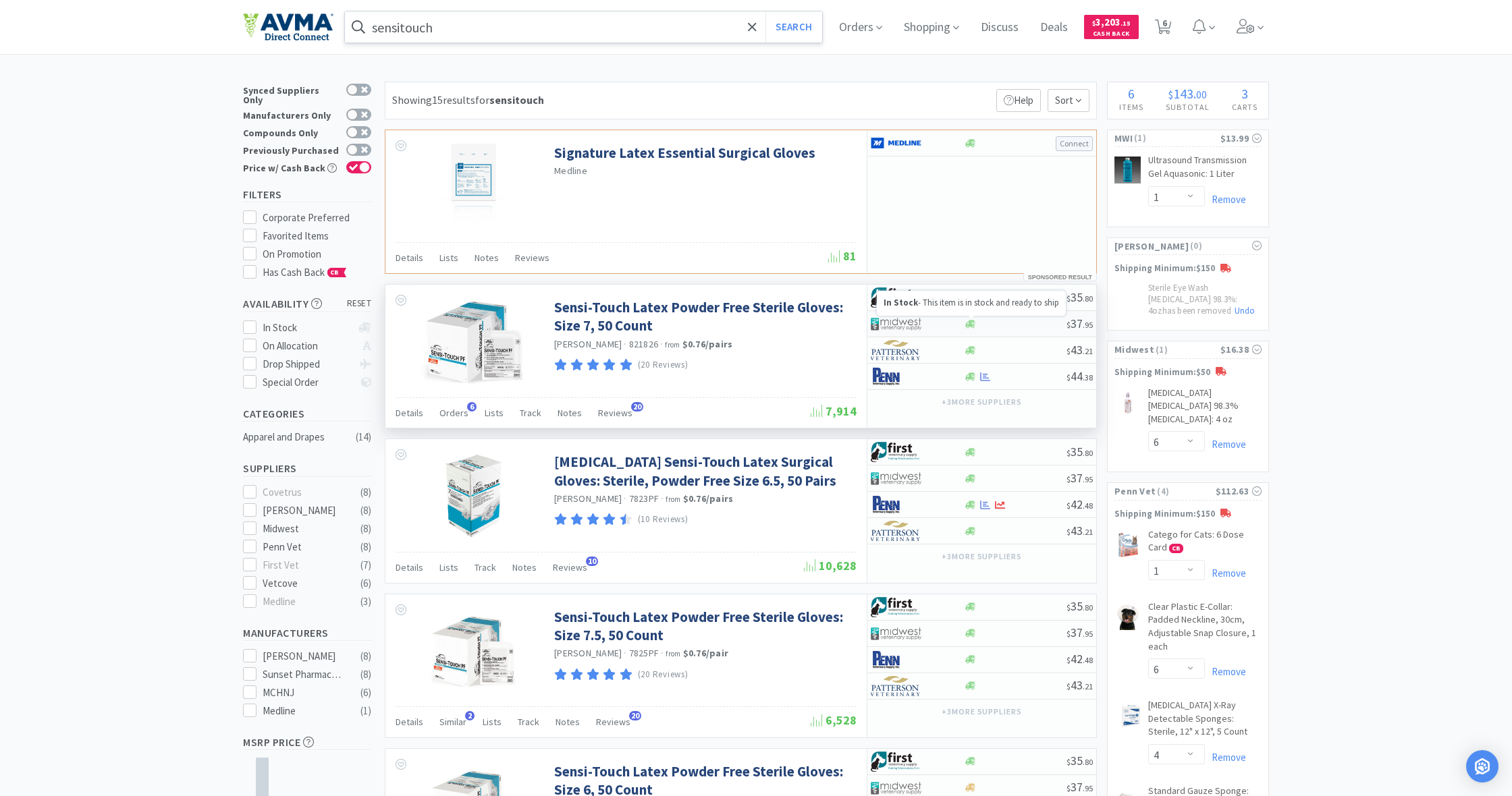
click at [974, 326] on icon at bounding box center [970, 324] width 10 height 10
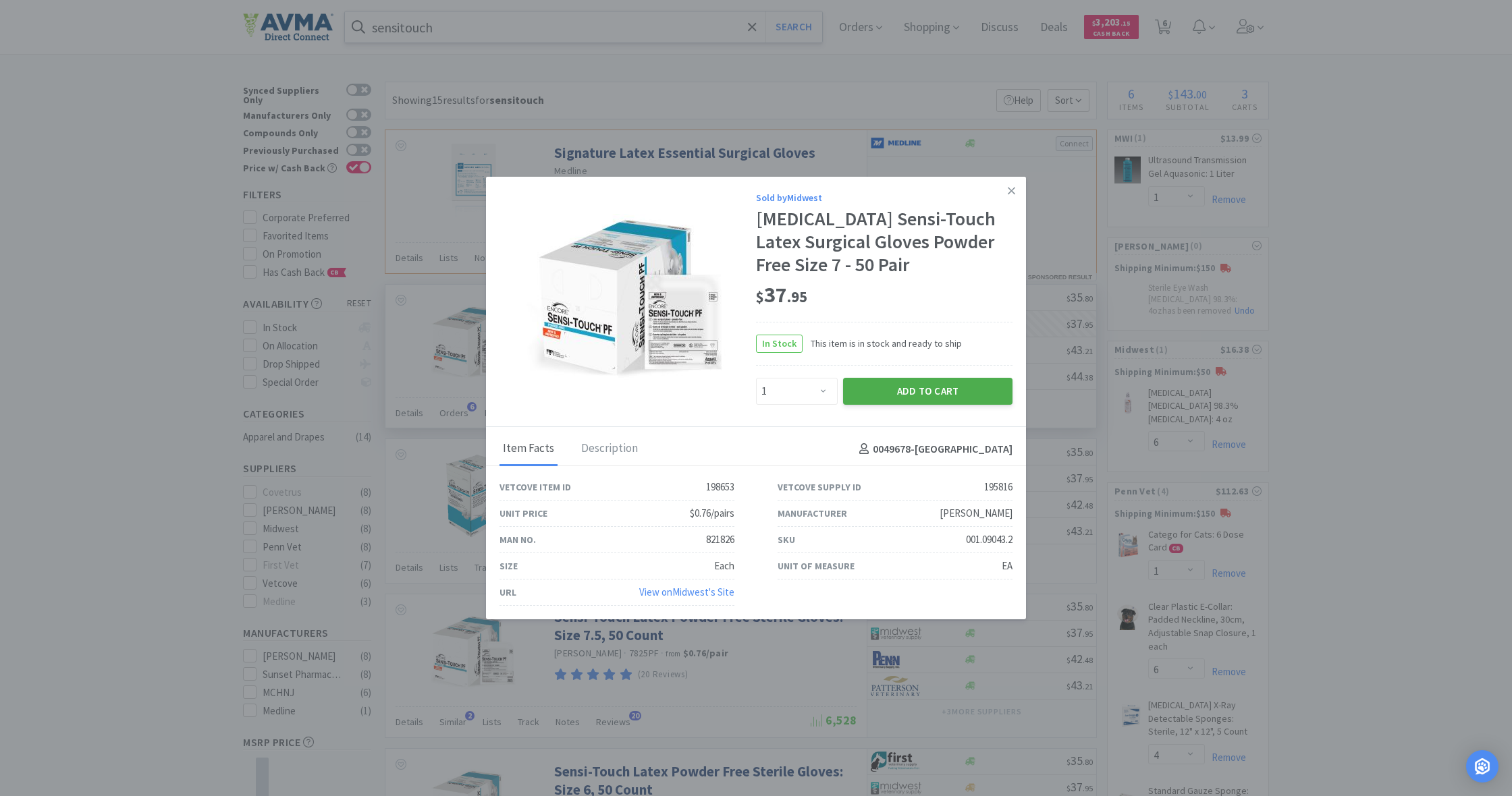
click at [944, 389] on button "Add to Cart" at bounding box center [927, 391] width 169 height 27
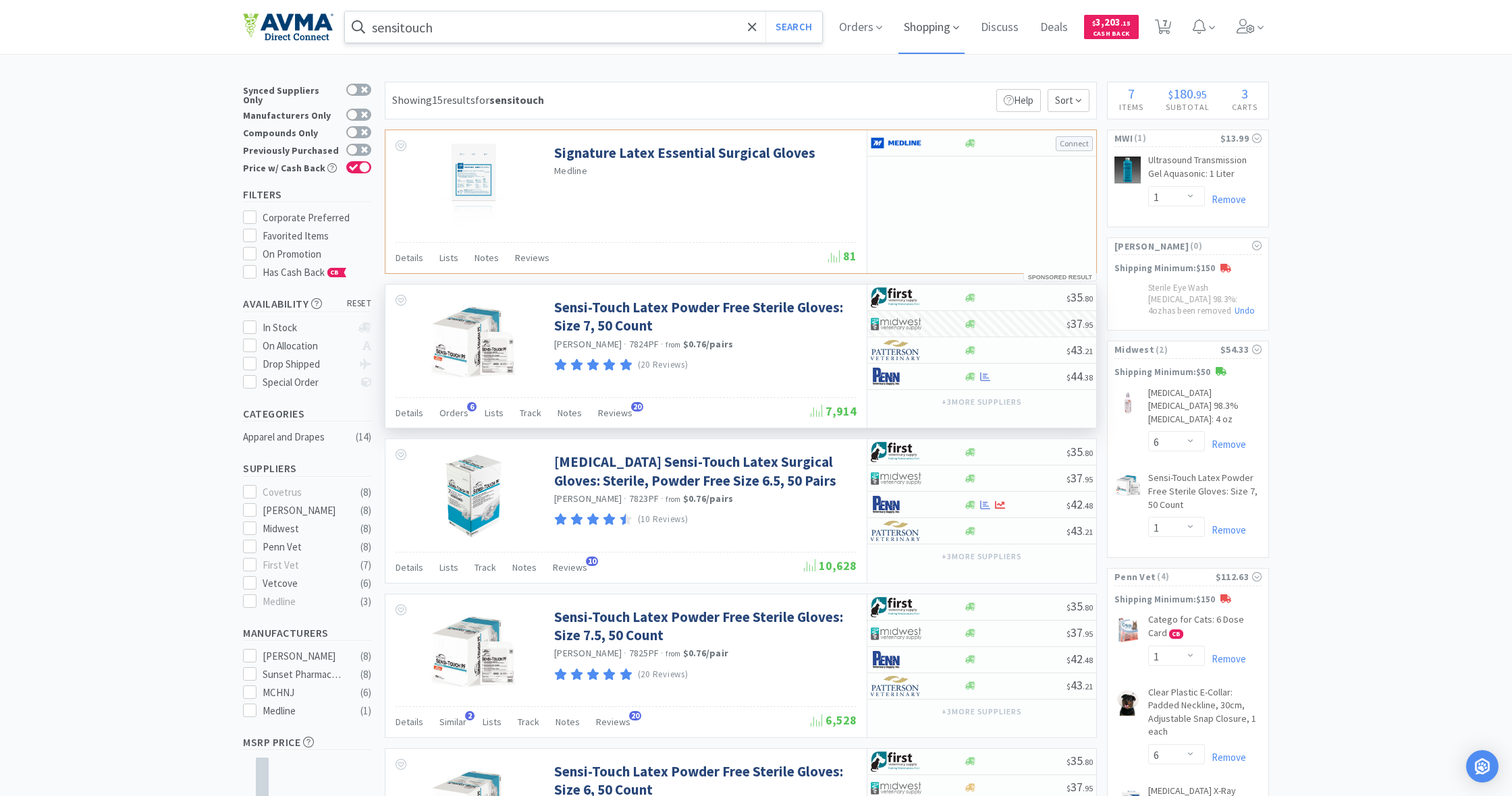
click at [927, 32] on span "Shopping" at bounding box center [931, 27] width 66 height 54
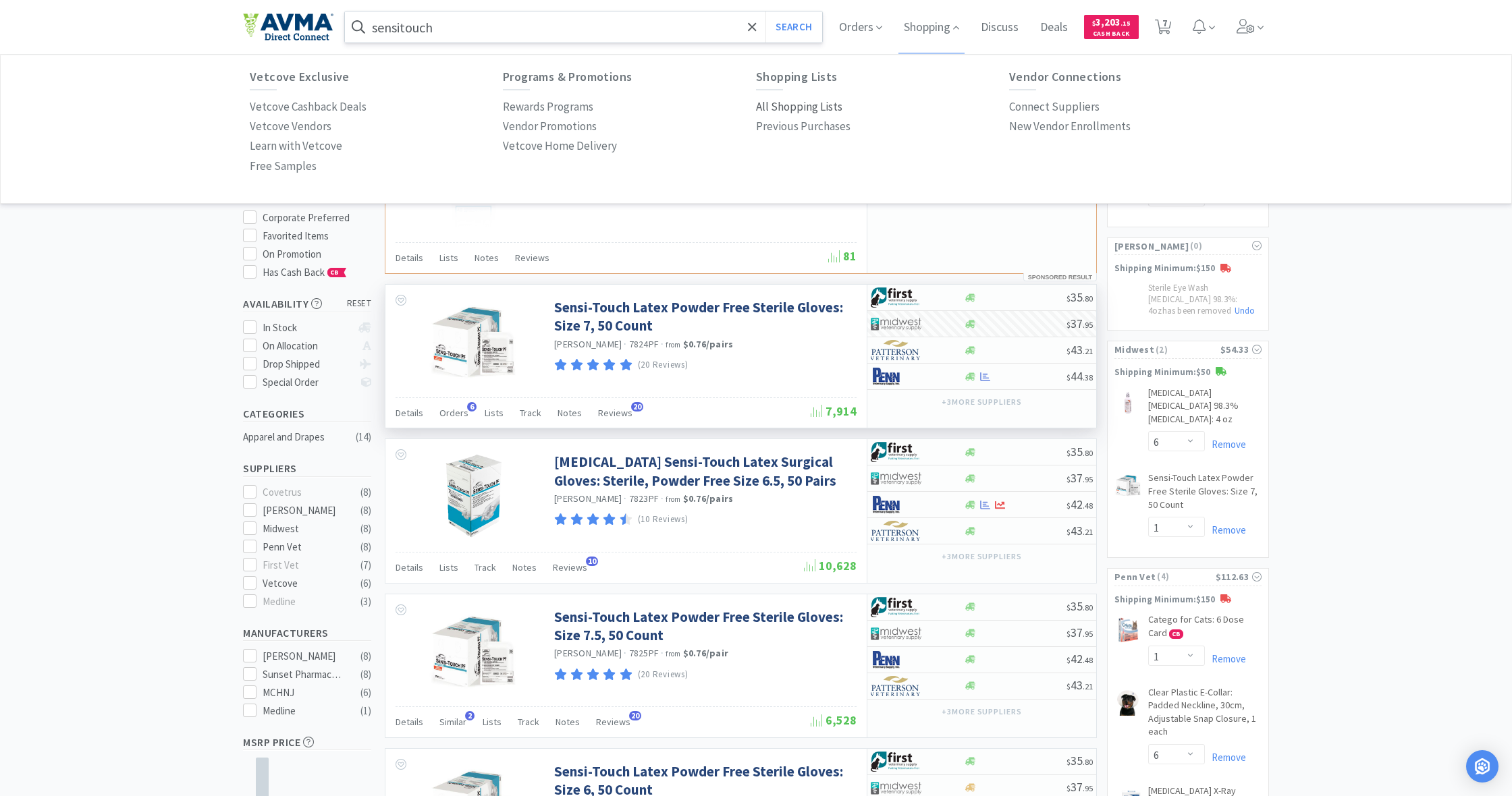
drag, startPoint x: 810, startPoint y: 101, endPoint x: 804, endPoint y: 110, distance: 10.8
click at [810, 102] on p "All Shopping Lists" at bounding box center [799, 107] width 86 height 19
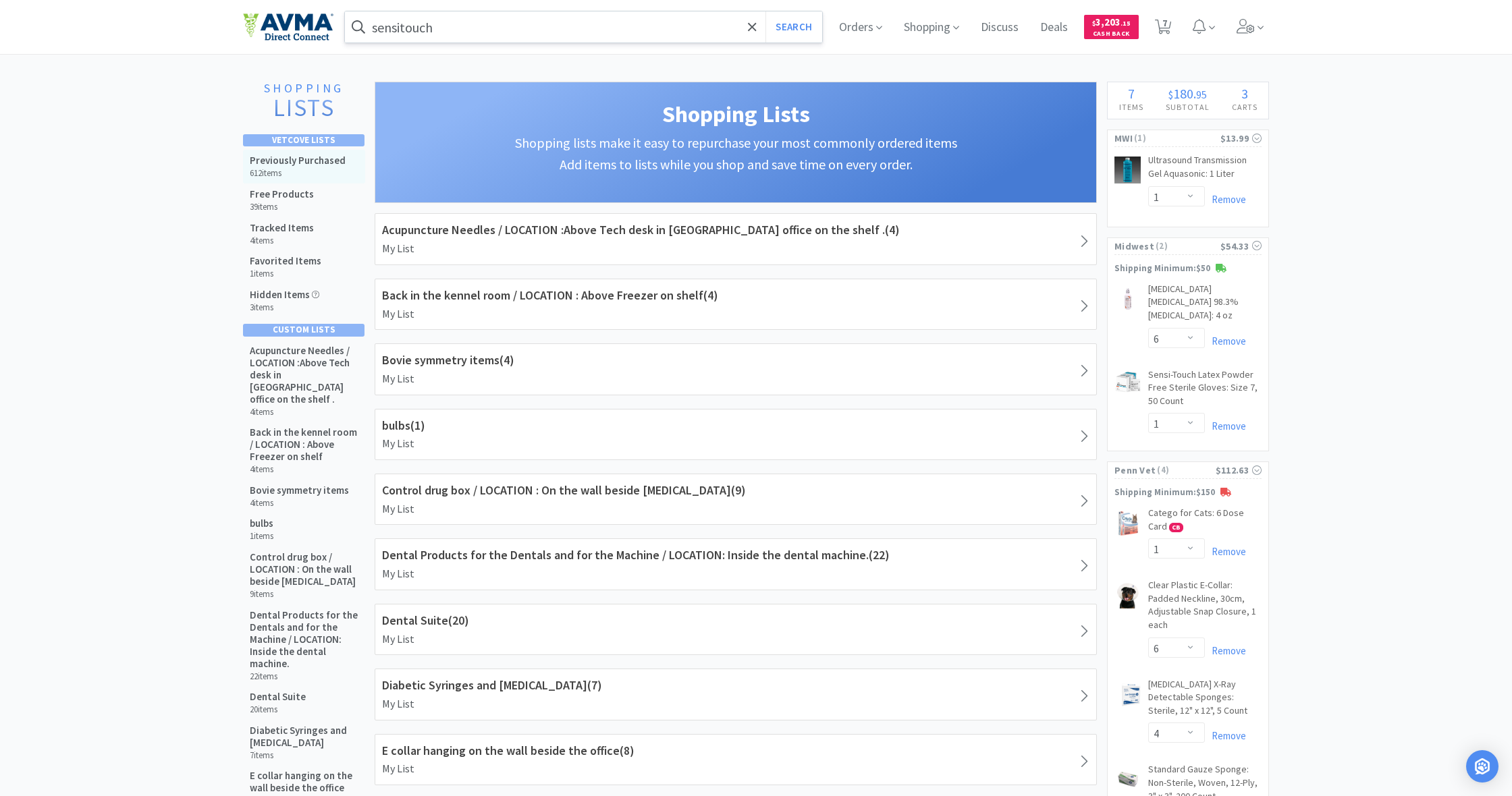
click at [297, 166] on div "Previously Purchased 612 items" at bounding box center [298, 166] width 96 height 24
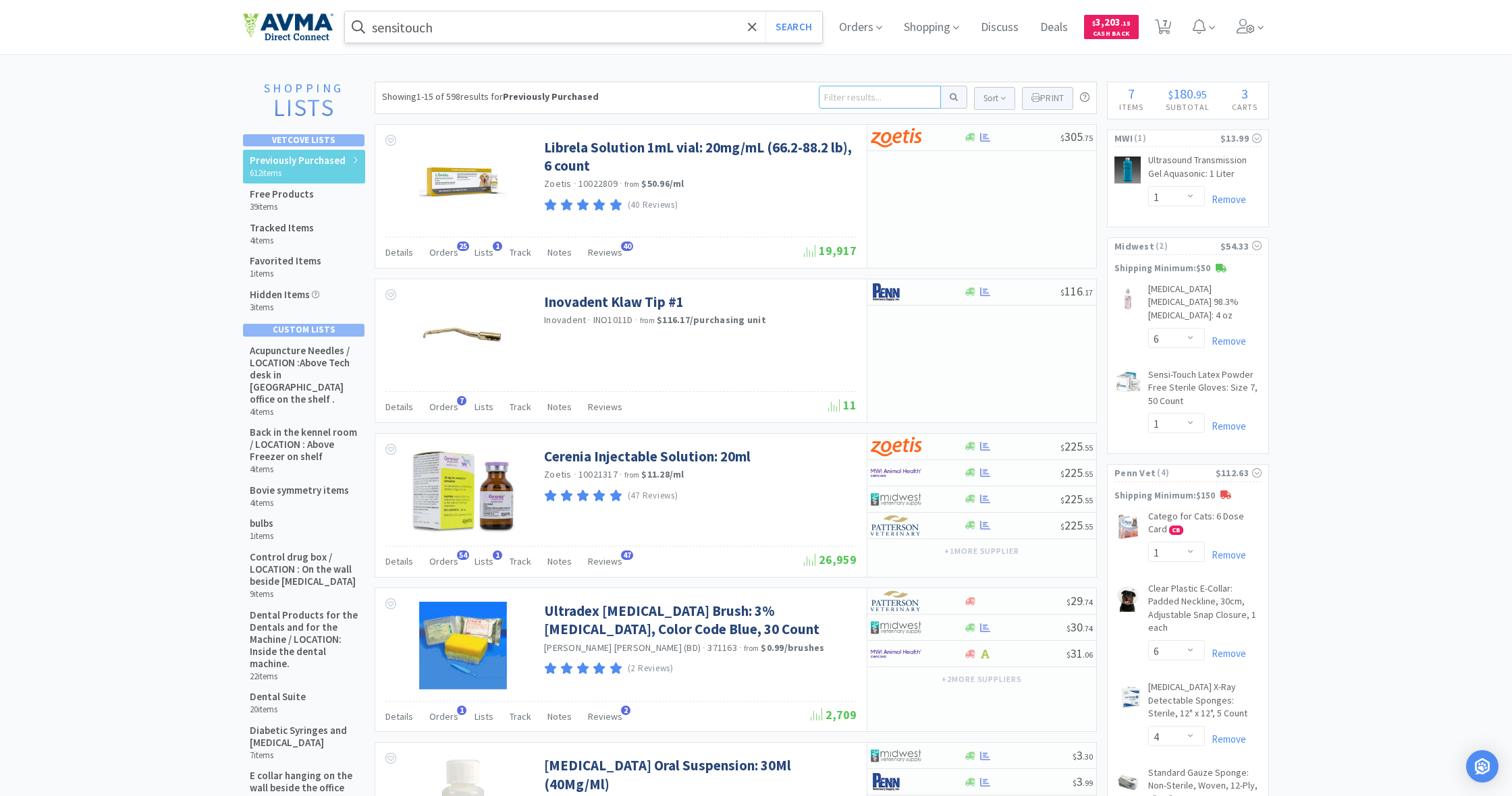
click at [841, 97] on input at bounding box center [880, 97] width 122 height 23
click at [952, 97] on button at bounding box center [954, 97] width 26 height 23
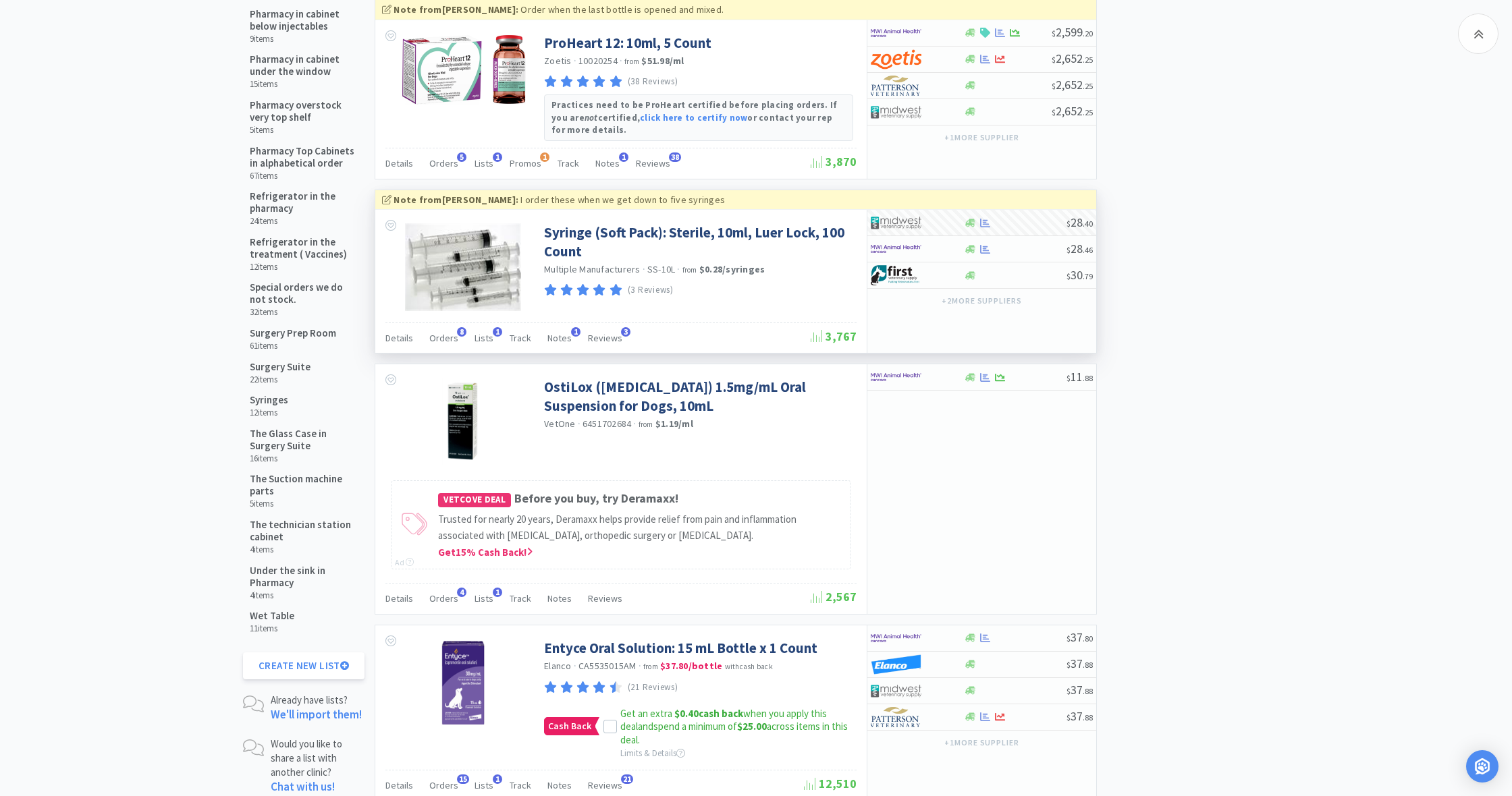
scroll to position [1388, 0]
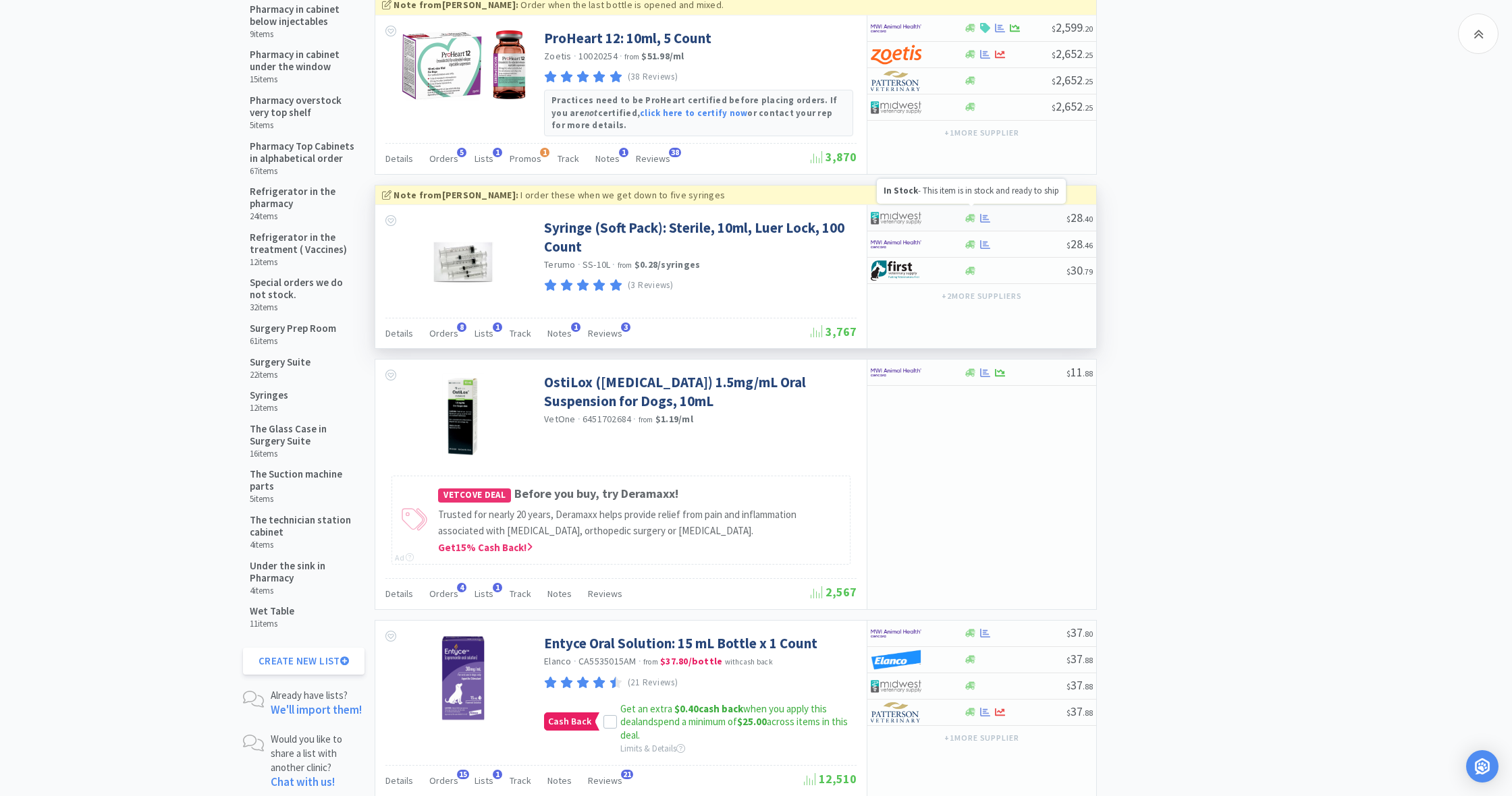
click at [972, 213] on icon at bounding box center [970, 218] width 10 height 10
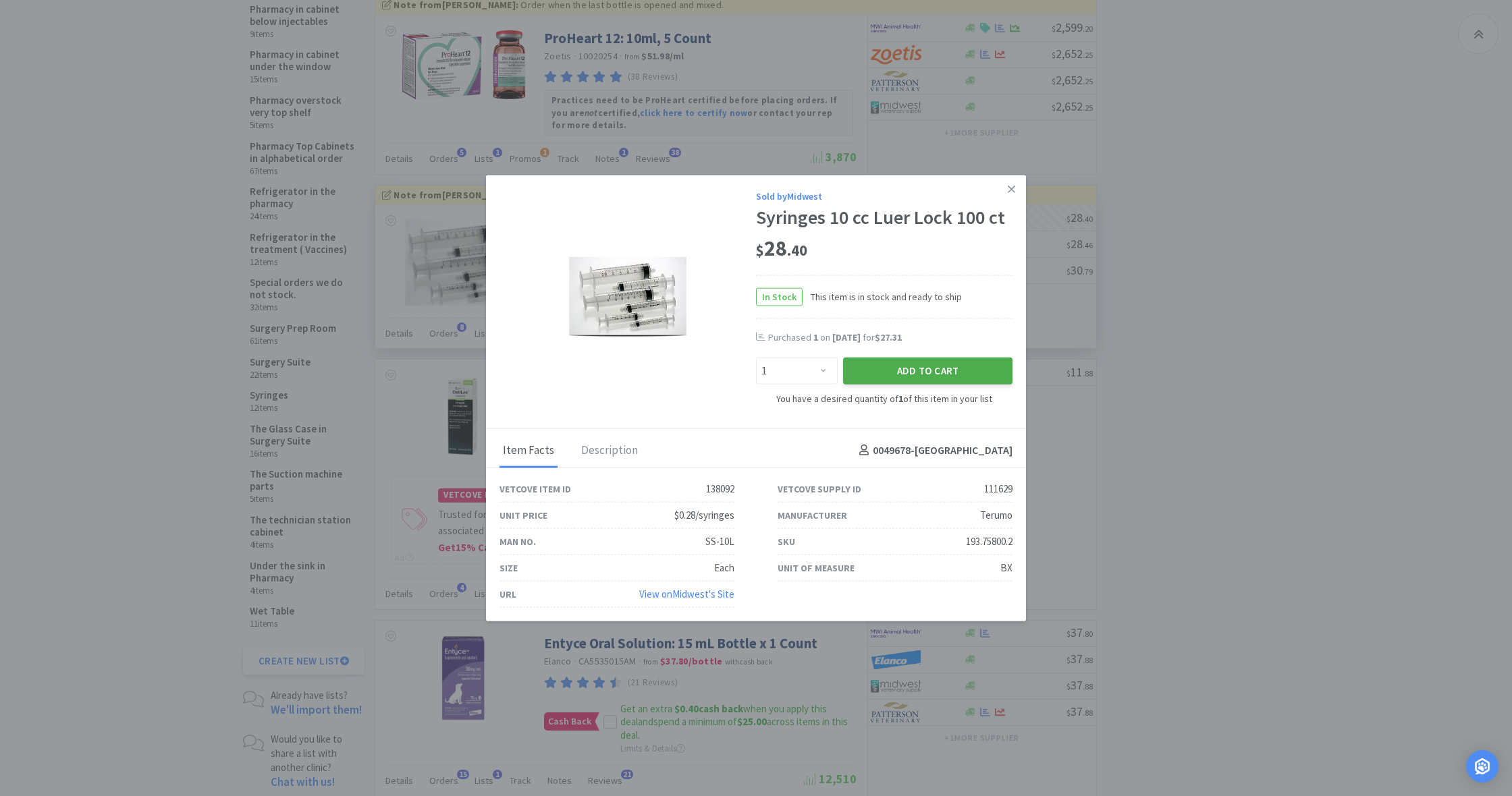
click at [921, 377] on button "Add to Cart" at bounding box center [927, 371] width 169 height 27
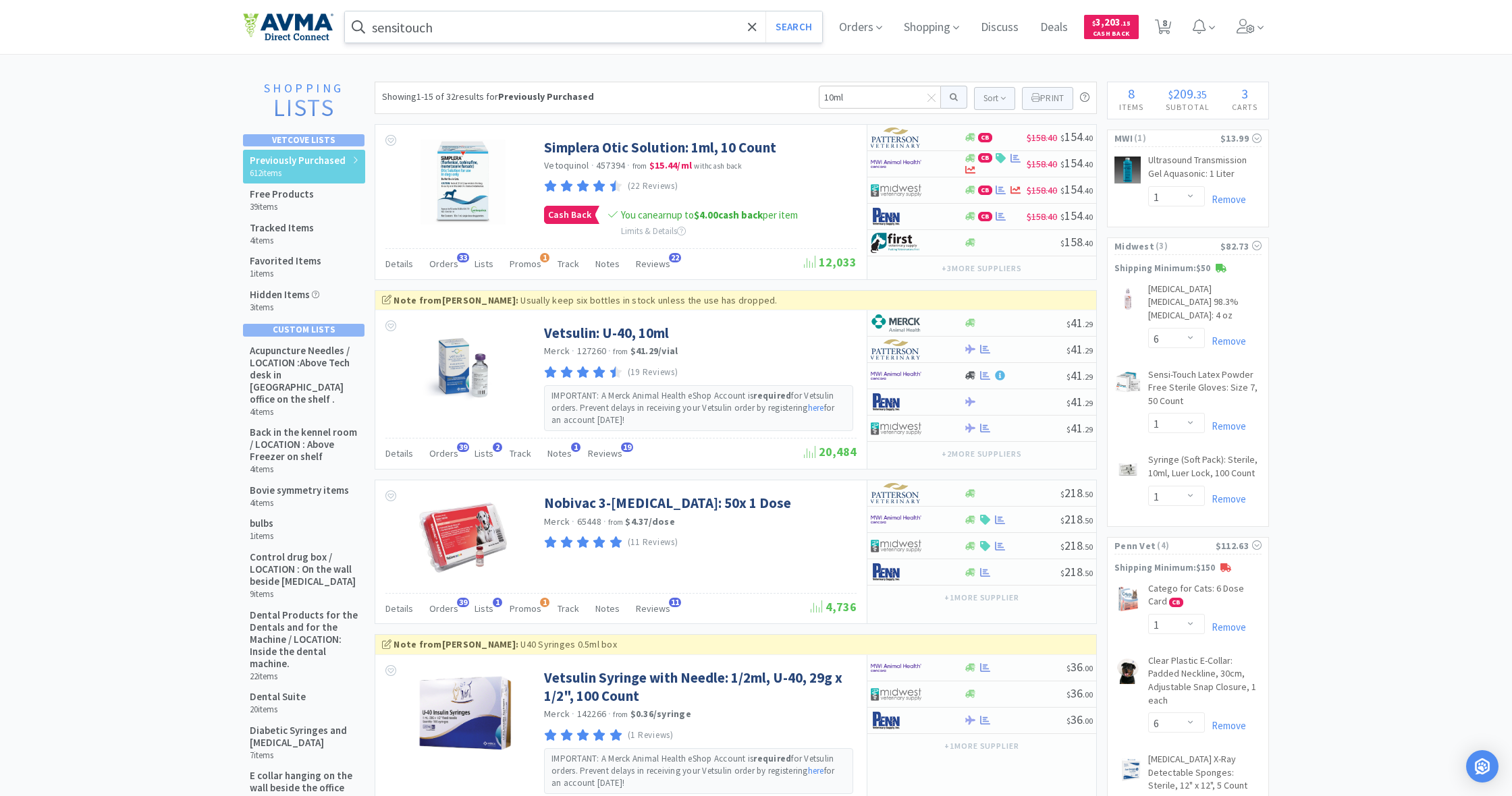
scroll to position [0, 0]
drag, startPoint x: 820, startPoint y: 95, endPoint x: 855, endPoint y: 99, distance: 35.2
click at [855, 99] on input "10ml" at bounding box center [880, 97] width 122 height 23
click at [952, 97] on button at bounding box center [954, 97] width 26 height 23
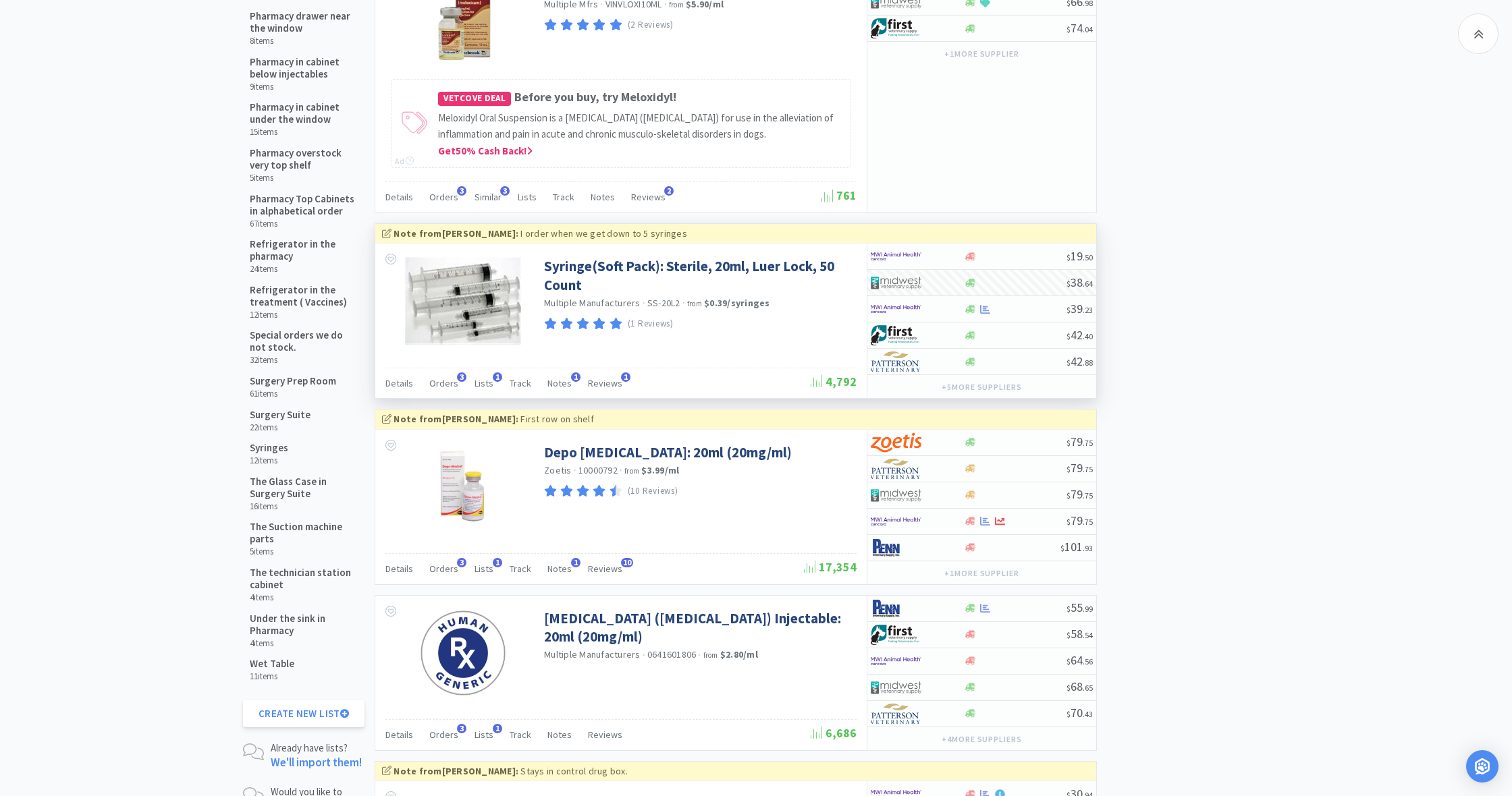
scroll to position [1338, 0]
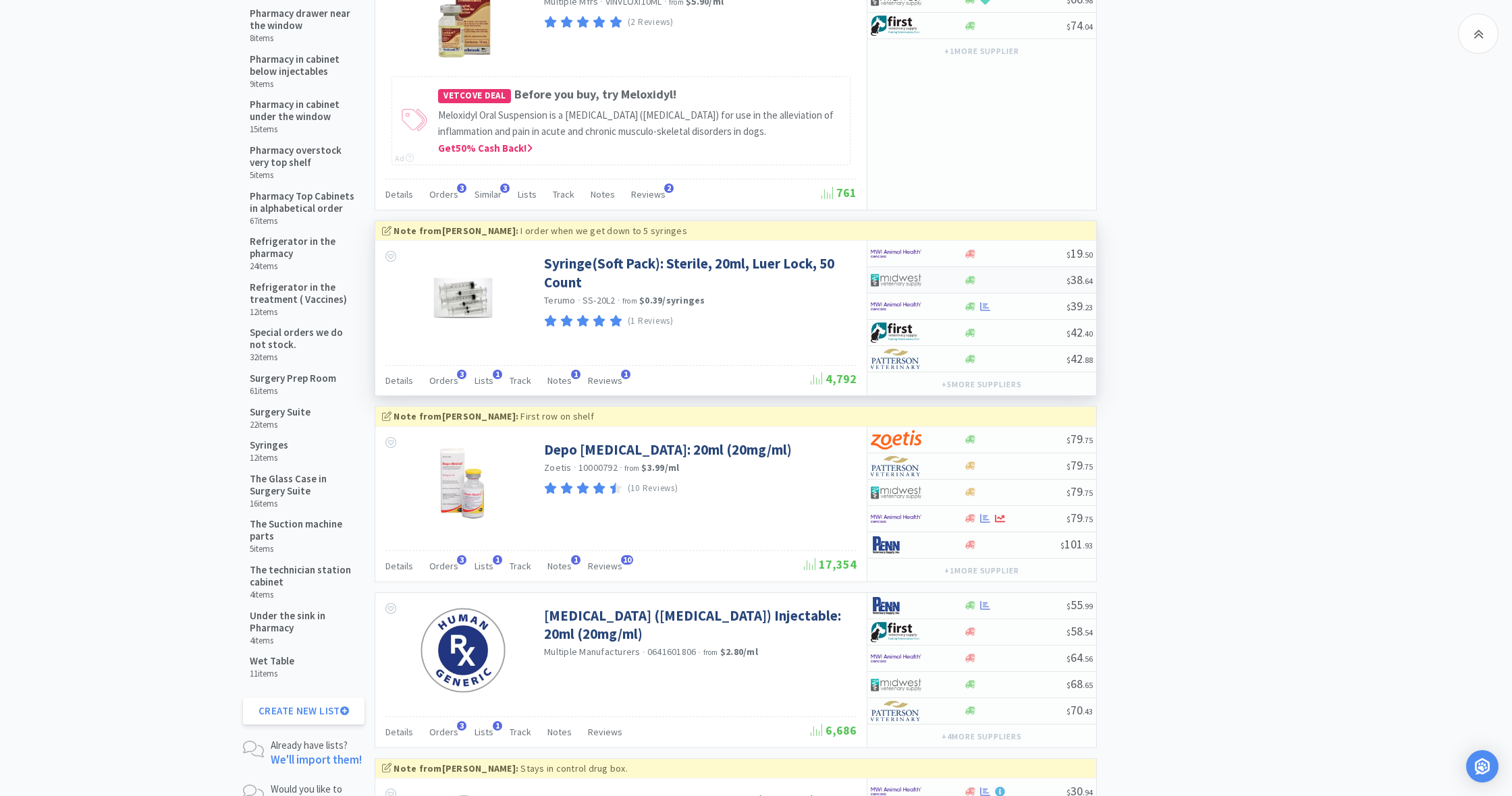
click at [979, 276] on div at bounding box center [1014, 281] width 104 height 10
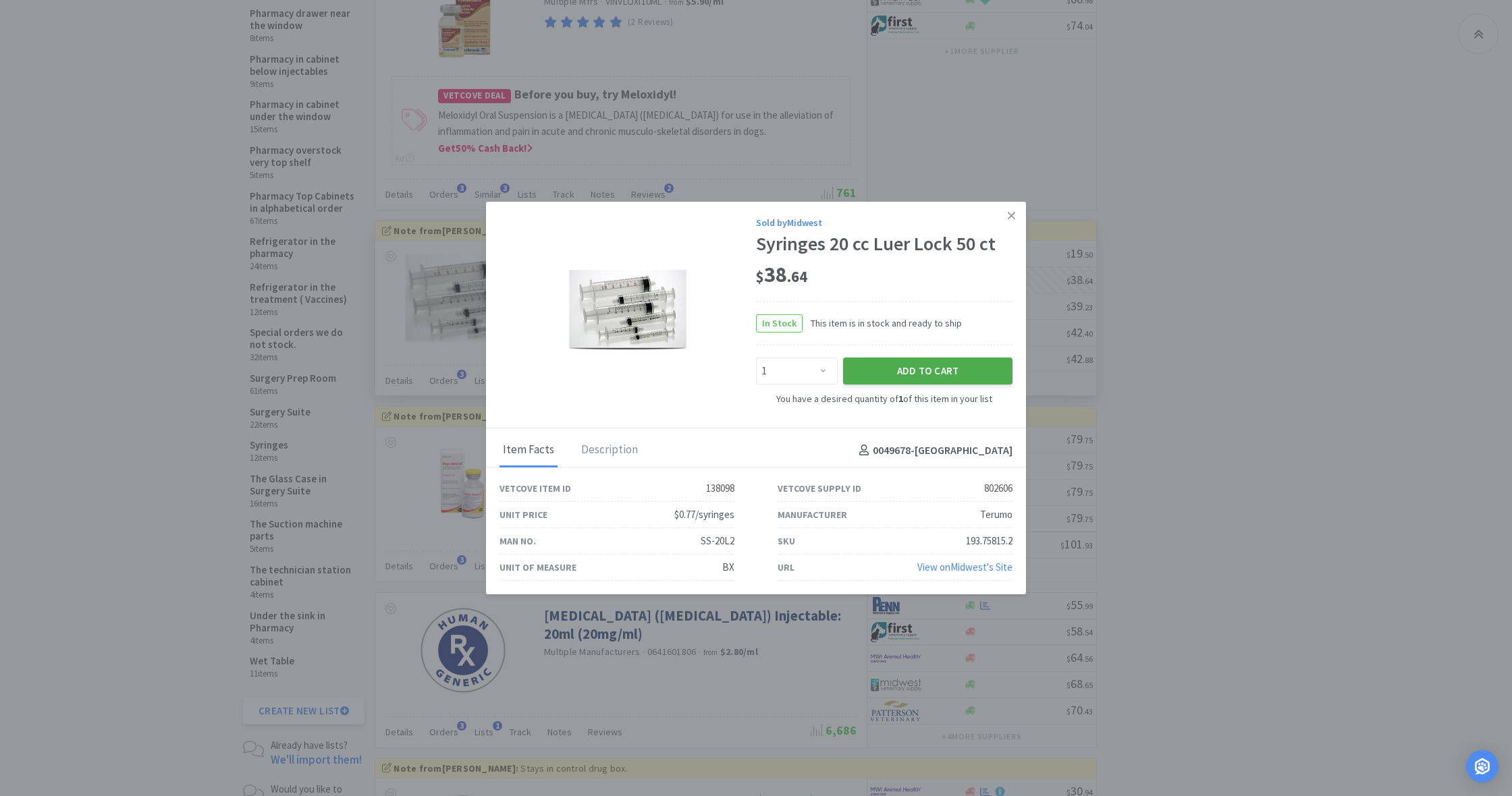
click at [914, 365] on button "Add to Cart" at bounding box center [927, 371] width 169 height 27
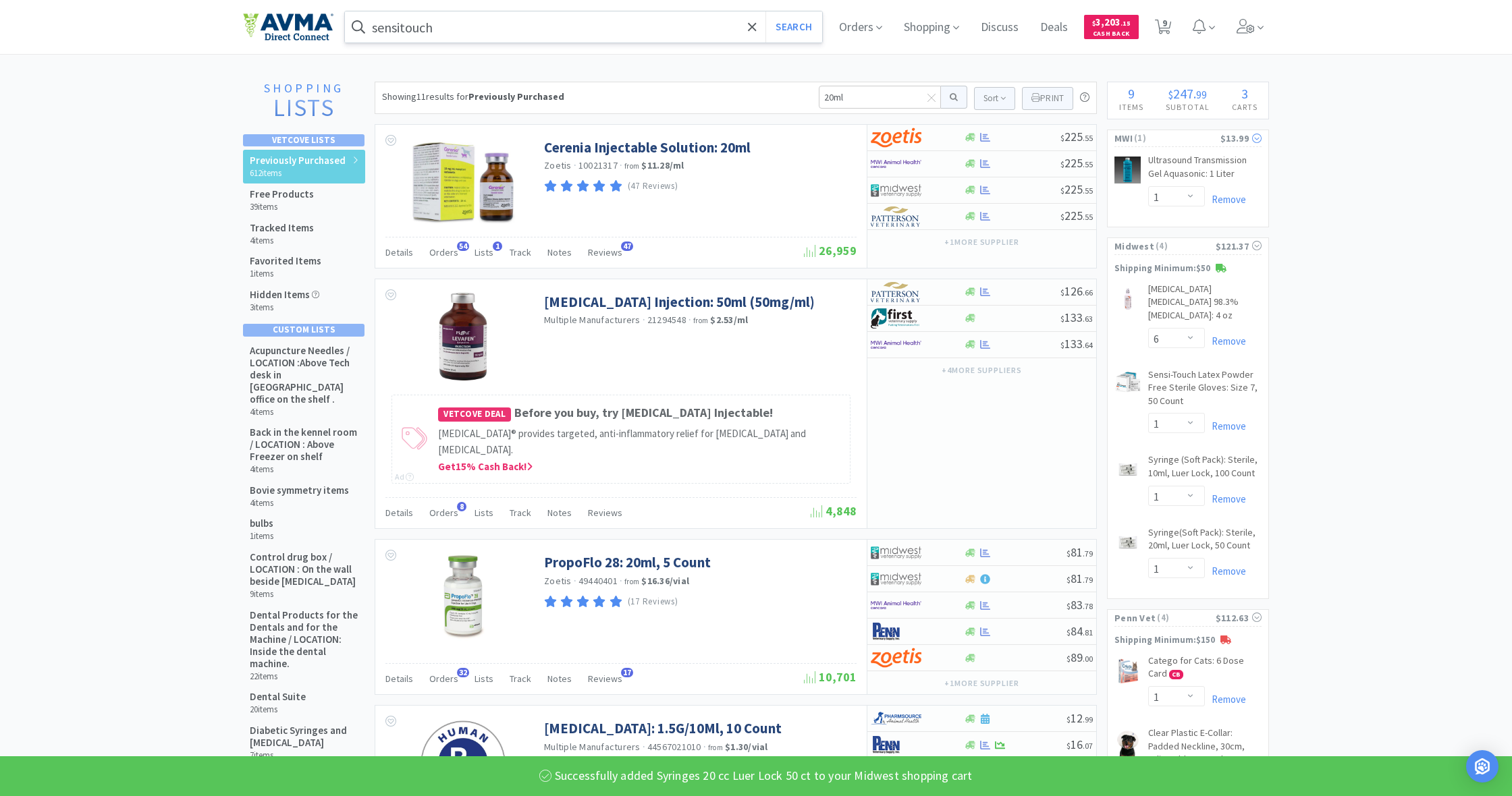
scroll to position [0, 0]
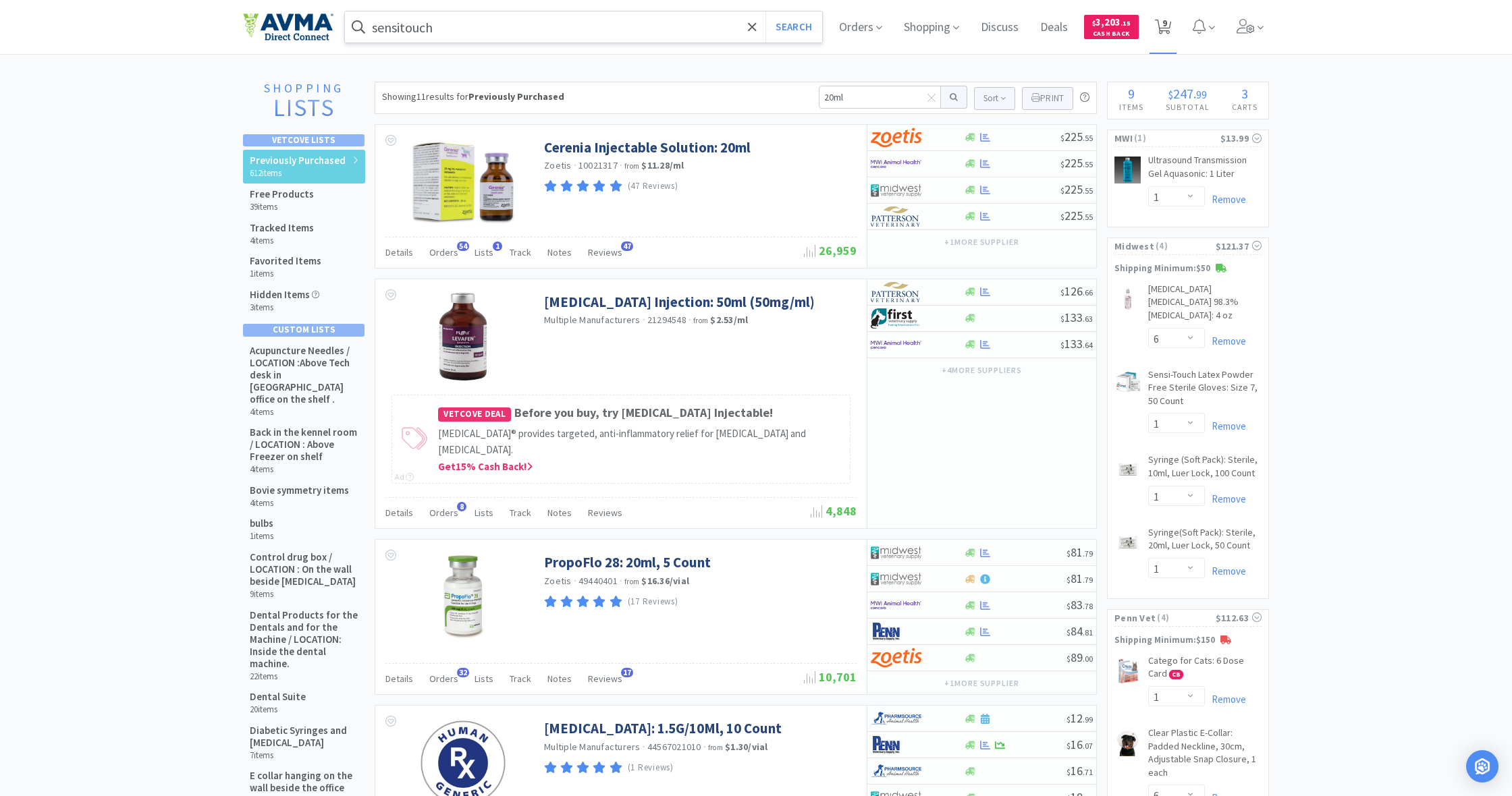
click at [1166, 27] on span "9" at bounding box center [1164, 23] width 5 height 54
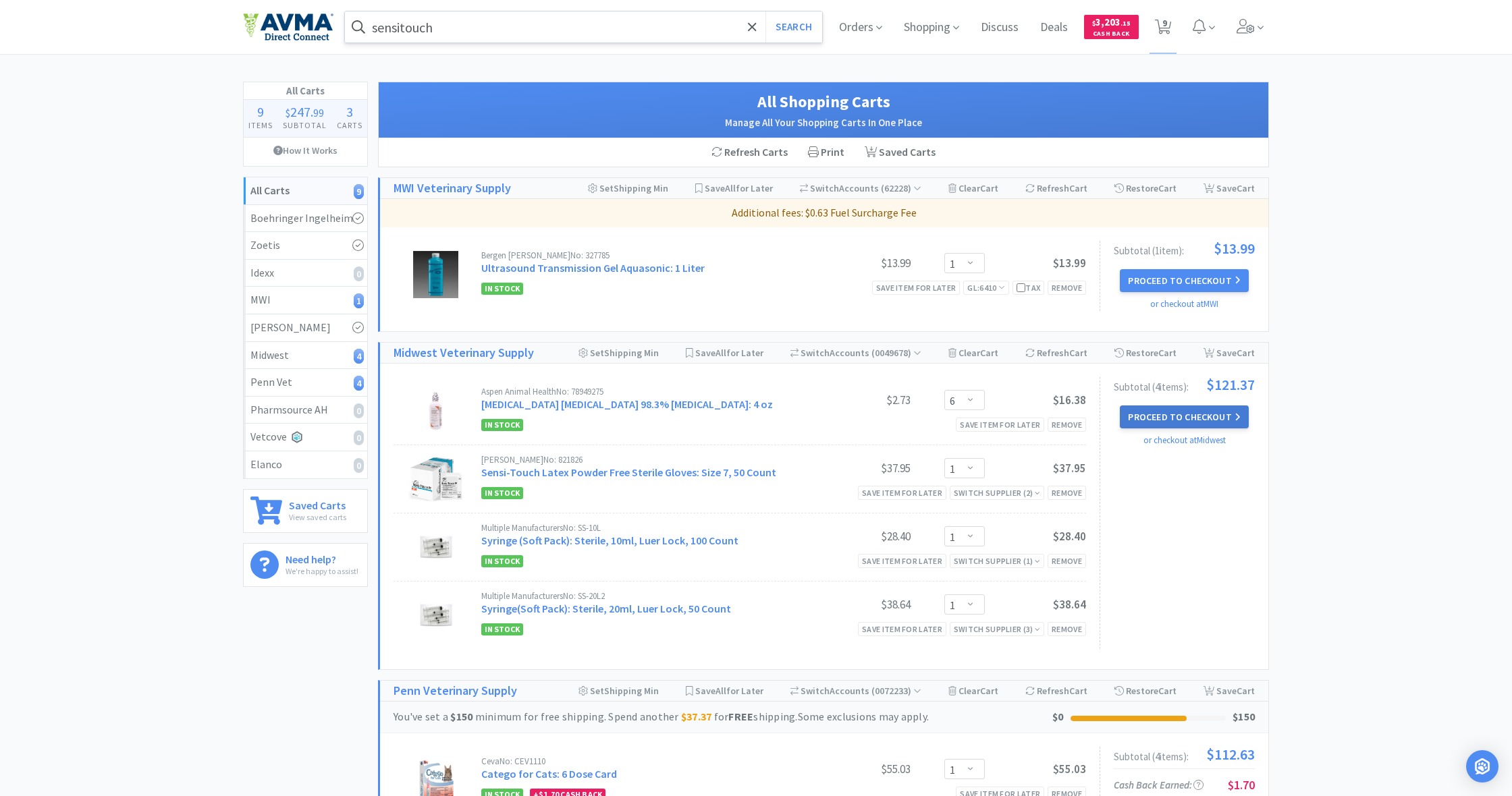
click at [1172, 414] on button "Proceed to Checkout" at bounding box center [1184, 417] width 128 height 23
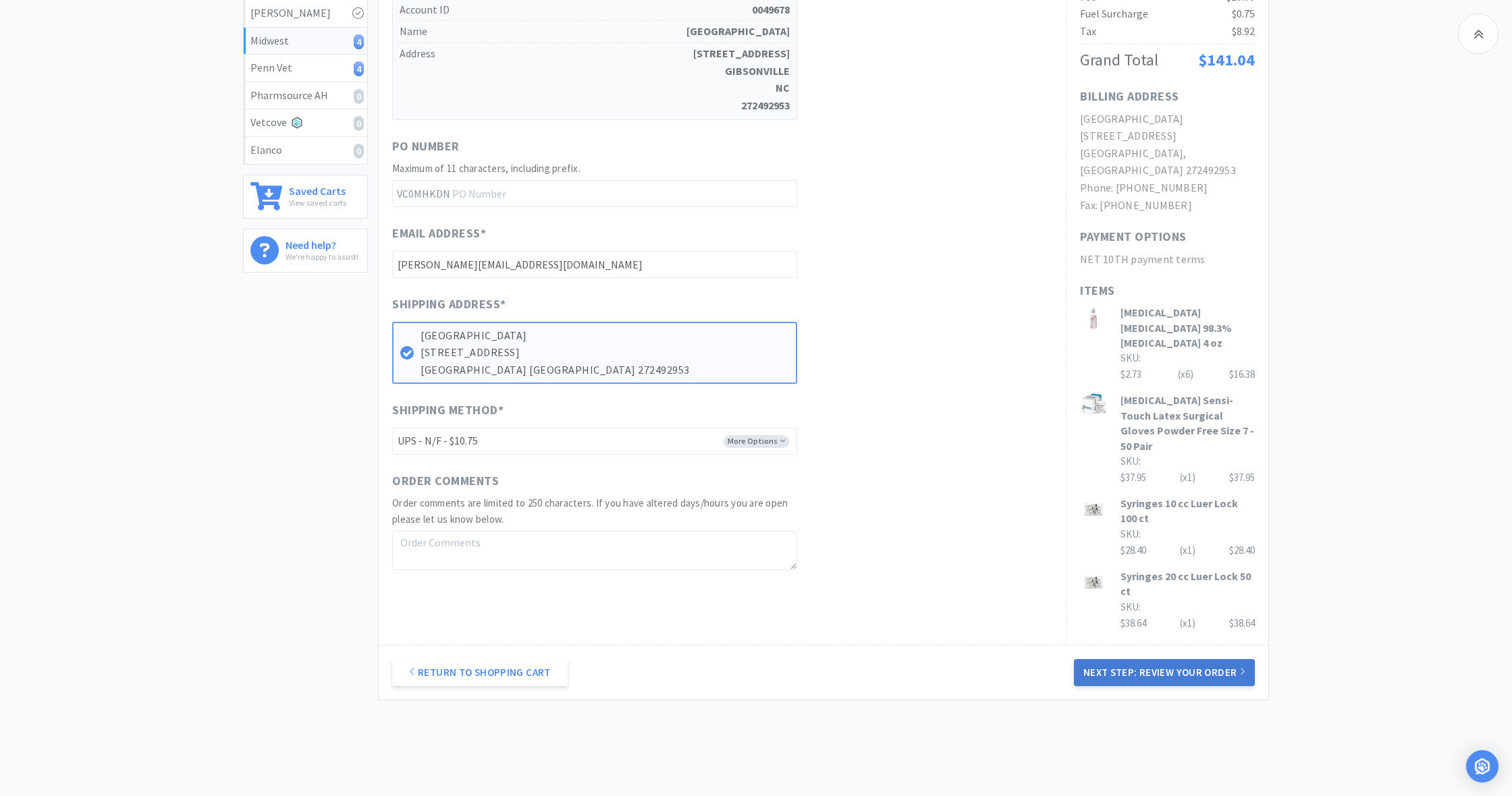
scroll to position [314, 0]
click at [1159, 660] on button "Next Step: Review Your Order" at bounding box center [1164, 674] width 181 height 27
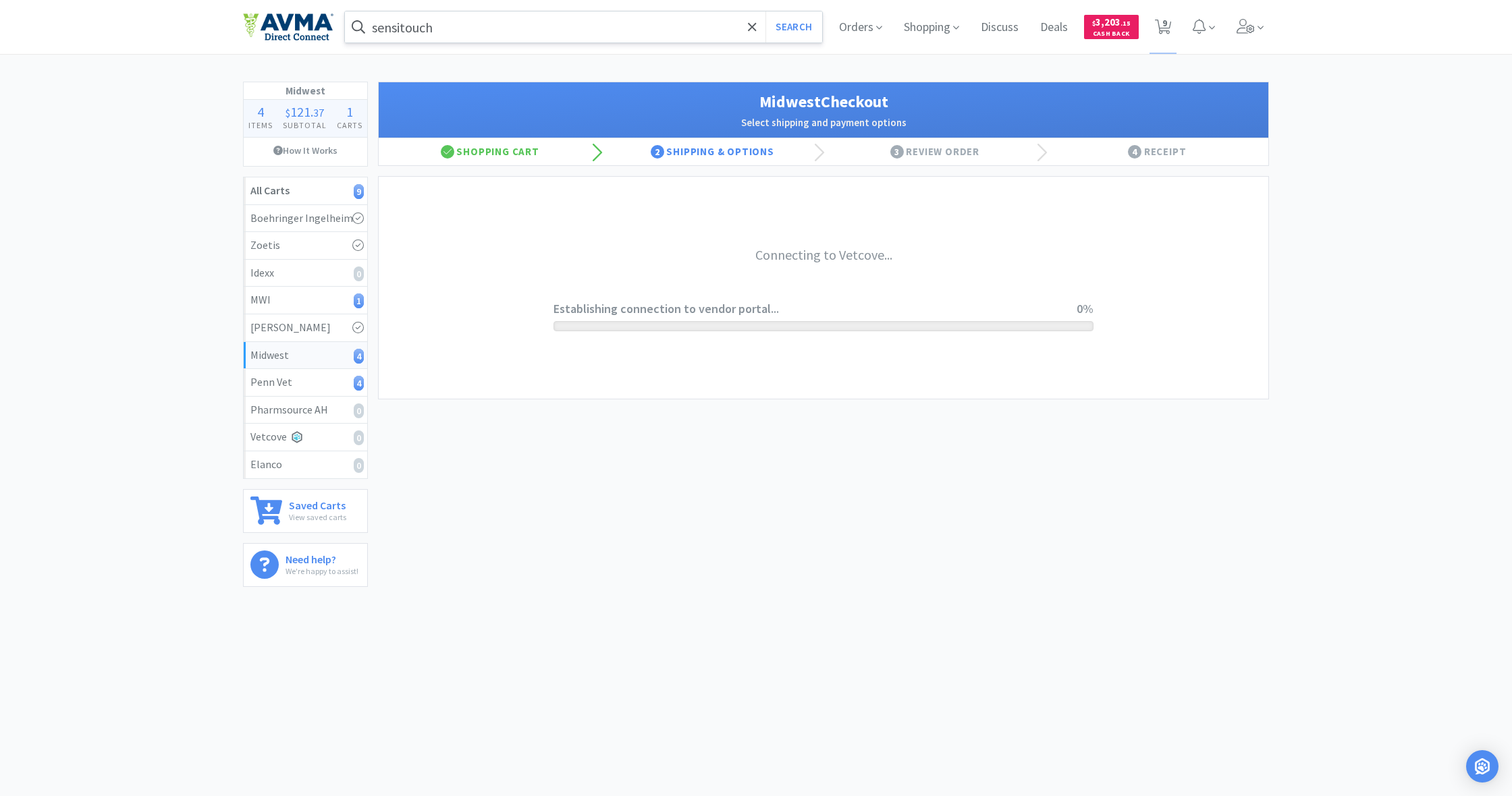
scroll to position [0, 0]
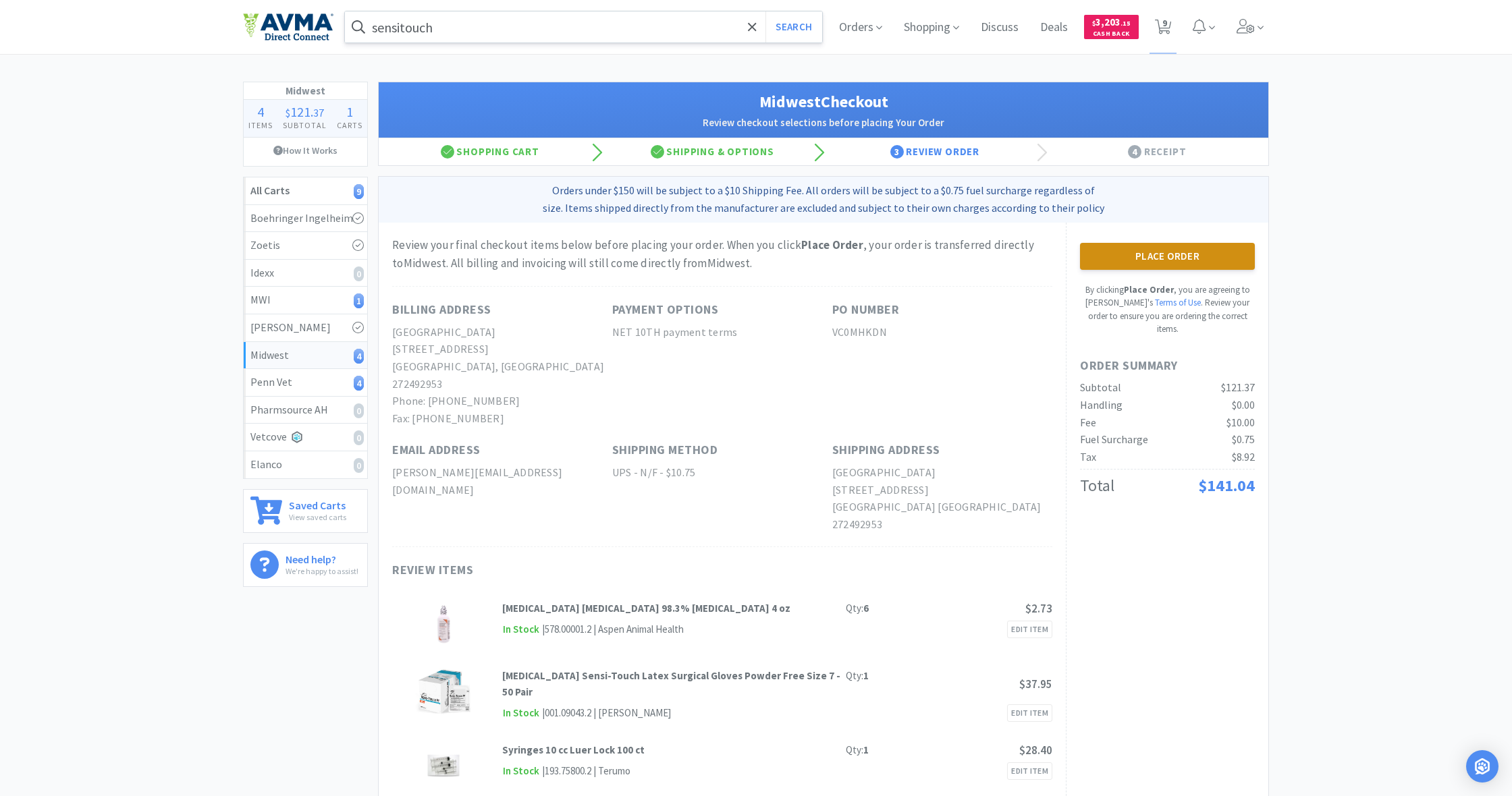
click at [1174, 248] on button "Place Order" at bounding box center [1167, 256] width 175 height 27
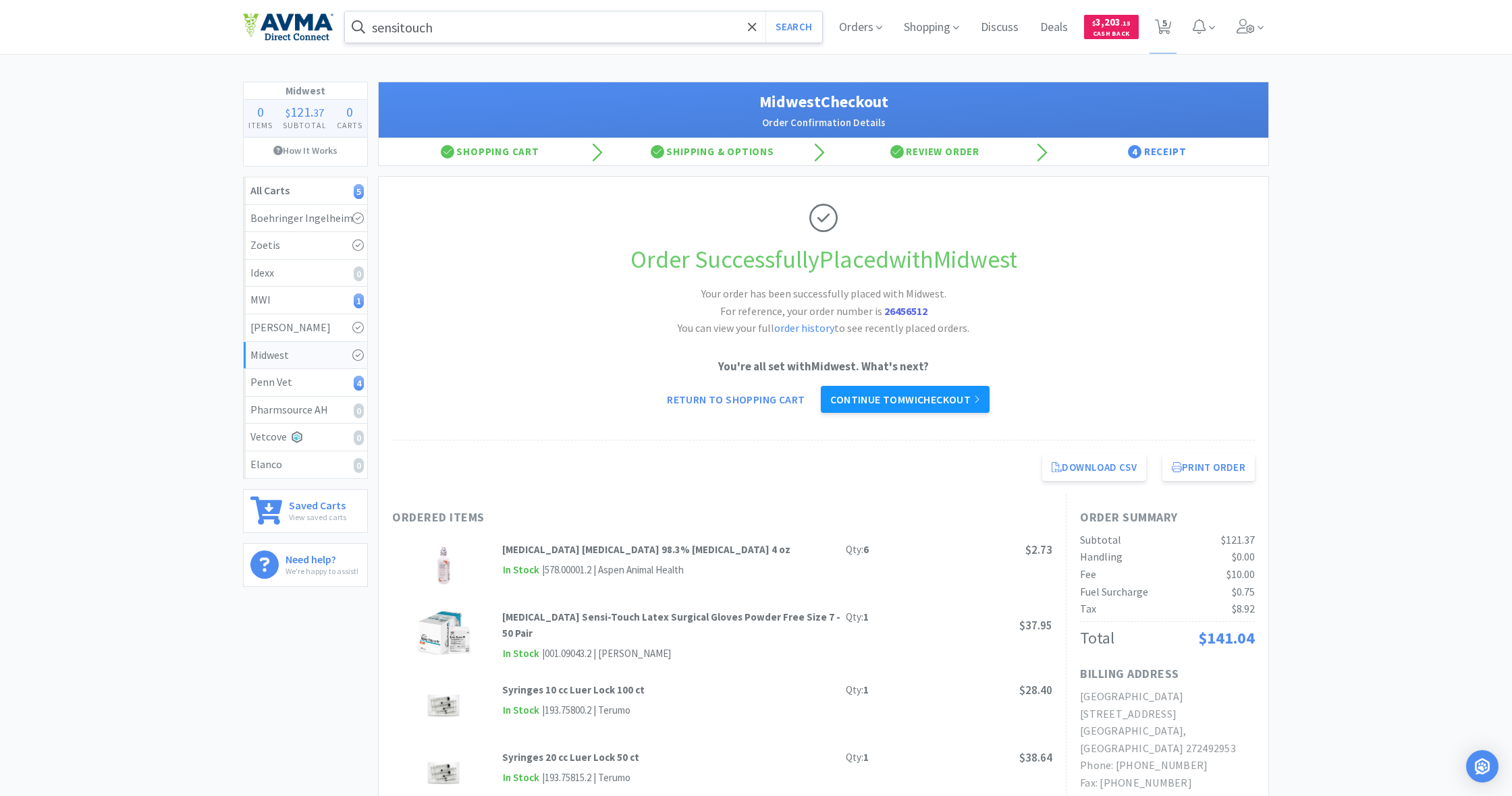
click at [911, 401] on link "Continue to MWI checkout" at bounding box center [904, 400] width 168 height 27
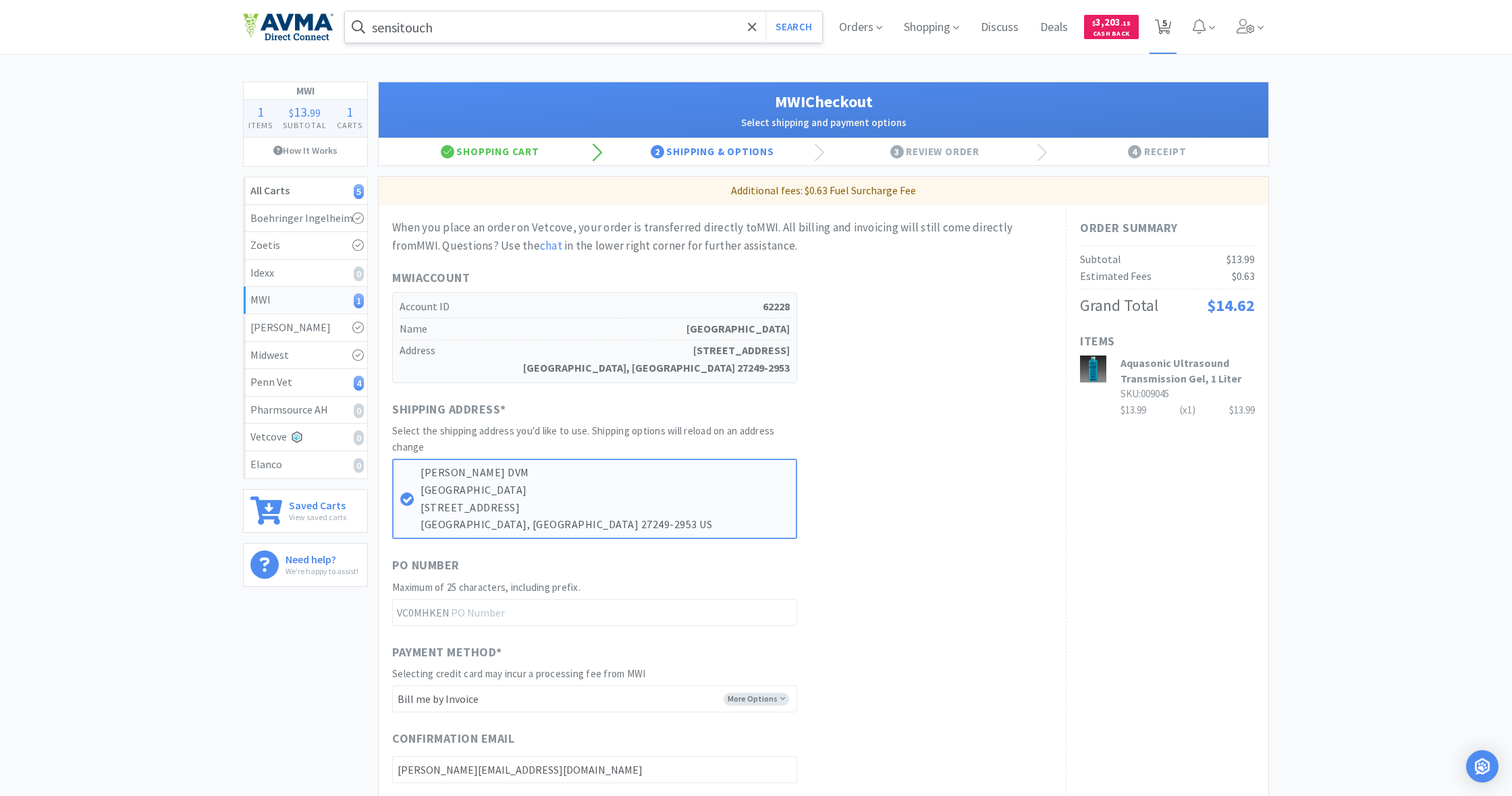
click at [1169, 24] on icon at bounding box center [1163, 26] width 17 height 15
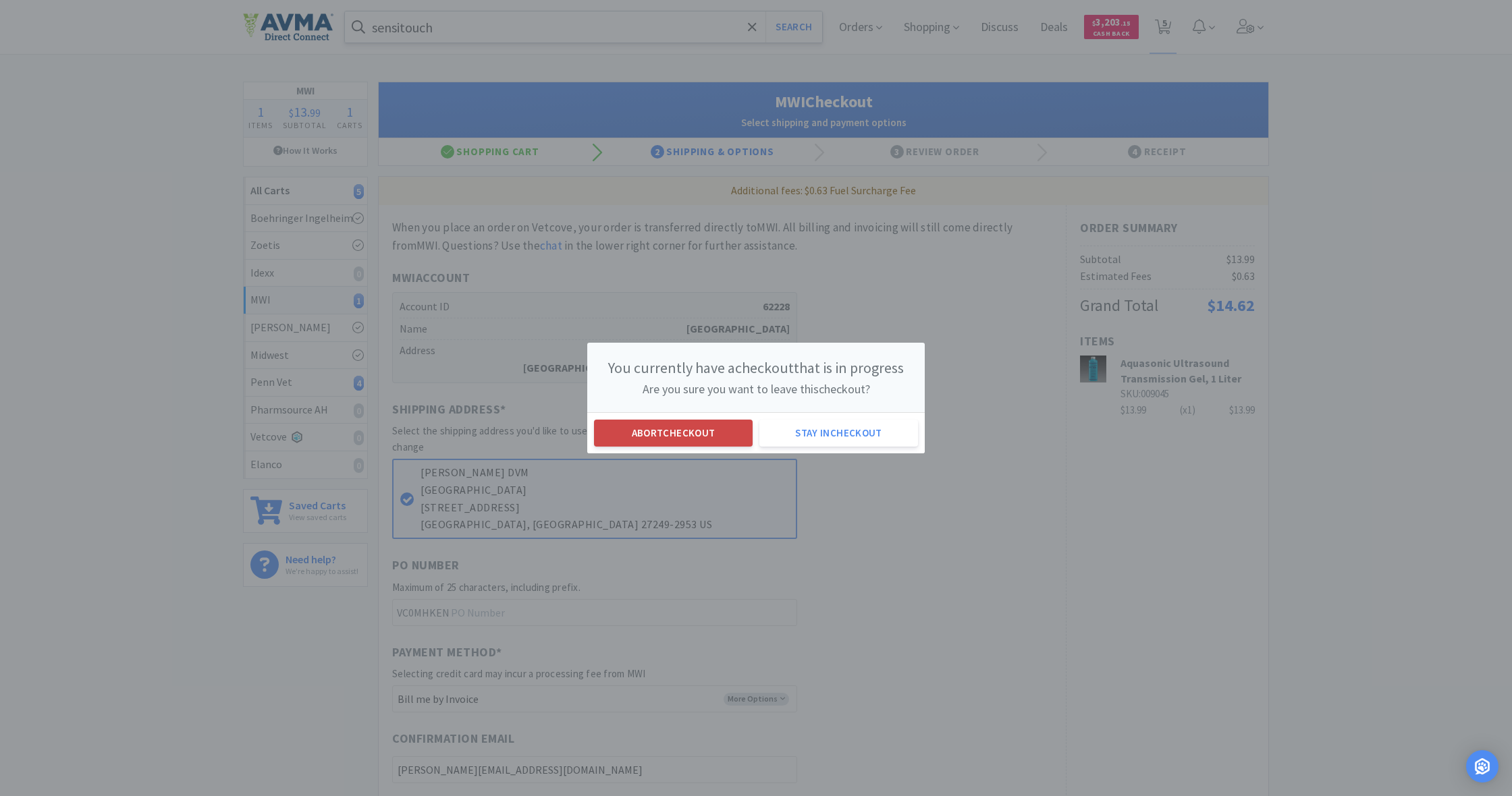
click at [696, 433] on button "Abort checkout" at bounding box center [673, 433] width 158 height 27
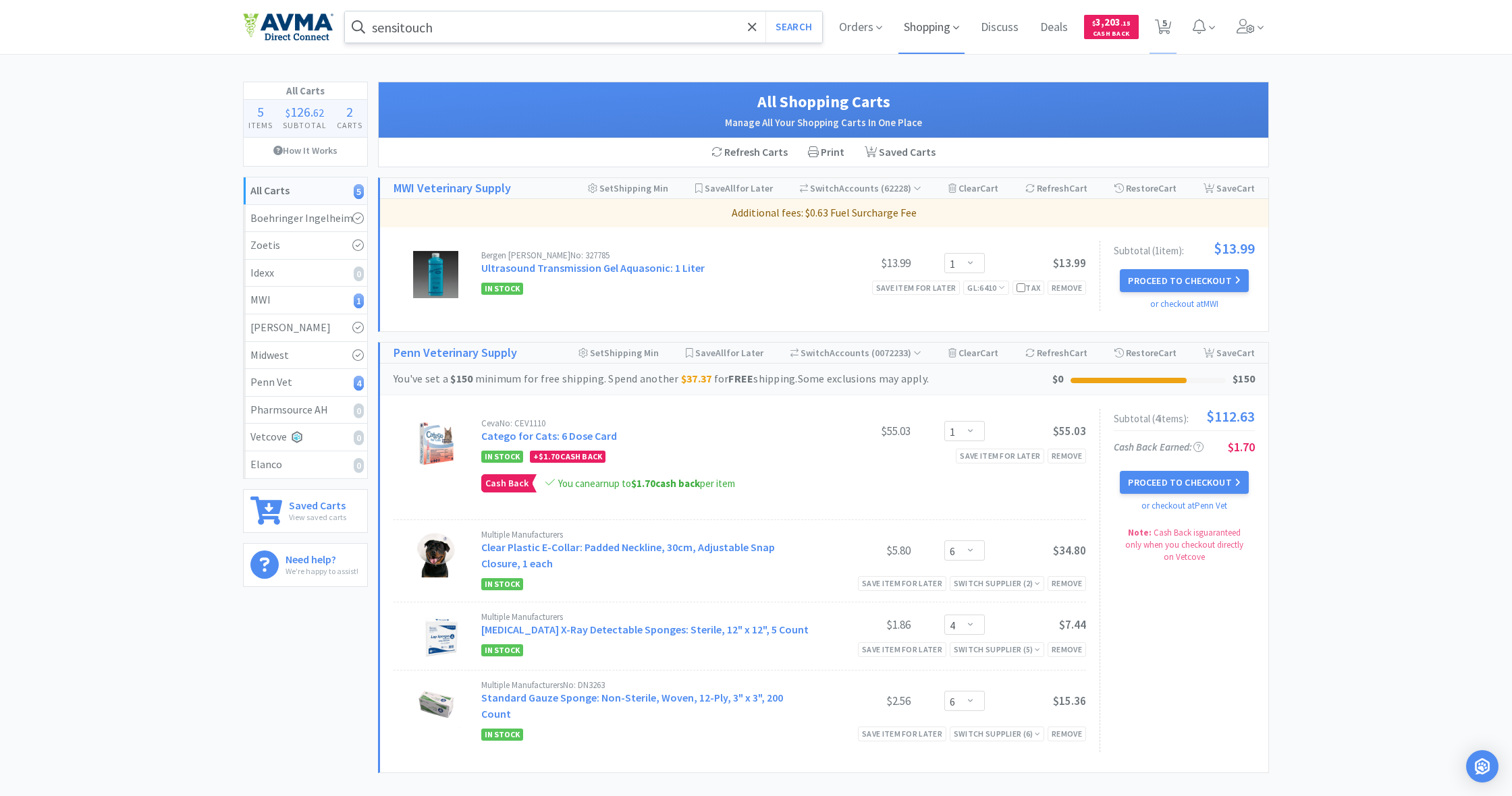
click at [928, 28] on span "Shopping" at bounding box center [931, 27] width 66 height 54
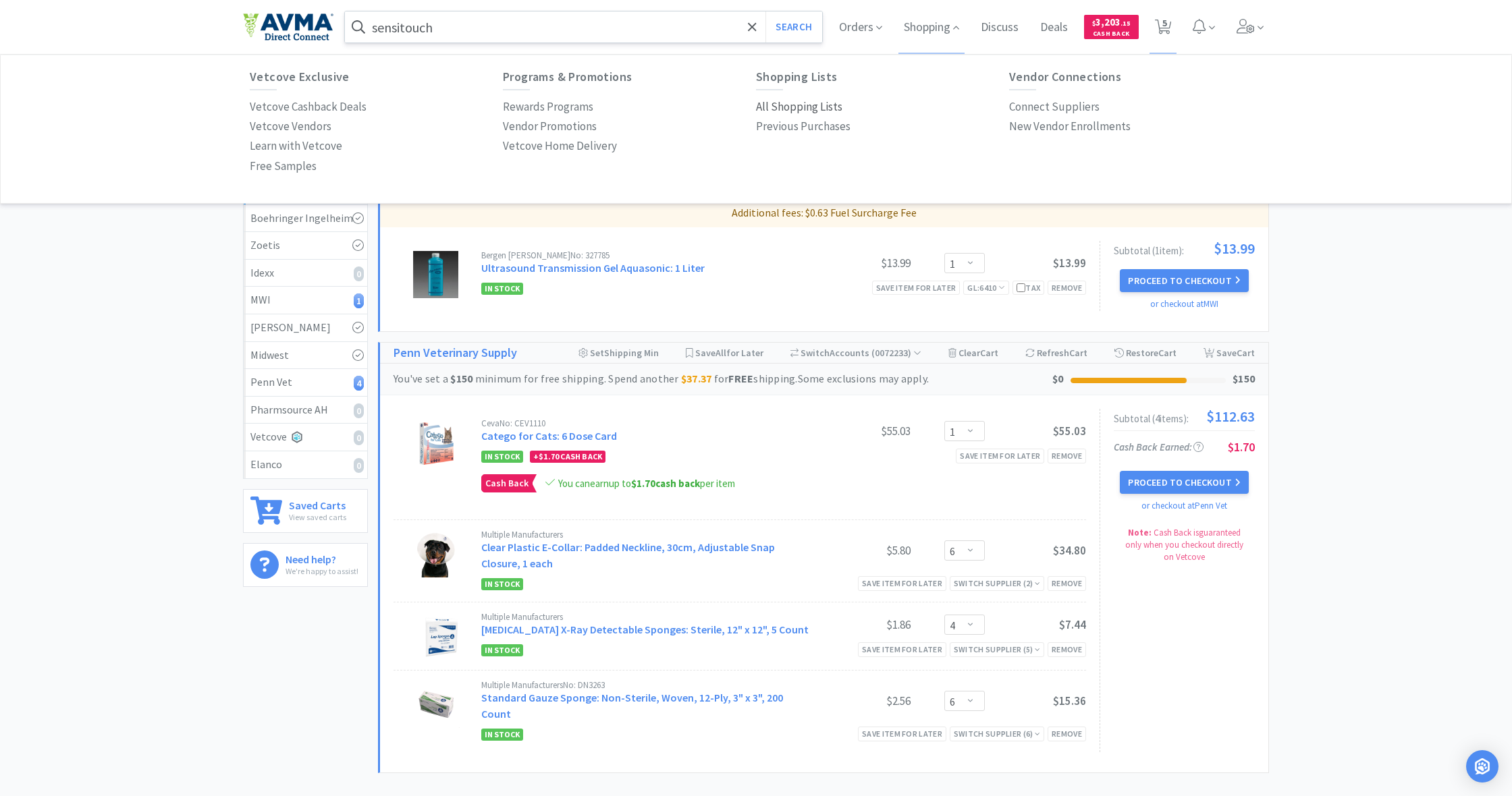
click at [793, 103] on p "All Shopping Lists" at bounding box center [799, 107] width 86 height 19
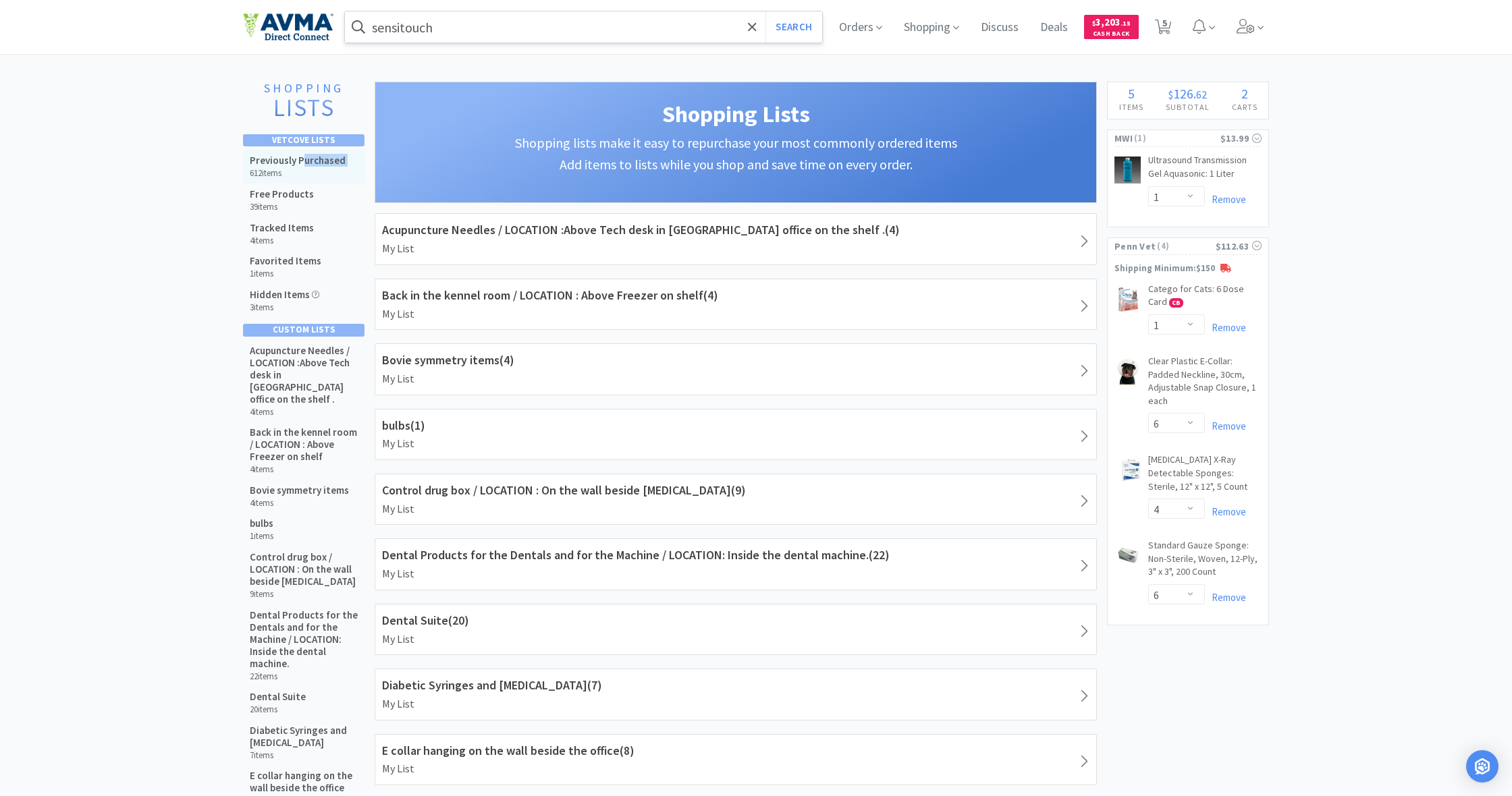
click at [303, 166] on div "Previously Purchased 612 items" at bounding box center [298, 166] width 96 height 24
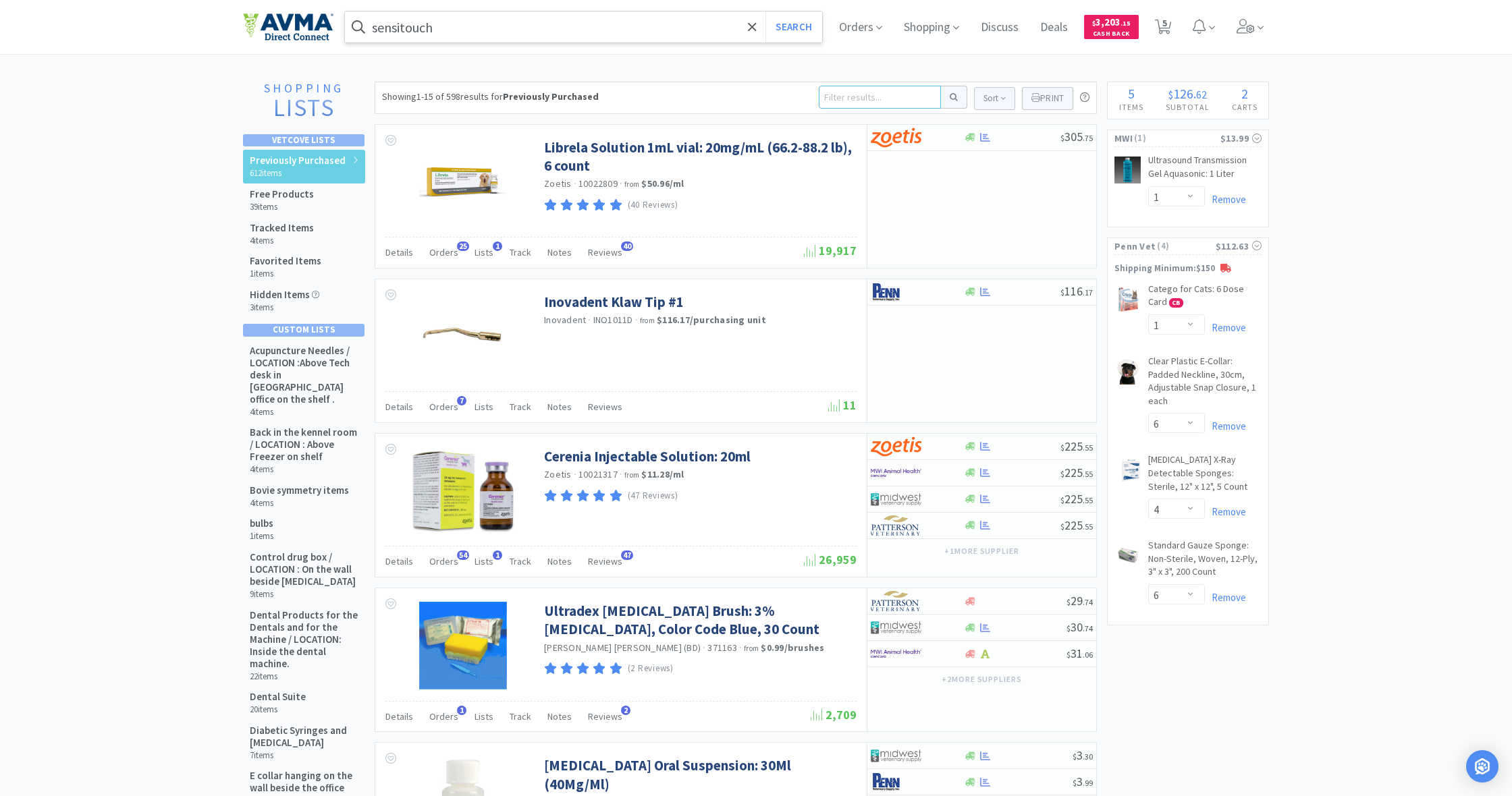
click at [852, 102] on input at bounding box center [880, 97] width 122 height 23
click at [952, 97] on button at bounding box center [954, 97] width 26 height 23
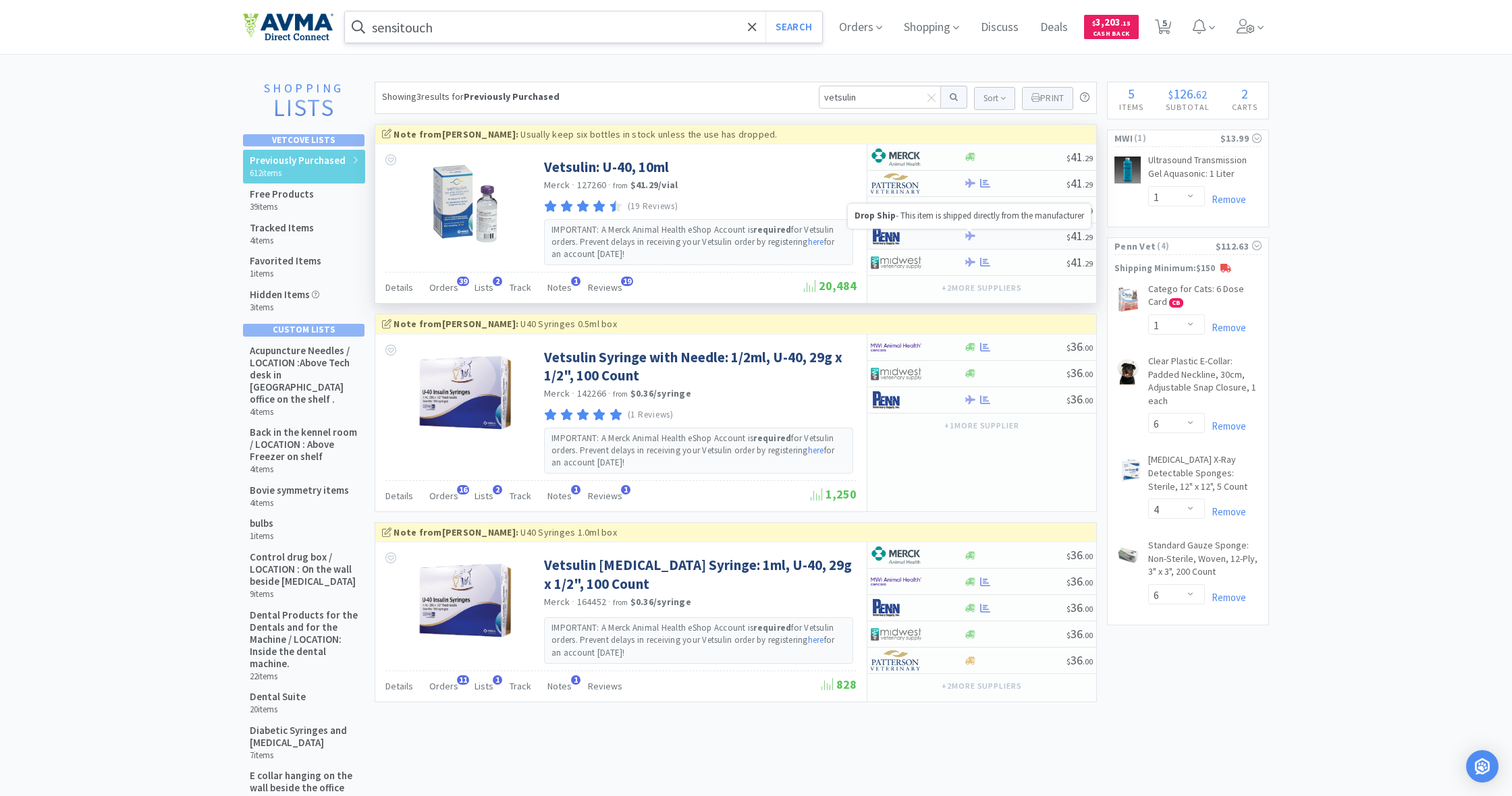
click at [972, 233] on icon at bounding box center [970, 236] width 10 height 10
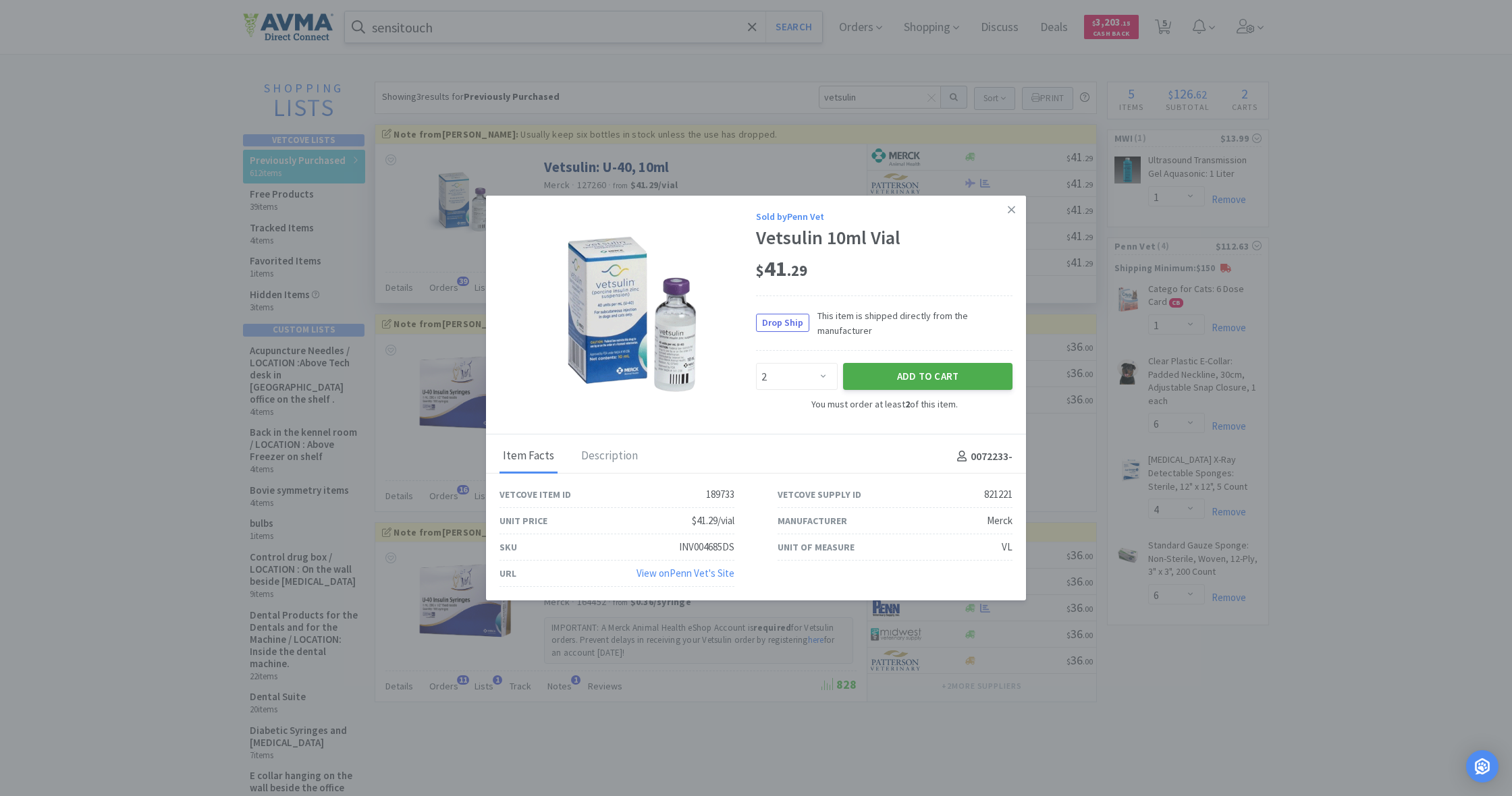
click at [925, 376] on button "Add to Cart" at bounding box center [927, 377] width 169 height 27
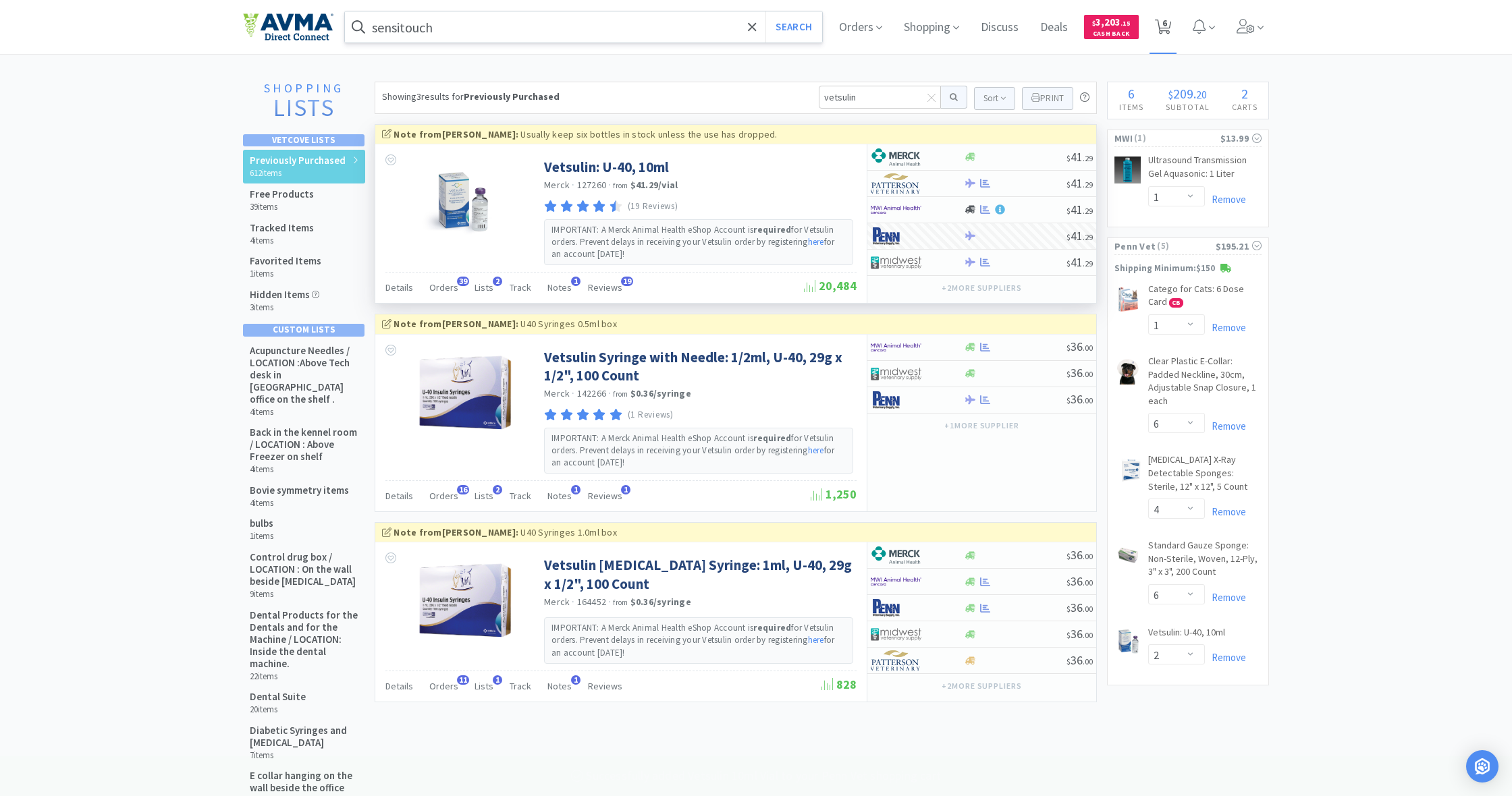
click at [1160, 22] on icon at bounding box center [1163, 26] width 17 height 15
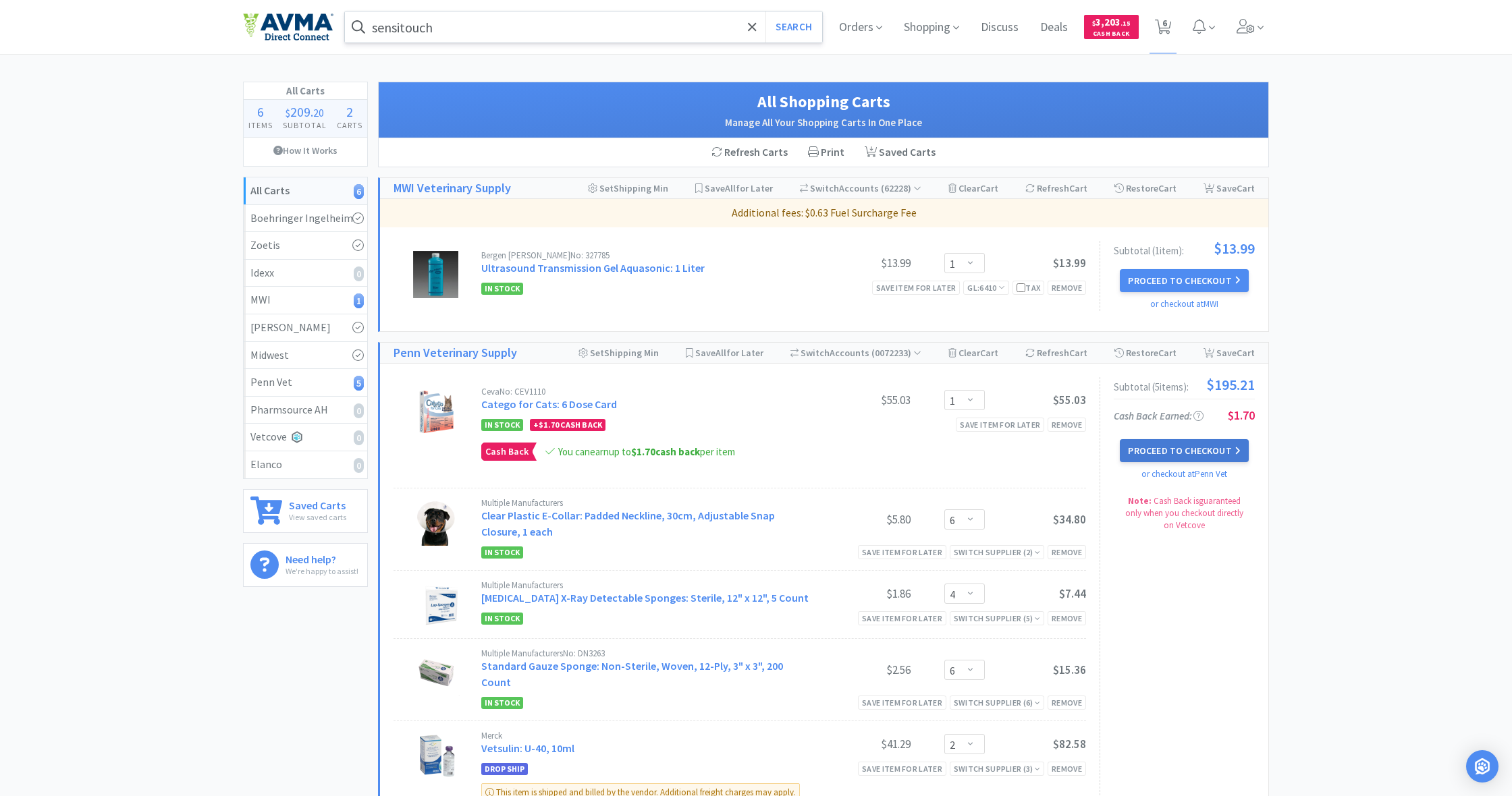
click at [1179, 450] on button "Proceed to Checkout" at bounding box center [1184, 450] width 128 height 23
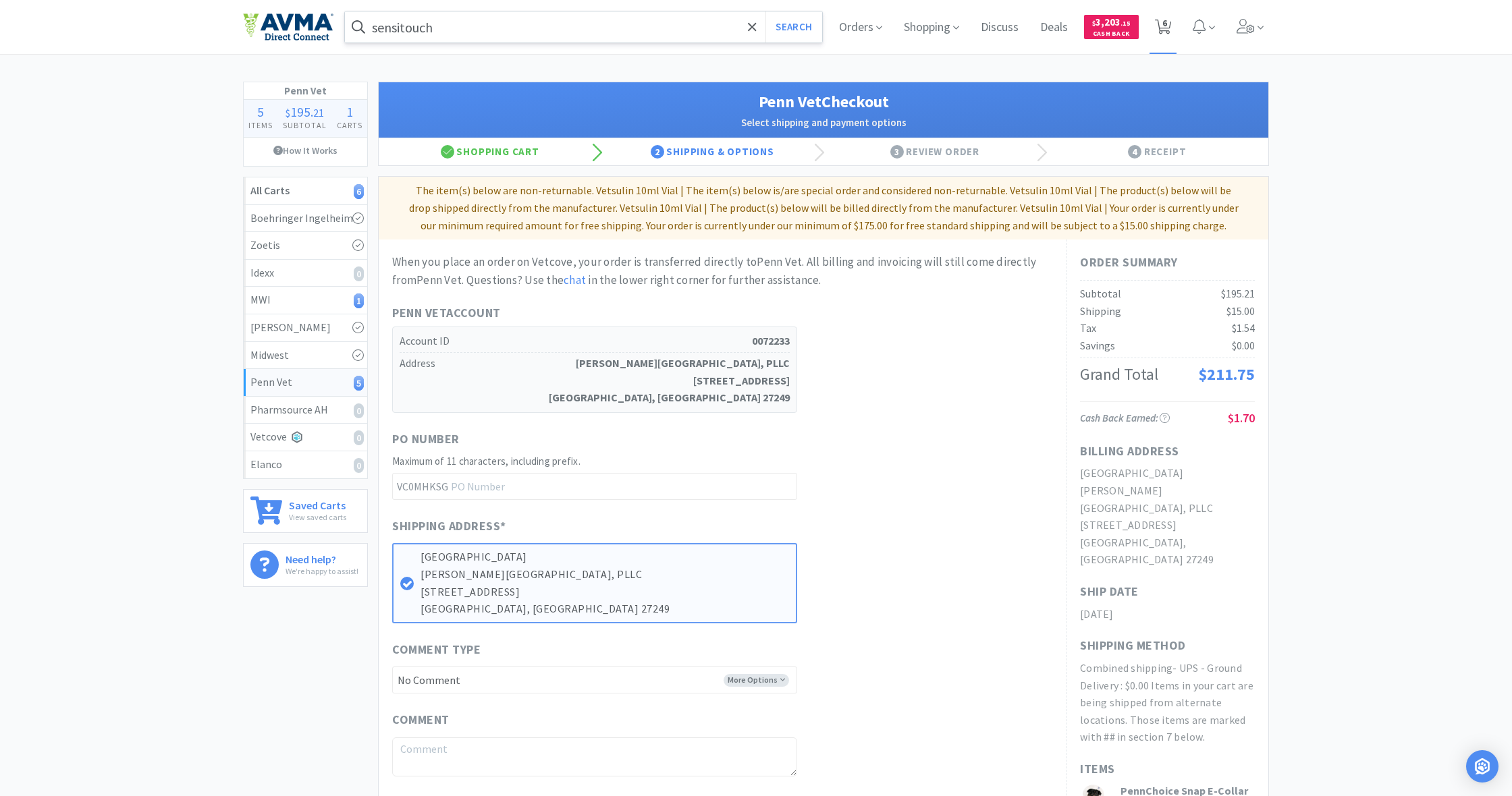
click at [1169, 31] on icon at bounding box center [1163, 26] width 17 height 15
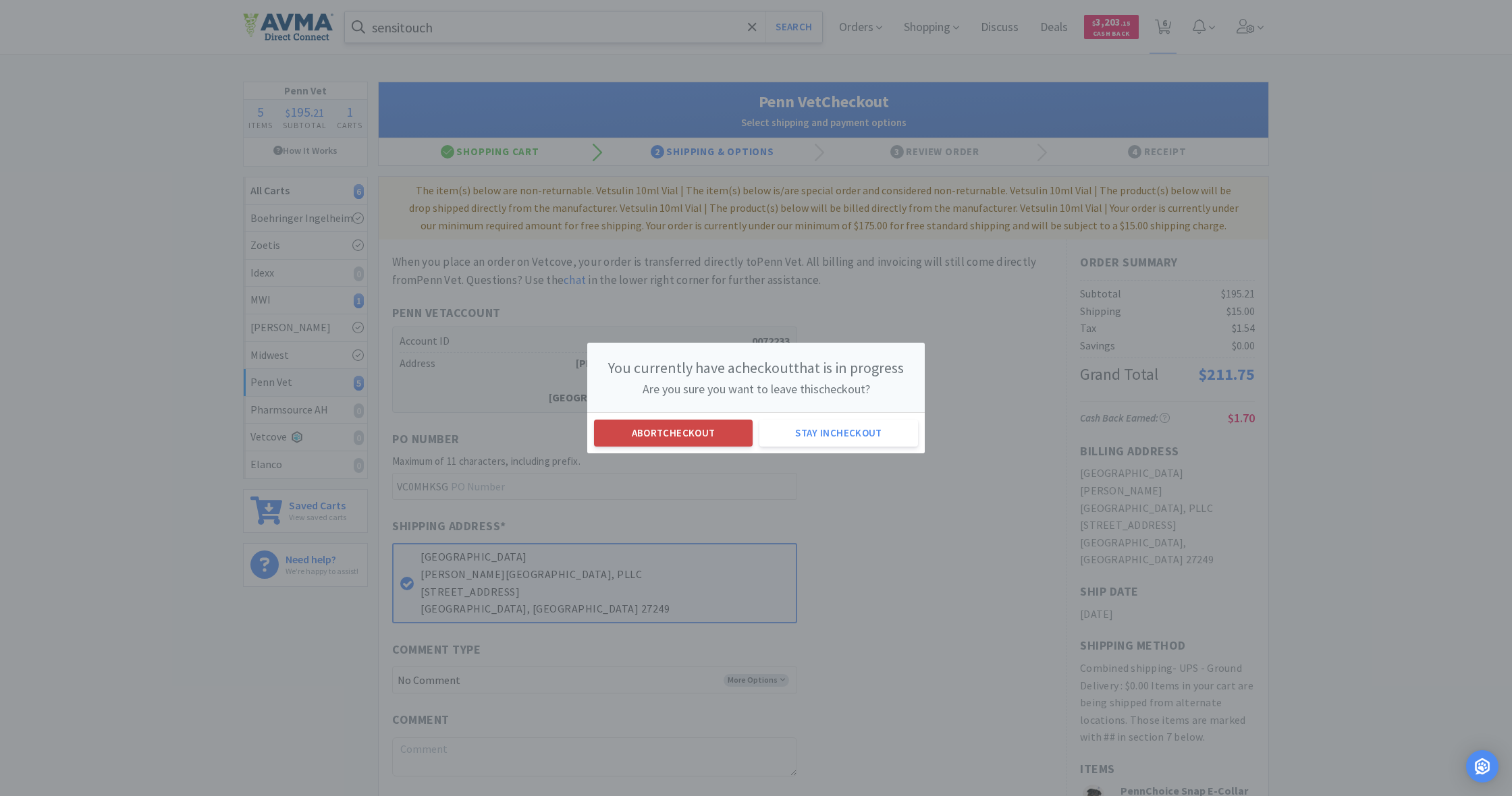
click at [687, 440] on button "Abort checkout" at bounding box center [673, 433] width 158 height 27
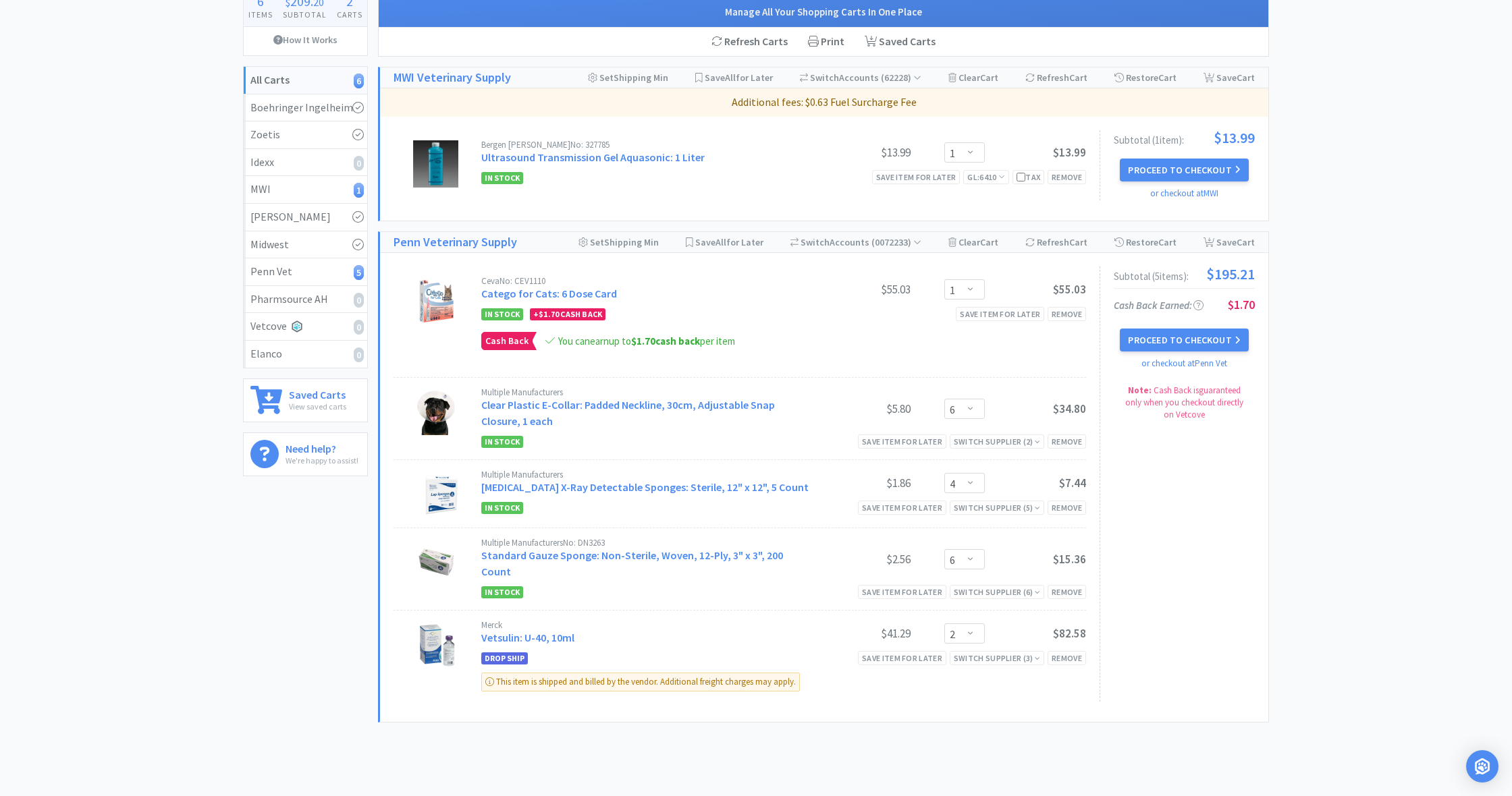
scroll to position [112, 0]
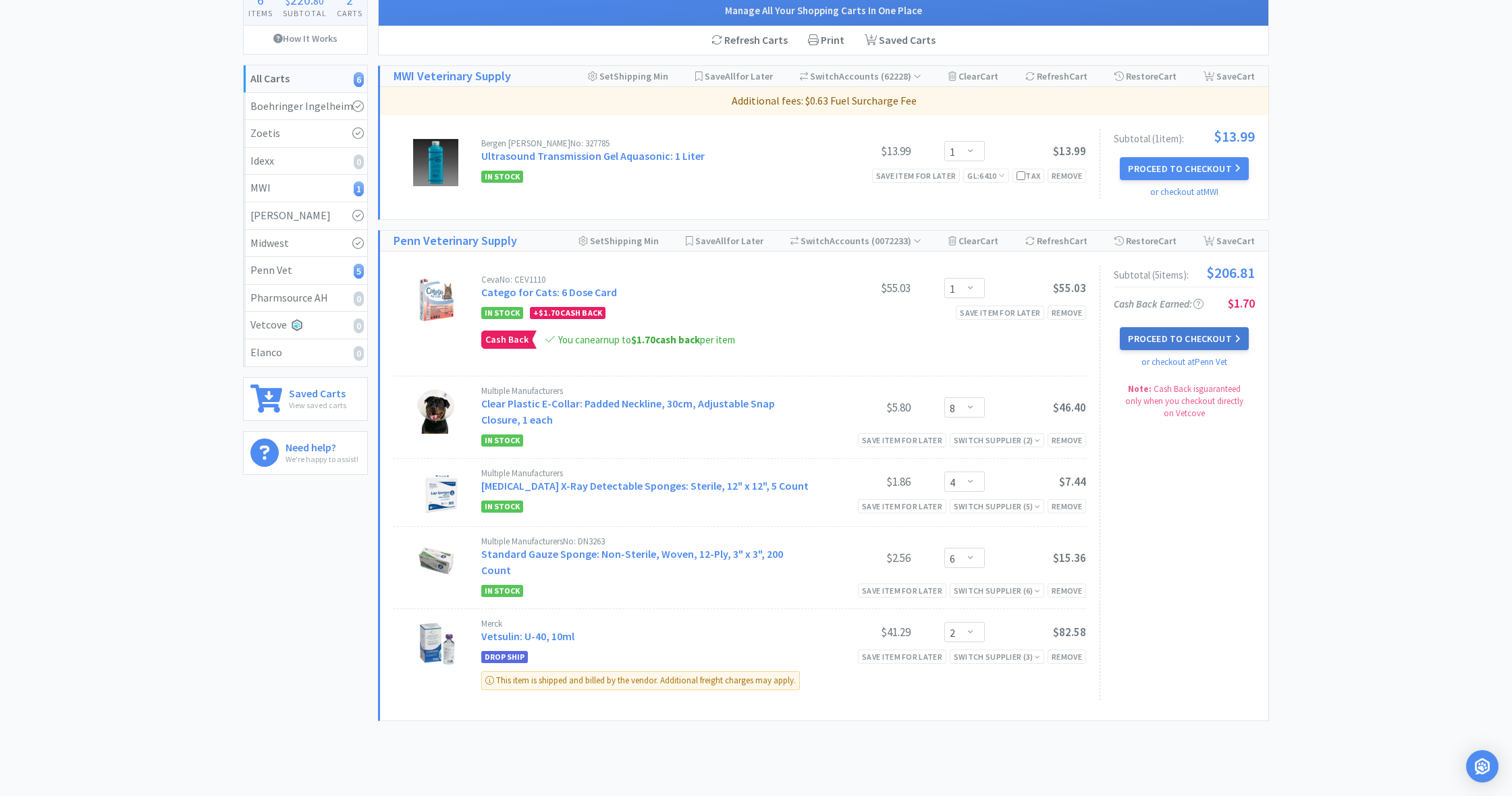
click at [1174, 337] on button "Proceed to Checkout" at bounding box center [1184, 338] width 128 height 23
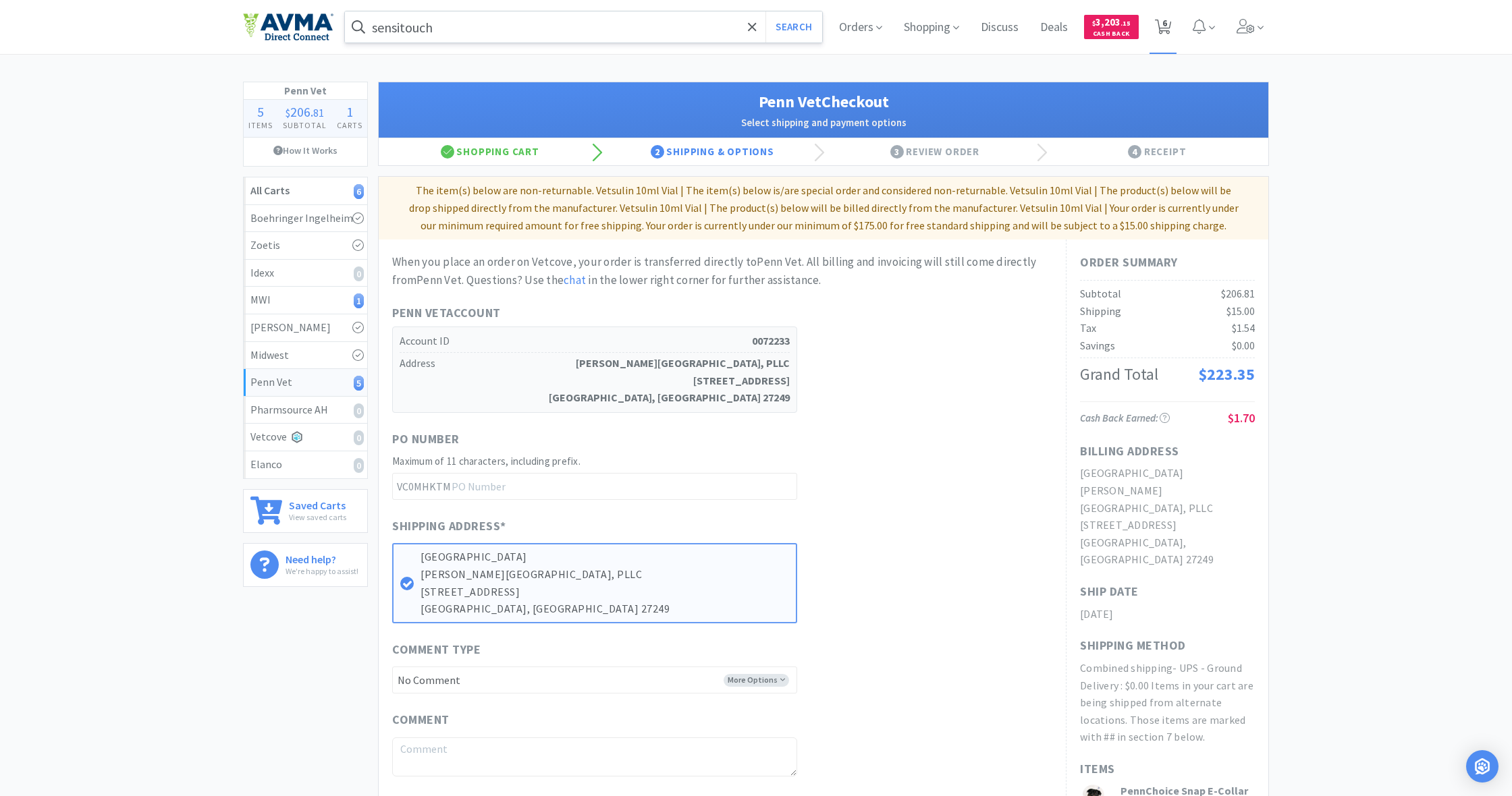
click at [1164, 33] on span "6" at bounding box center [1164, 23] width 5 height 54
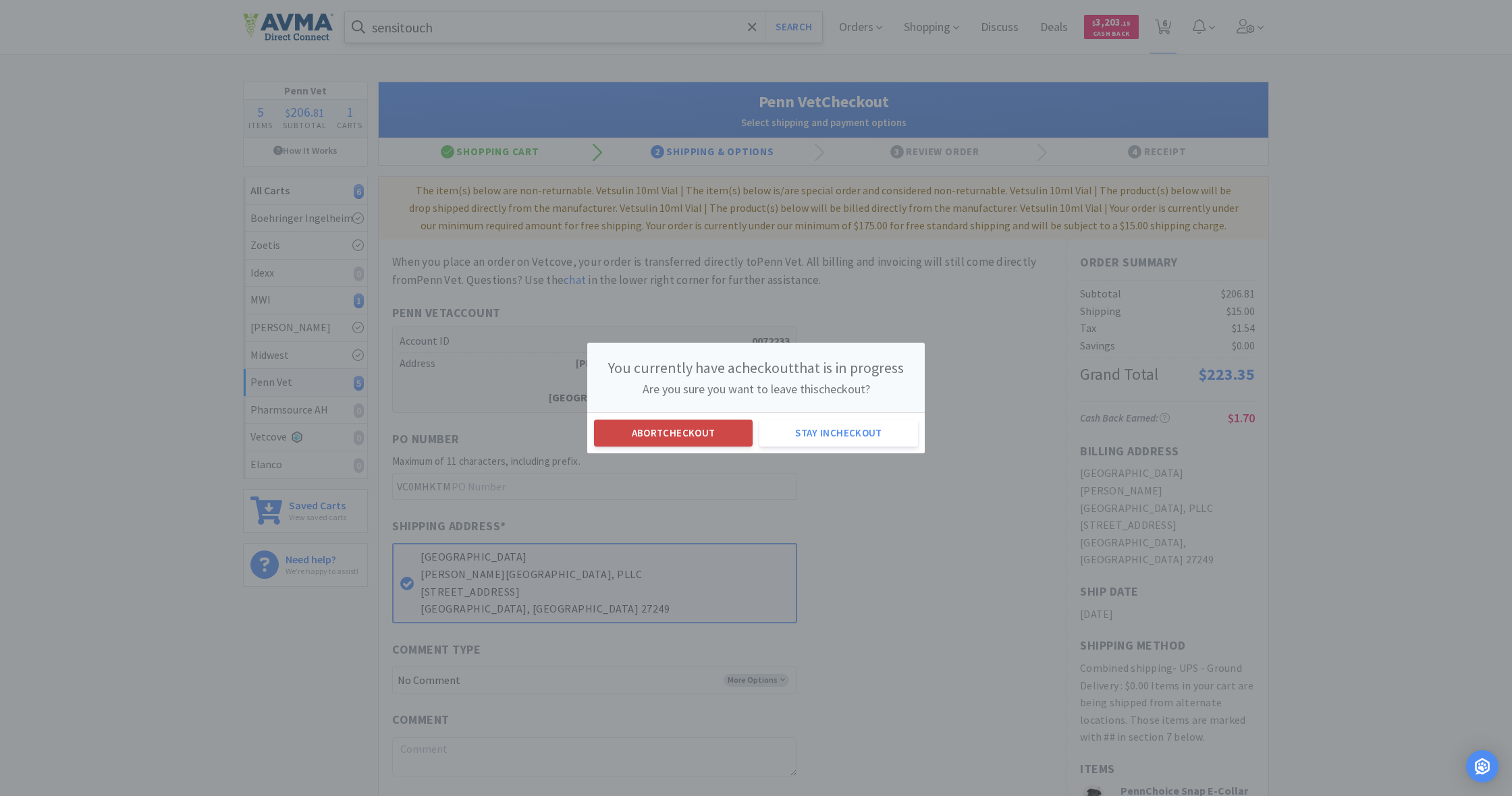
click at [677, 433] on button "Abort checkout" at bounding box center [673, 433] width 158 height 27
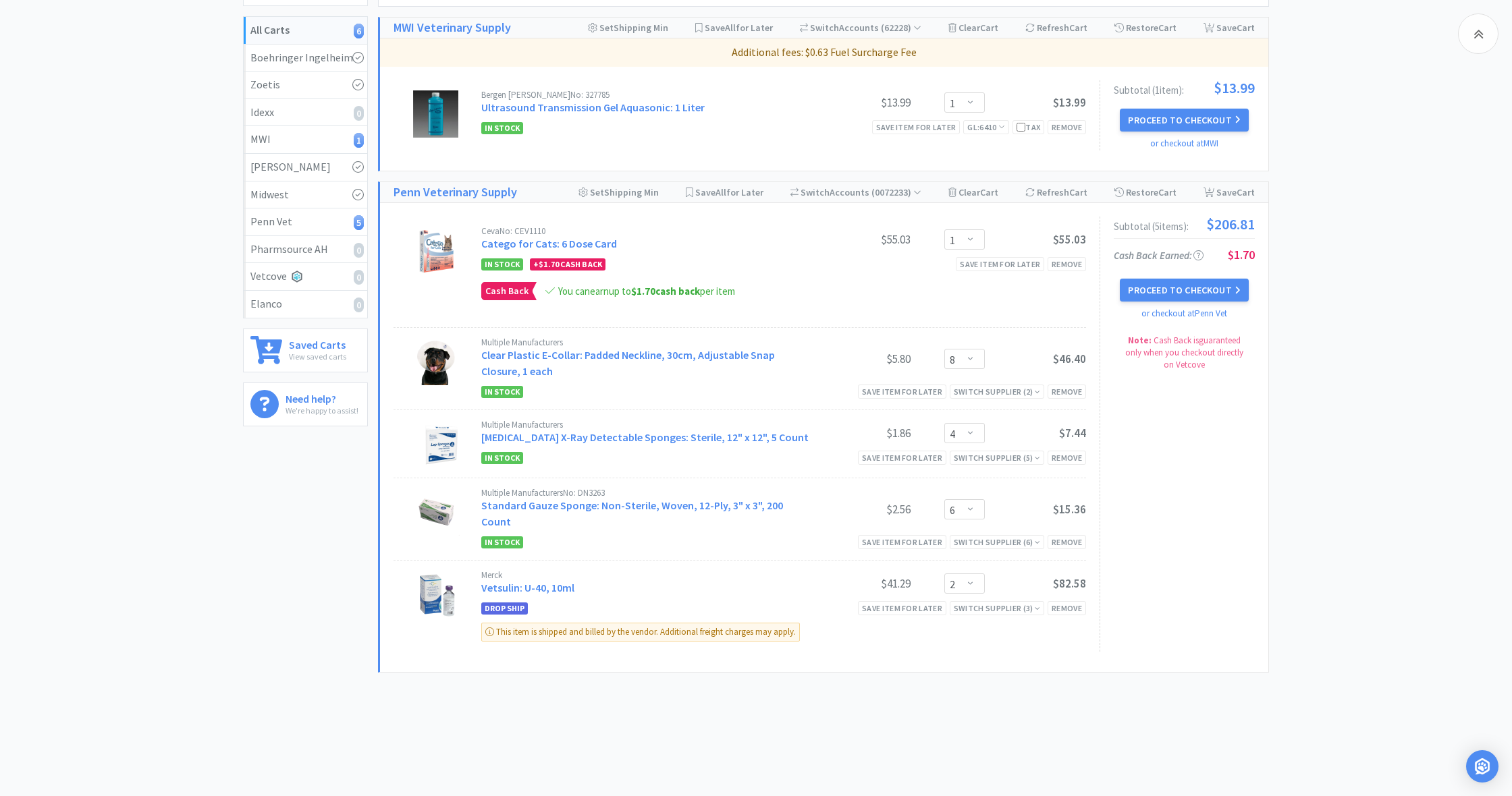
scroll to position [160, 0]
click at [1172, 286] on button "Proceed to Checkout" at bounding box center [1184, 291] width 128 height 23
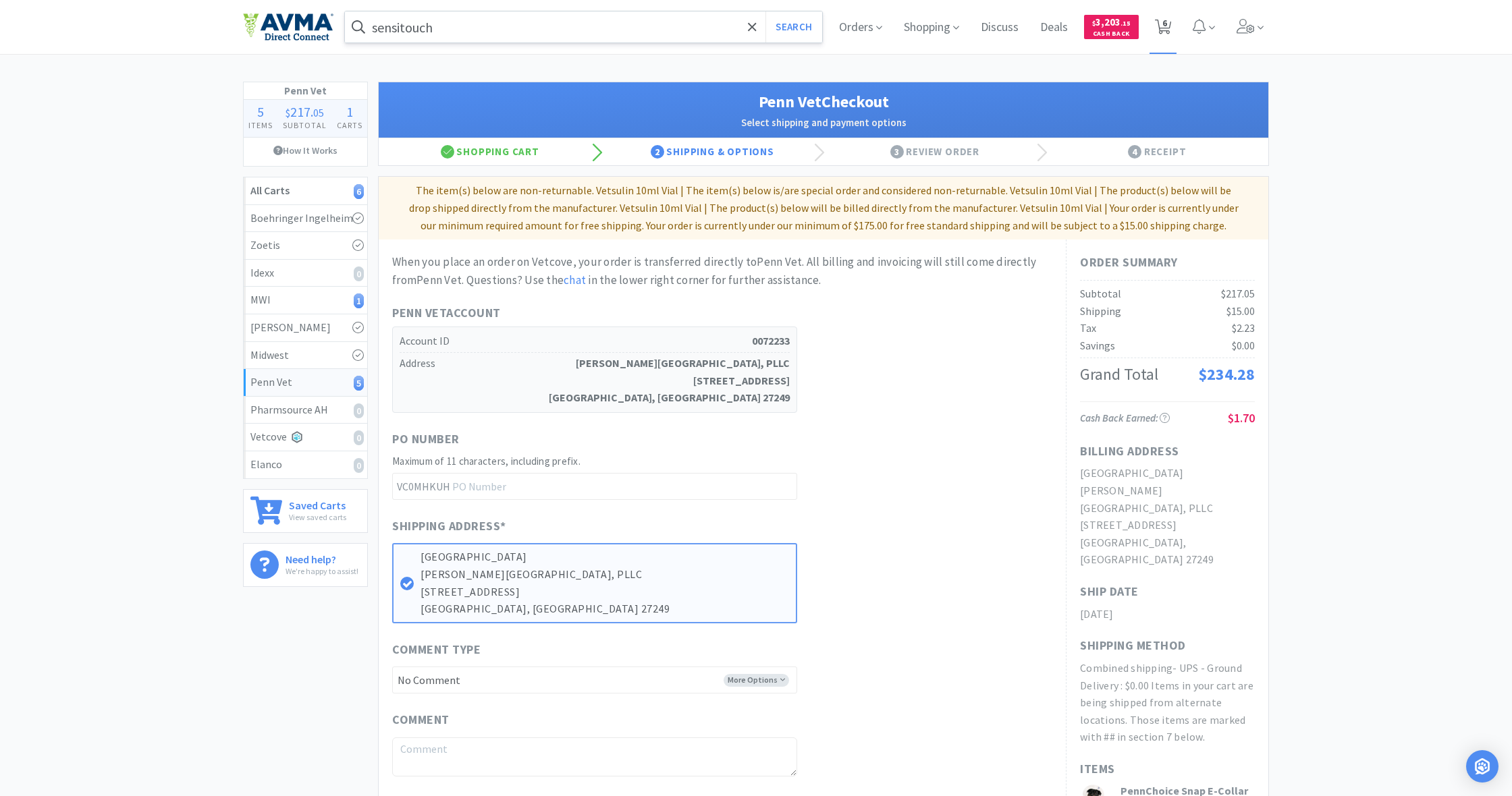
click at [1166, 31] on span "6" at bounding box center [1164, 23] width 5 height 54
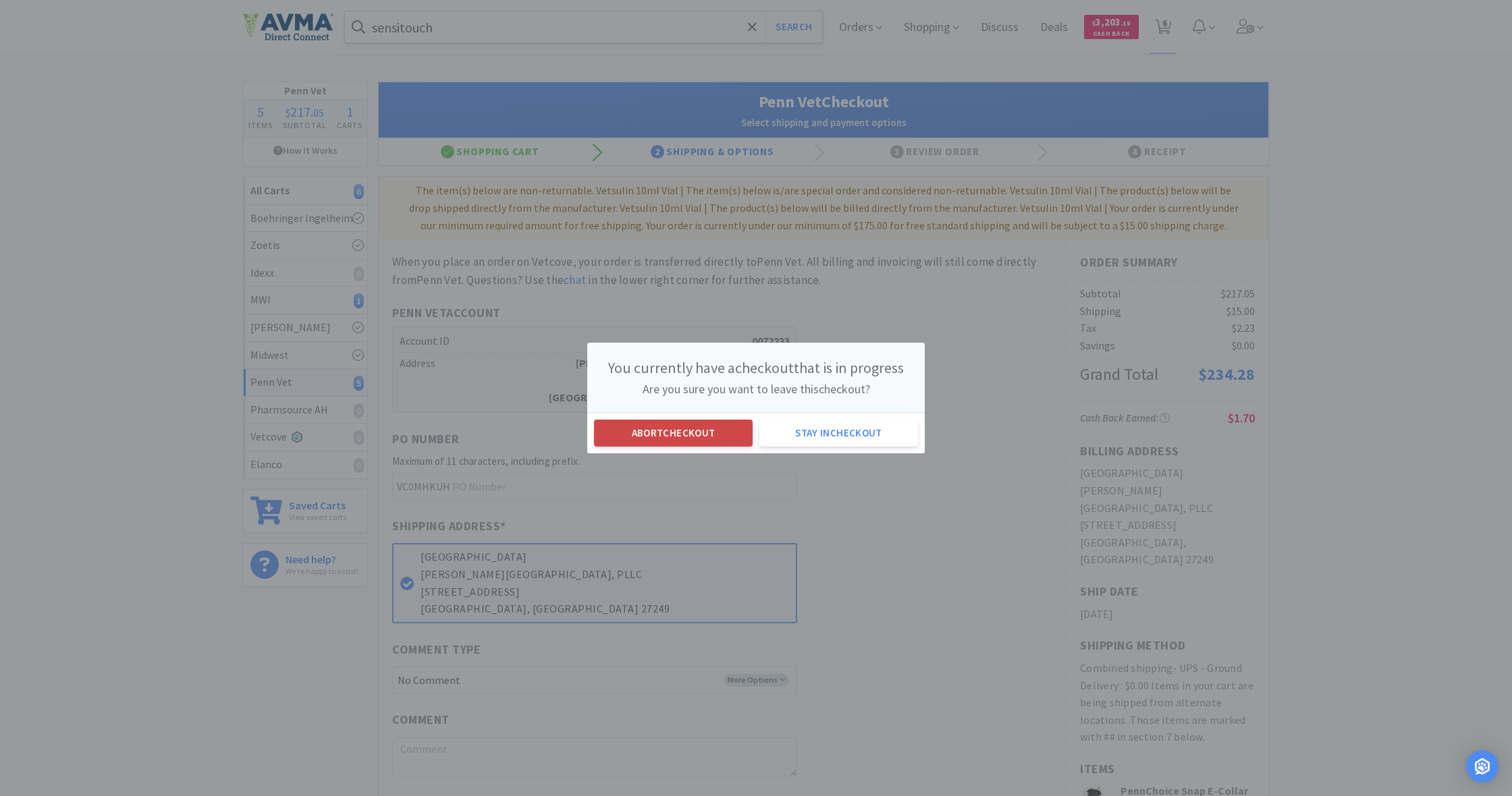
click at [688, 435] on button "Abort checkout" at bounding box center [673, 433] width 158 height 27
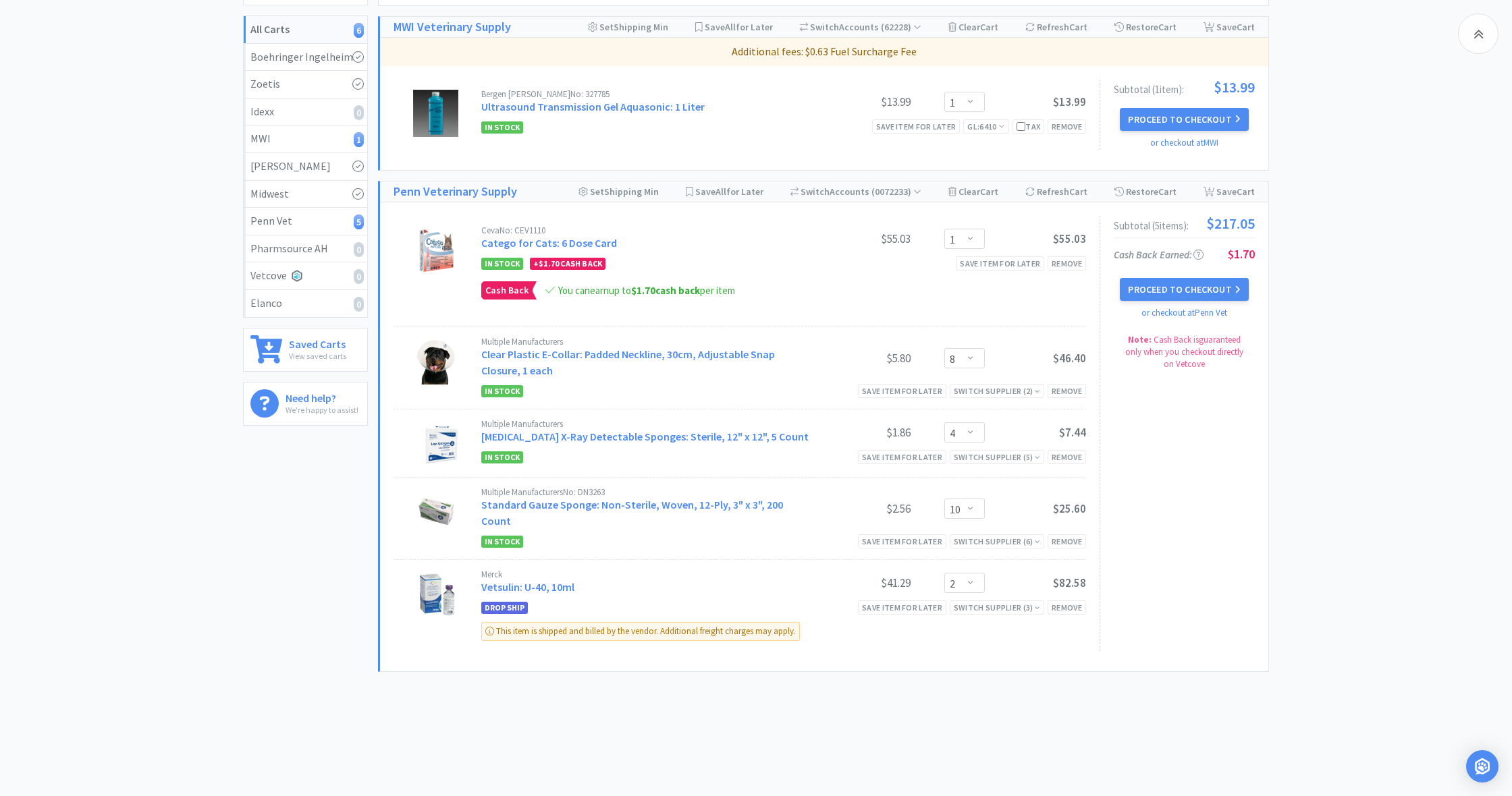
scroll to position [160, 0]
click at [1059, 602] on div "Remove" at bounding box center [1067, 609] width 39 height 14
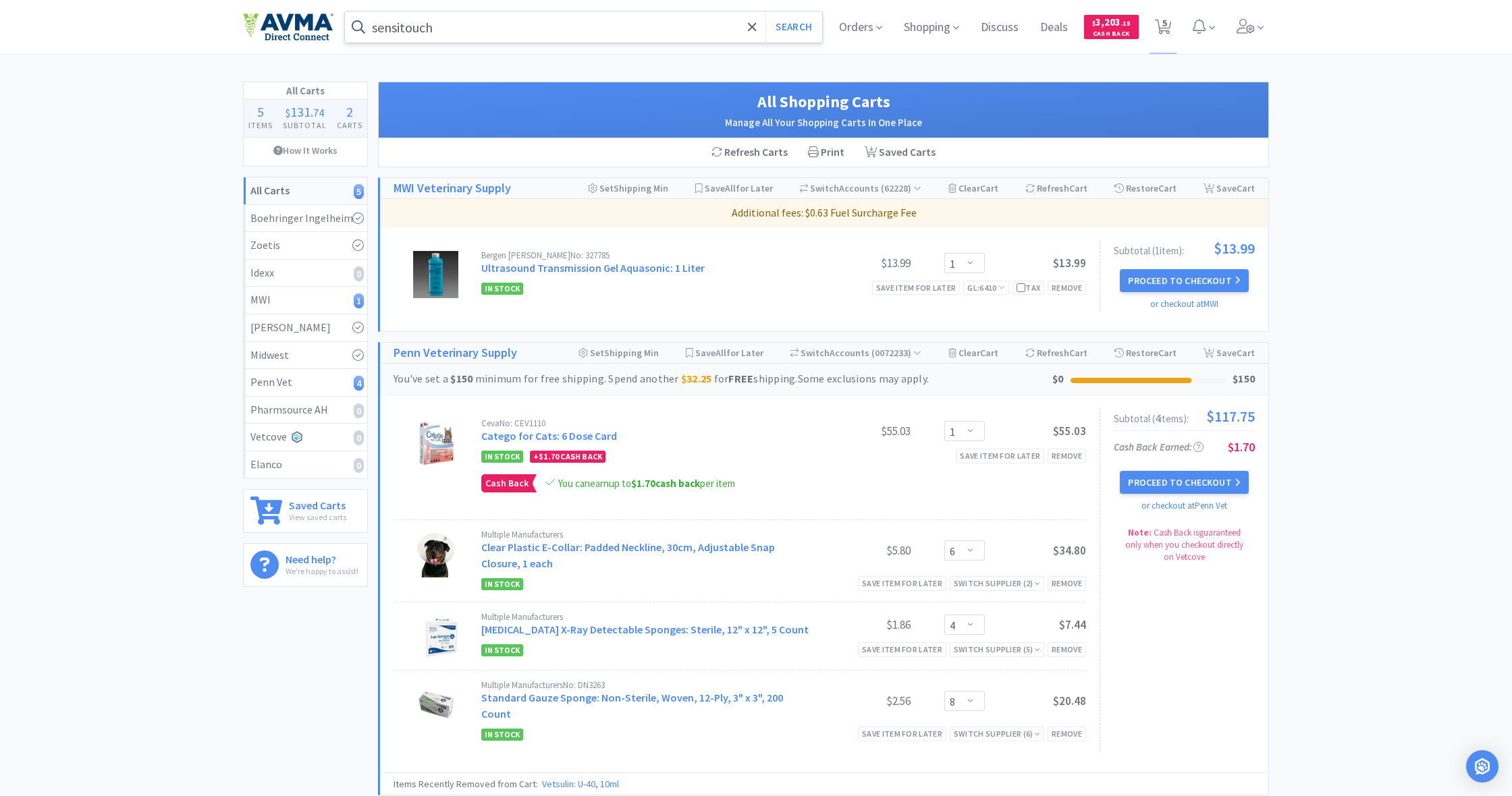
scroll to position [0, 0]
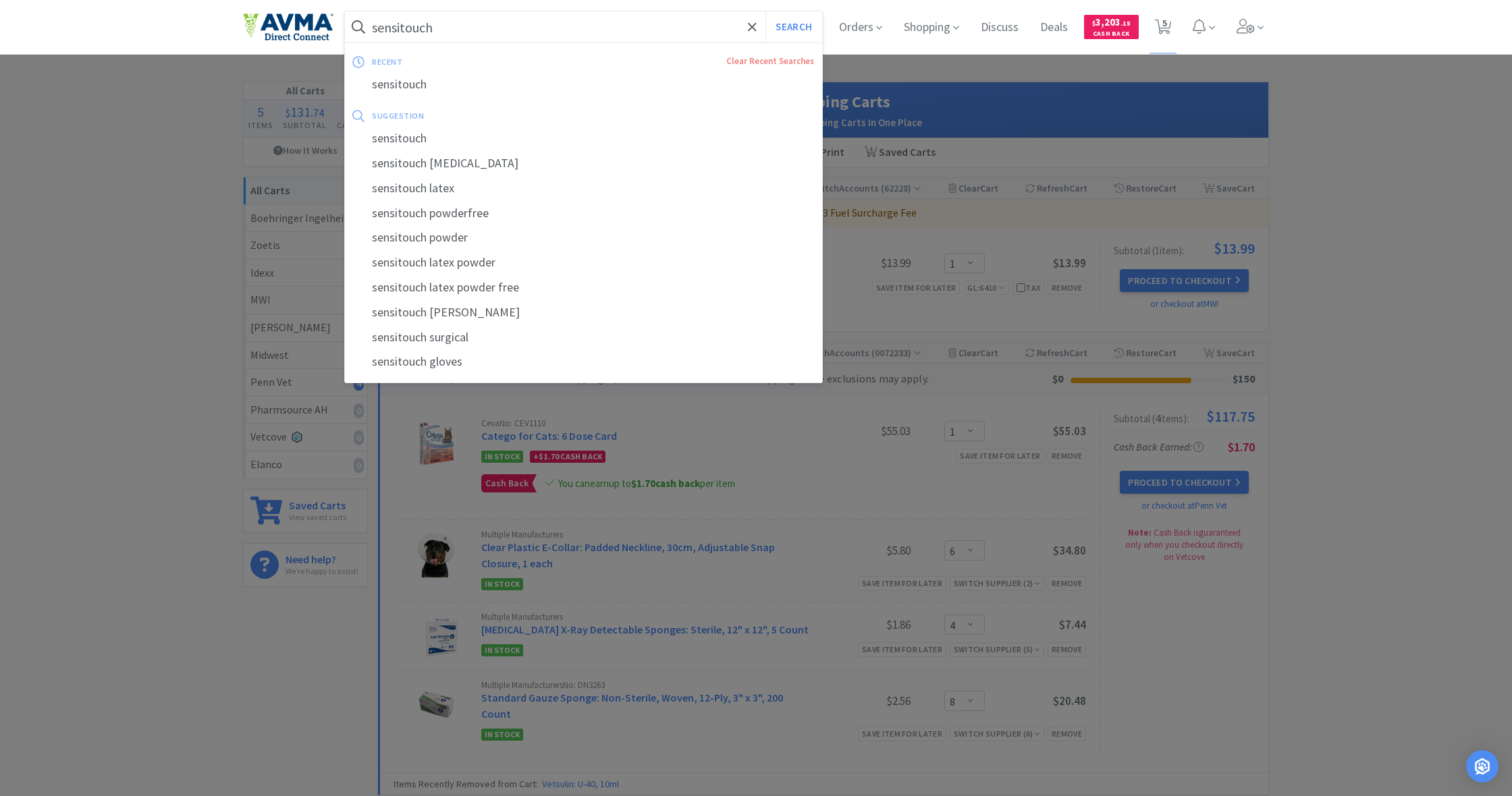
drag, startPoint x: 438, startPoint y: 29, endPoint x: 362, endPoint y: 28, distance: 76.0
click at [362, 28] on form "sensitouch Search" at bounding box center [583, 26] width 477 height 31
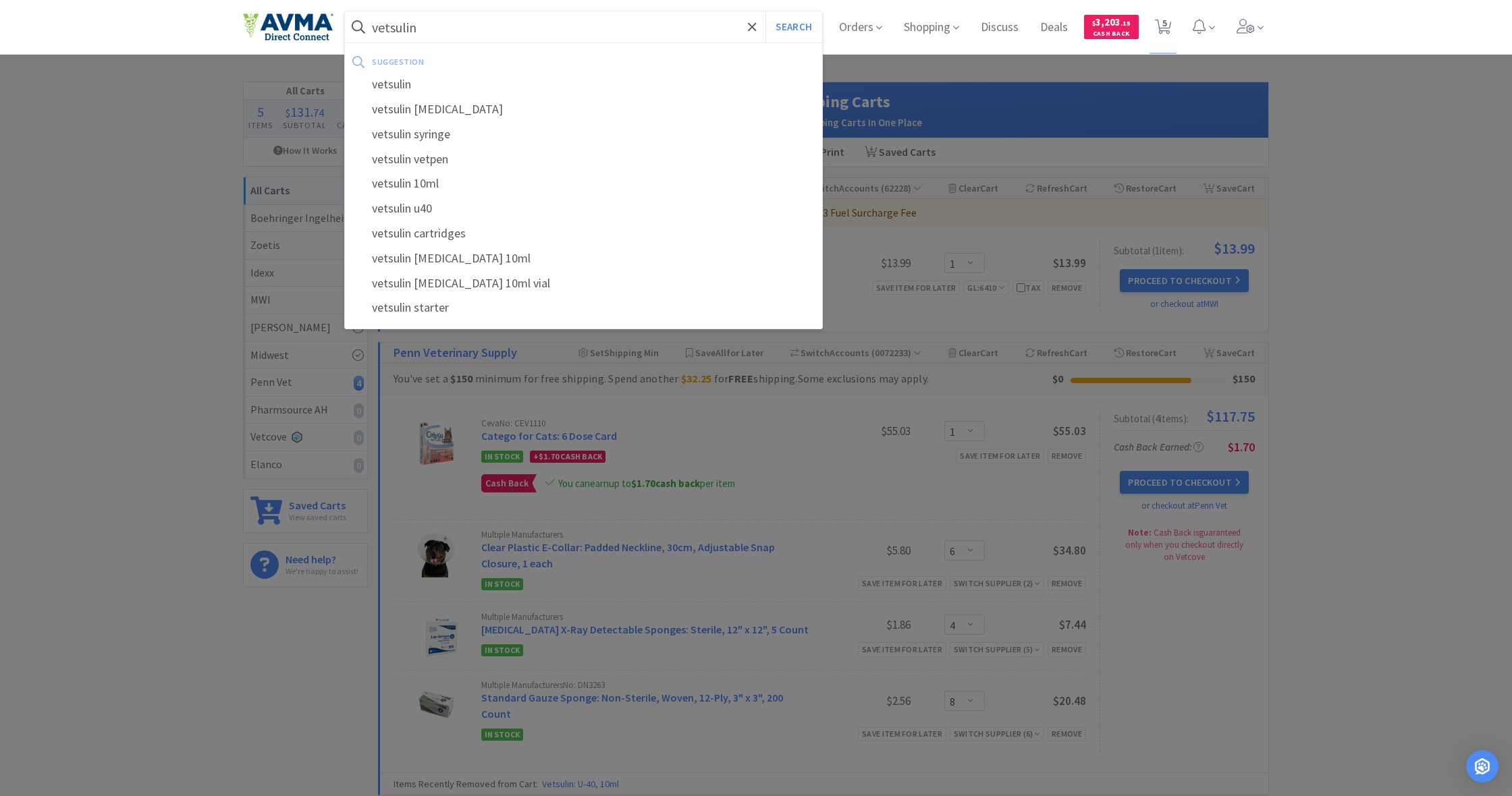
click at [792, 27] on button "Search" at bounding box center [793, 26] width 56 height 31
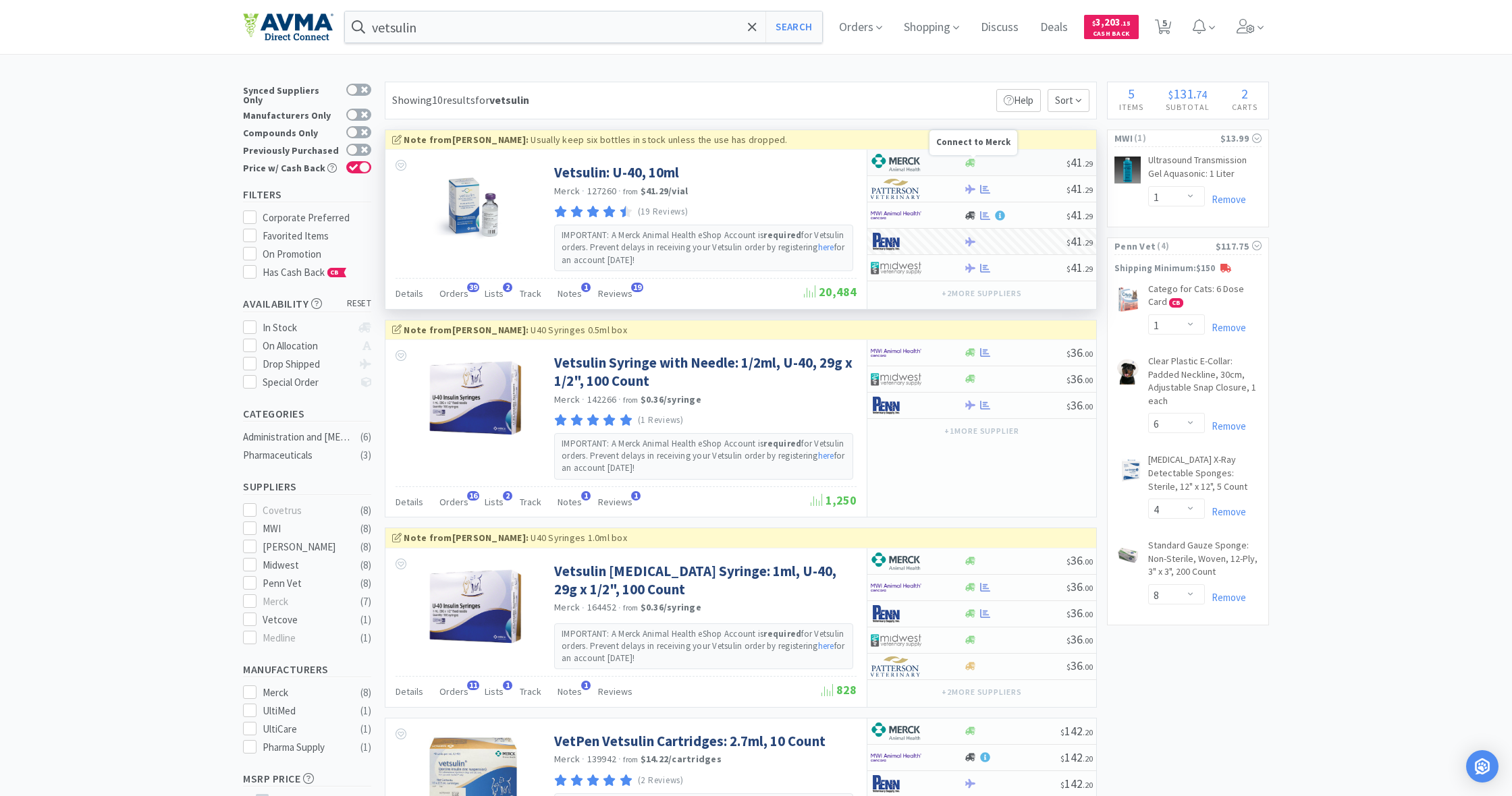
click at [968, 161] on icon at bounding box center [970, 162] width 10 height 8
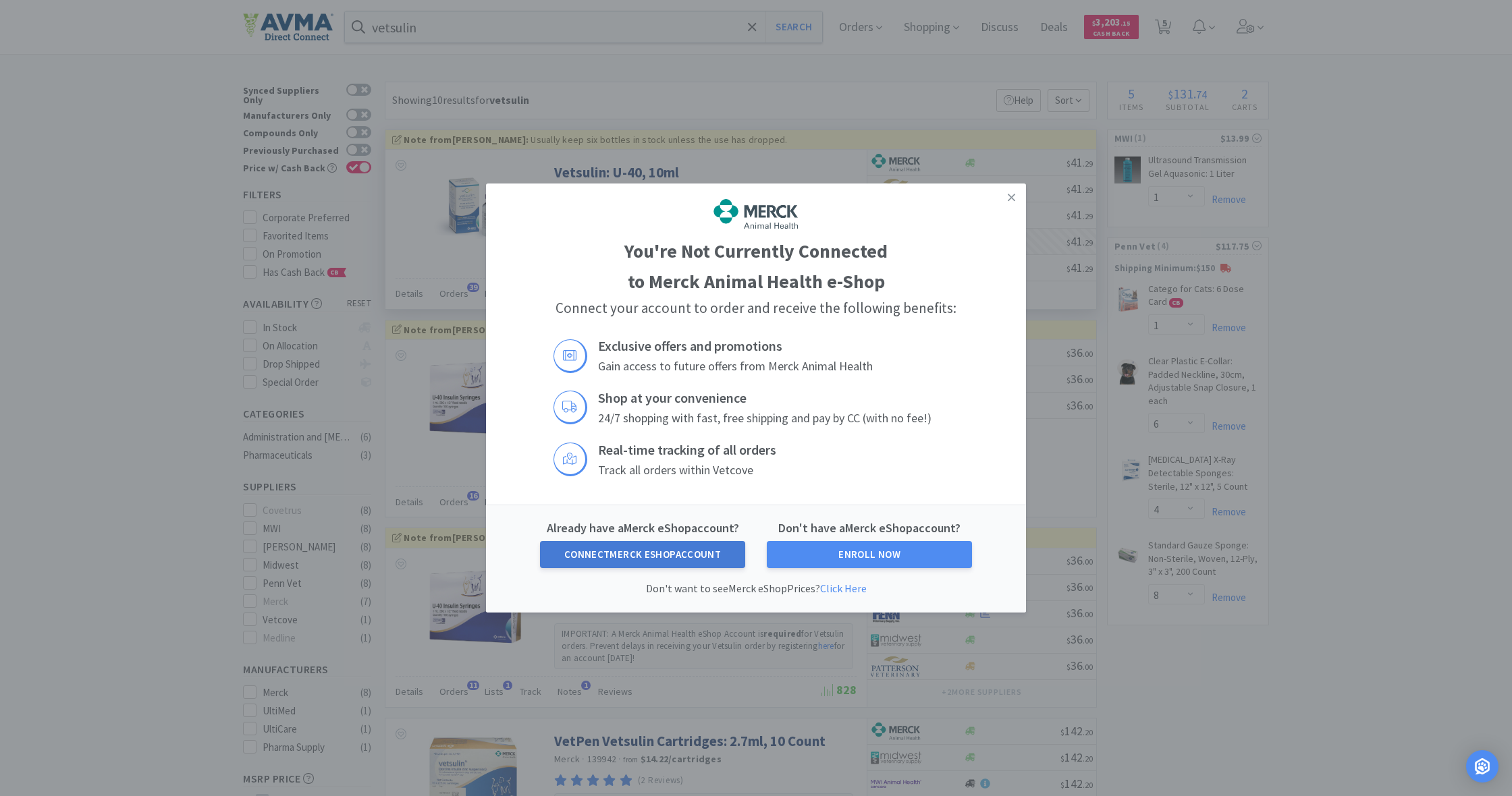
click at [661, 555] on button "Connect Merck eShop Account" at bounding box center [642, 555] width 205 height 27
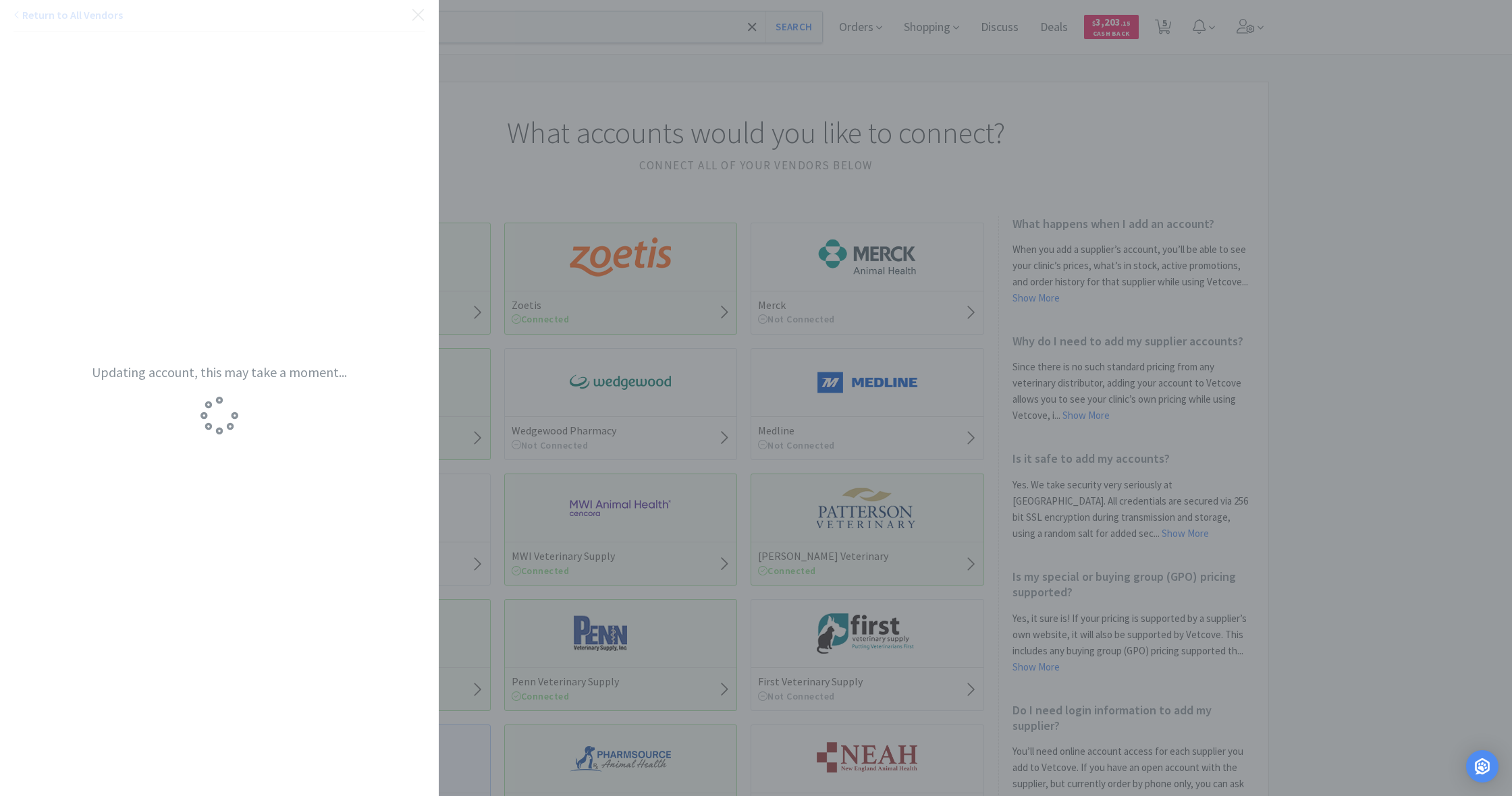
scroll to position [2, 0]
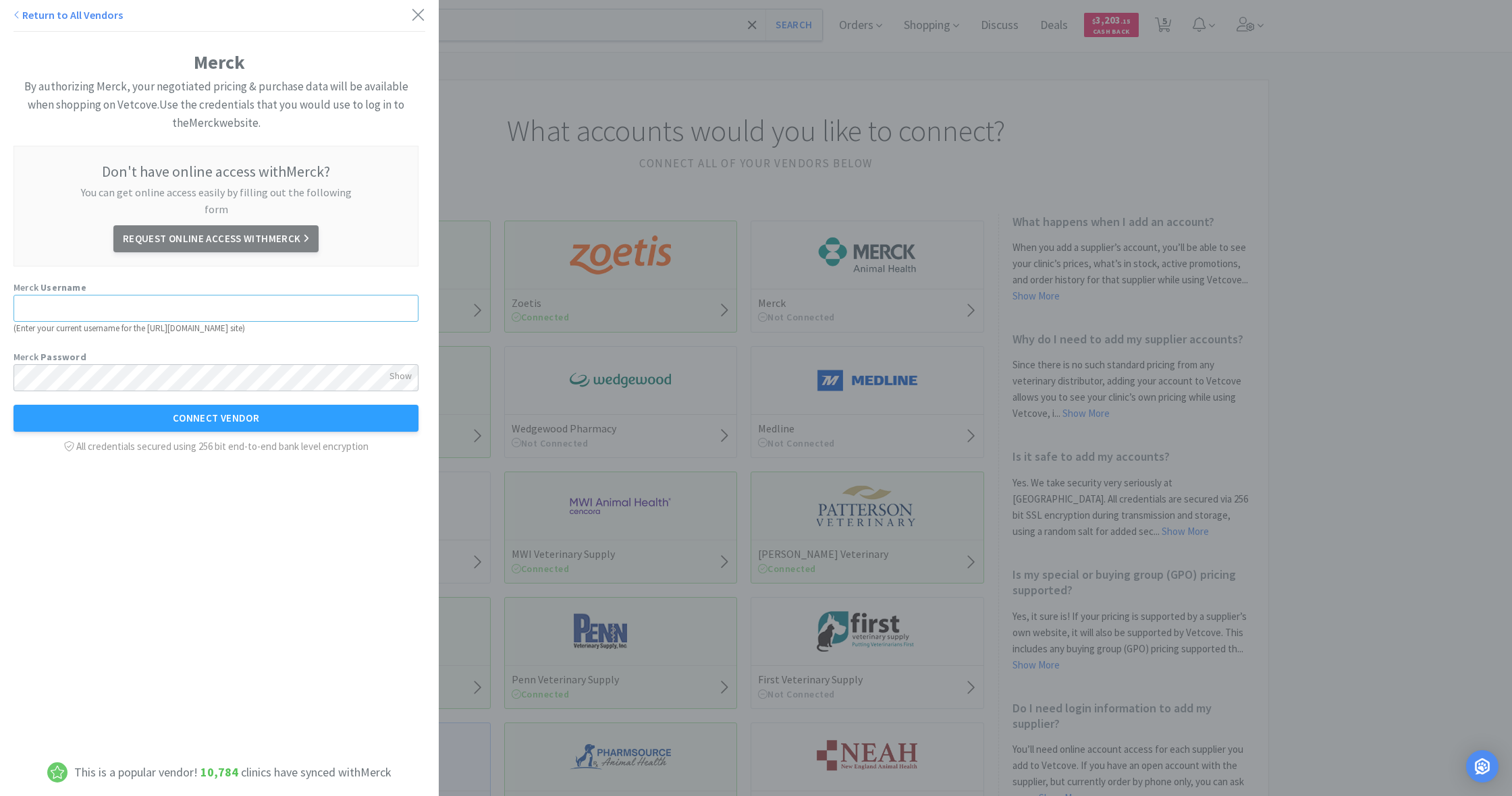
click at [184, 295] on input "text" at bounding box center [216, 308] width 405 height 27
click at [417, 13] on icon at bounding box center [418, 15] width 14 height 19
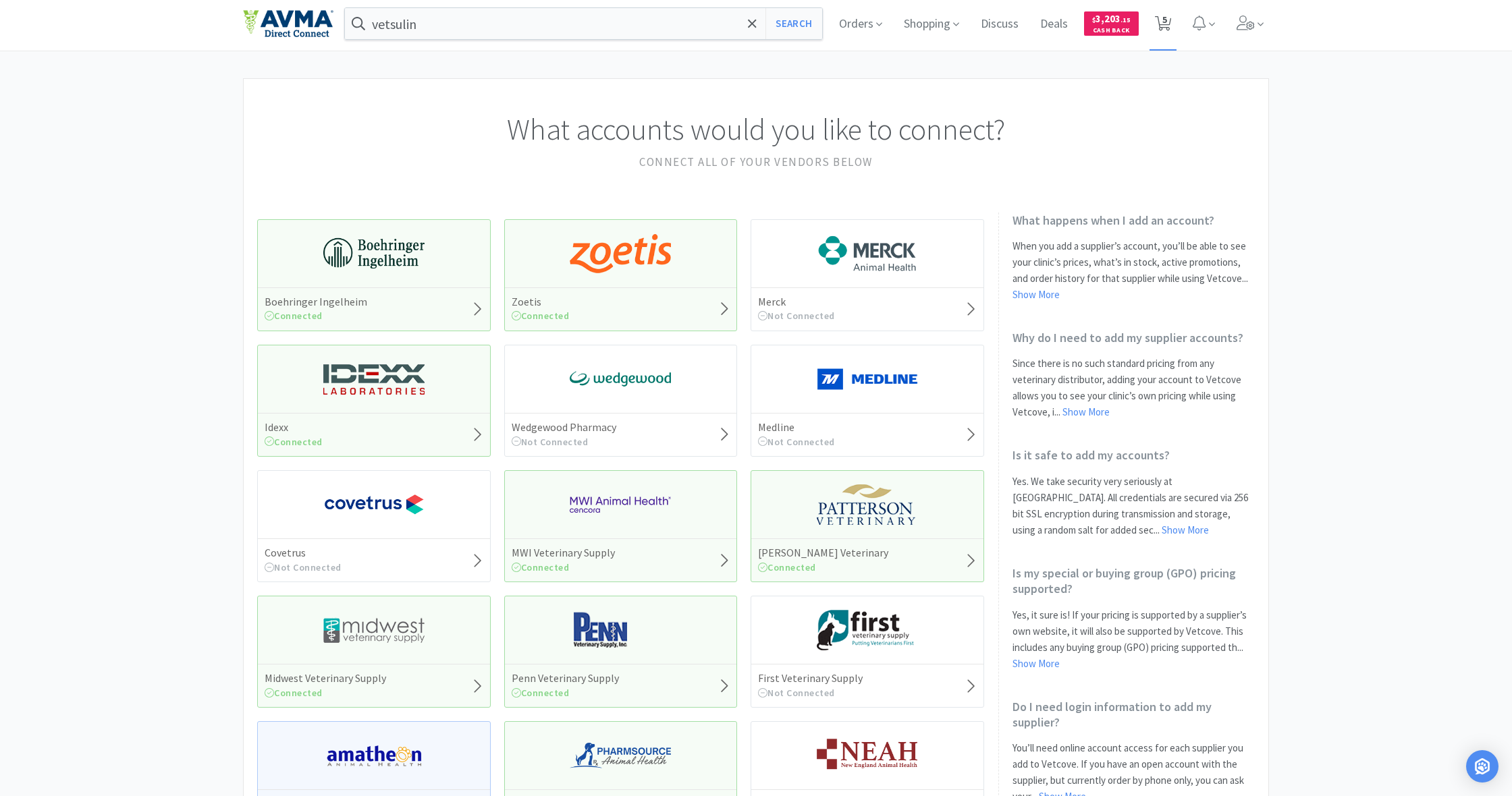
click at [1168, 20] on icon at bounding box center [1163, 24] width 17 height 15
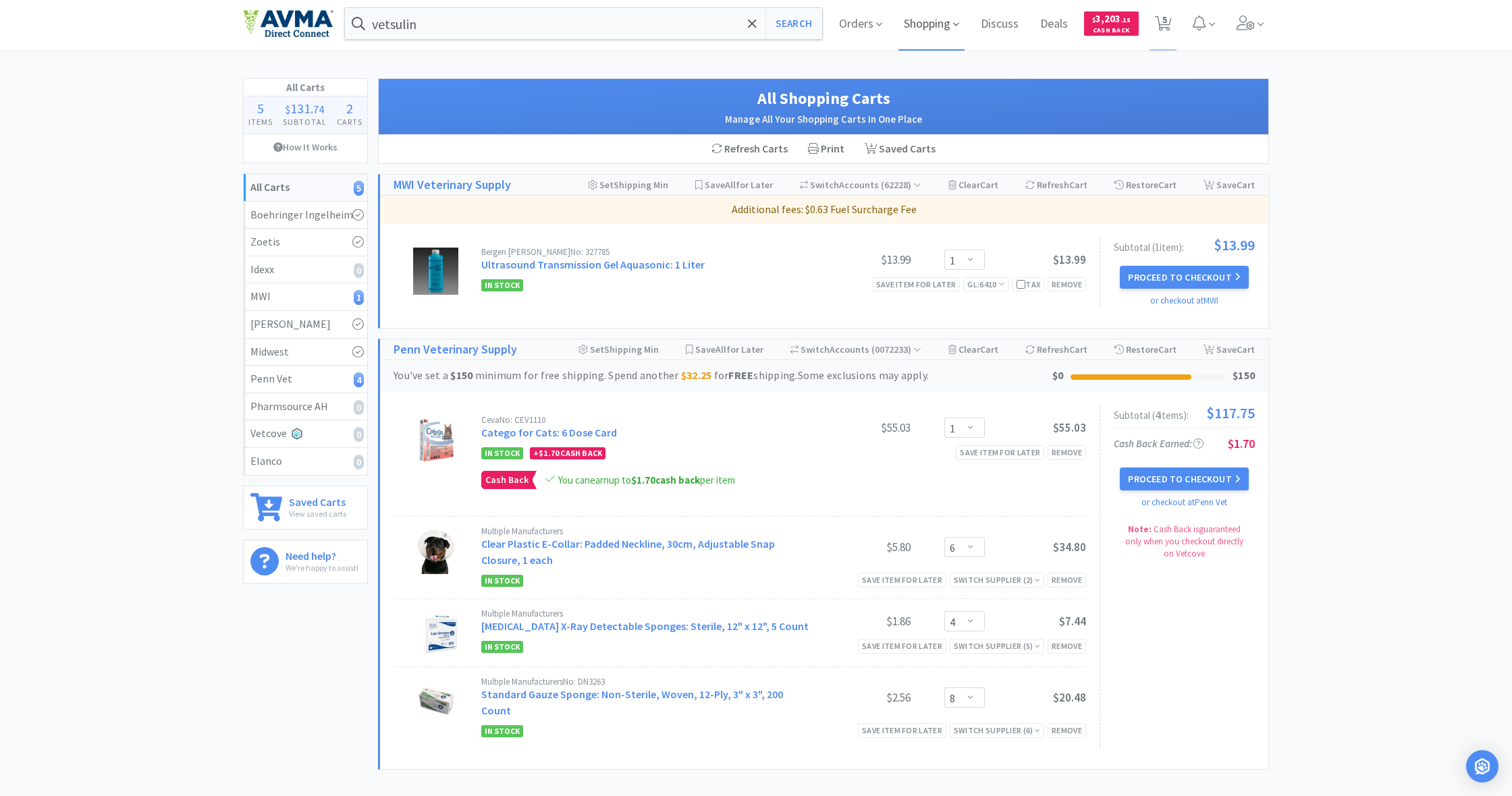
click at [937, 23] on span "Shopping" at bounding box center [931, 24] width 66 height 54
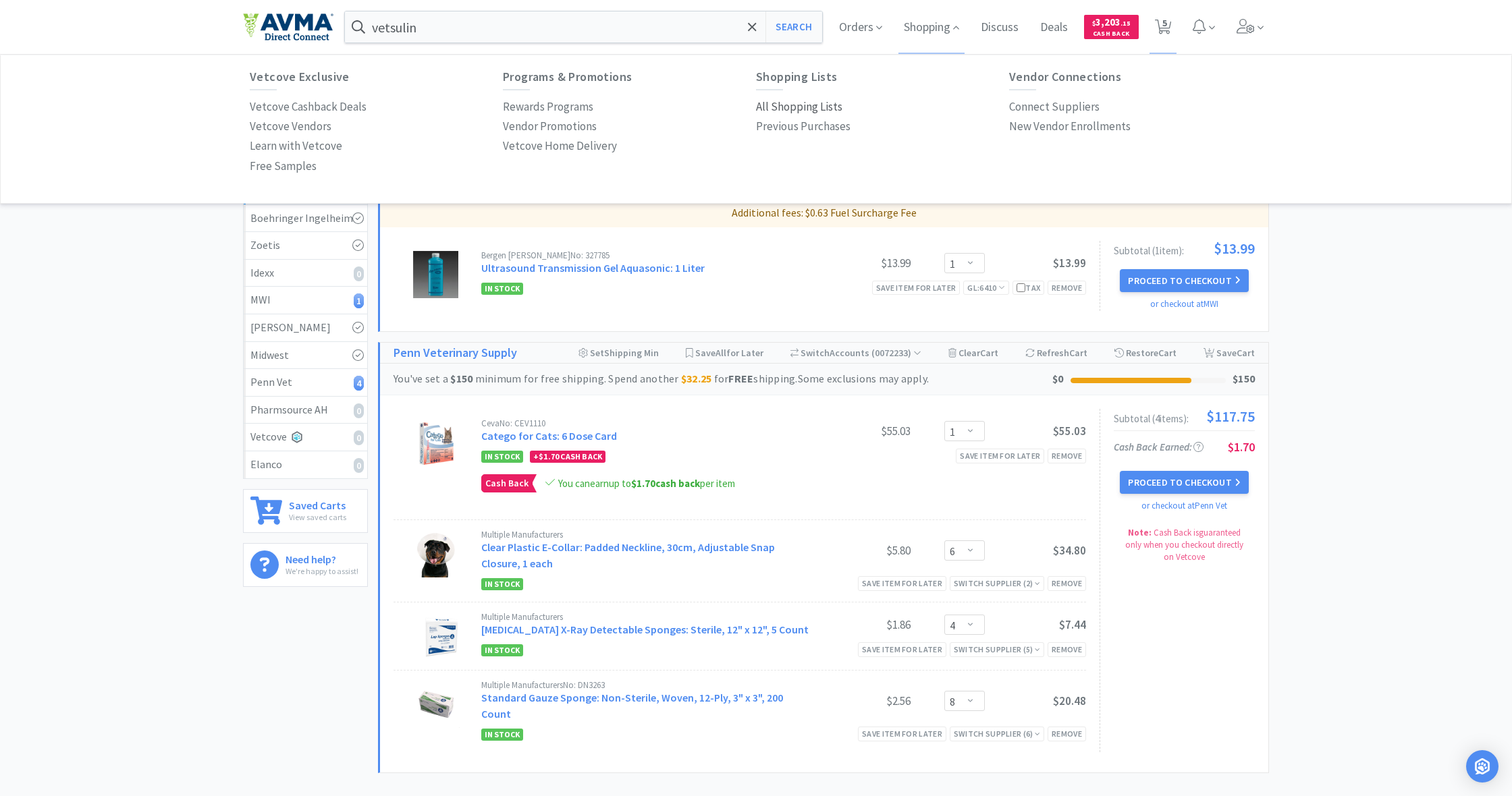
click at [807, 104] on p "All Shopping Lists" at bounding box center [799, 107] width 86 height 19
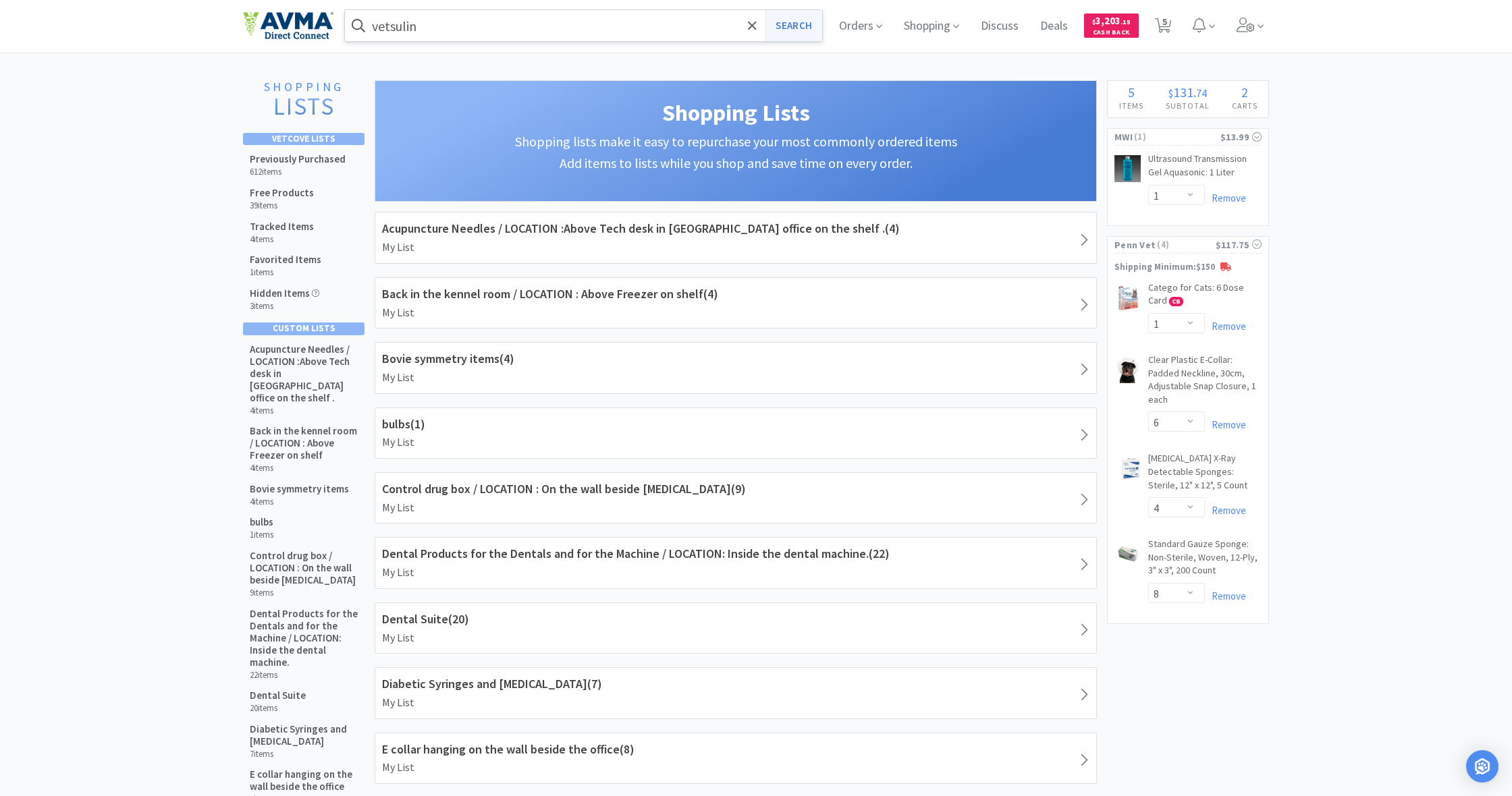
click at [810, 31] on button "Search" at bounding box center [793, 25] width 56 height 31
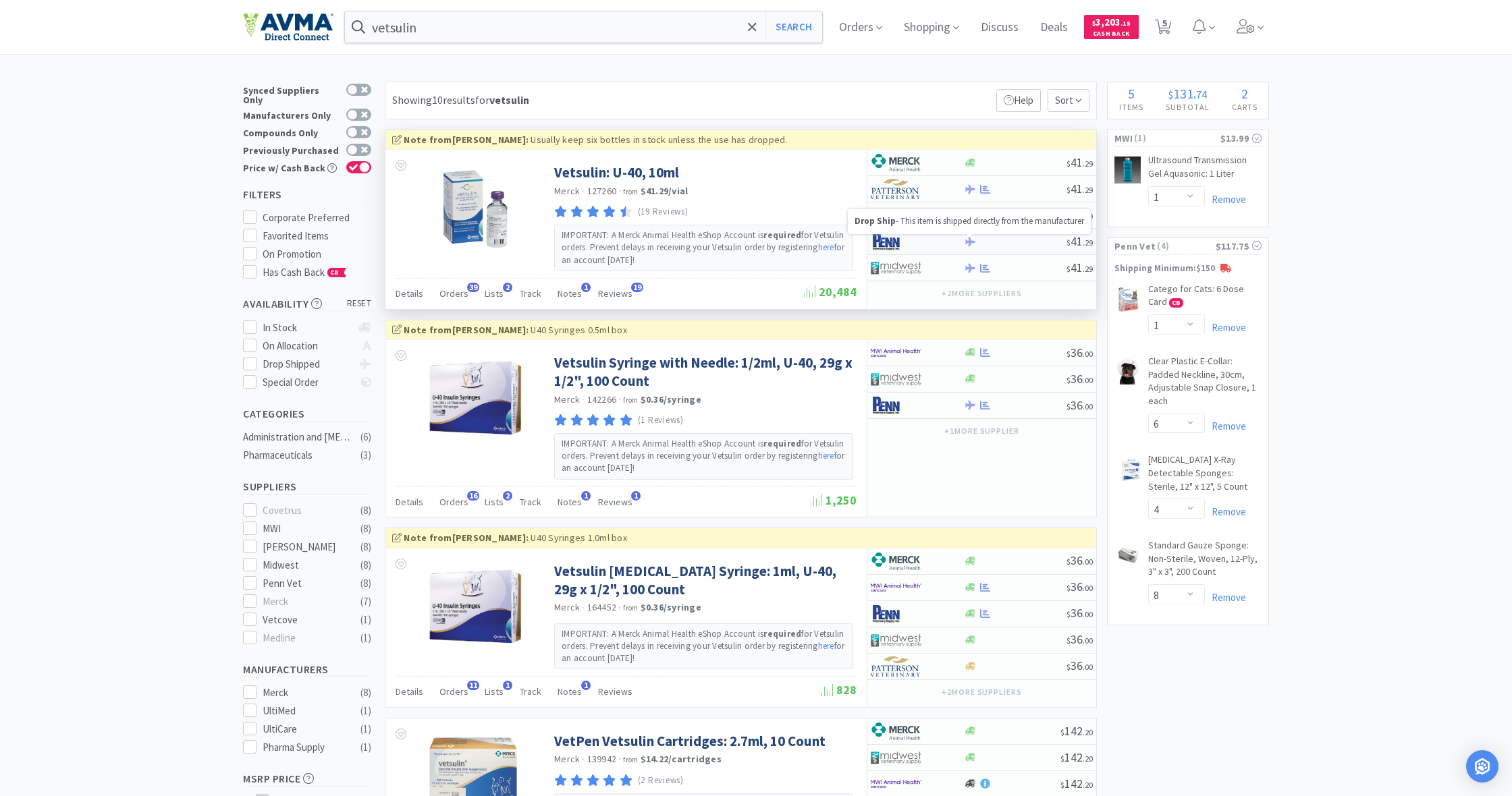
click at [969, 241] on icon at bounding box center [970, 242] width 10 height 9
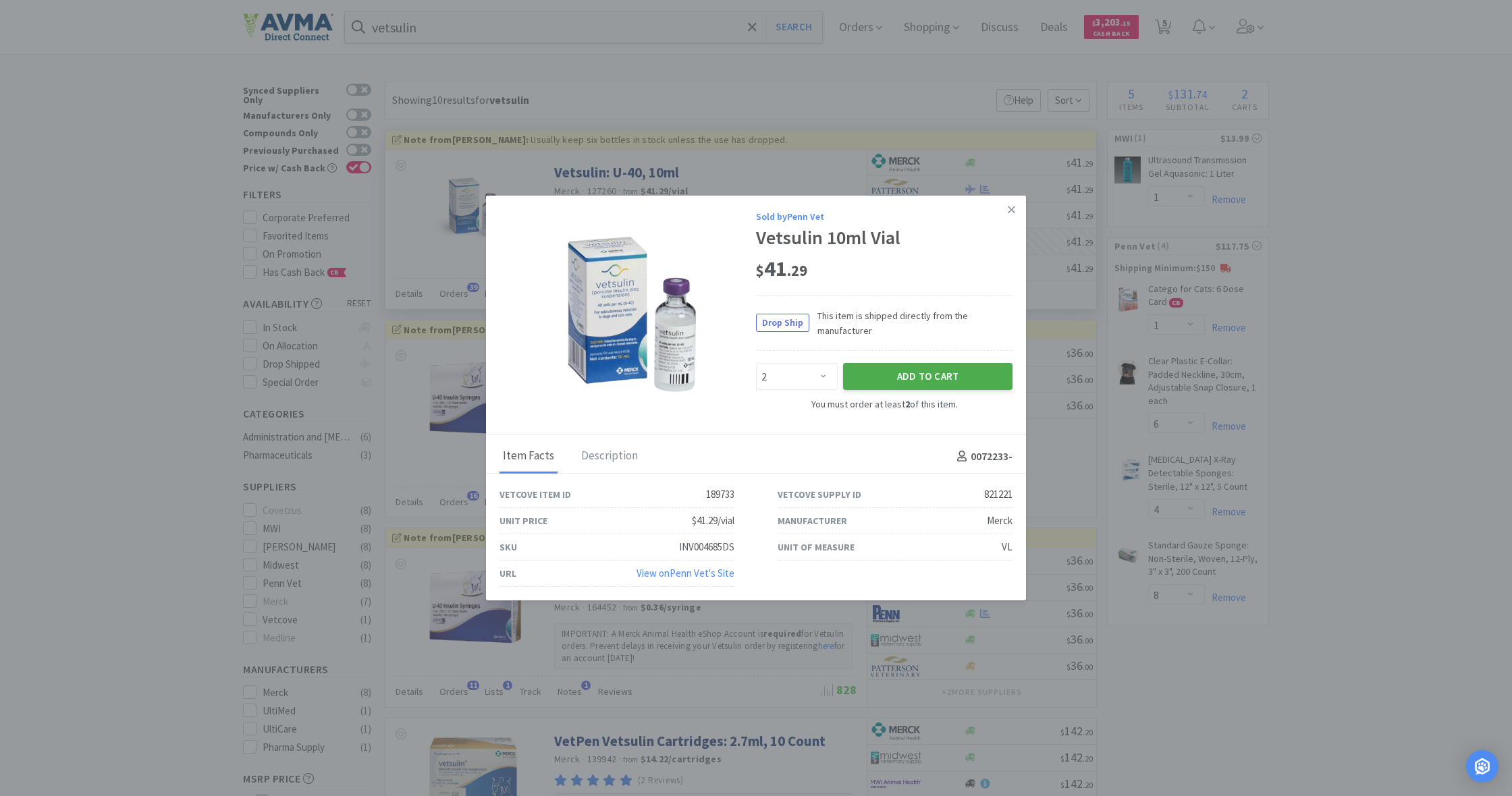
click at [923, 375] on button "Add to Cart" at bounding box center [927, 377] width 169 height 27
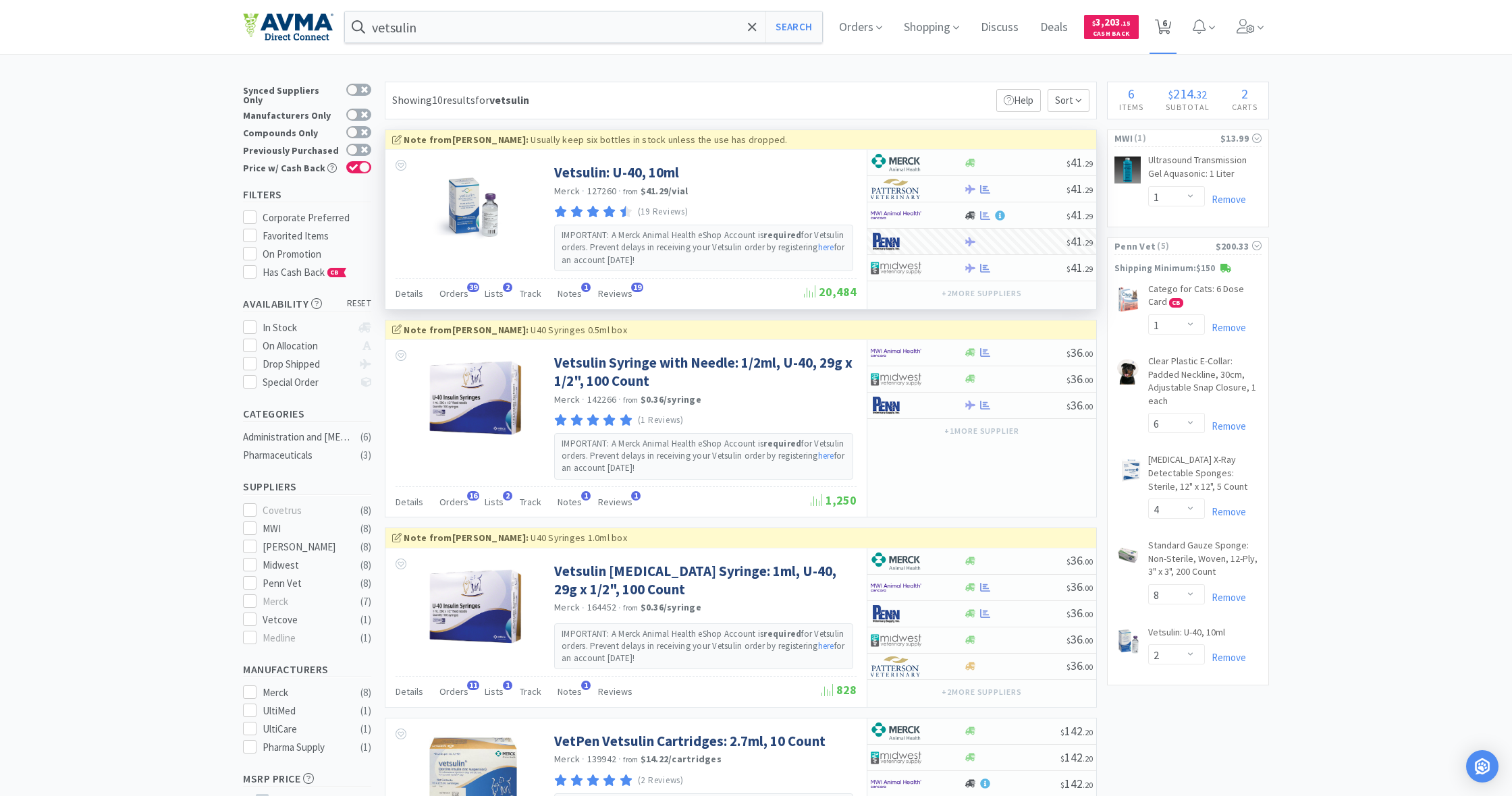
click at [1170, 29] on icon at bounding box center [1163, 26] width 17 height 15
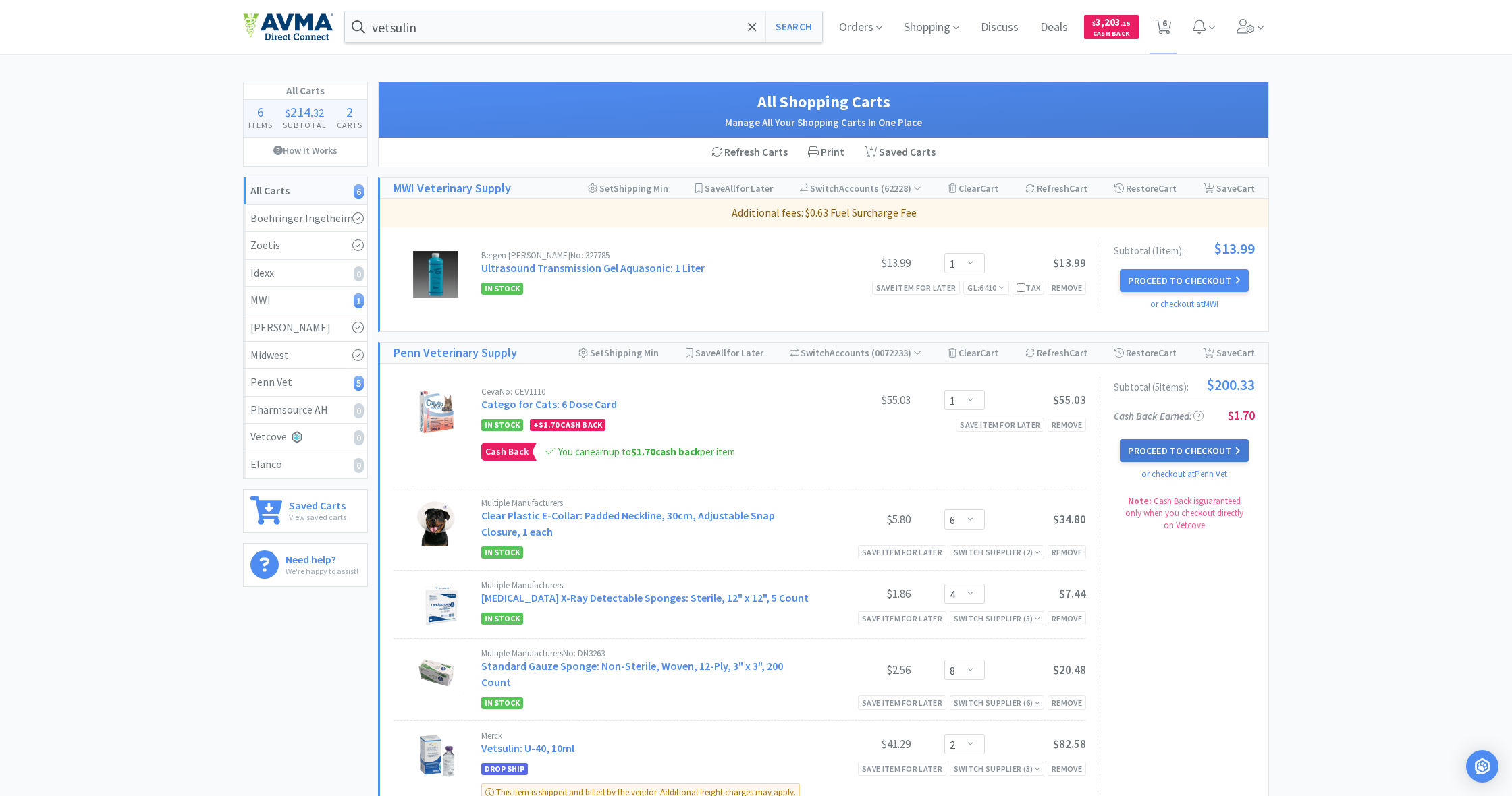
scroll to position [0, 1]
click at [1189, 450] on button "Proceed to Checkout" at bounding box center [1184, 450] width 128 height 23
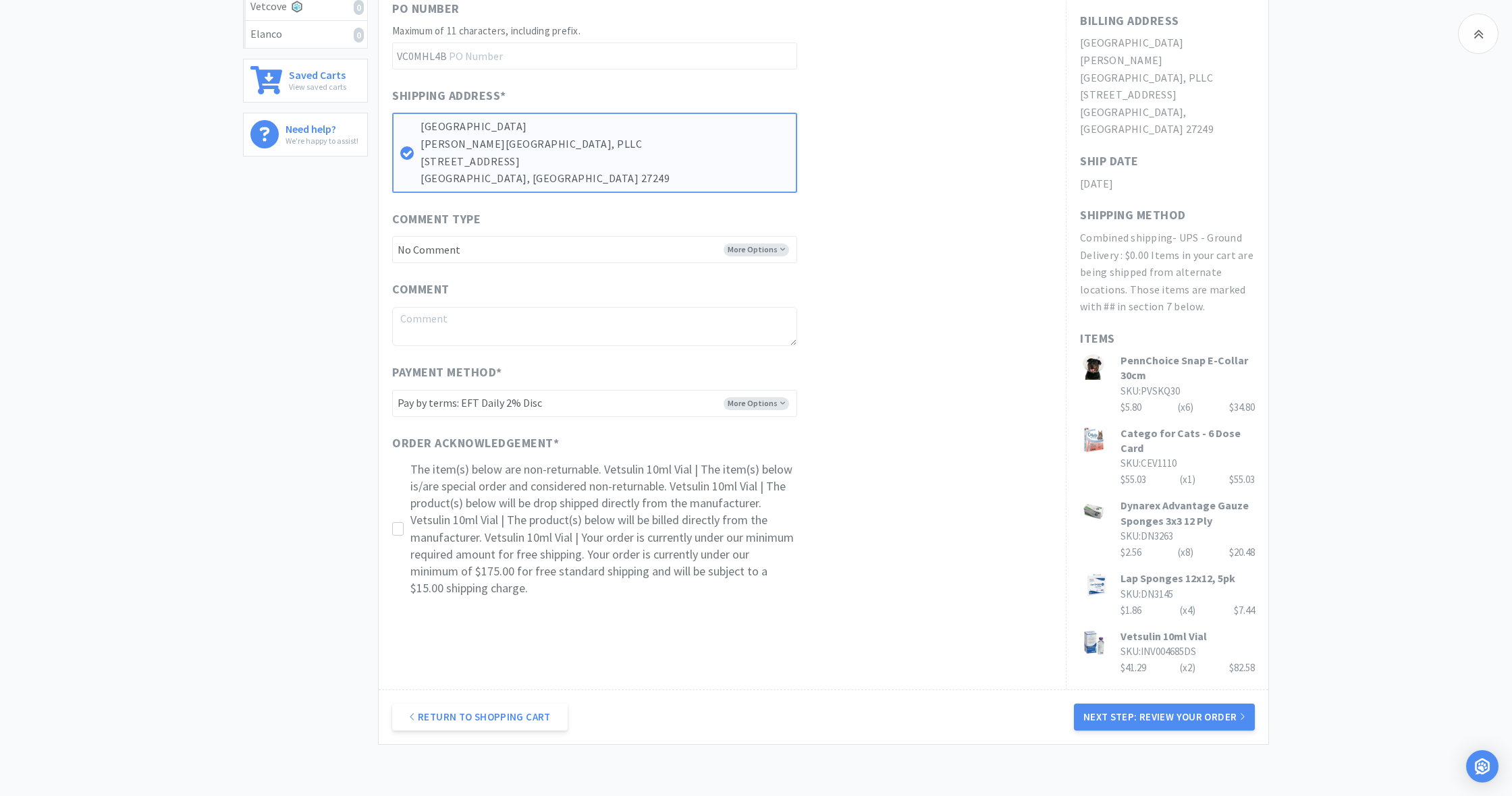
scroll to position [431, 0]
click at [398, 524] on icon at bounding box center [398, 529] width 10 height 10
click at [1169, 703] on button "Next Step: Review Your Order" at bounding box center [1164, 717] width 181 height 27
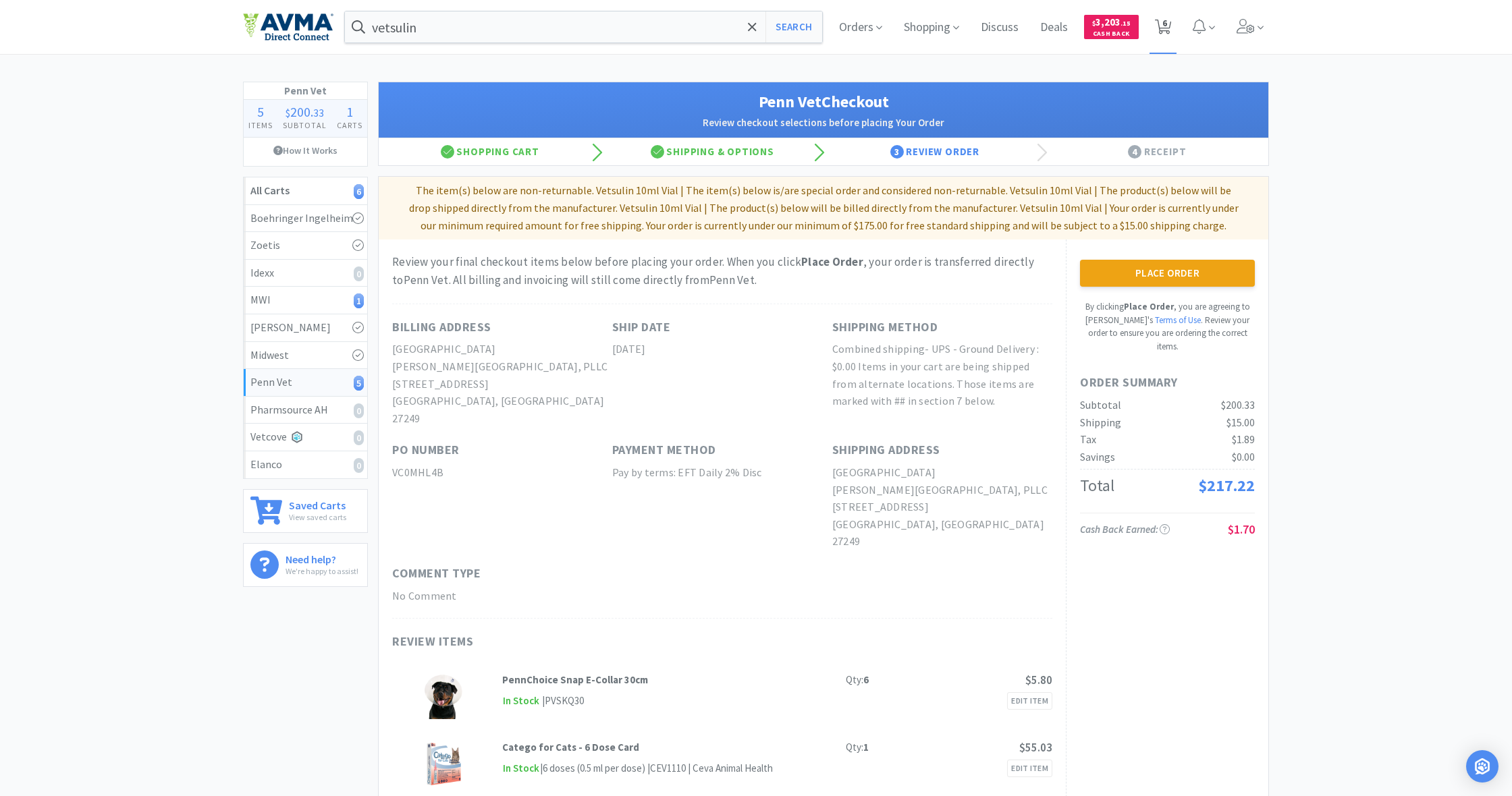
click at [1161, 31] on icon at bounding box center [1163, 26] width 17 height 15
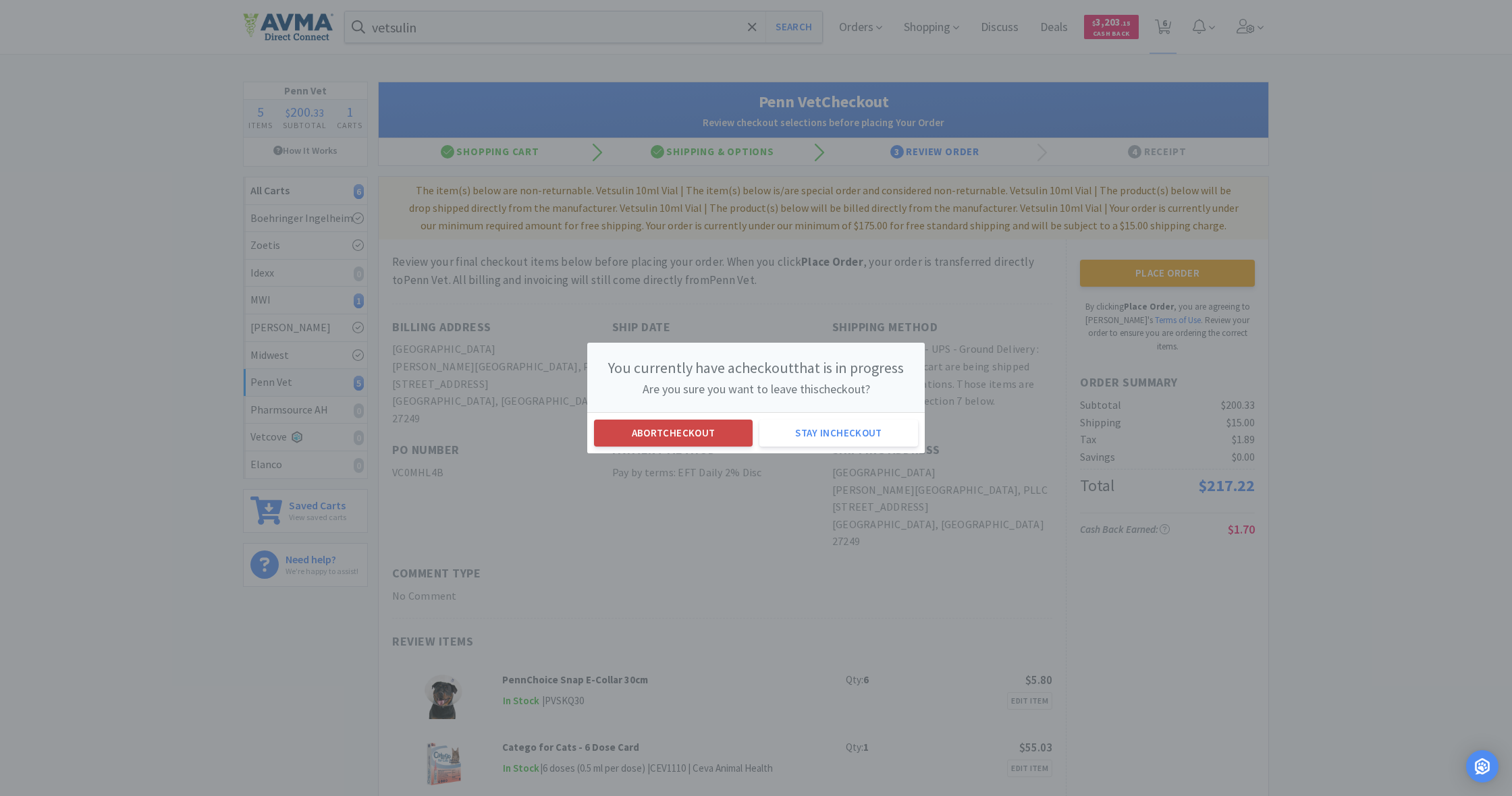
click at [690, 438] on button "Abort checkout" at bounding box center [673, 433] width 158 height 27
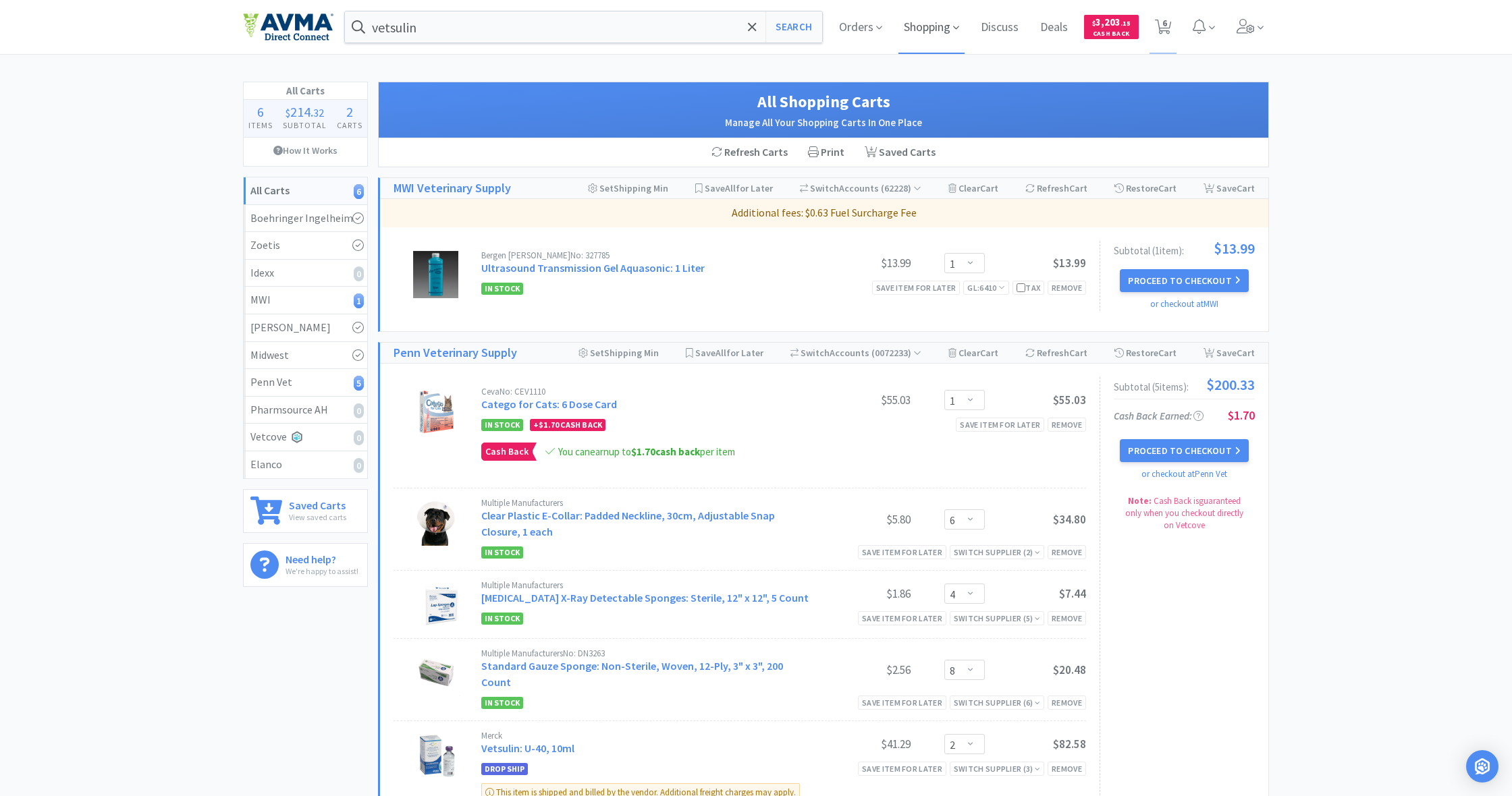
click at [932, 28] on span "Shopping" at bounding box center [931, 27] width 66 height 54
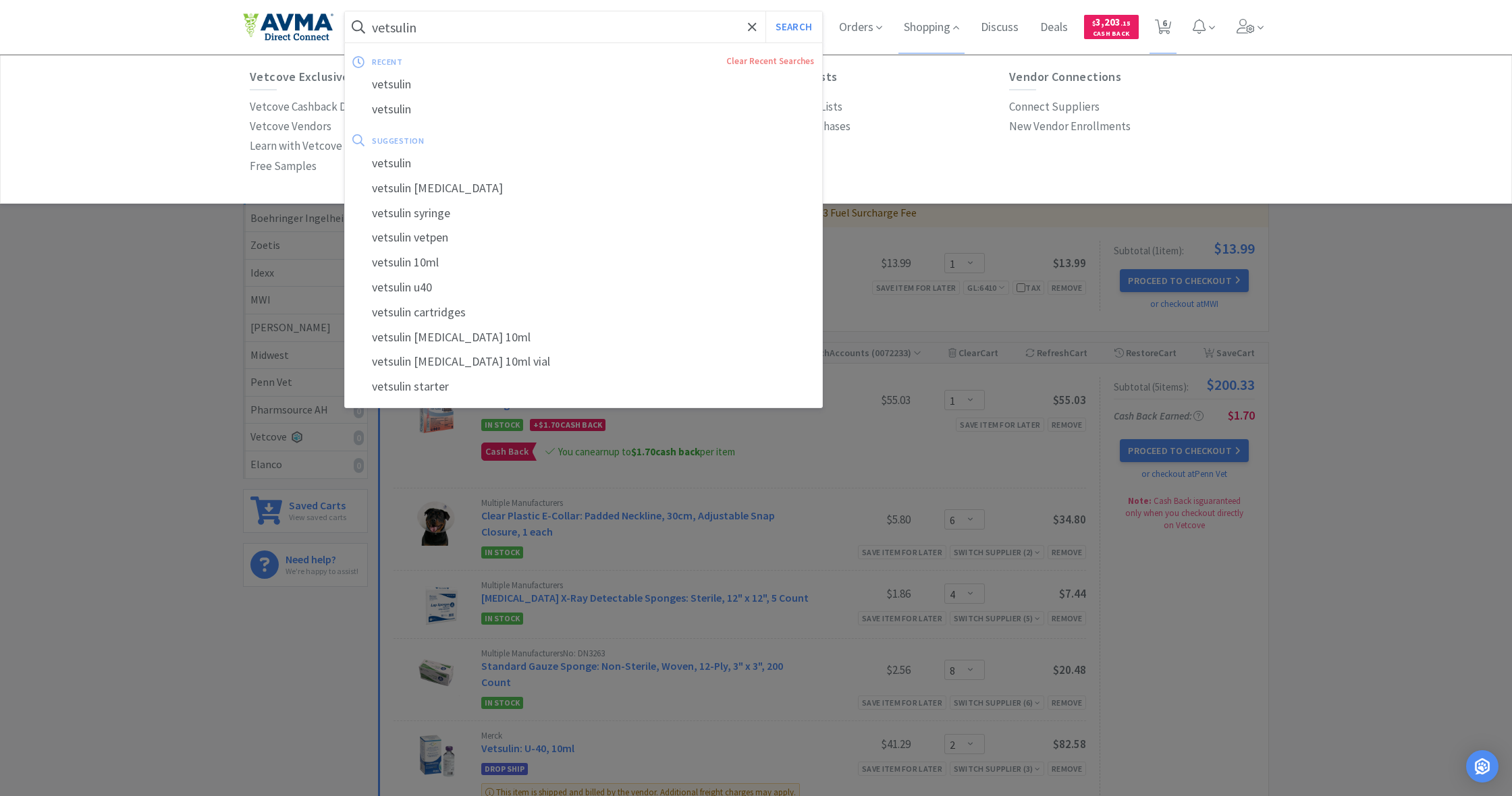
drag, startPoint x: 422, startPoint y: 30, endPoint x: 367, endPoint y: 31, distance: 55.0
click at [367, 31] on form "vetsulin Search" at bounding box center [583, 26] width 477 height 31
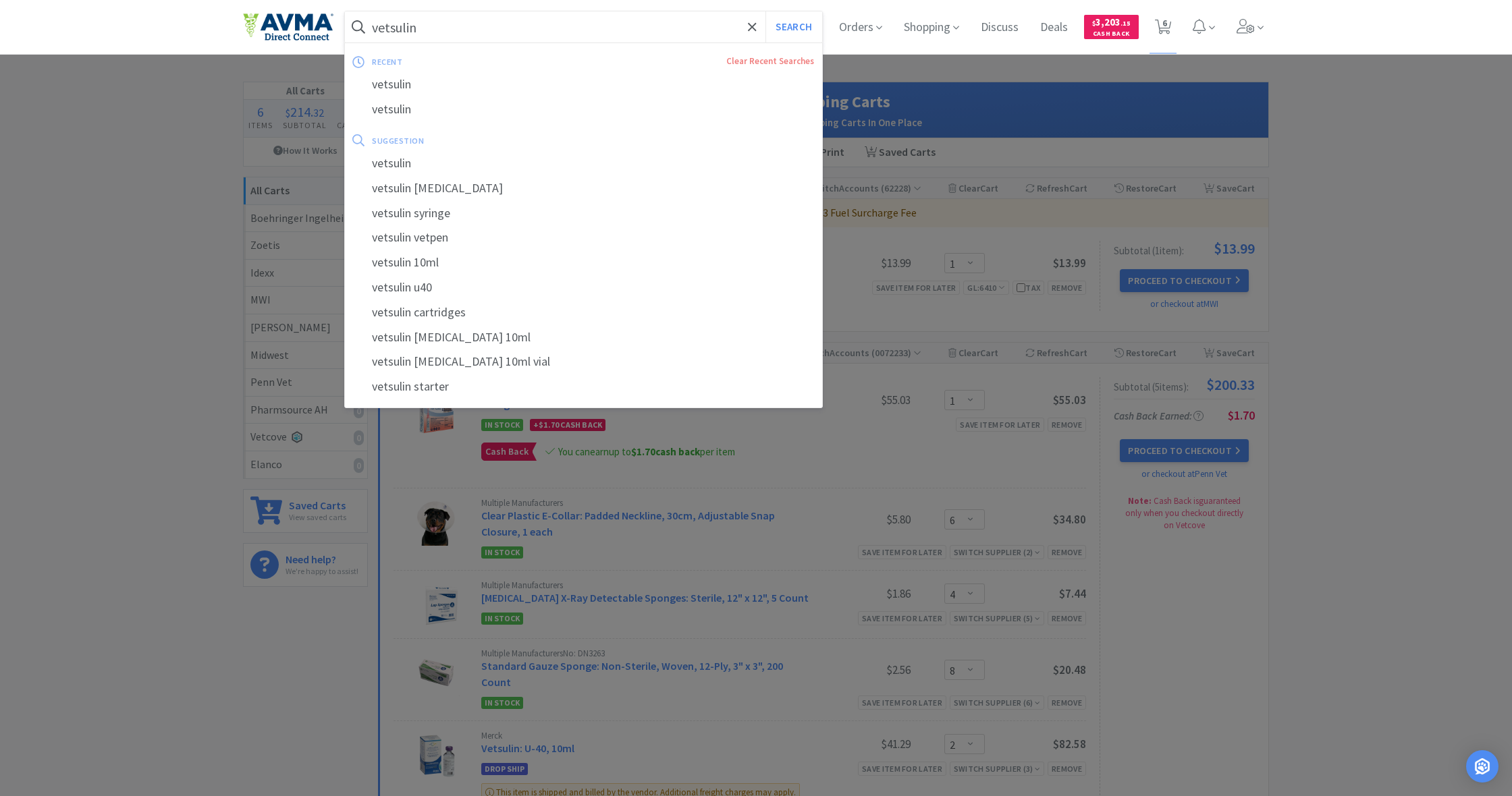
drag, startPoint x: 376, startPoint y: 28, endPoint x: 476, endPoint y: 21, distance: 100.2
click at [476, 21] on input "vetsulin" at bounding box center [583, 26] width 477 height 31
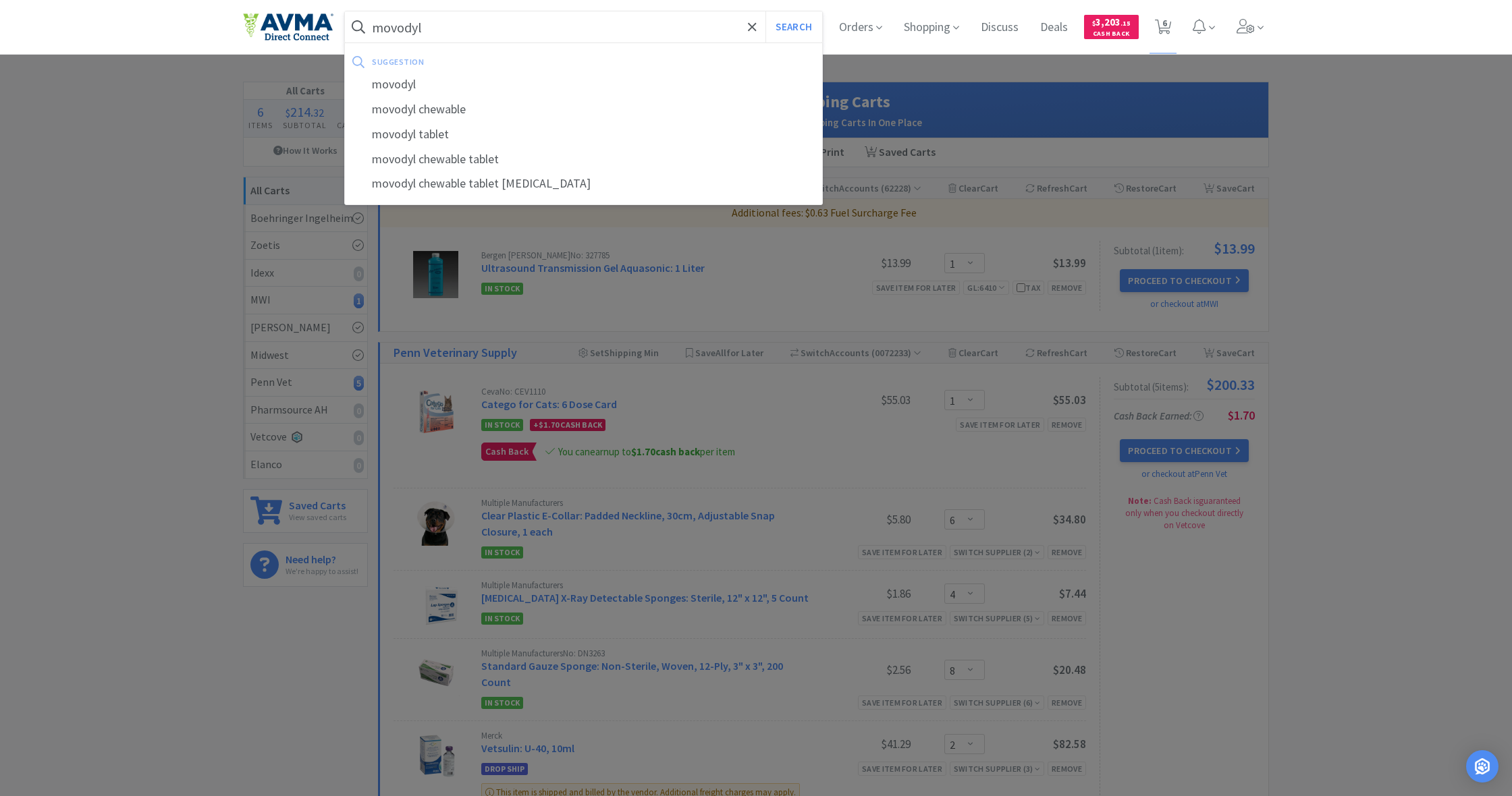
click at [792, 27] on button "Search" at bounding box center [793, 26] width 56 height 31
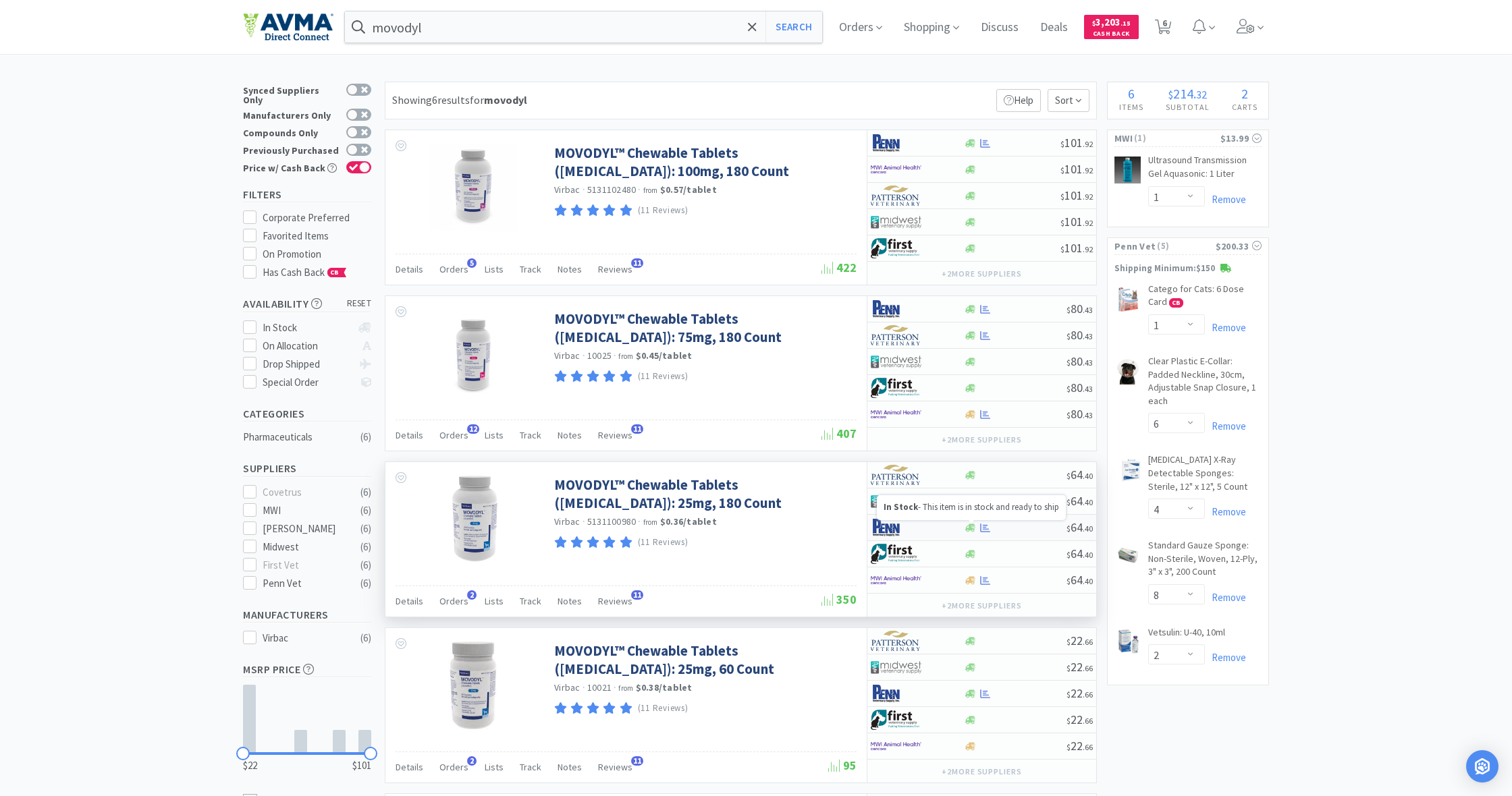
click at [969, 530] on icon at bounding box center [970, 528] width 10 height 10
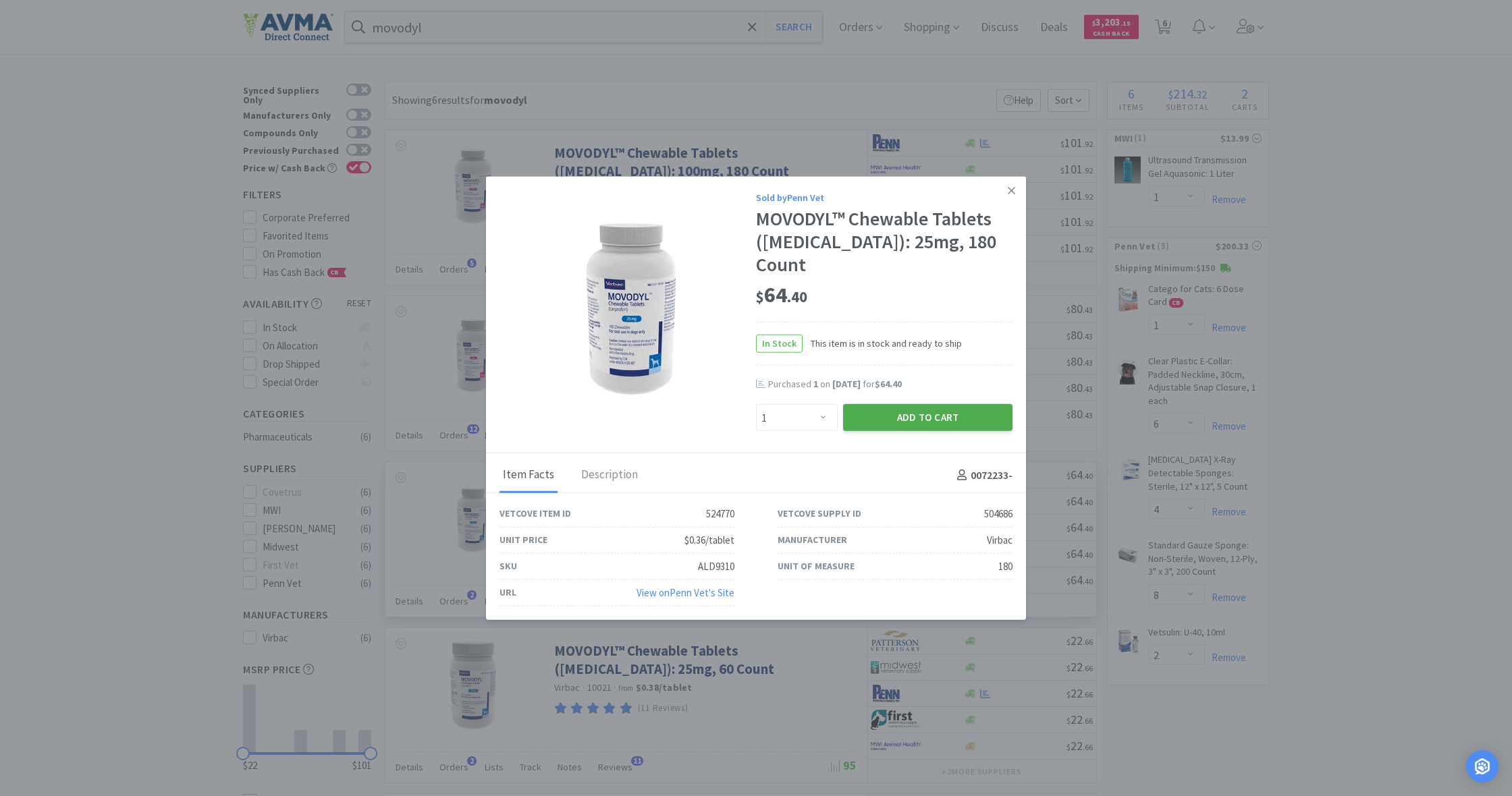
click at [930, 404] on button "Add to Cart" at bounding box center [927, 418] width 169 height 27
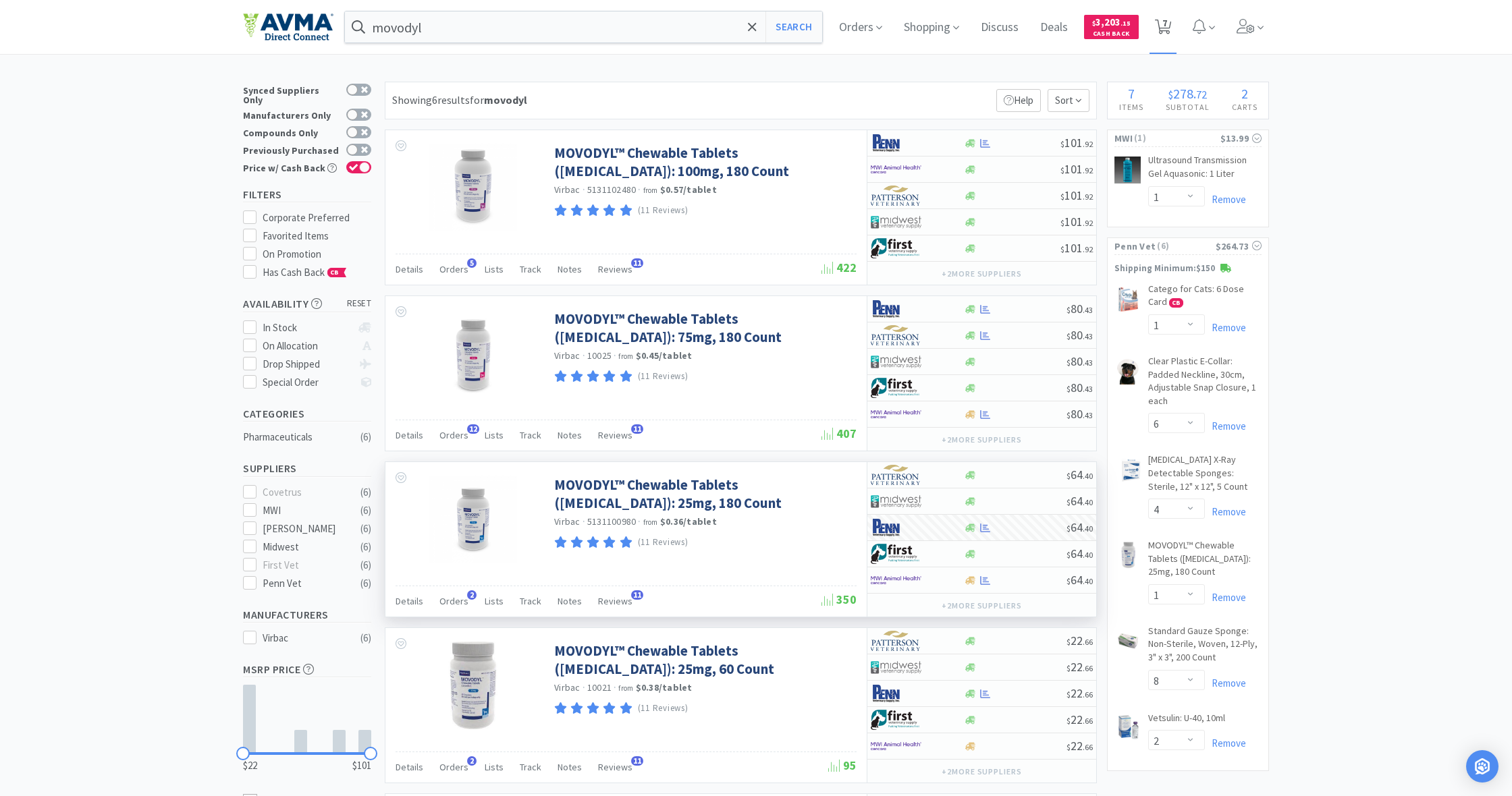
click at [1163, 31] on span "7" at bounding box center [1164, 23] width 5 height 54
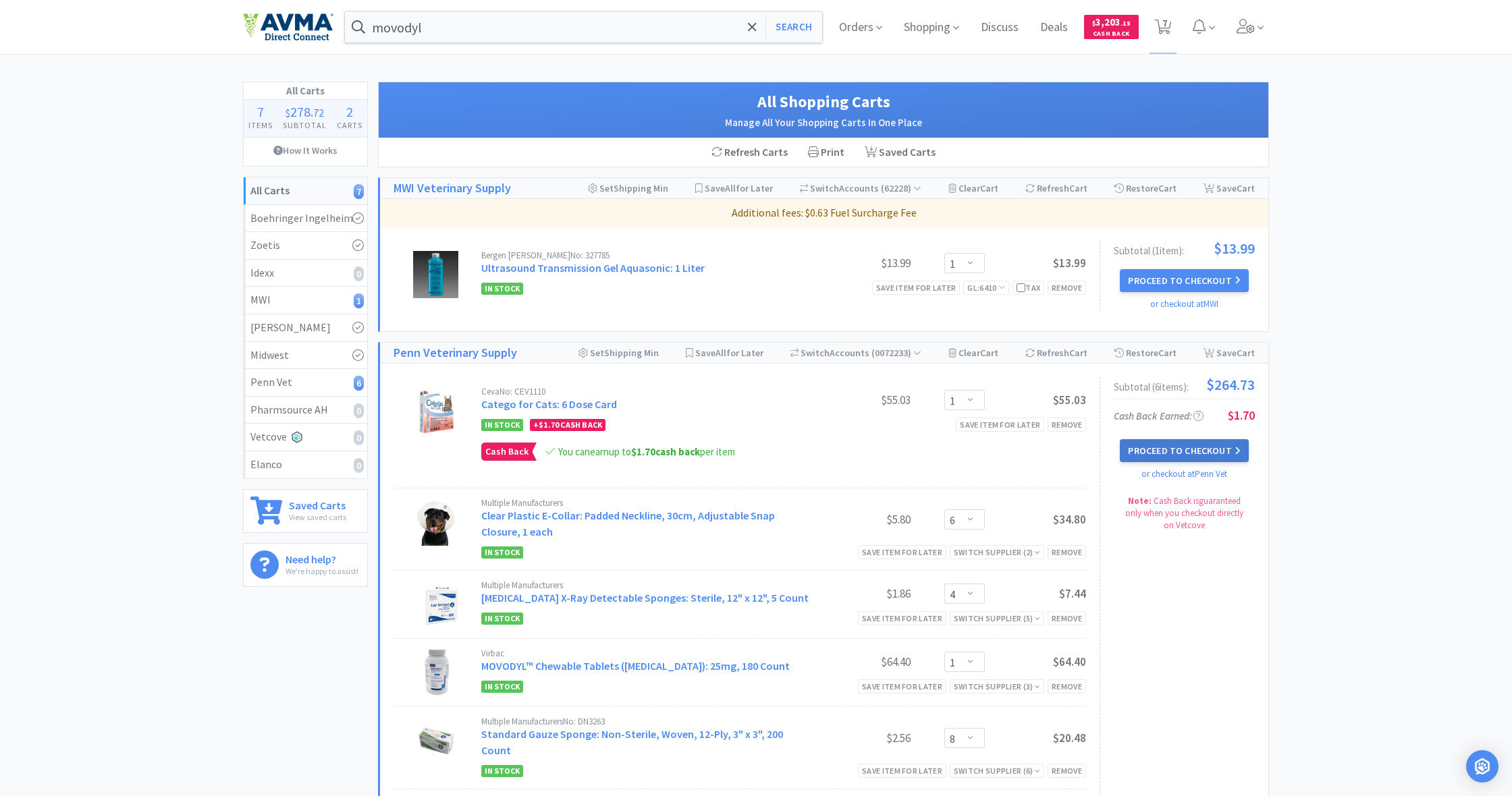
click at [1184, 452] on button "Proceed to Checkout" at bounding box center [1184, 450] width 128 height 23
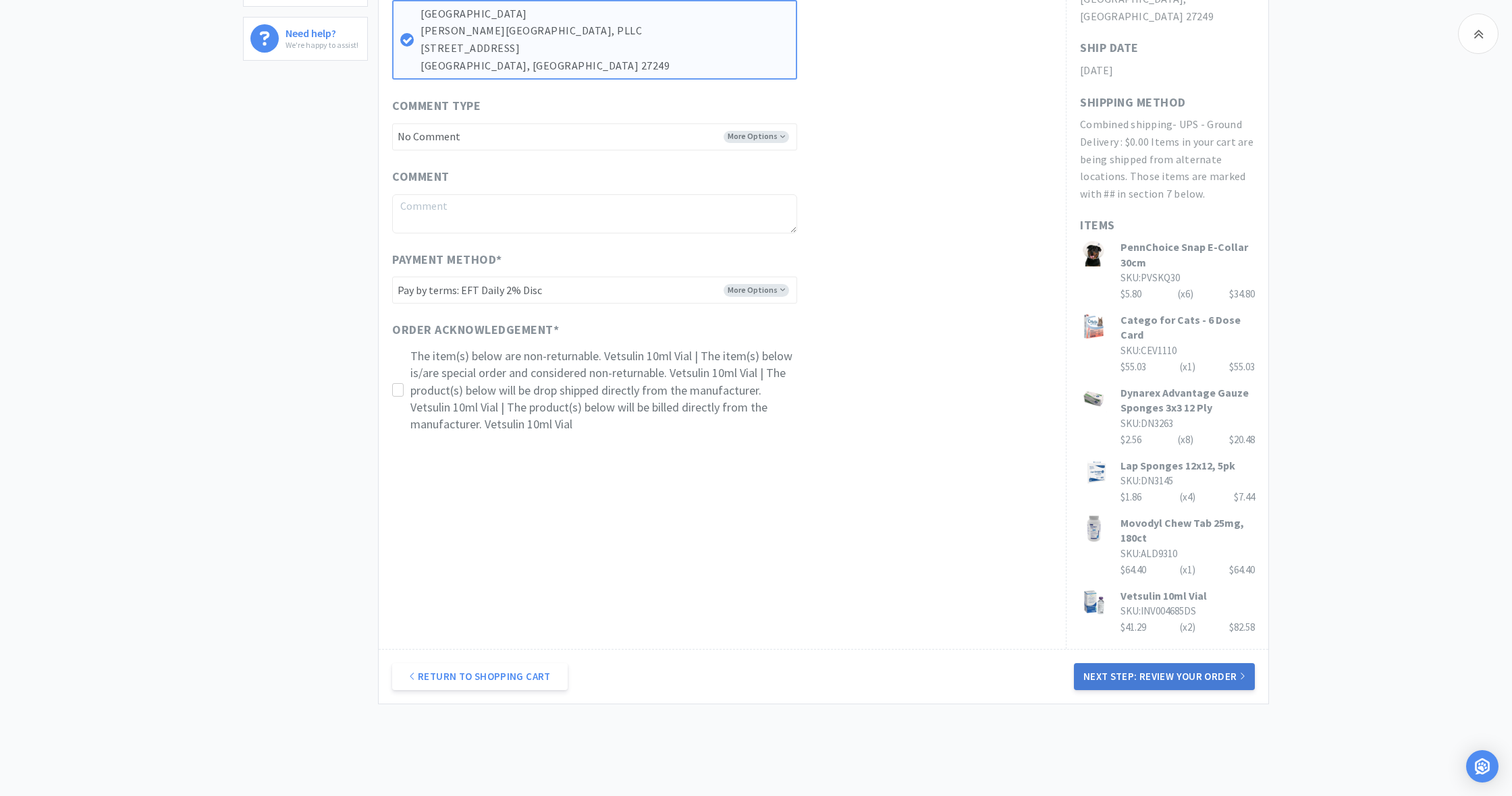
scroll to position [525, 0]
click at [1152, 664] on button "Next Step: Review Your Order" at bounding box center [1164, 677] width 181 height 27
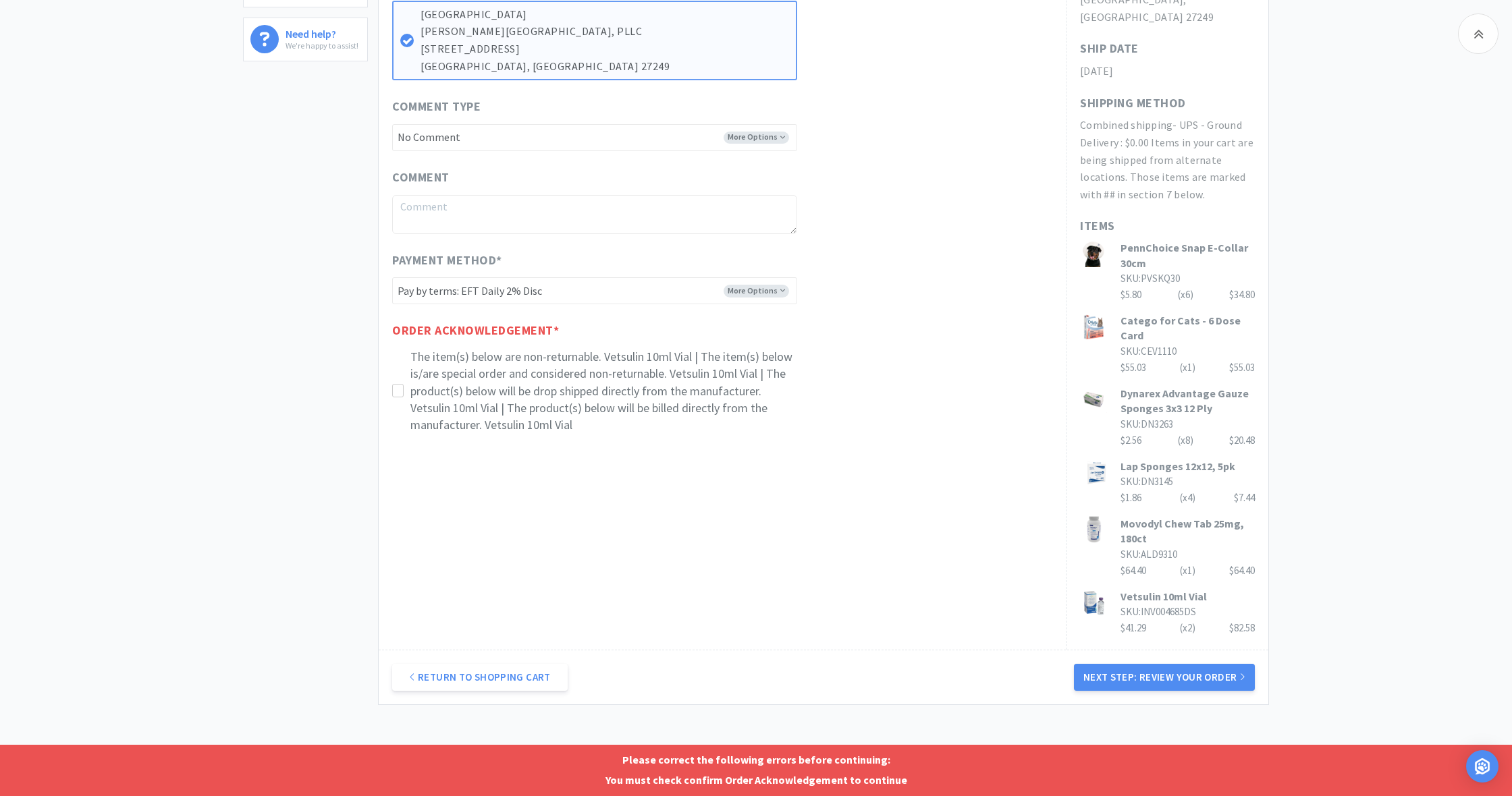
drag, startPoint x: 398, startPoint y: 381, endPoint x: 435, endPoint y: 404, distance: 43.6
click at [400, 386] on icon at bounding box center [398, 391] width 10 height 10
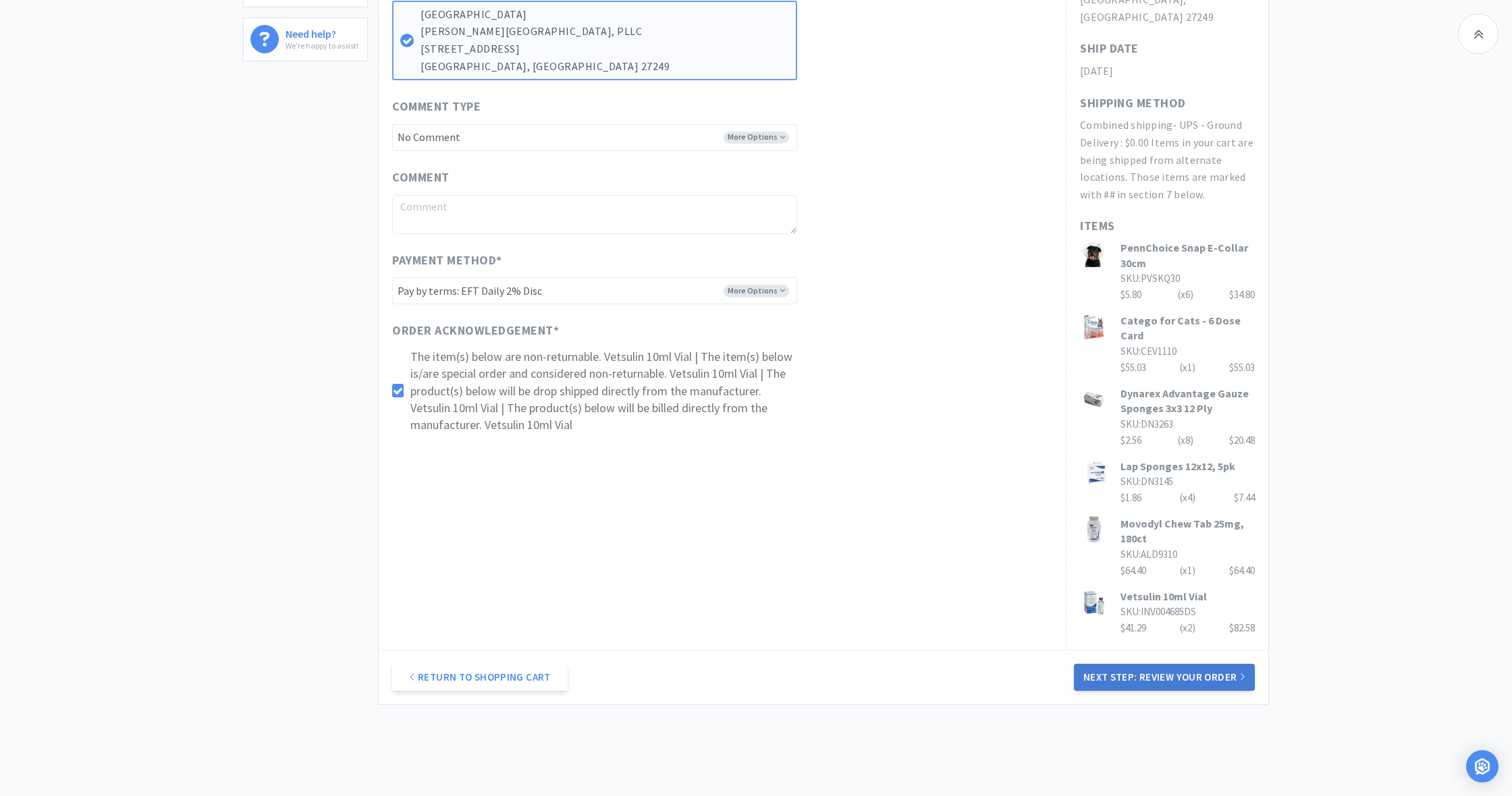
click at [1170, 664] on button "Next Step: Review Your Order" at bounding box center [1164, 677] width 181 height 27
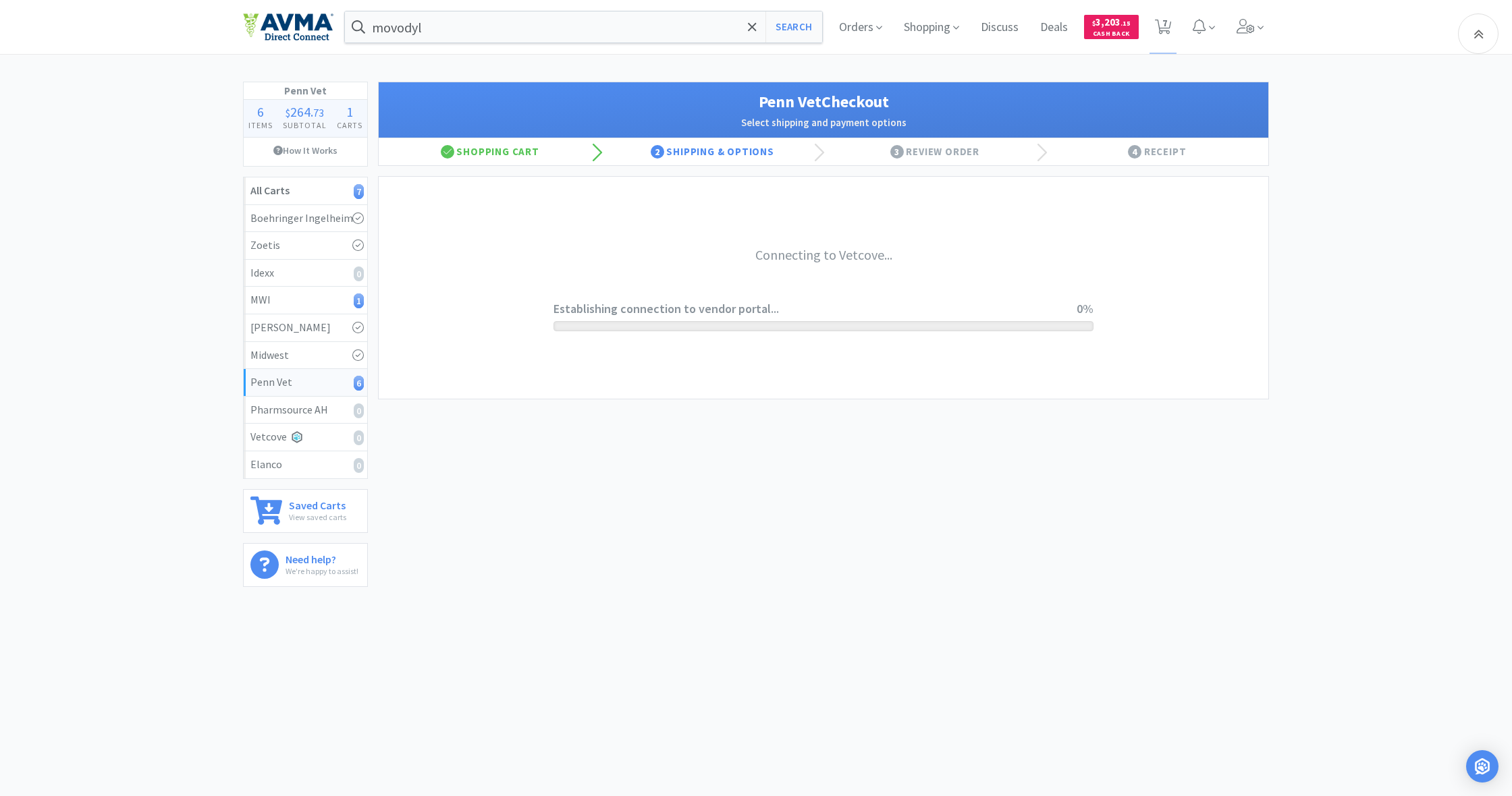
scroll to position [0, 0]
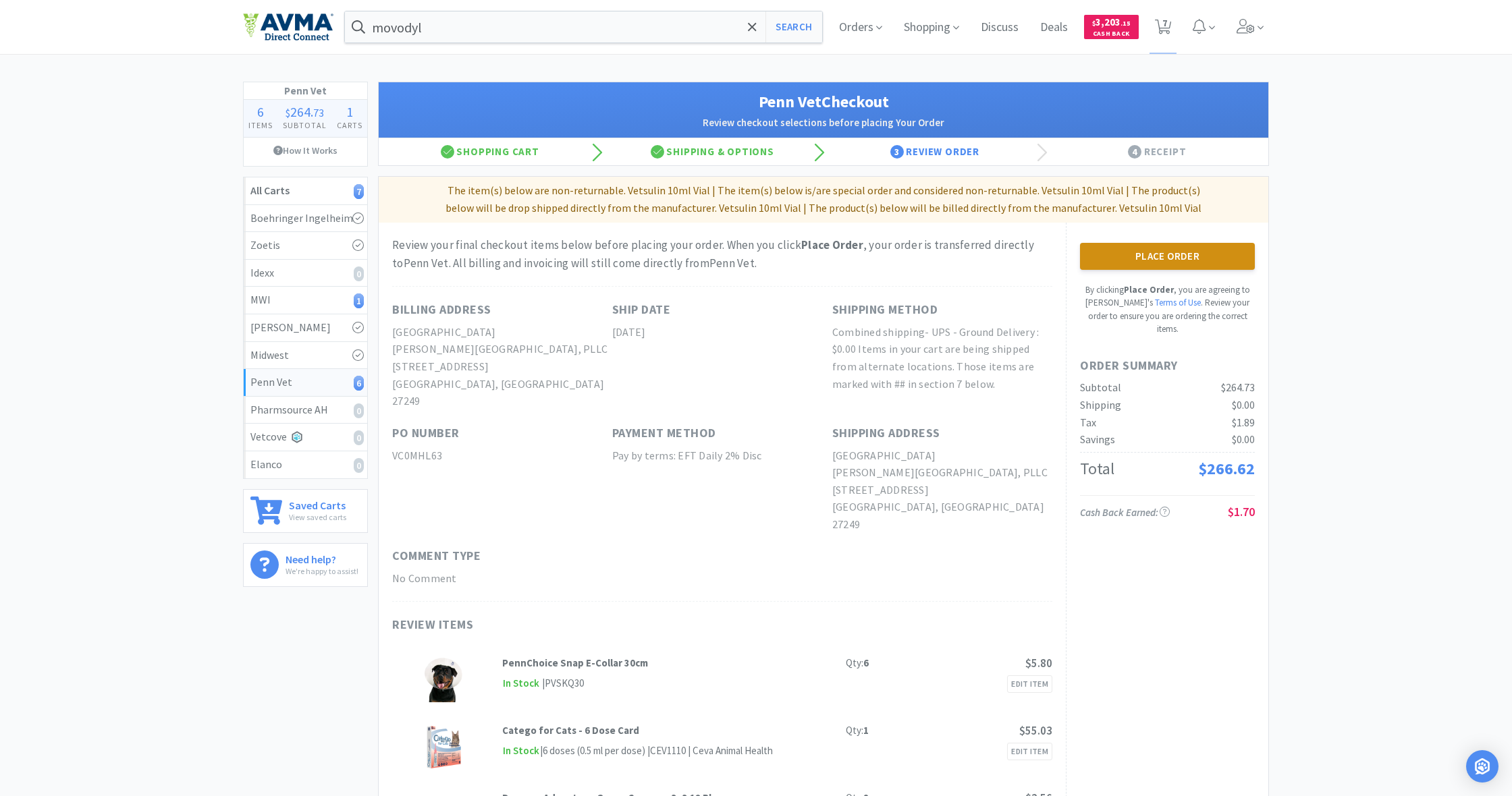
click at [1150, 254] on button "Place Order" at bounding box center [1167, 256] width 175 height 27
